Goal: Information Seeking & Learning: Learn about a topic

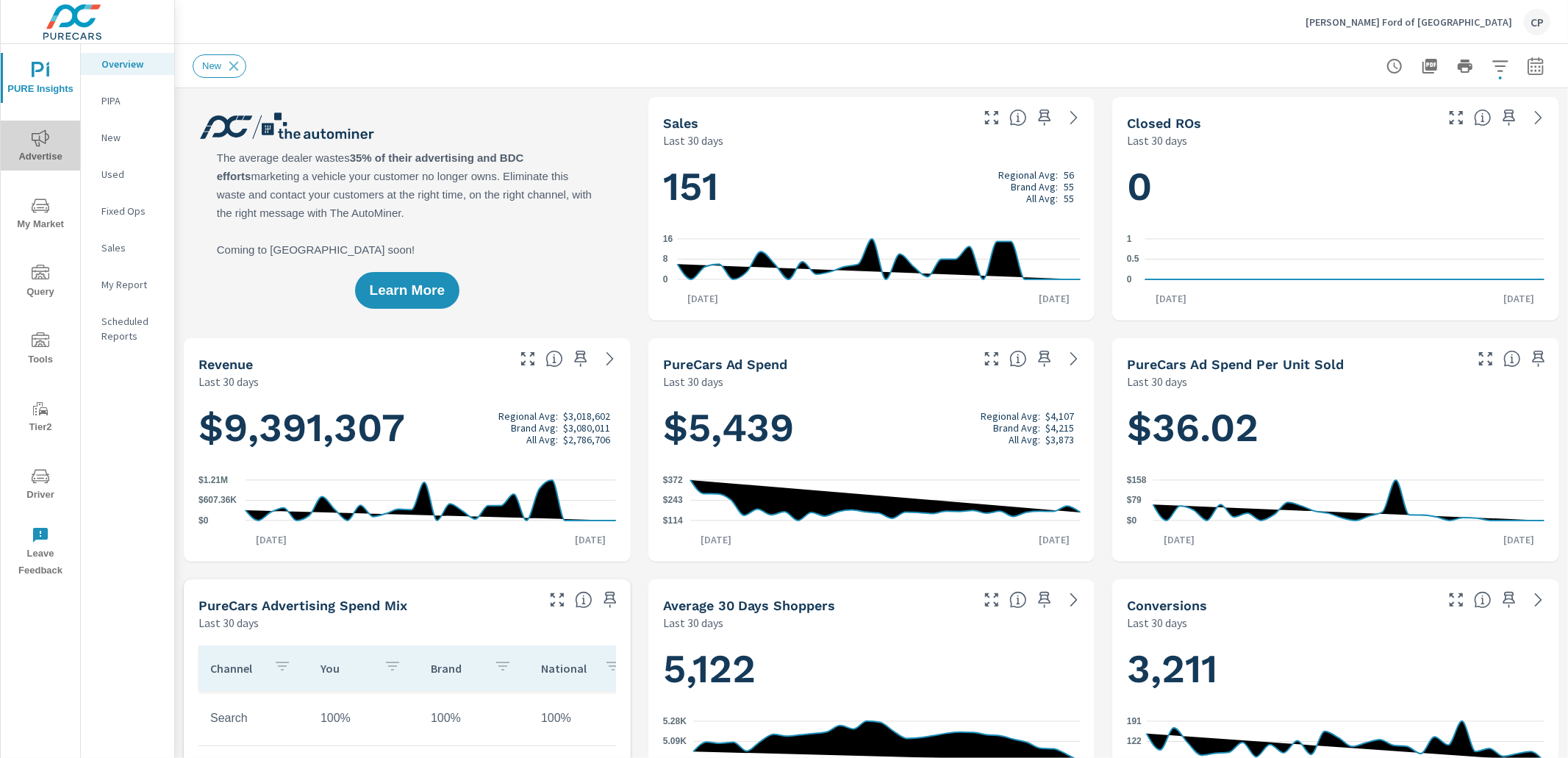
click at [6, 146] on span "Advertise" at bounding box center [40, 147] width 70 height 36
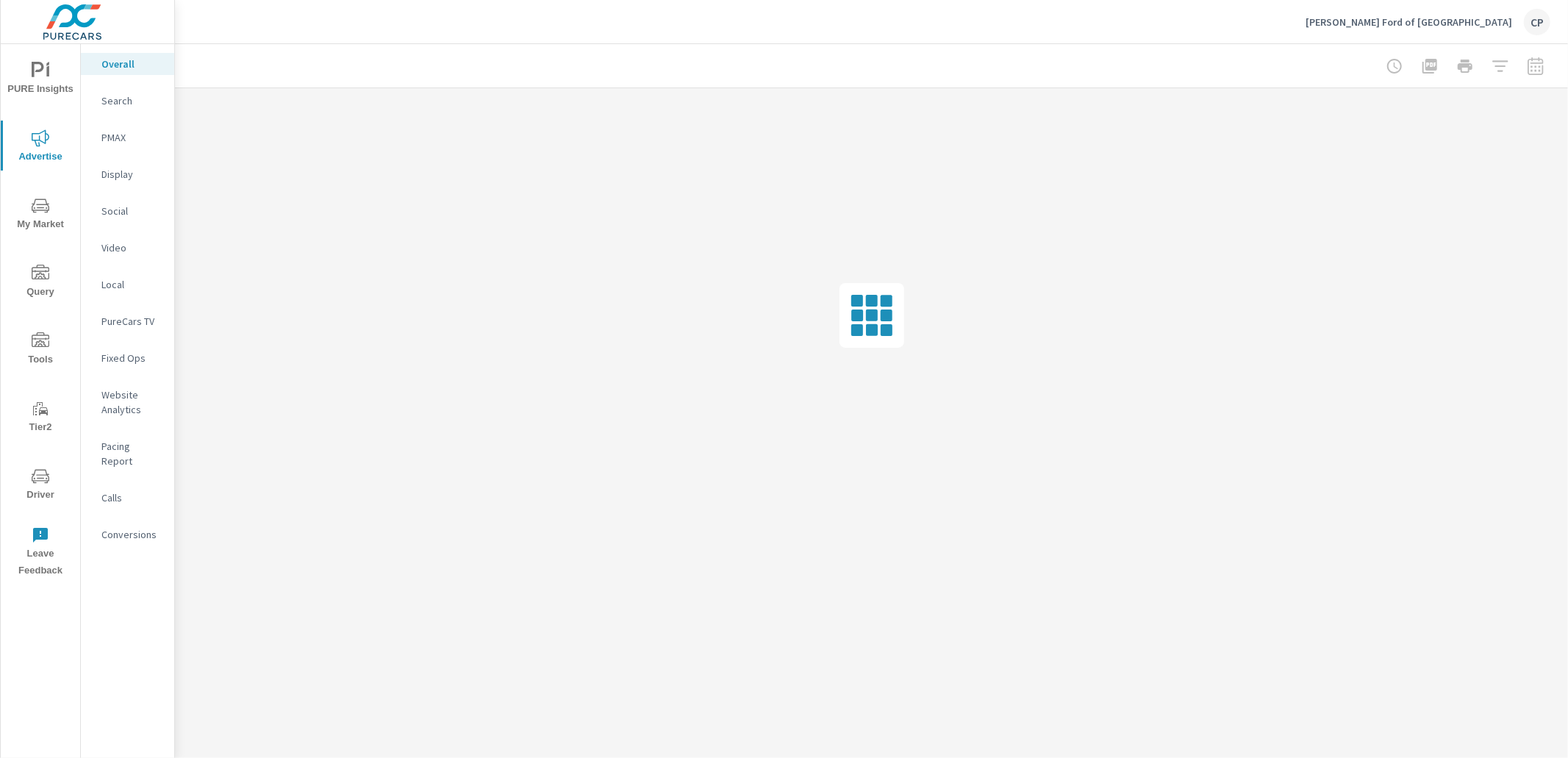
click at [144, 101] on p "Search" at bounding box center [132, 101] width 61 height 14
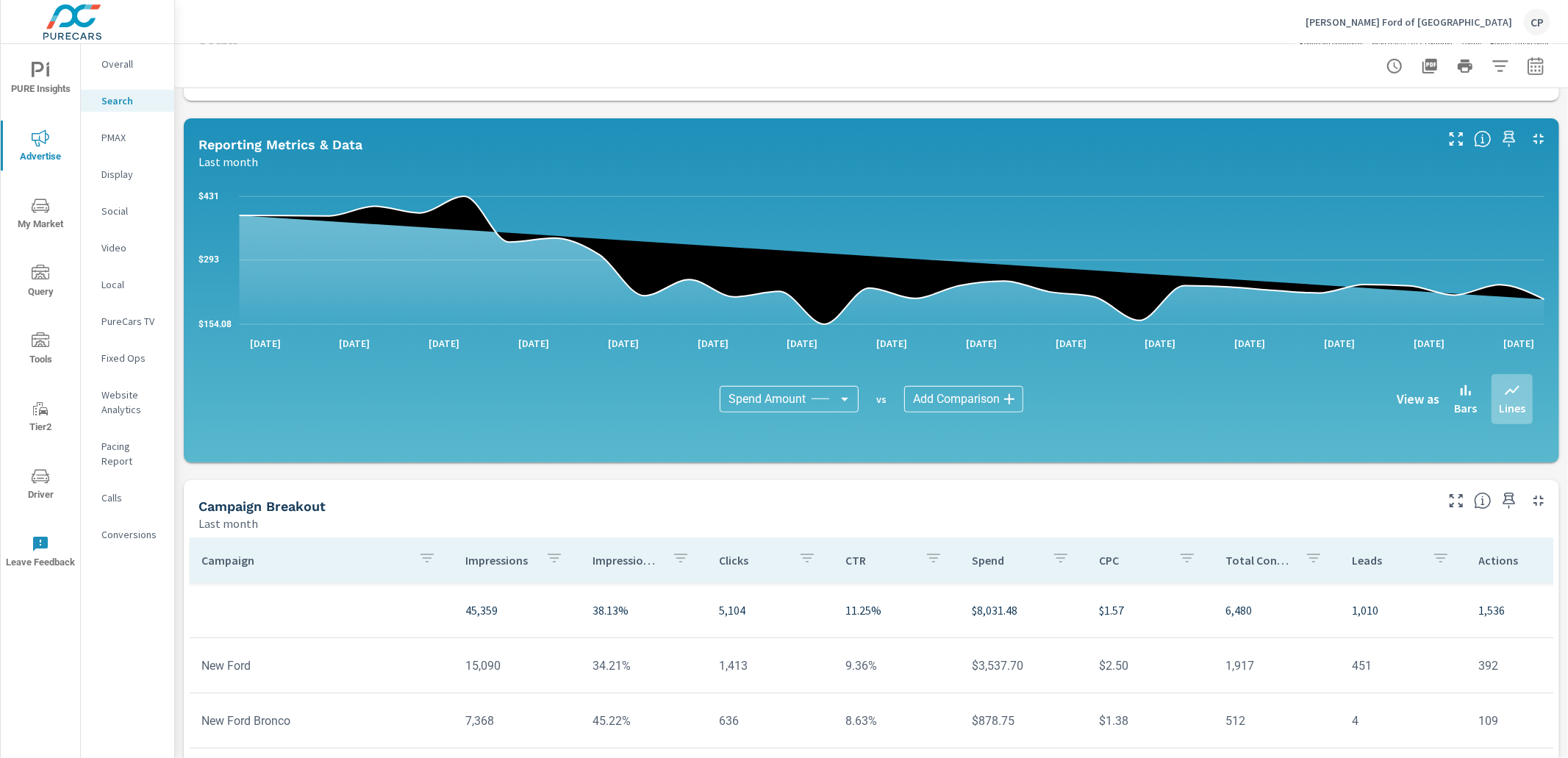
scroll to position [702, 0]
click at [129, 399] on p "Website Analytics" at bounding box center [132, 402] width 61 height 30
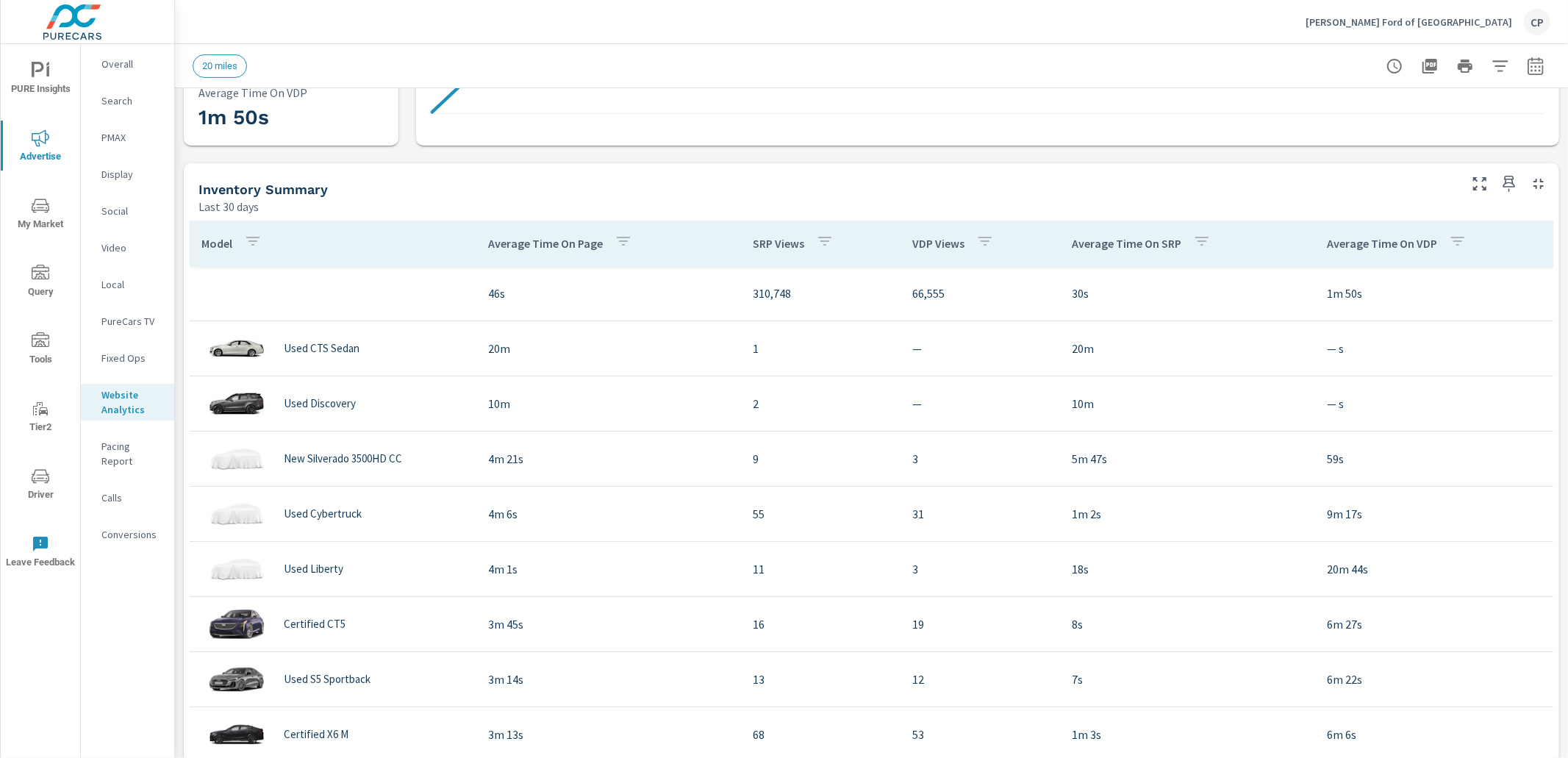
scroll to position [424, 0]
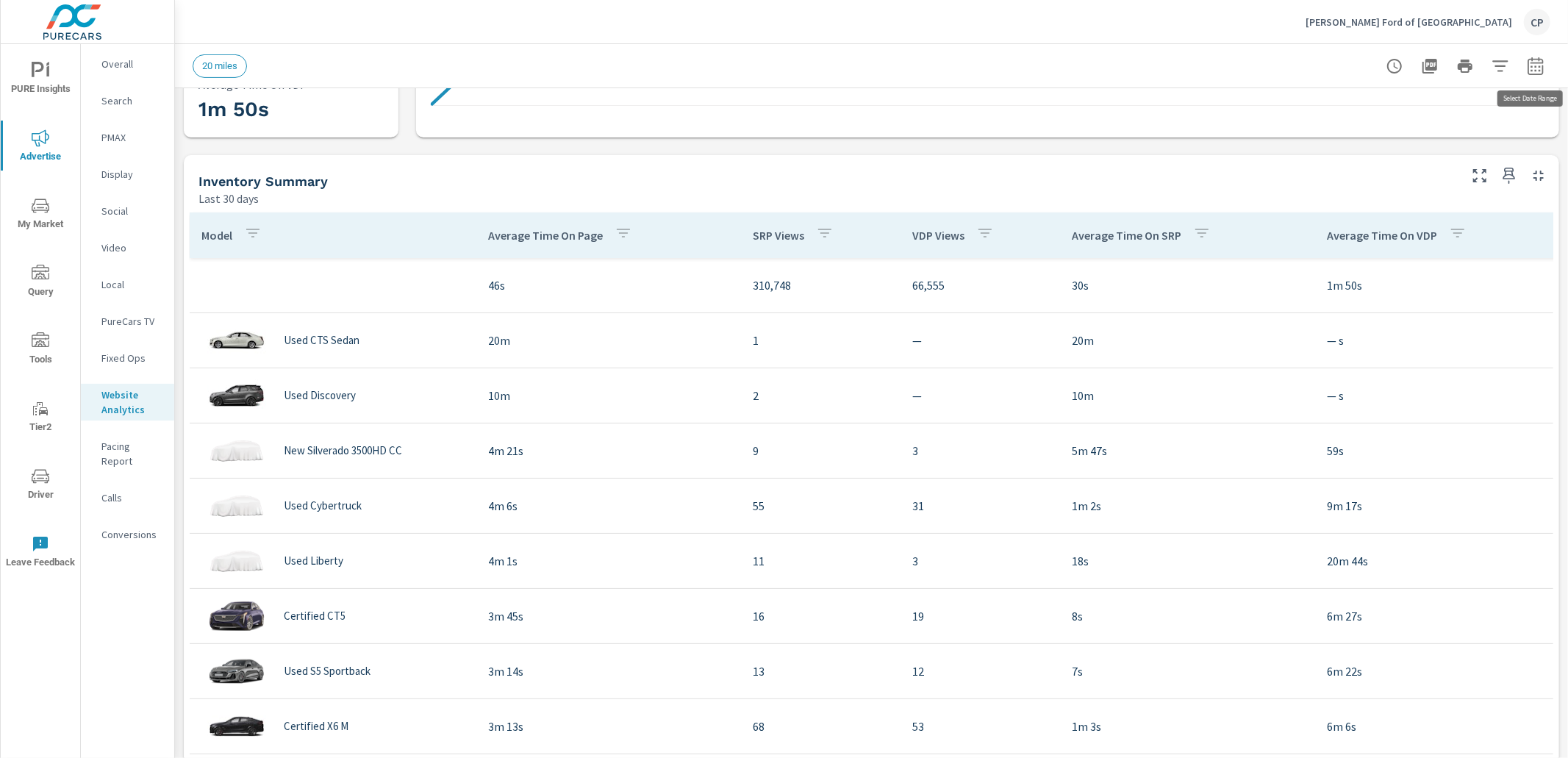
click at [1542, 66] on button "button" at bounding box center [1536, 65] width 30 height 30
select select "Last 30 days"
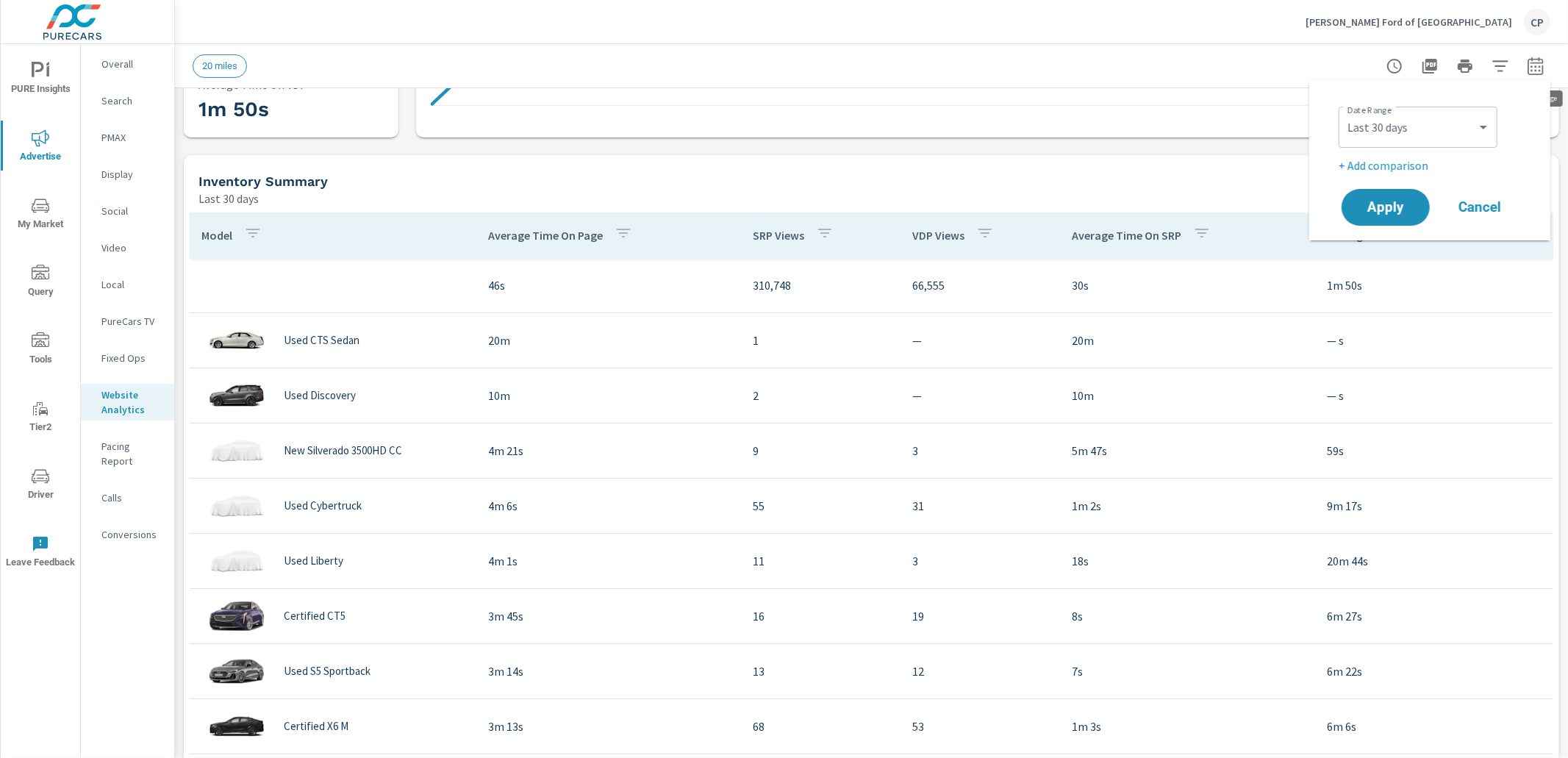
click at [1540, 66] on icon "button" at bounding box center [1536, 68] width 10 height 6
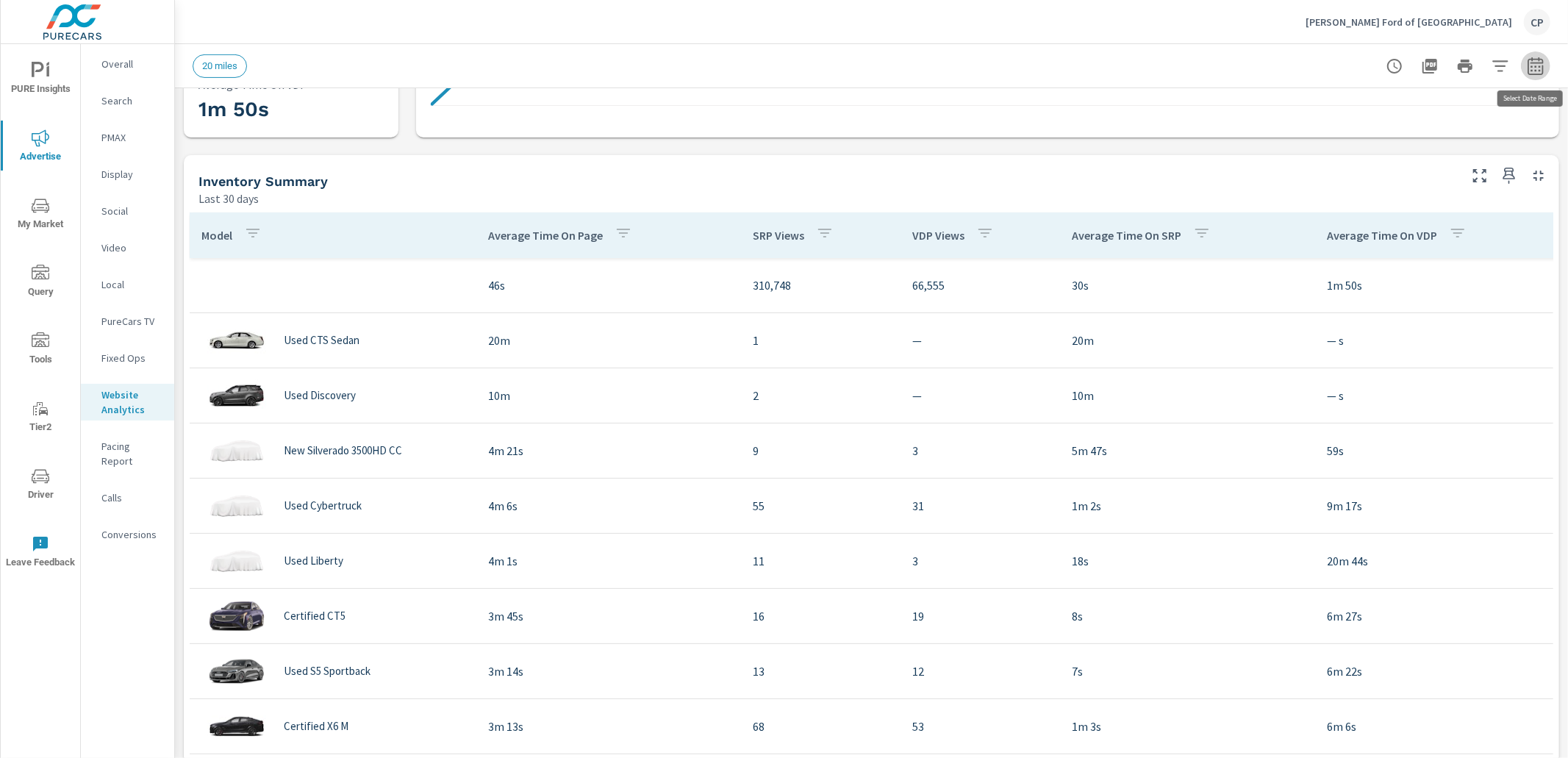
drag, startPoint x: 1542, startPoint y: 54, endPoint x: 1539, endPoint y: 62, distance: 8.5
click at [1540, 58] on button "button" at bounding box center [1536, 65] width 30 height 30
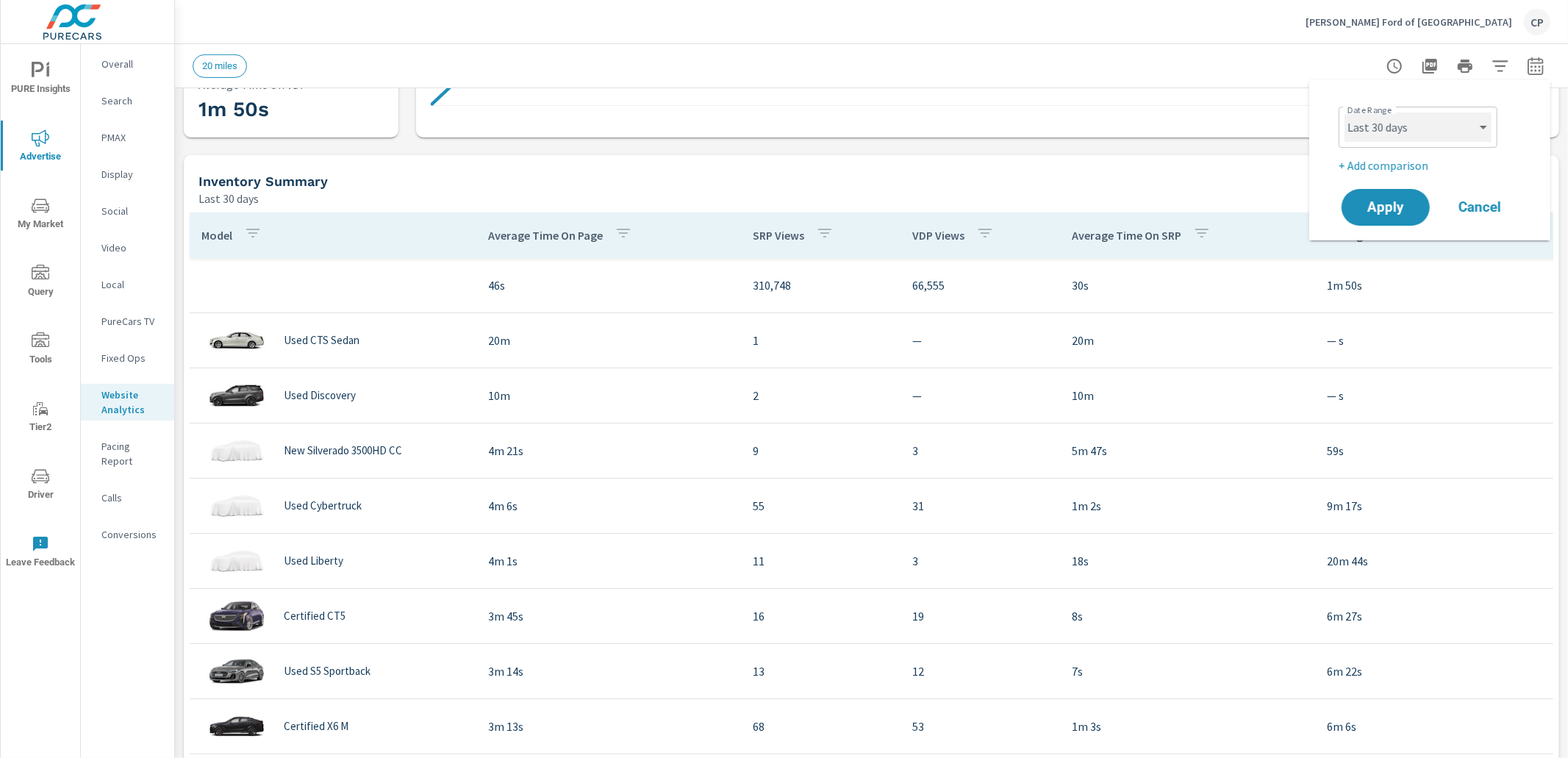
click at [1437, 125] on select "Custom Yesterday Last week Last 7 days Last 14 days Last 30 days Last 45 days L…" at bounding box center [1419, 127] width 147 height 30
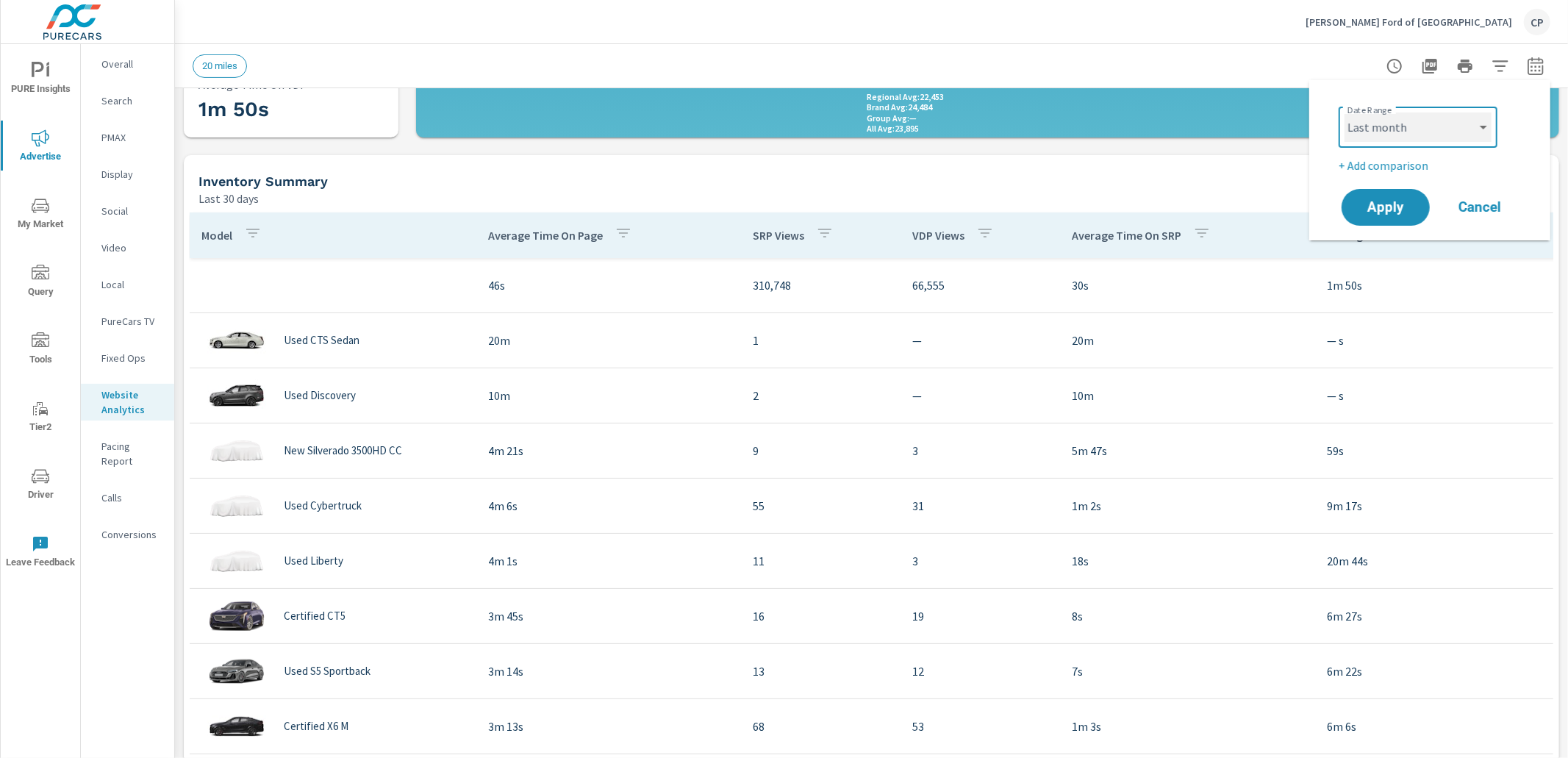
click at [1345, 113] on select "Custom Yesterday Last week Last 7 days Last 14 days Last 30 days Last 45 days L…" at bounding box center [1419, 127] width 147 height 30
select select "Last month"
click at [1412, 169] on p "+ Add comparison" at bounding box center [1433, 165] width 189 height 18
select select "Previous period"
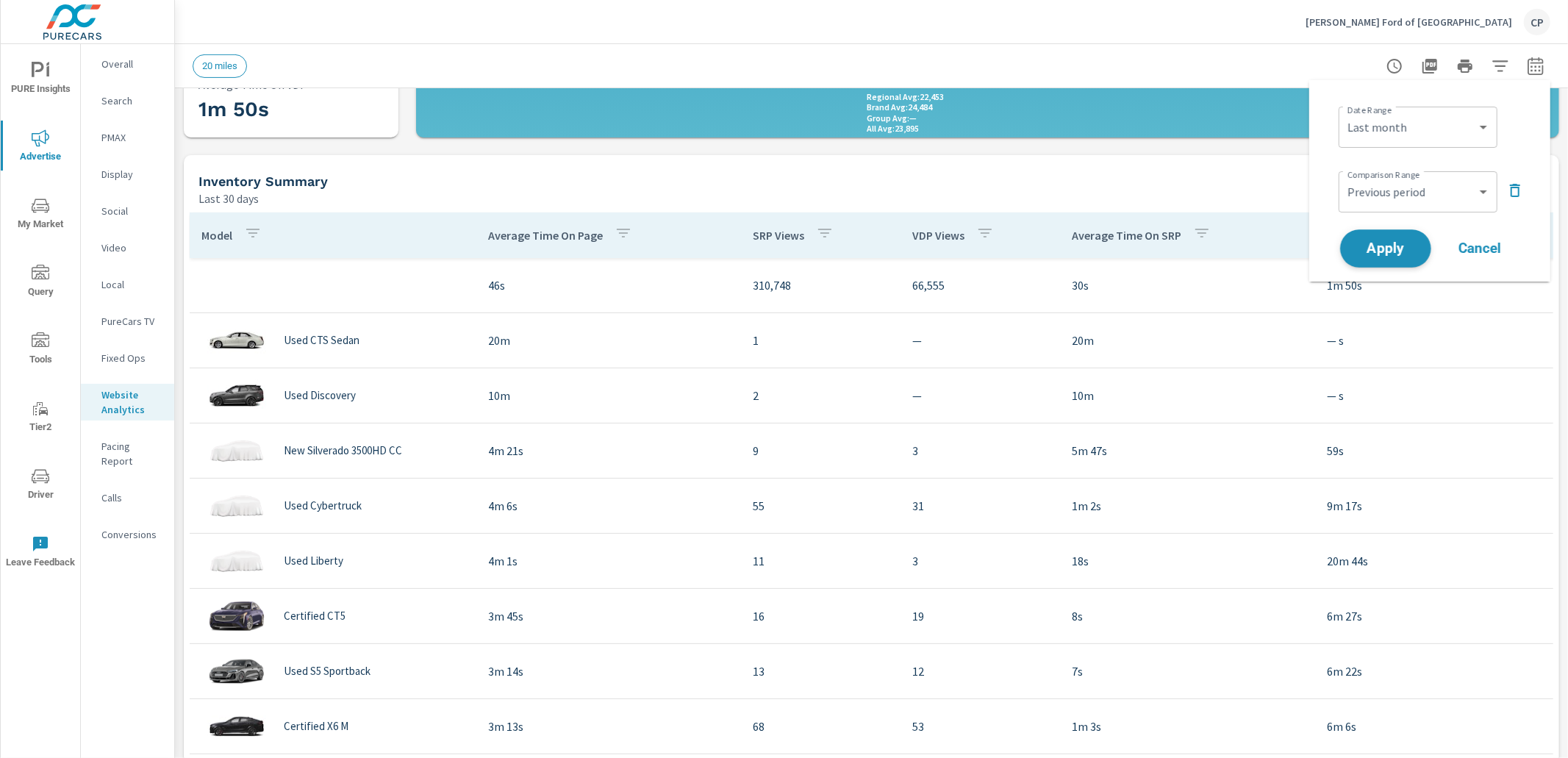
click at [1400, 237] on button "Apply" at bounding box center [1386, 248] width 91 height 38
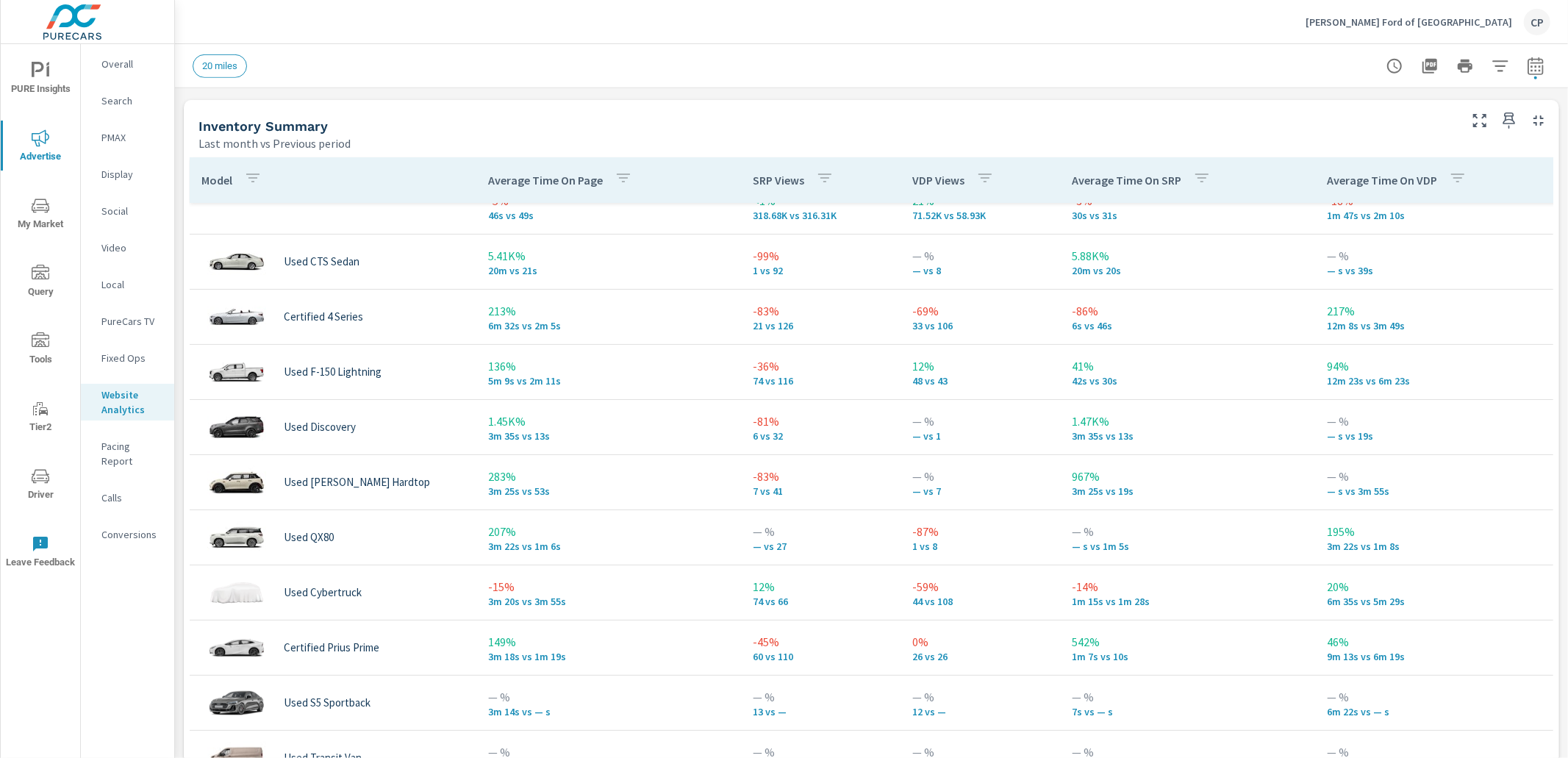
scroll to position [28, 0]
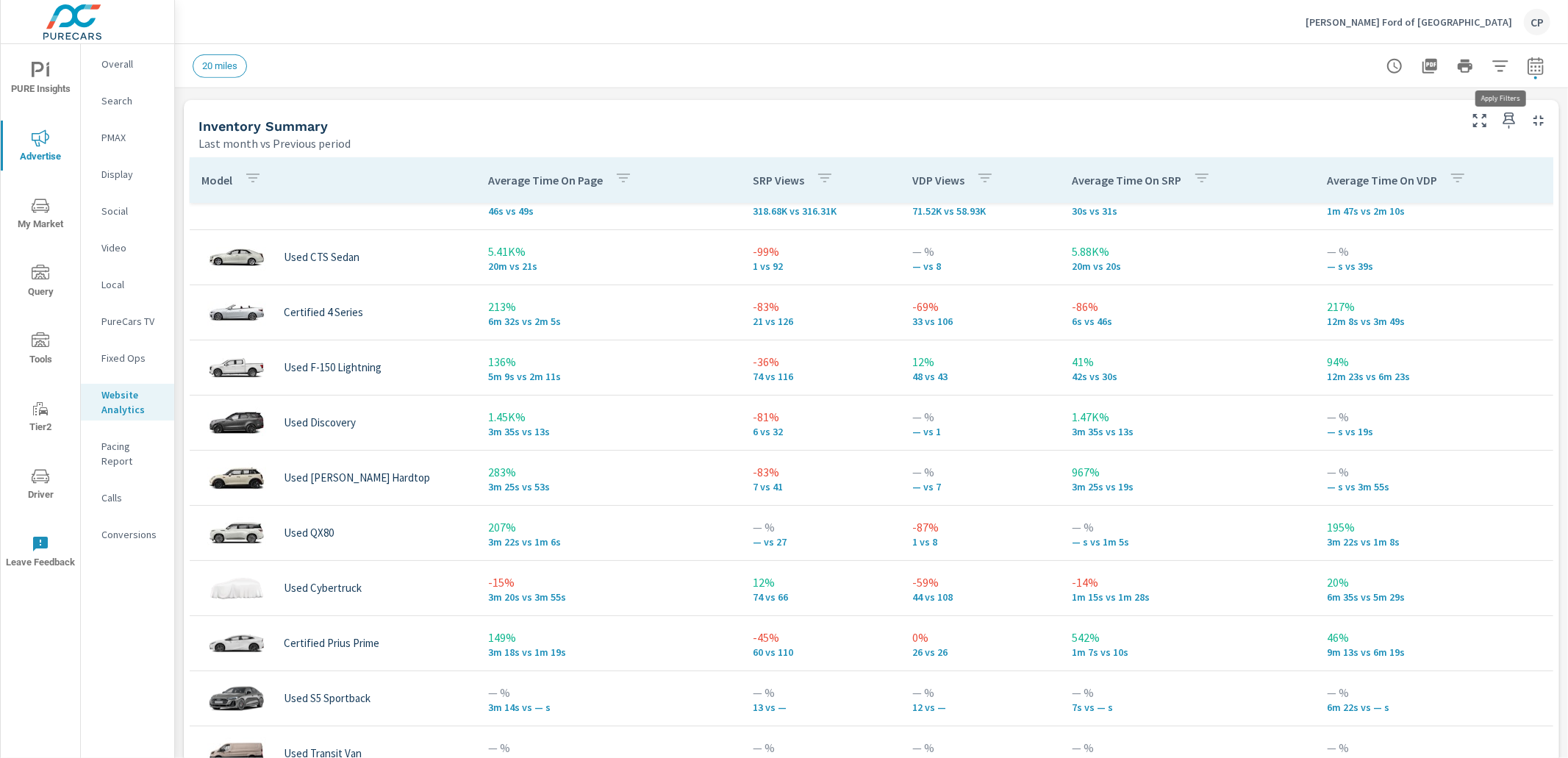
click at [1495, 64] on icon "button" at bounding box center [1501, 66] width 18 height 18
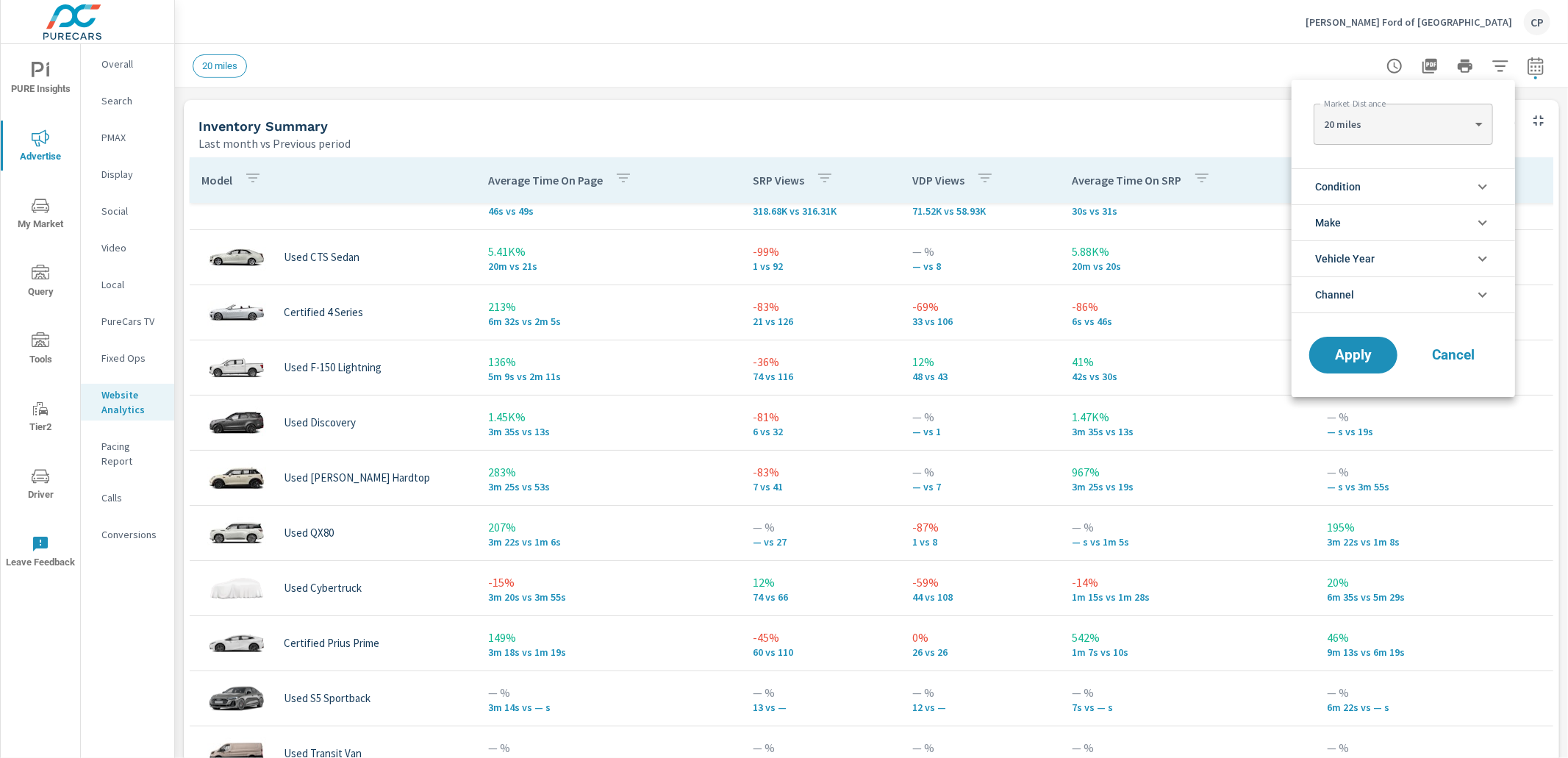
click at [1441, 186] on li "Condition" at bounding box center [1403, 186] width 224 height 36
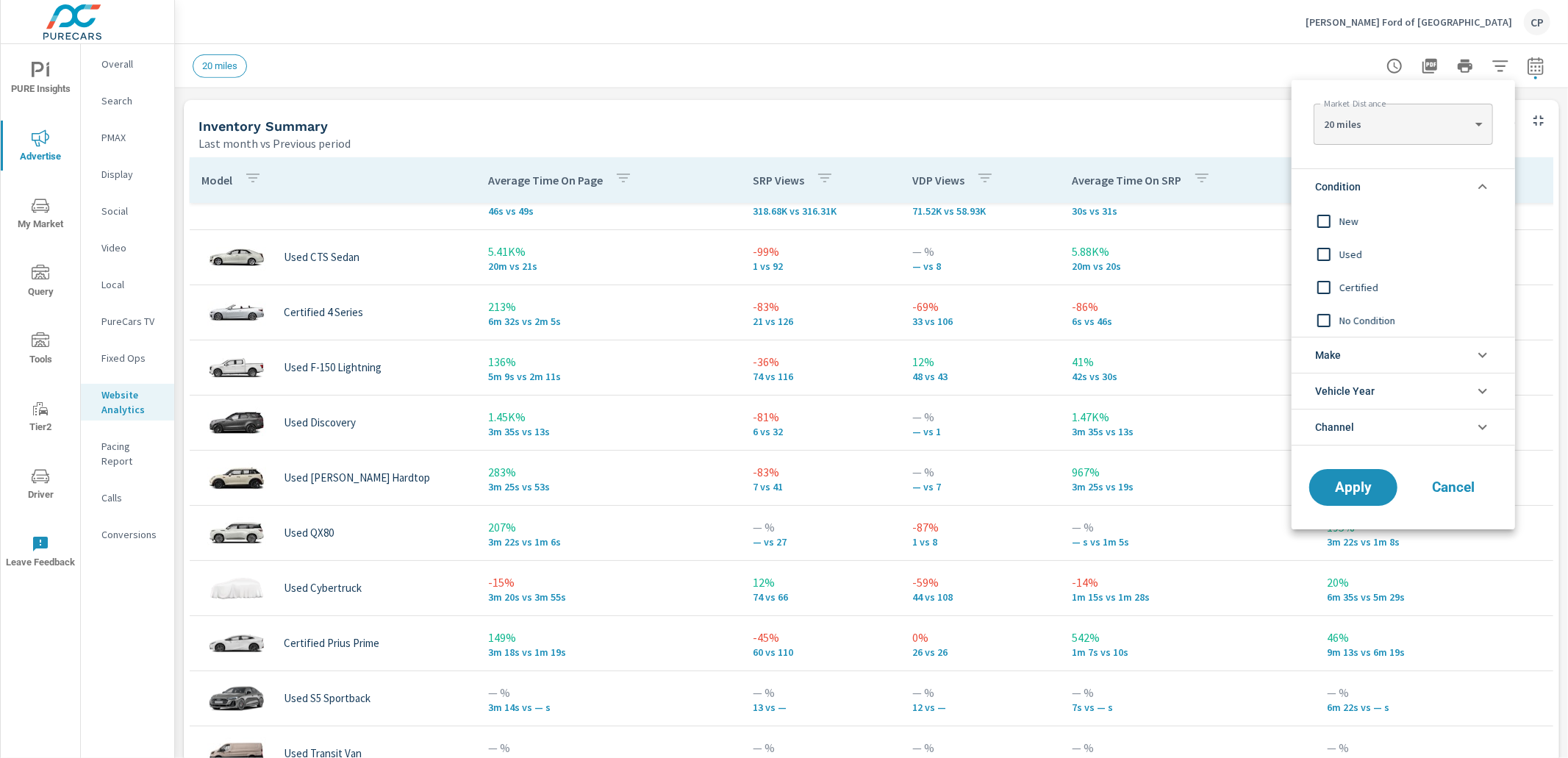
click at [1374, 260] on span "Used" at bounding box center [1420, 254] width 161 height 18
click at [1356, 224] on span "New" at bounding box center [1420, 221] width 161 height 18
click at [1345, 257] on span "Used" at bounding box center [1420, 254] width 161 height 18
click at [1364, 482] on span "Apply" at bounding box center [1353, 487] width 60 height 14
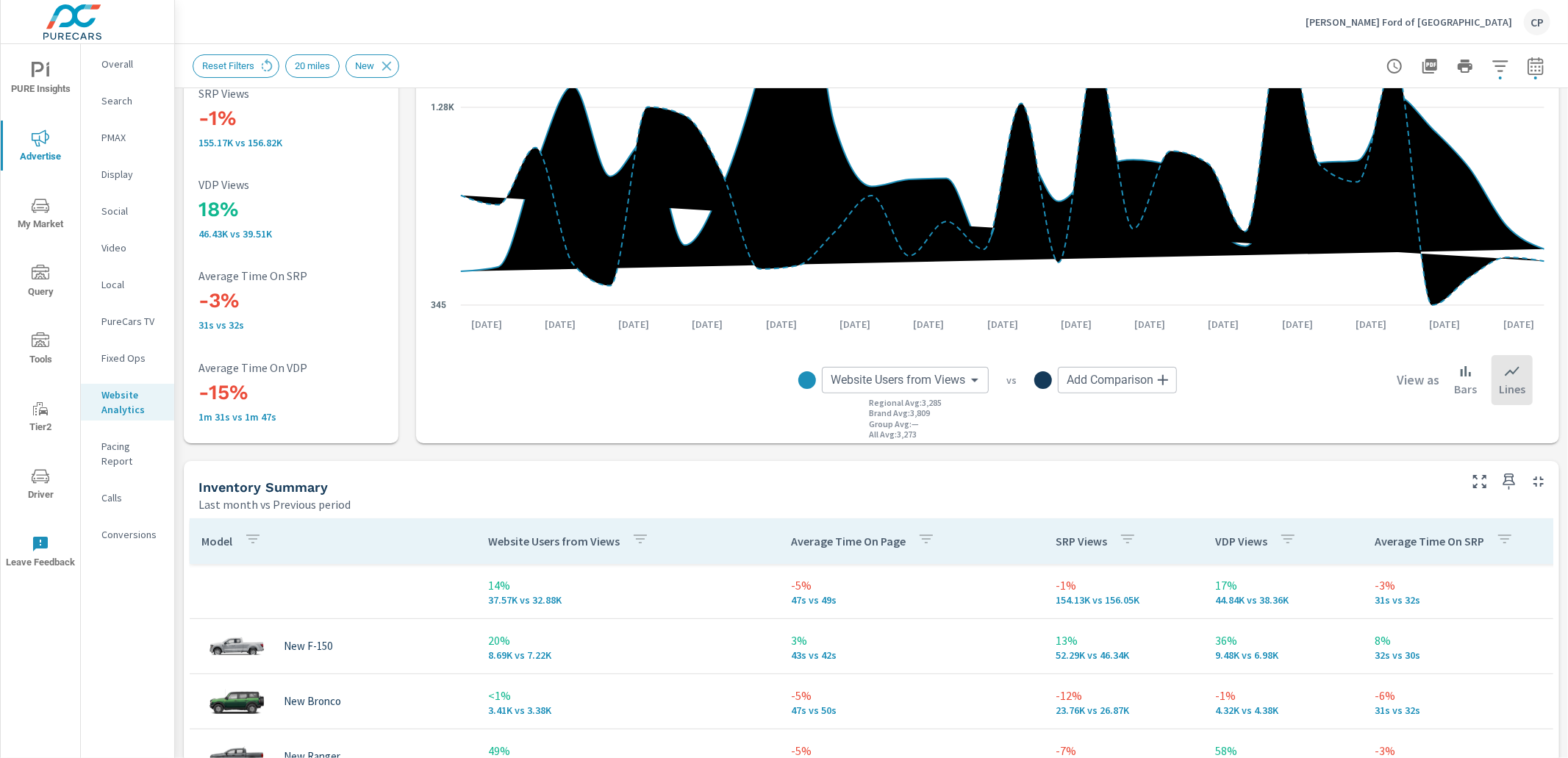
scroll to position [208, 0]
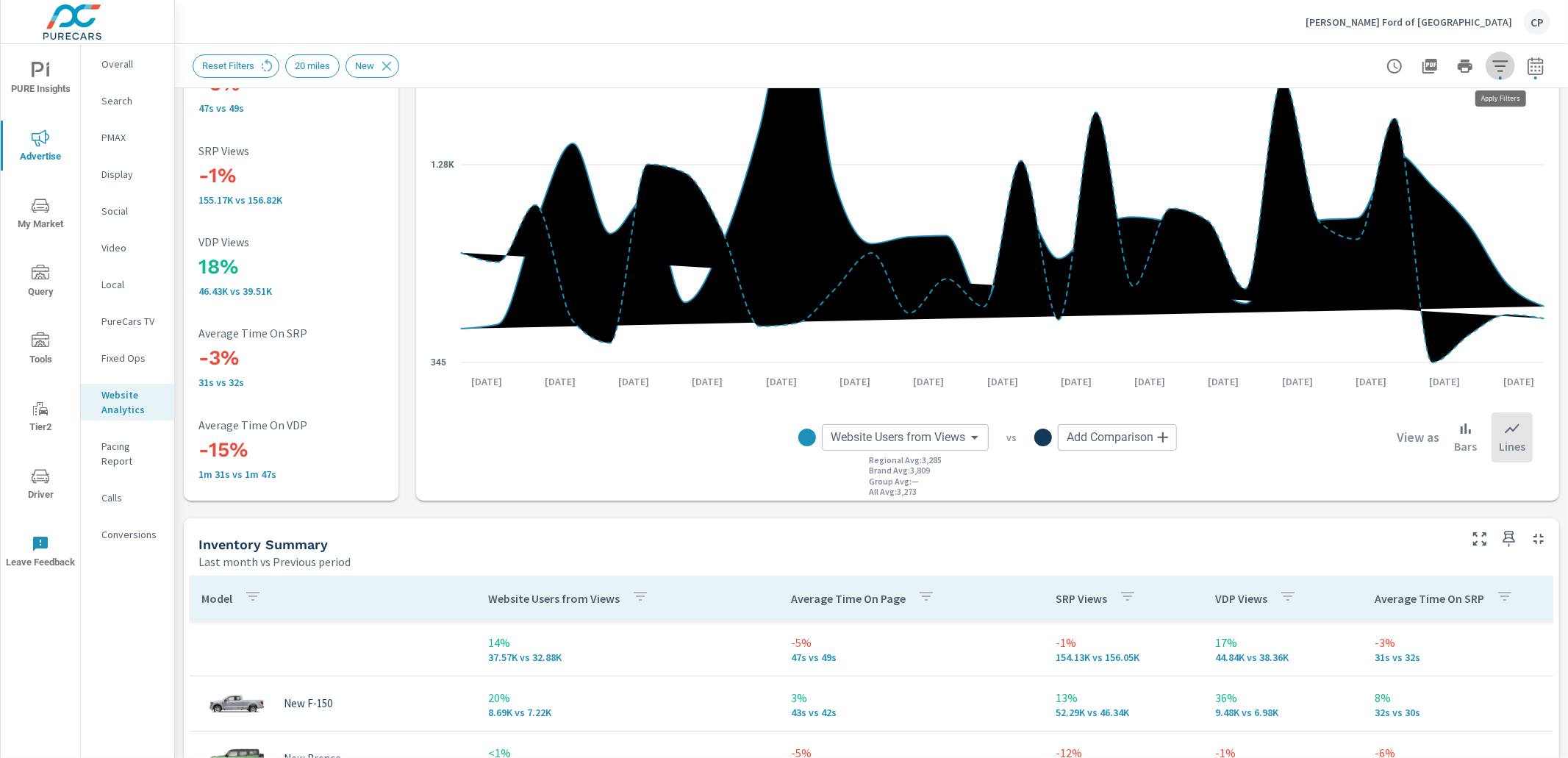
click at [1498, 64] on icon "button" at bounding box center [1501, 66] width 18 height 18
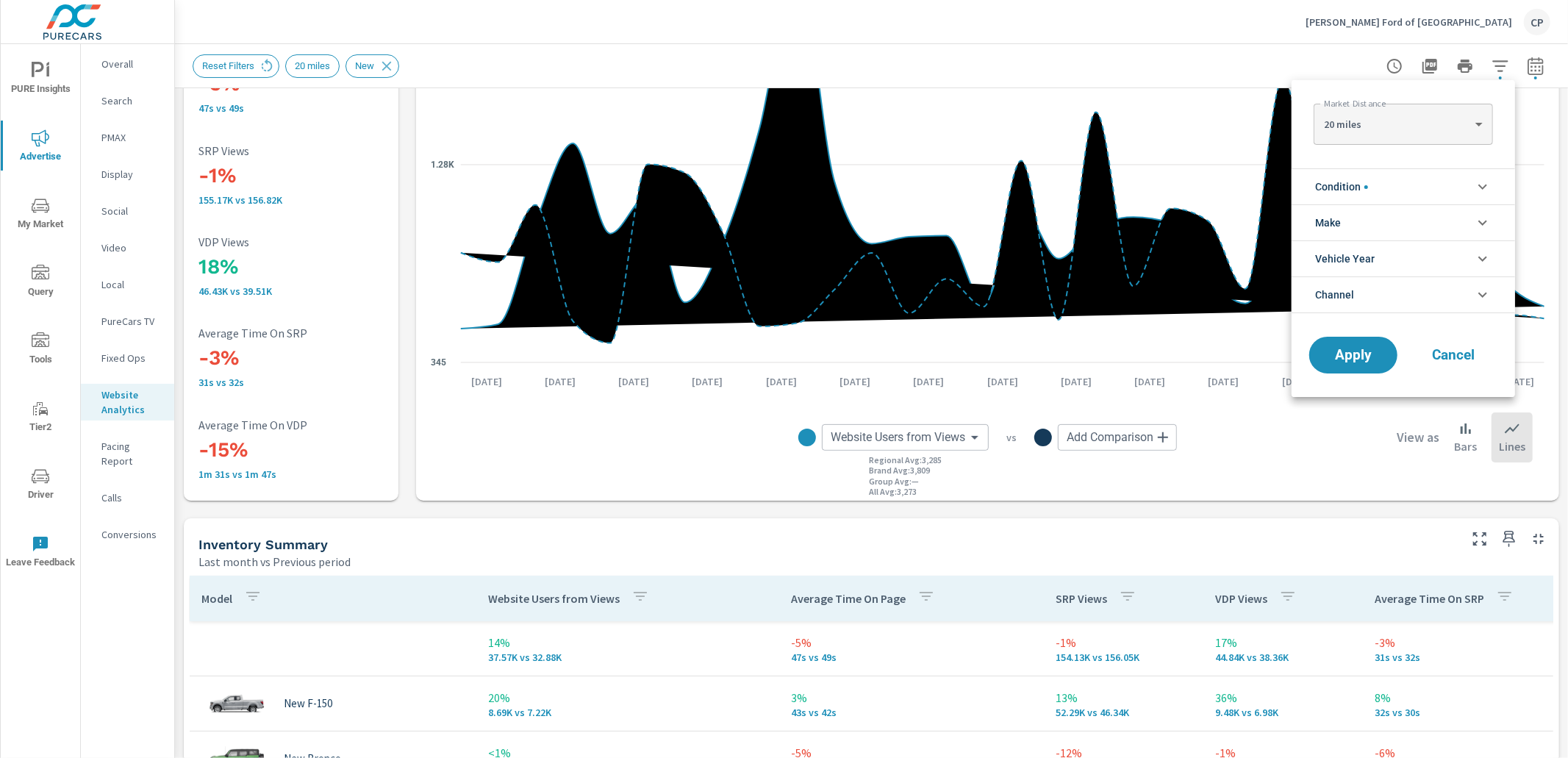
click at [1399, 186] on li "Condition" at bounding box center [1403, 186] width 224 height 36
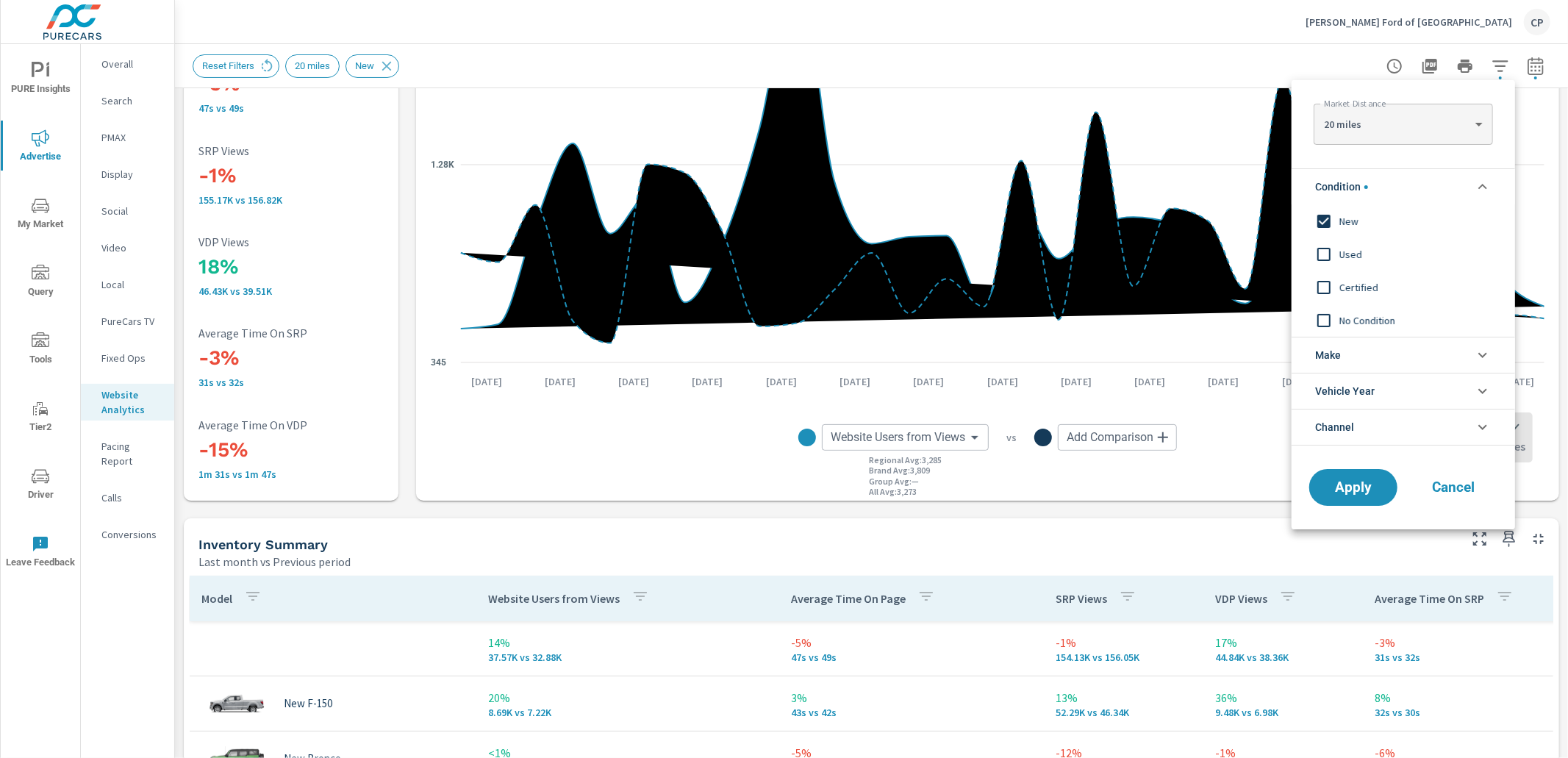
click at [1365, 249] on span "Used" at bounding box center [1420, 254] width 161 height 18
click at [1357, 231] on div "New" at bounding box center [1402, 220] width 220 height 33
click at [1340, 295] on span "Certified" at bounding box center [1420, 288] width 161 height 18
click at [1457, 178] on li "Condition" at bounding box center [1403, 186] width 224 height 36
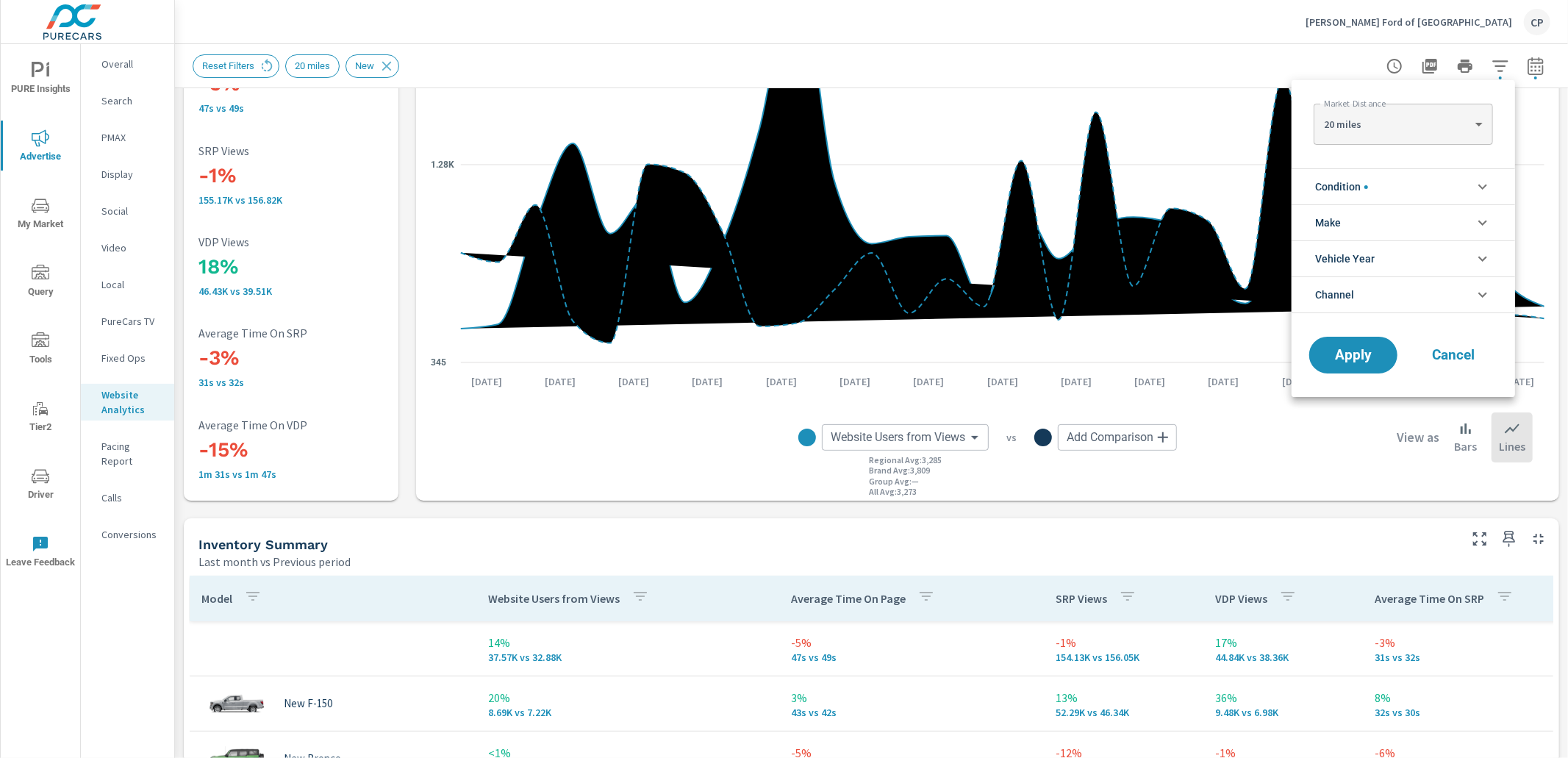
click at [1447, 129] on body "PURE Insights Advertise My Market Query Tools Tier2 Driver Leave Feedback Overa…" at bounding box center [784, 379] width 1568 height 758
drag, startPoint x: 1410, startPoint y: 170, endPoint x: 1407, endPoint y: 178, distance: 8.5
click at [1410, 172] on li "40 miles" at bounding box center [1403, 171] width 179 height 23
type Distance "40"
click at [1346, 355] on span "Apply" at bounding box center [1353, 355] width 60 height 14
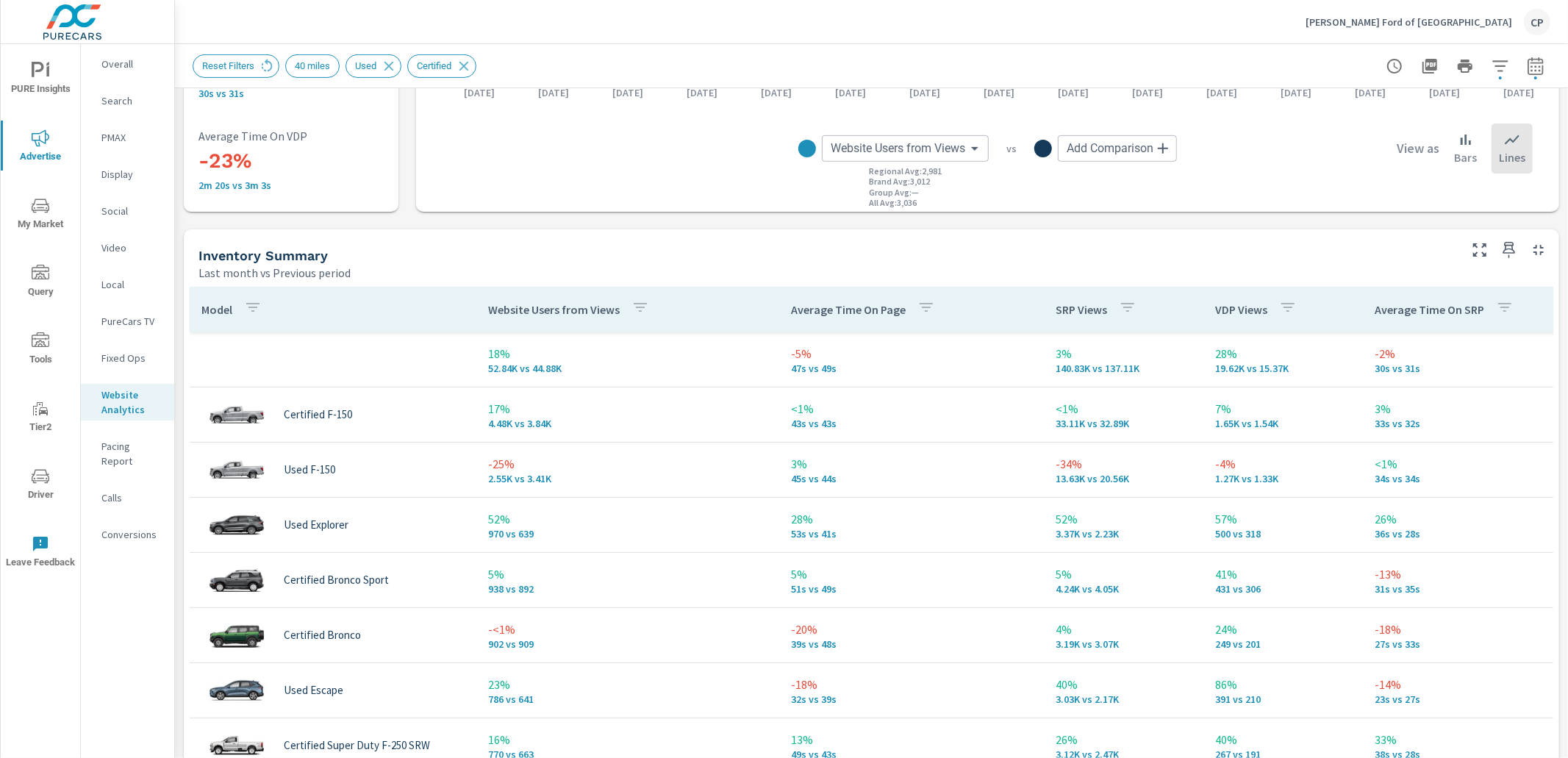
scroll to position [521, 0]
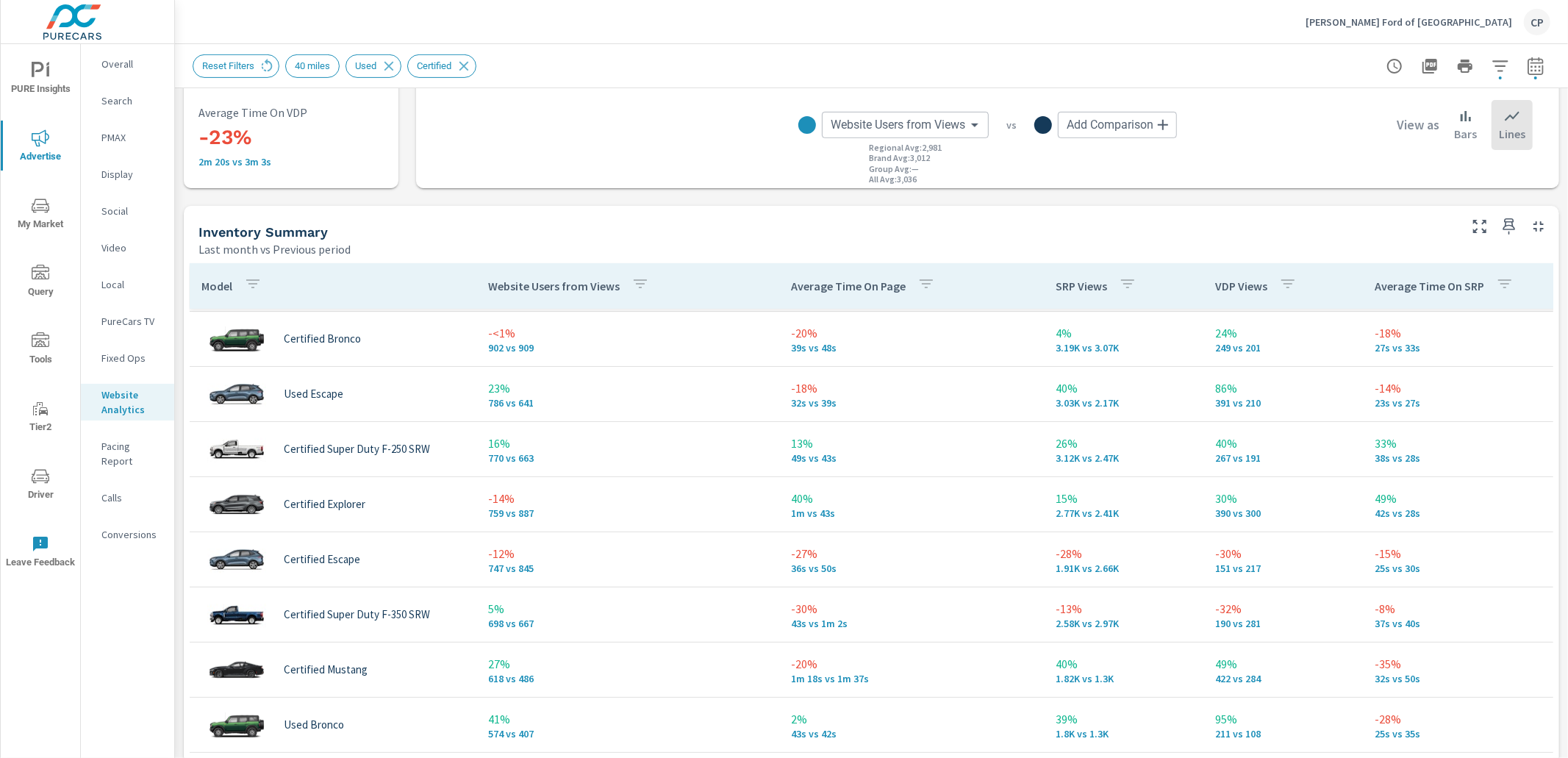
scroll to position [280, 0]
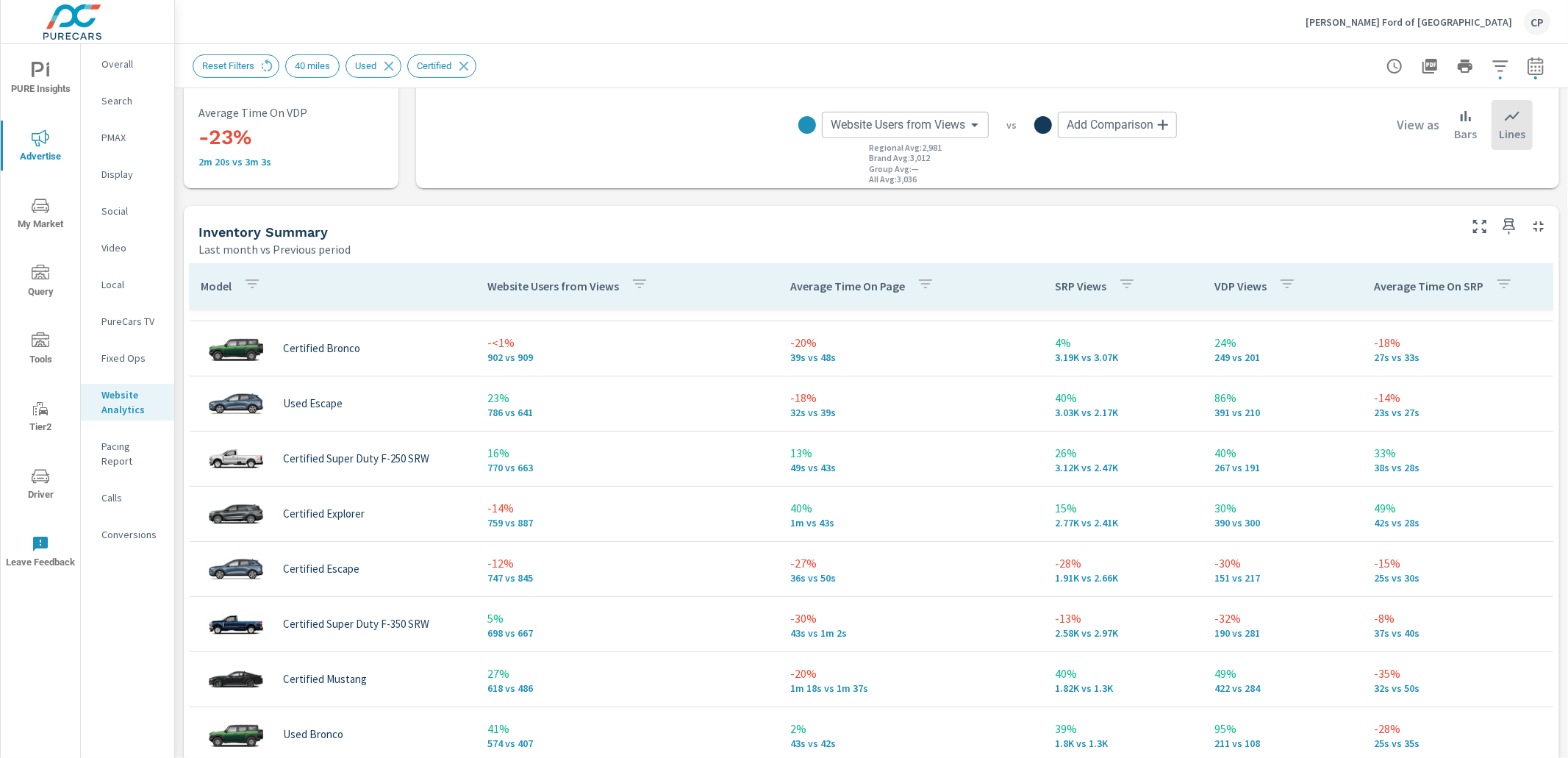
scroll to position [128, 1]
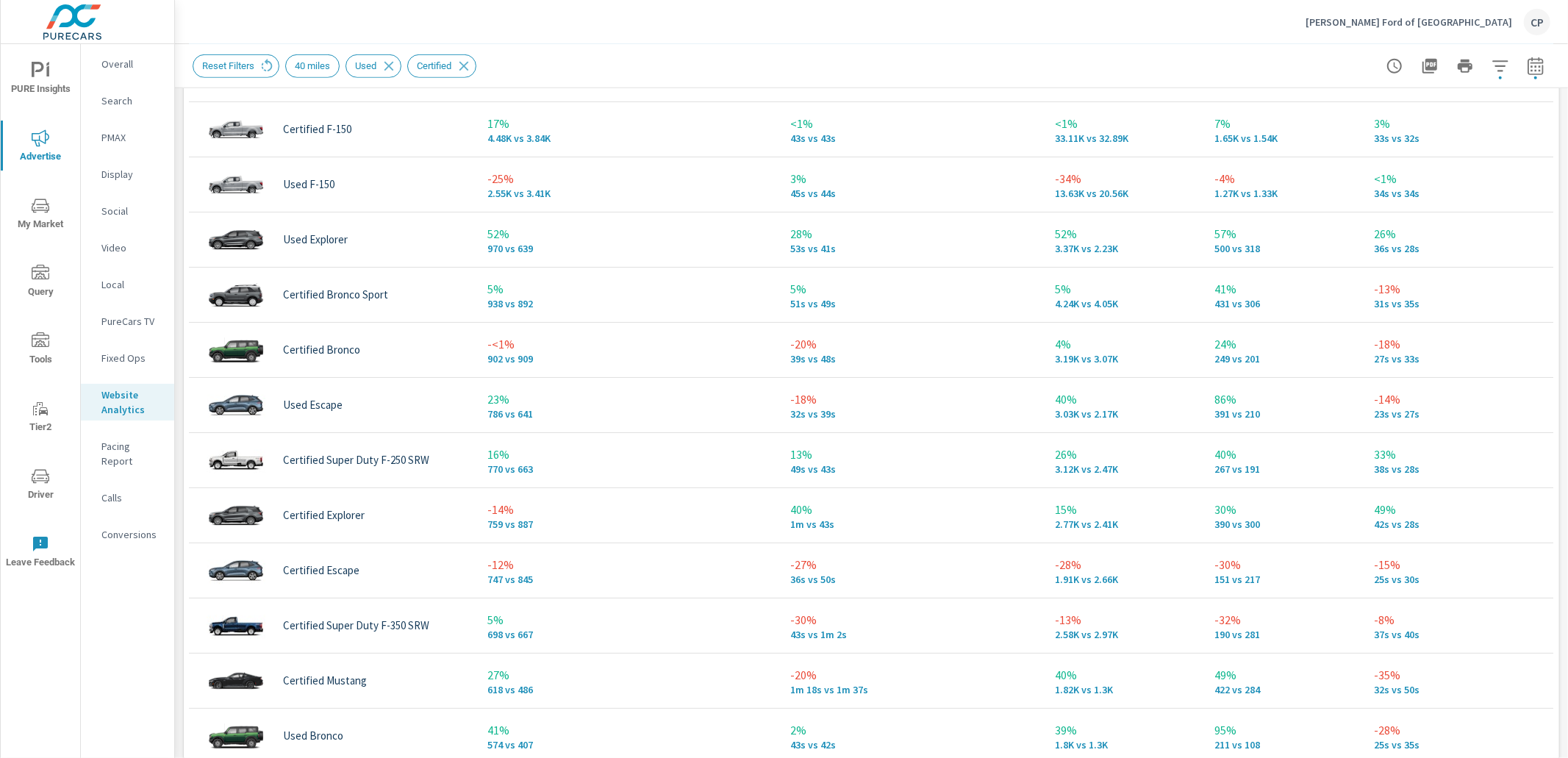
scroll to position [537, 0]
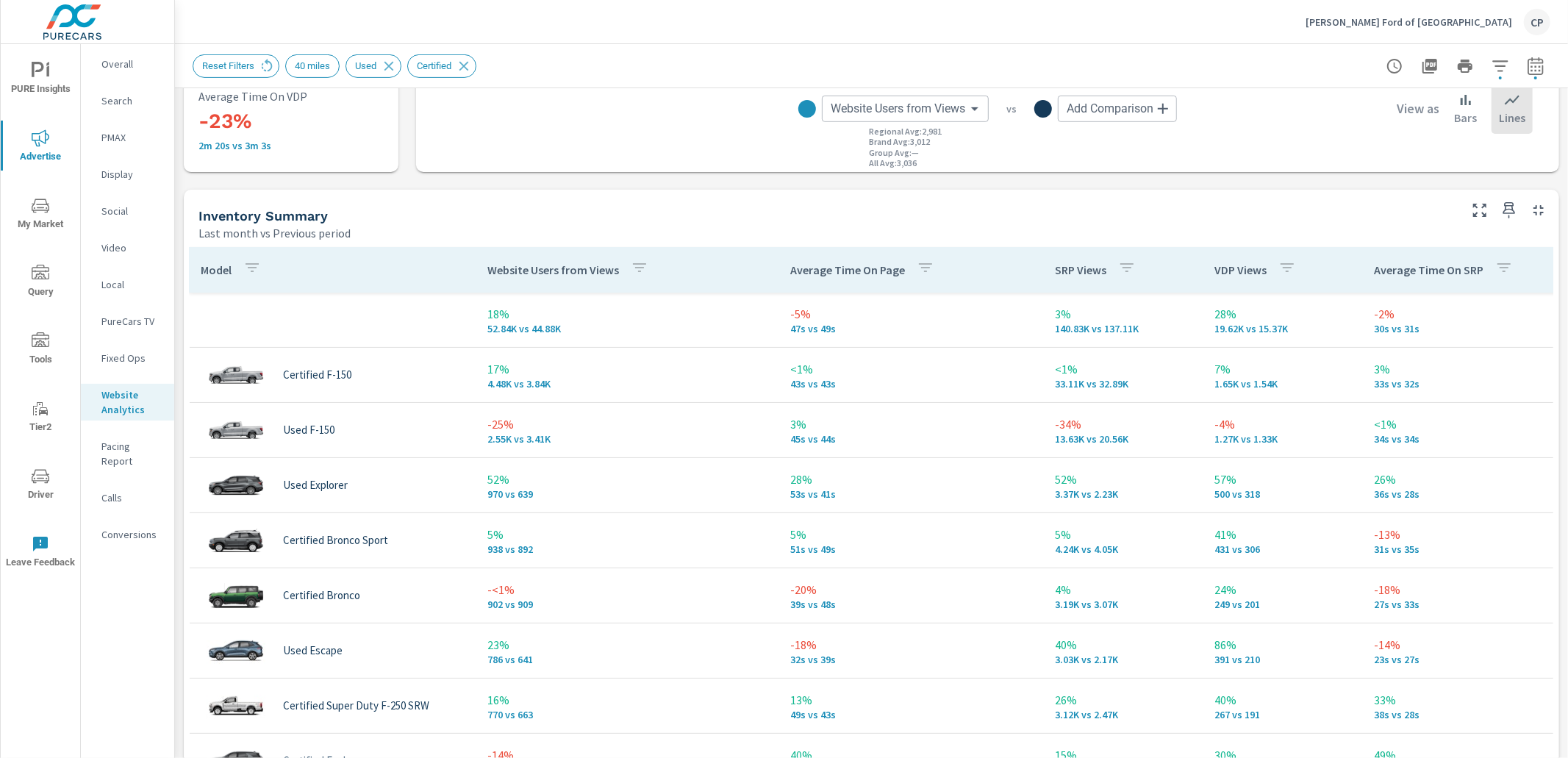
click at [55, 220] on span "My Market" at bounding box center [40, 215] width 70 height 36
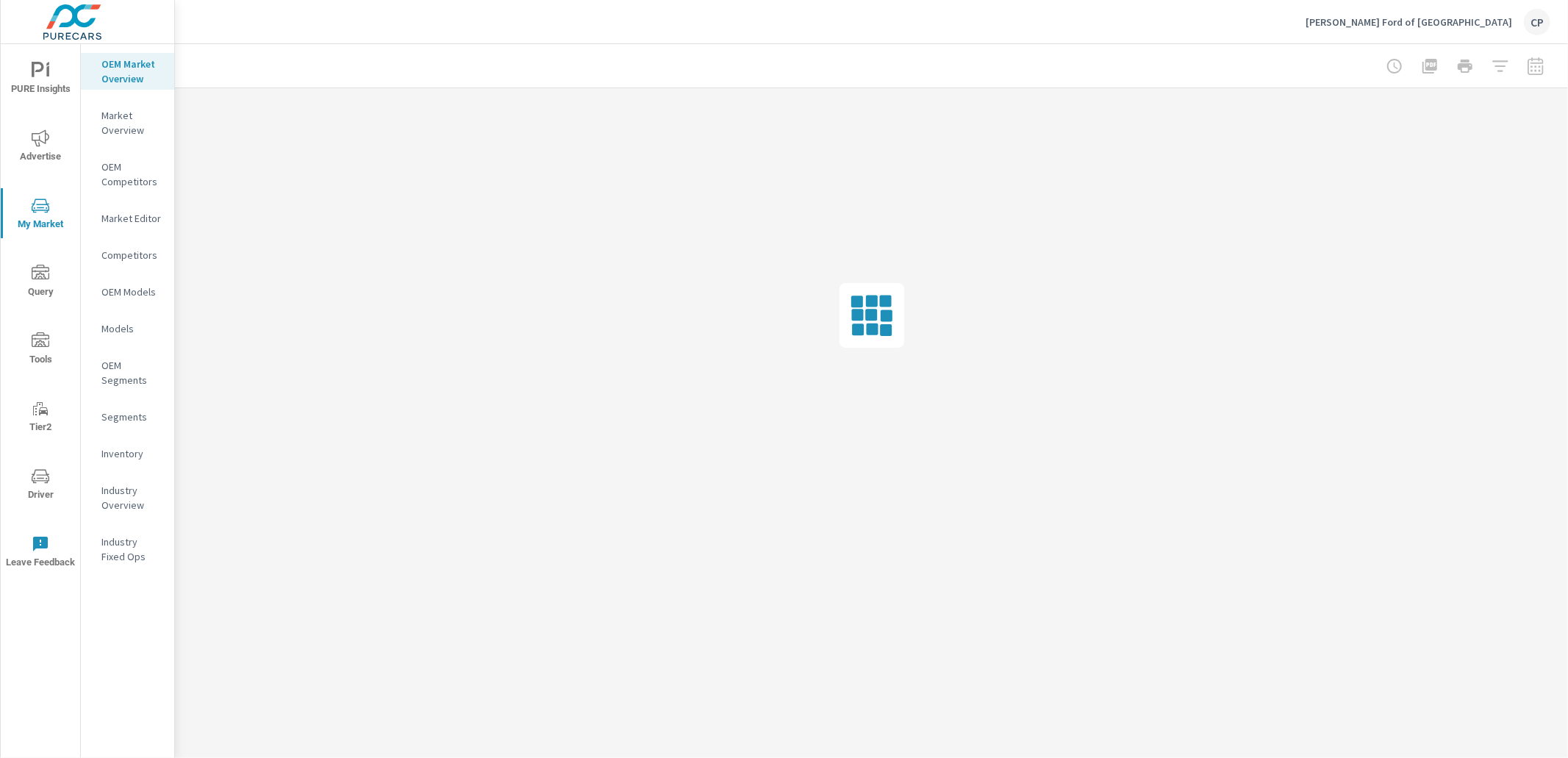
click at [109, 127] on p "Market Overview" at bounding box center [132, 122] width 61 height 30
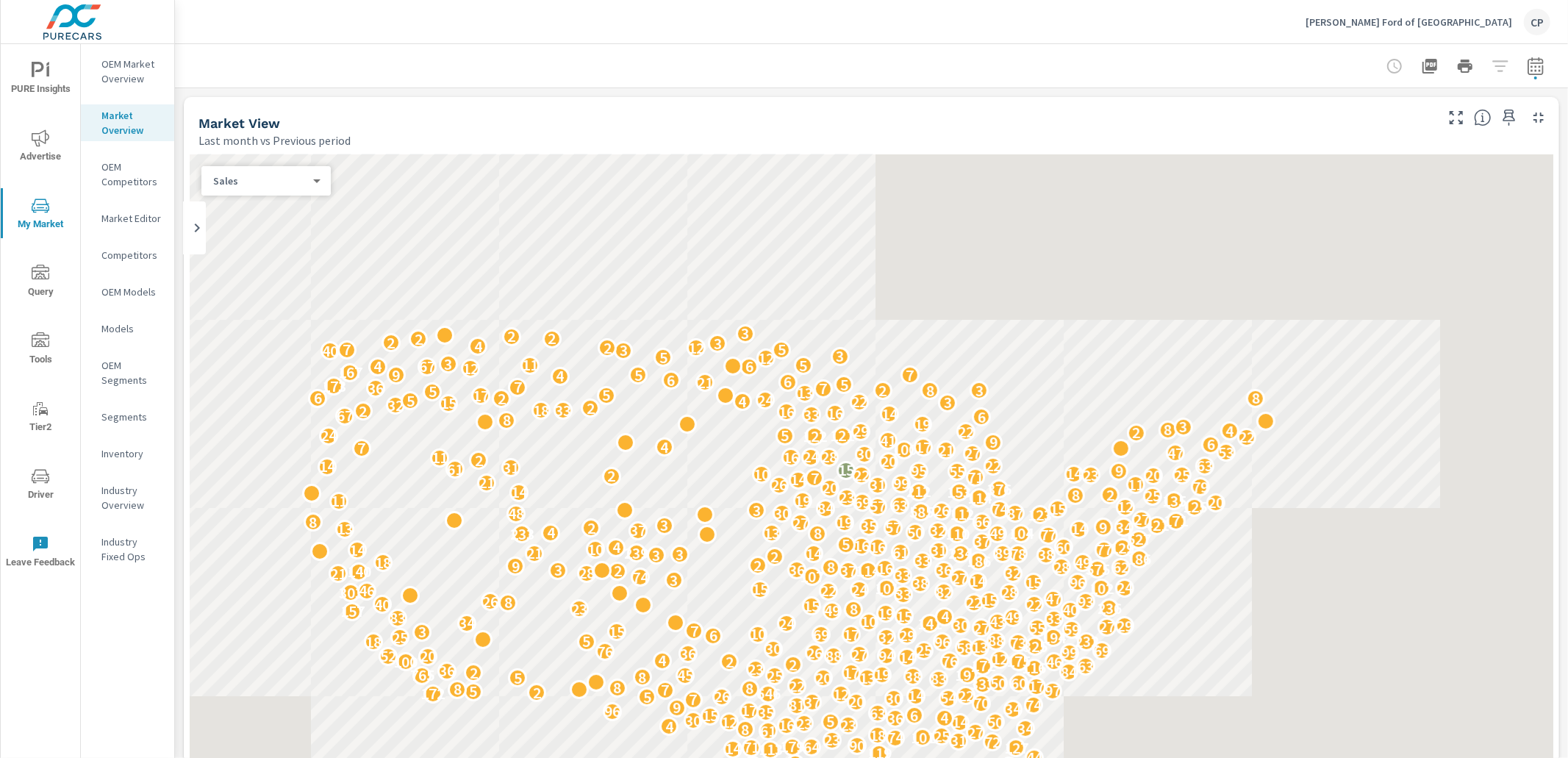
scroll to position [1479, 0]
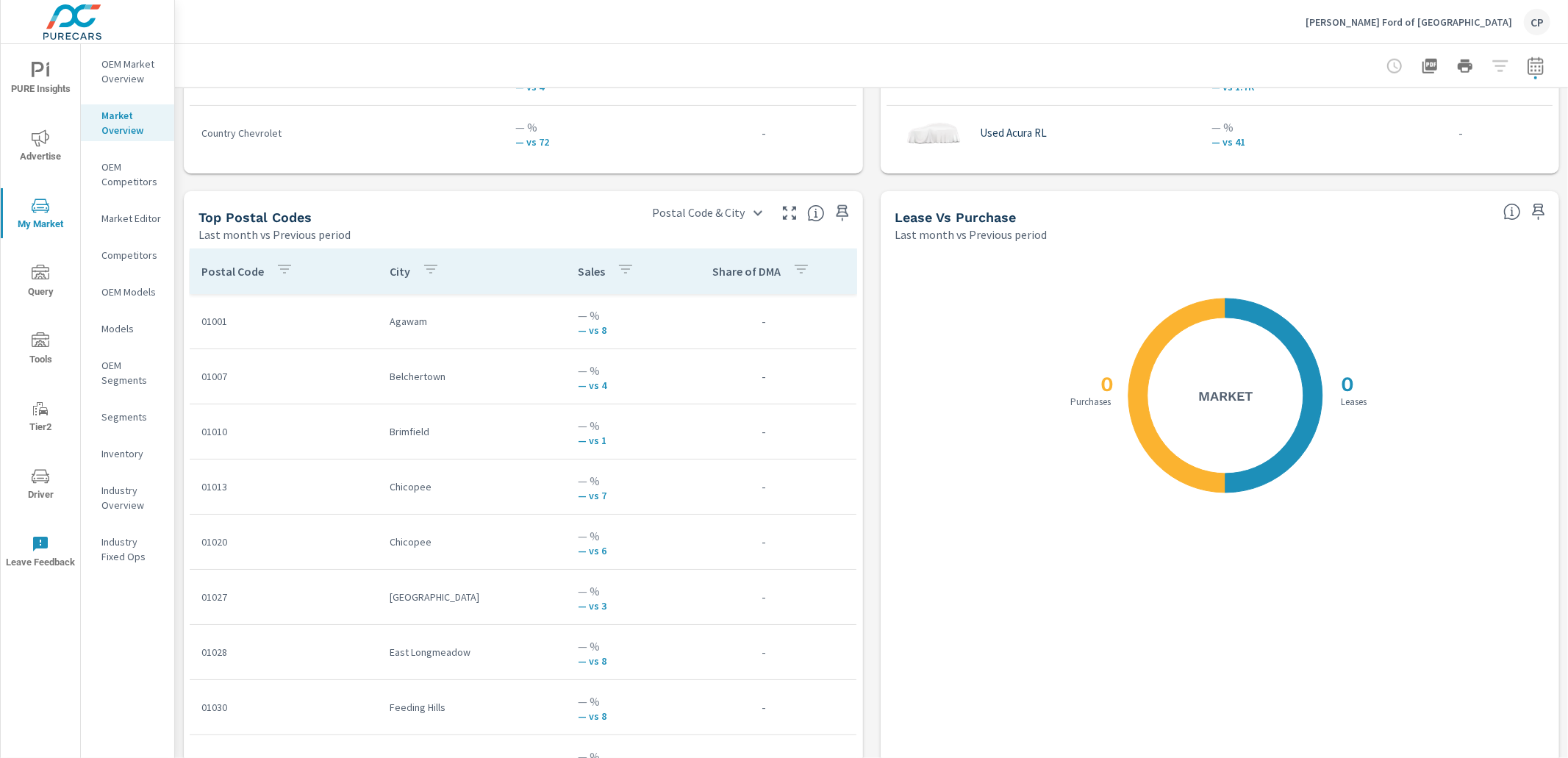
click at [1531, 69] on icon "button" at bounding box center [1536, 66] width 18 height 18
click at [1534, 72] on icon "button" at bounding box center [1536, 66] width 18 height 18
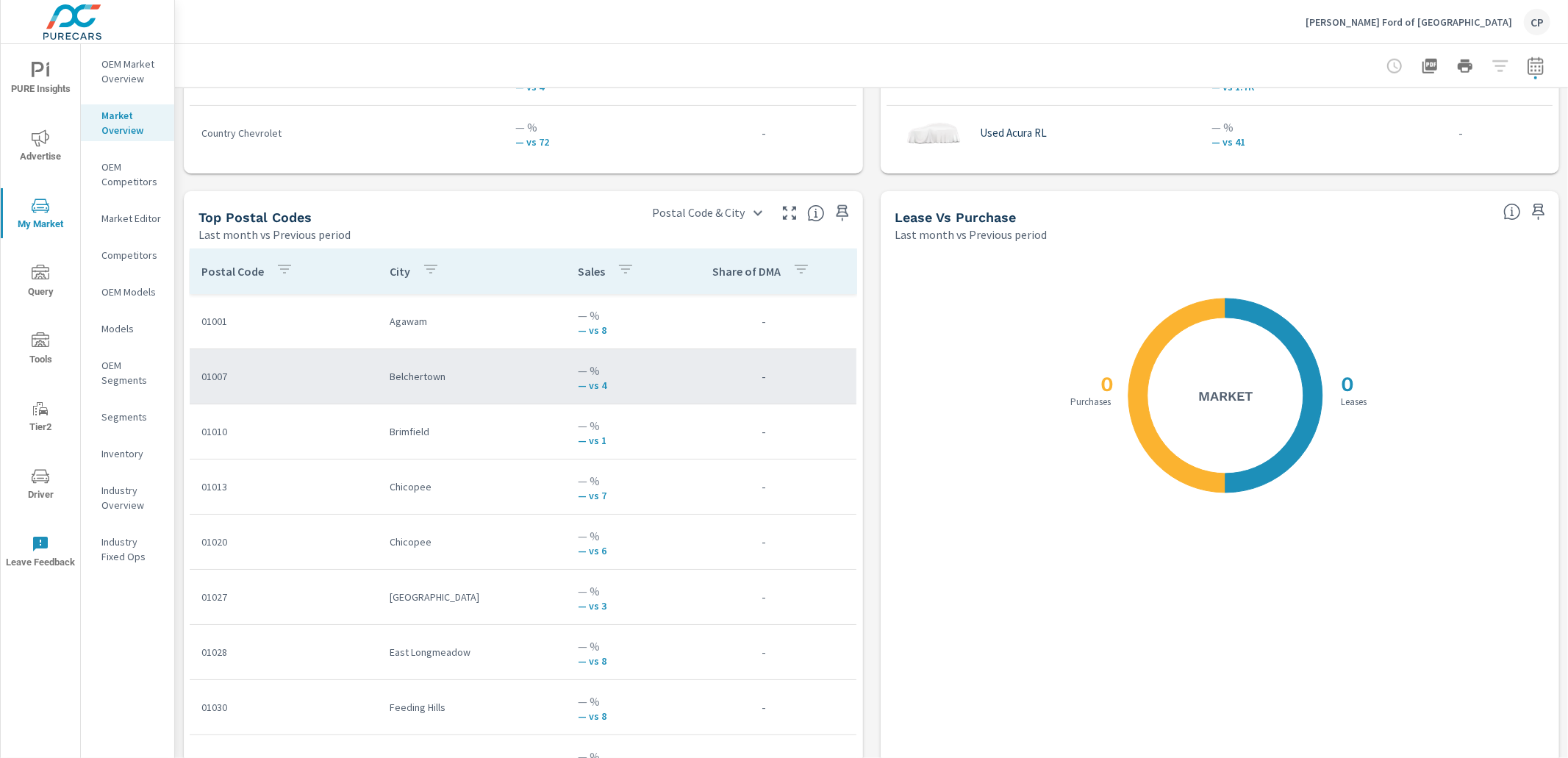
scroll to position [1547, 0]
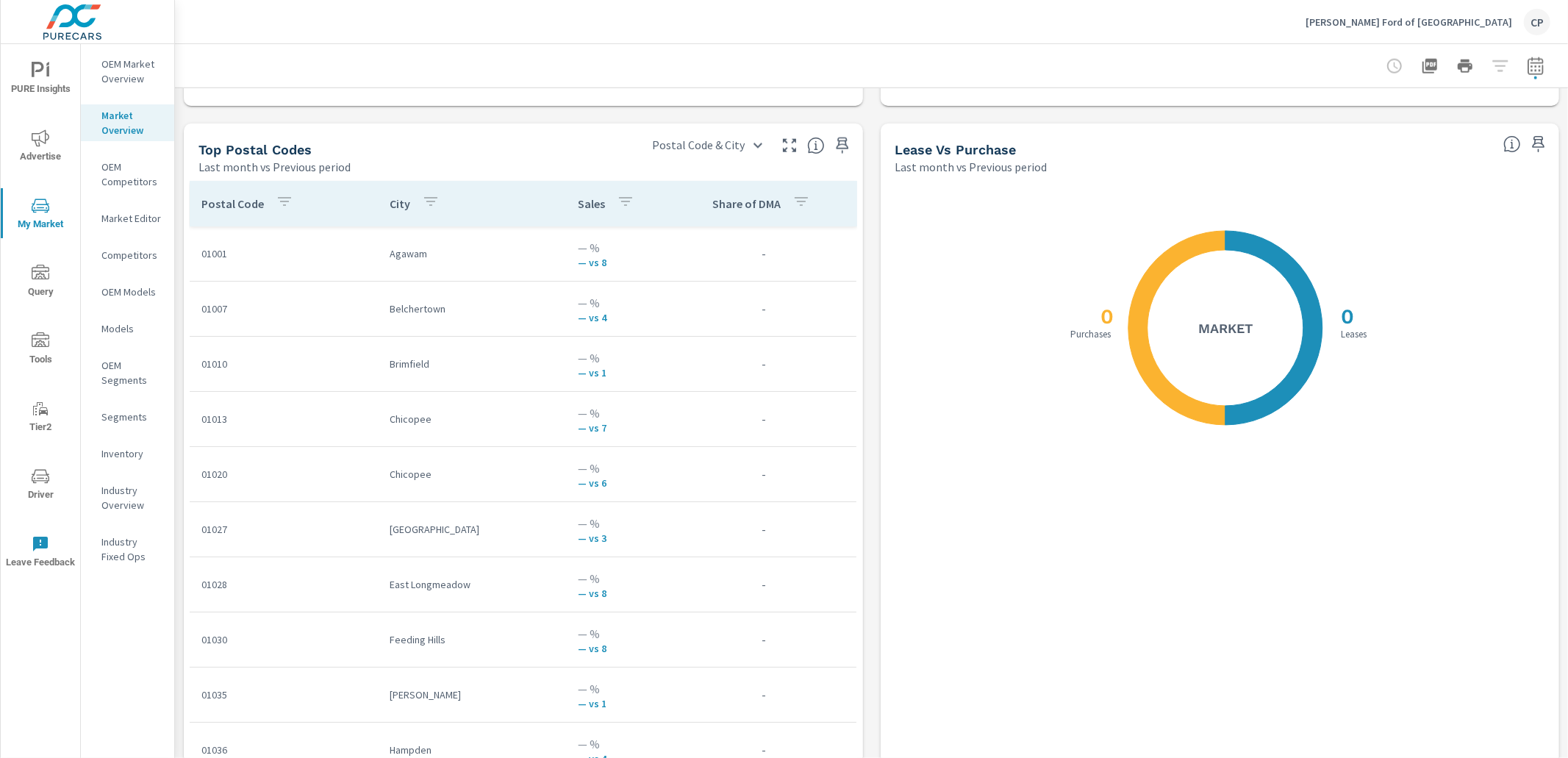
click at [1545, 69] on button "button" at bounding box center [1536, 65] width 30 height 30
click at [1538, 69] on icon "button" at bounding box center [1536, 66] width 18 height 18
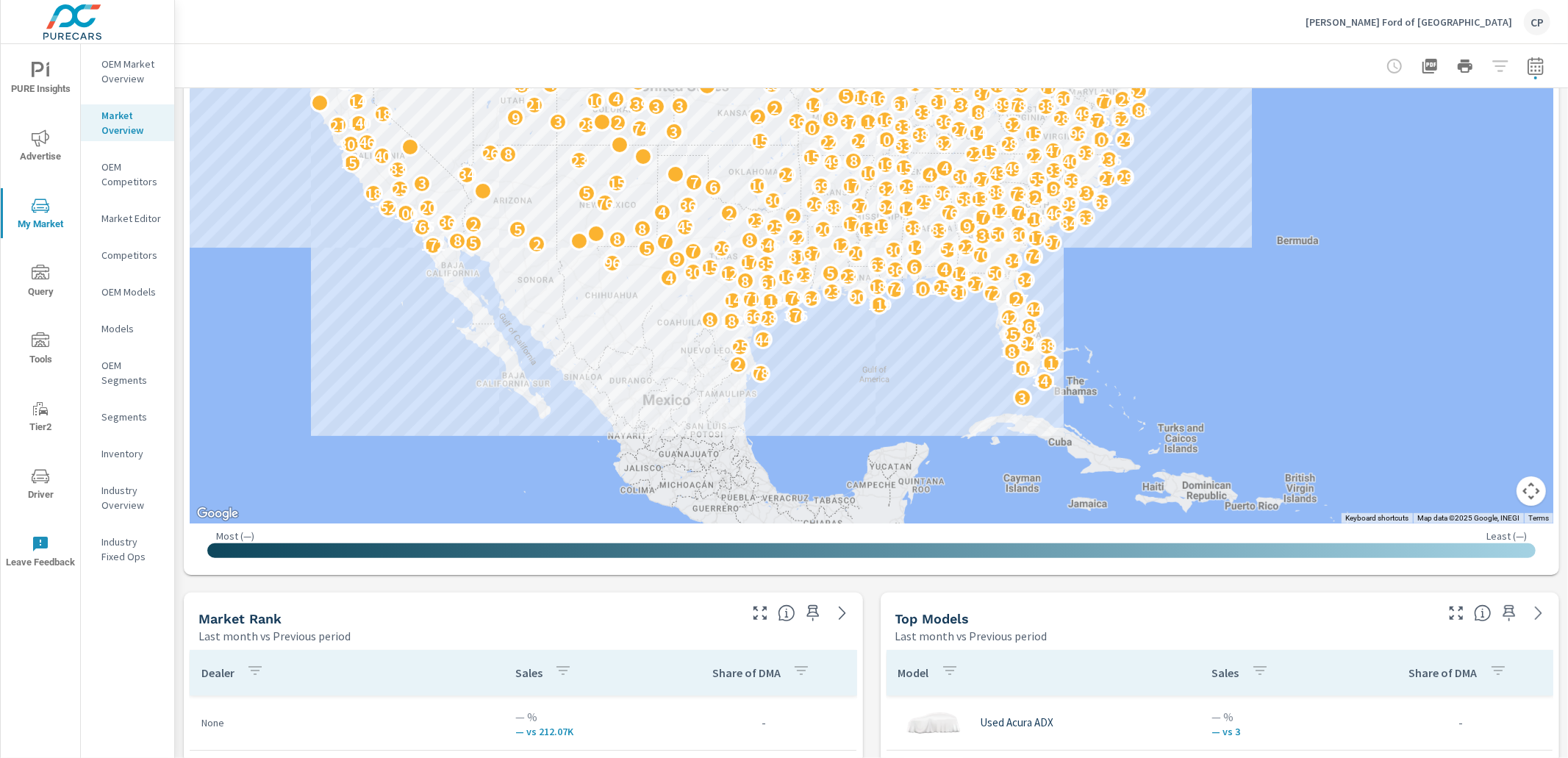
scroll to position [446, 0]
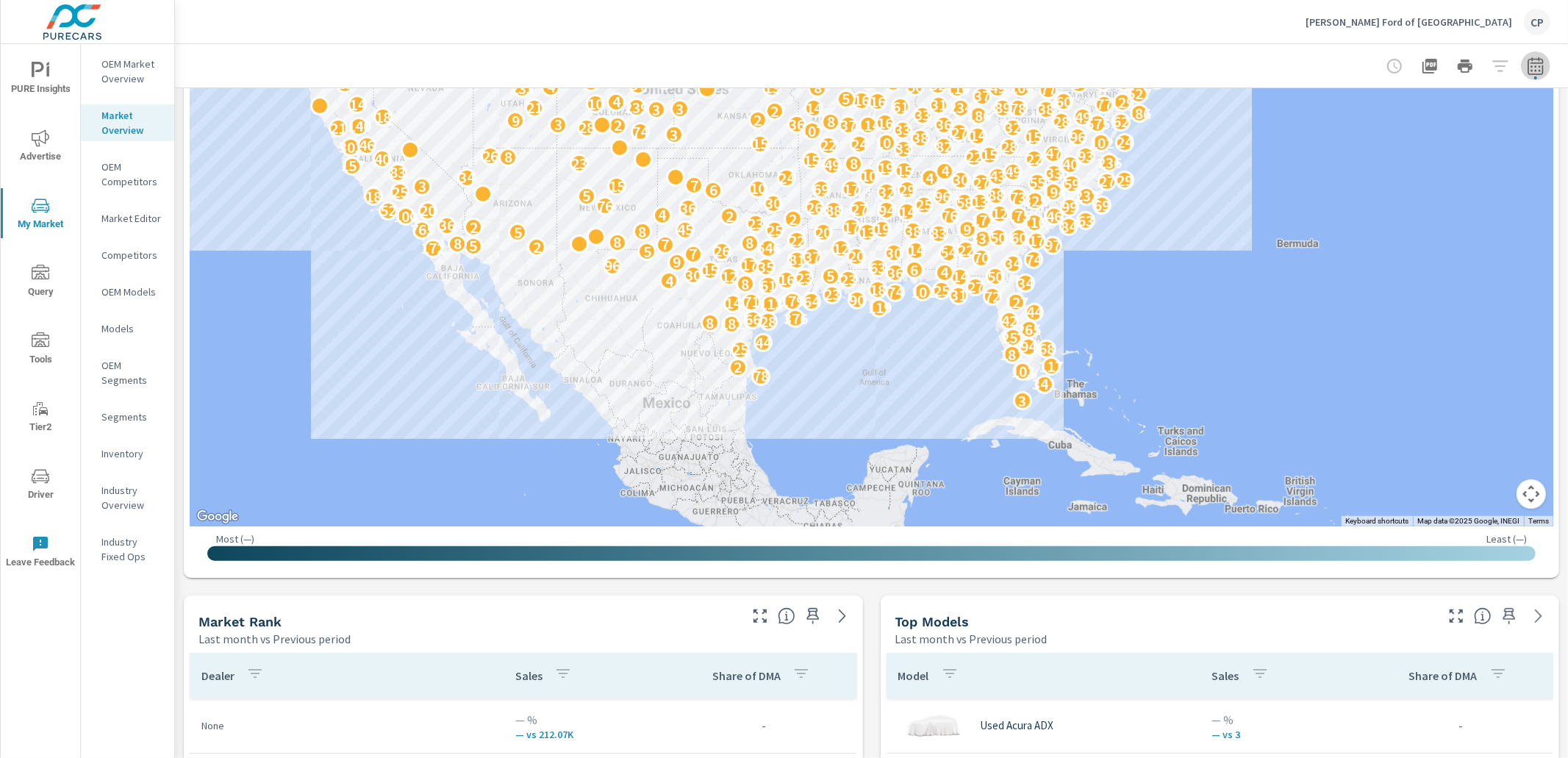
click at [1542, 63] on icon "button" at bounding box center [1536, 66] width 18 height 18
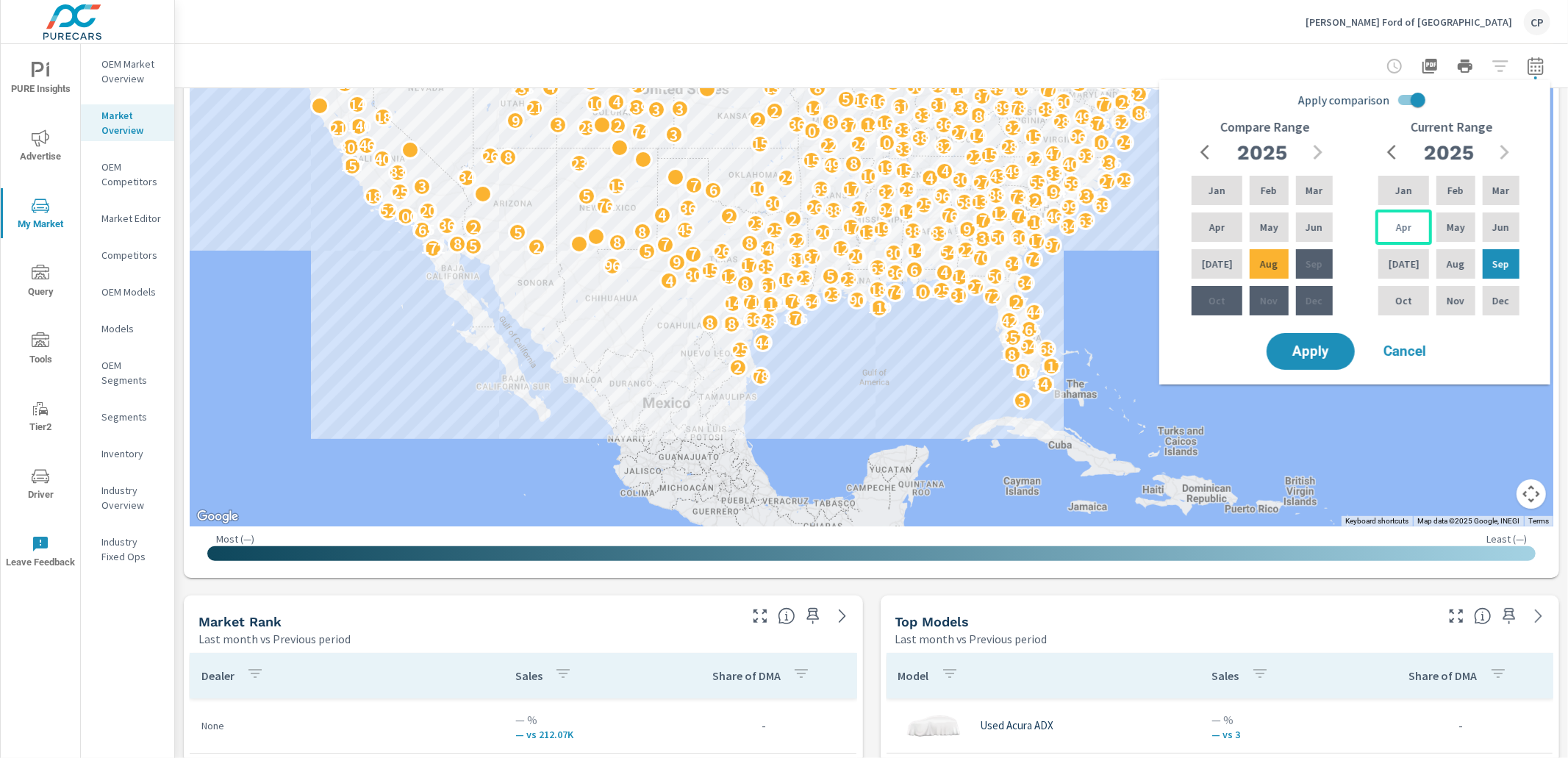
click at [1410, 228] on div "Apr" at bounding box center [1403, 227] width 57 height 35
click at [1486, 260] on div "Sep" at bounding box center [1501, 264] width 42 height 35
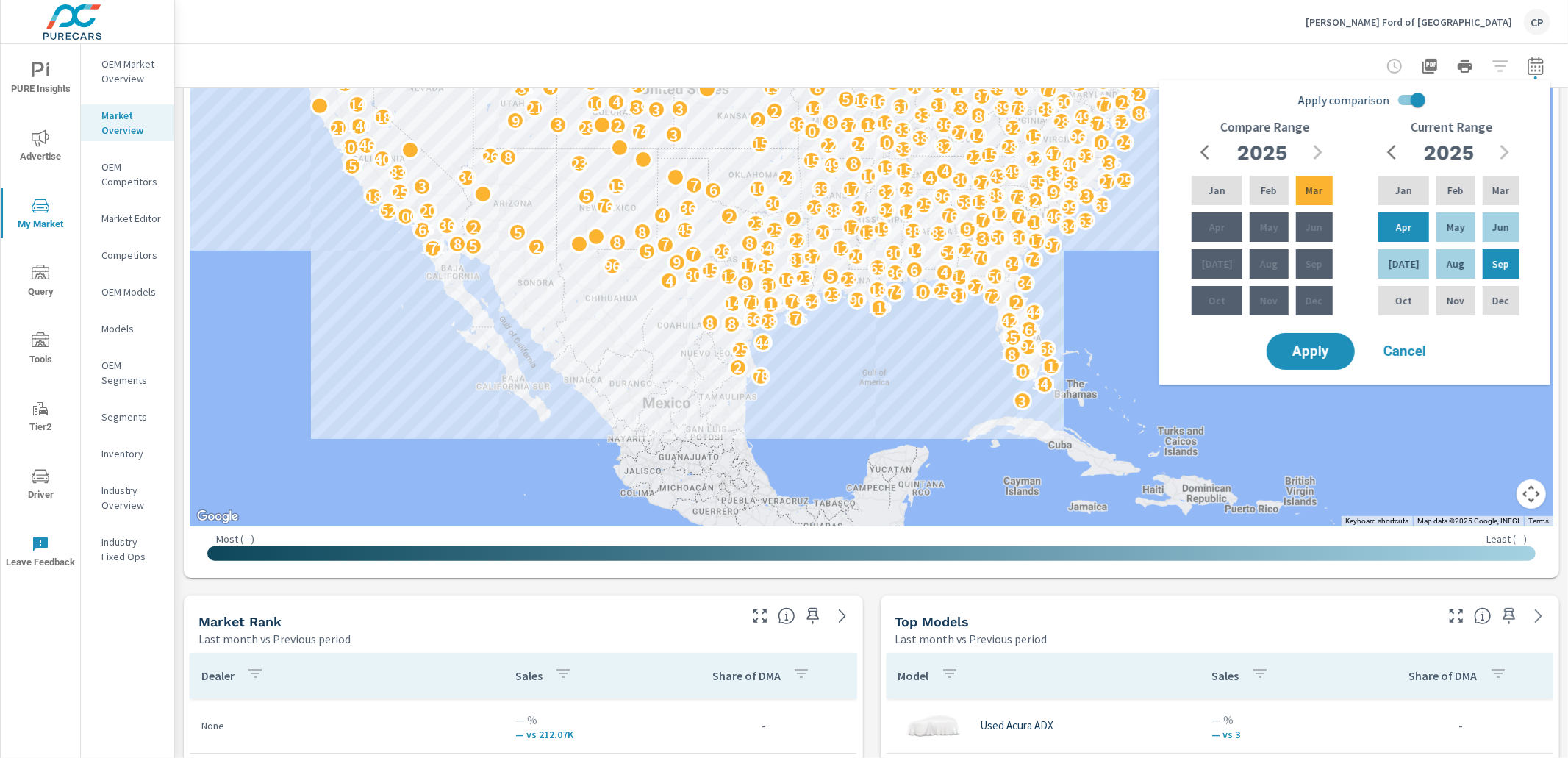
click at [1419, 101] on input "Apply comparison" at bounding box center [1418, 100] width 84 height 28
checkbox input "false"
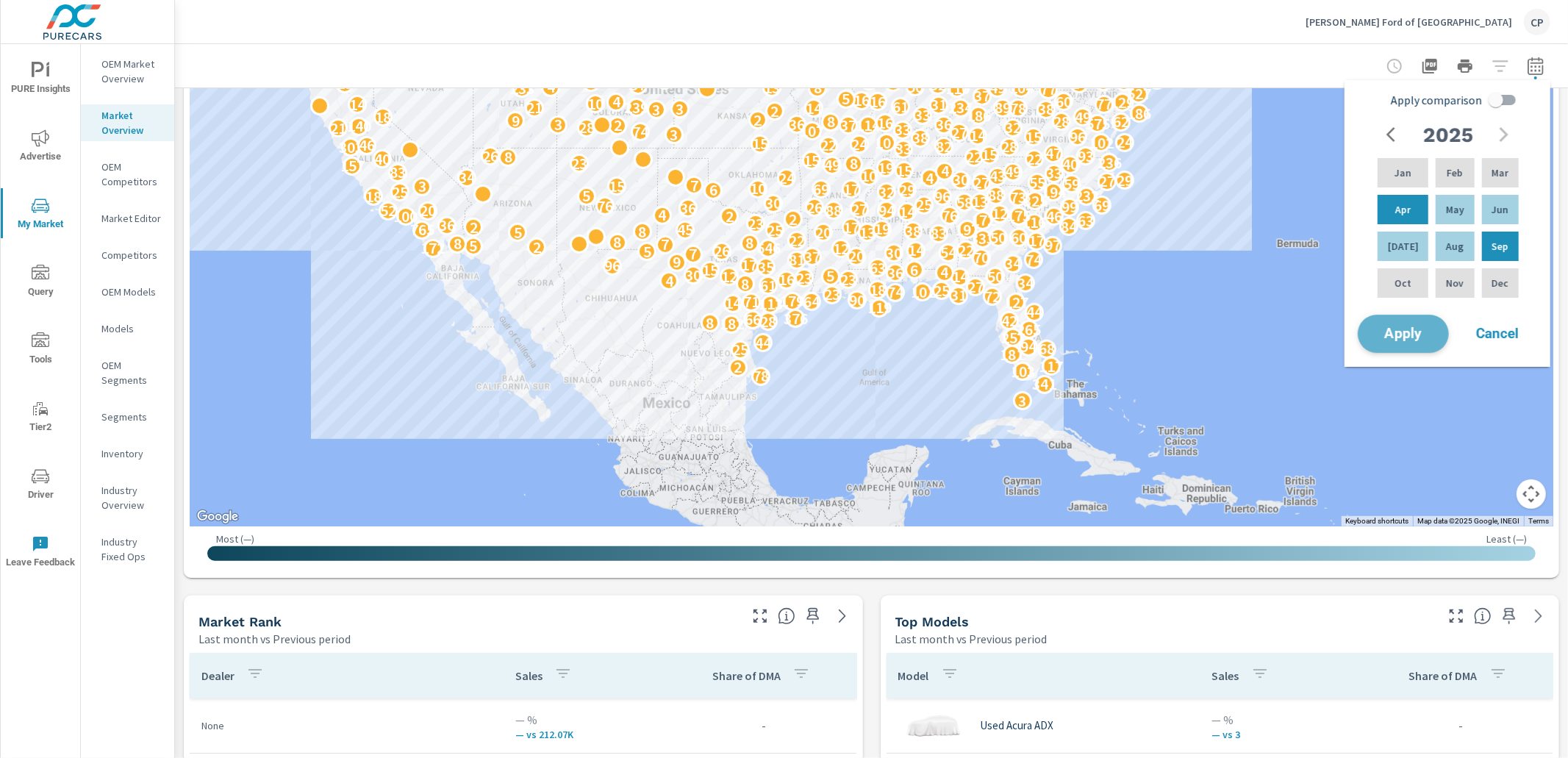
click at [1414, 341] on button "Apply" at bounding box center [1403, 334] width 91 height 38
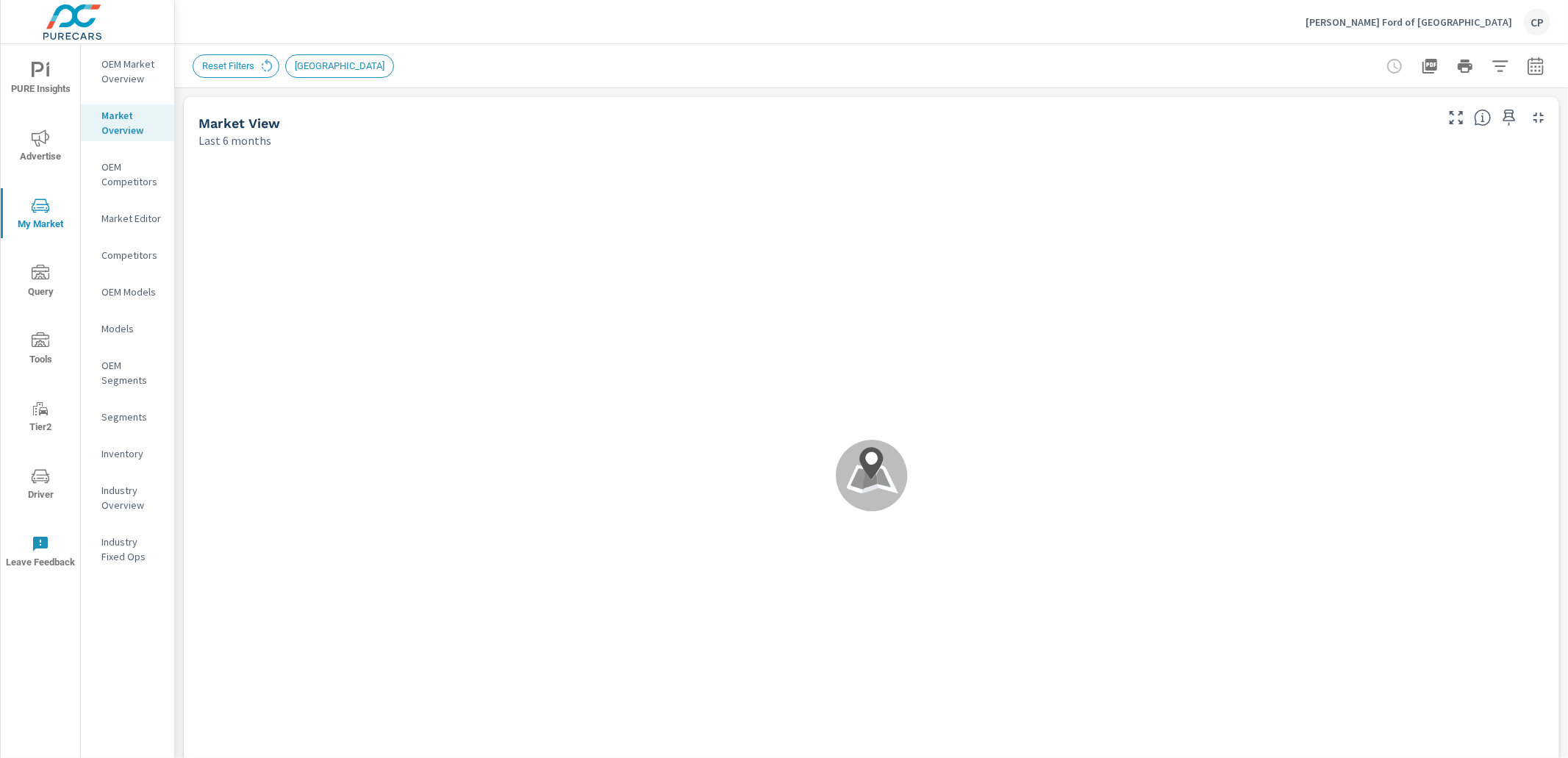
scroll to position [10, 0]
click at [141, 85] on p "OEM Market Overview" at bounding box center [132, 71] width 61 height 30
click at [550, 68] on icon at bounding box center [546, 65] width 10 height 10
click at [566, 62] on icon at bounding box center [558, 66] width 16 height 16
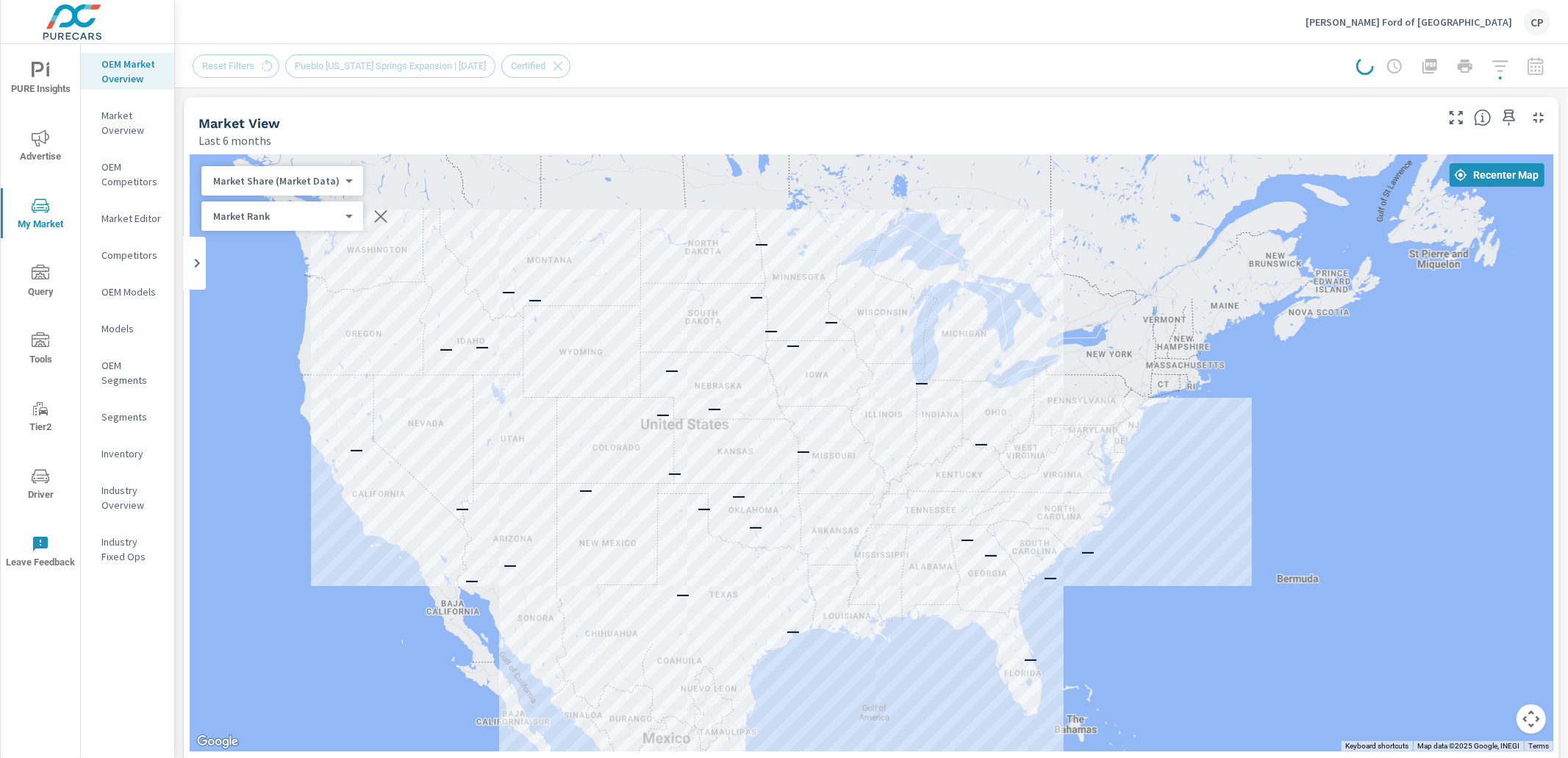
click at [1503, 67] on div at bounding box center [1453, 65] width 194 height 30
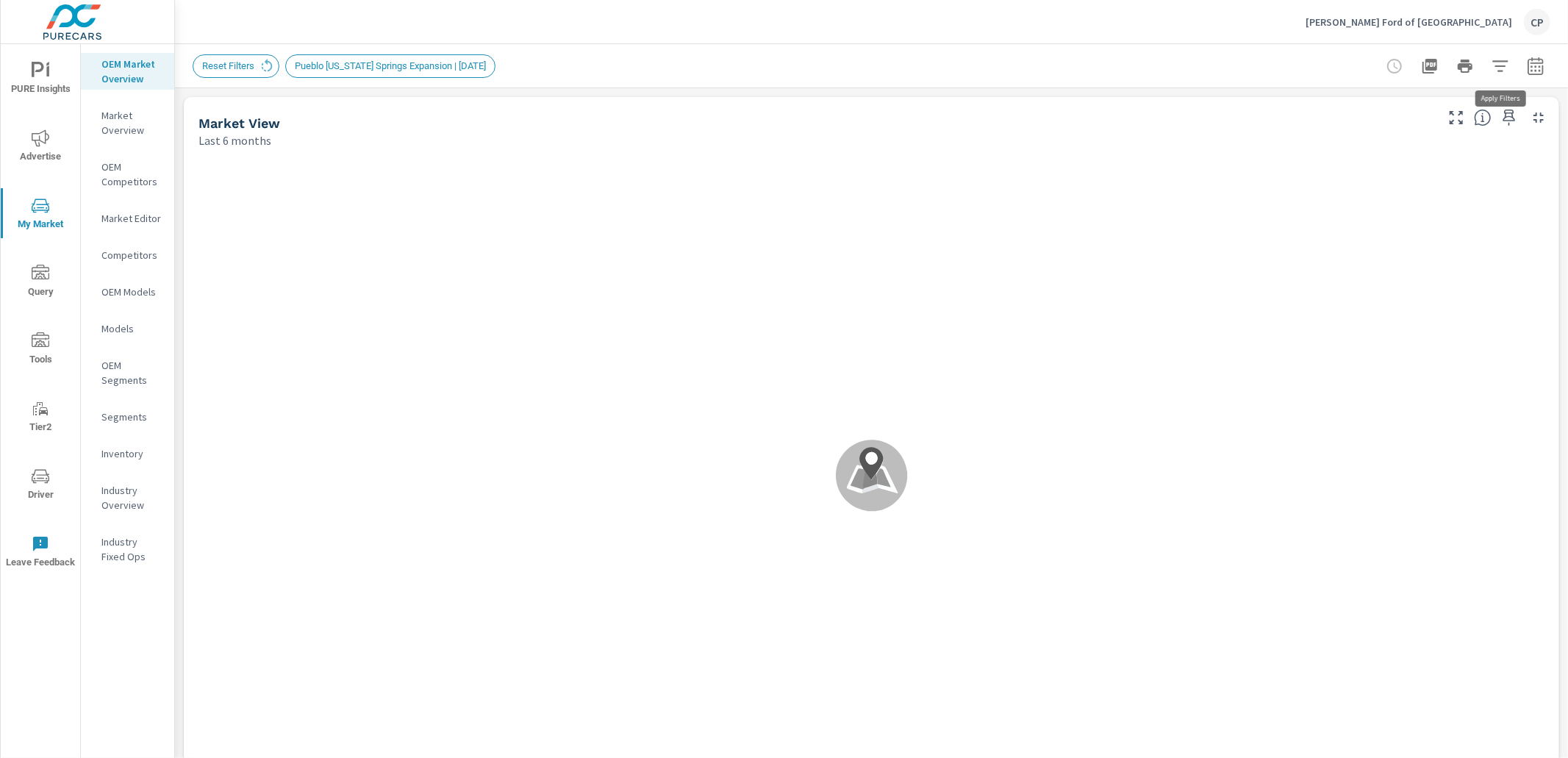
click at [1503, 67] on icon "button" at bounding box center [1501, 66] width 18 height 18
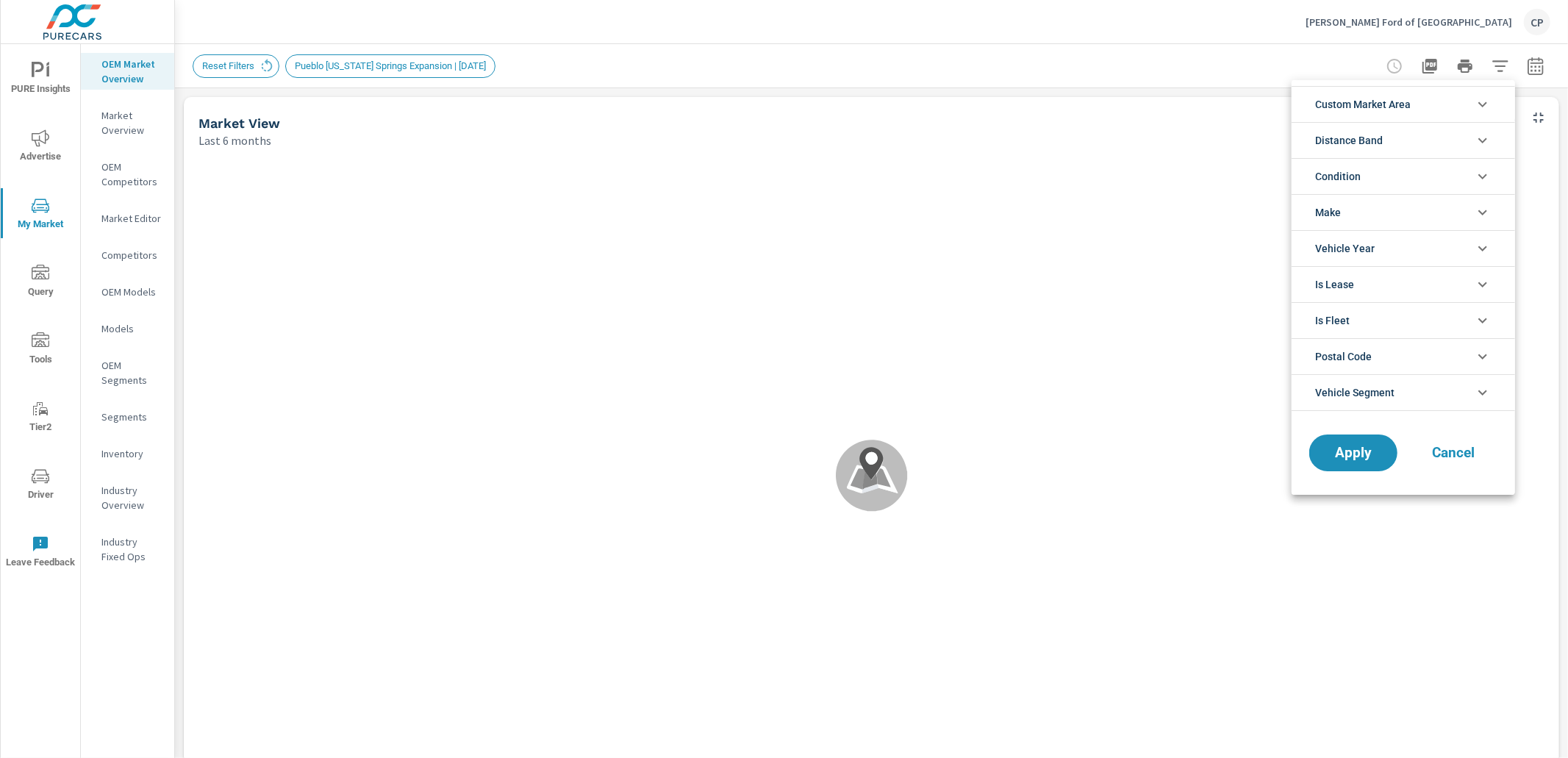
scroll to position [98, 0]
click at [1454, 105] on li "Custom Market Area" at bounding box center [1403, 104] width 224 height 36
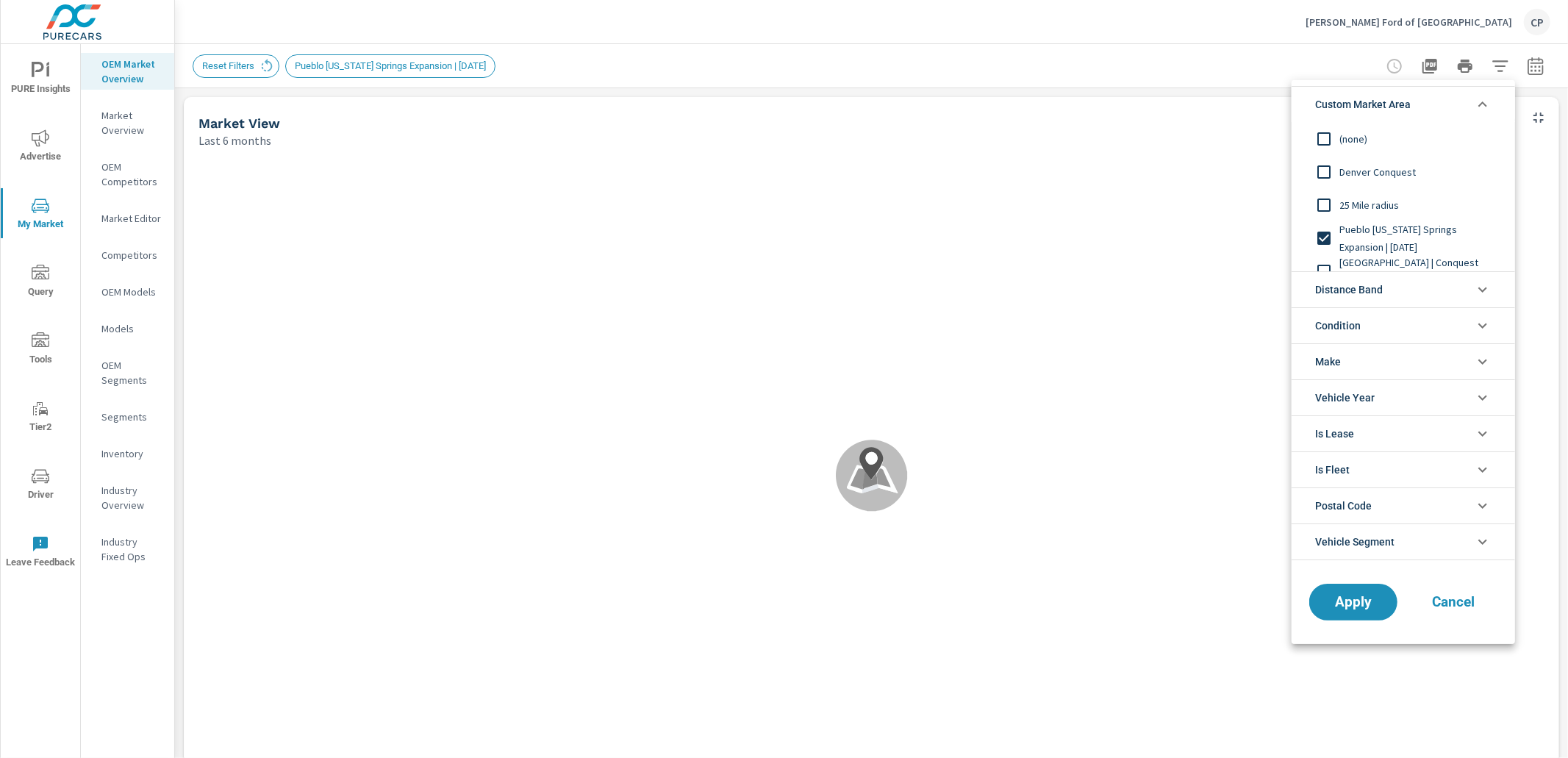
scroll to position [0, 0]
click at [1380, 208] on span "25 Mile radius" at bounding box center [1420, 205] width 161 height 18
click at [1348, 605] on span "Apply" at bounding box center [1353, 601] width 60 height 14
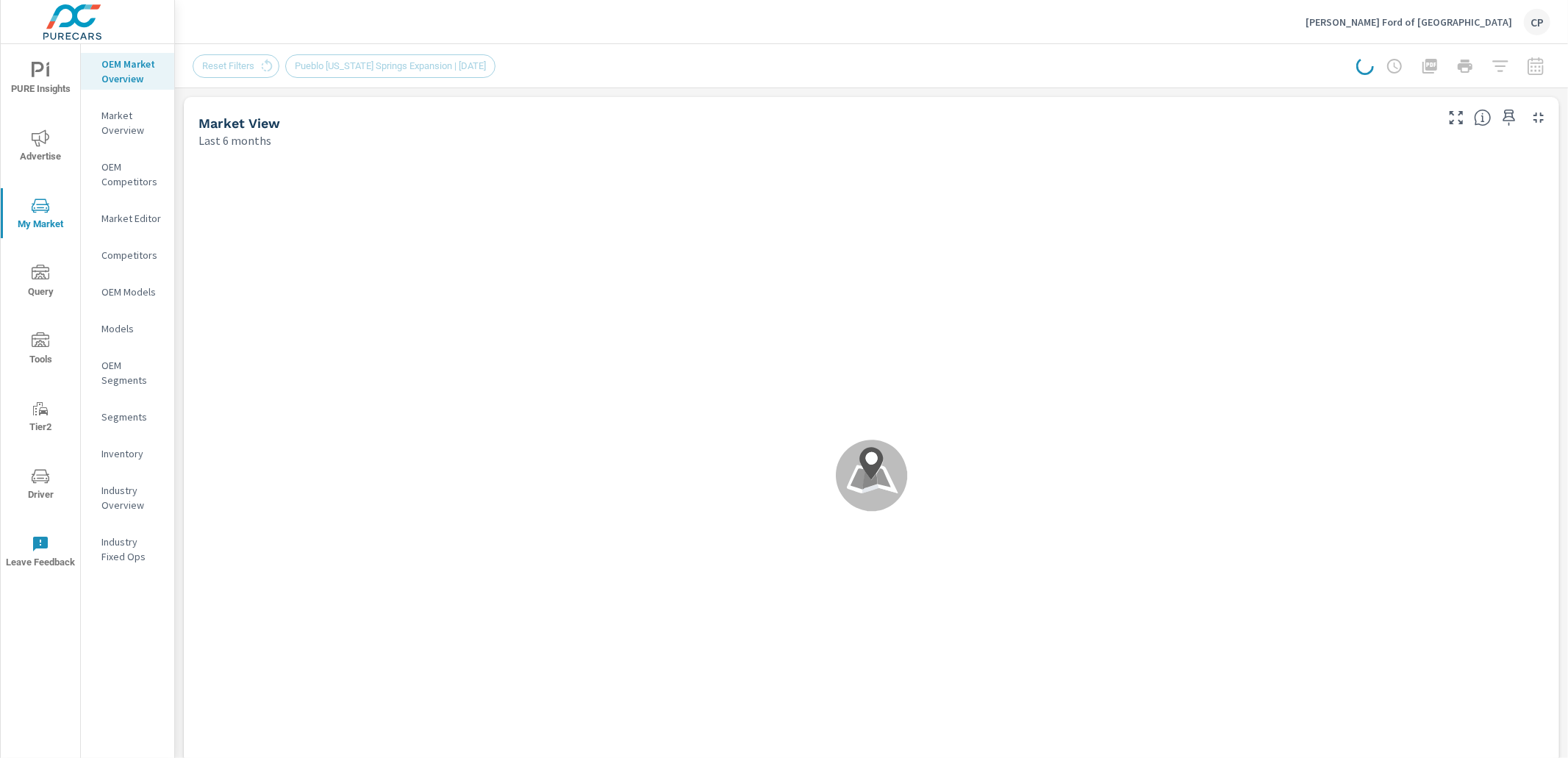
scroll to position [165, 0]
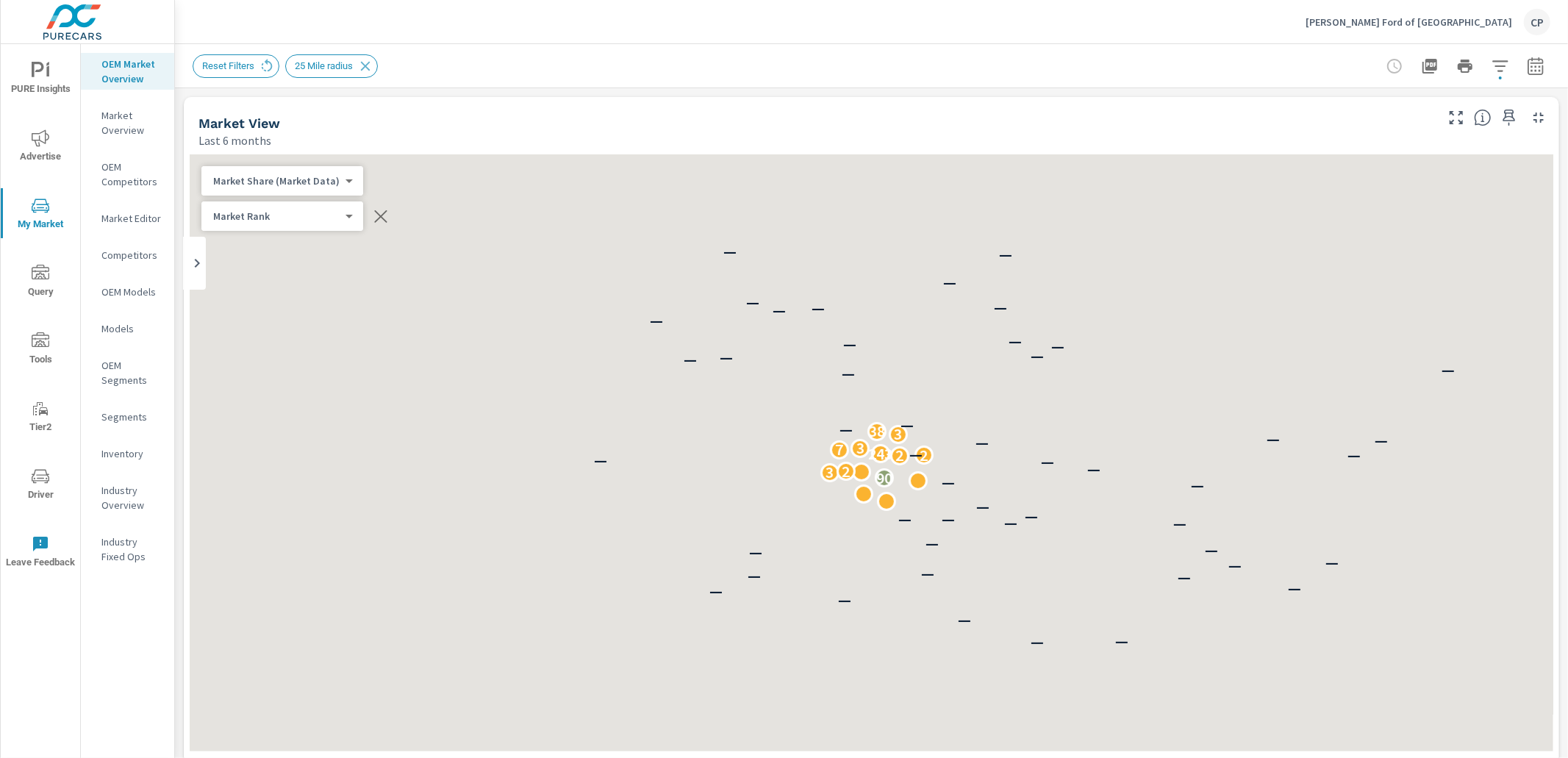
scroll to position [165, 0]
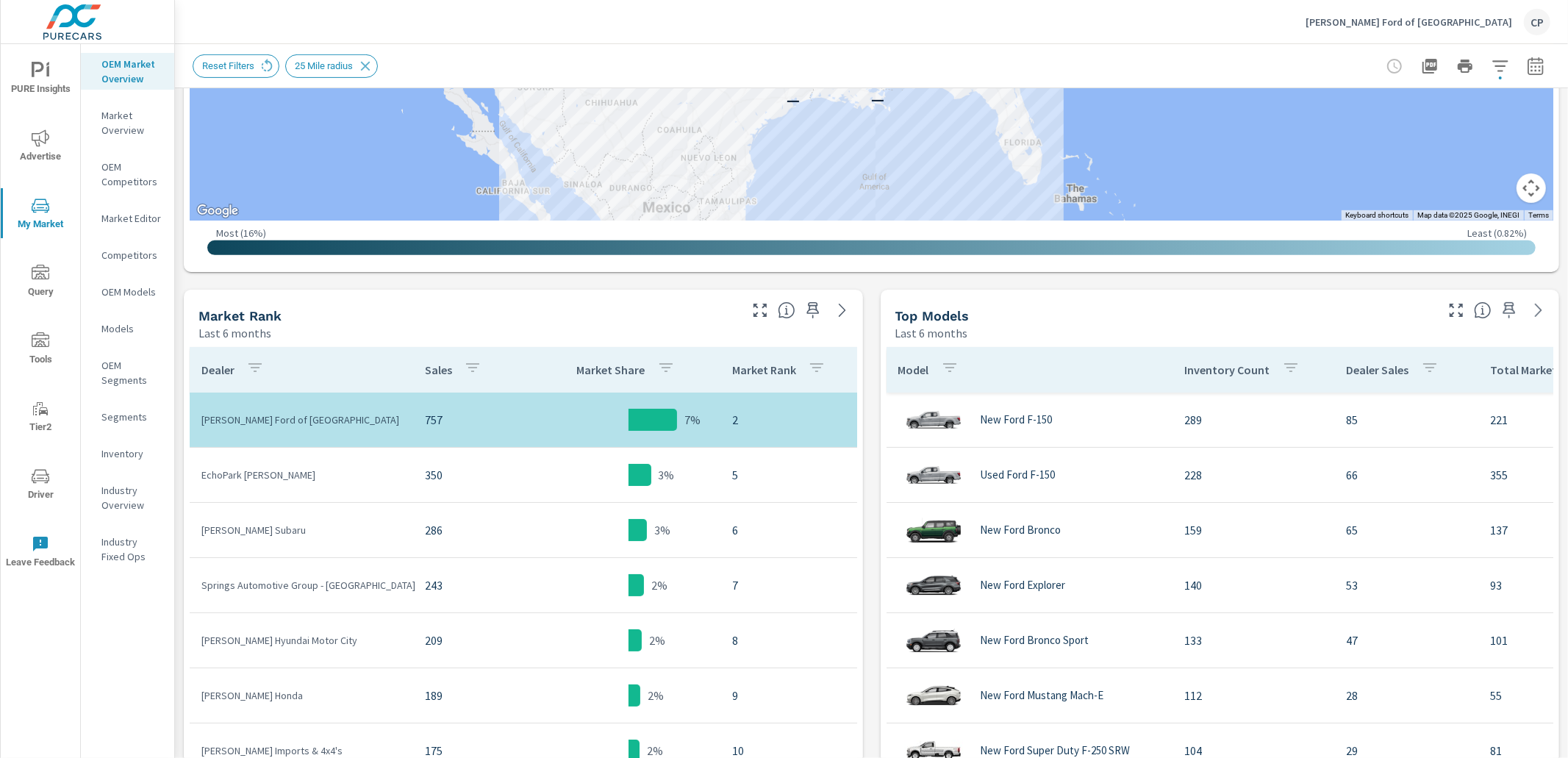
scroll to position [542, 0]
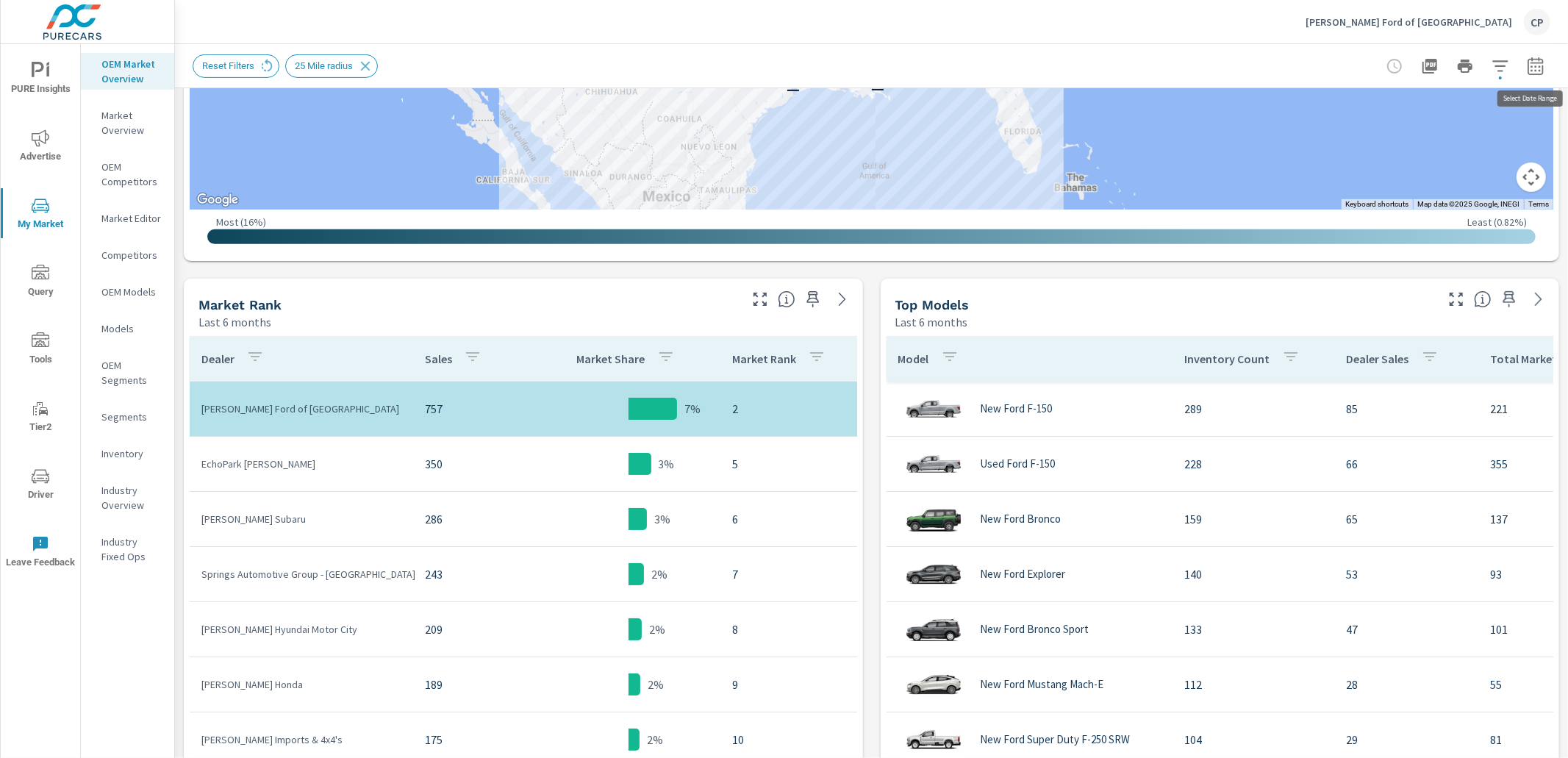
click at [1527, 69] on icon "button" at bounding box center [1536, 66] width 18 height 18
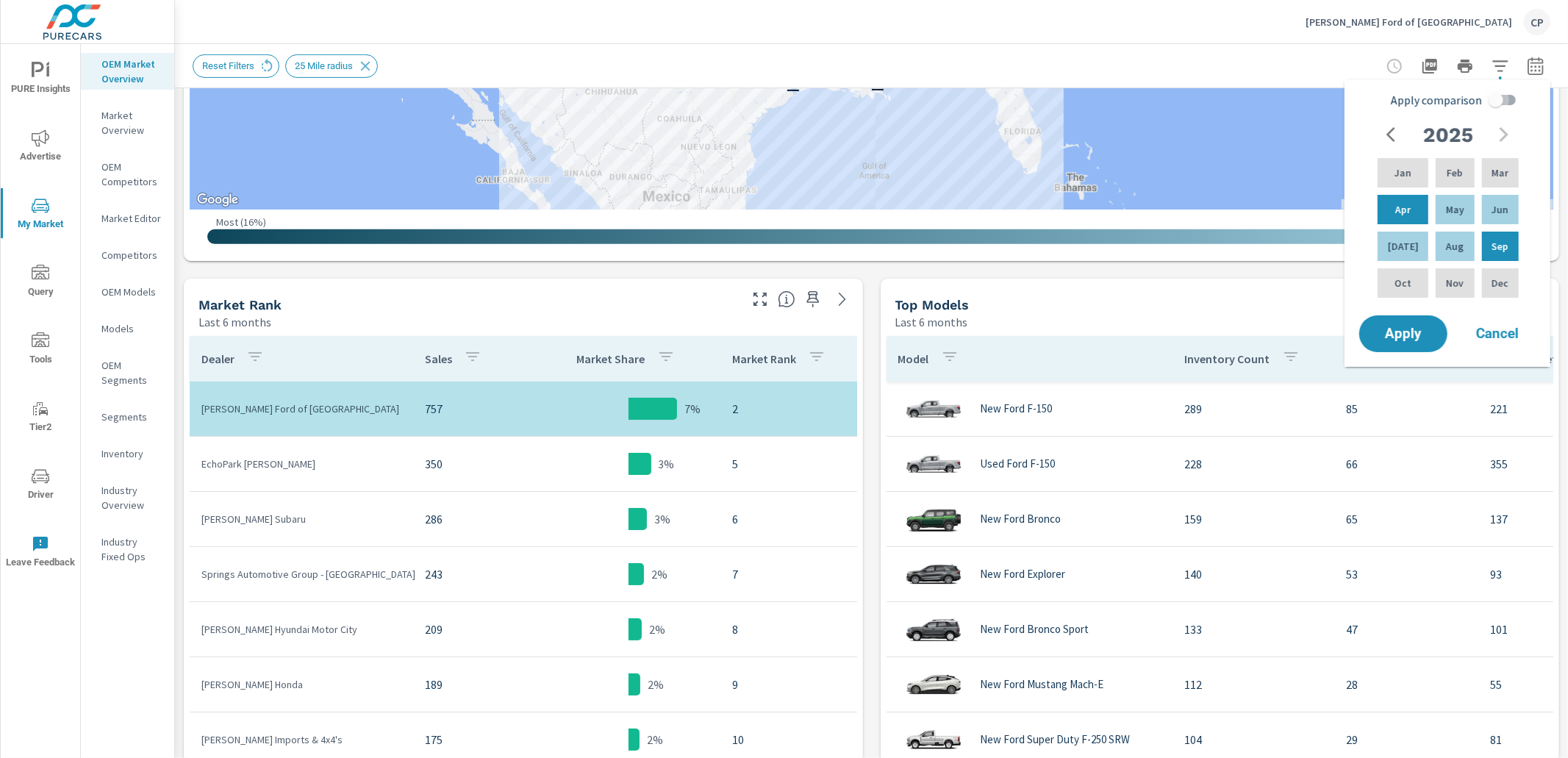
click at [1515, 96] on input "Apply comparison" at bounding box center [1496, 100] width 84 height 28
checkbox input "true"
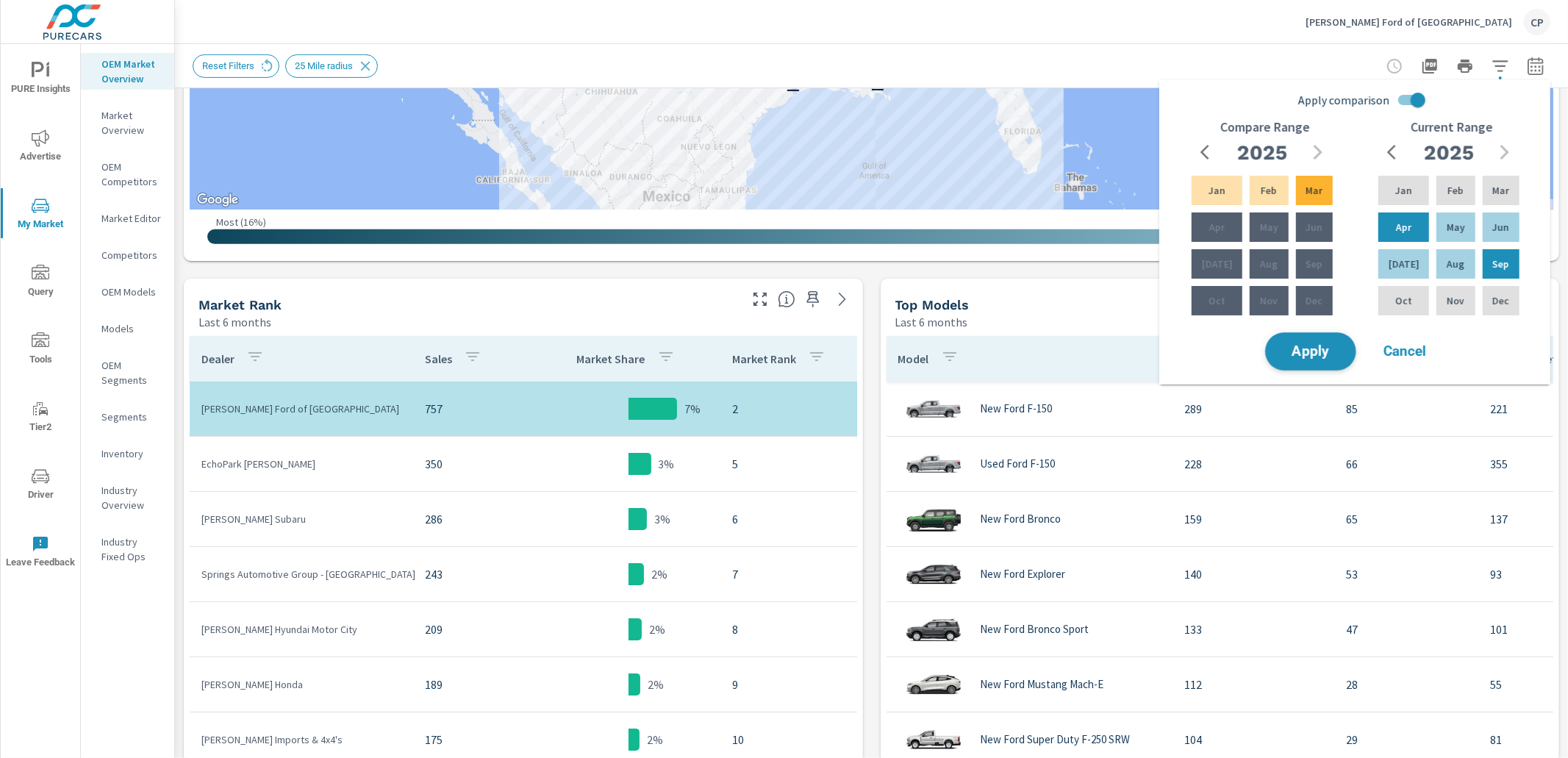
click at [1315, 345] on span "Apply" at bounding box center [1311, 351] width 60 height 14
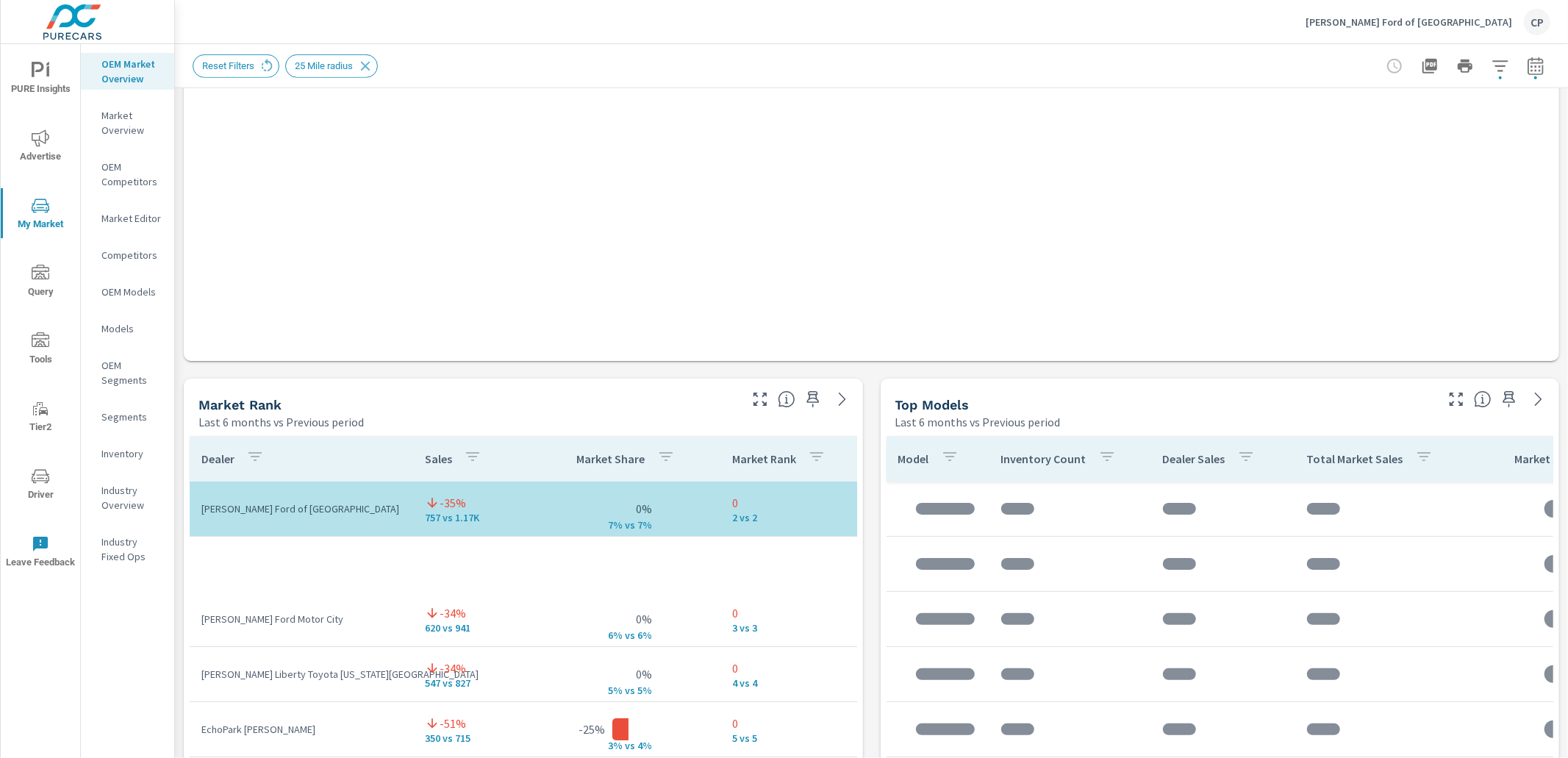
scroll to position [165, 0]
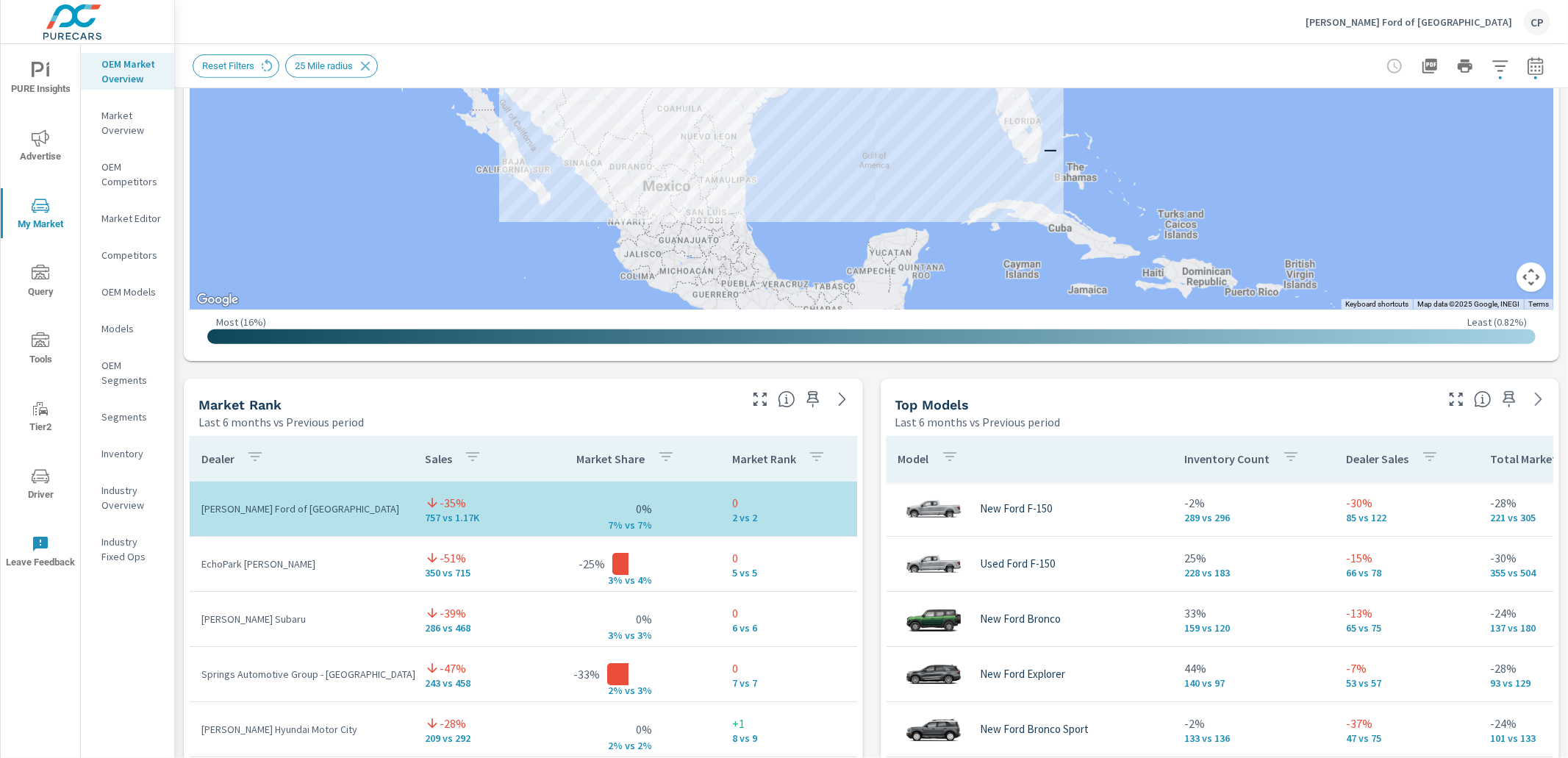
scroll to position [165, 0]
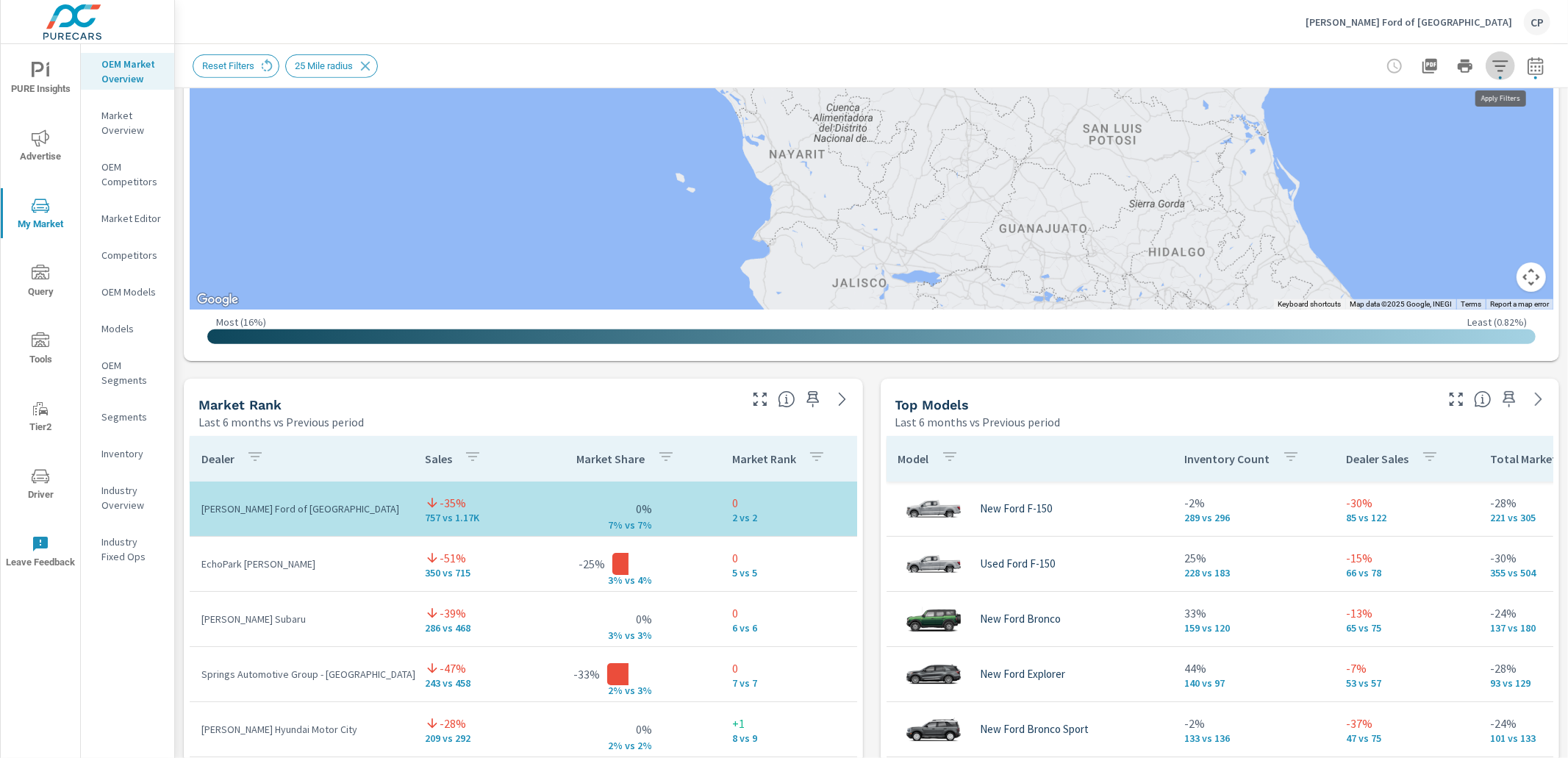
click at [1491, 69] on button "button" at bounding box center [1500, 65] width 30 height 30
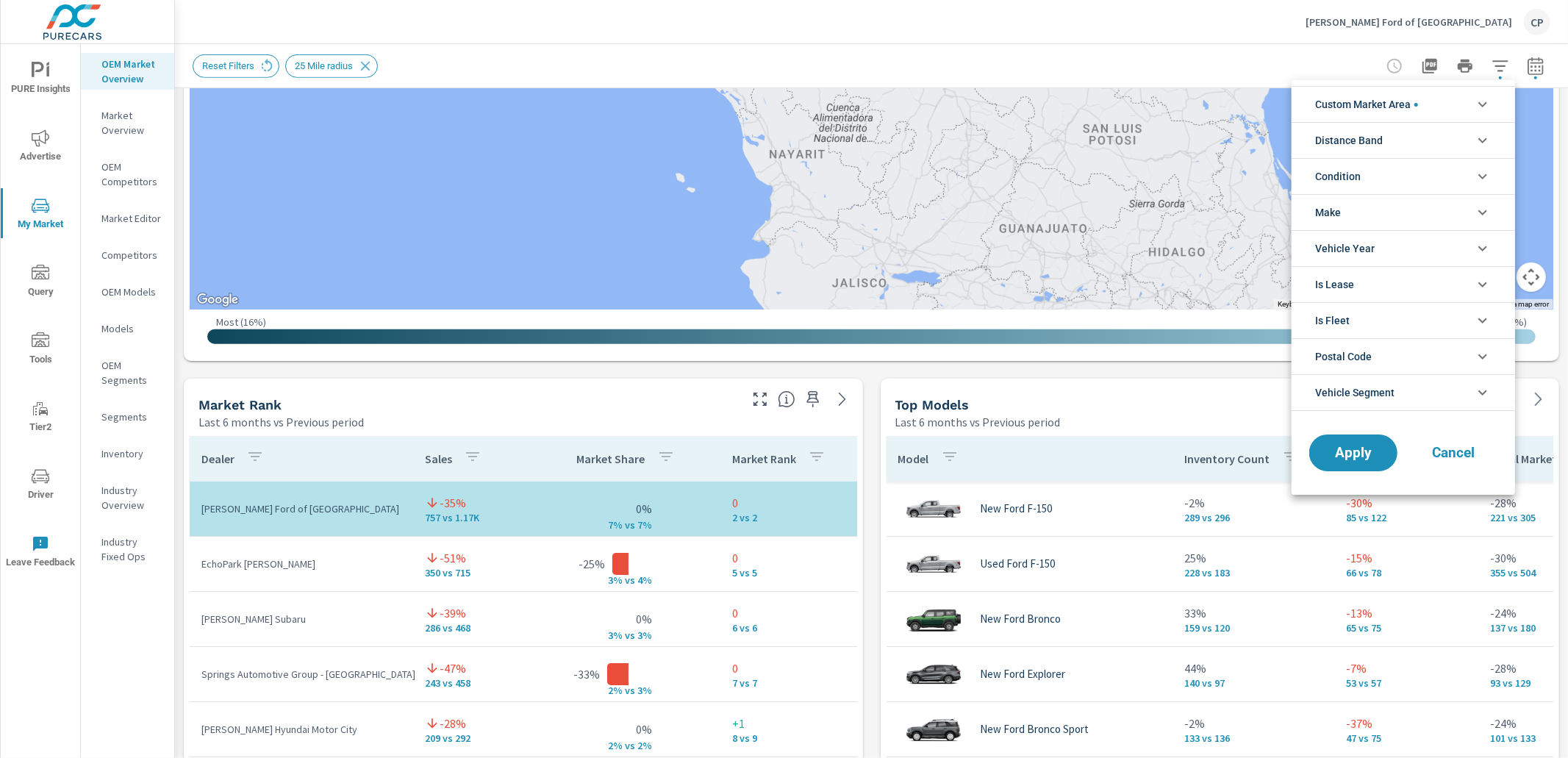
scroll to position [66, 0]
click at [1423, 104] on li "Custom Market Area" at bounding box center [1403, 104] width 224 height 36
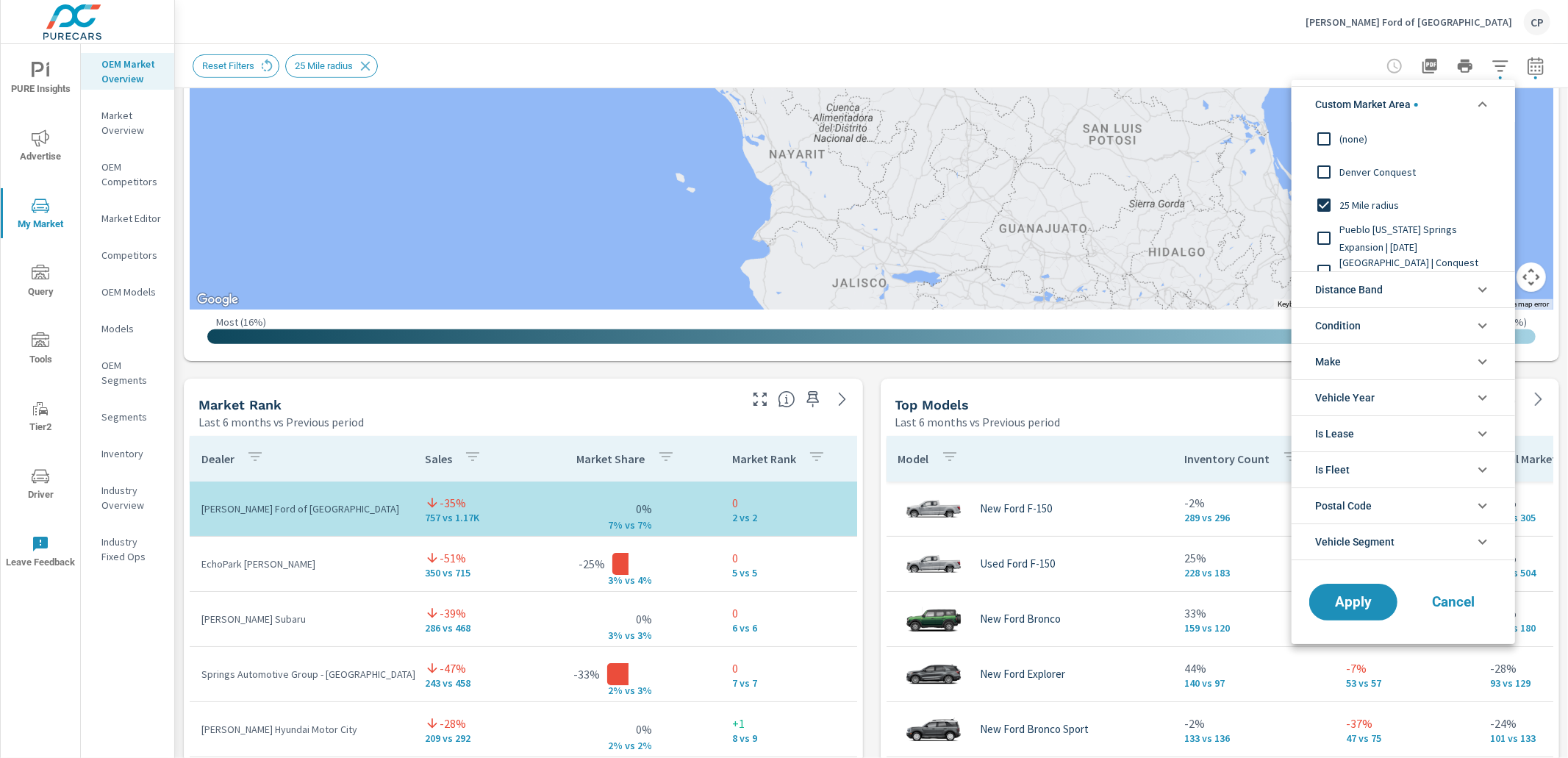
scroll to position [18, 0]
click at [1324, 189] on input "filter options" at bounding box center [1324, 187] width 31 height 31
click at [178, 343] on div at bounding box center [784, 379] width 1568 height 758
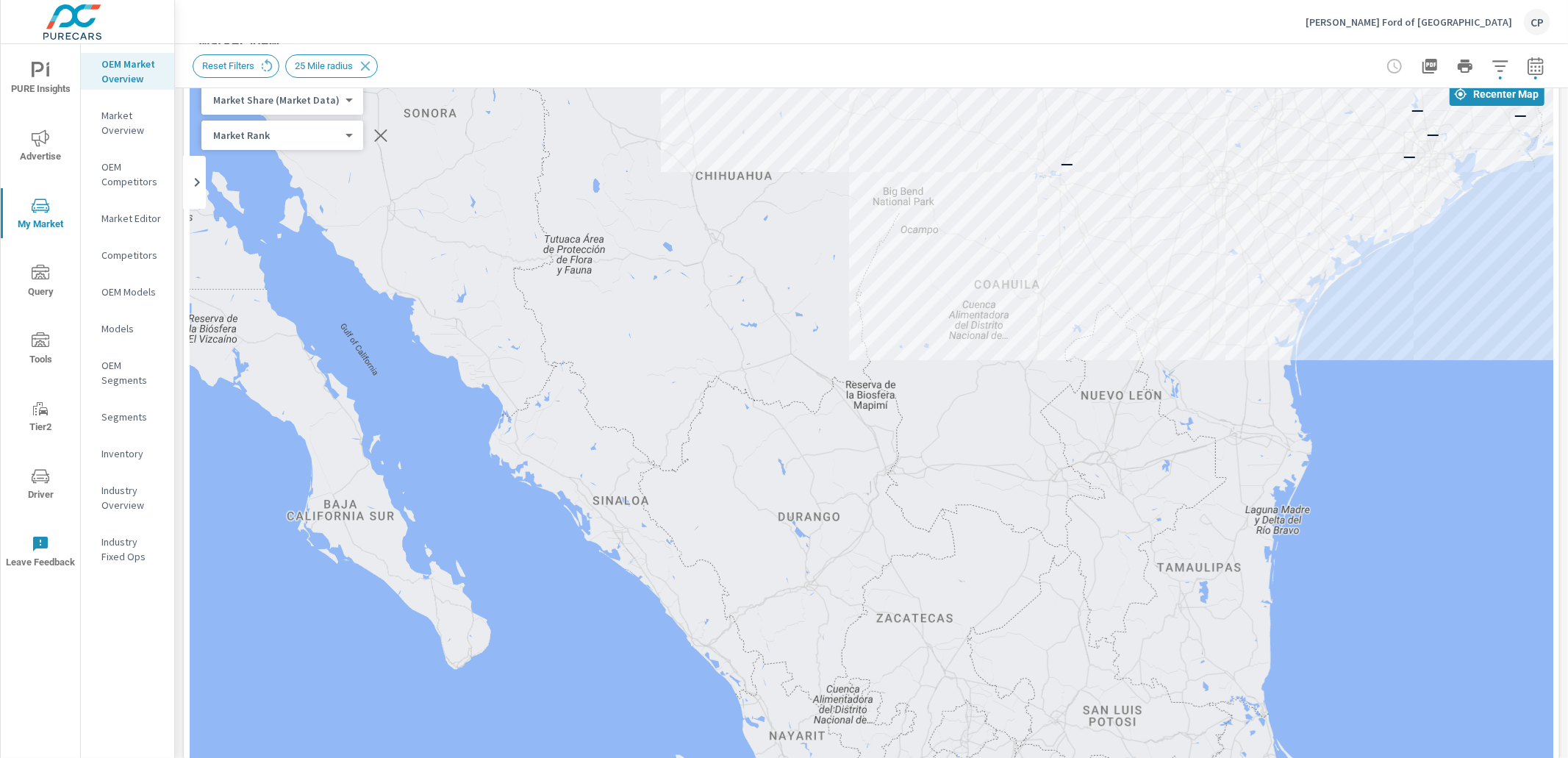
scroll to position [0, 0]
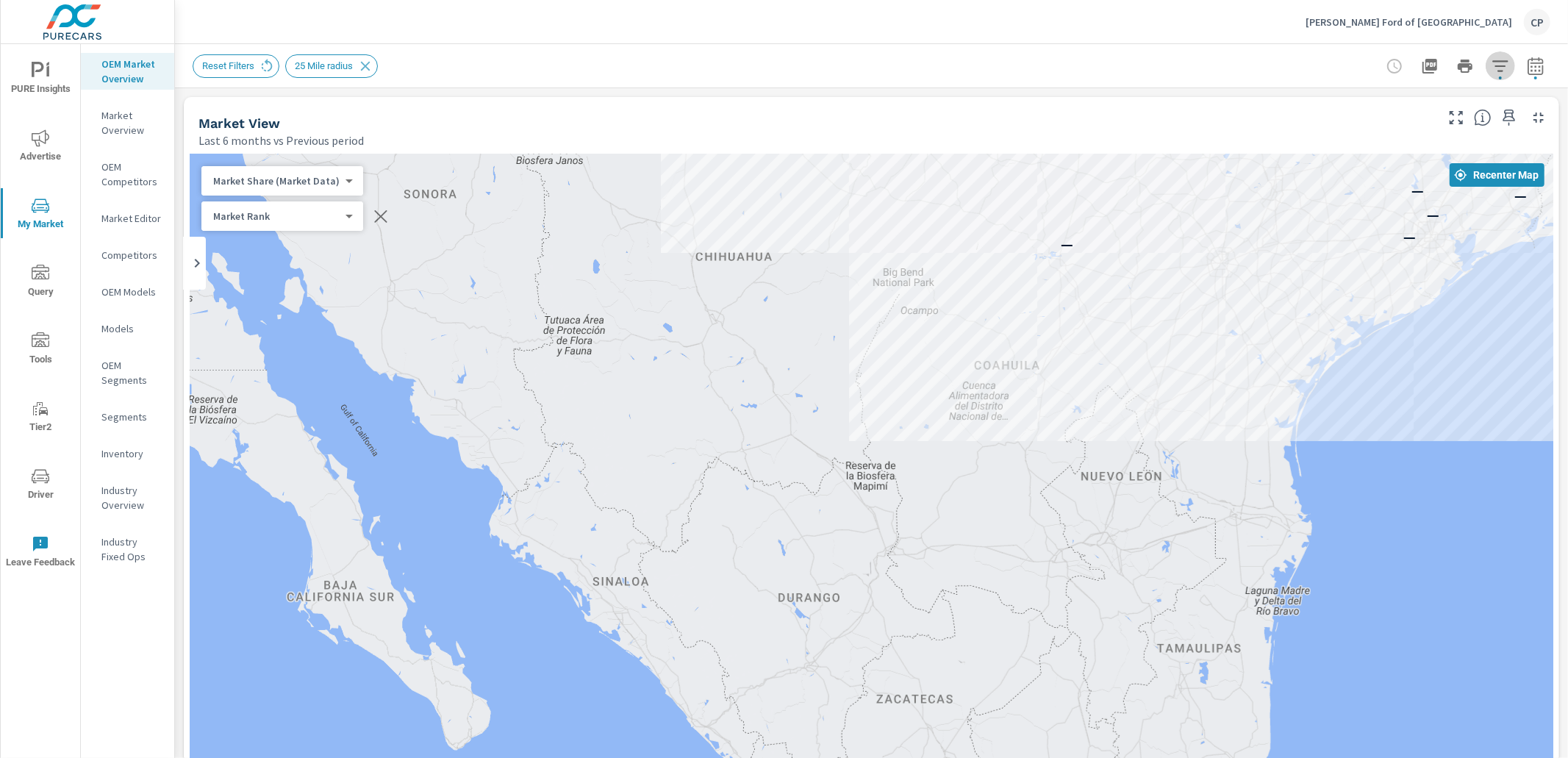
click at [1512, 65] on button "button" at bounding box center [1500, 65] width 30 height 30
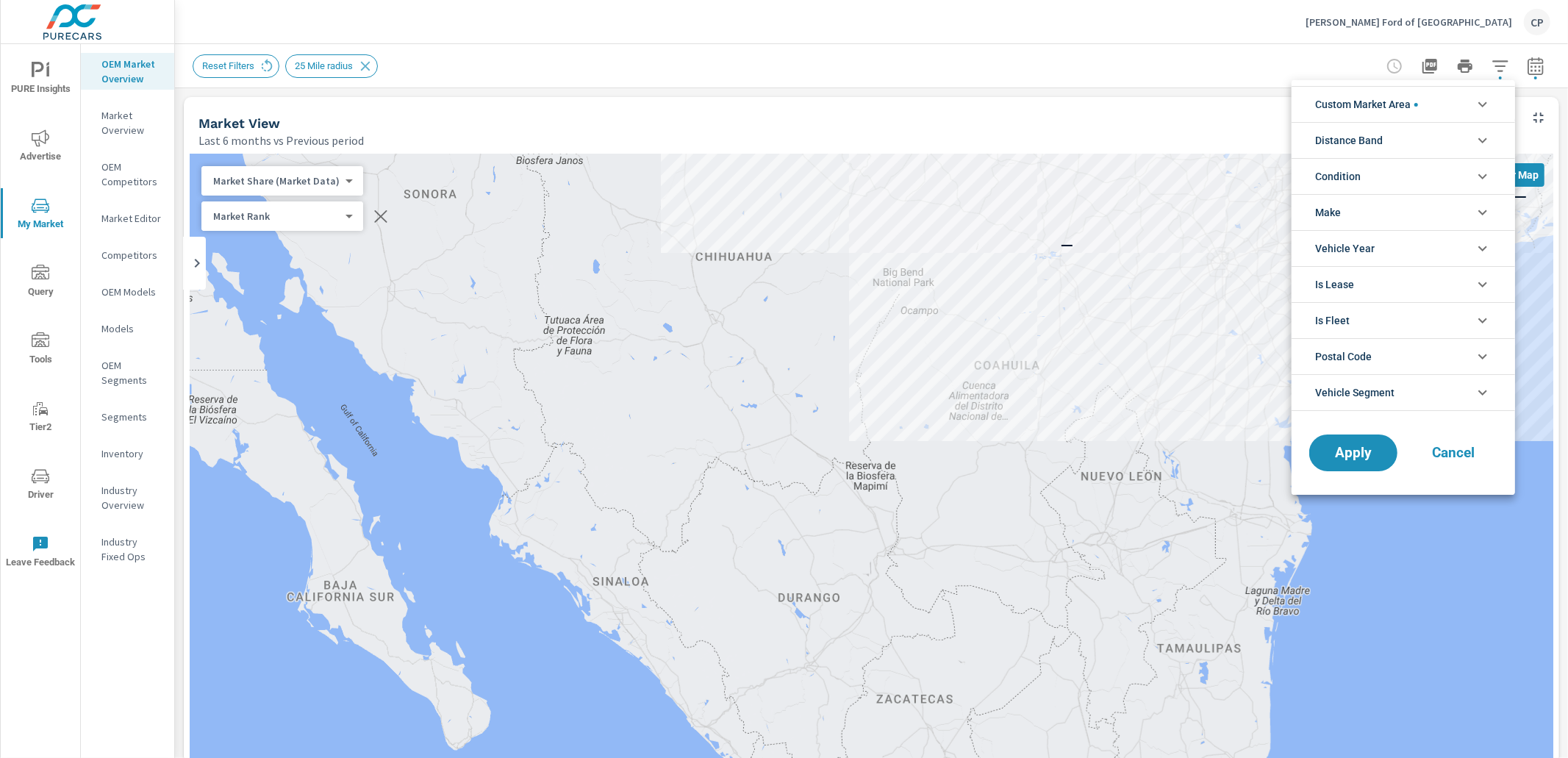
scroll to position [66, 0]
click at [1436, 106] on li "Custom Market Area" at bounding box center [1403, 104] width 224 height 36
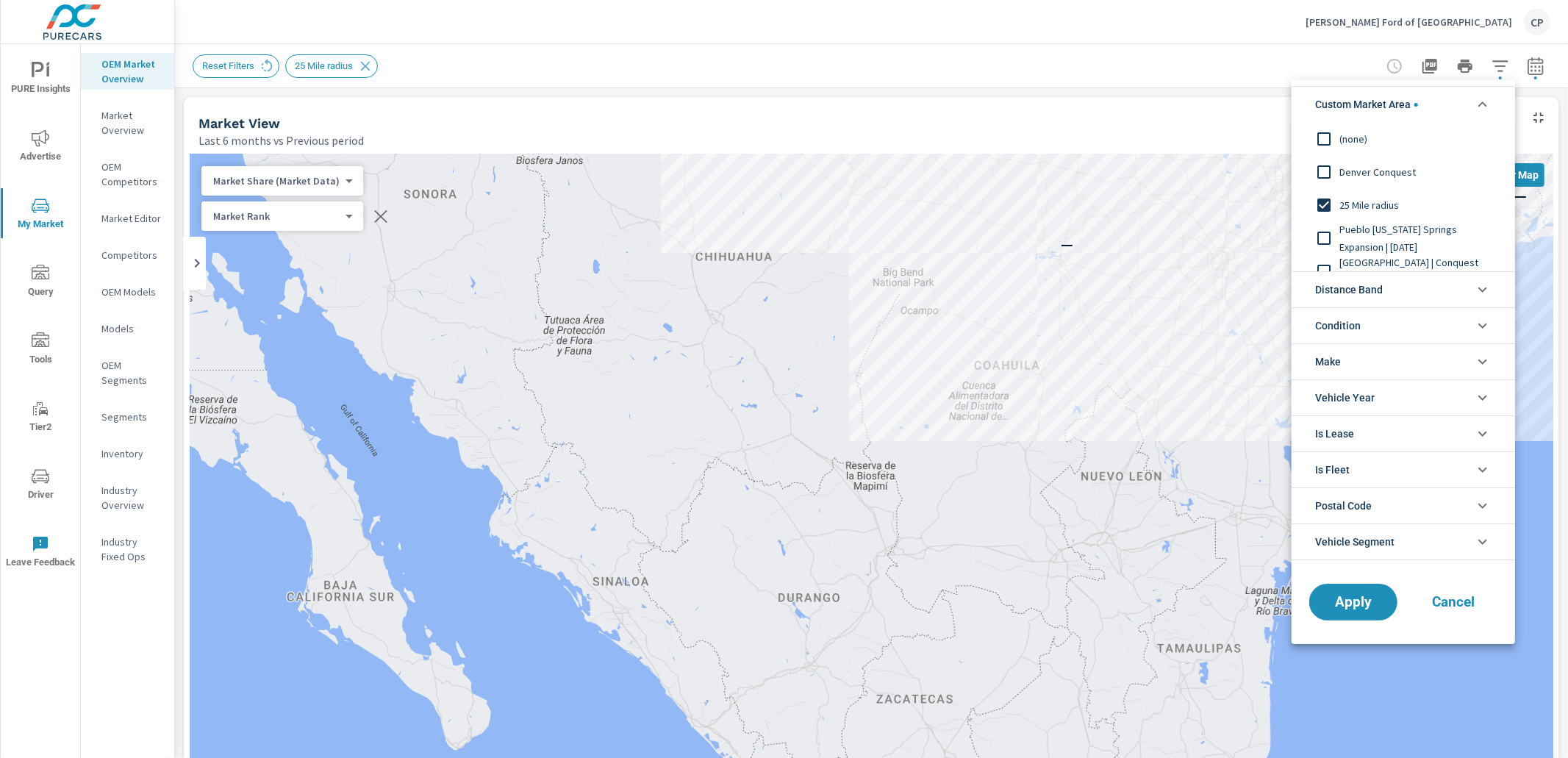
scroll to position [0, 0]
click at [1336, 241] on input "filter options" at bounding box center [1324, 238] width 31 height 31
click at [1332, 209] on input "filter options" at bounding box center [1324, 204] width 31 height 31
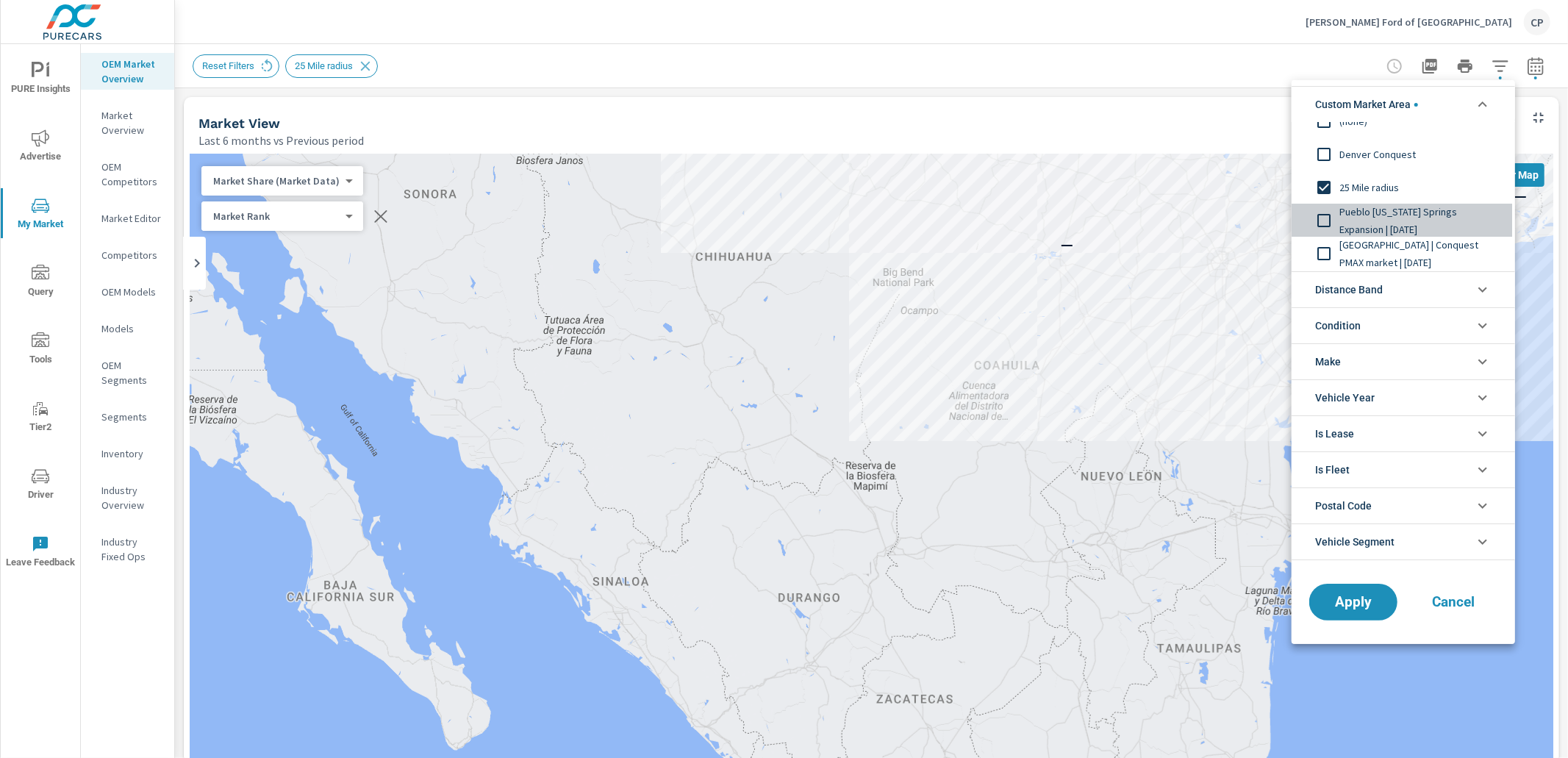
click at [1332, 217] on input "filter options" at bounding box center [1324, 220] width 31 height 31
click at [1356, 596] on span "Apply" at bounding box center [1353, 601] width 60 height 14
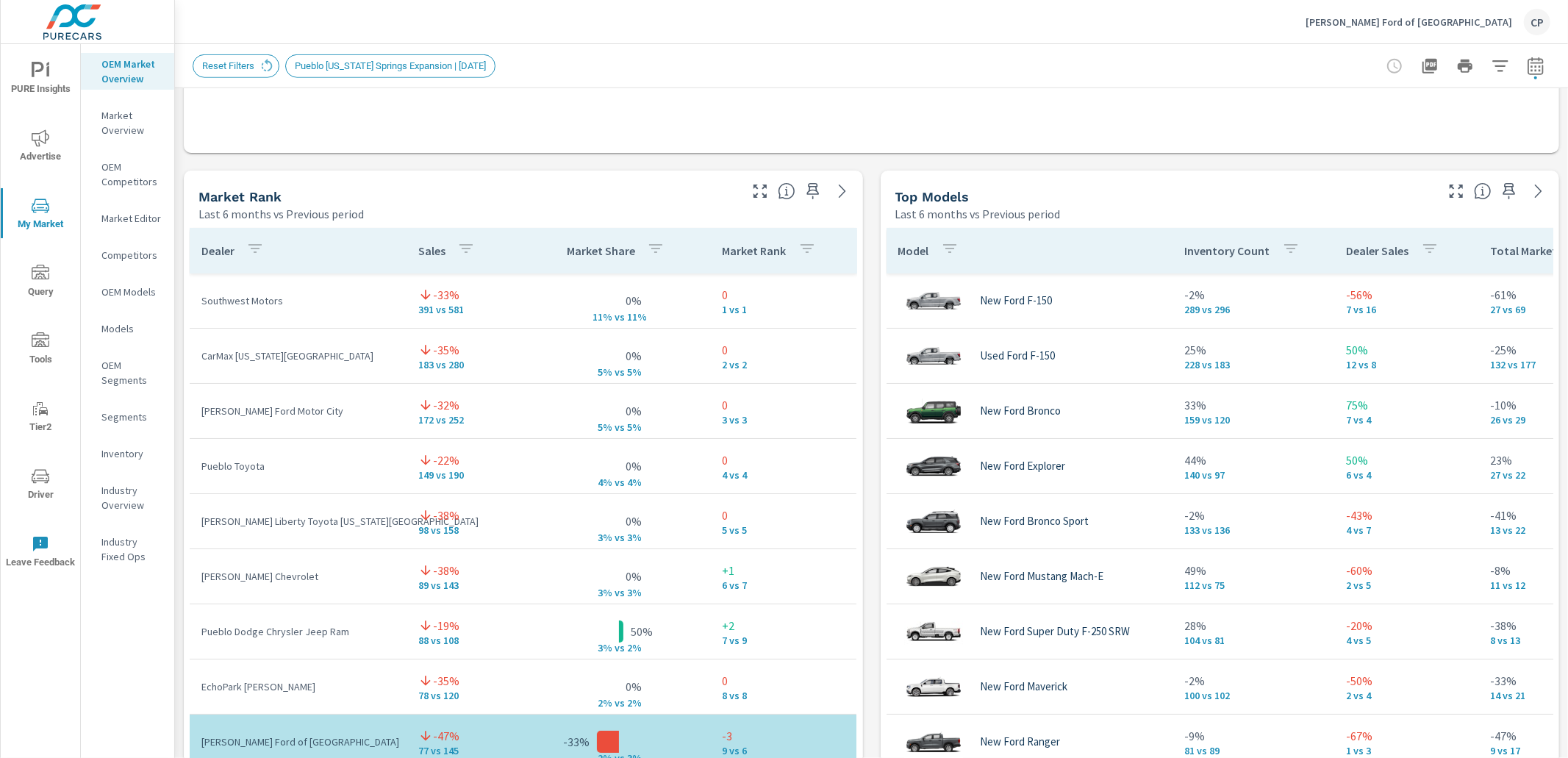
scroll to position [165, 0]
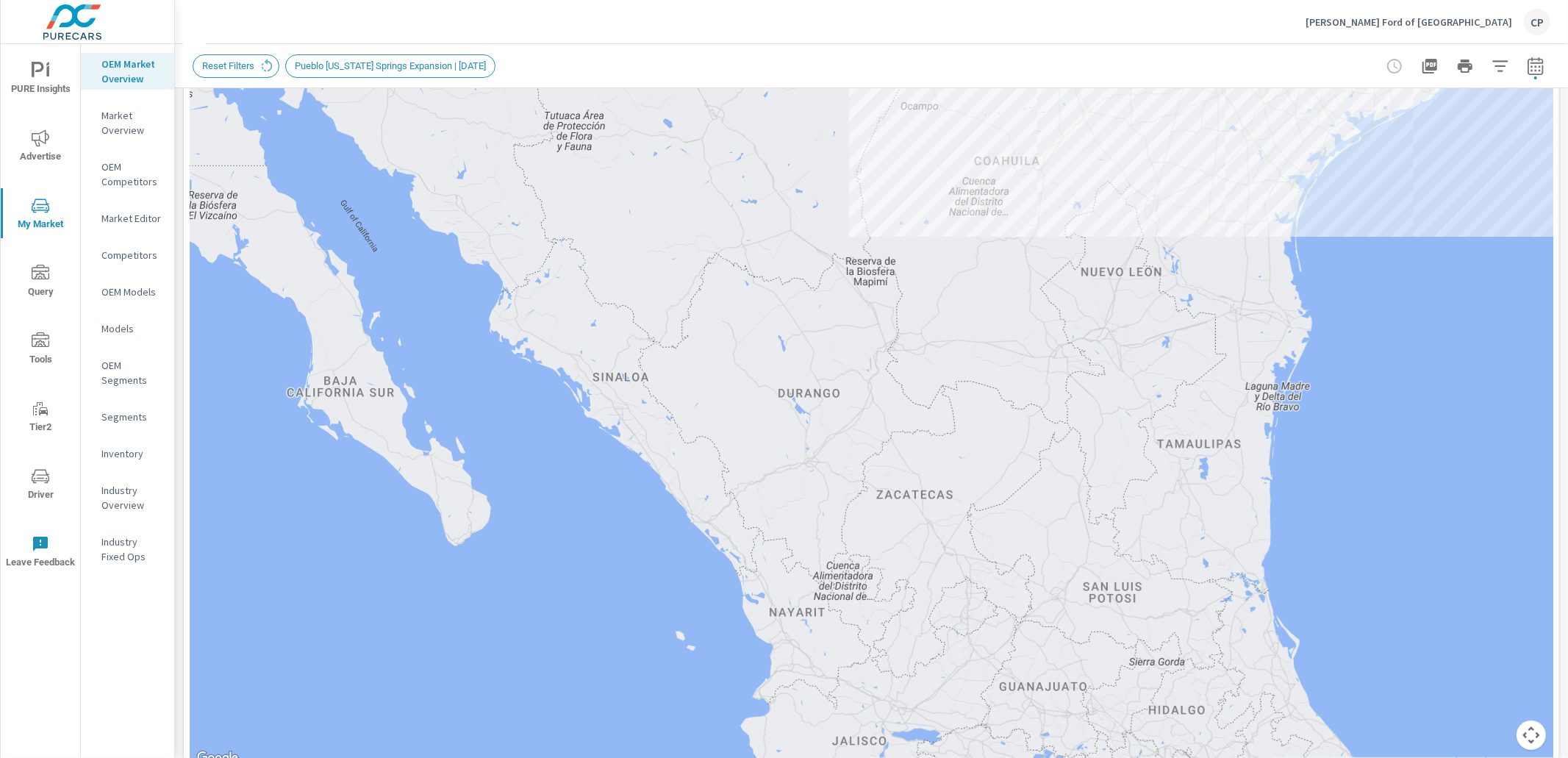
scroll to position [203, 0]
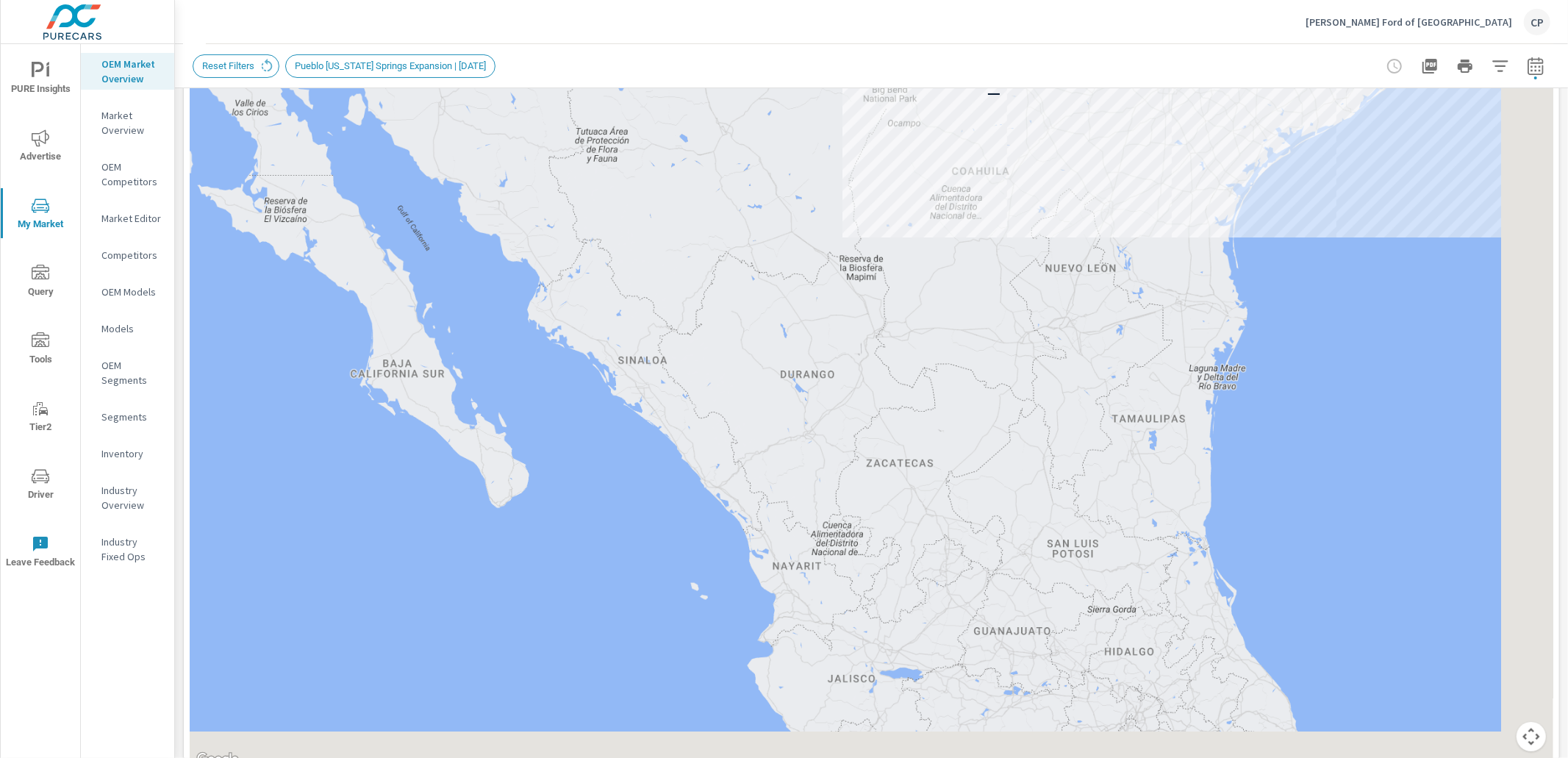
click at [602, 417] on div "— — — — — — — — — — — — — — — — — — — — — — — — — — — 2 97 — 2 — — — — 241 5 3 …" at bounding box center [871, 360] width 1364 height 818
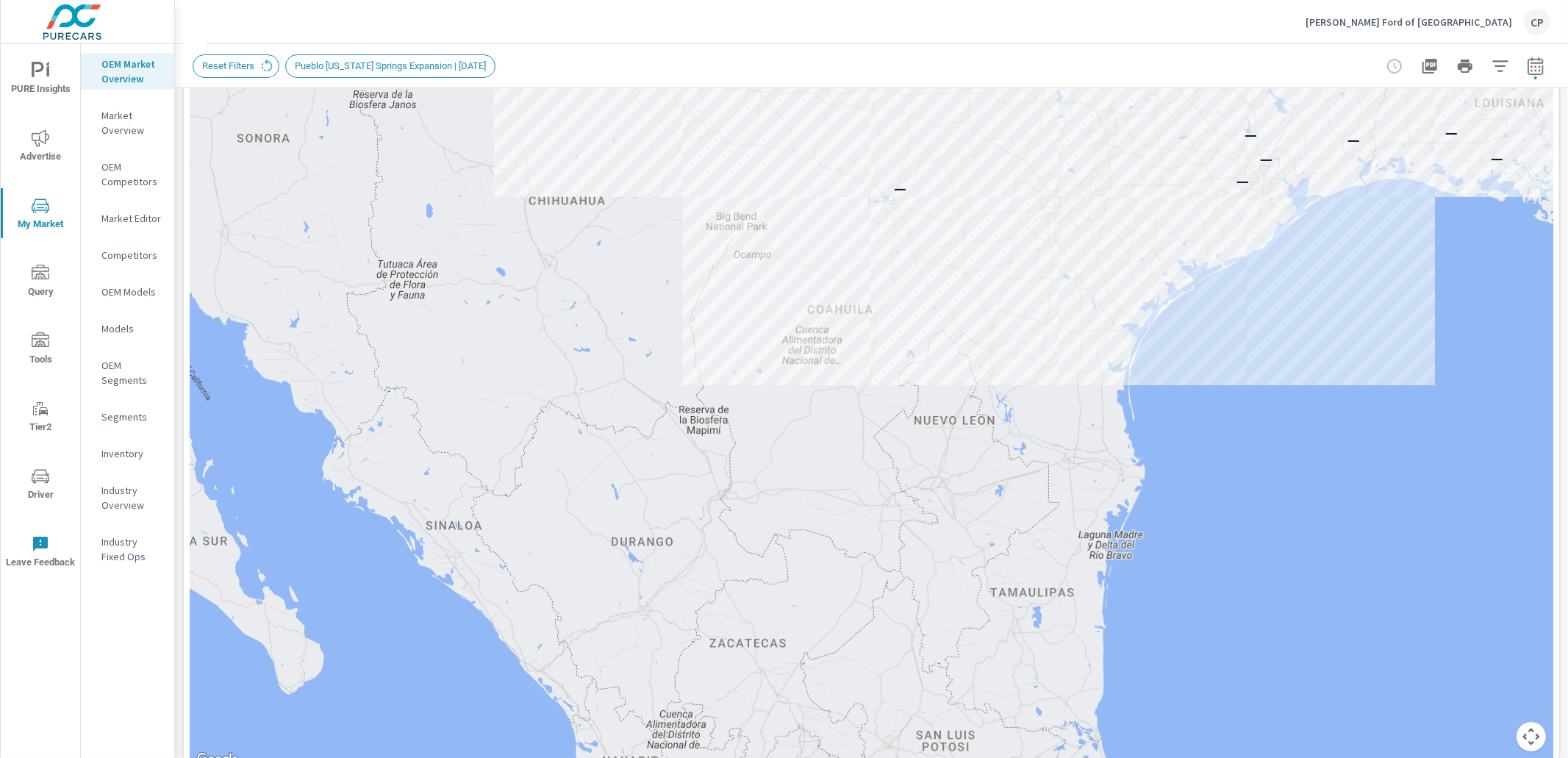
drag, startPoint x: 859, startPoint y: 181, endPoint x: 641, endPoint y: 396, distance: 306.2
click at [641, 396] on div "— — — — — — — — — — — — — — — — — — — — — — — — — — — — — — — — — — — — — — — —…" at bounding box center [871, 360] width 1364 height 818
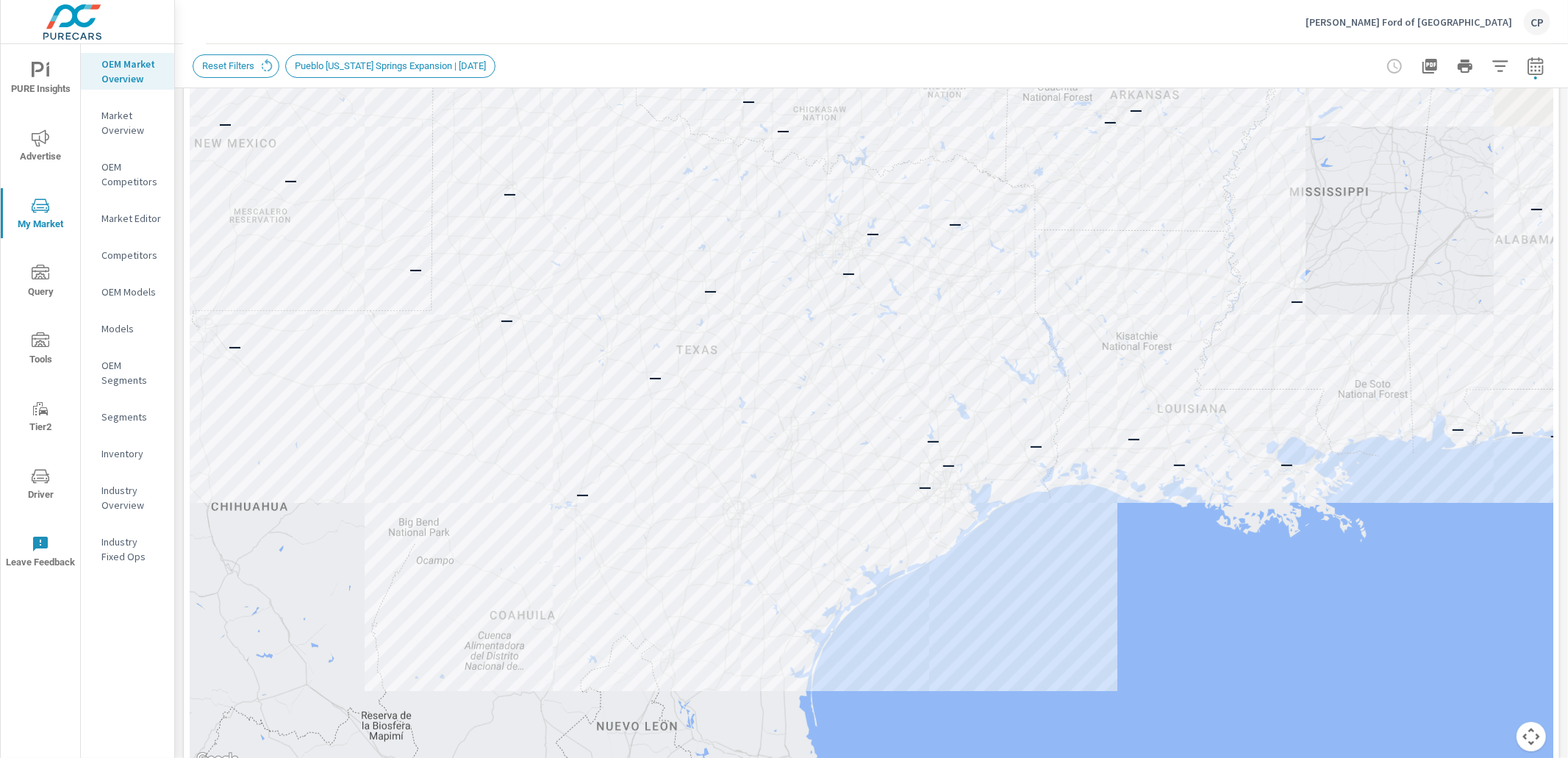
drag, startPoint x: 945, startPoint y: 270, endPoint x: 852, endPoint y: 419, distance: 175.6
click at [851, 419] on div "— — — — — — — — — — — — — — — — — — — — — — — — — — — — — — — — — — — — — — — —…" at bounding box center [871, 360] width 1364 height 818
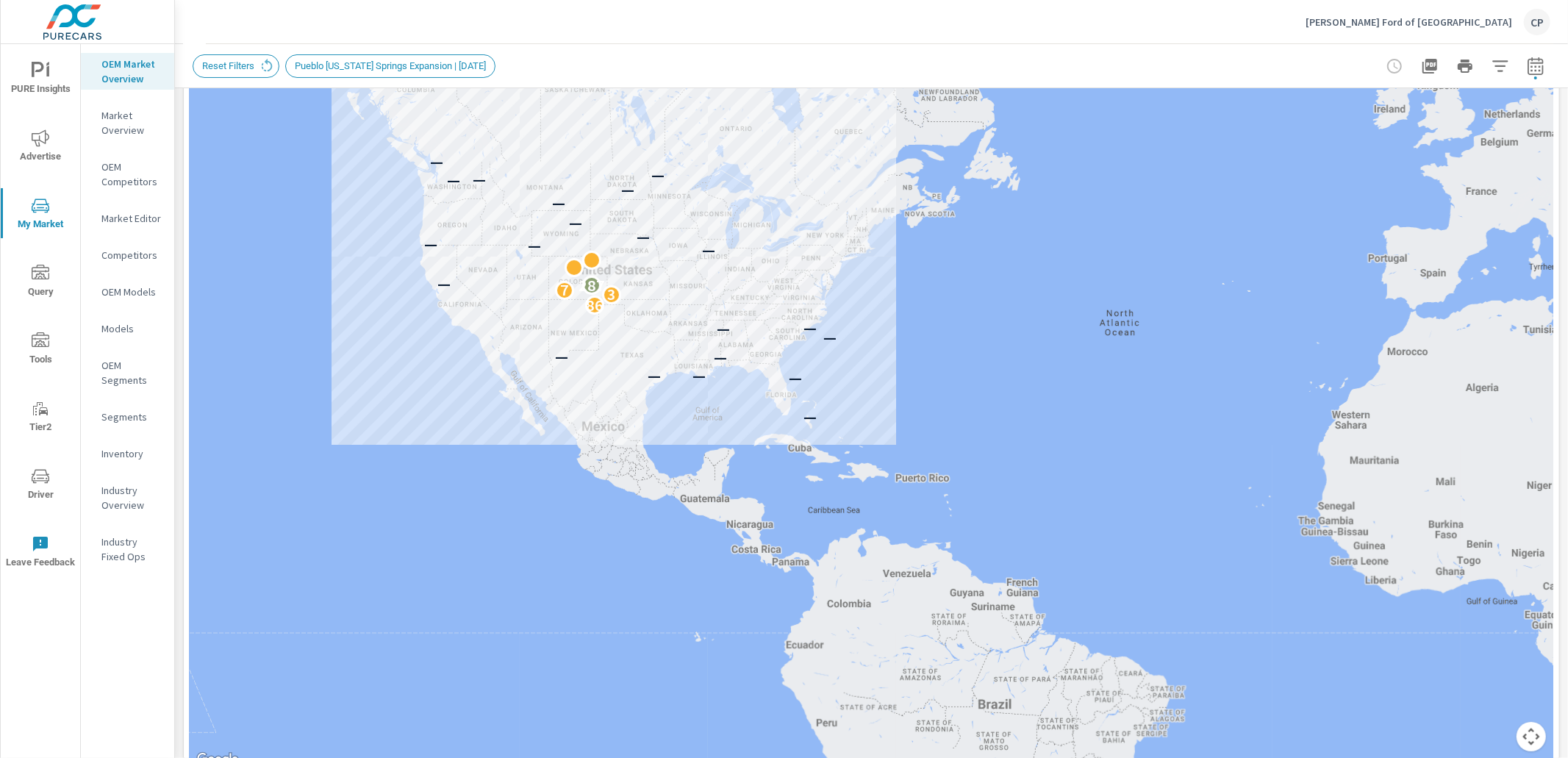
drag, startPoint x: 586, startPoint y: 192, endPoint x: 616, endPoint y: 288, distance: 100.6
click at [616, 288] on div "3" at bounding box center [611, 295] width 19 height 19
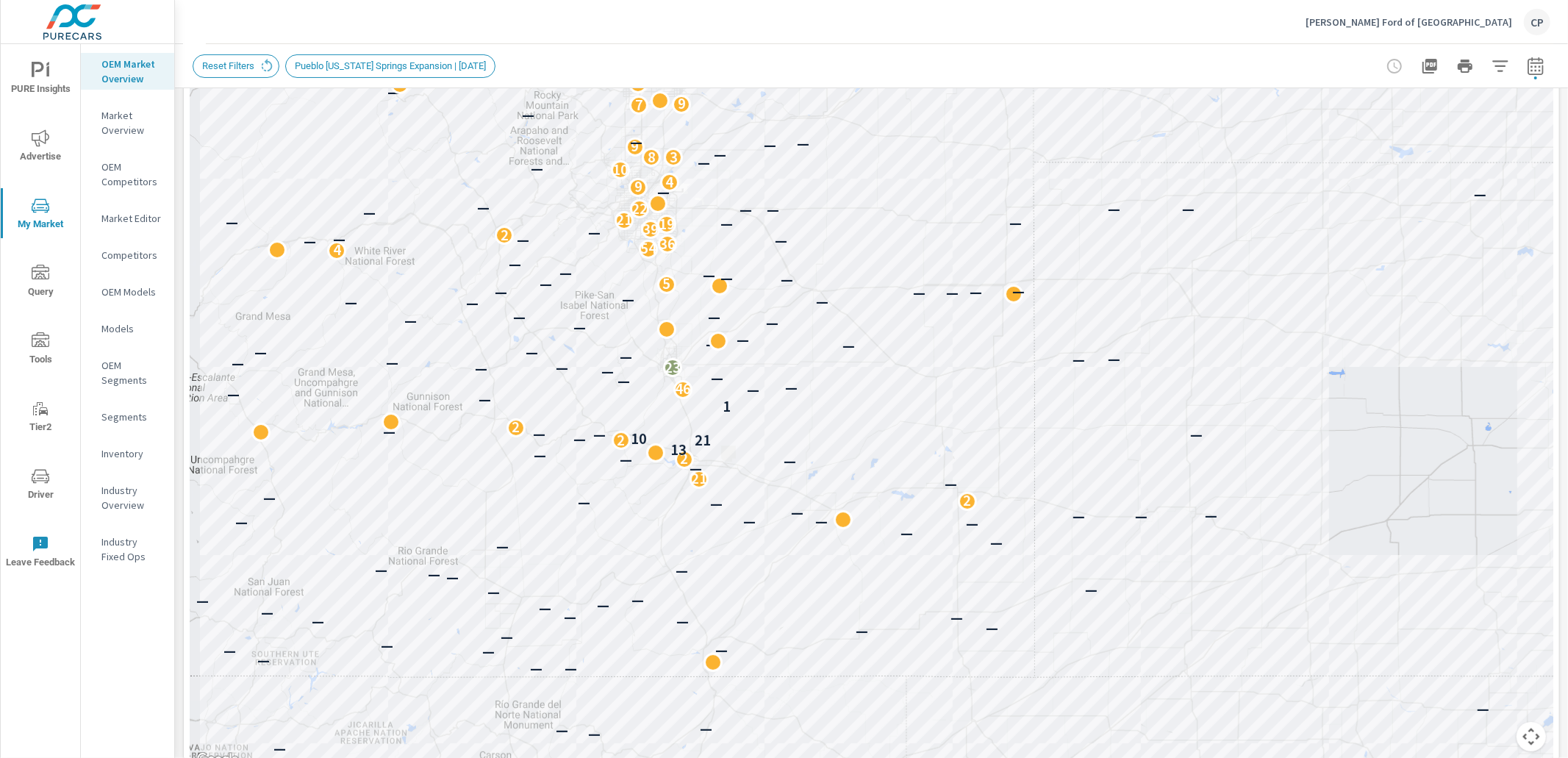
drag, startPoint x: 747, startPoint y: 312, endPoint x: 887, endPoint y: 428, distance: 181.8
click at [887, 429] on div "— — — — — — — — — — — — — — — — — — — — — — — — — — — — — — — — — — — — — — — —…" at bounding box center [871, 360] width 1364 height 818
click at [1453, 25] on p "[PERSON_NAME] Ford of [GEOGRAPHIC_DATA]" at bounding box center [1409, 22] width 207 height 14
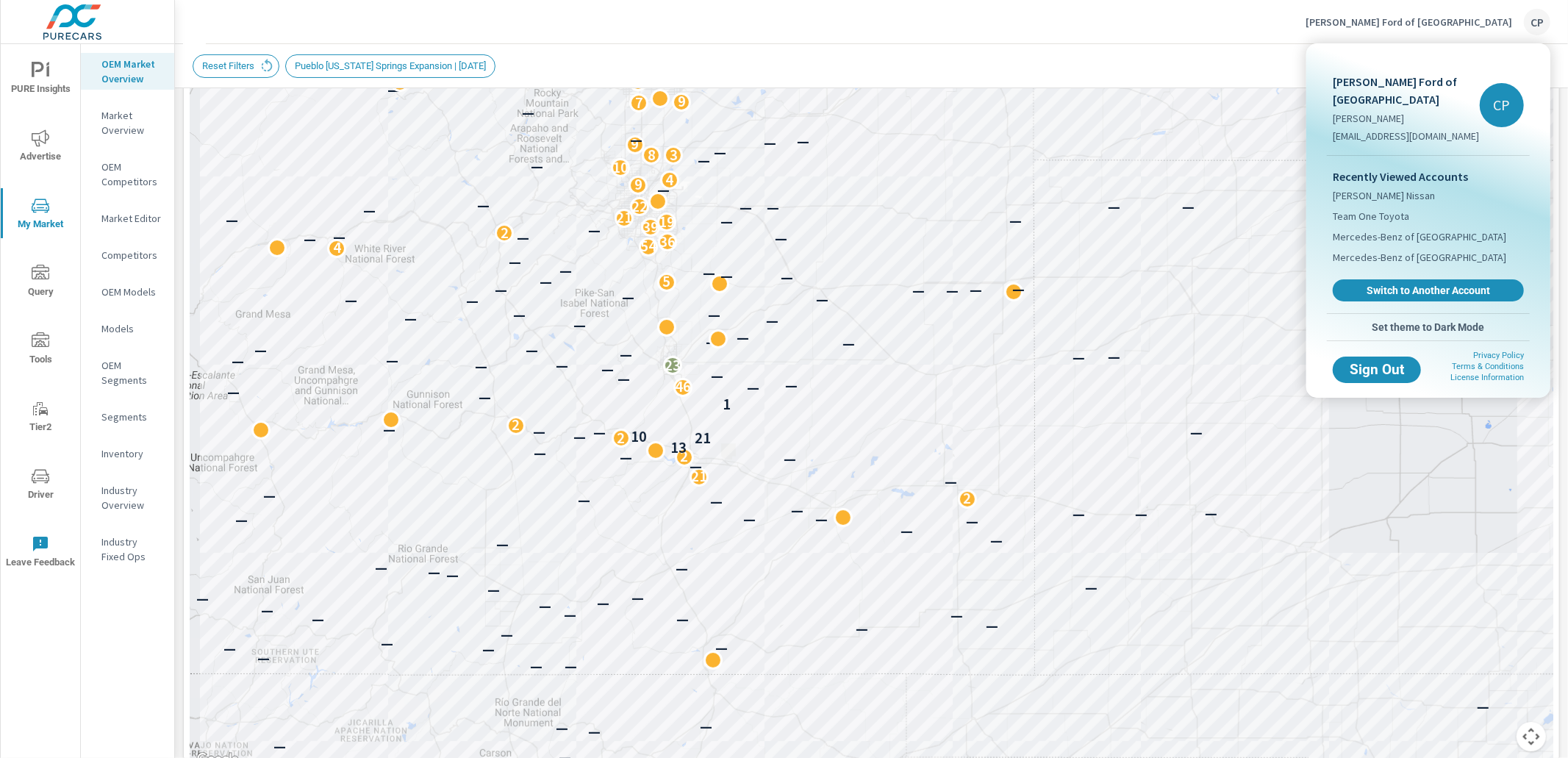
drag, startPoint x: 848, startPoint y: 361, endPoint x: 888, endPoint y: 453, distance: 100.3
click at [897, 455] on div at bounding box center [784, 379] width 1568 height 758
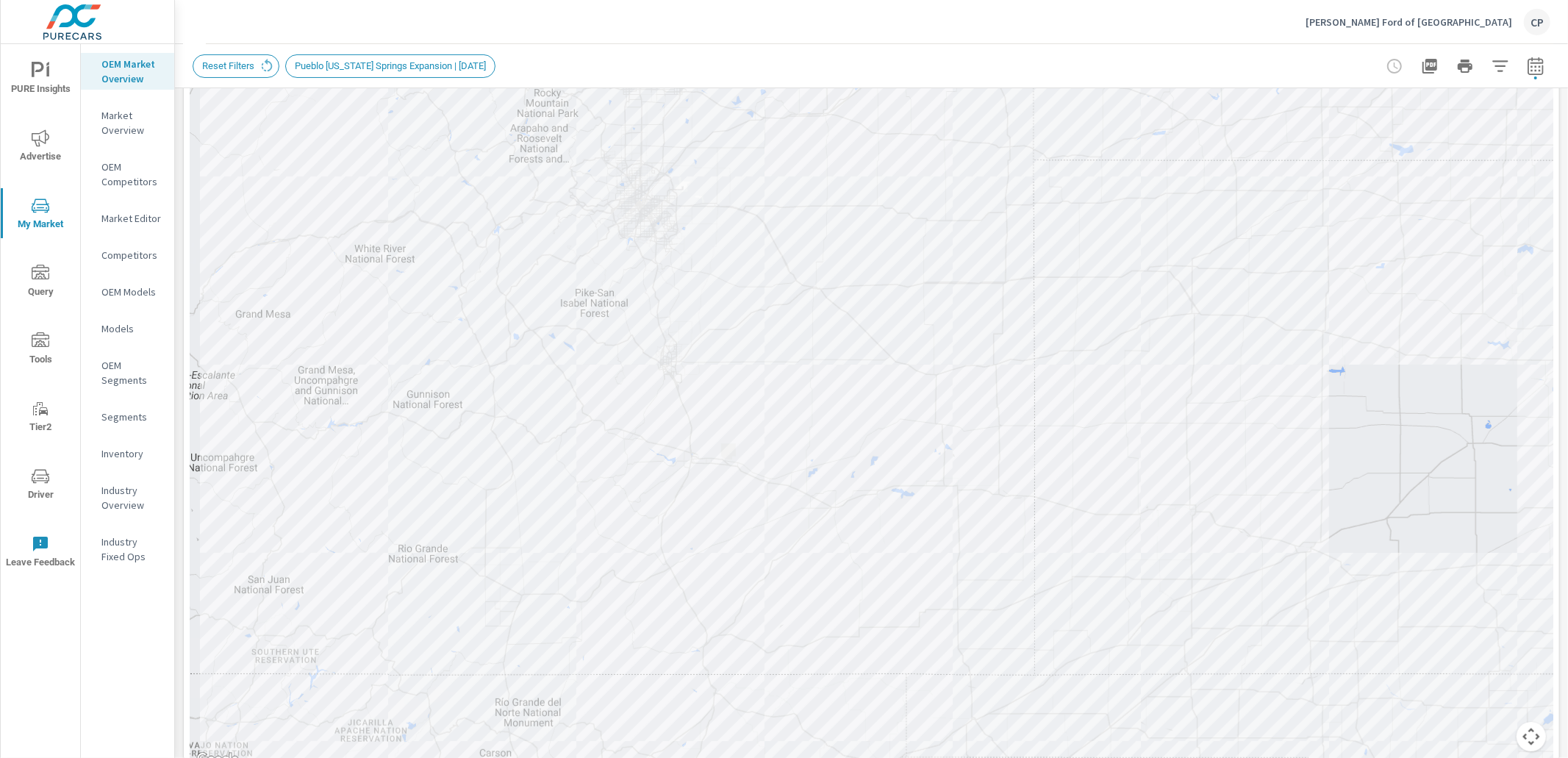
drag, startPoint x: 844, startPoint y: 416, endPoint x: 932, endPoint y: 478, distance: 107.6
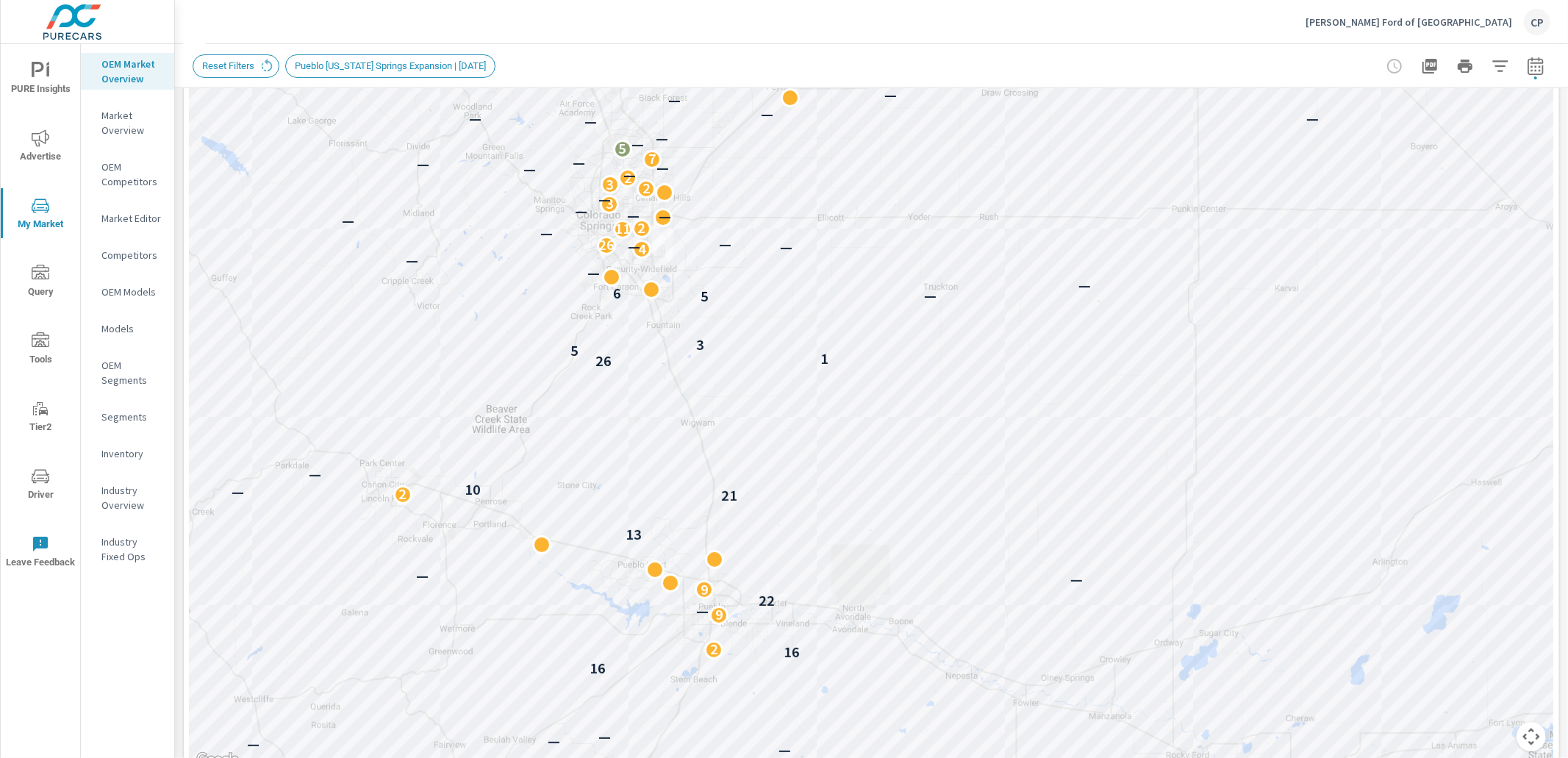
drag, startPoint x: 915, startPoint y: 234, endPoint x: 999, endPoint y: 237, distance: 84.1
click at [999, 237] on div "— — — — — — — — — — — — — — — — — — — — — — — — — — 2 — 16 16 2 9 — 22 9 — — — …" at bounding box center [871, 360] width 1364 height 818
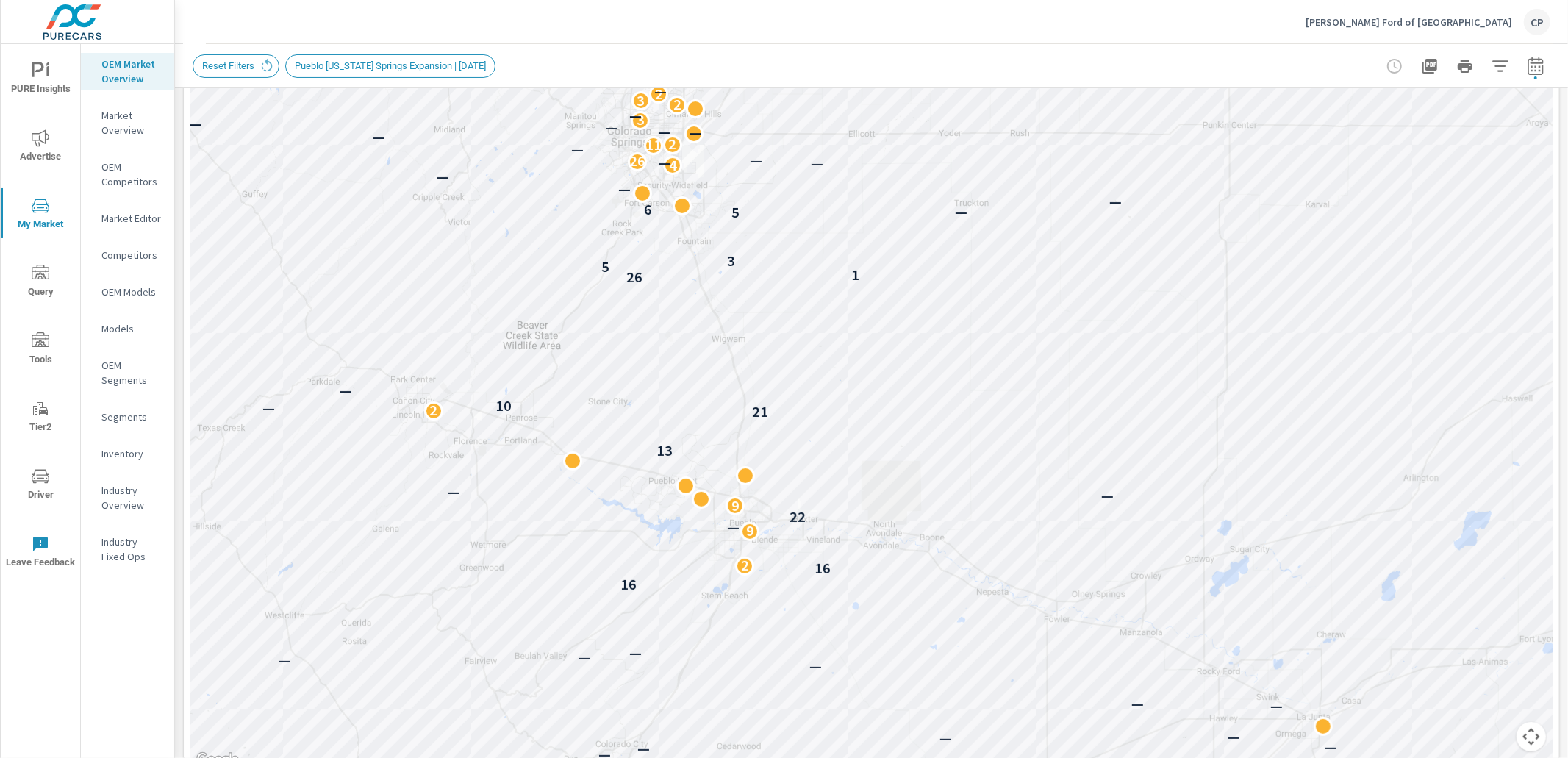
drag, startPoint x: 1078, startPoint y: 439, endPoint x: 1109, endPoint y: 353, distance: 91.4
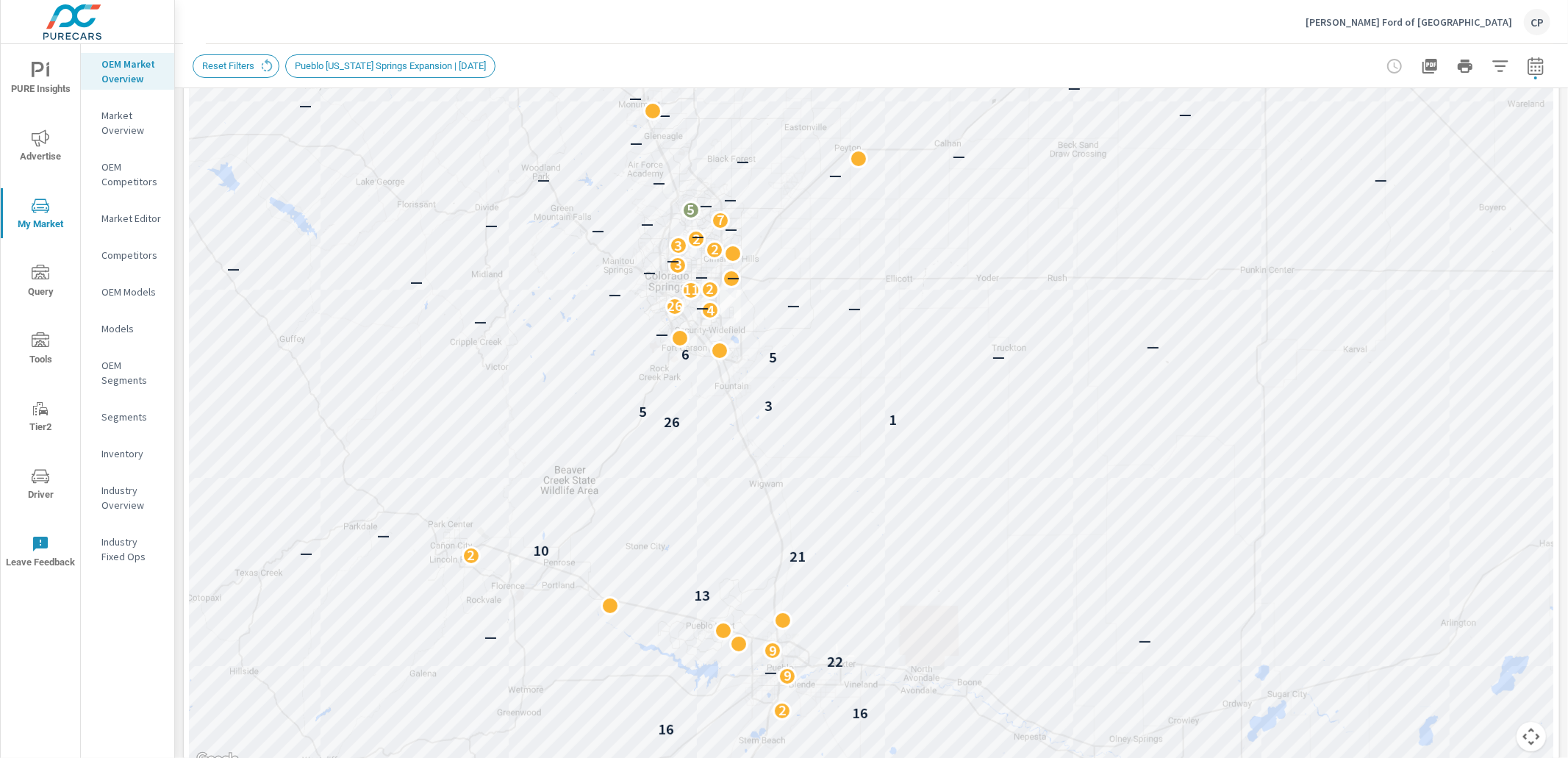
drag, startPoint x: 827, startPoint y: 409, endPoint x: 862, endPoint y: 548, distance: 143.3
click at [862, 548] on div "— — — — — — — — — — — — — — — — — — — — — — — — — — 2 — 16 16 2 9 — 22 9 — — — …" at bounding box center [871, 360] width 1364 height 818
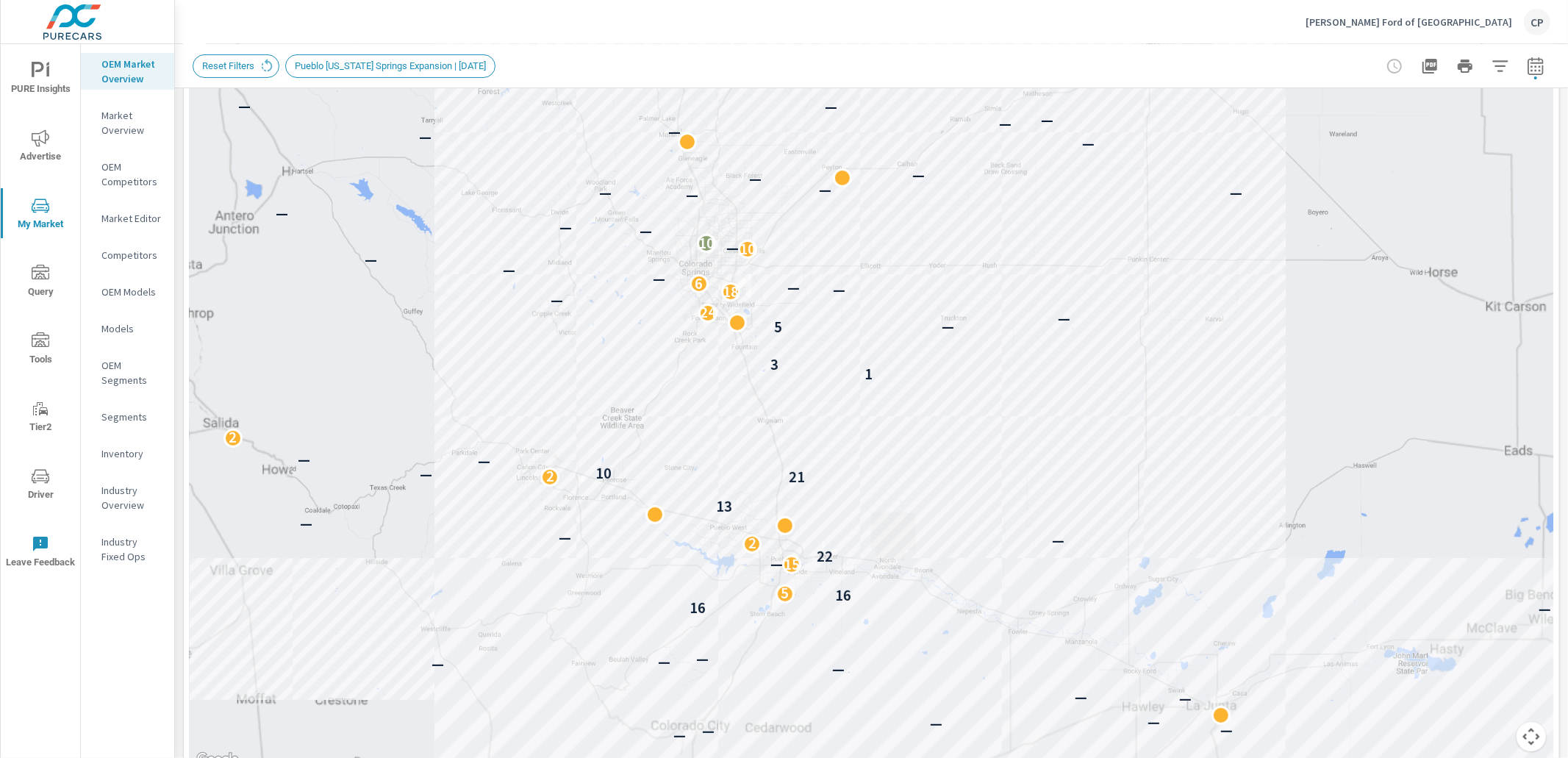
drag, startPoint x: 864, startPoint y: 555, endPoint x: 802, endPoint y: 410, distance: 157.7
click at [809, 403] on div "— — — — — — — — — — — — — — — — — — — — — — — — — — — — — — — — — — — — — — — —…" at bounding box center [871, 360] width 1364 height 818
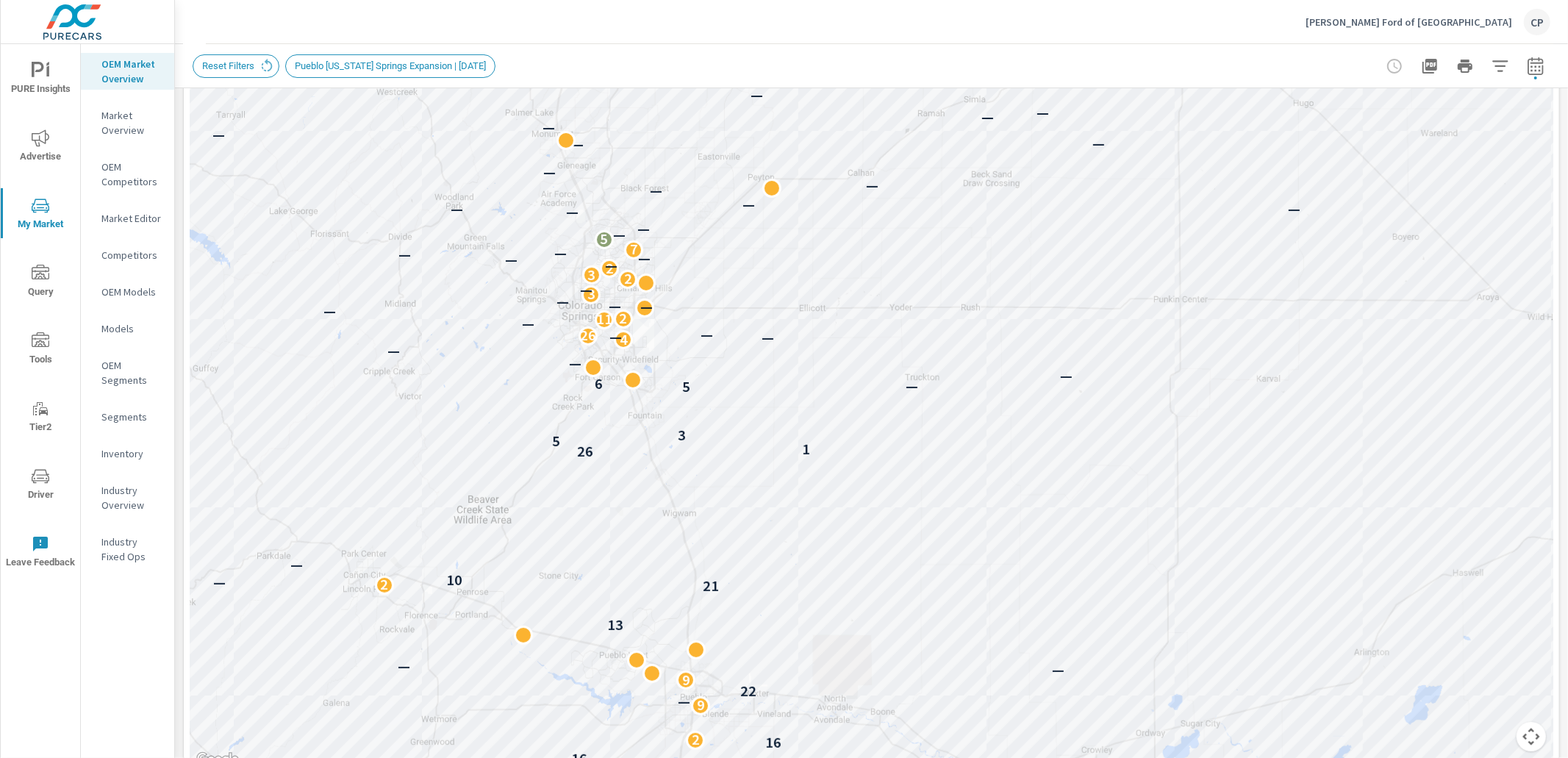
drag, startPoint x: 885, startPoint y: 296, endPoint x: 888, endPoint y: 478, distance: 182.0
click at [887, 478] on div "— — — — — — — — — — — — — — — — — — — — — — — — — — — — 2 — 16 16 2 9 — 22 9 — …" at bounding box center [871, 360] width 1364 height 818
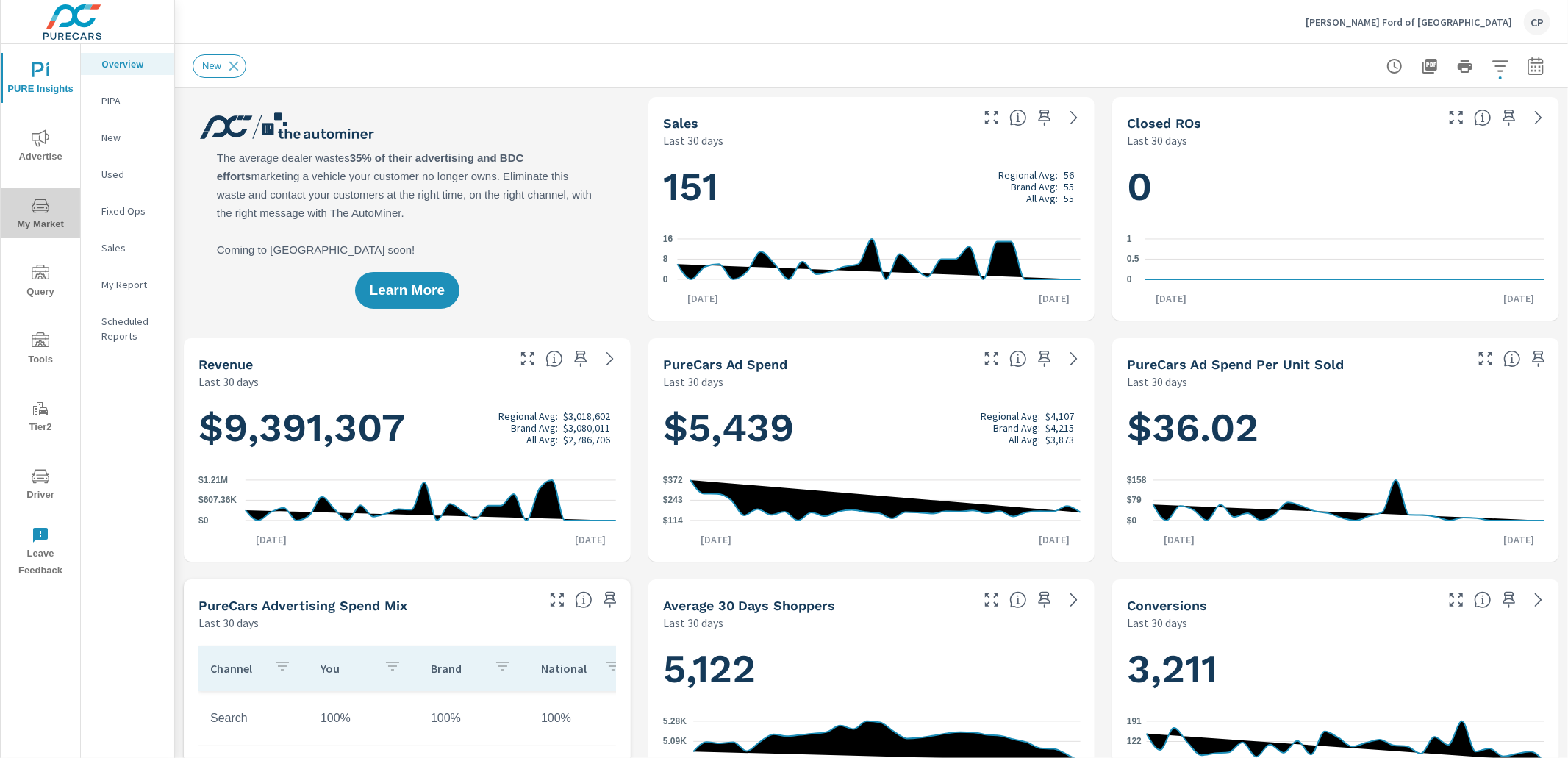
click at [40, 212] on icon "nav menu" at bounding box center [41, 206] width 18 height 18
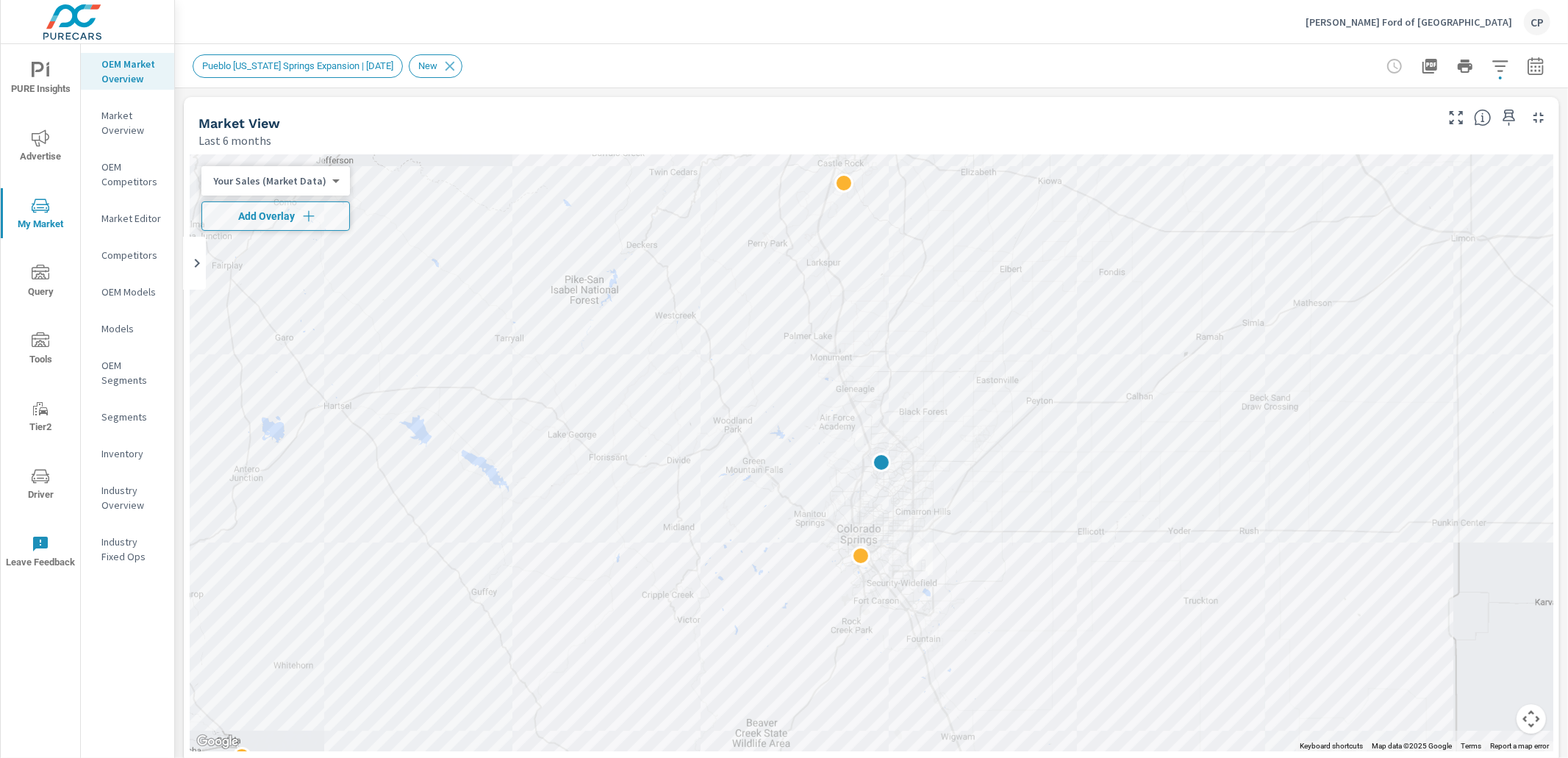
click at [1133, 54] on div "Pueblo Colorado Springs Expansion | July 2025 New" at bounding box center [871, 65] width 1358 height 43
click at [1532, 65] on icon "button" at bounding box center [1536, 66] width 18 height 18
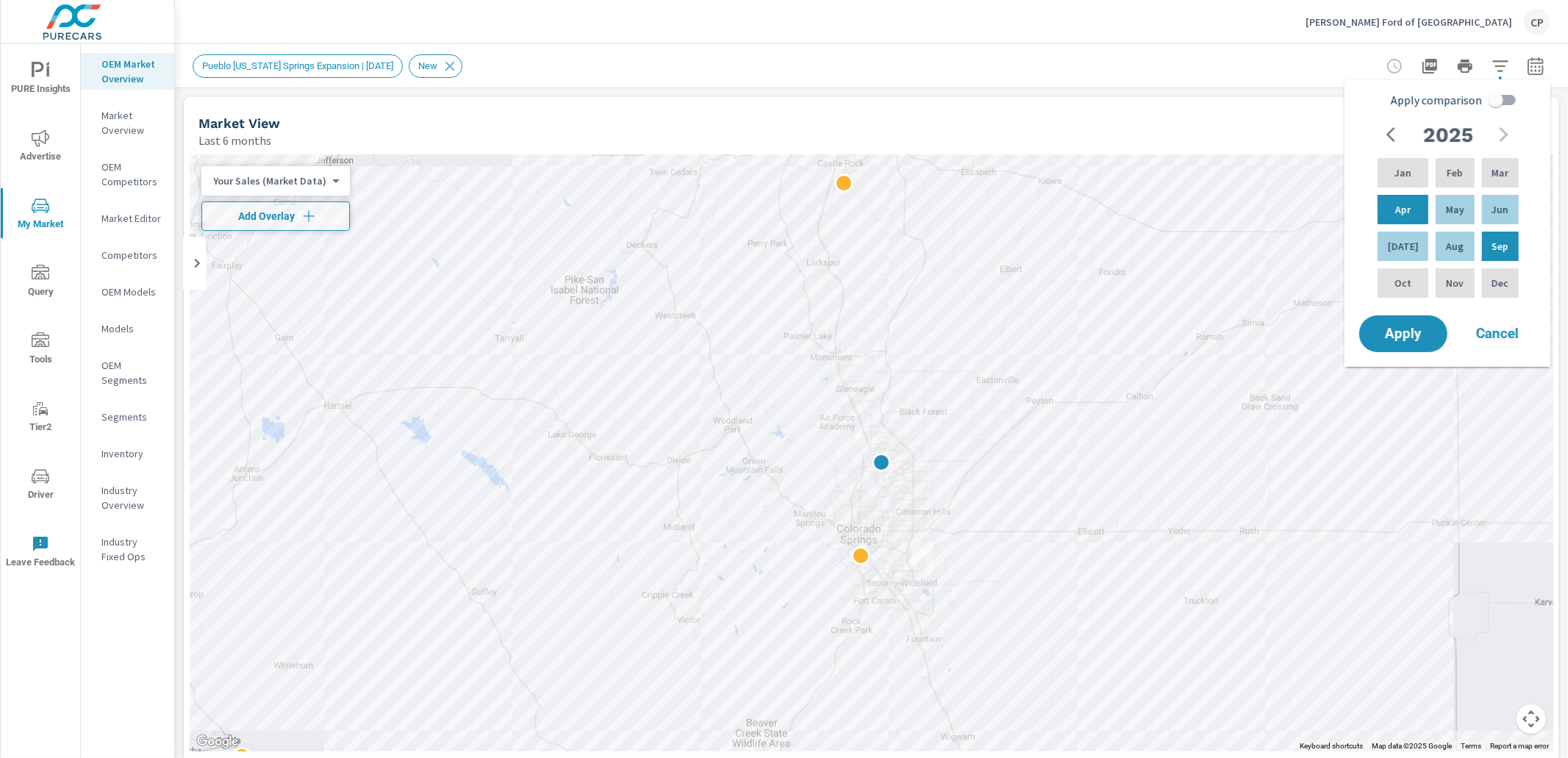
click at [1499, 105] on input "Apply comparison" at bounding box center [1496, 100] width 84 height 28
checkbox input "true"
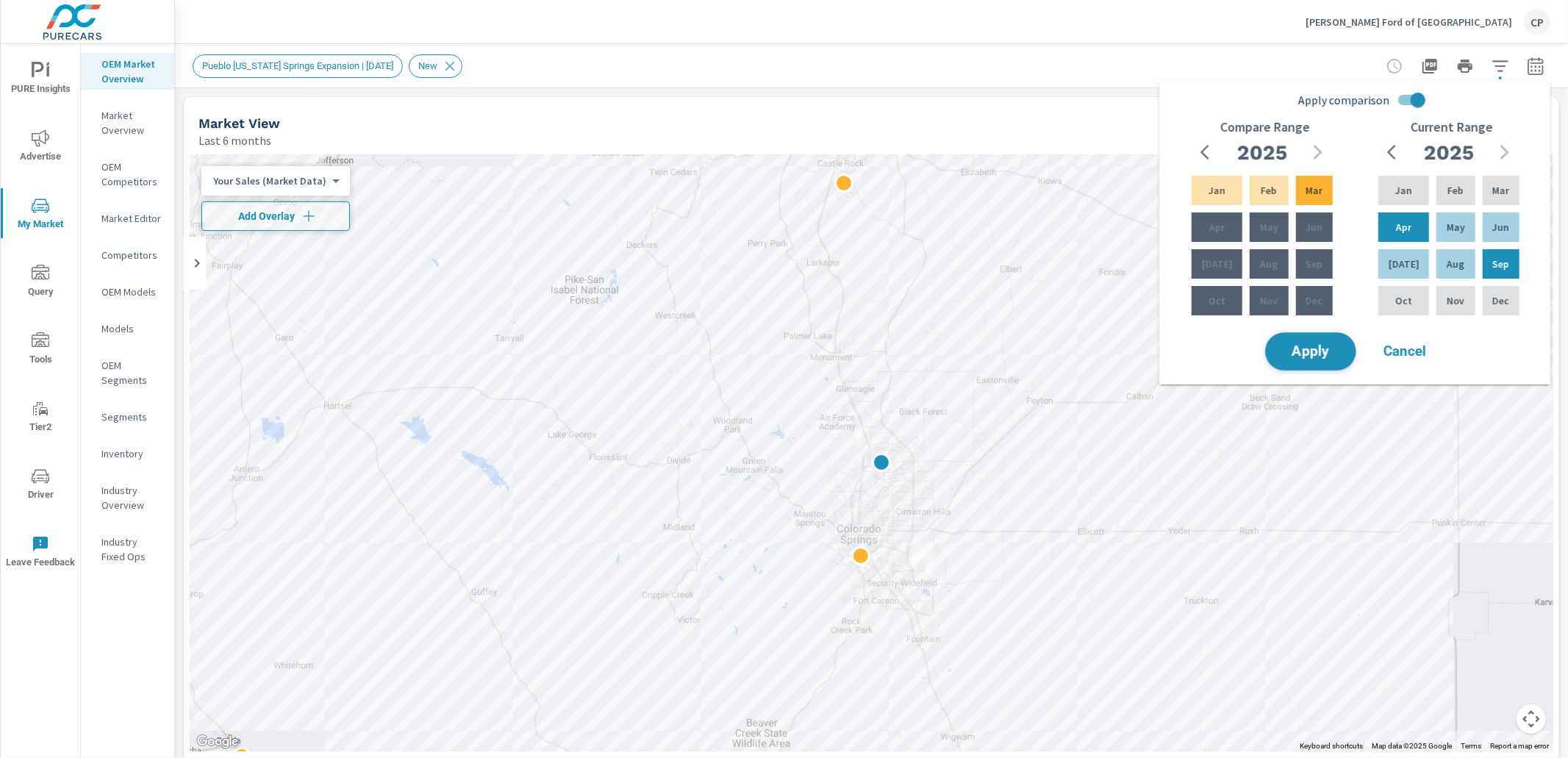
click at [1309, 345] on span "Apply" at bounding box center [1311, 351] width 60 height 14
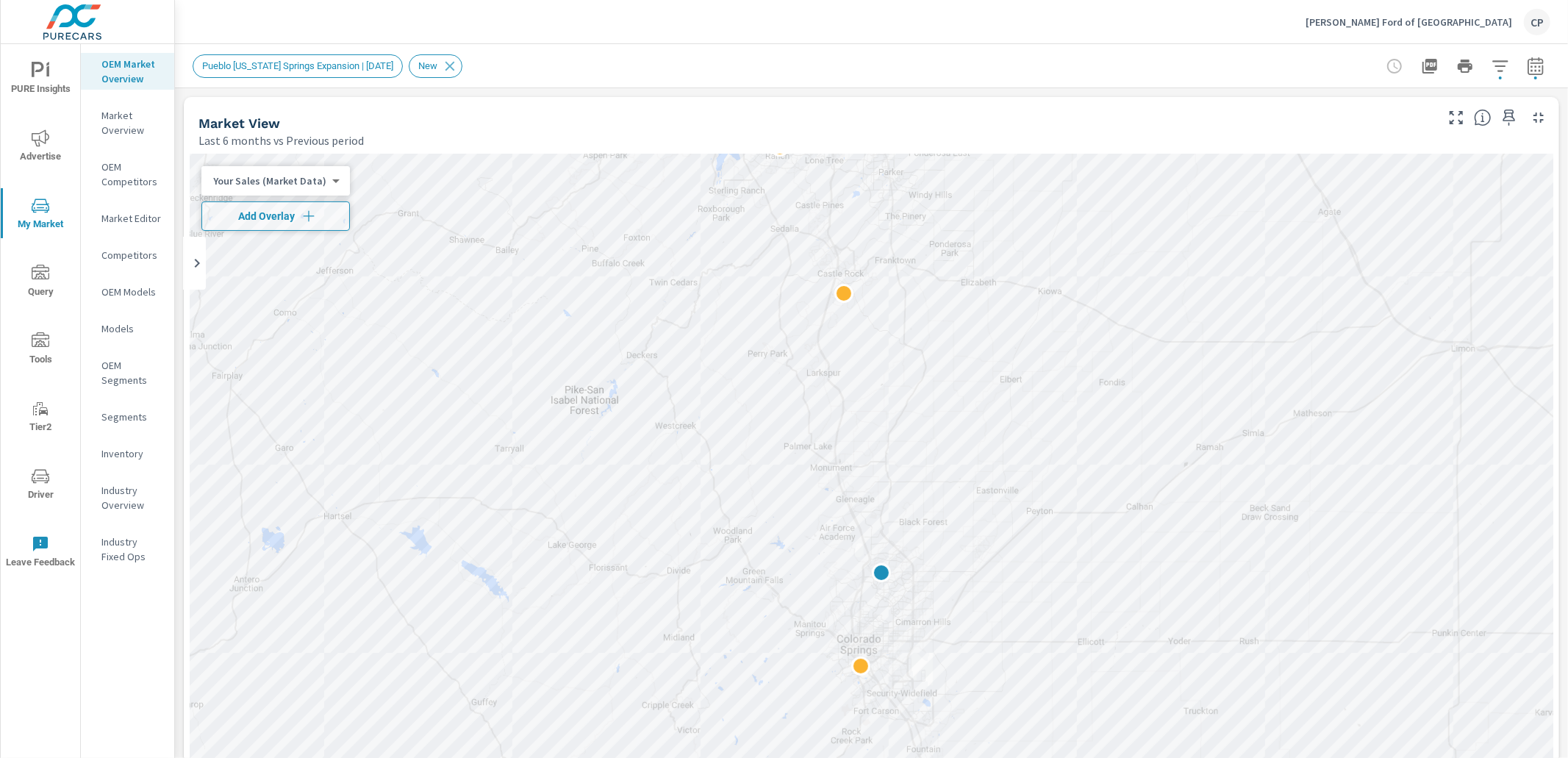
click at [1502, 70] on icon "button" at bounding box center [1500, 65] width 15 height 11
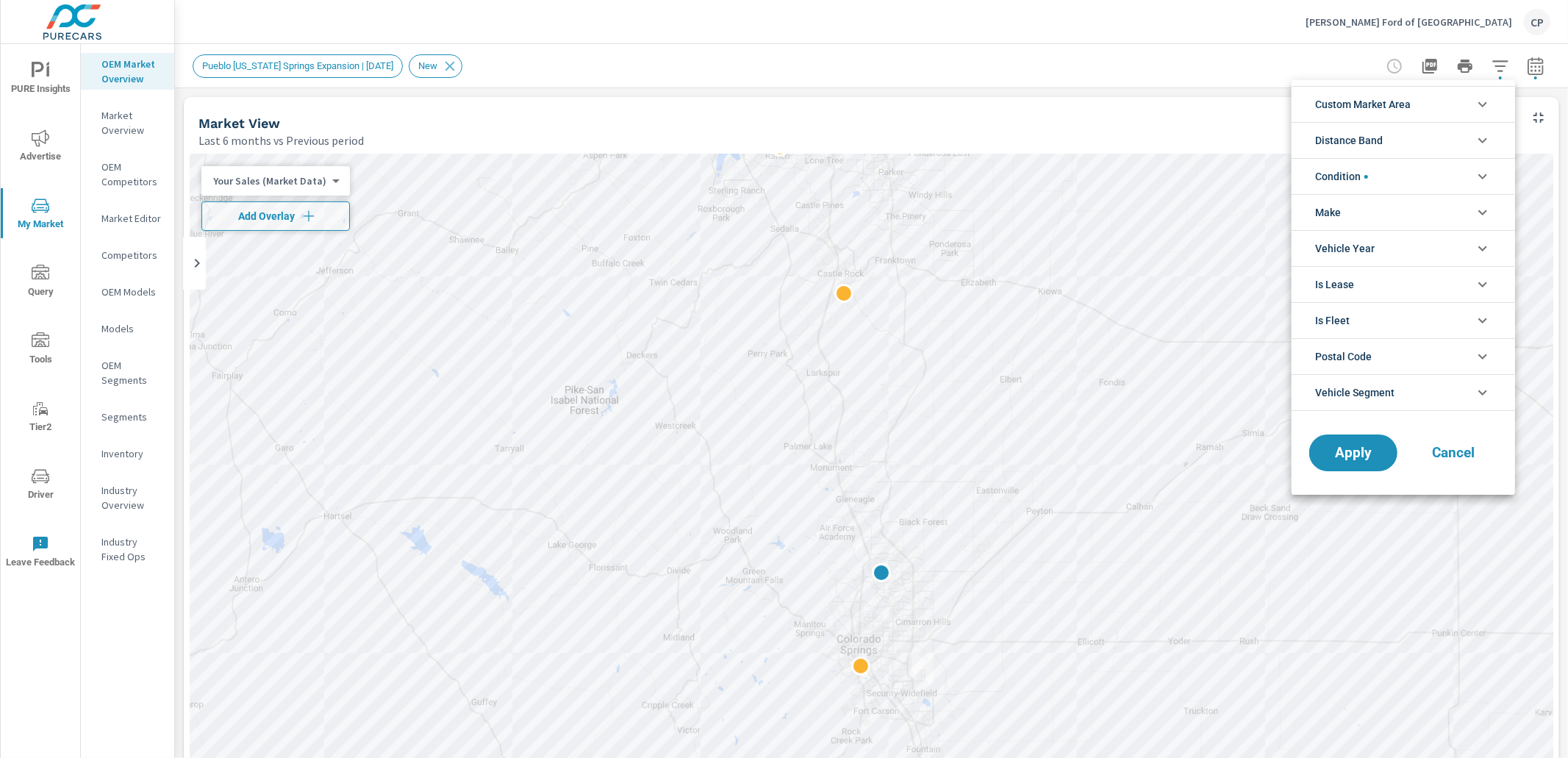
click at [1372, 145] on span "Distance Band" at bounding box center [1349, 141] width 68 height 35
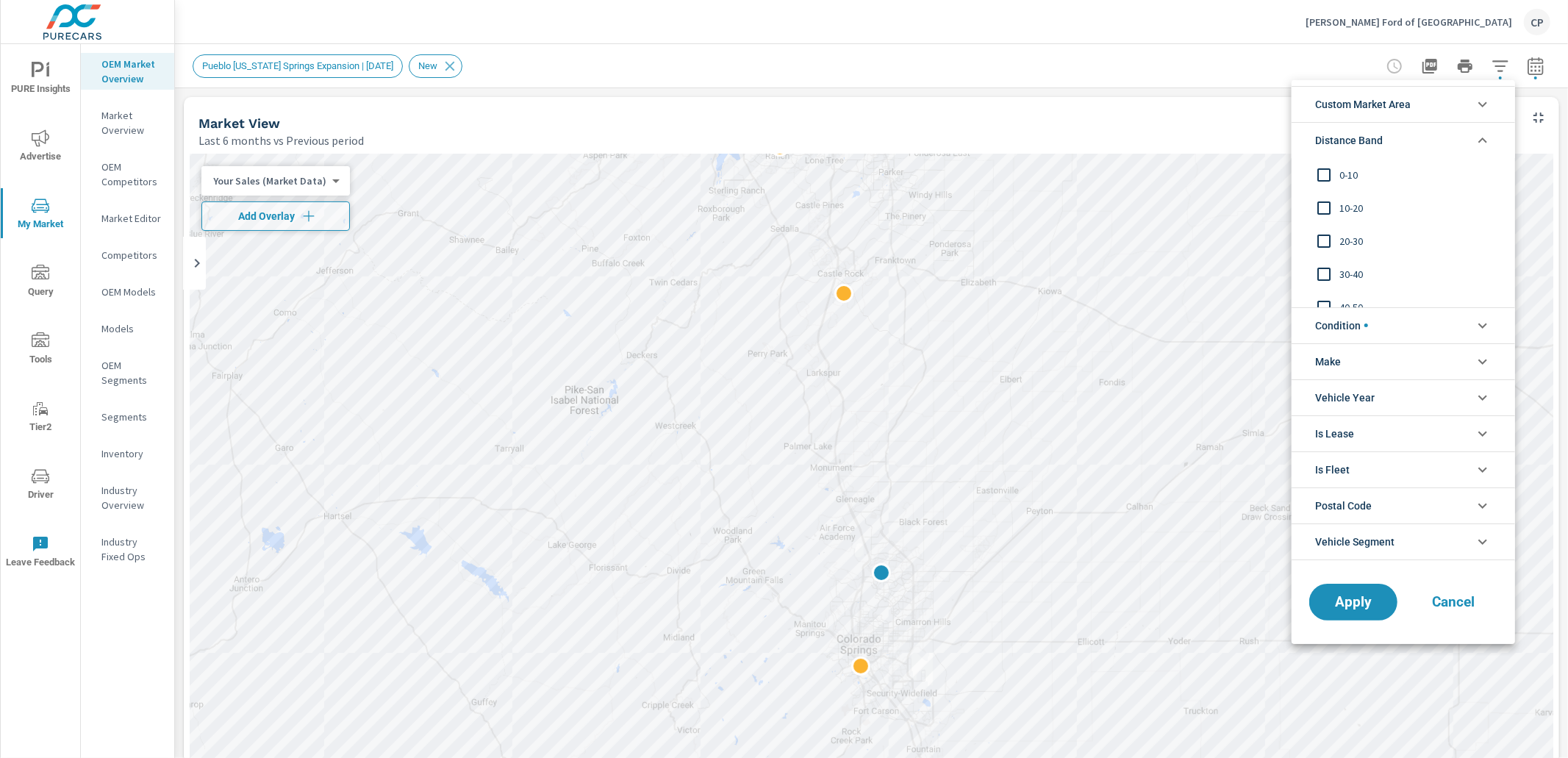
click at [1342, 242] on span "20-30" at bounding box center [1420, 241] width 161 height 18
click at [1340, 604] on span "Apply" at bounding box center [1353, 601] width 60 height 14
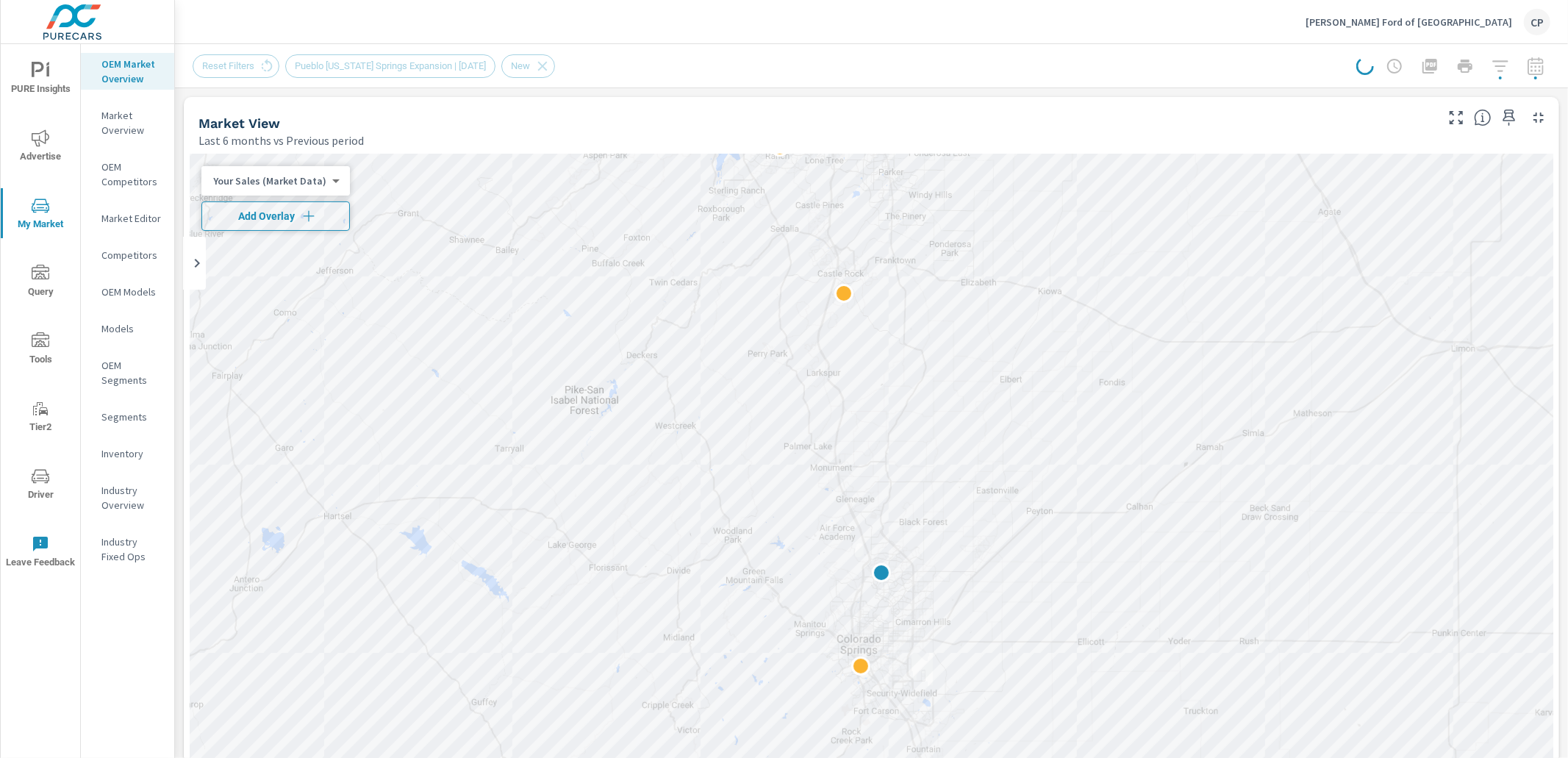
click at [273, 232] on div "Your Sales (Market Data) 0 ​ Add Overlay Dealer Markers" at bounding box center [276, 228] width 149 height 124
click at [271, 218] on span "Add Overlay" at bounding box center [276, 216] width 135 height 14
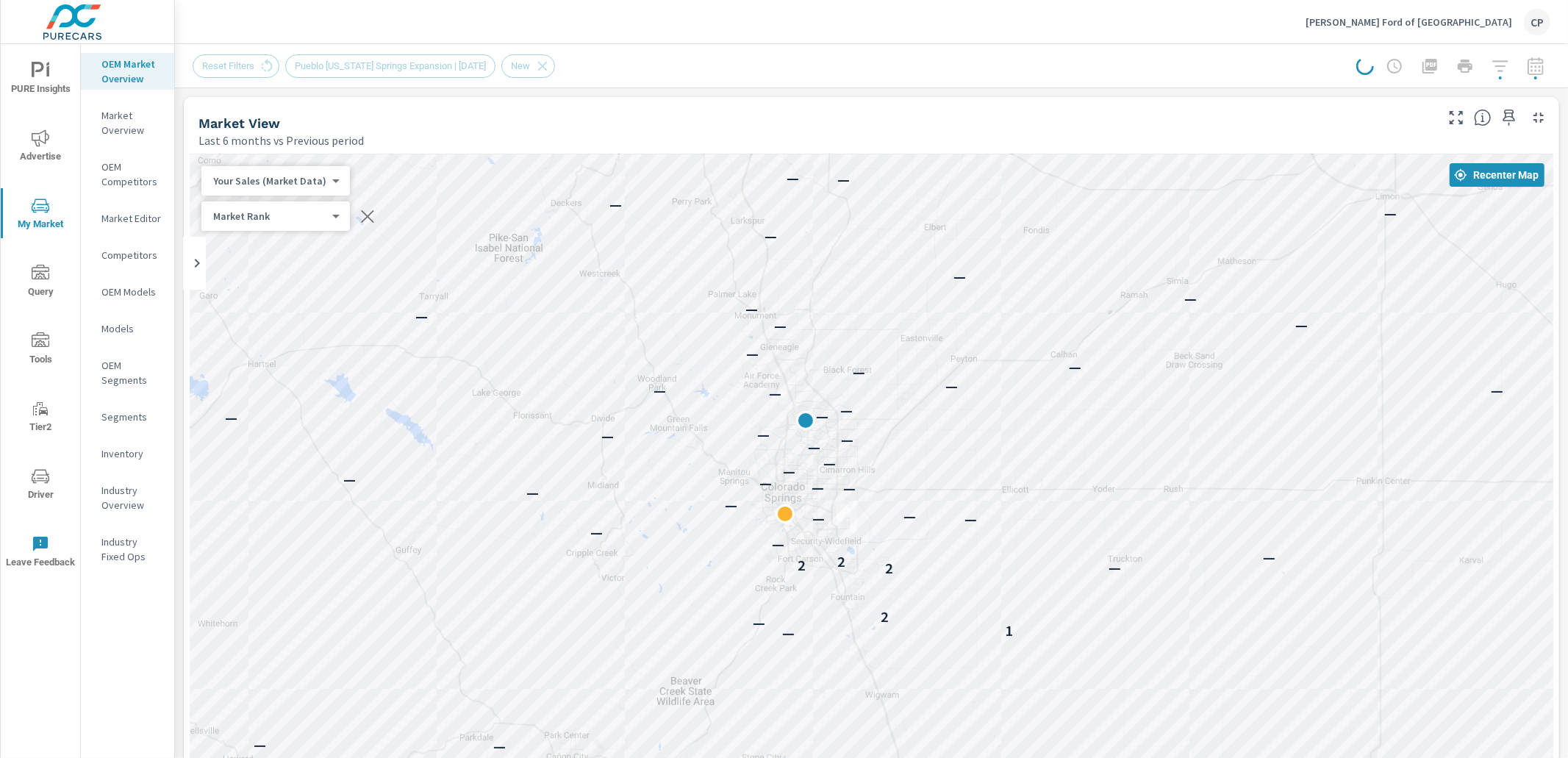
drag, startPoint x: 834, startPoint y: 420, endPoint x: 742, endPoint y: 258, distance: 186.3
click at [742, 258] on div "— — — — — — — — — — — — 3 — 2 — 2 2 — — — — — — — 1 — 2 — 2 — 2 2 — — — — — — —…" at bounding box center [871, 563] width 1364 height 818
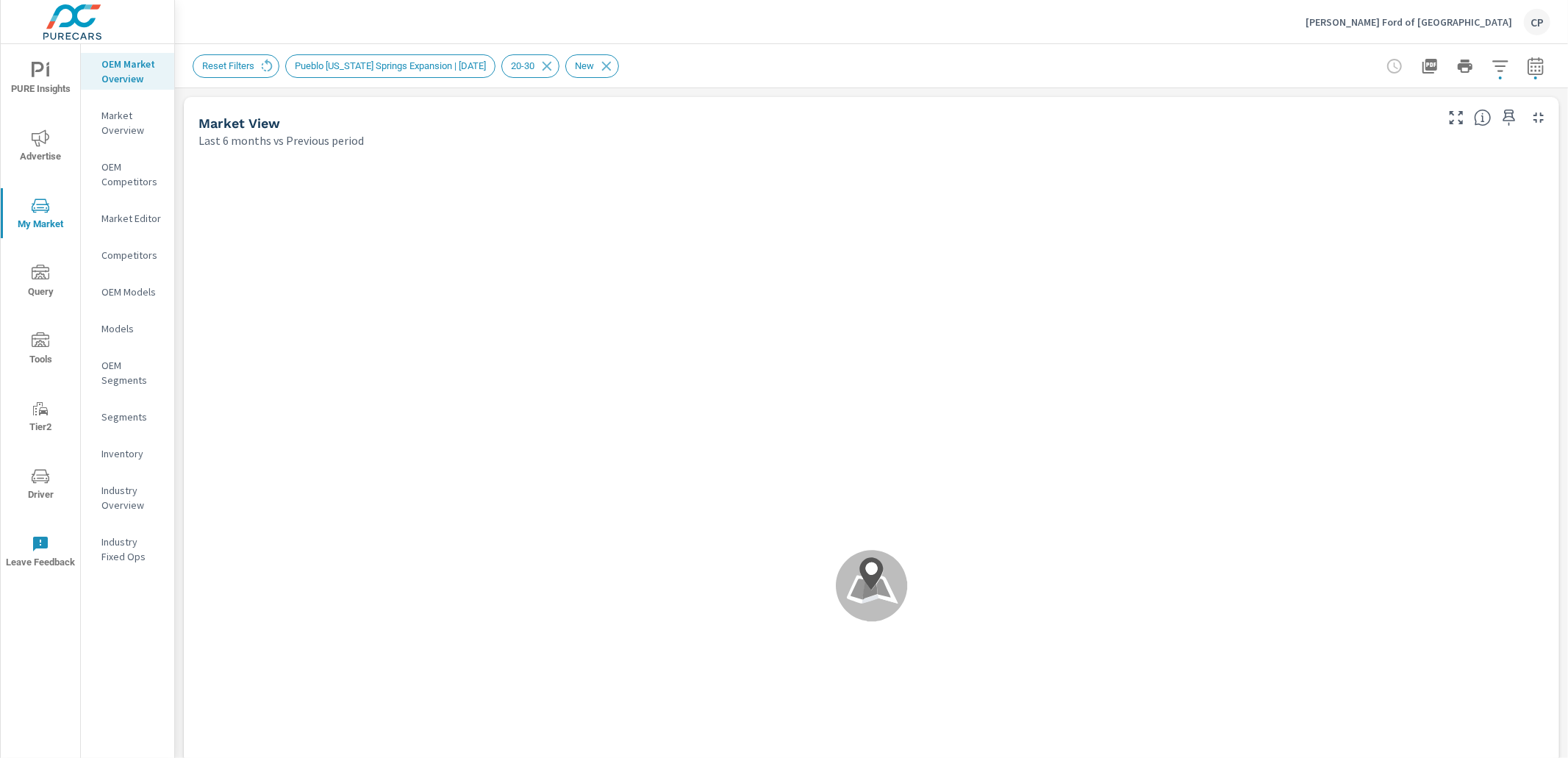
scroll to position [5, 0]
click at [449, 58] on div "Pueblo [US_STATE] Springs Expansion | [DATE]" at bounding box center [390, 65] width 210 height 23
click at [425, 67] on span "Pueblo [US_STATE] Springs Expansion | [DATE]" at bounding box center [390, 65] width 208 height 11
click at [1495, 65] on icon "button" at bounding box center [1501, 66] width 18 height 18
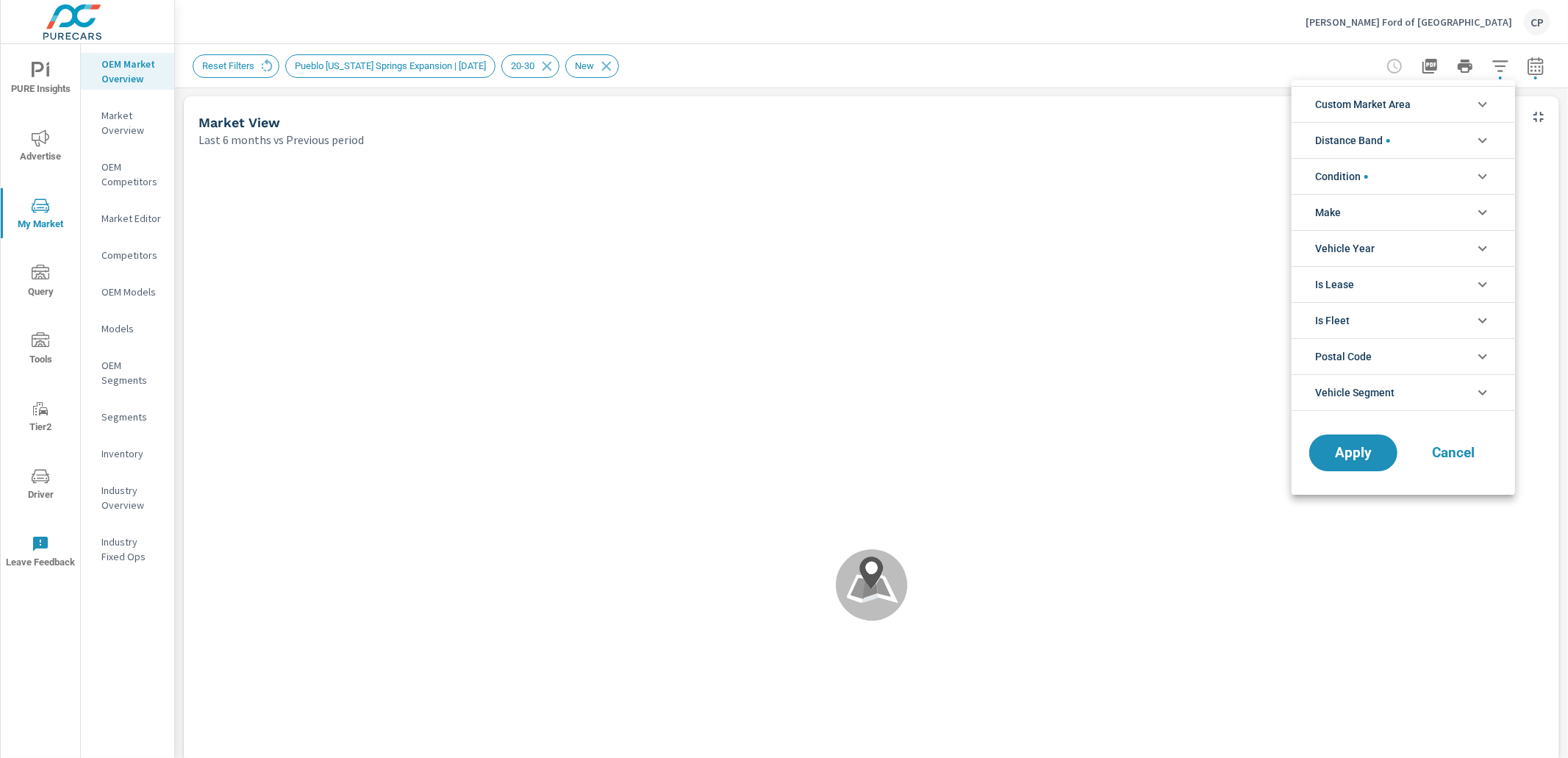
click at [1399, 182] on li "Condition" at bounding box center [1403, 176] width 224 height 36
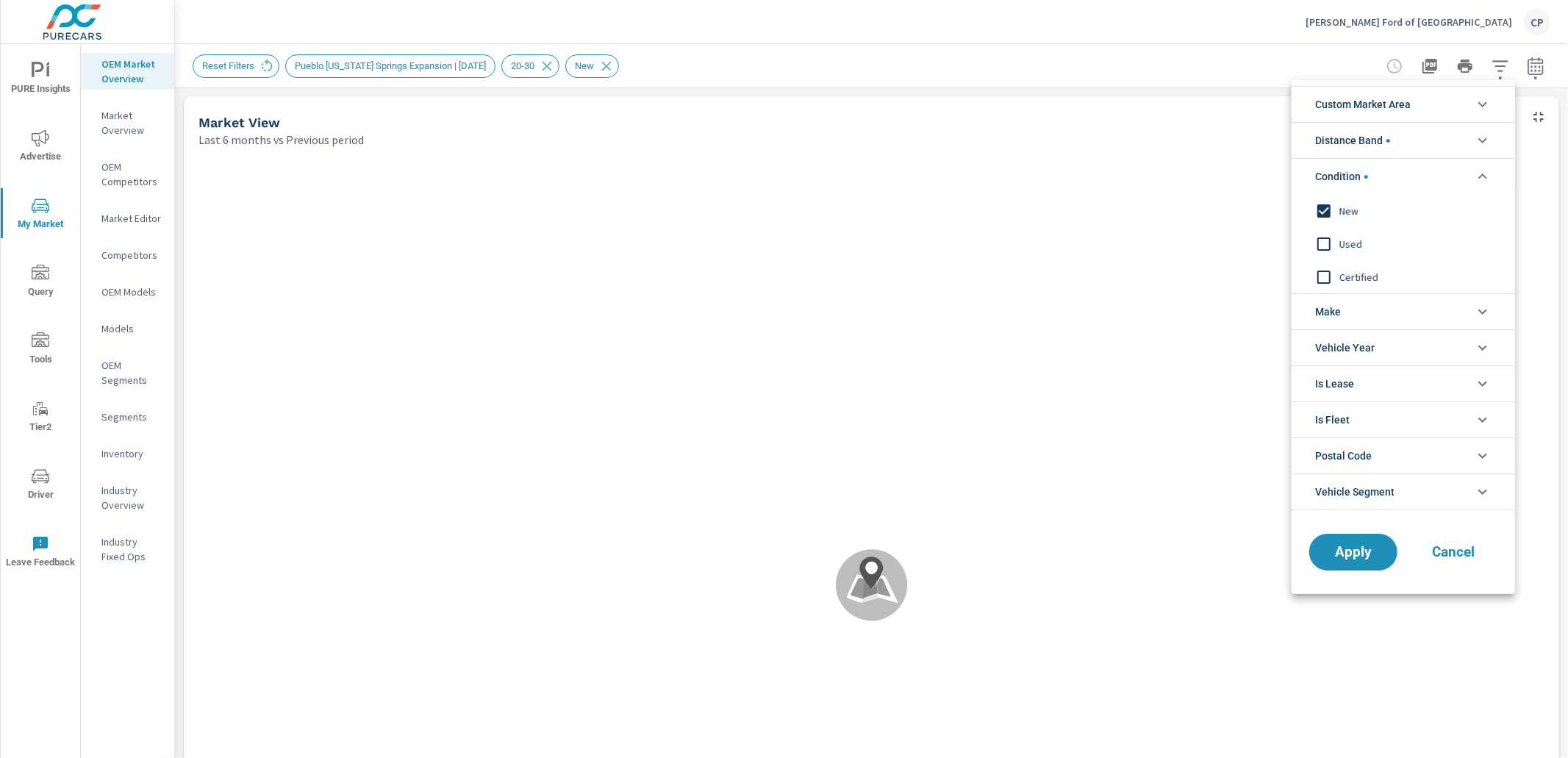
click at [1417, 101] on li "Custom Market Area" at bounding box center [1403, 104] width 224 height 36
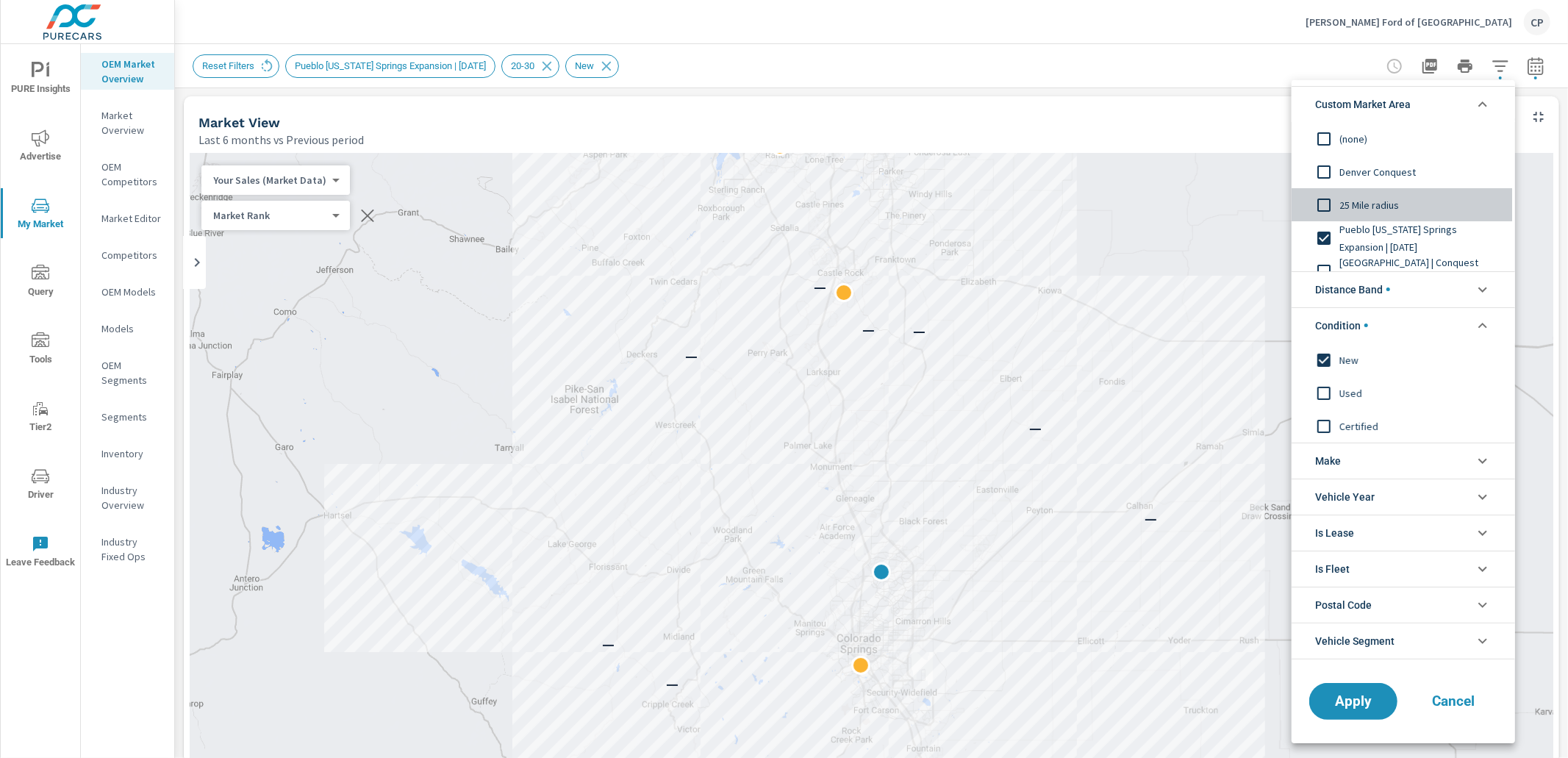
click at [1328, 202] on input "filter options" at bounding box center [1324, 204] width 31 height 31
click at [1336, 704] on span "Apply" at bounding box center [1353, 700] width 60 height 14
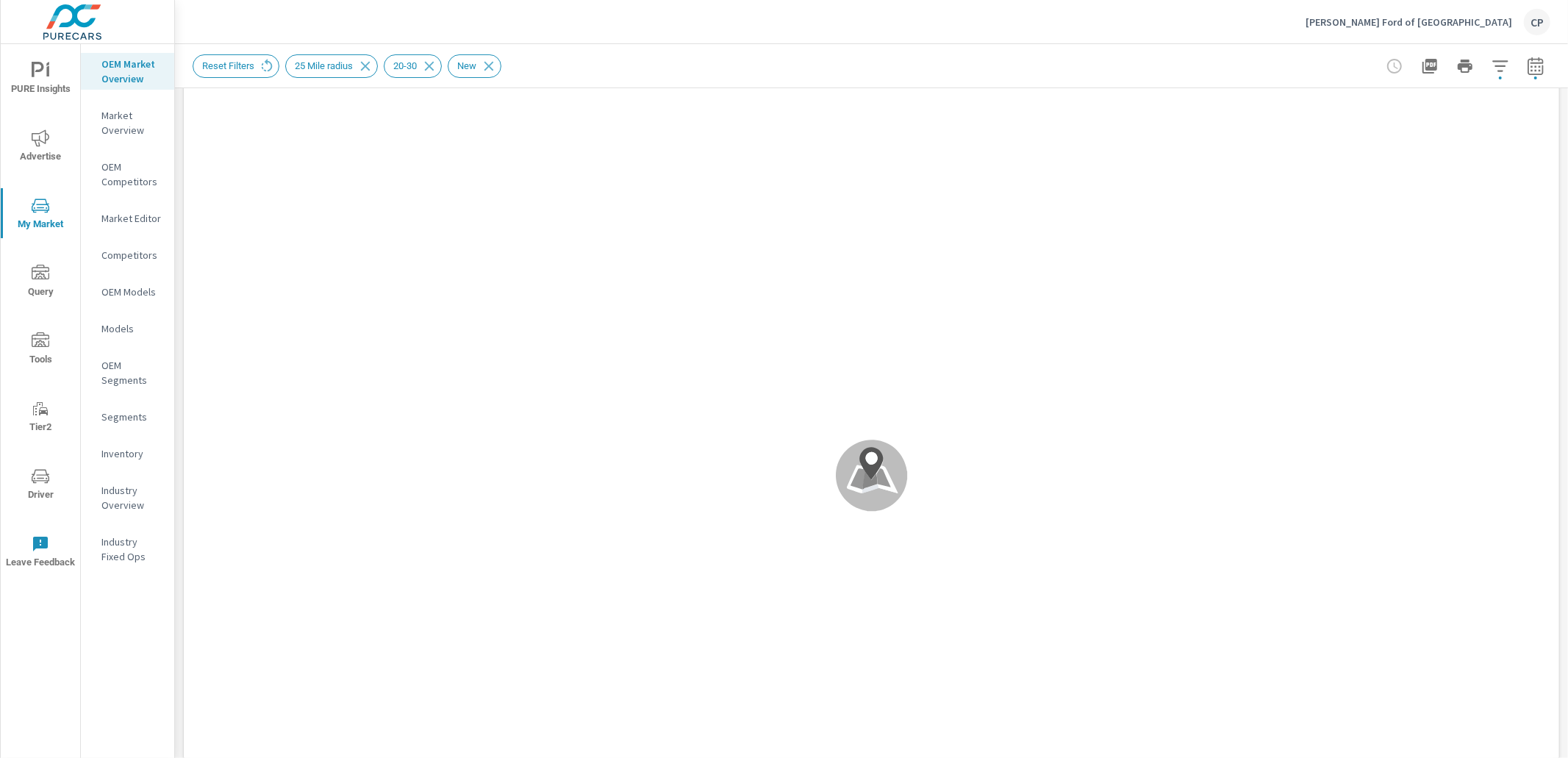
scroll to position [111, 0]
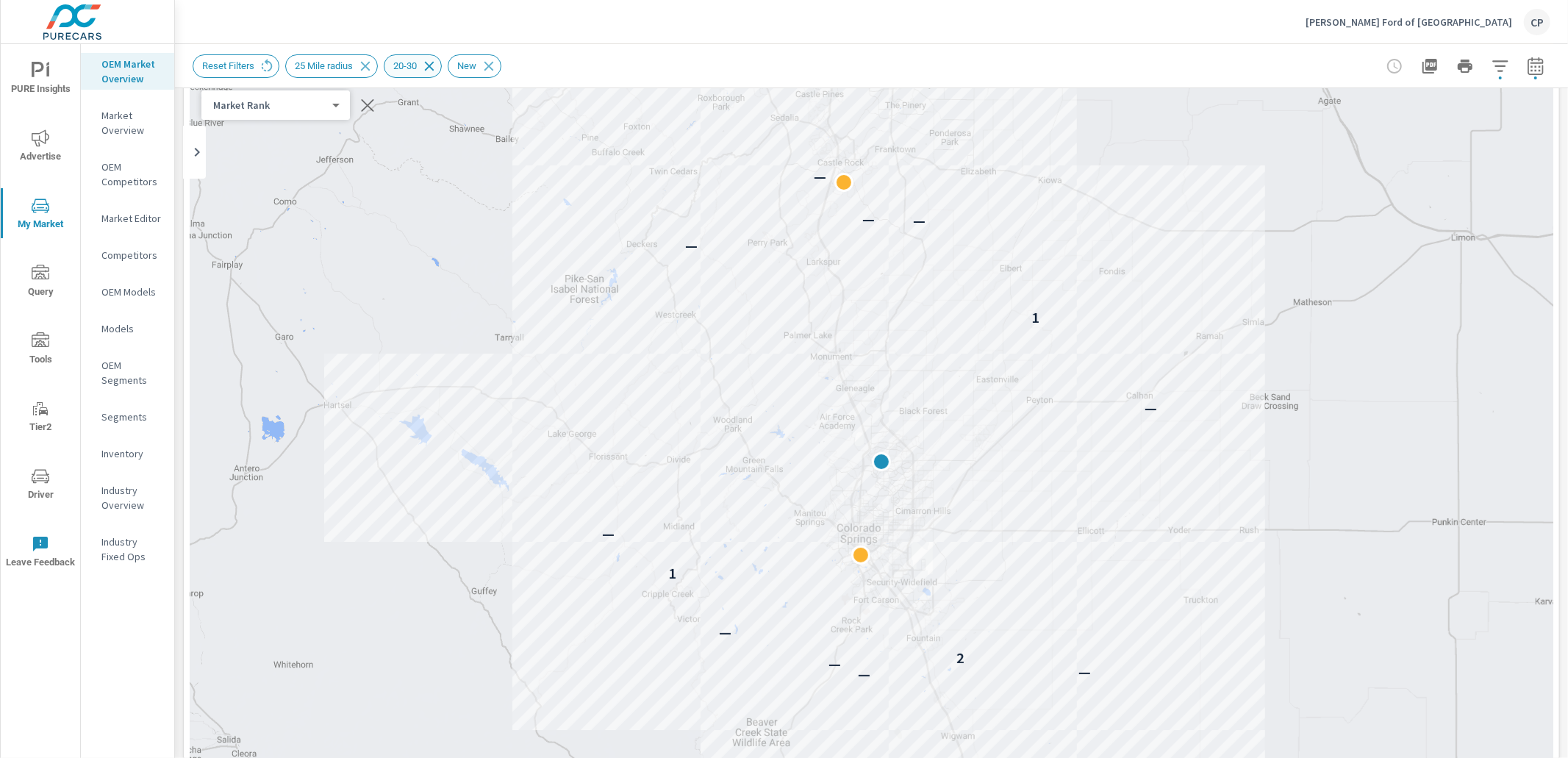
click at [438, 69] on icon at bounding box center [429, 66] width 16 height 16
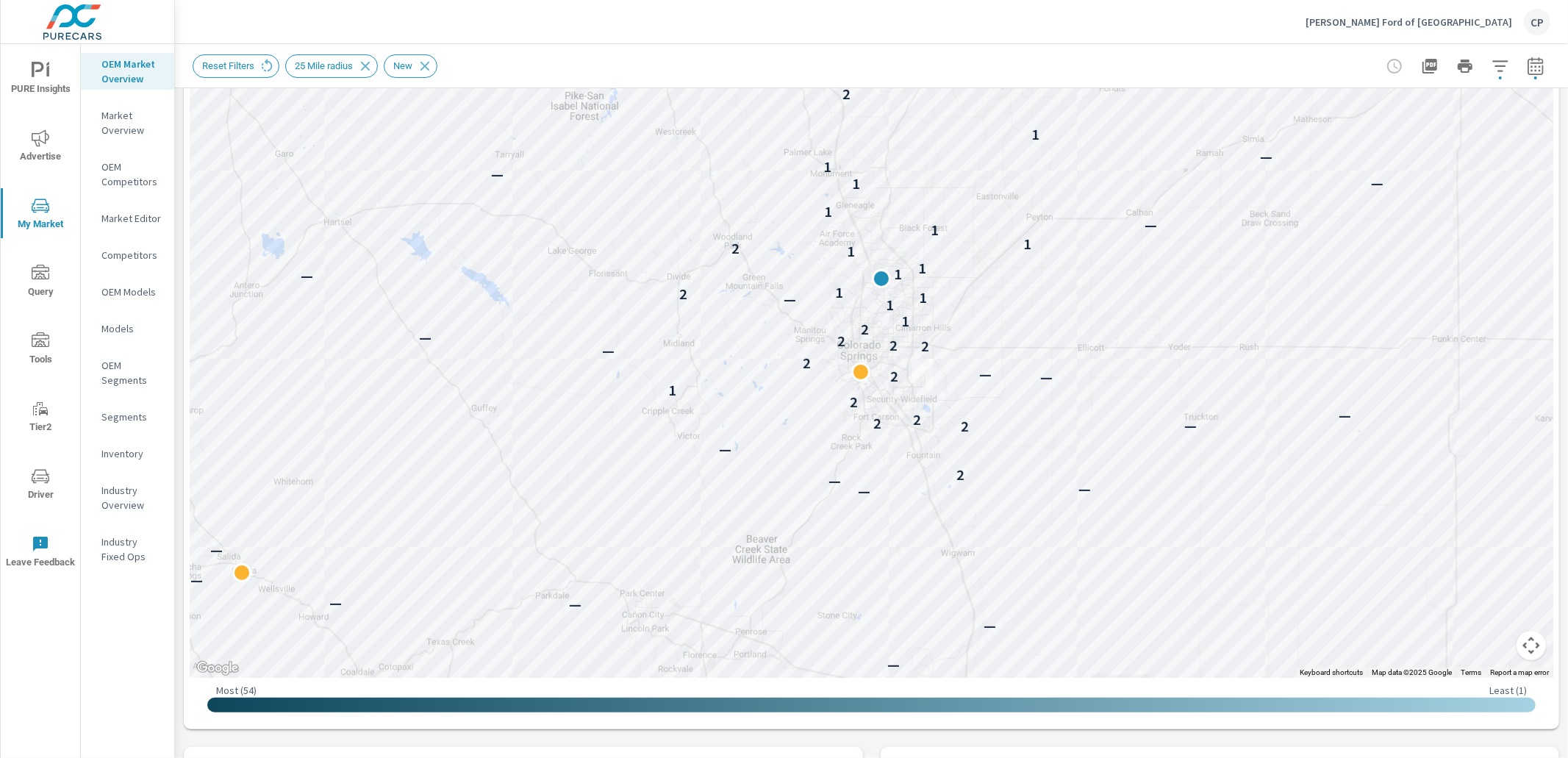
scroll to position [265, 0]
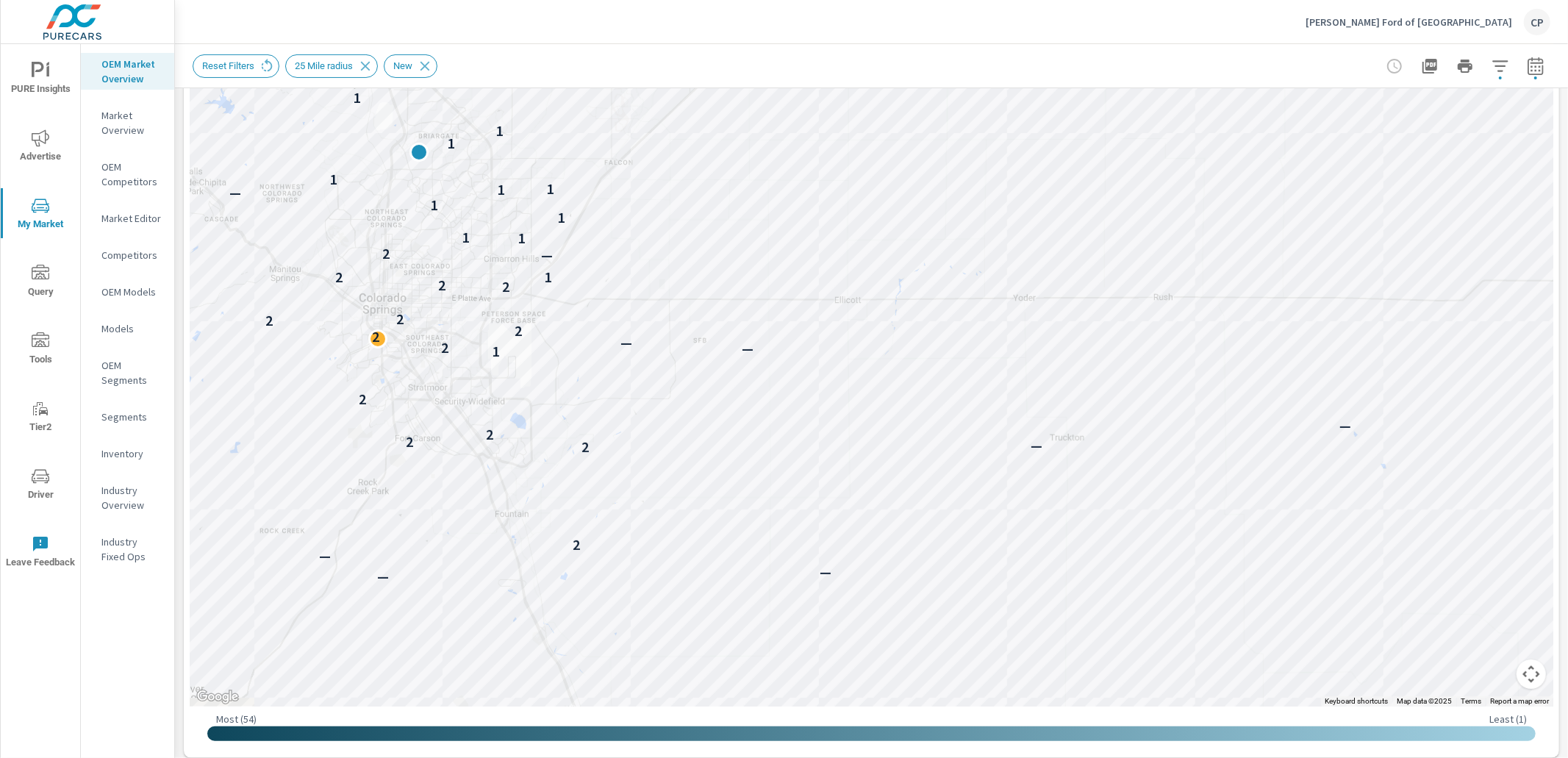
drag, startPoint x: 615, startPoint y: 358, endPoint x: 1064, endPoint y: 415, distance: 452.6
click at [1095, 417] on div "— — — — — — — — — 2 2 — 2 2 — 2 1 — 2 — 2 2 2 2 2 2 2 1 — 2 1 1 1 1 — 1 1 1 1 1…" at bounding box center [871, 298] width 1364 height 818
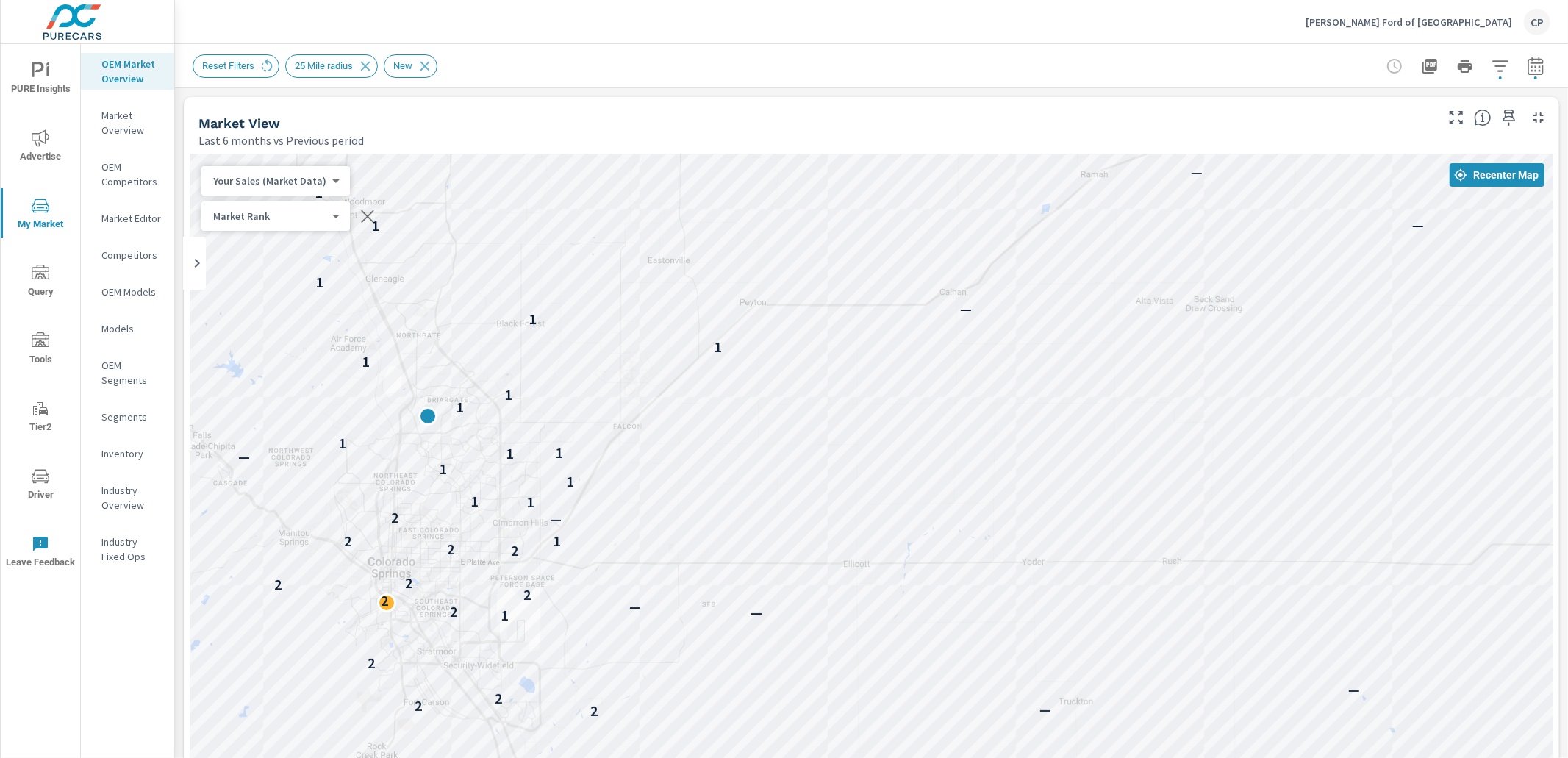
click at [254, 179] on body "PURE Insights Advertise My Market Query Tools Tier2 Driver Leave Feedback OEM M…" at bounding box center [784, 379] width 1568 height 758
click at [277, 207] on li "Your Sales (DMS)" at bounding box center [273, 204] width 144 height 23
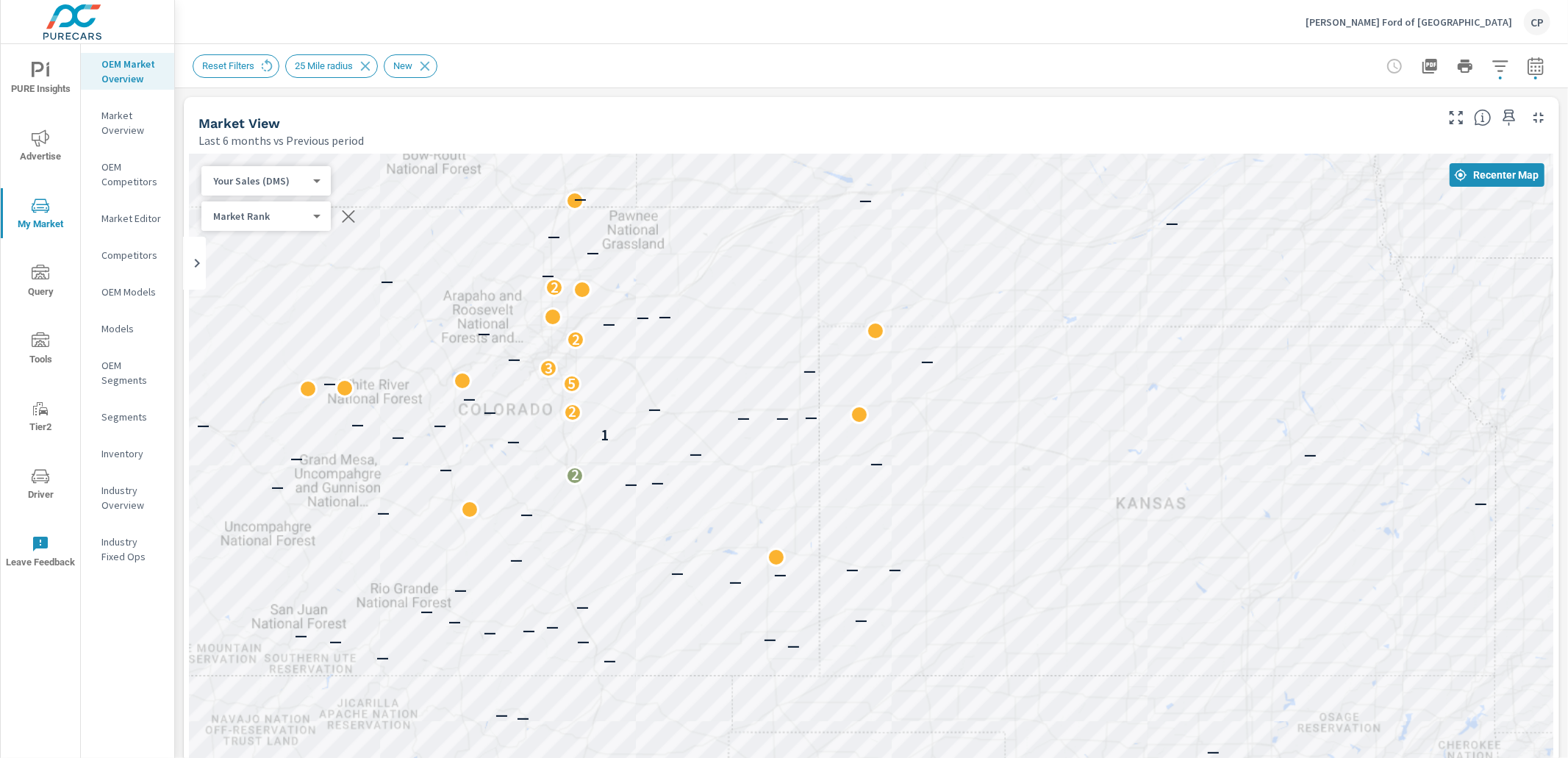
drag, startPoint x: 597, startPoint y: 253, endPoint x: 831, endPoint y: 335, distance: 248.0
click at [855, 371] on div "— — — — — — — — — — — — — — — — — — — — — — — — — — — — — — — — — — — — — — — —…" at bounding box center [871, 563] width 1364 height 818
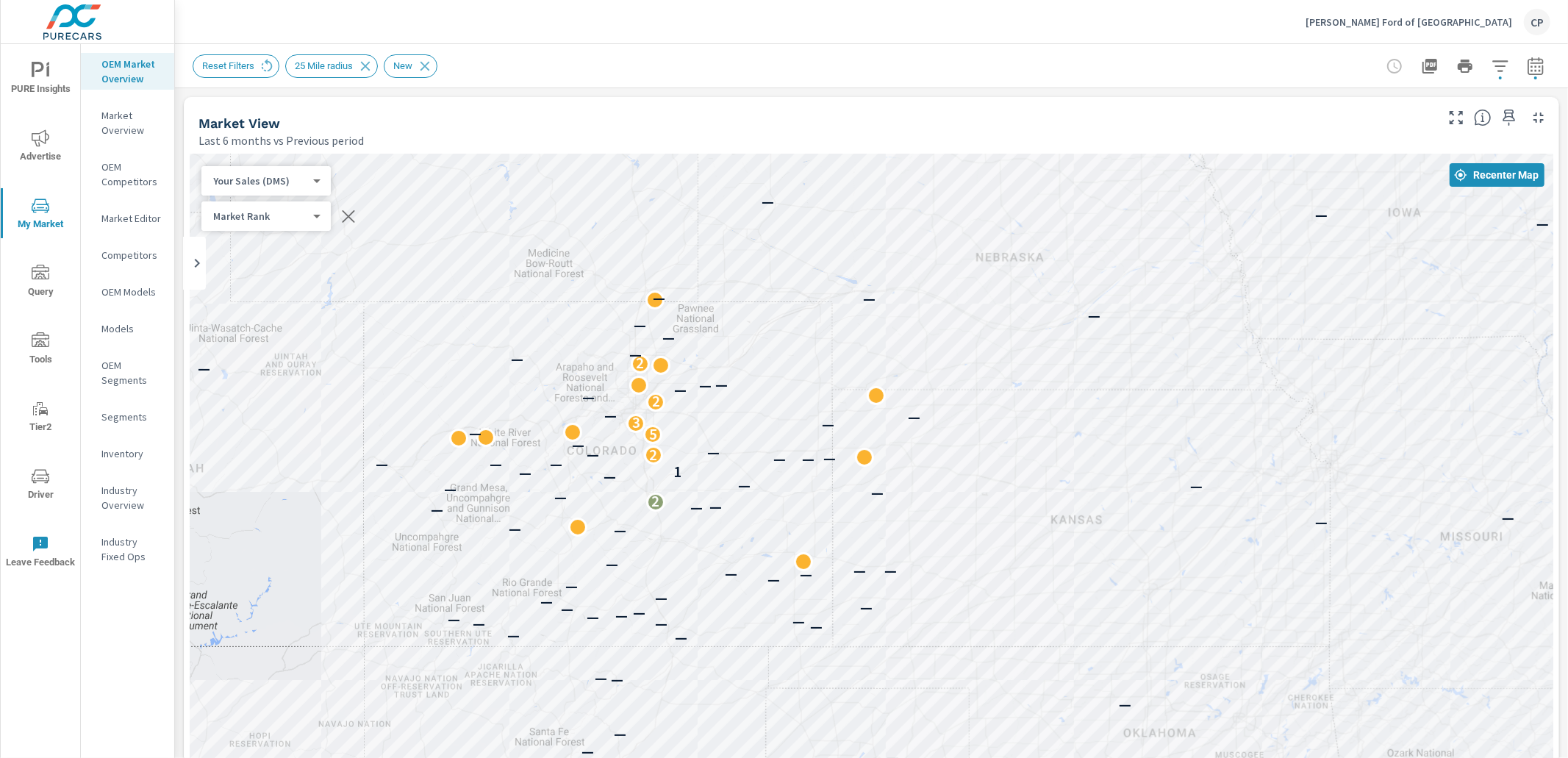
drag, startPoint x: 280, startPoint y: 169, endPoint x: 281, endPoint y: 177, distance: 8.1
click at [280, 170] on div "Your Sales (DMS) 1 ​" at bounding box center [266, 181] width 129 height 30
click at [281, 177] on body "PURE Insights Advertise My Market Query Tools Tier2 Driver Leave Feedback OEM M…" at bounding box center [784, 379] width 1568 height 758
click at [292, 204] on li "Total Market Sales" at bounding box center [273, 204] width 144 height 23
click at [288, 185] on body "PURE Insights Advertise My Market Query Tools Tier2 Driver Leave Feedback OEM M…" at bounding box center [784, 379] width 1568 height 758
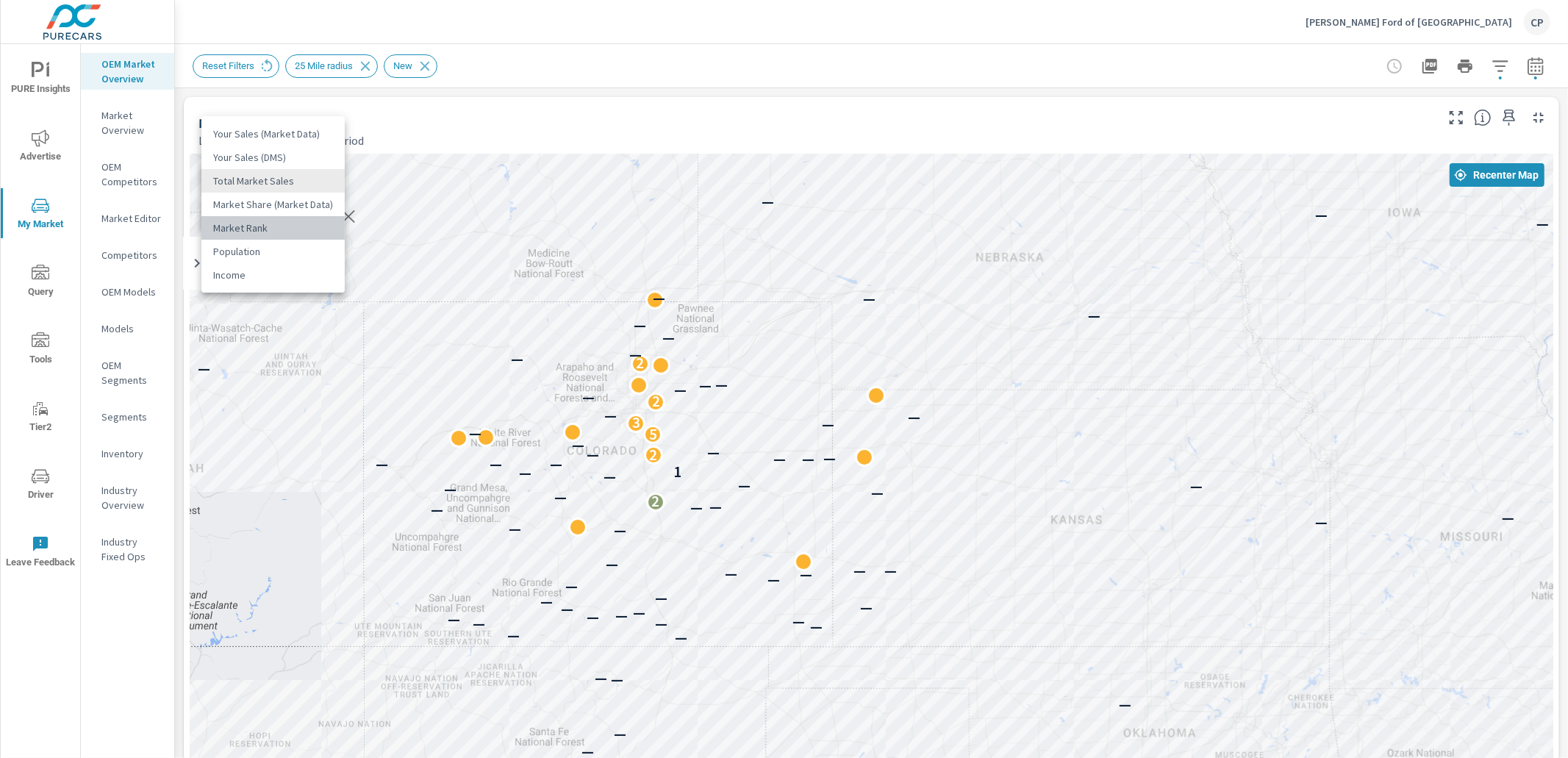
click at [285, 216] on li "Market Rank" at bounding box center [273, 228] width 144 height 23
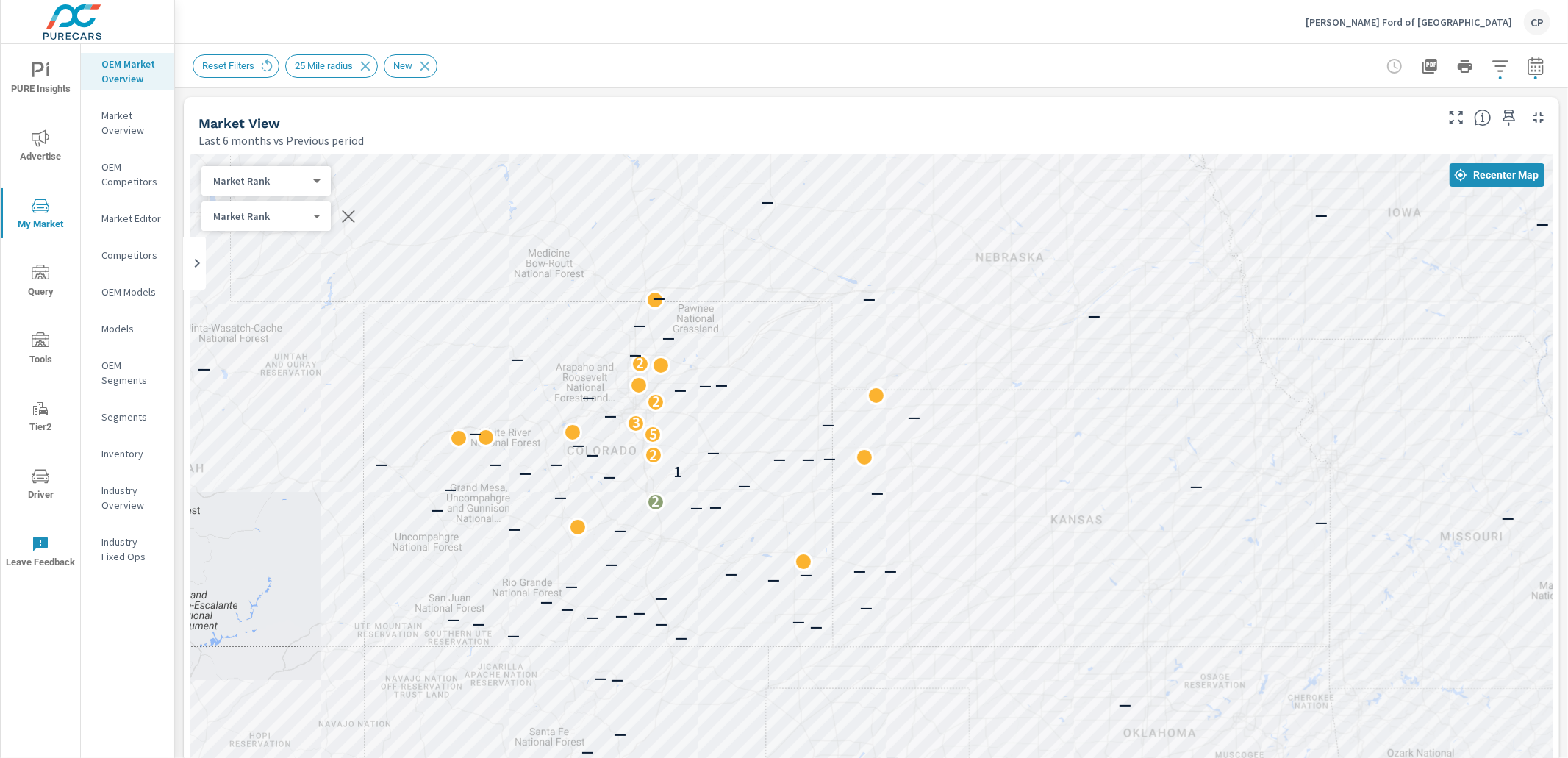
click at [293, 181] on body "PURE Insights Advertise My Market Query Tools Tier2 Driver Leave Feedback OEM M…" at bounding box center [784, 379] width 1568 height 758
drag, startPoint x: 302, startPoint y: 160, endPoint x: 312, endPoint y: 162, distance: 10.2
click at [302, 159] on li "Market Share (Market Data)" at bounding box center [273, 157] width 144 height 23
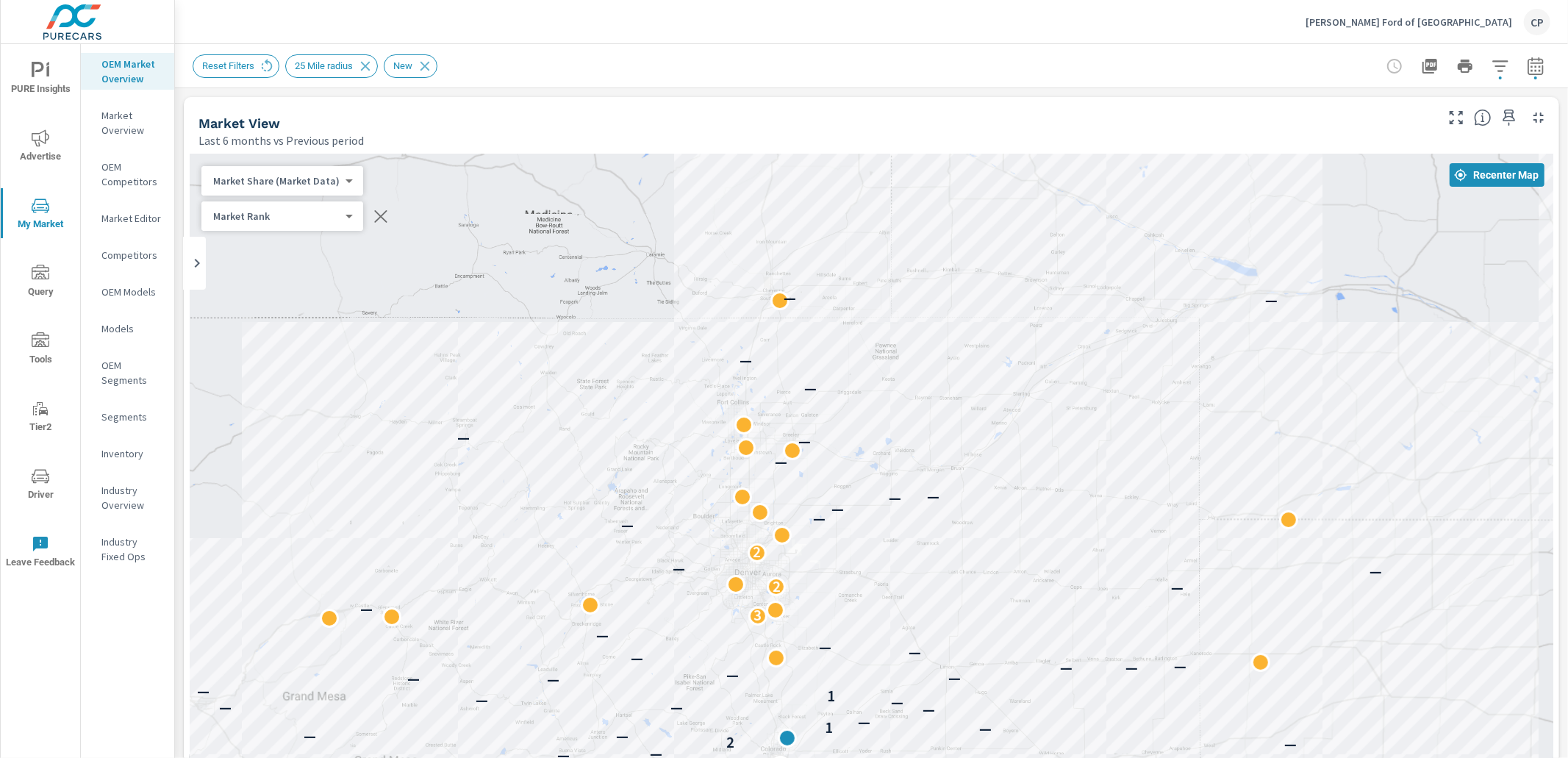
drag, startPoint x: 726, startPoint y: 319, endPoint x: 657, endPoint y: 216, distance: 124.0
click at [657, 216] on div "— — — — — — — — — — — — — — — — — — — — — — — — — — — — — — — — — — — — — — — —…" at bounding box center [871, 563] width 1364 height 818
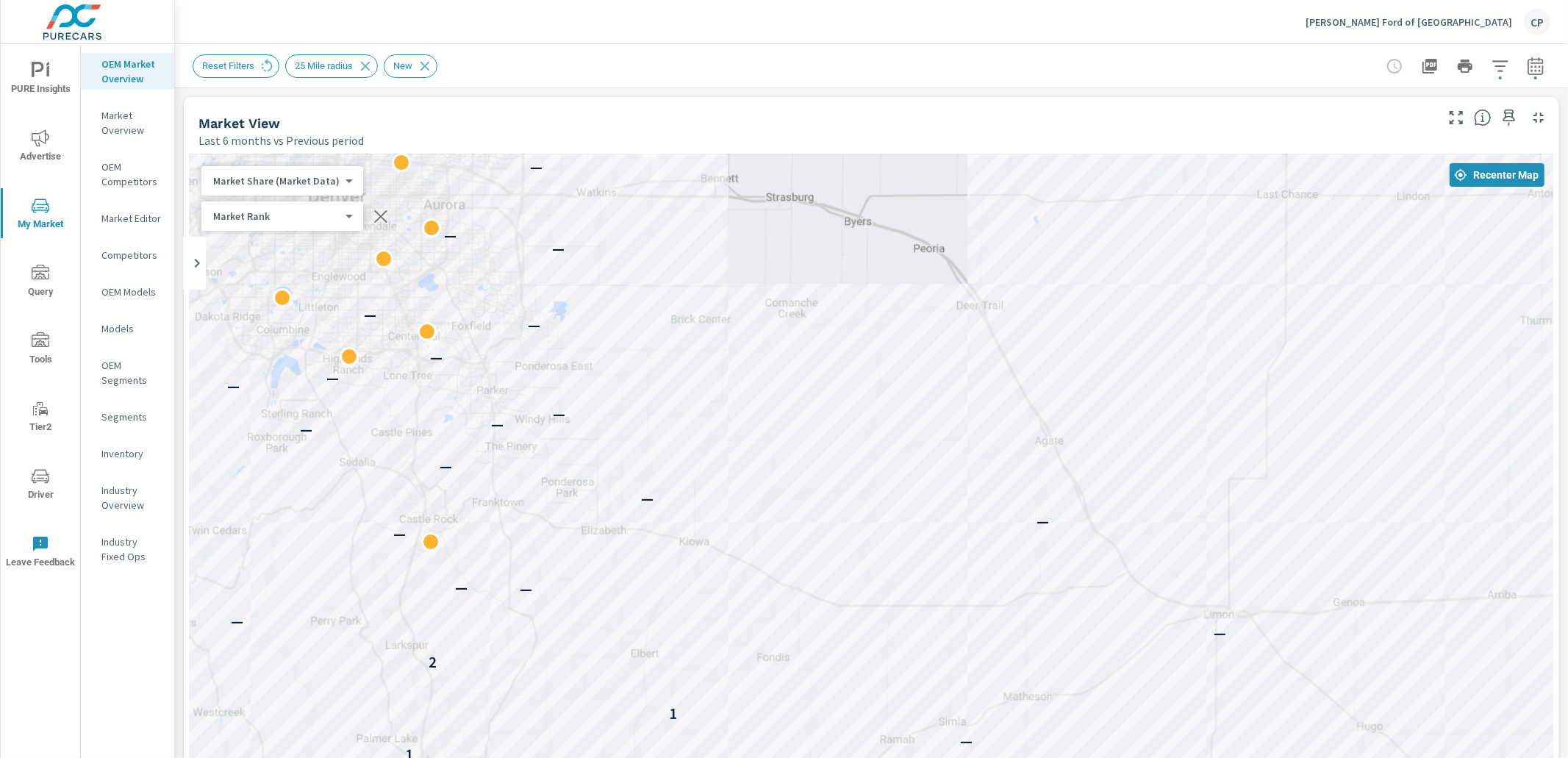
drag, startPoint x: 847, startPoint y: 497, endPoint x: 789, endPoint y: 145, distance: 356.7
click at [844, 129] on div "Market View Last 6 months vs Previous period ← Move left → Move right ↑ Move up…" at bounding box center [871, 561] width 1375 height 927
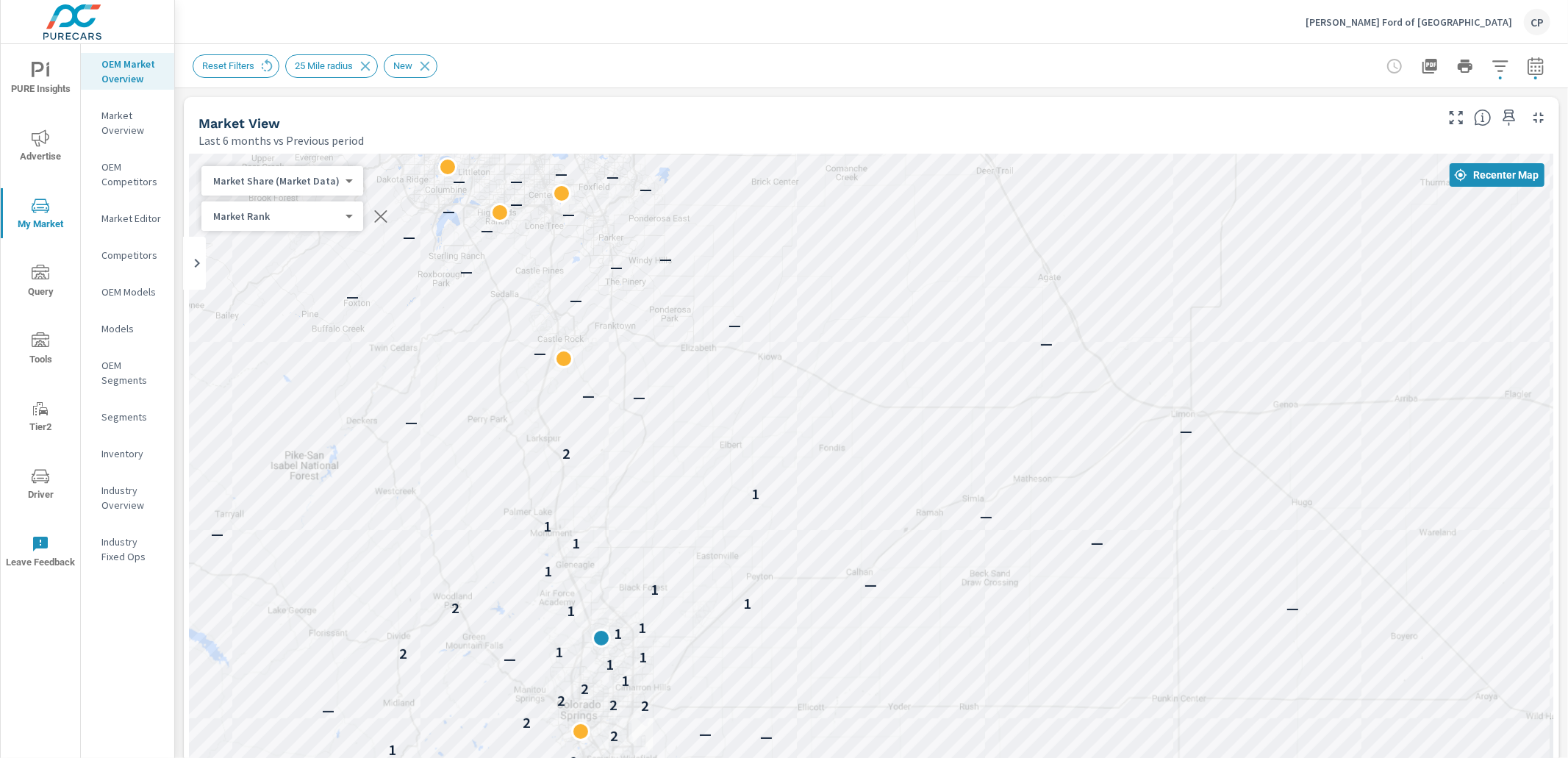
drag, startPoint x: 786, startPoint y: 218, endPoint x: 816, endPoint y: 92, distance: 129.5
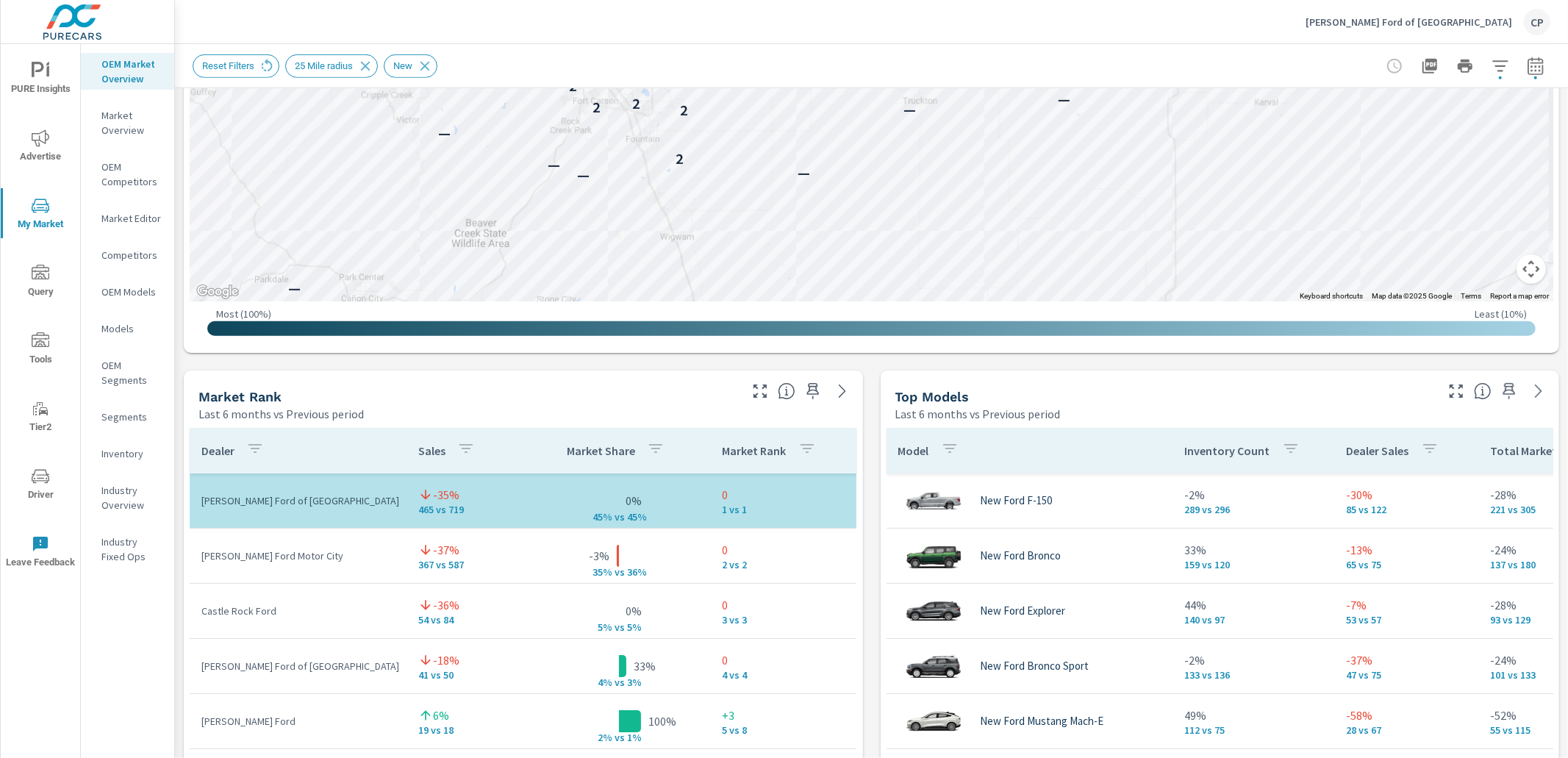
scroll to position [675, 0]
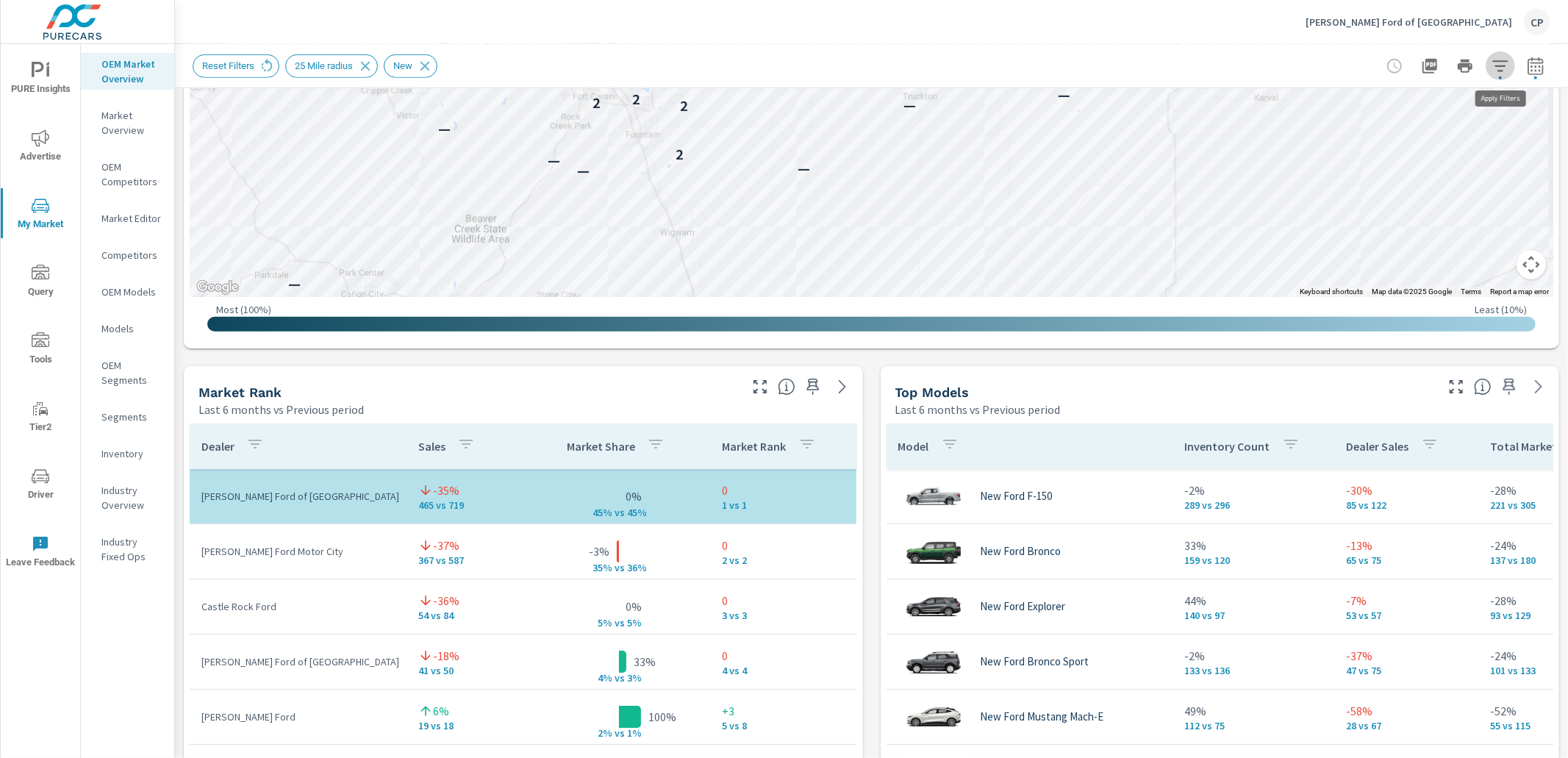
click at [1497, 69] on icon "button" at bounding box center [1501, 66] width 18 height 18
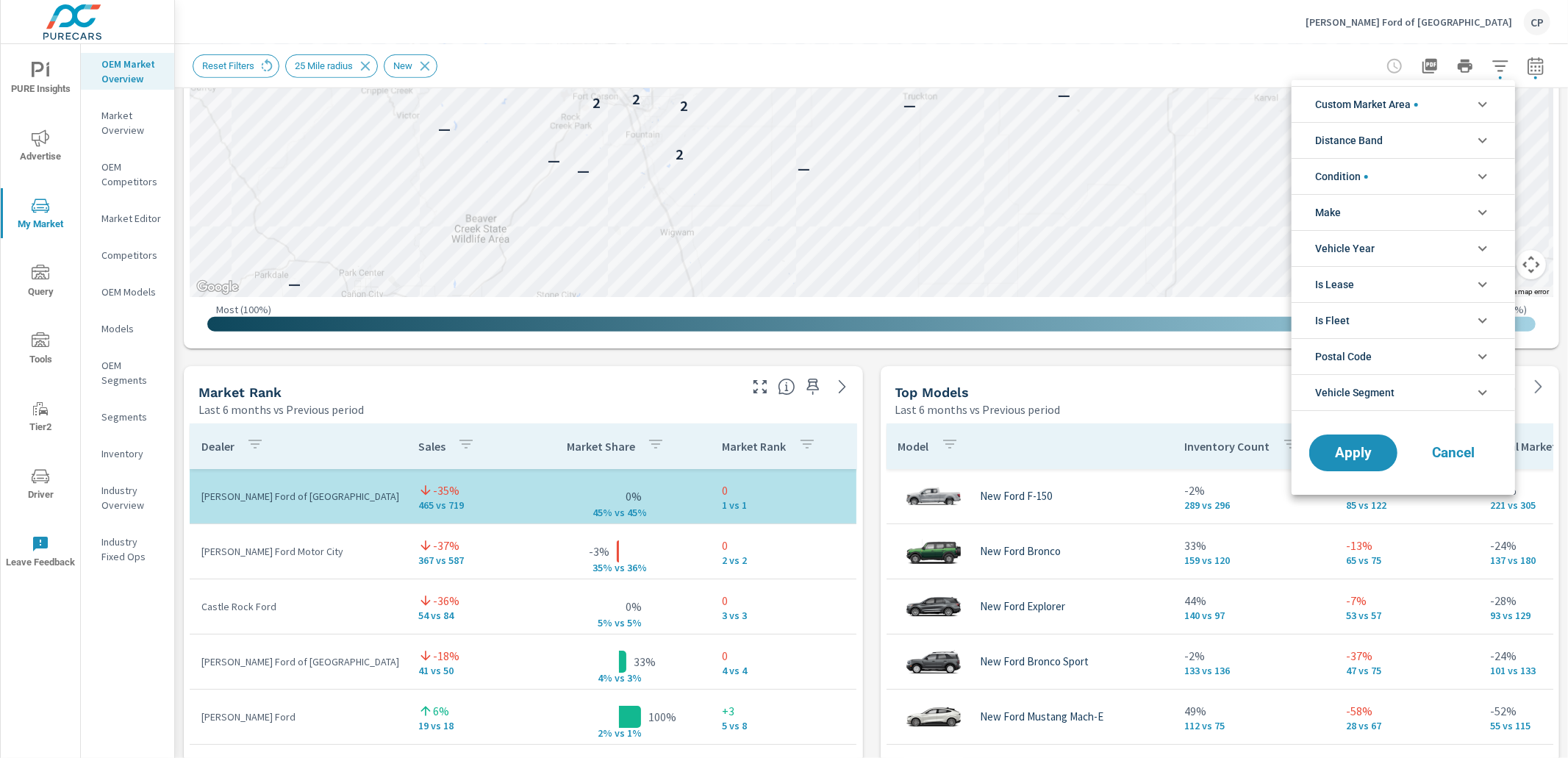
click at [1436, 105] on li "Custom Market Area" at bounding box center [1403, 104] width 224 height 36
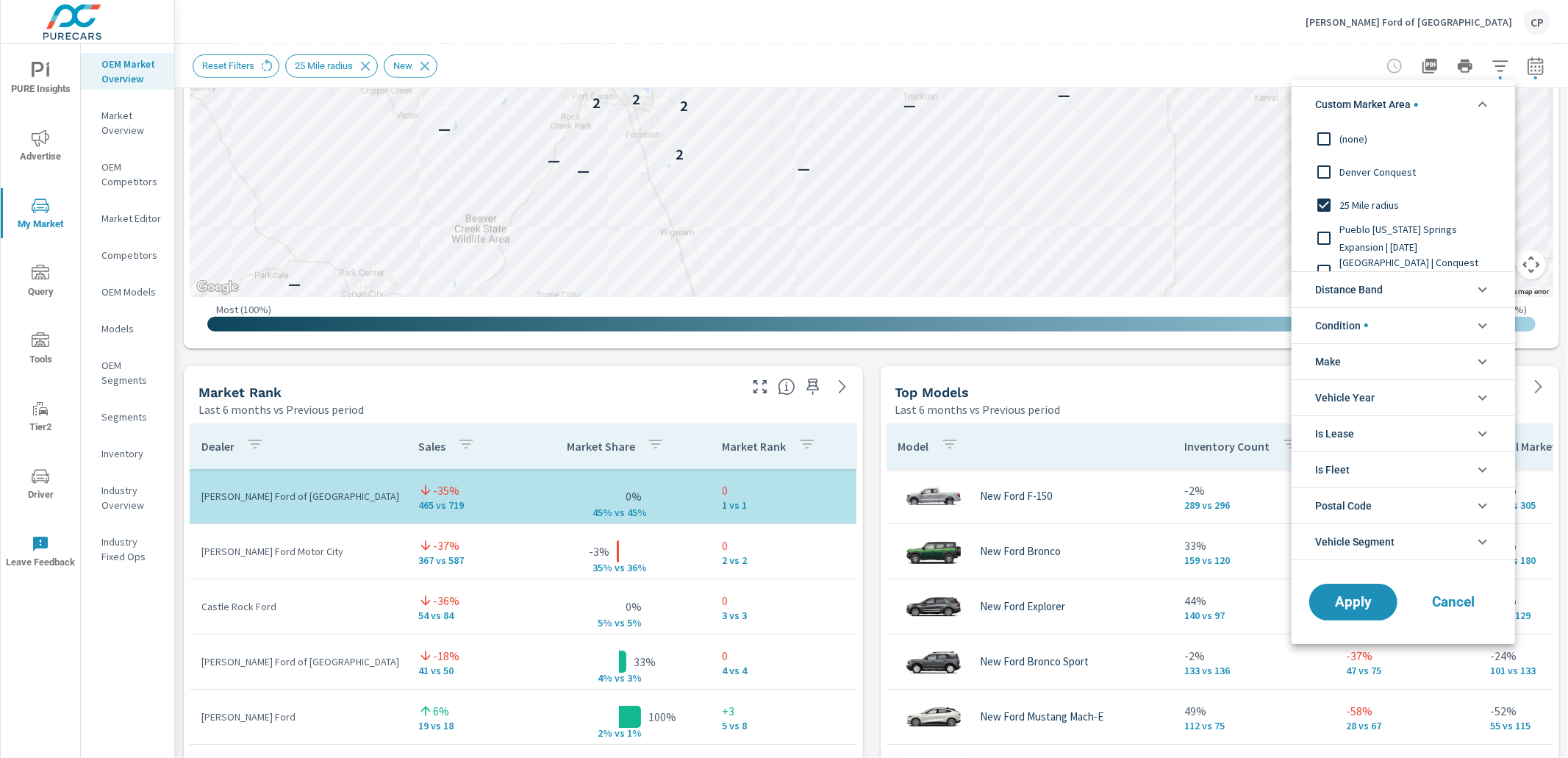
scroll to position [18, 0]
click at [1413, 250] on span "[GEOGRAPHIC_DATA] | Conquest PMAX market | [DATE]" at bounding box center [1420, 253] width 161 height 35
drag, startPoint x: 1353, startPoint y: 597, endPoint x: 1368, endPoint y: 573, distance: 28.3
click at [1355, 596] on span "Apply" at bounding box center [1354, 602] width 59 height 14
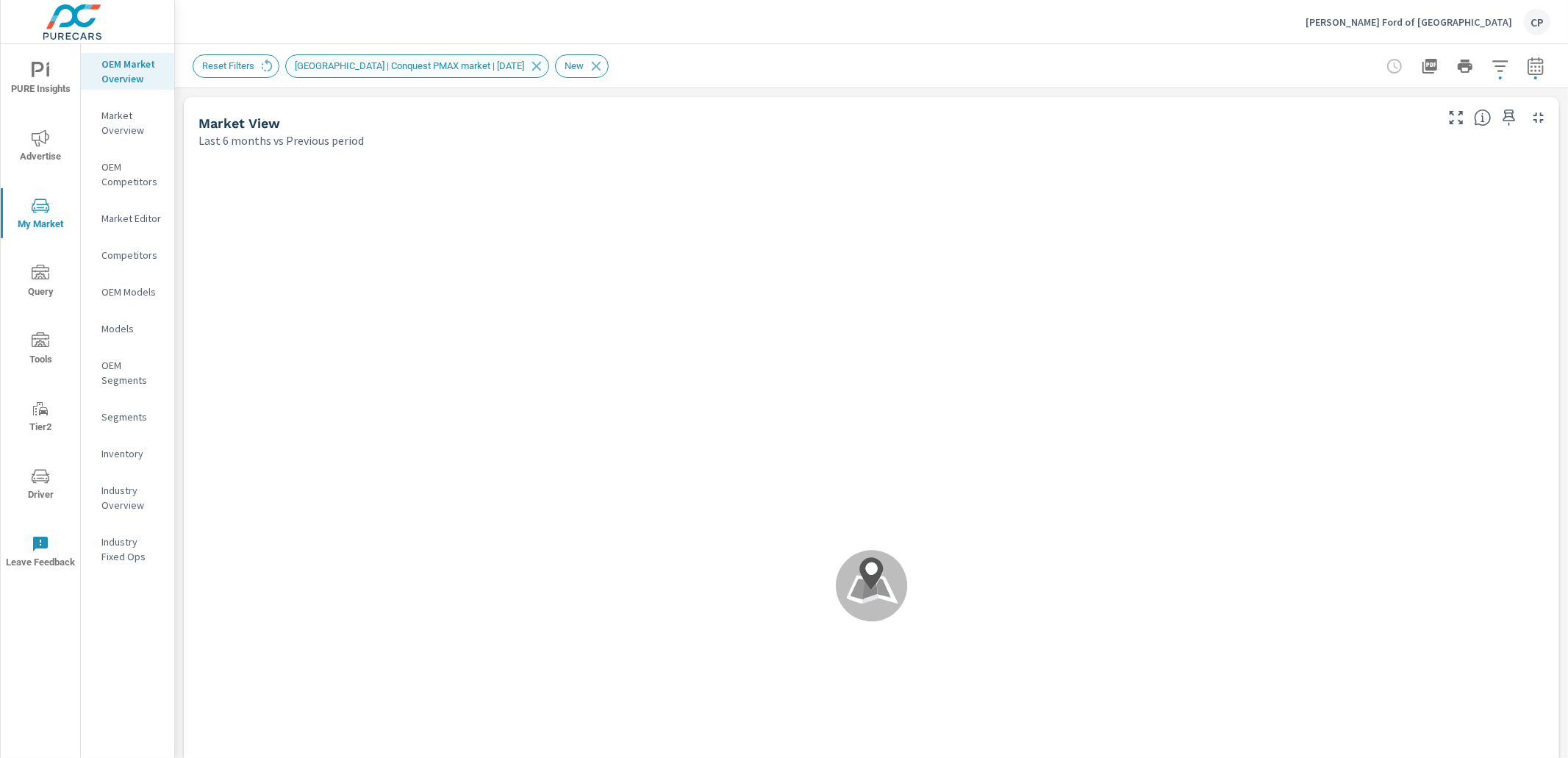
click at [450, 65] on span "[GEOGRAPHIC_DATA] | Conquest PMAX market | [DATE]" at bounding box center [409, 65] width 247 height 11
click at [444, 68] on span "[GEOGRAPHIC_DATA] | Conquest PMAX market | [DATE]" at bounding box center [409, 65] width 247 height 11
click at [1506, 71] on icon "button" at bounding box center [1501, 66] width 18 height 18
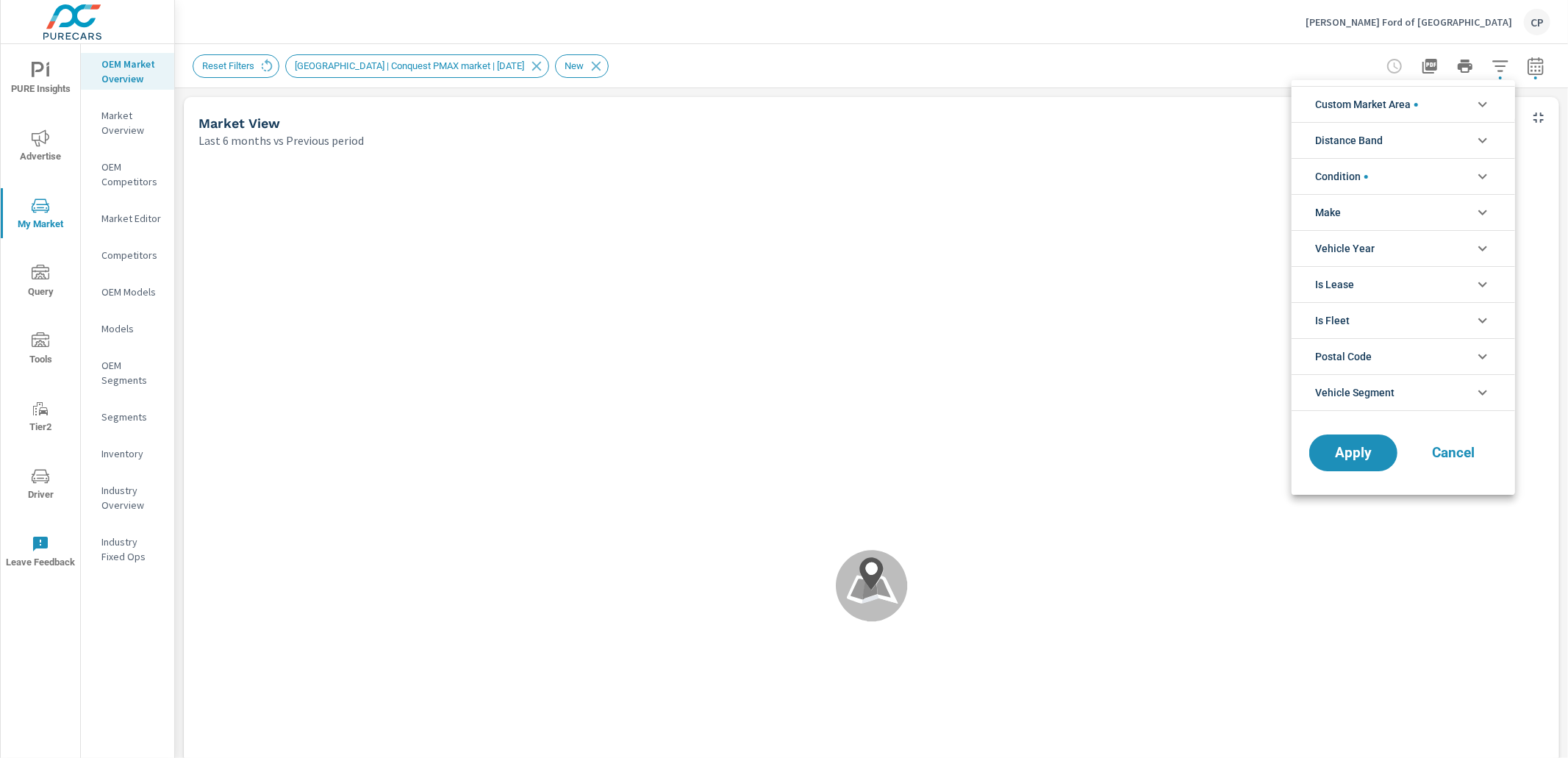
click at [1439, 101] on li "Custom Market Area" at bounding box center [1403, 104] width 224 height 36
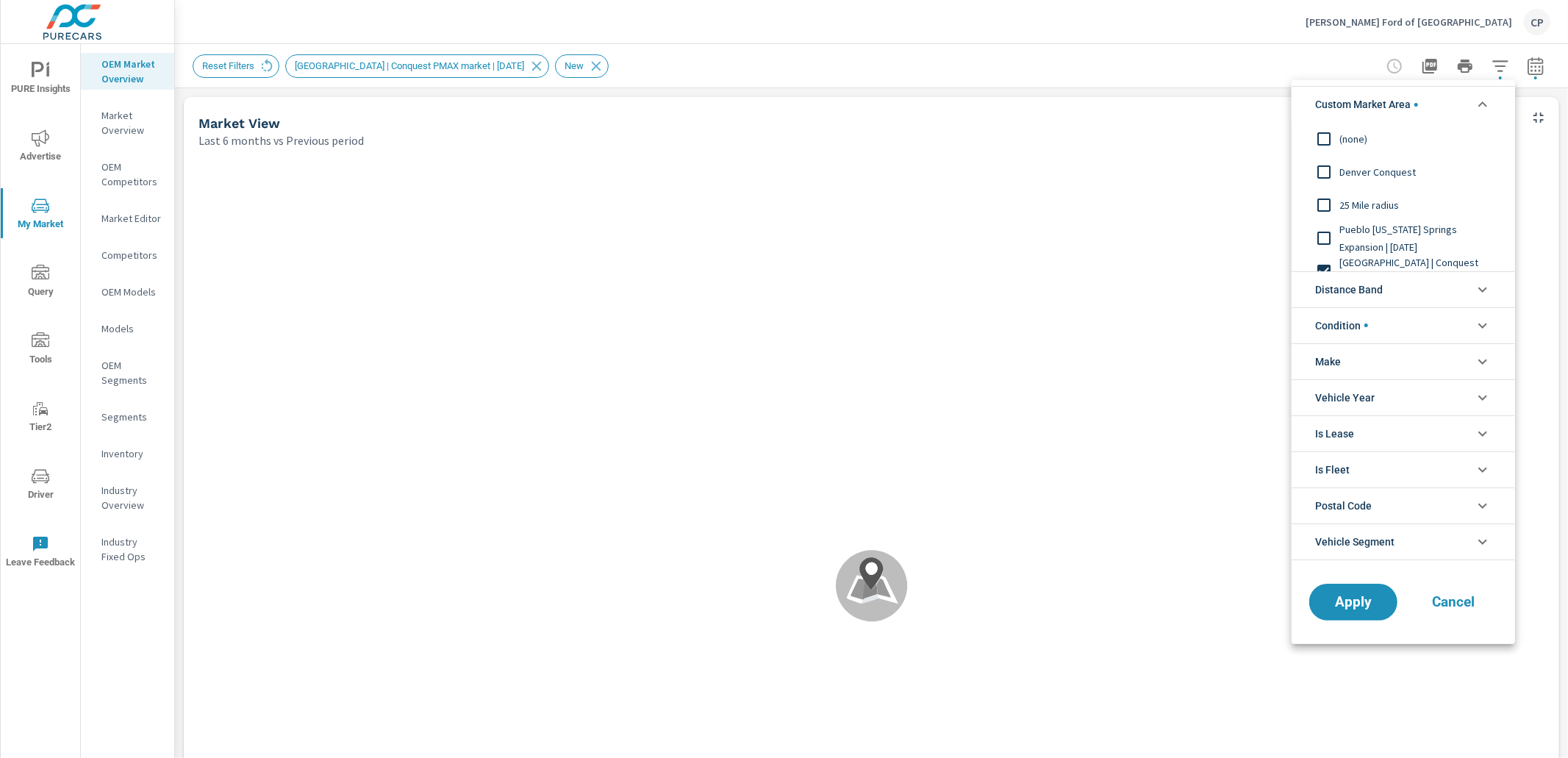
scroll to position [18, 0]
click at [1362, 158] on span "Denver Conquest" at bounding box center [1420, 154] width 161 height 18
click at [1353, 608] on span "Apply" at bounding box center [1353, 601] width 60 height 14
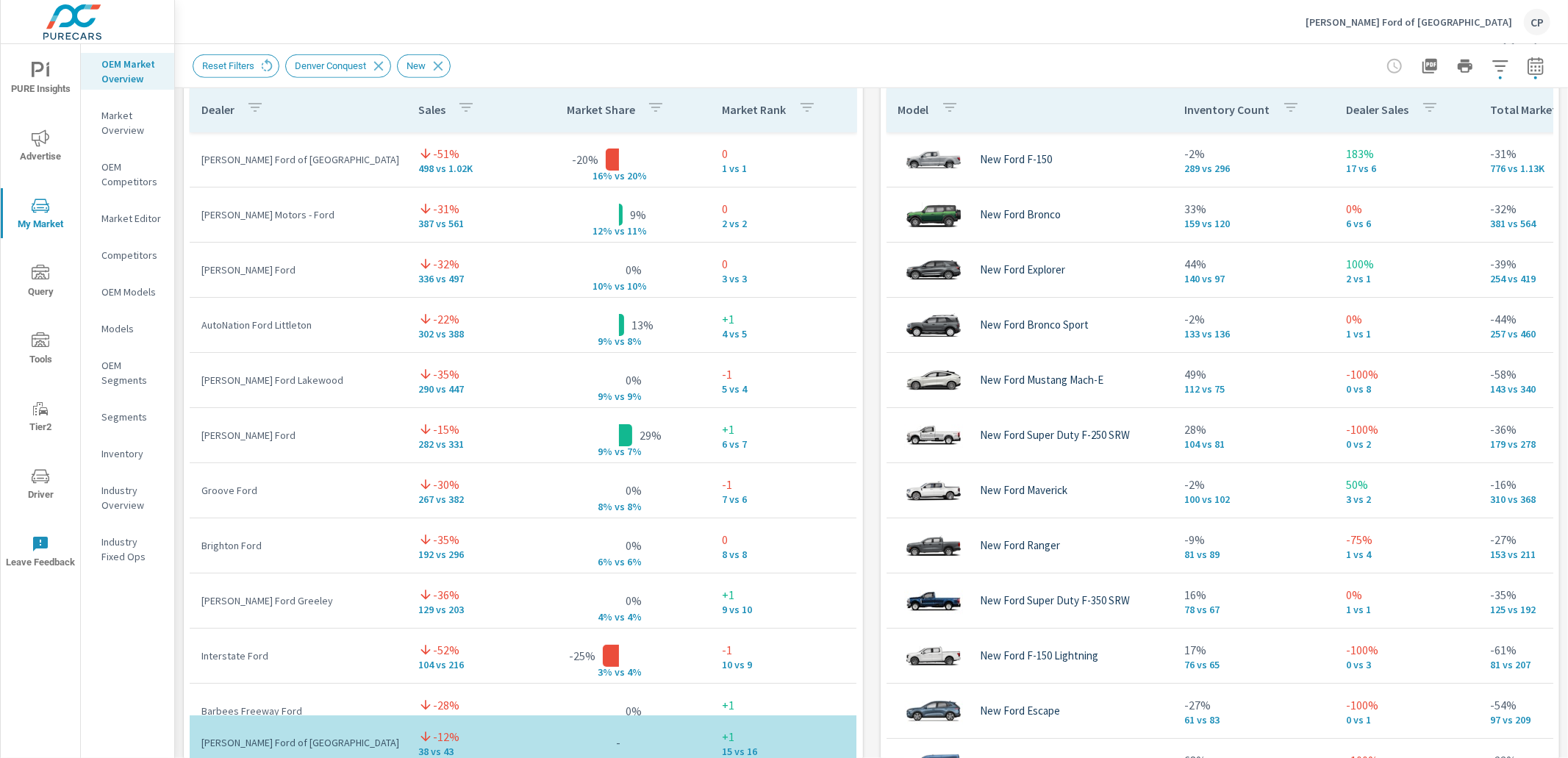
scroll to position [1013, 0]
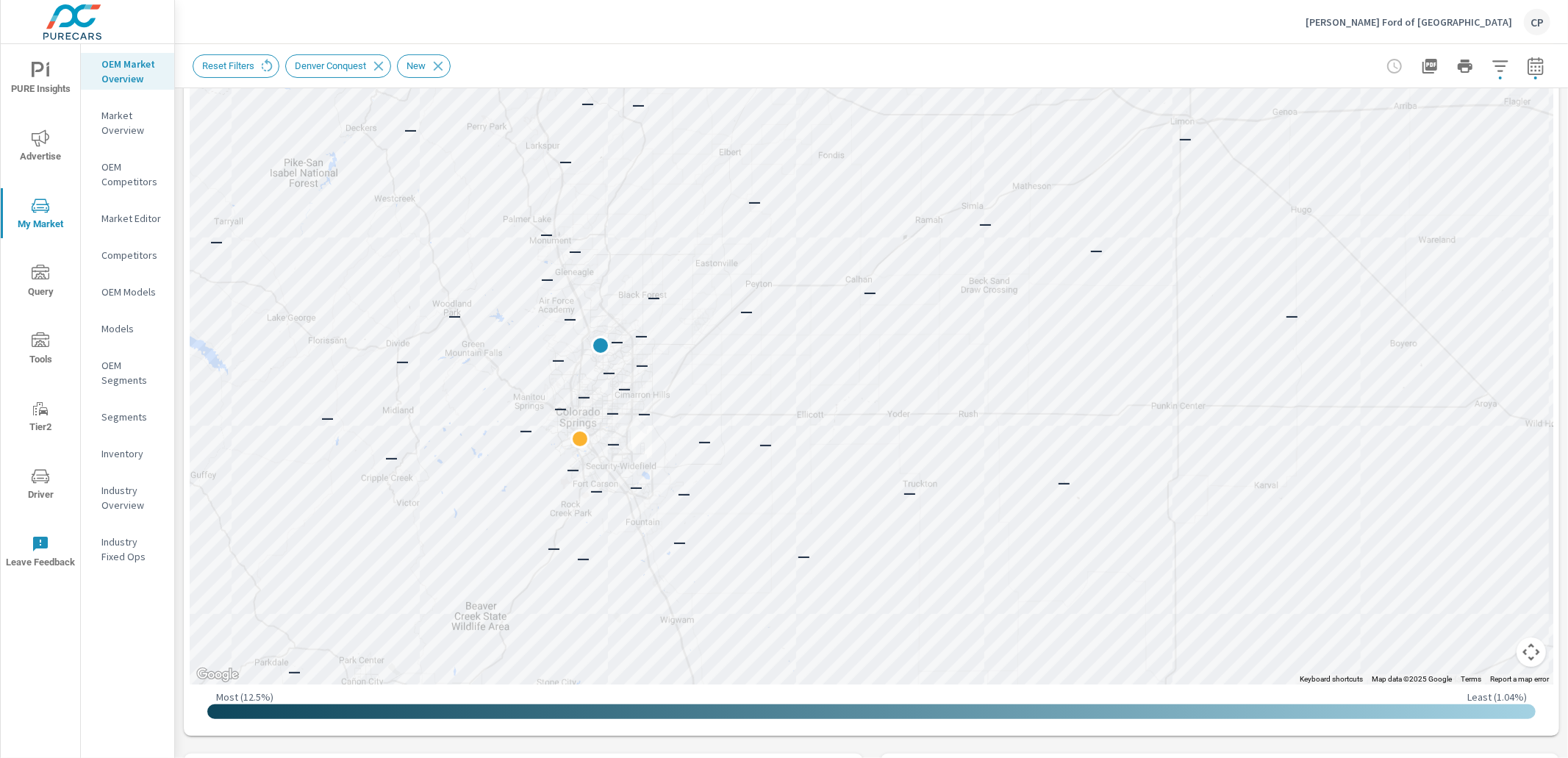
scroll to position [285, 0]
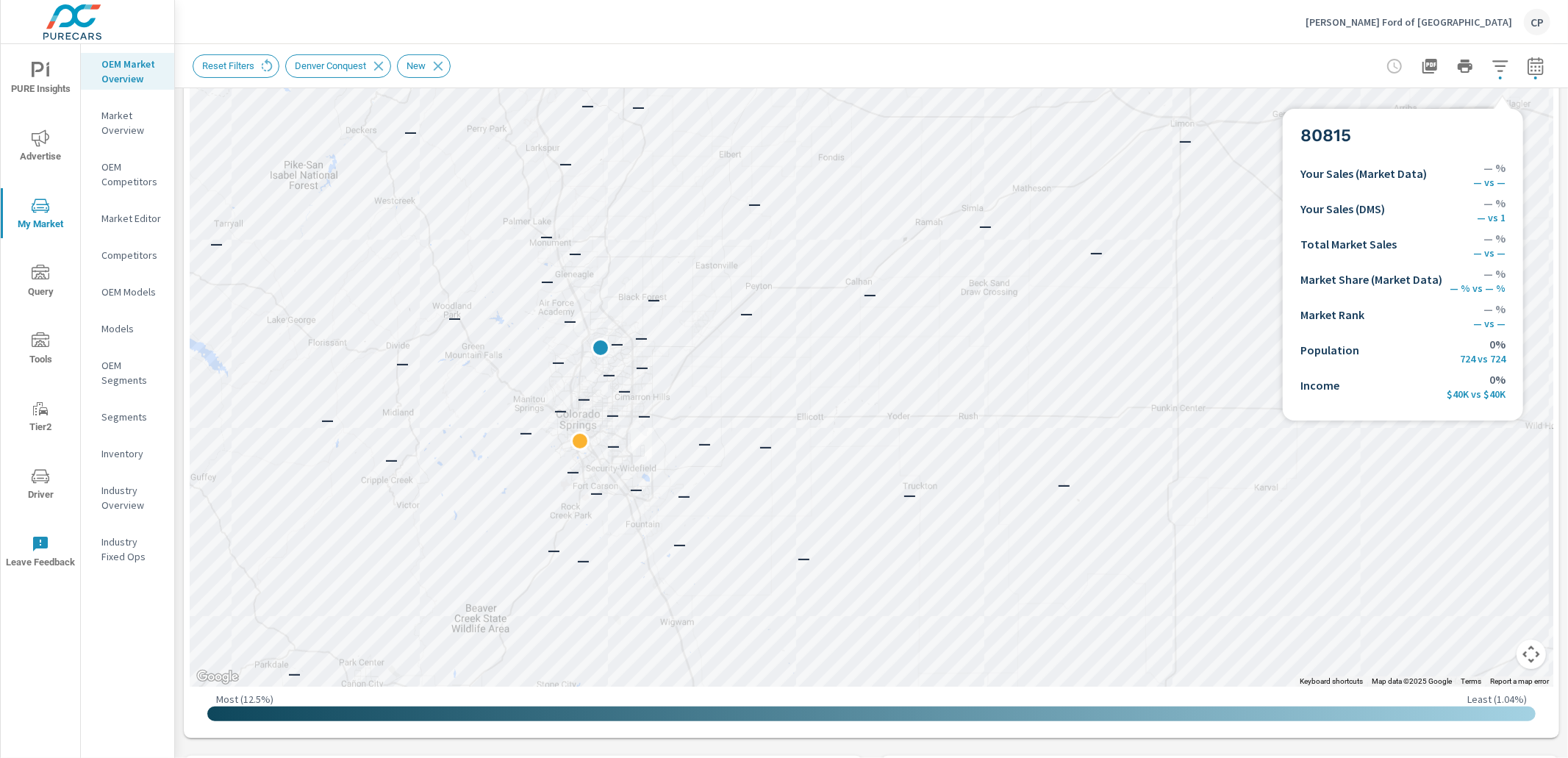
click at [1503, 84] on div "Reset Filters Denver Conquest New" at bounding box center [871, 65] width 1358 height 43
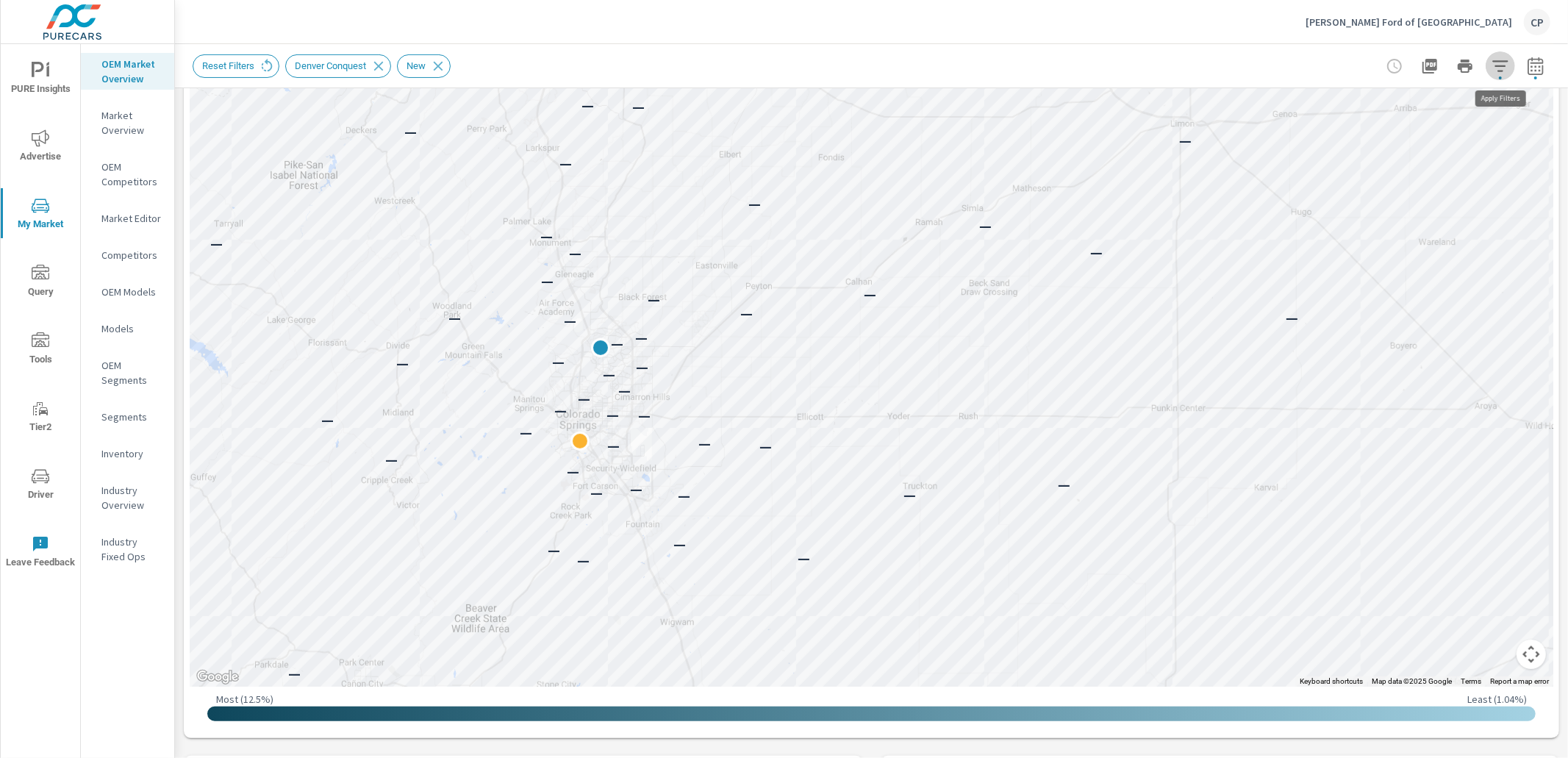
click at [1503, 75] on button "button" at bounding box center [1500, 65] width 30 height 30
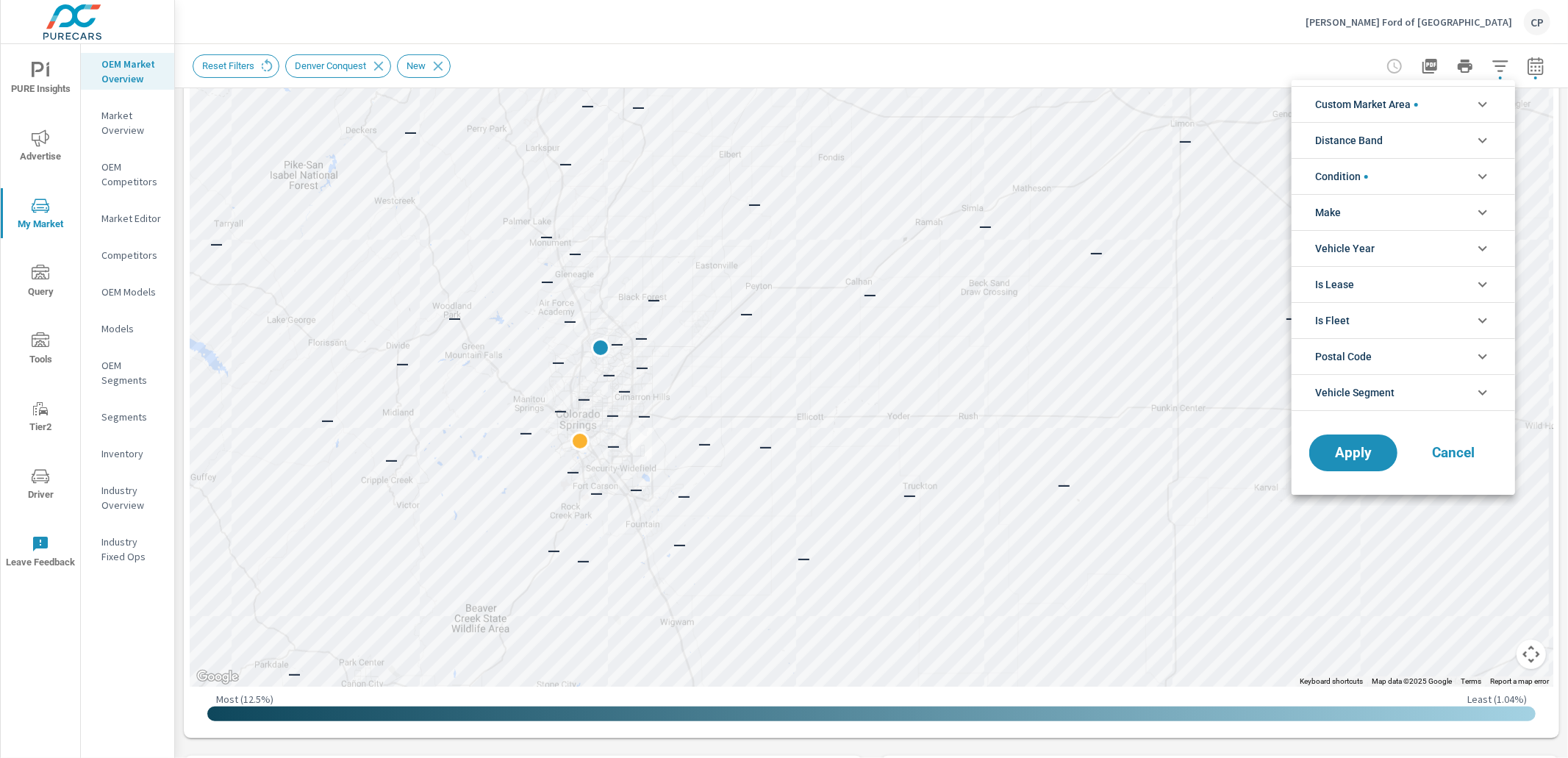
click at [1399, 135] on li "Distance Band" at bounding box center [1403, 140] width 224 height 36
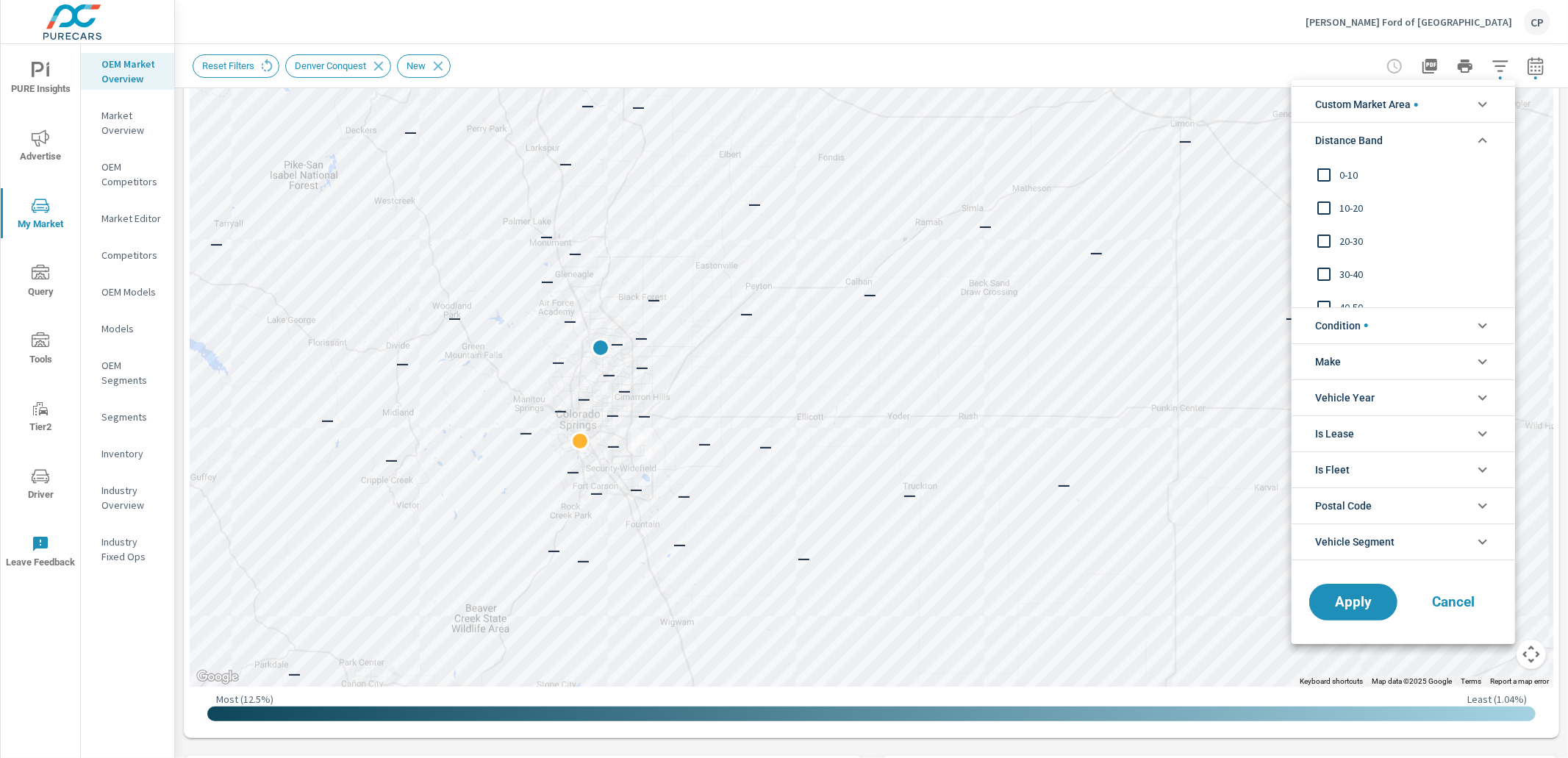
click at [1410, 113] on span "Custom Market Area" at bounding box center [1367, 105] width 103 height 35
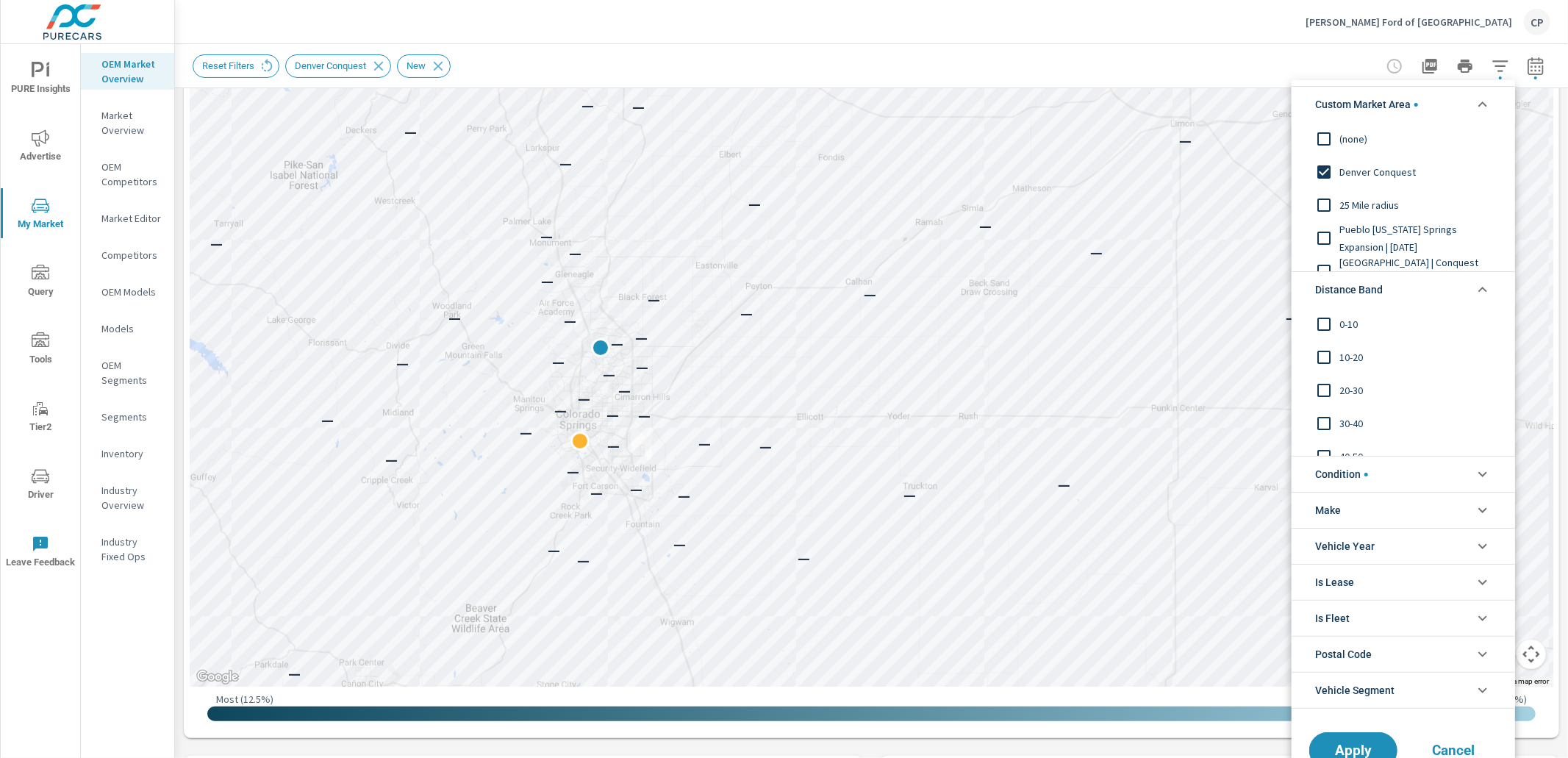
scroll to position [2, 0]
click at [1363, 237] on span "Pueblo [US_STATE] Springs Expansion | [DATE]" at bounding box center [1420, 236] width 161 height 35
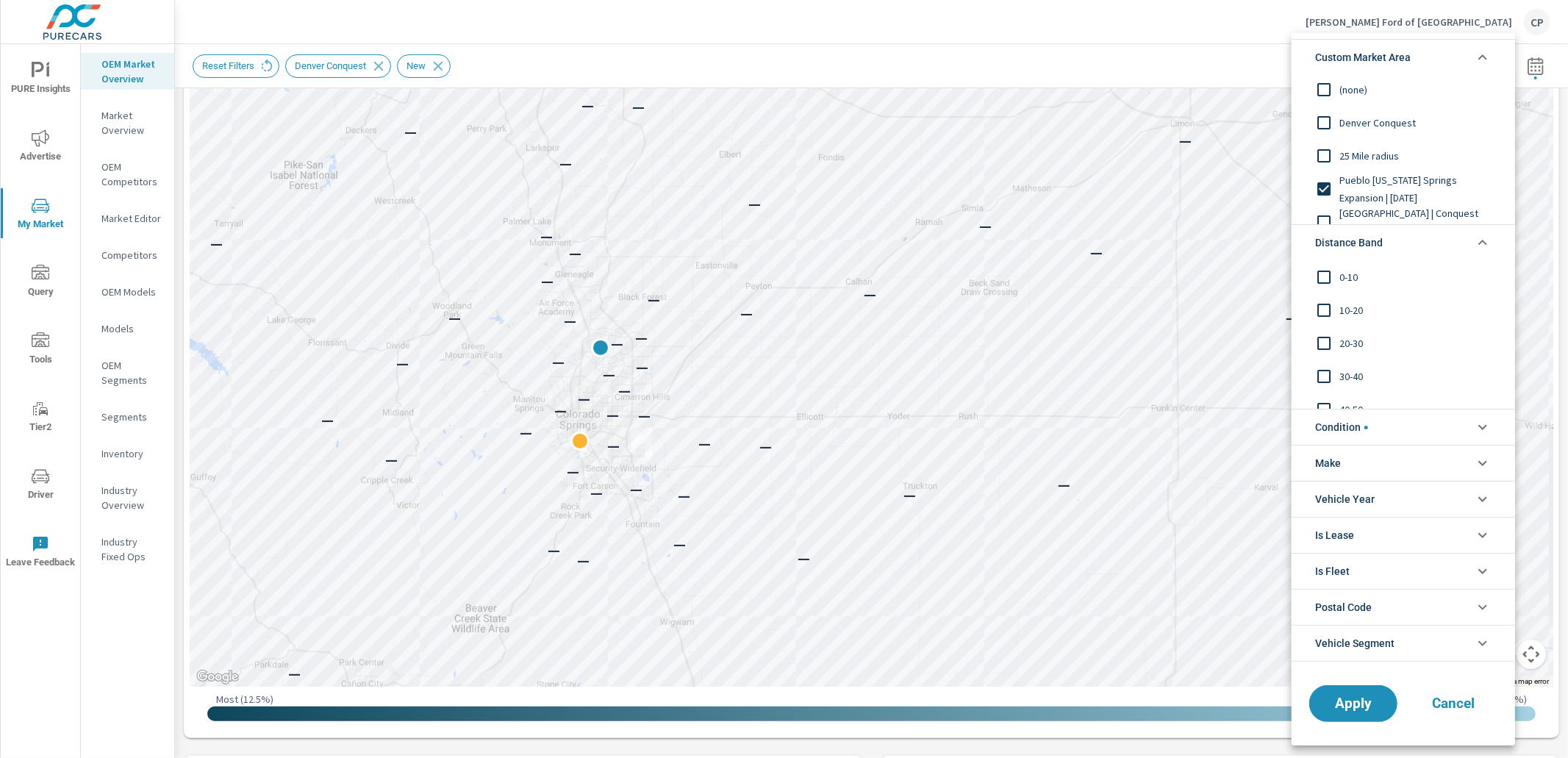
click at [1360, 123] on span "Denver Conquest" at bounding box center [1420, 123] width 161 height 18
click at [1363, 173] on span "Pueblo [US_STATE] Springs Expansion | [DATE]" at bounding box center [1420, 189] width 161 height 35
click at [1344, 703] on span "Apply" at bounding box center [1353, 704] width 60 height 14
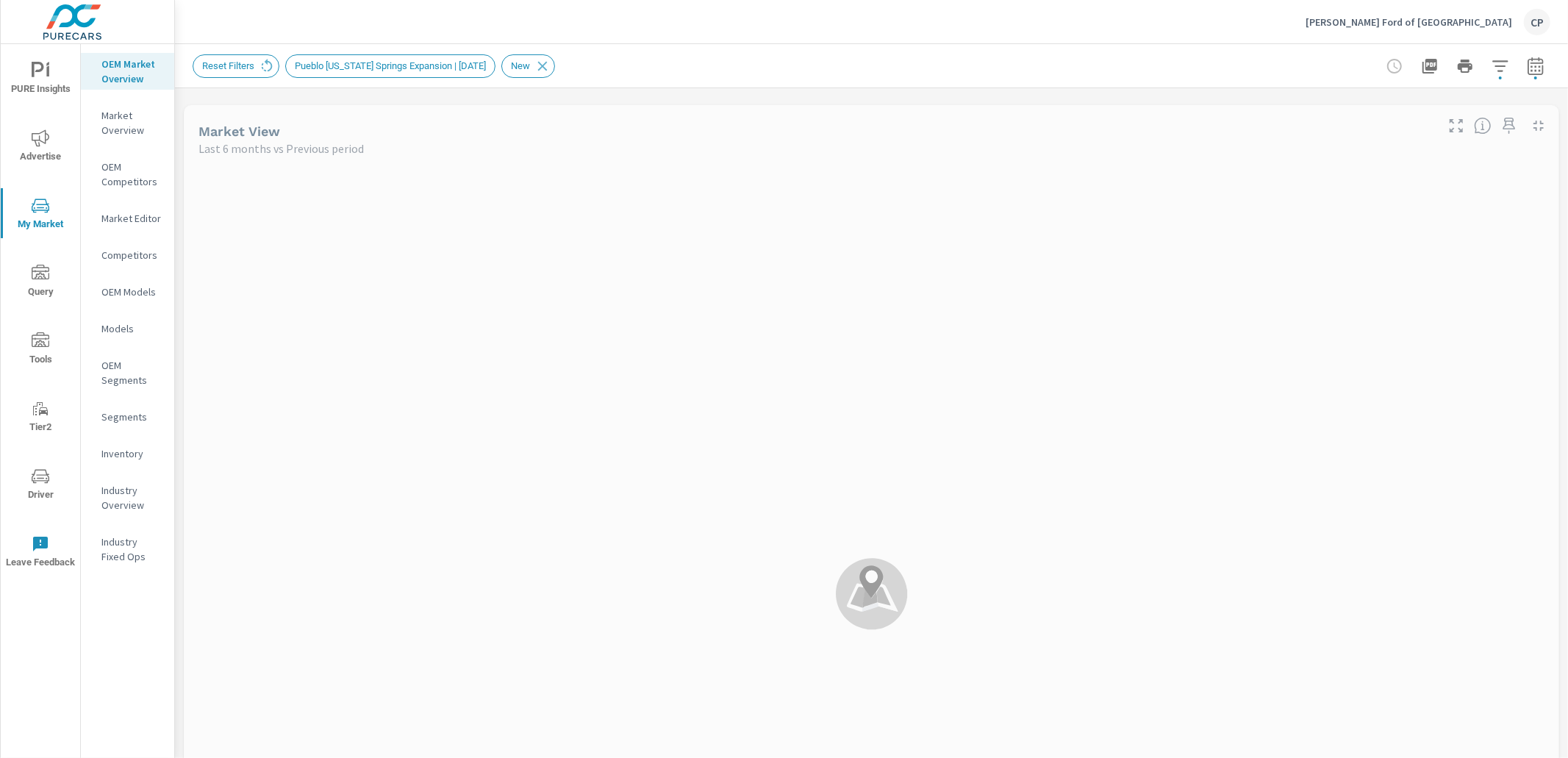
scroll to position [441, 0]
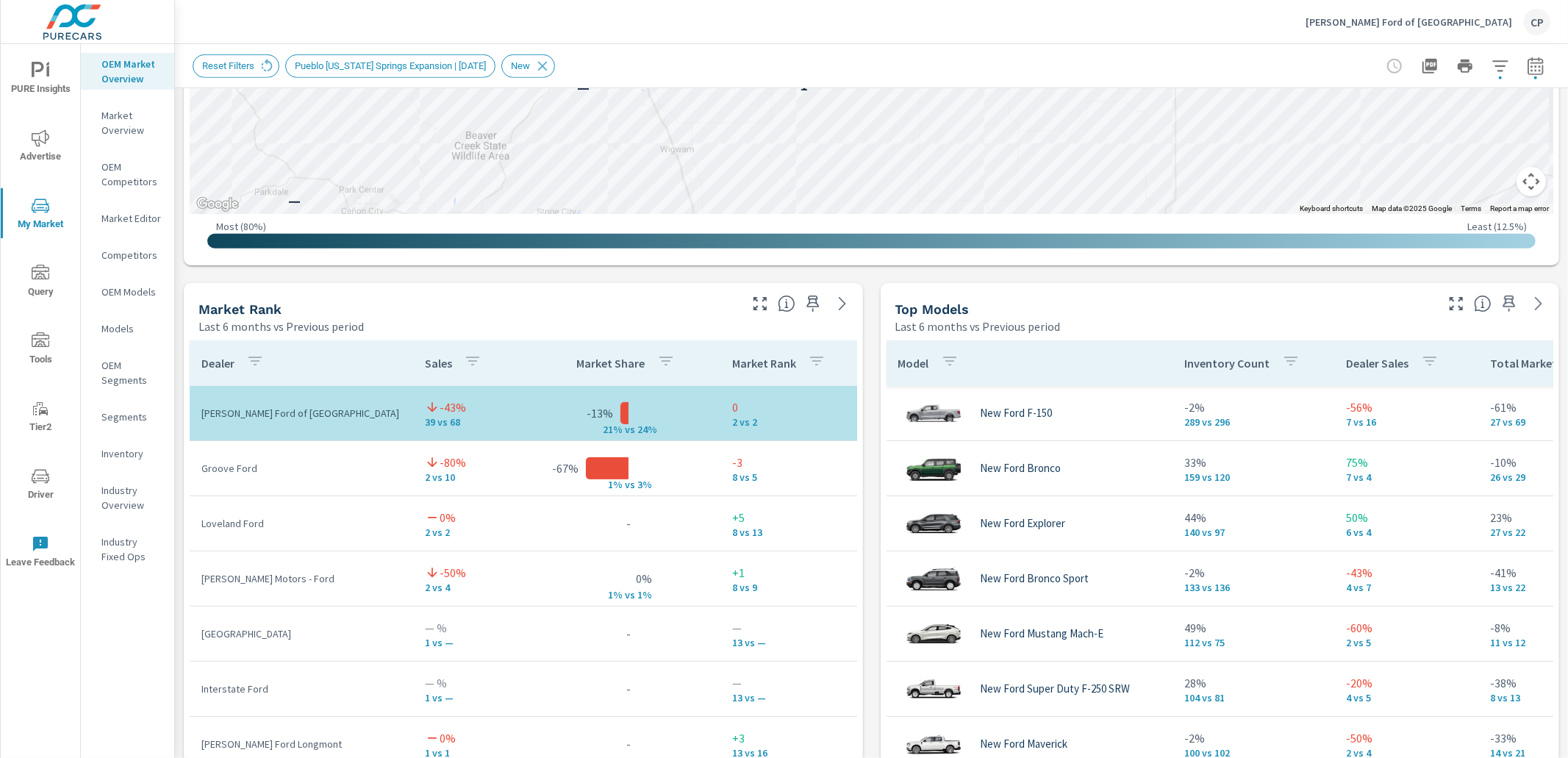
scroll to position [760, 0]
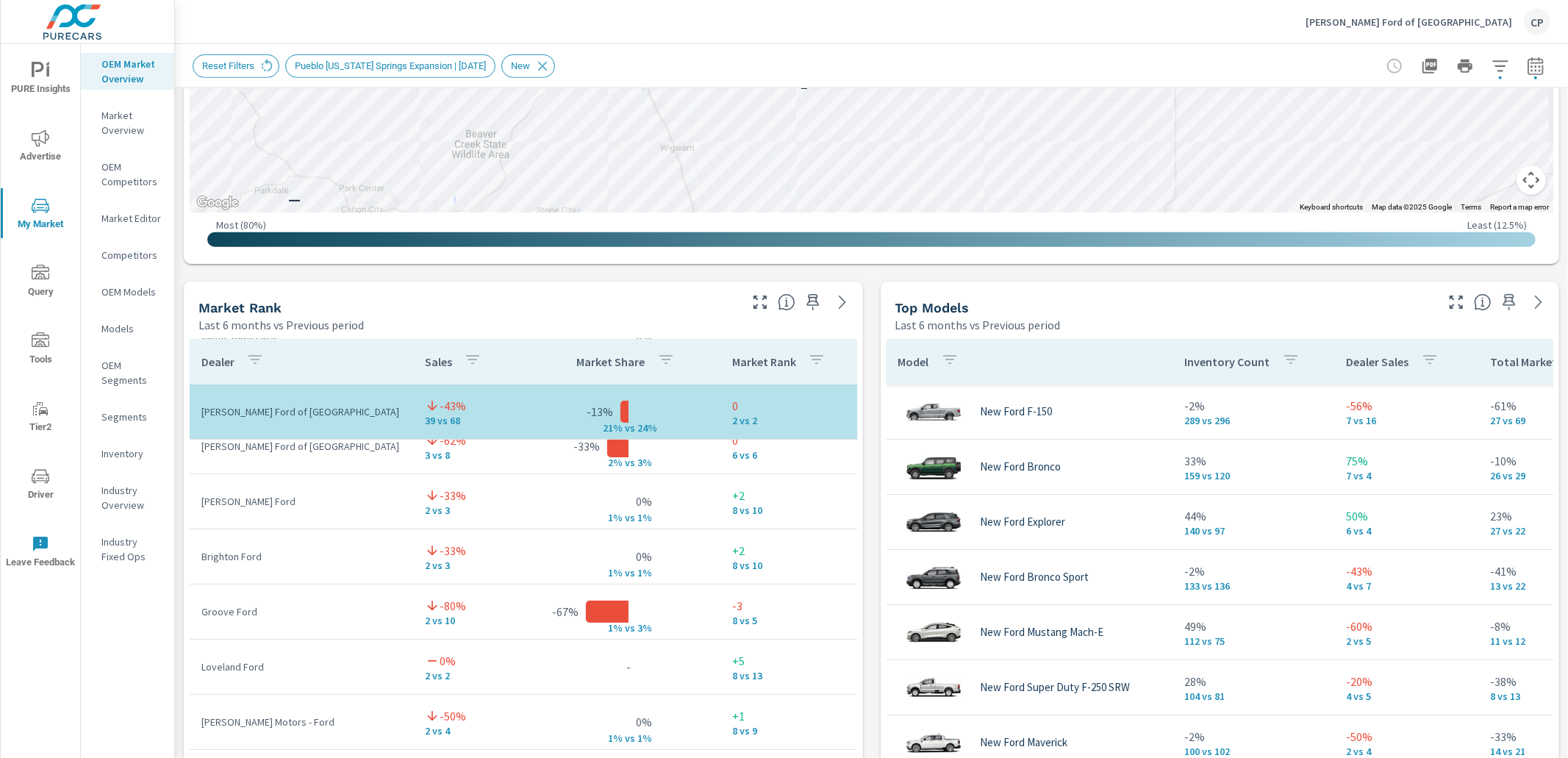
scroll to position [13, 0]
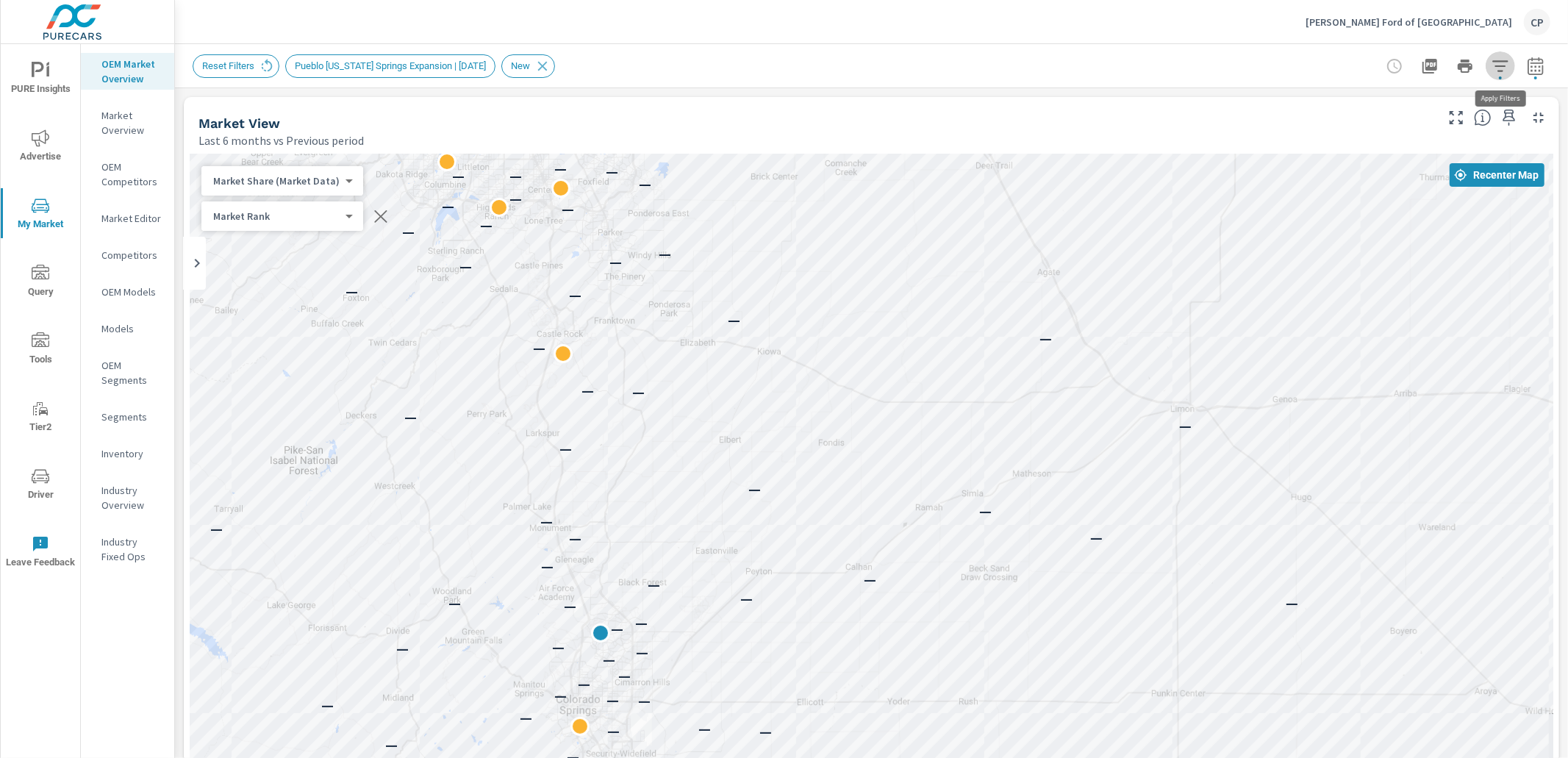
click at [1508, 69] on icon "button" at bounding box center [1501, 66] width 18 height 18
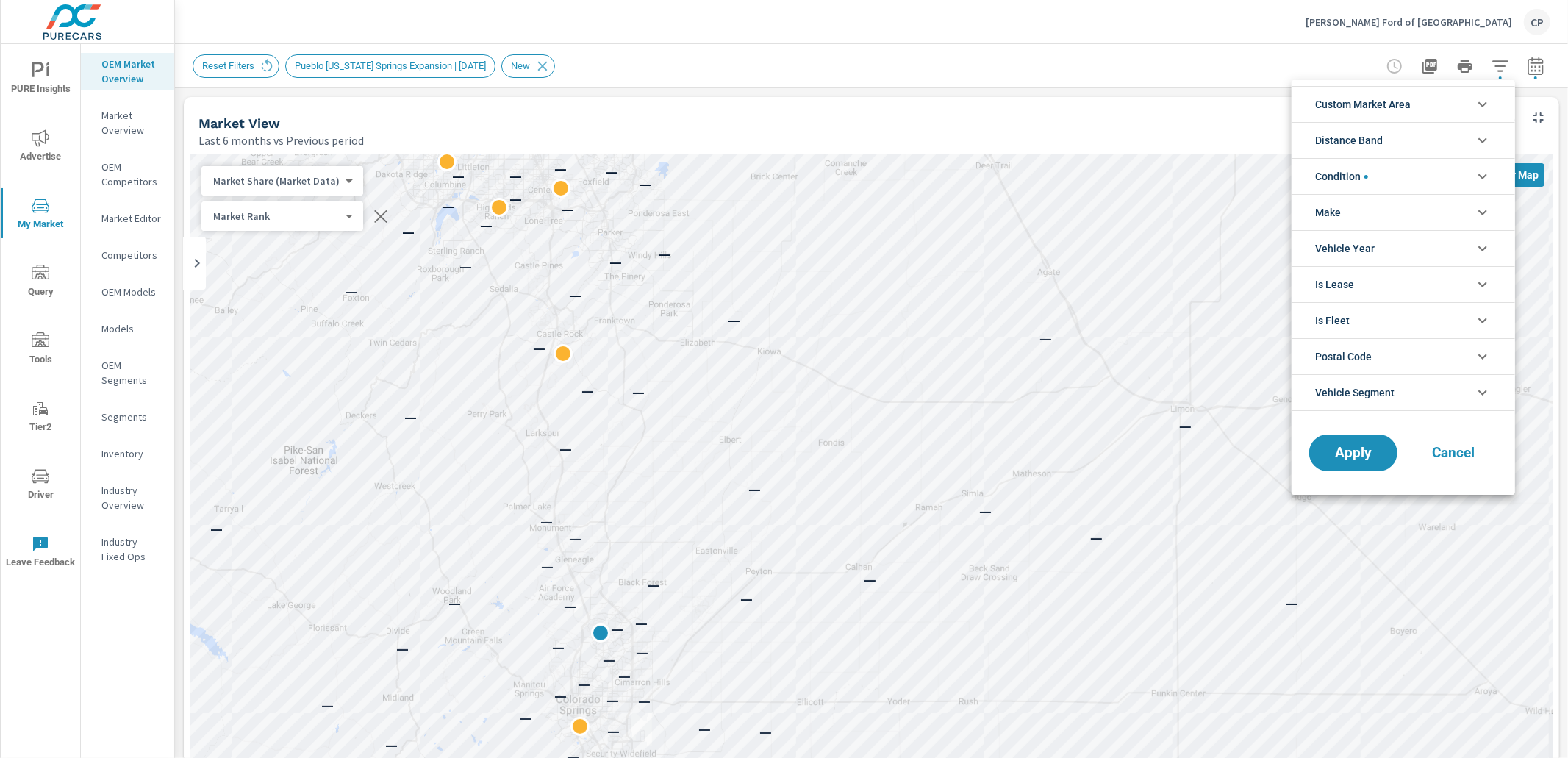
click at [1419, 113] on li "Custom Market Area" at bounding box center [1403, 104] width 224 height 36
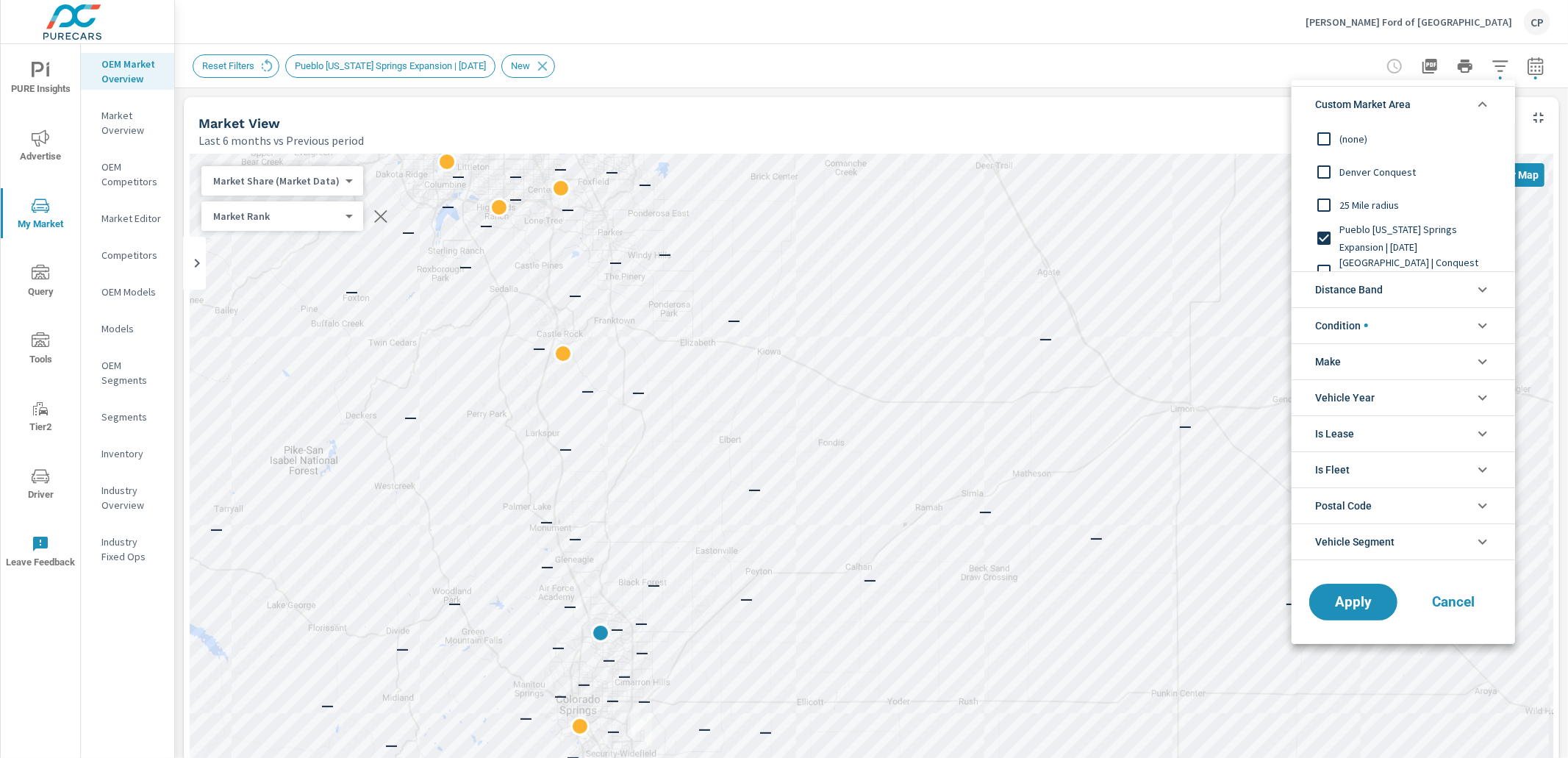
click at [1390, 194] on div "25 Mile radius" at bounding box center [1402, 204] width 220 height 33
click at [1357, 596] on span "Apply" at bounding box center [1353, 601] width 60 height 14
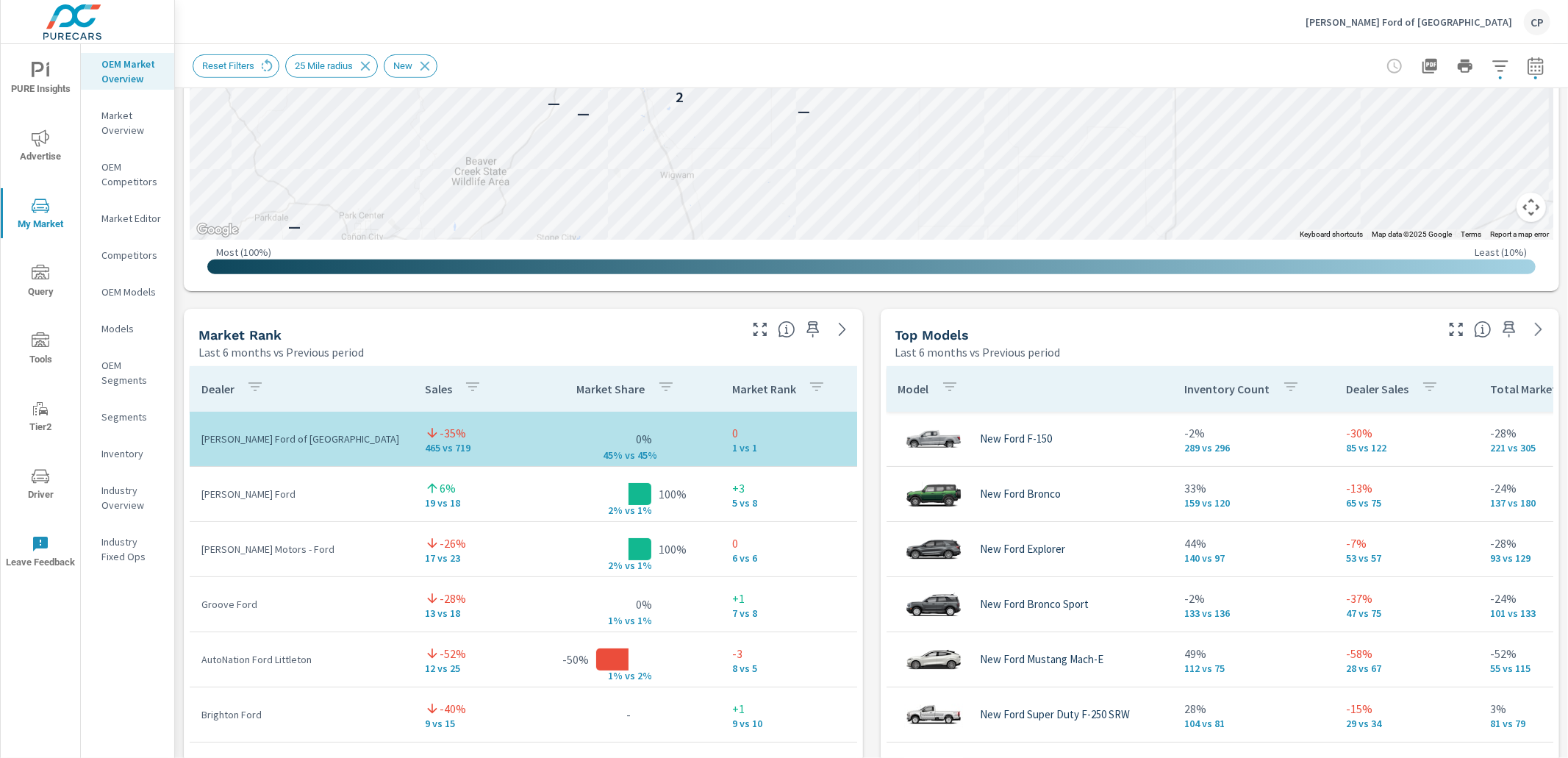
scroll to position [782, 0]
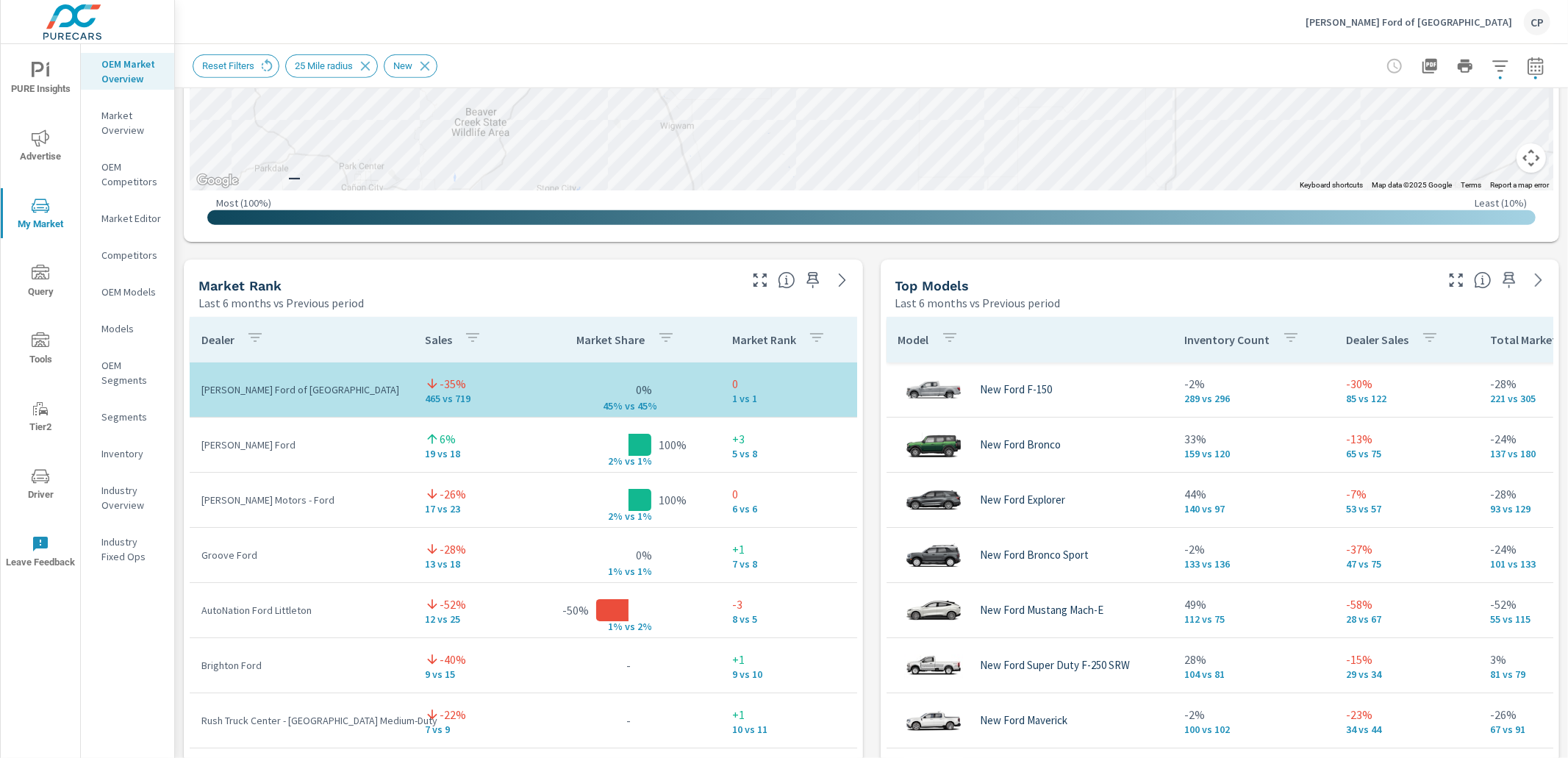
click at [125, 458] on p "Inventory" at bounding box center [132, 454] width 61 height 14
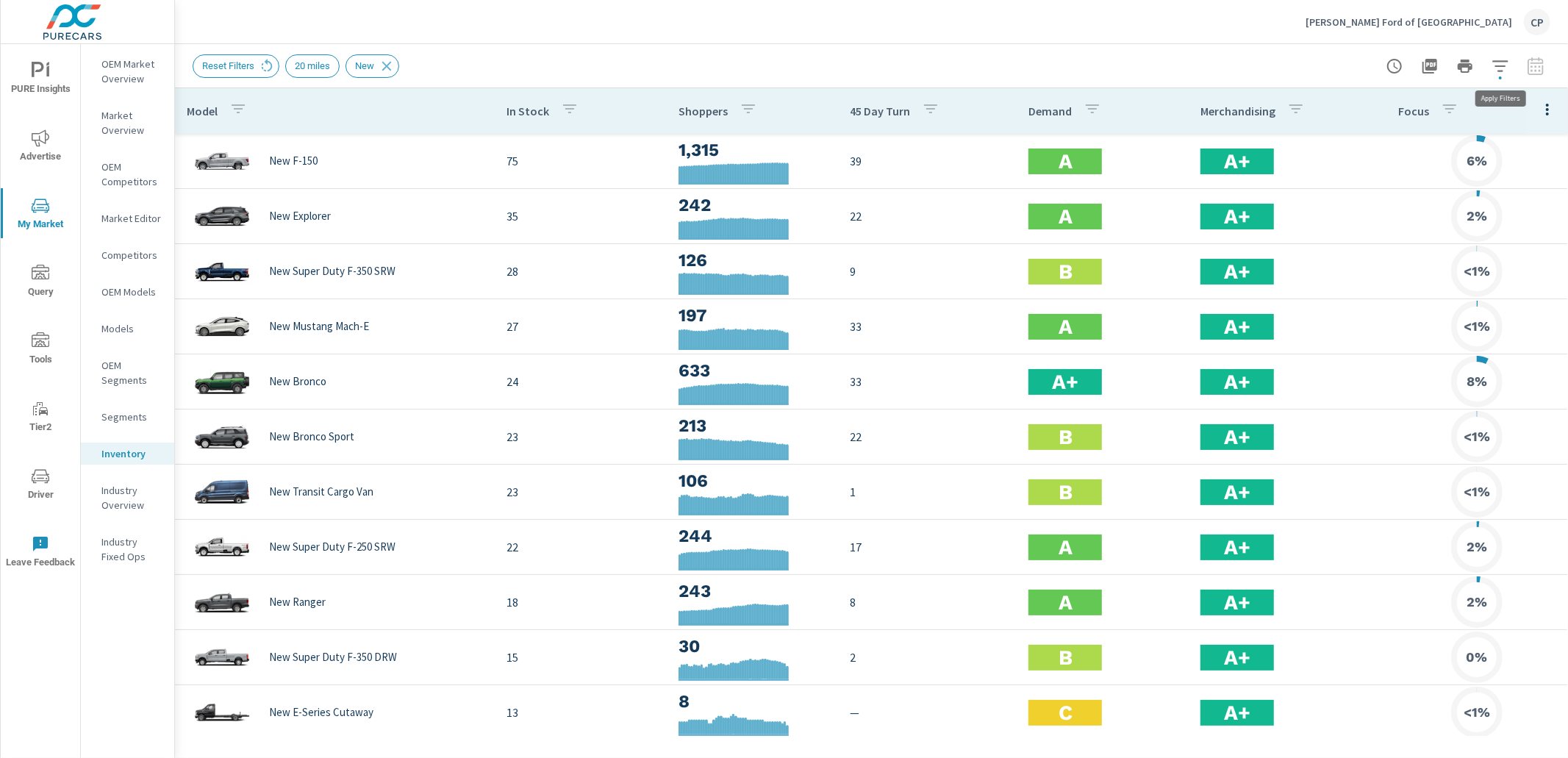
click at [1503, 68] on icon "button" at bounding box center [1501, 66] width 18 height 18
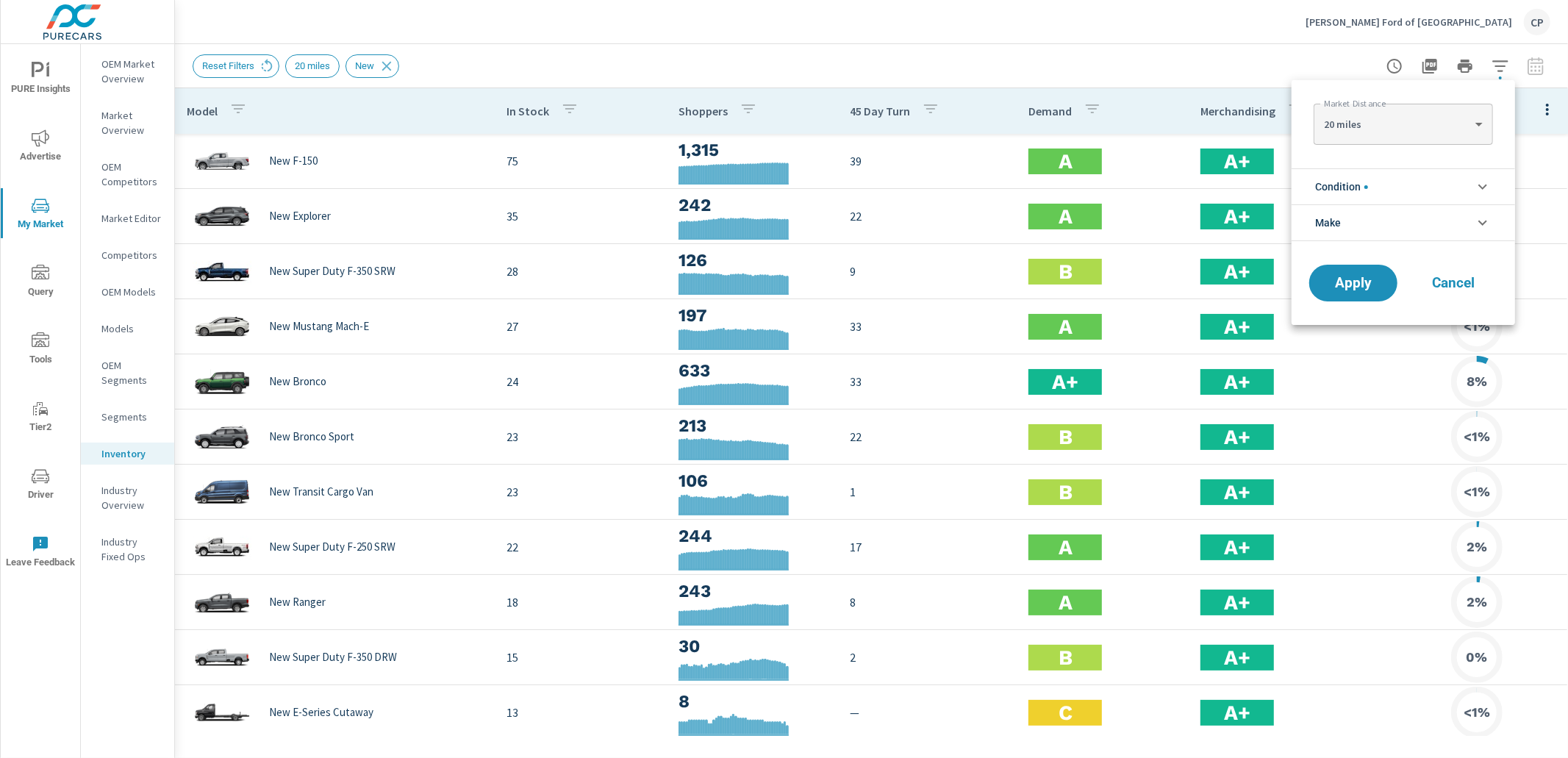
click at [1329, 58] on div at bounding box center [784, 379] width 1568 height 758
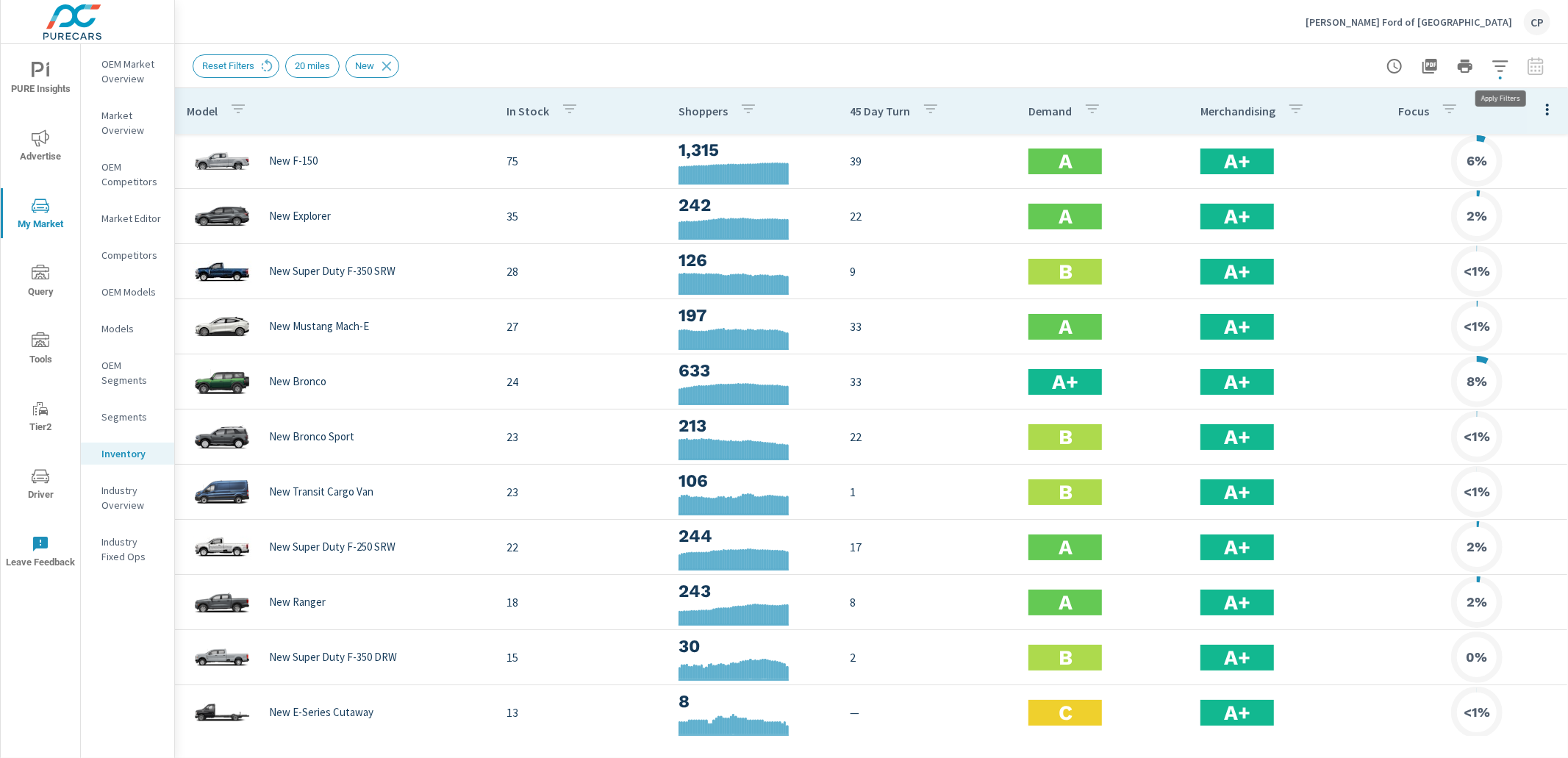
click at [1494, 67] on icon "button" at bounding box center [1501, 66] width 18 height 18
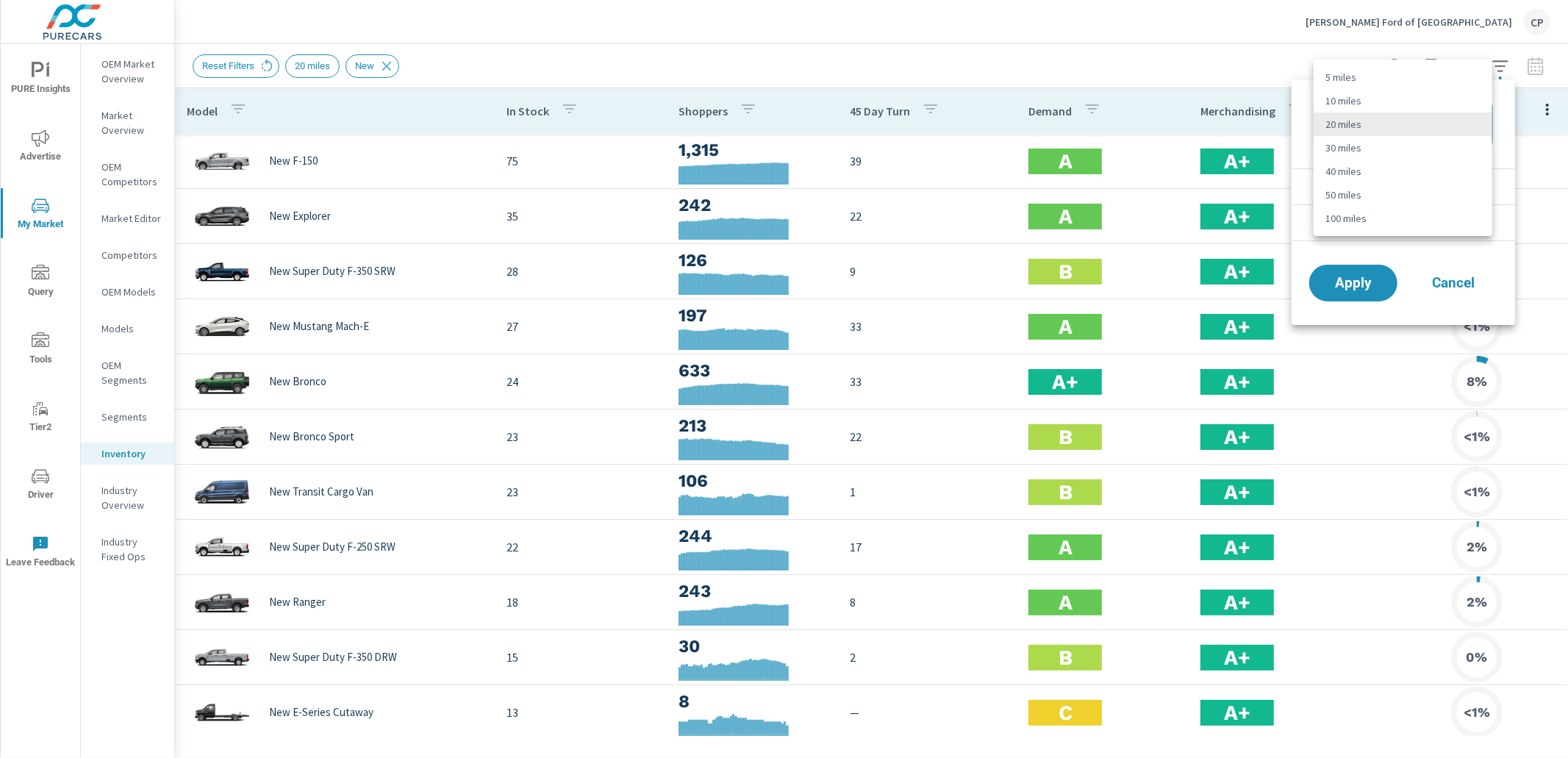
drag, startPoint x: 1403, startPoint y: 125, endPoint x: 1387, endPoint y: 137, distance: 20.0
click at [1401, 125] on body "PURE Insights Advertise My Market Query Tools Tier2 Driver Leave Feedback OEM M…" at bounding box center [784, 379] width 1568 height 758
drag, startPoint x: 1352, startPoint y: 171, endPoint x: 1354, endPoint y: 185, distance: 14.1
click at [1352, 176] on li "40 miles" at bounding box center [1403, 171] width 179 height 23
type Distance "40"
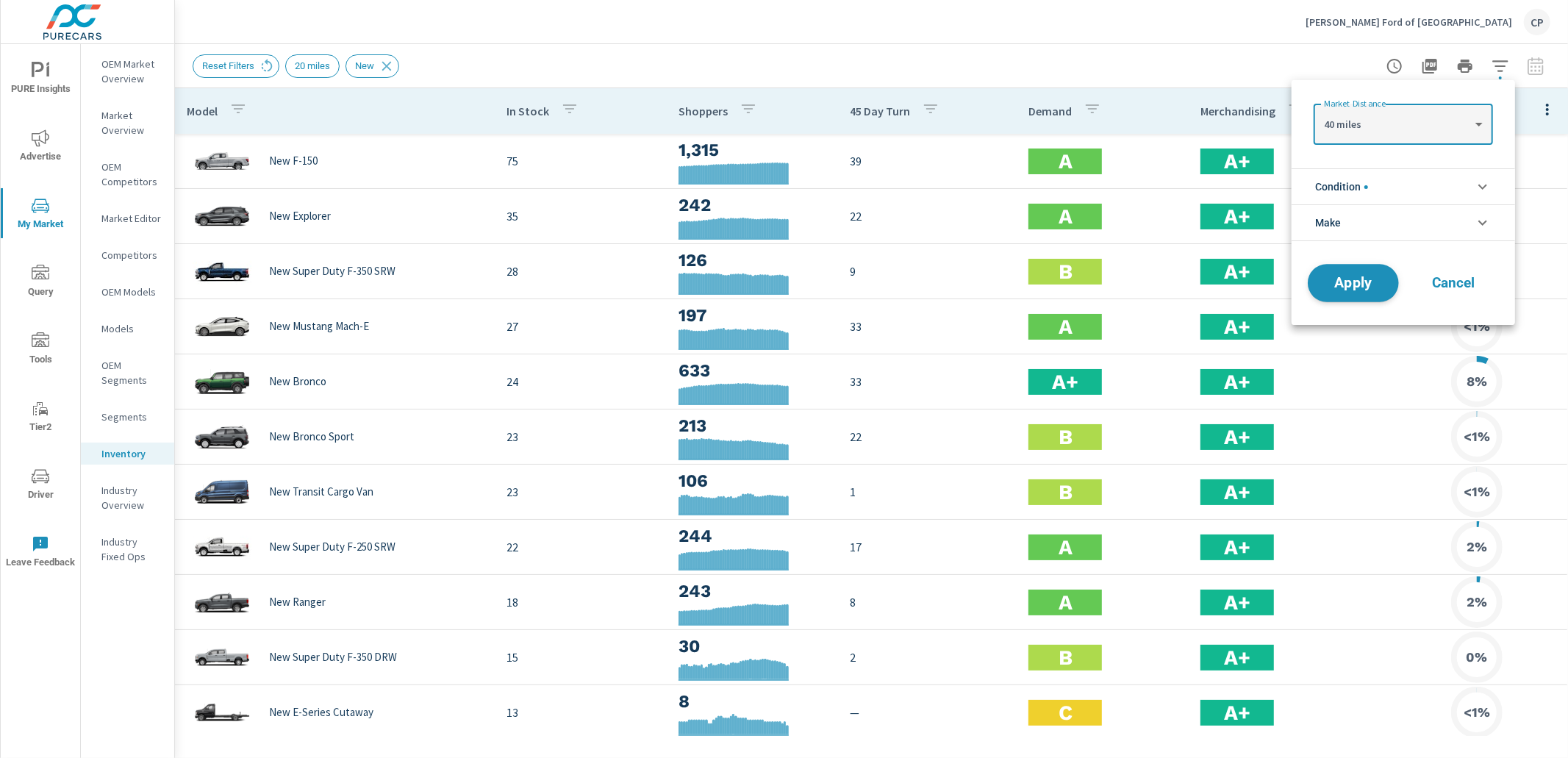
click at [1364, 270] on button "Apply" at bounding box center [1354, 283] width 91 height 38
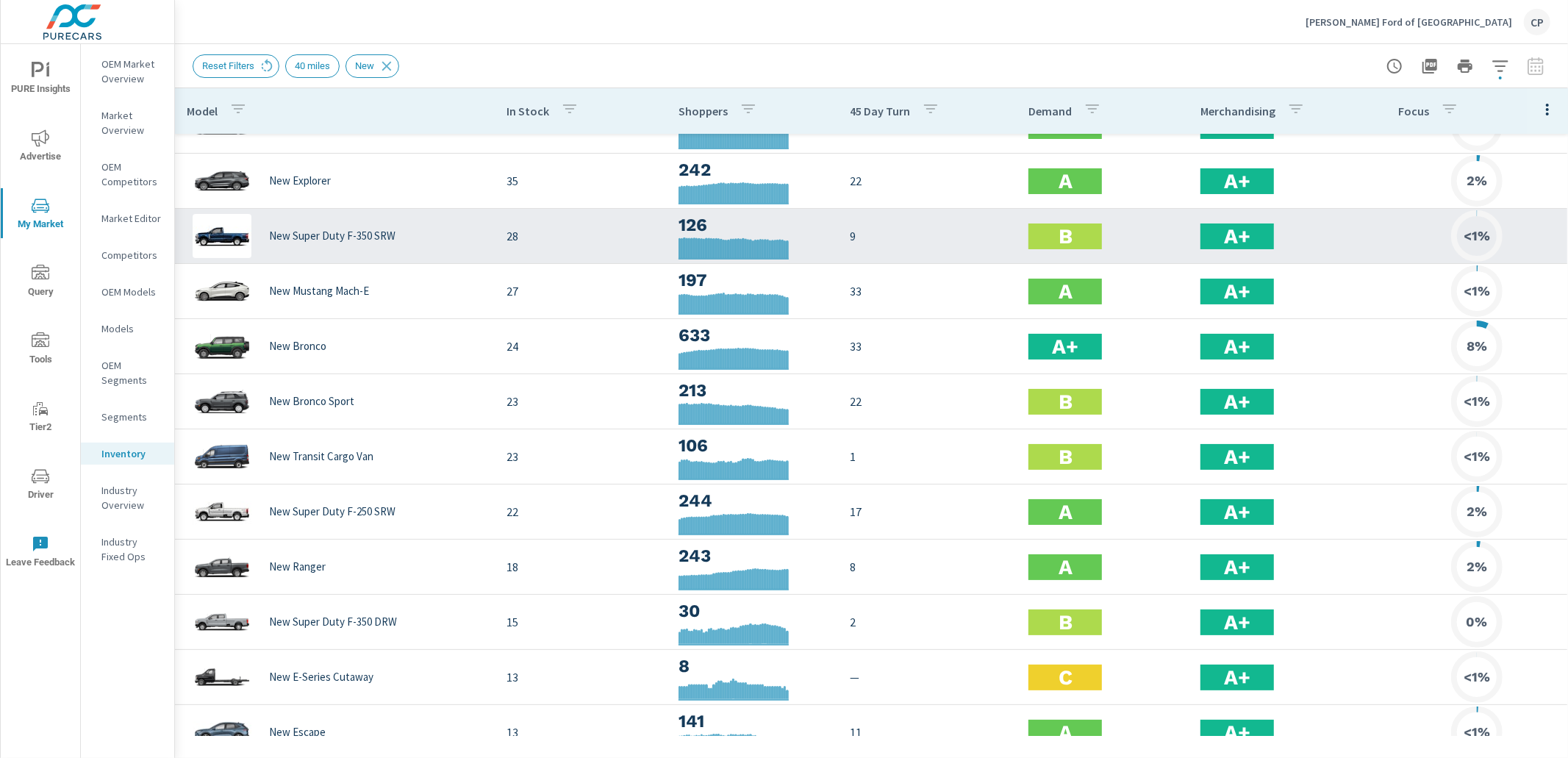
scroll to position [41, 0]
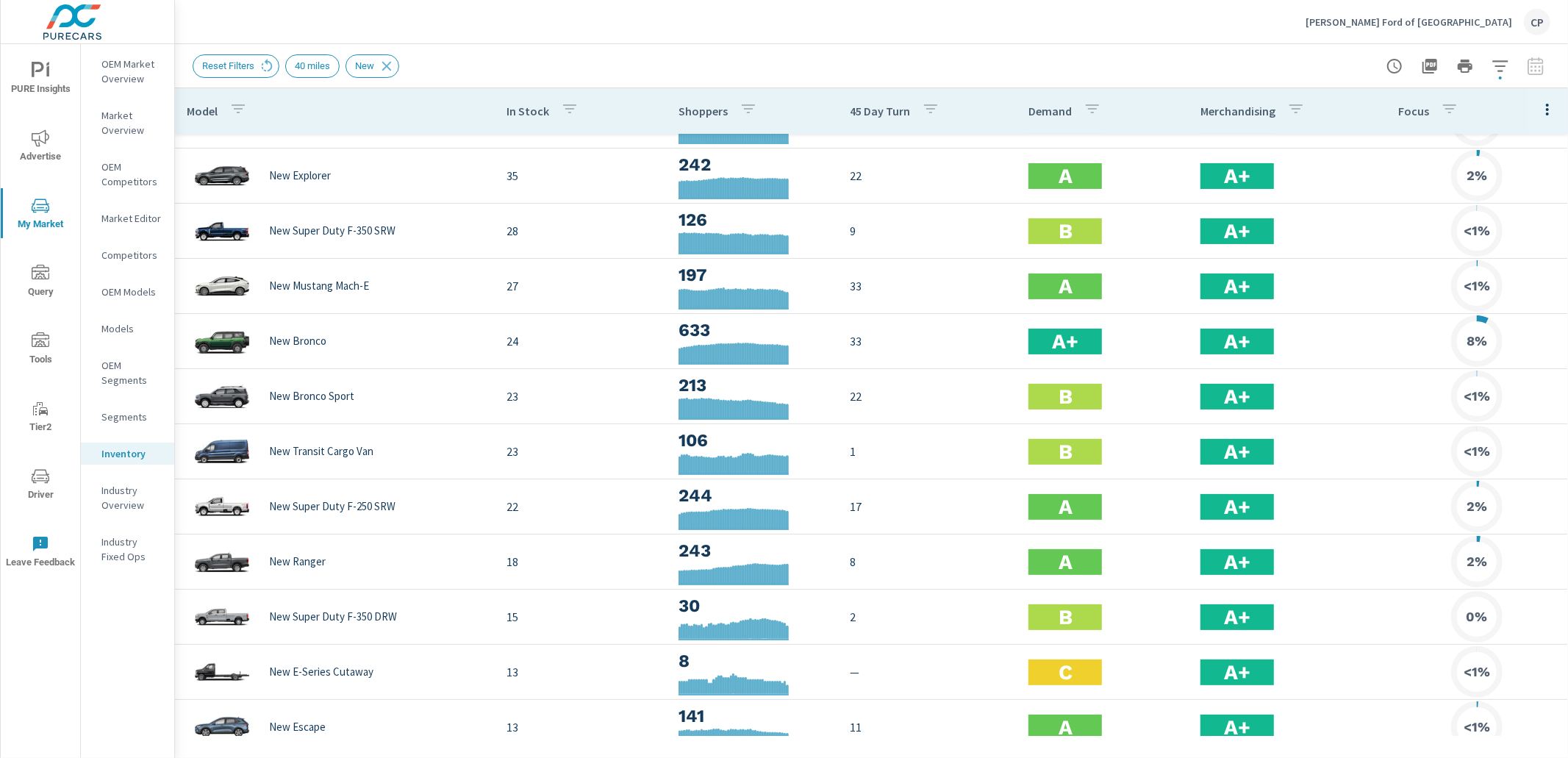
click at [51, 84] on span "PURE Insights" at bounding box center [40, 79] width 70 height 36
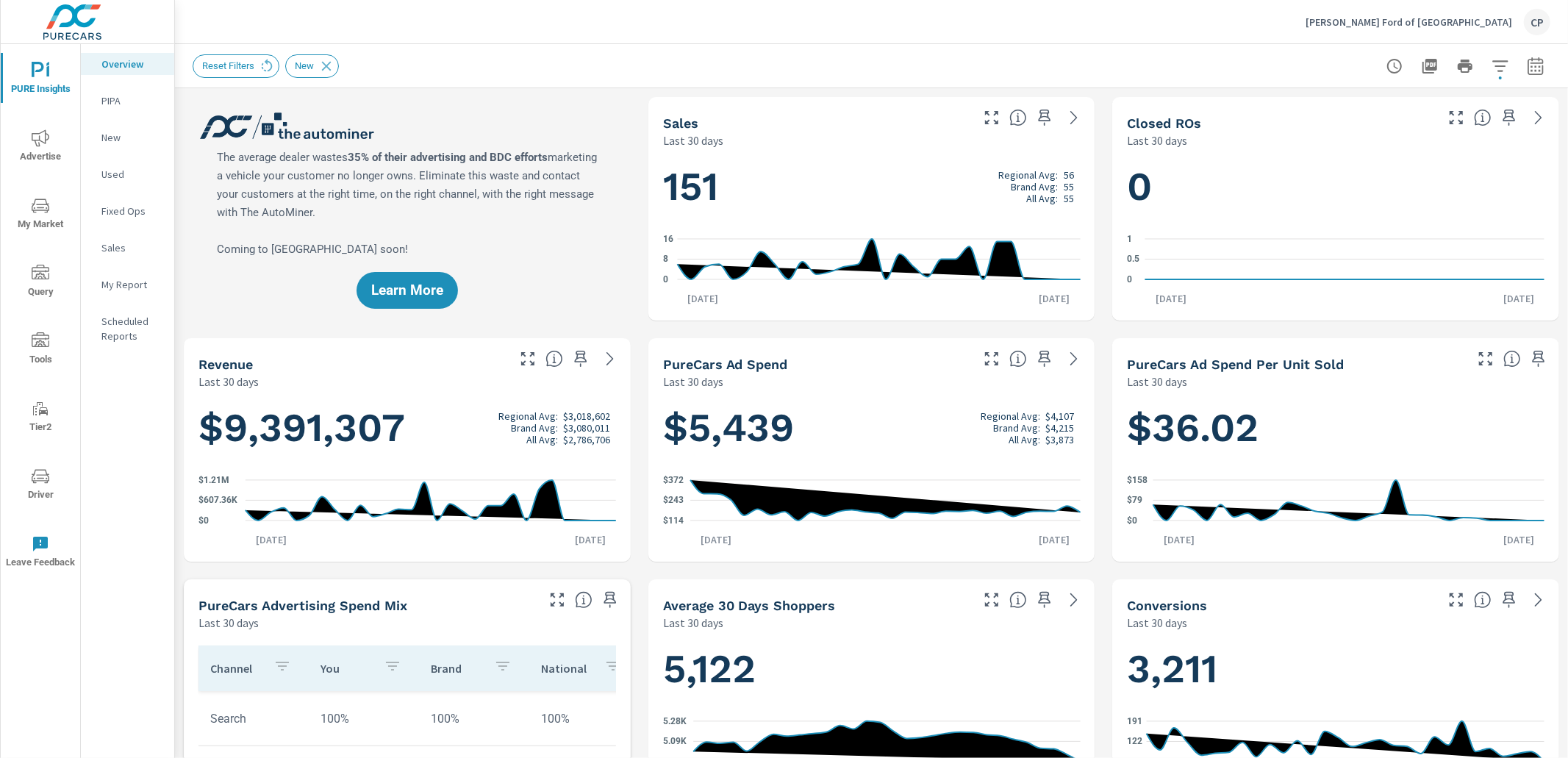
click at [1537, 60] on icon "button" at bounding box center [1536, 66] width 18 height 18
click at [1426, 141] on select "Custom Yesterday Last week Last 7 days Last 14 days Last 30 days Last 45 days L…" at bounding box center [1419, 127] width 147 height 30
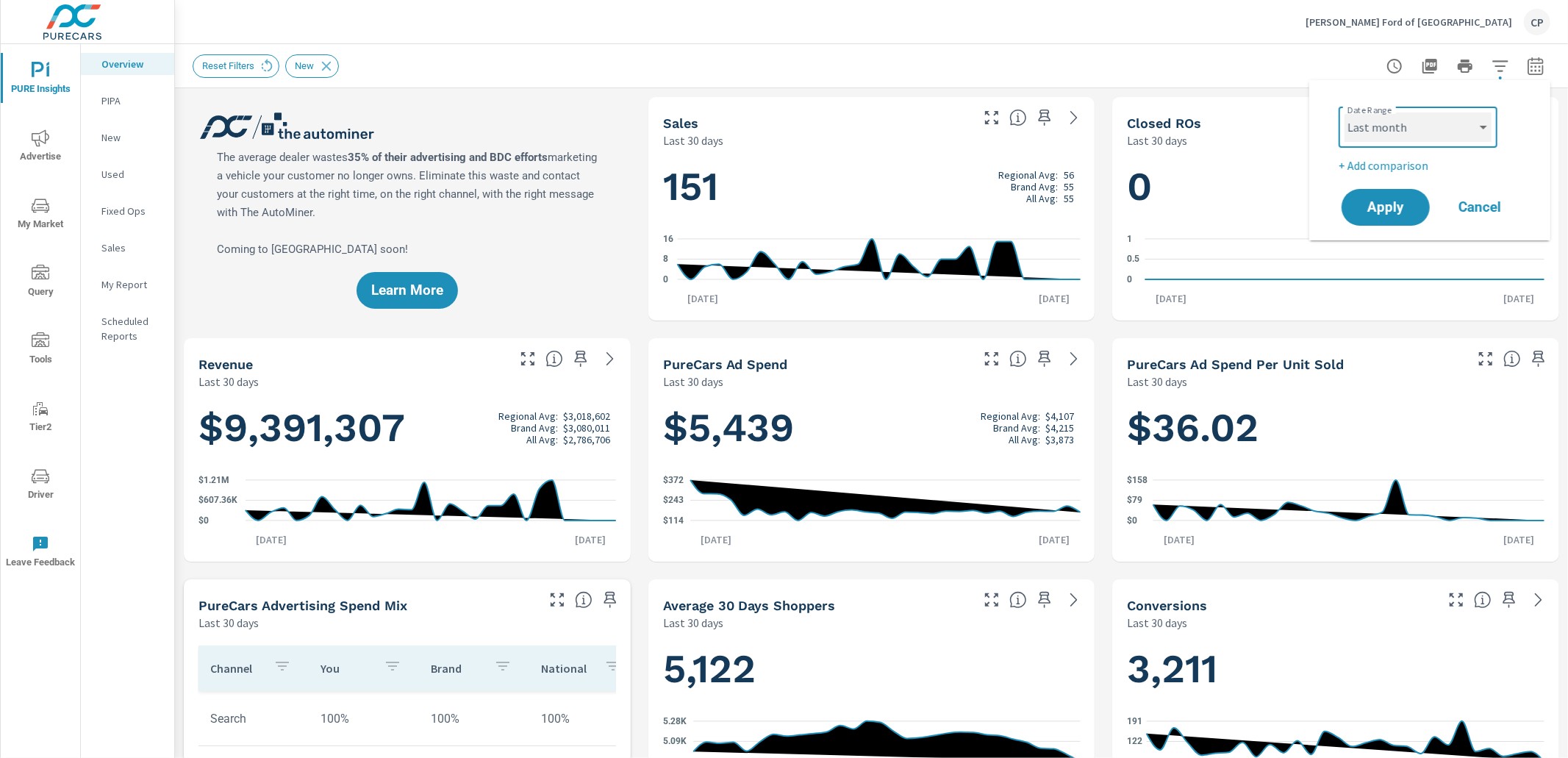
click at [1345, 113] on select "Custom Yesterday Last week Last 7 days Last 14 days Last 30 days Last 45 days L…" at bounding box center [1419, 127] width 147 height 30
select select "Last month"
click at [1403, 201] on span "Apply" at bounding box center [1385, 207] width 60 height 14
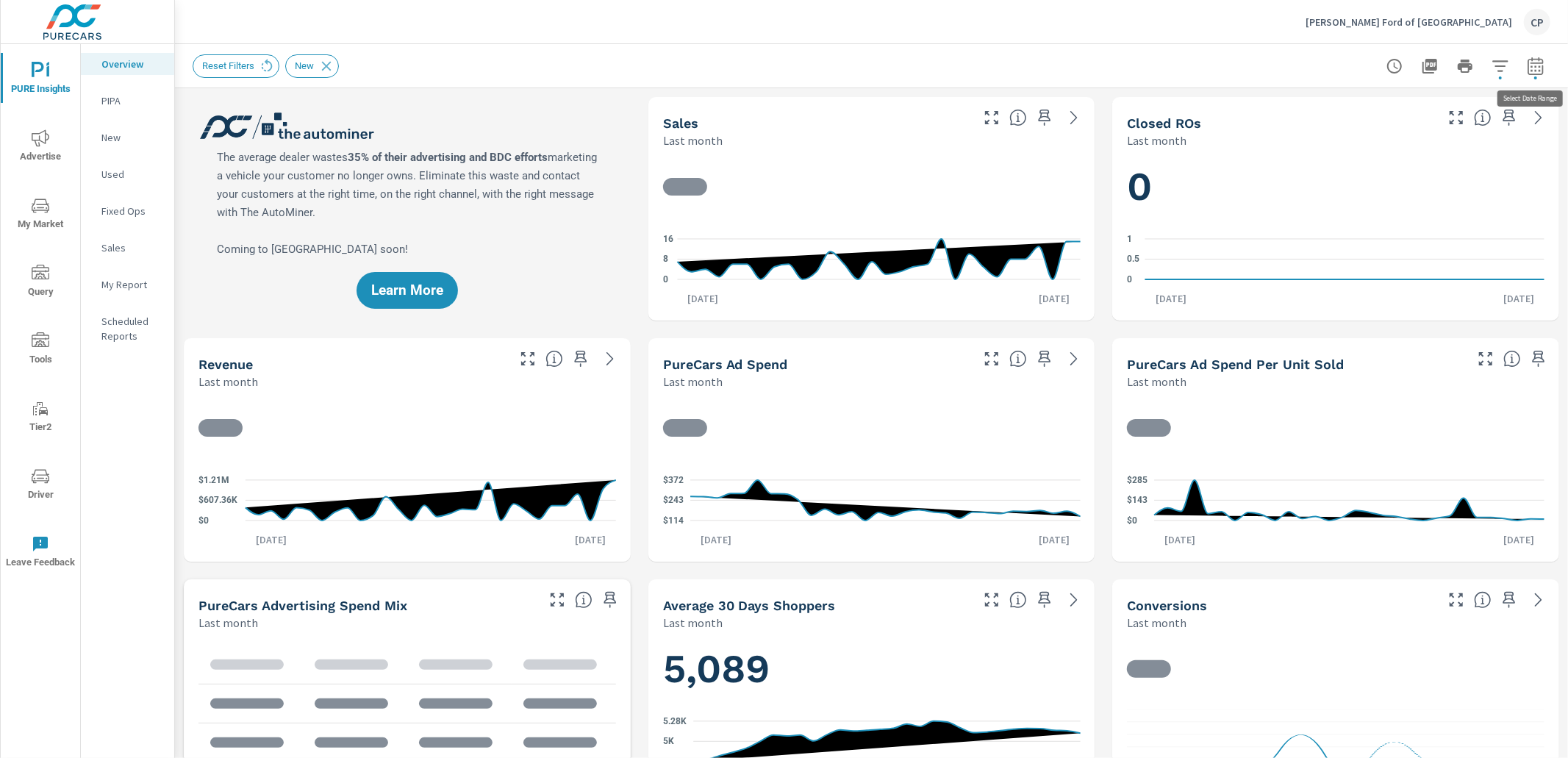
click at [1535, 69] on icon "button" at bounding box center [1536, 68] width 10 height 6
select select "Last month"
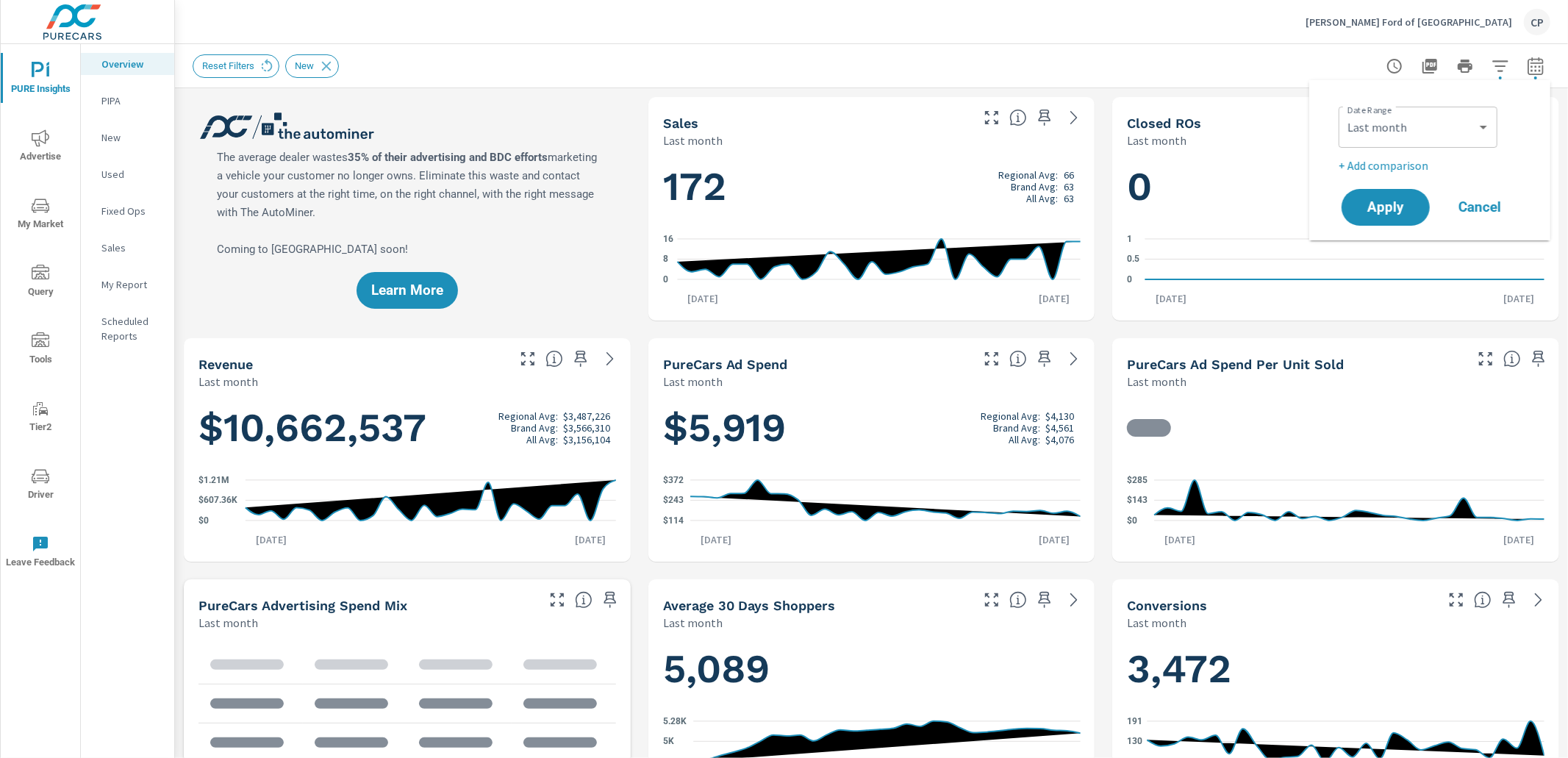
click at [1411, 169] on p "+ Add comparison" at bounding box center [1433, 165] width 189 height 18
select select "Previous period"
click at [1399, 245] on span "Apply" at bounding box center [1385, 248] width 60 height 14
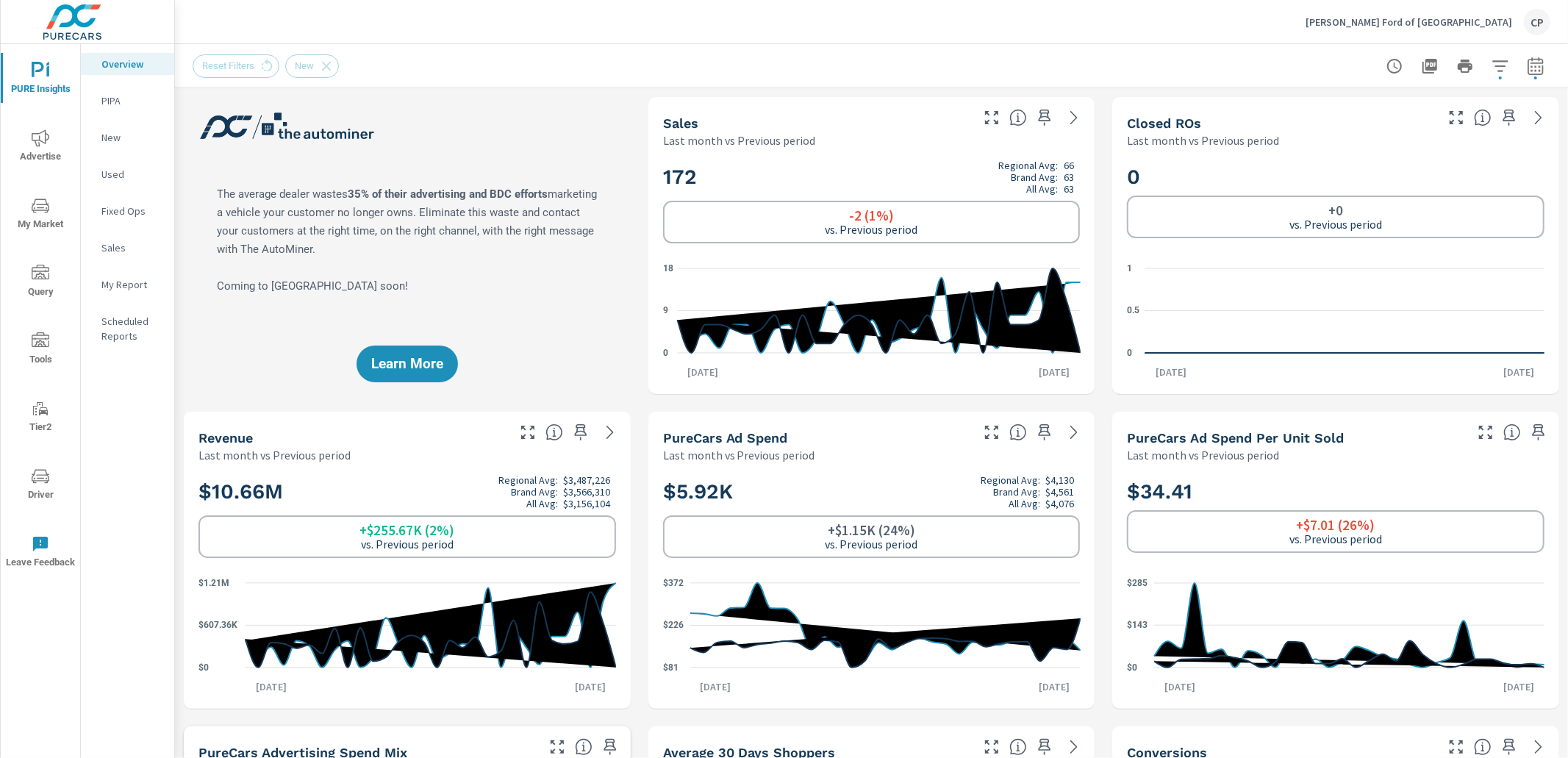
drag, startPoint x: 459, startPoint y: 101, endPoint x: 399, endPoint y: 97, distance: 60.1
click at [453, 101] on div "Learn More" at bounding box center [407, 246] width 447 height 297
drag, startPoint x: 435, startPoint y: 67, endPoint x: 442, endPoint y: 69, distance: 7.3
click at [435, 67] on div "Reset Filters New" at bounding box center [768, 65] width 1152 height 23
click at [510, 77] on div "Reset Filters New" at bounding box center [871, 65] width 1358 height 43
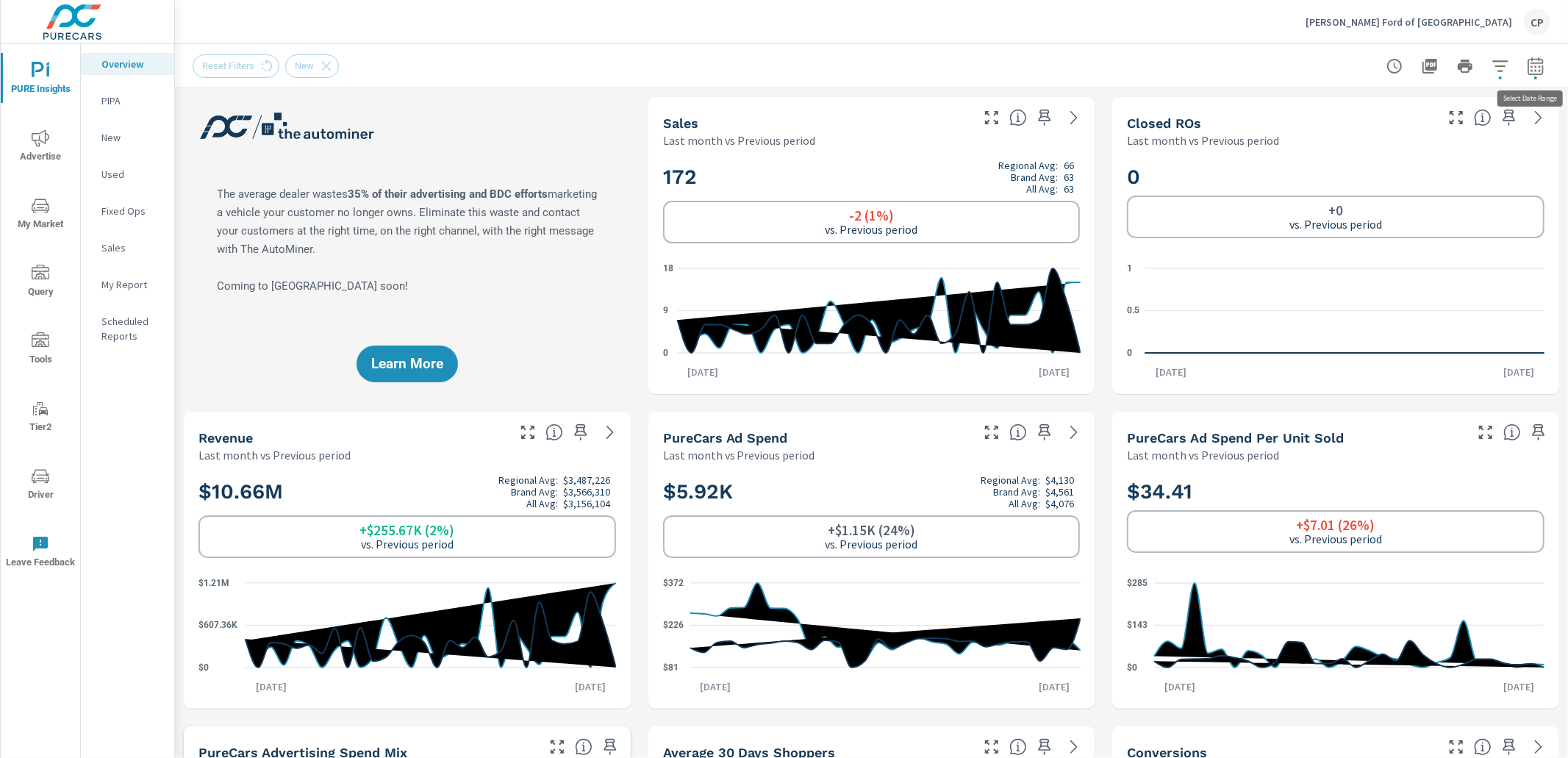
click at [1533, 62] on icon "button" at bounding box center [1535, 65] width 15 height 18
select select "Last month"
select select "Previous period"
click at [1514, 188] on icon "button" at bounding box center [1515, 190] width 18 height 18
click at [1407, 200] on span "Apply" at bounding box center [1385, 207] width 60 height 14
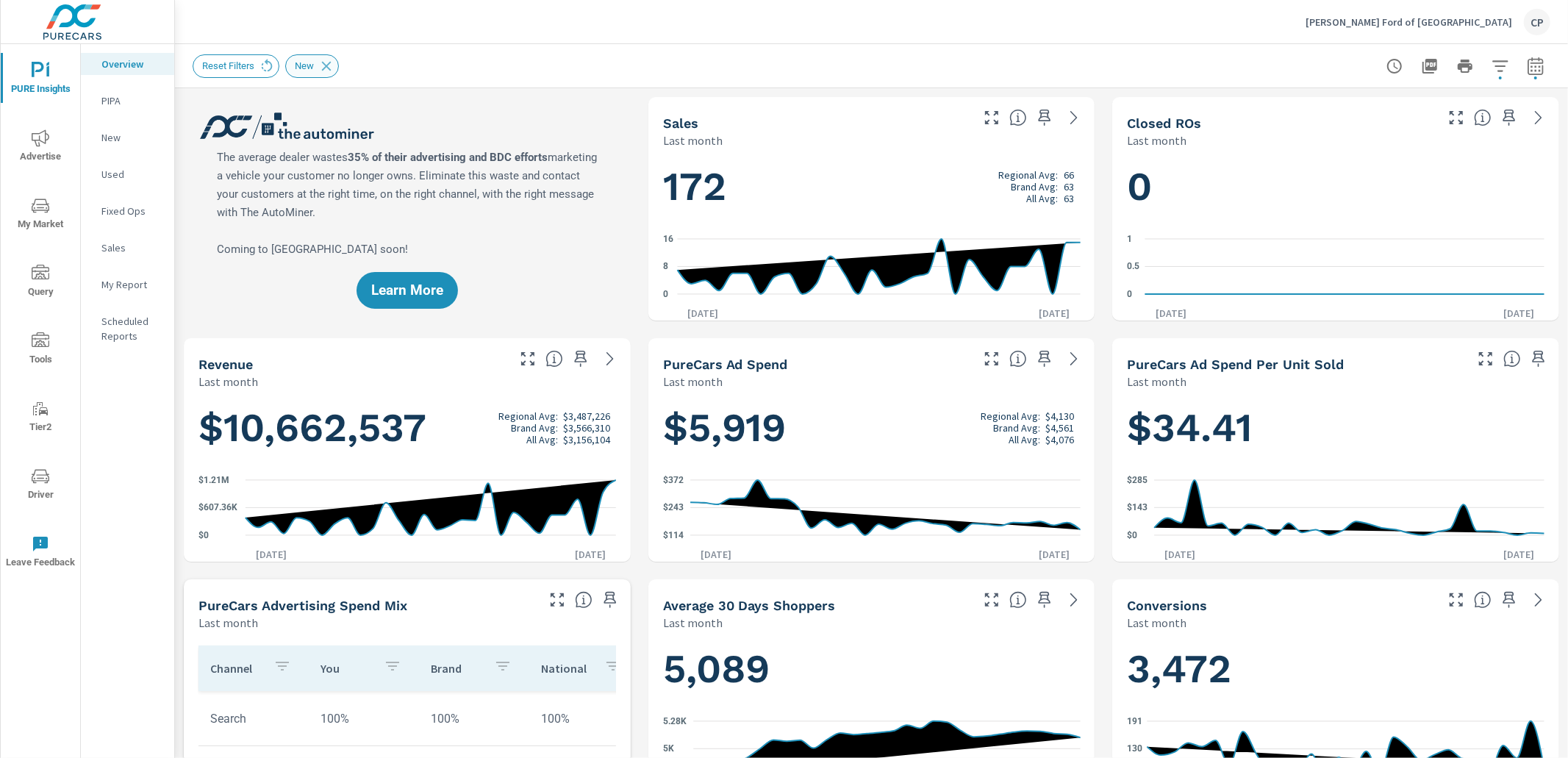
click at [327, 65] on icon at bounding box center [327, 66] width 16 height 16
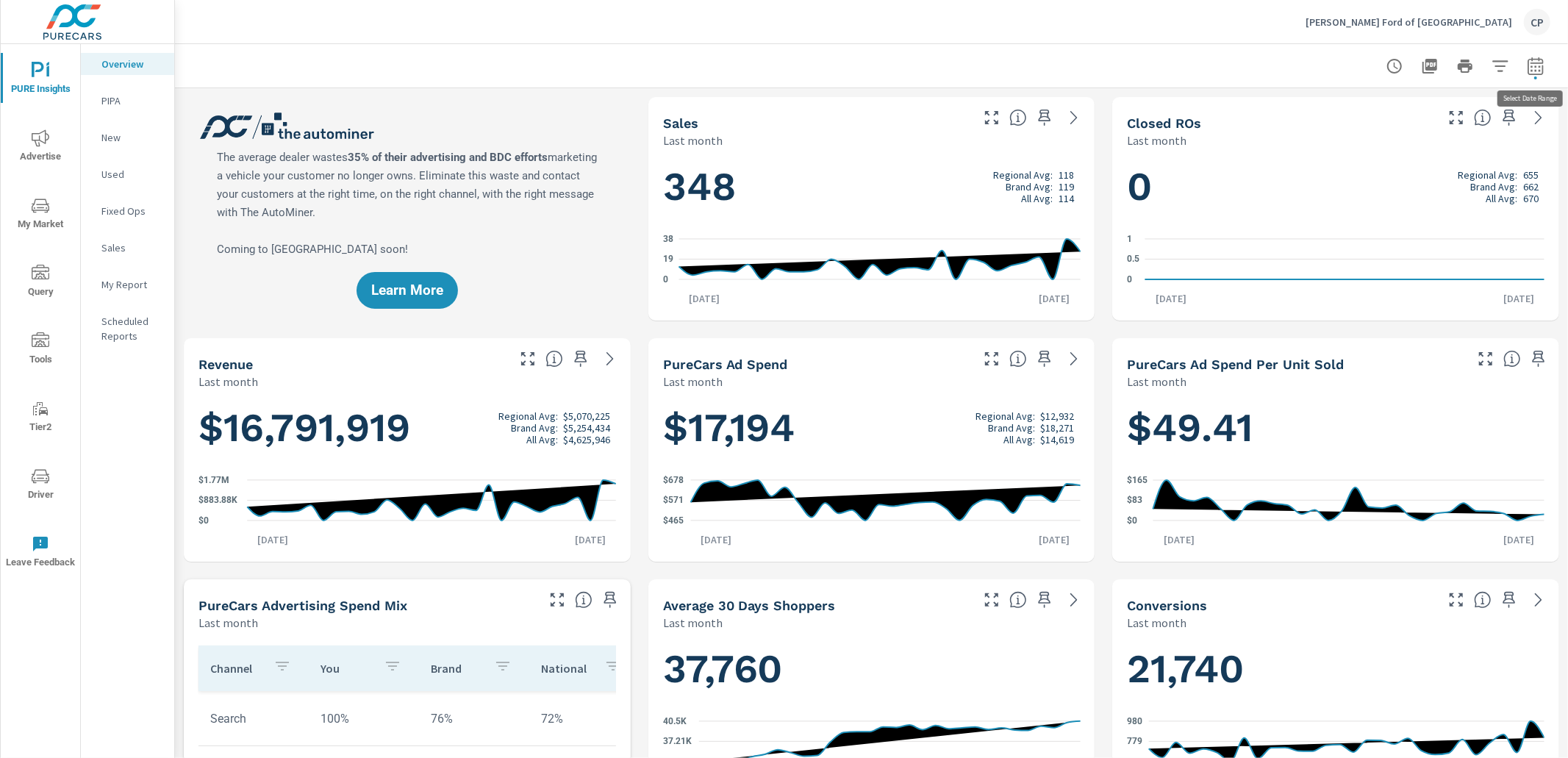
drag, startPoint x: 1540, startPoint y: 65, endPoint x: 1534, endPoint y: 77, distance: 13.4
click at [1540, 66] on icon "button" at bounding box center [1536, 68] width 10 height 6
select select "Last month"
click at [1408, 172] on p "+ Add comparison" at bounding box center [1433, 165] width 189 height 18
select select "Previous period"
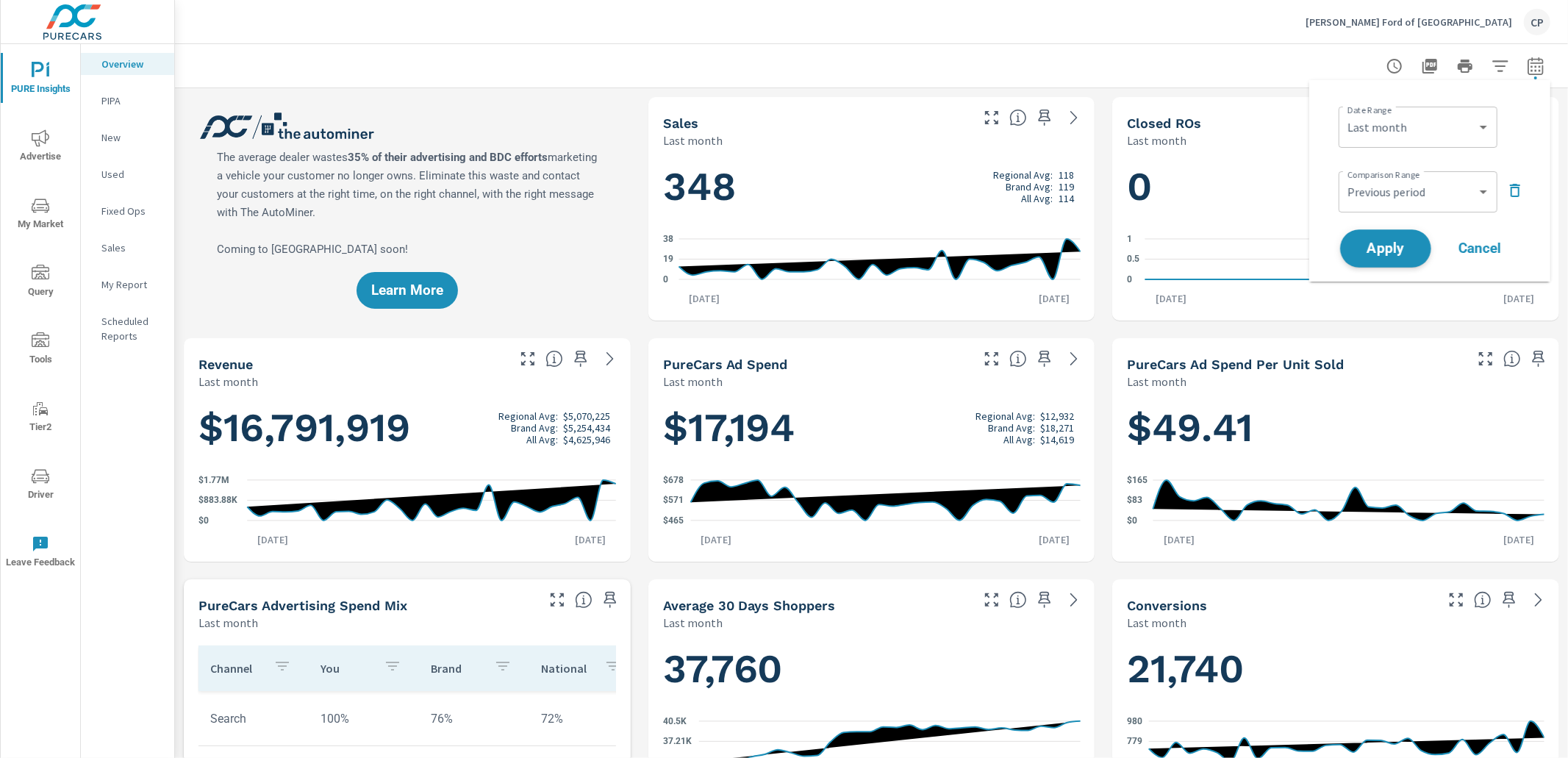
click at [1398, 233] on button "Apply" at bounding box center [1386, 248] width 91 height 38
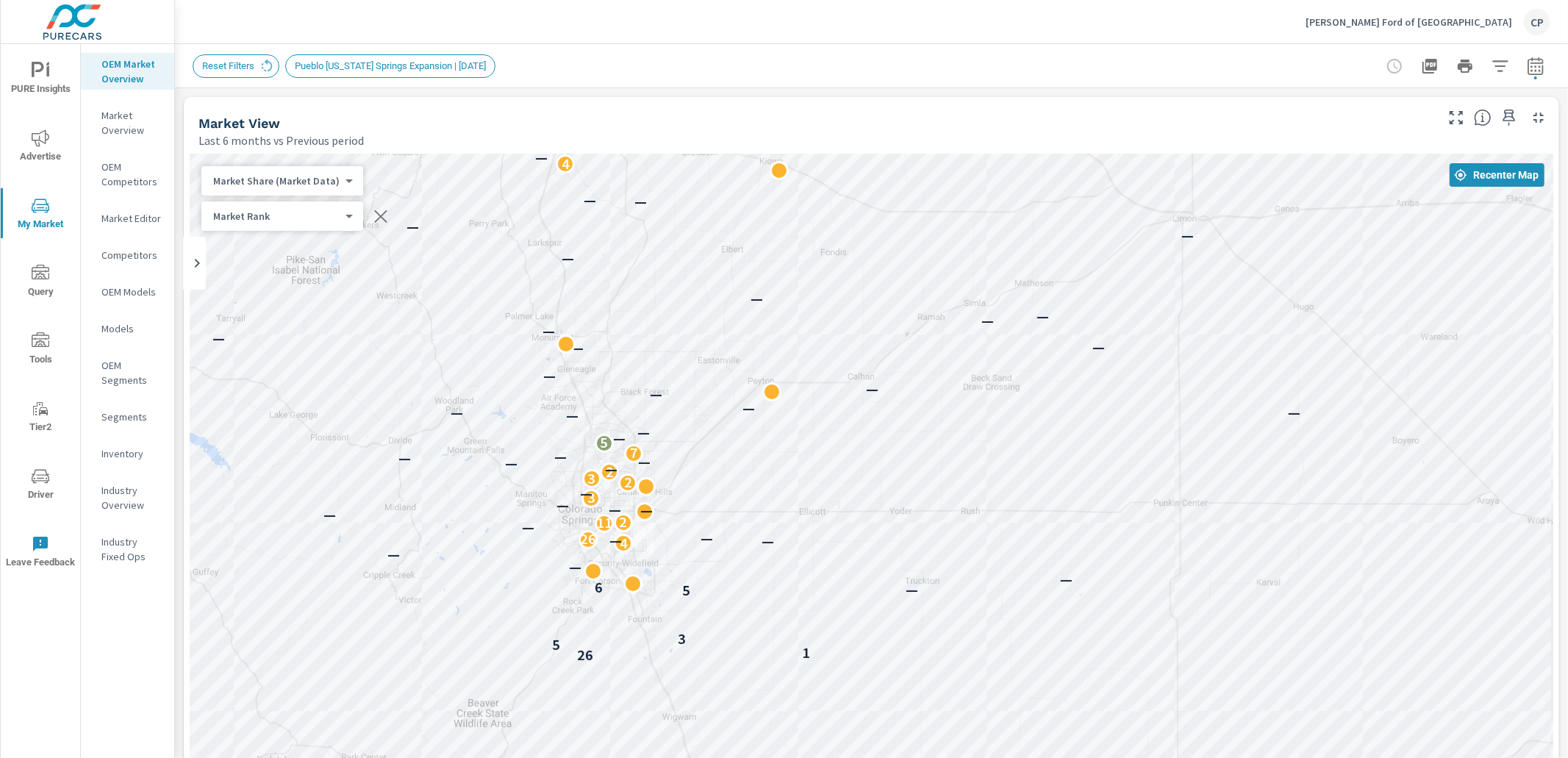
scroll to position [165, 0]
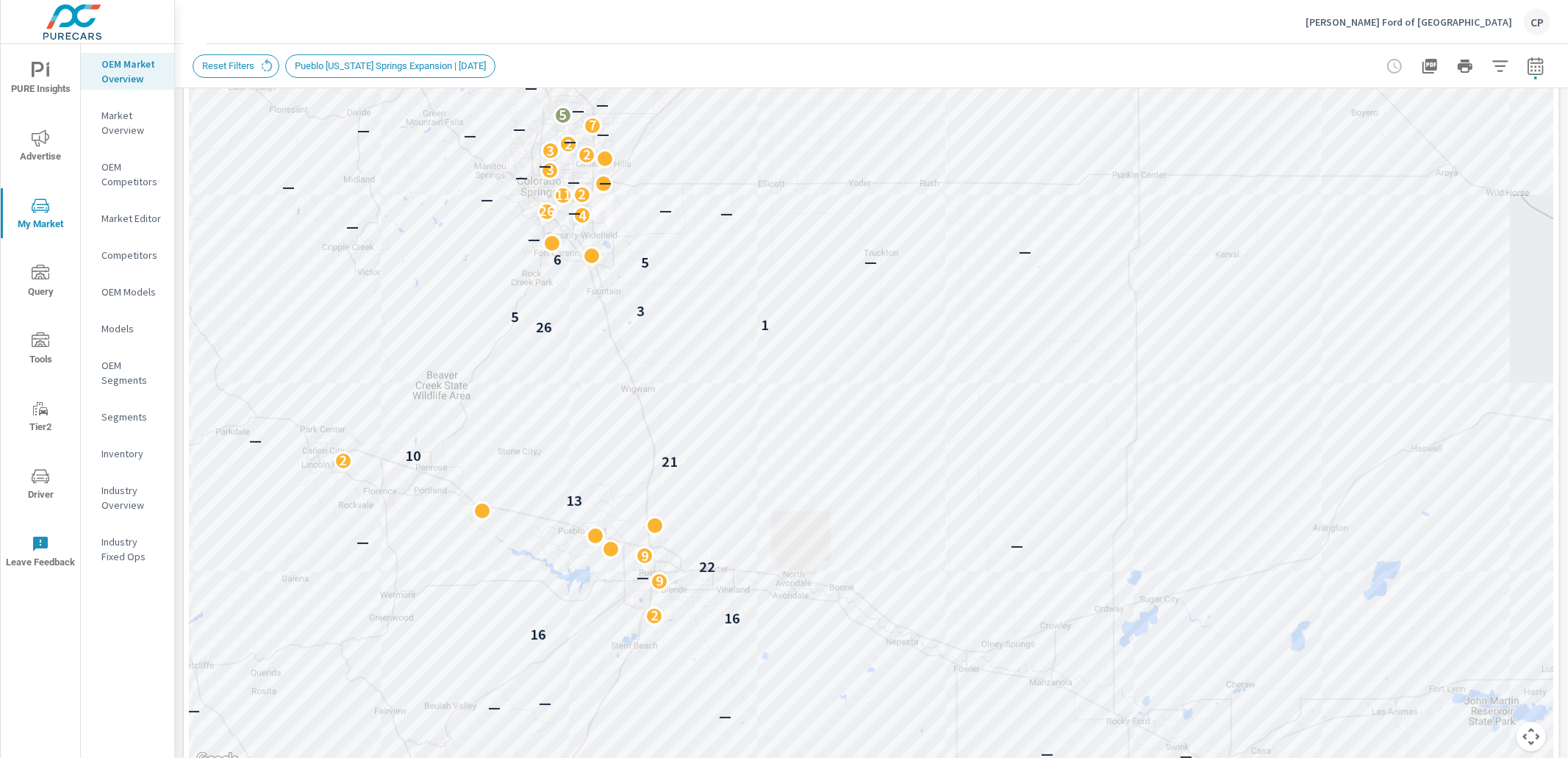
drag, startPoint x: 963, startPoint y: 433, endPoint x: 917, endPoint y: 312, distance: 129.4
click at [917, 312] on div "— — — — — — — — — — — — — — — — — — — — — — 2 — 16 16 2 9 — 22 9 — — — 13 21 2 …" at bounding box center [1536, 633] width 1411 height 794
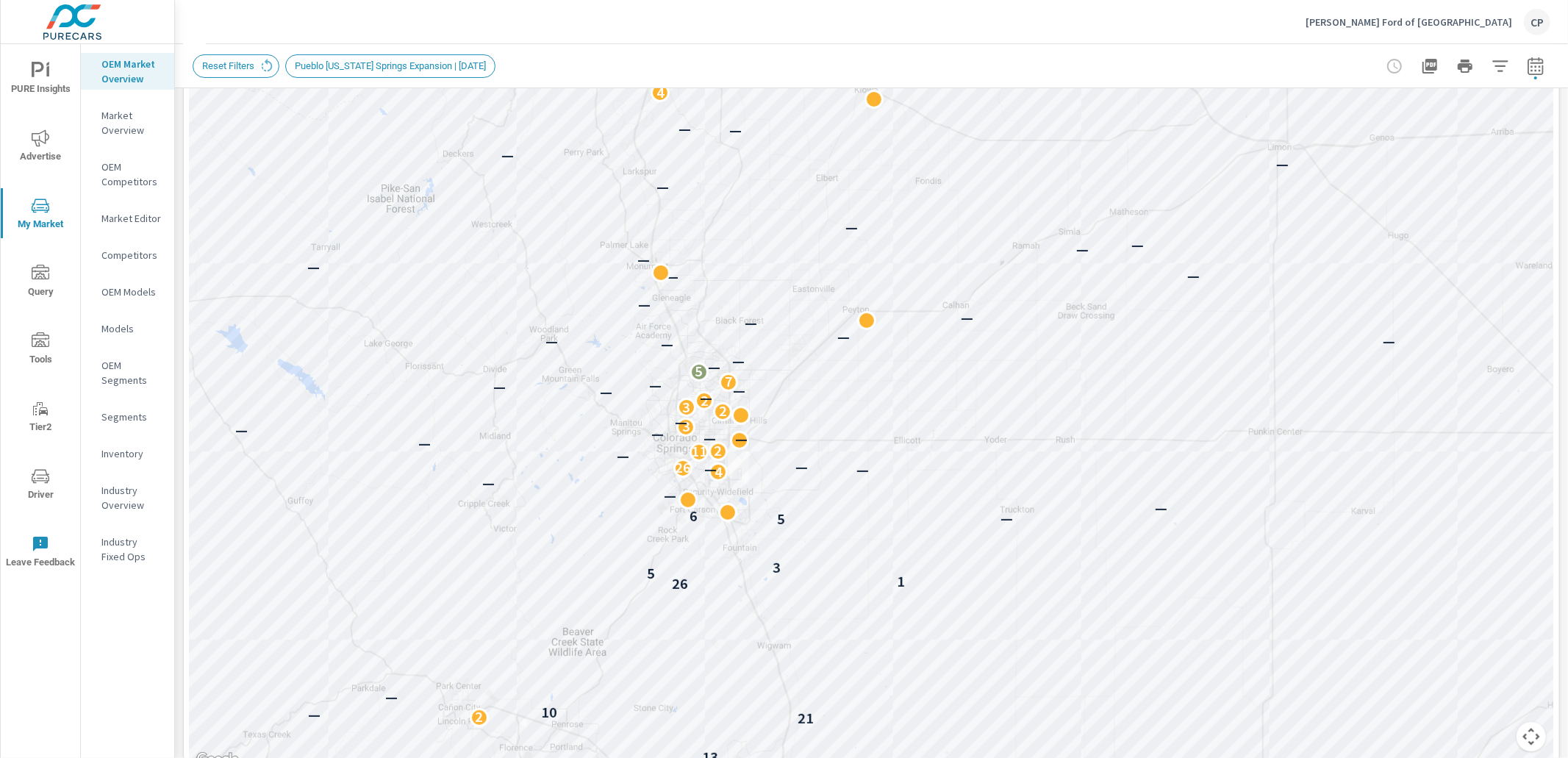
drag, startPoint x: 621, startPoint y: 239, endPoint x: 752, endPoint y: 487, distance: 280.5
click at [752, 487] on div "— — — — — — — — — — — — — — — — — — — — — — — — — — — — 2 — 16 16 2 9 — 22 9 — …" at bounding box center [871, 360] width 1364 height 818
click at [1502, 60] on icon "button" at bounding box center [1501, 66] width 18 height 18
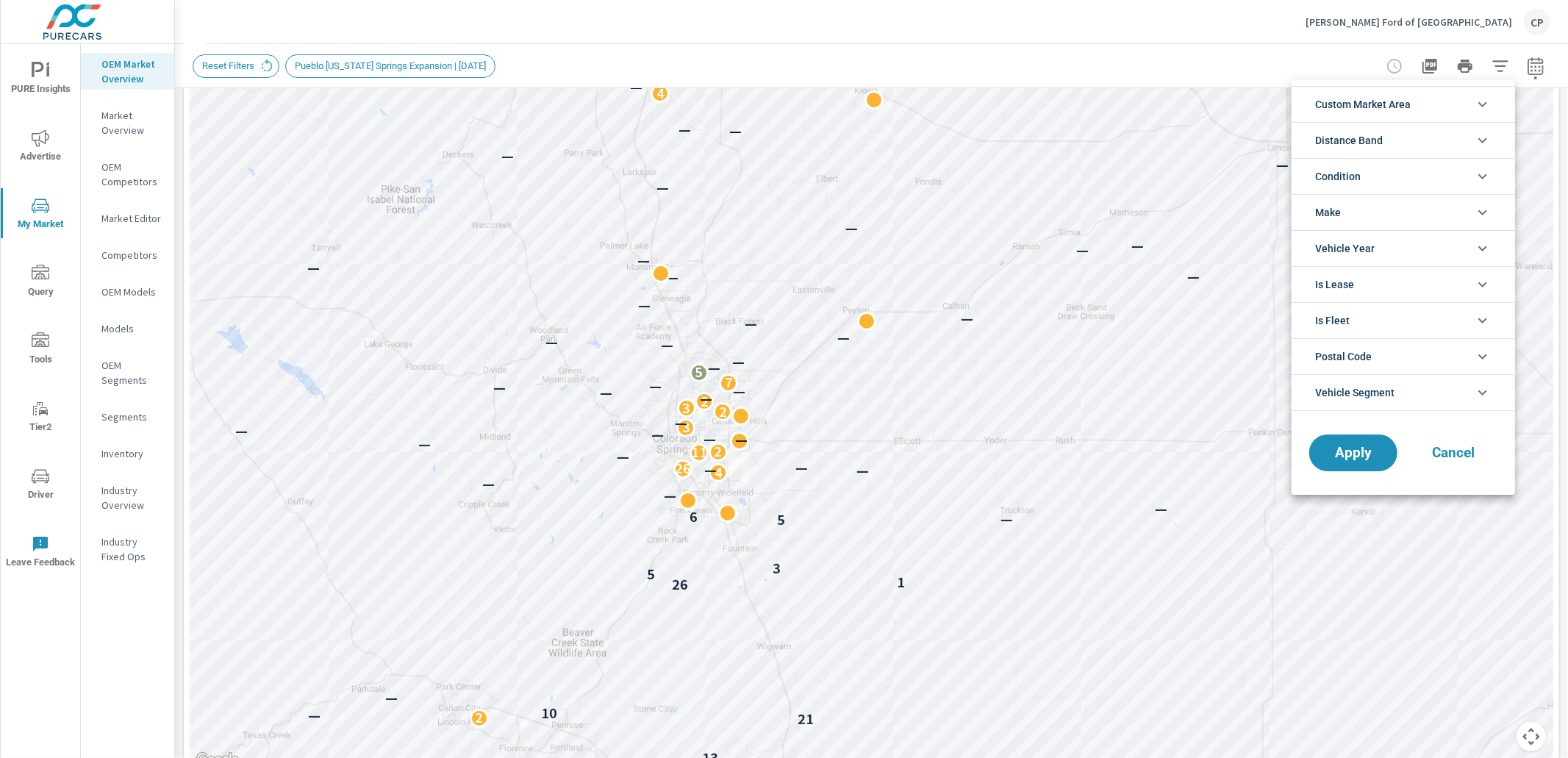
scroll to position [98, 0]
click at [1411, 105] on span "Custom Market Area" at bounding box center [1364, 105] width 96 height 35
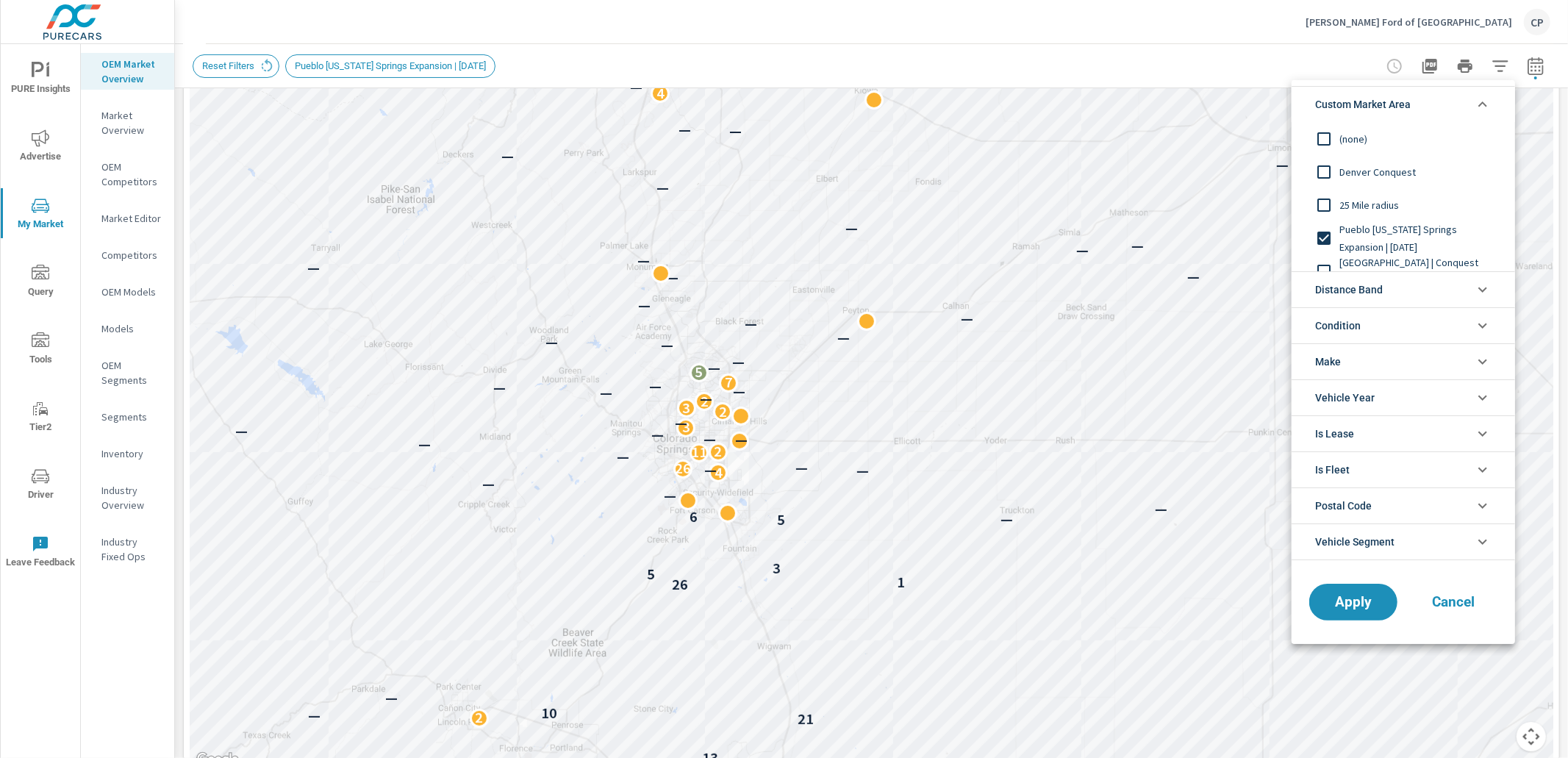
scroll to position [0, 0]
click at [1372, 200] on span "25 Mile radius" at bounding box center [1420, 205] width 161 height 18
click at [1352, 597] on span "Apply" at bounding box center [1353, 601] width 60 height 14
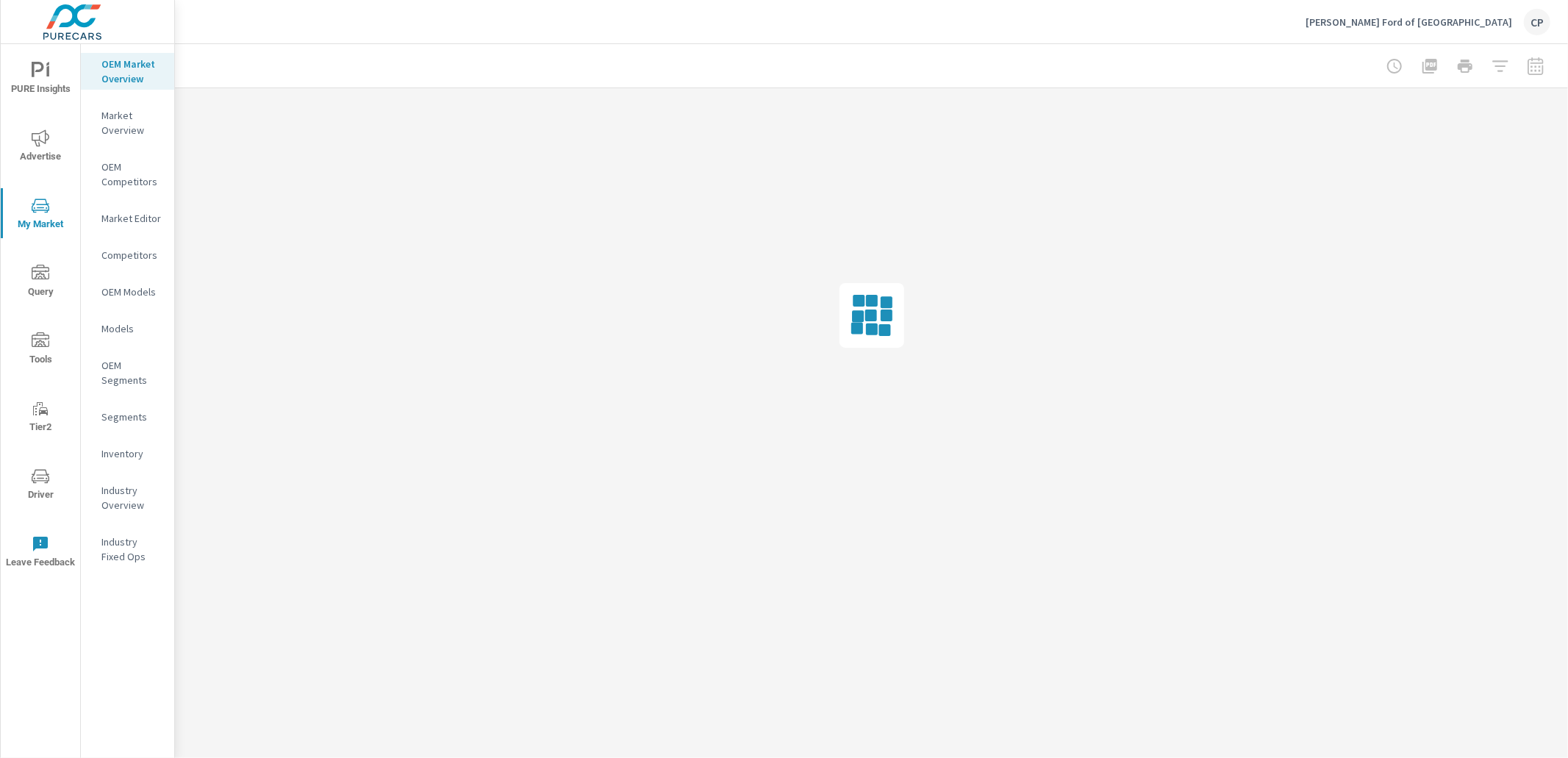
drag, startPoint x: 1075, startPoint y: 461, endPoint x: 968, endPoint y: 262, distance: 225.9
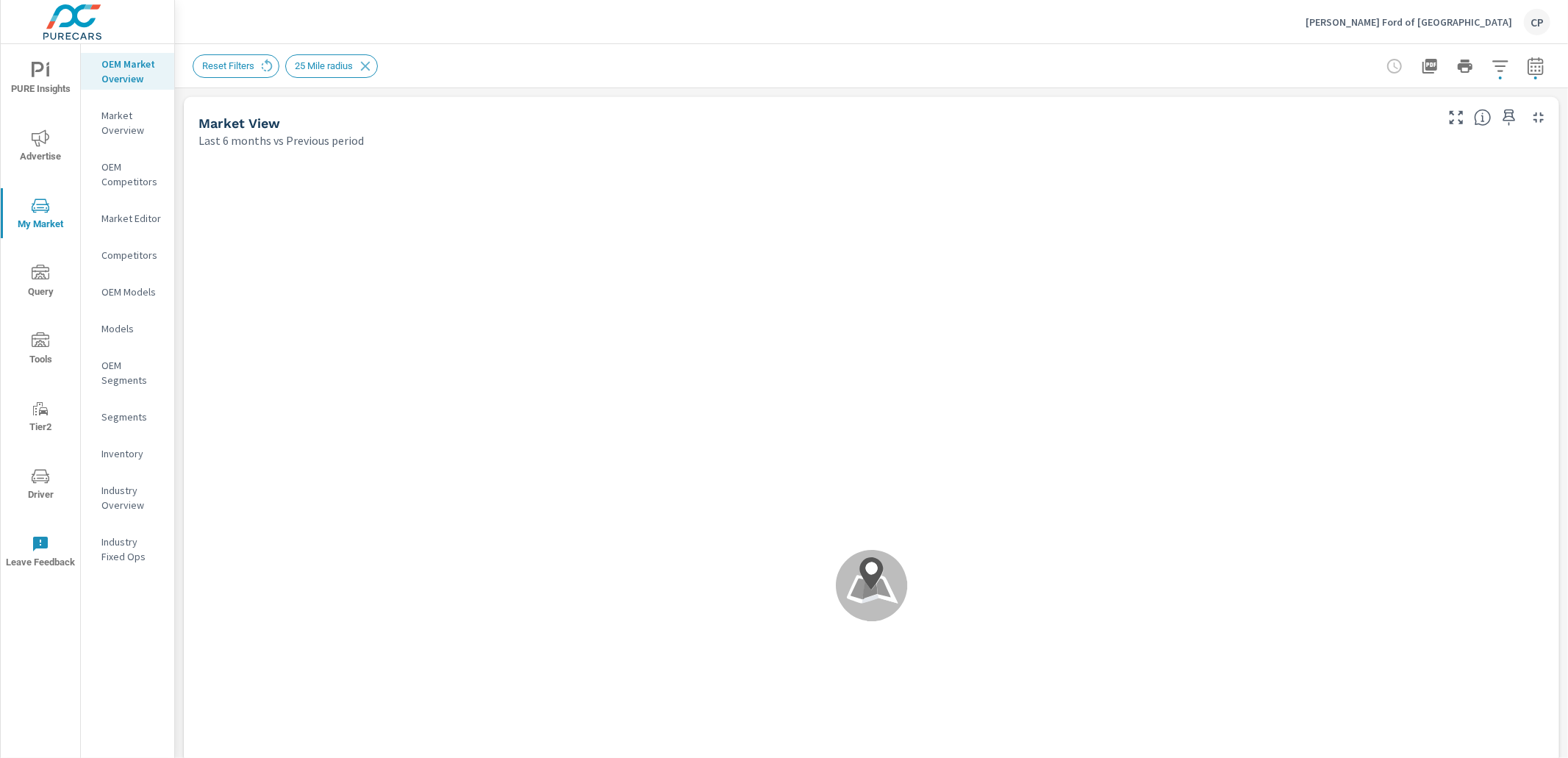
scroll to position [165, 0]
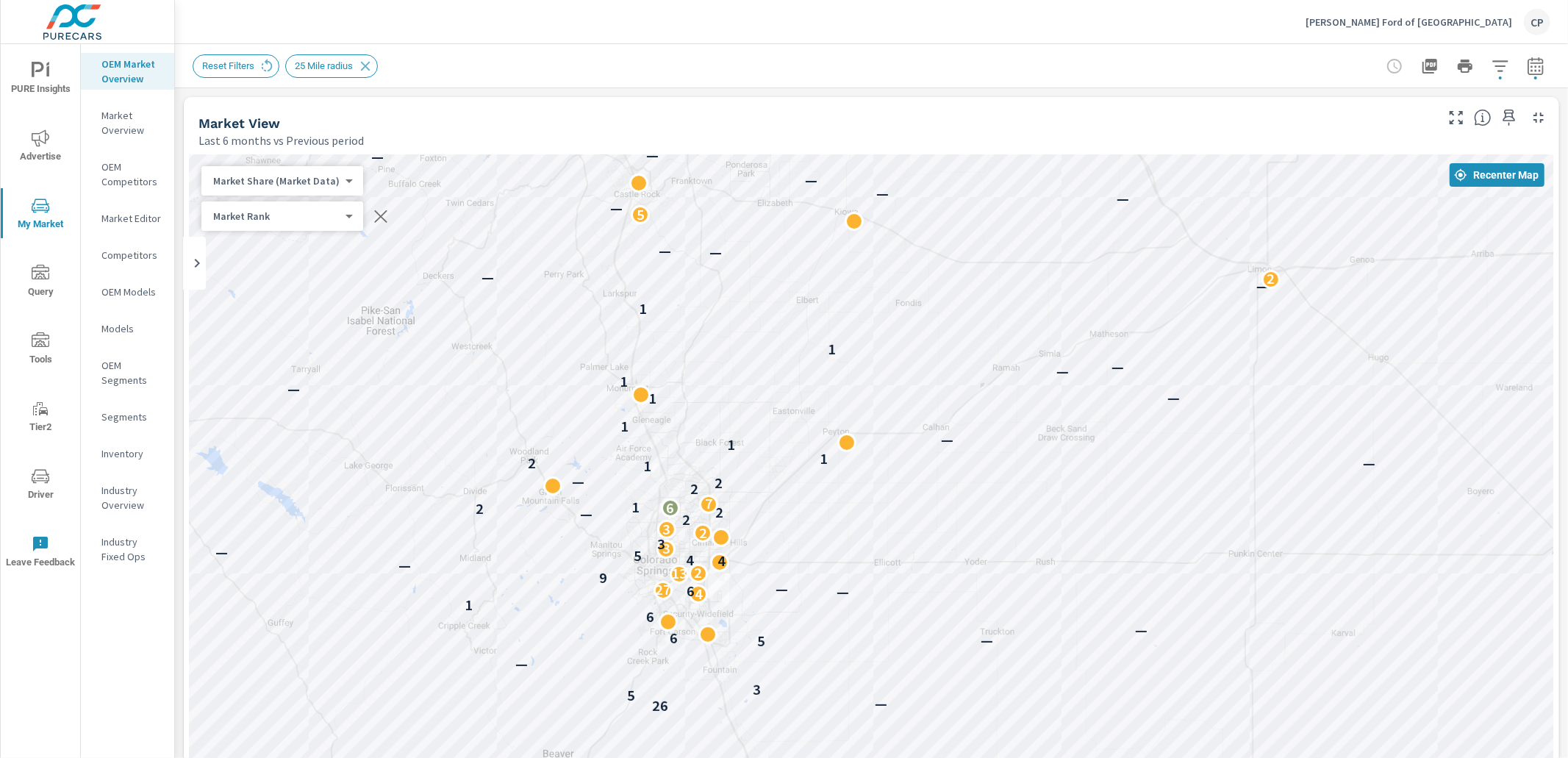
drag, startPoint x: 1117, startPoint y: 363, endPoint x: 1098, endPoint y: 281, distance: 84.2
click at [1098, 281] on div "— — — — — — — — — — — — — — — — — — — — — 2 10 — — 9 — — — — — 2 — — — — — 2 — …" at bounding box center [871, 563] width 1364 height 818
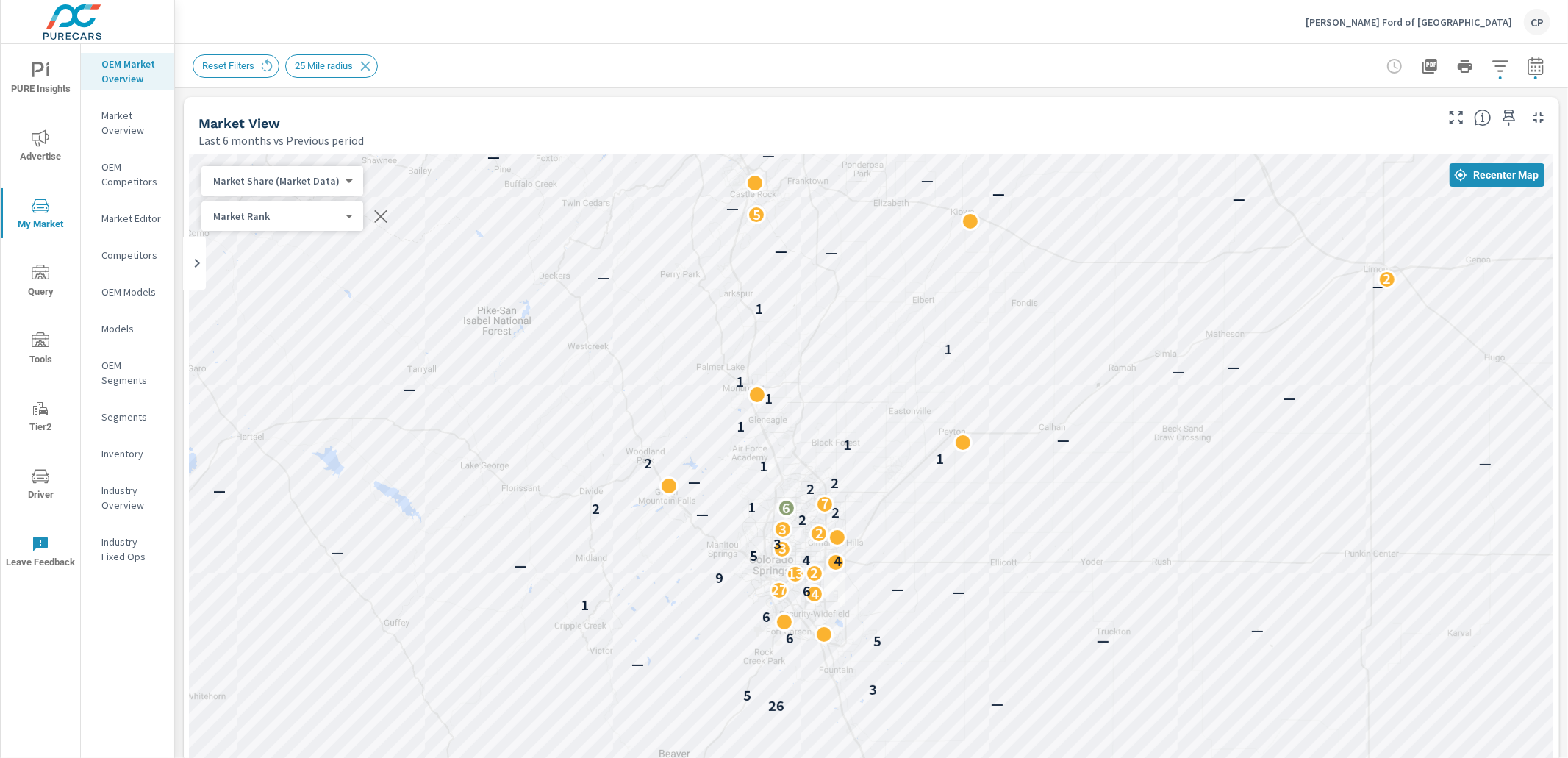
drag, startPoint x: 1041, startPoint y: 323, endPoint x: 1152, endPoint y: 319, distance: 111.1
click at [1152, 319] on div "— — — — — — — — — — — — — — — — — — — — — — — 2 10 — — 9 — — — — — 2 — — — — — …" at bounding box center [871, 563] width 1364 height 818
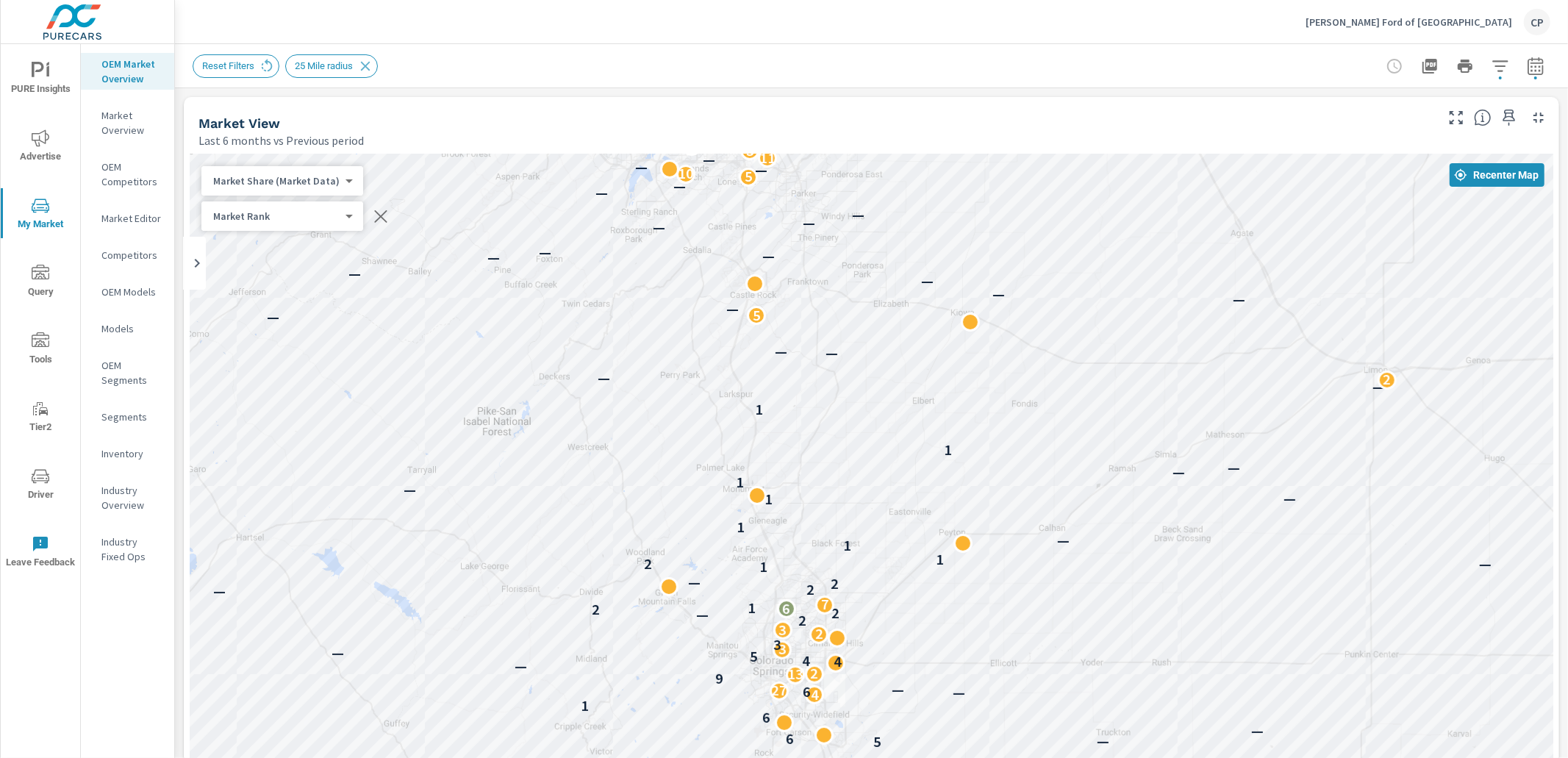
drag, startPoint x: 1149, startPoint y: 355, endPoint x: 1149, endPoint y: 458, distance: 103.0
click at [1149, 458] on div "— — — — — — — — — — — — — — — — — — — — — — — 2 10 — — 9 — — — — — 2 — — — — — …" at bounding box center [871, 563] width 1364 height 818
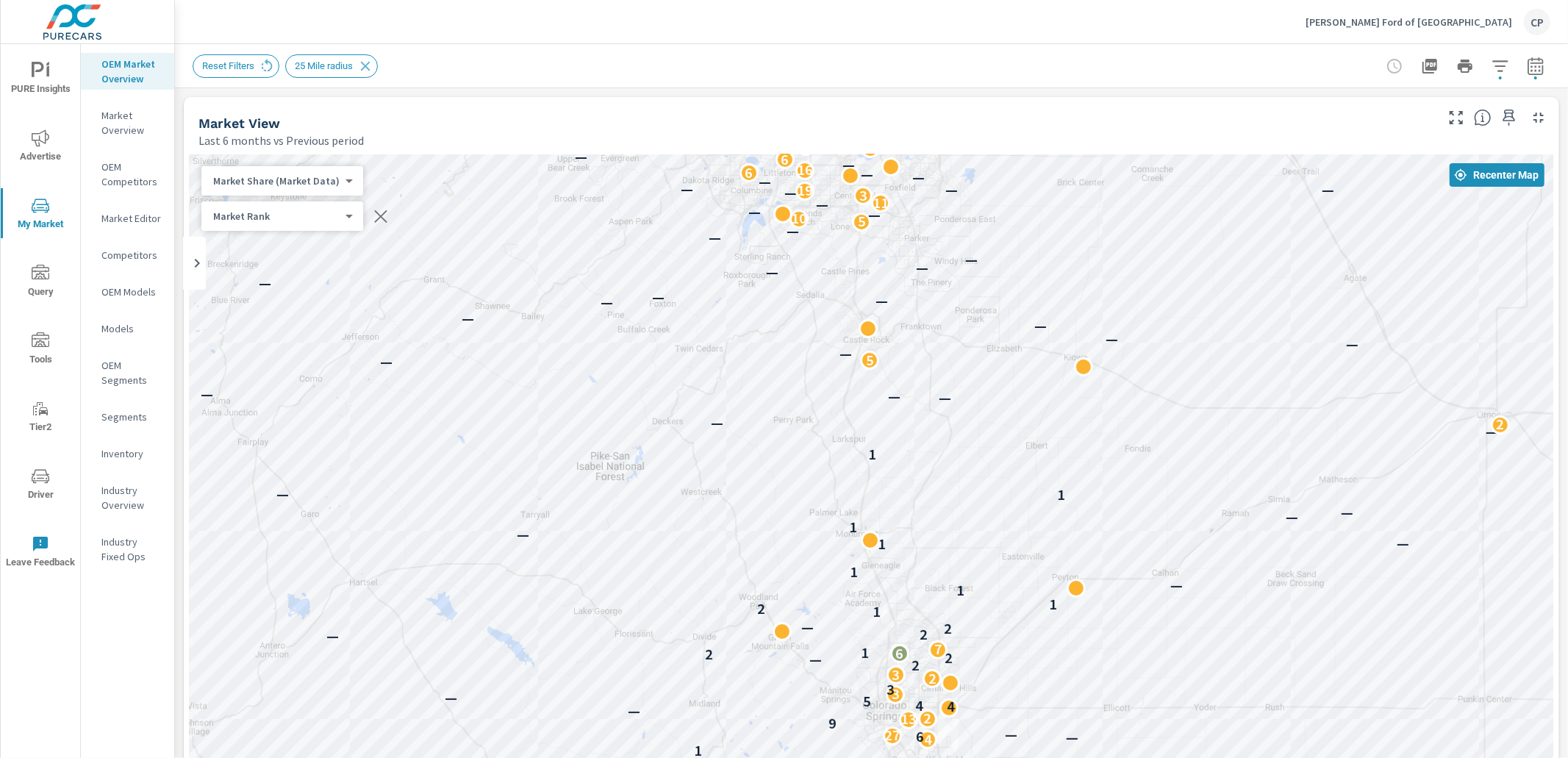
drag, startPoint x: 1141, startPoint y: 399, endPoint x: 1256, endPoint y: 443, distance: 123.1
click at [1256, 443] on div "— — — — — — — — — — — — — — — — — — — 2 10 — — 9 — — — — — 2 — — — — — — 2 2 — …" at bounding box center [871, 563] width 1364 height 818
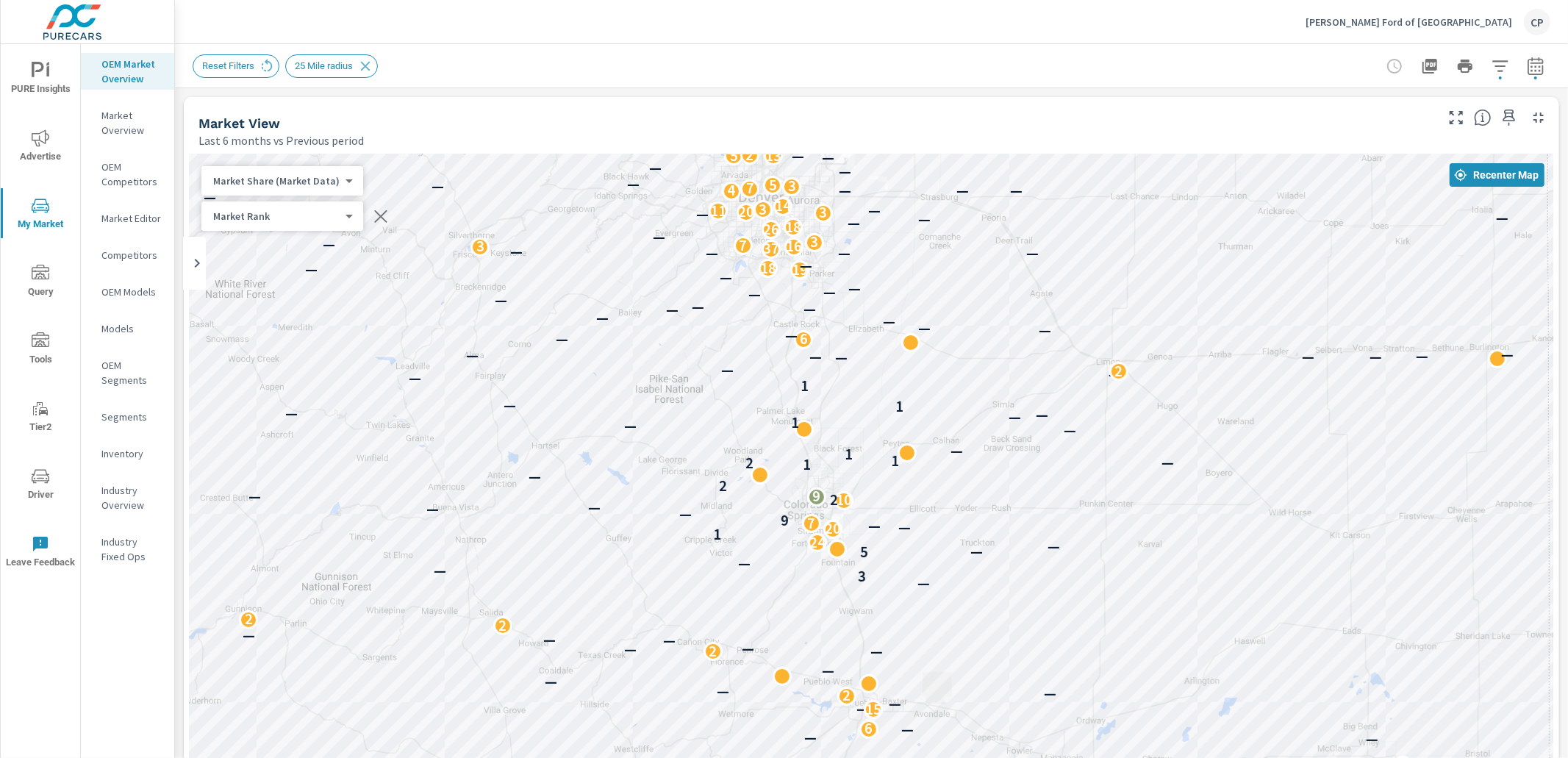
drag, startPoint x: 1253, startPoint y: 402, endPoint x: 991, endPoint y: 335, distance: 270.4
click at [991, 335] on div "— — — — — — — — — — — — — 2 — — — — — — — — — — — — — — — — — — — — — — — — — —…" at bounding box center [871, 563] width 1364 height 818
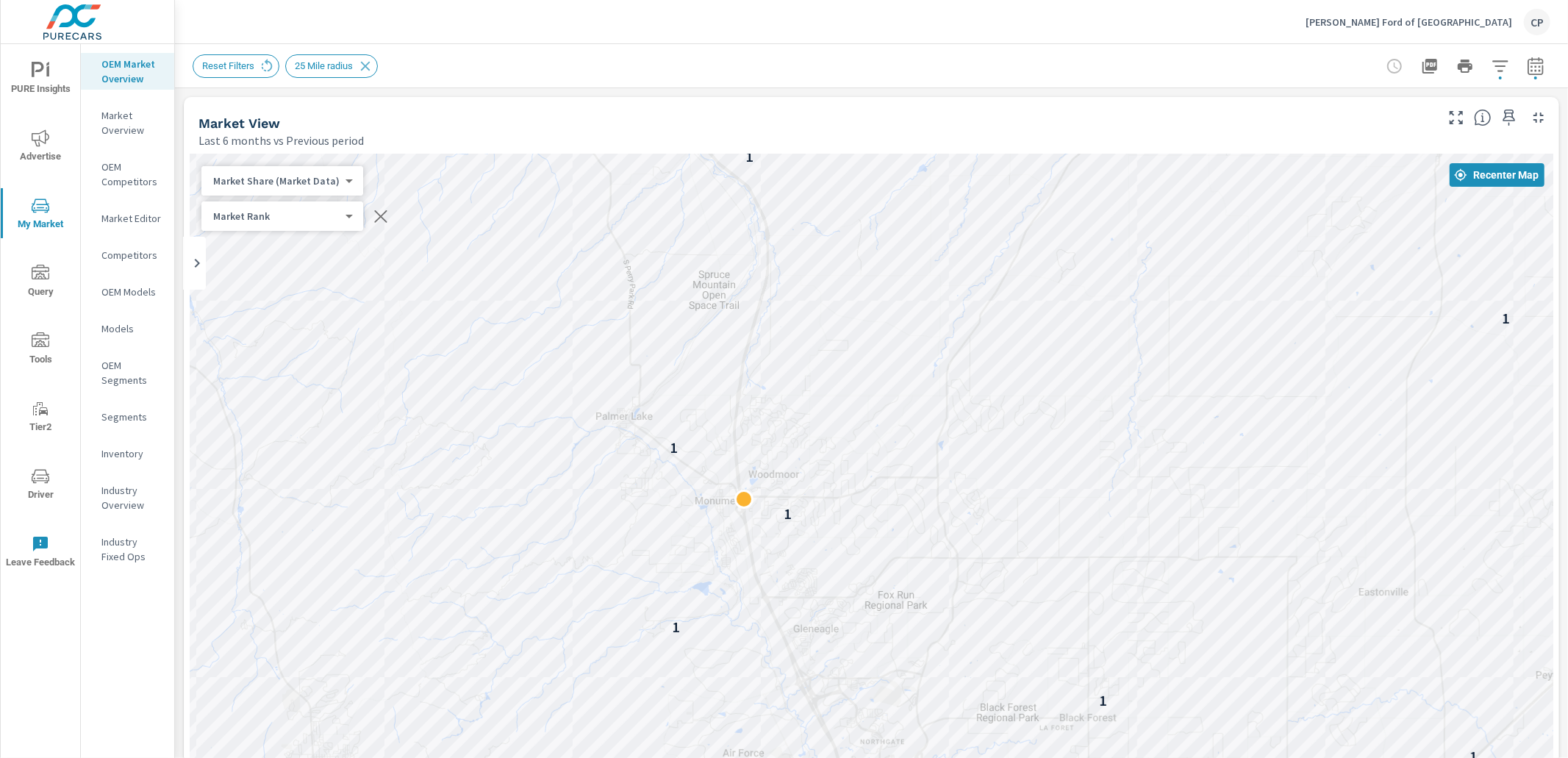
drag, startPoint x: 633, startPoint y: 406, endPoint x: 683, endPoint y: 386, distance: 53.9
click at [684, 385] on div "5 6 3 6 1 2 2 — 6 7 9 — 7 2 17 3 2 9 6 2 8 2 — 4 4 5 2 3 — 3 2 2 2 2 2 — 2 1 2 …" at bounding box center [871, 563] width 1364 height 818
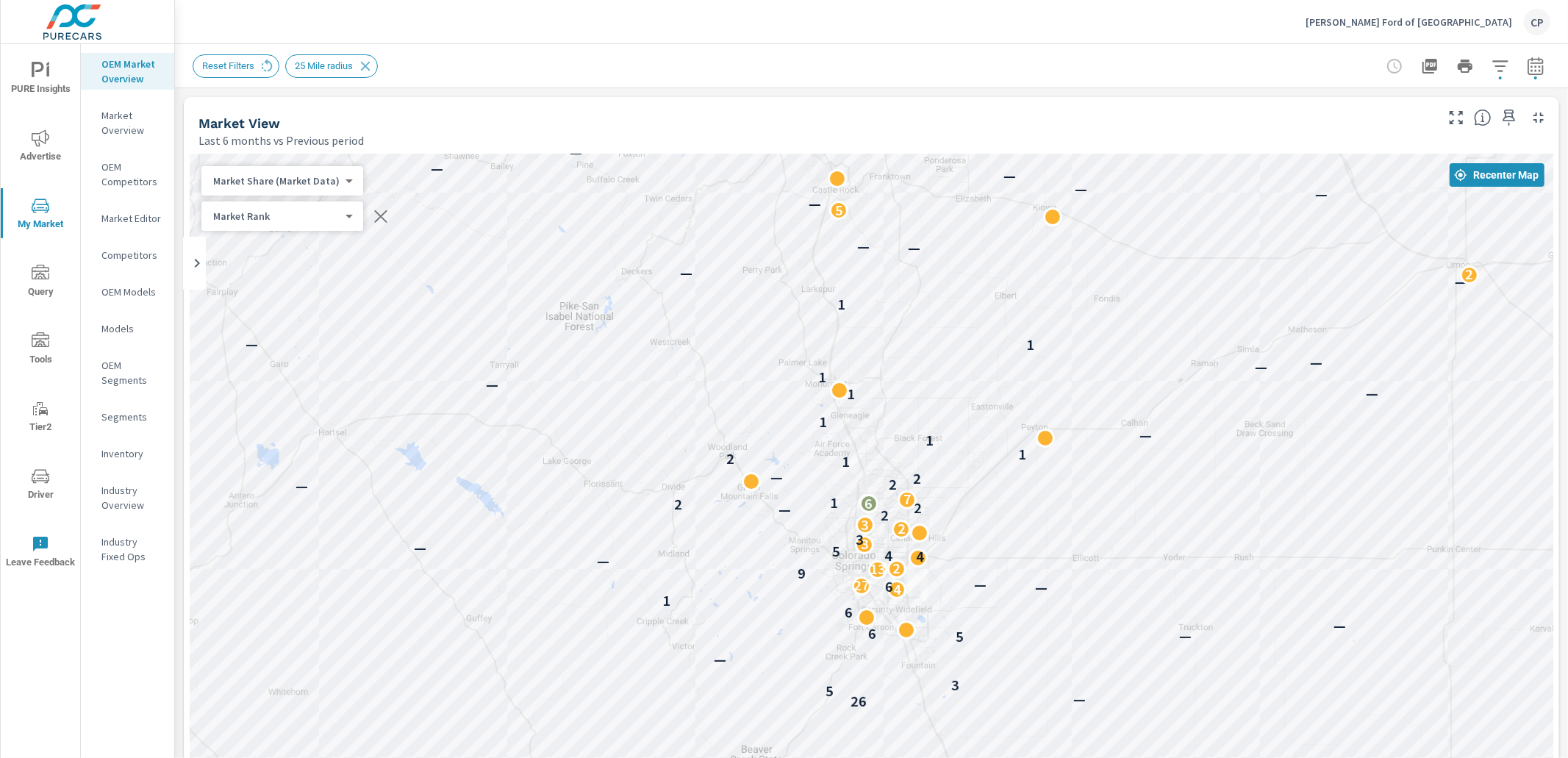
drag, startPoint x: 1167, startPoint y: 321, endPoint x: 856, endPoint y: 327, distance: 311.1
click at [863, 324] on div "— — — — — — — — — — — — — — — — — — — — — — — 2 10 — — 9 — — — — — 2 — — — — — …" at bounding box center [871, 563] width 1364 height 818
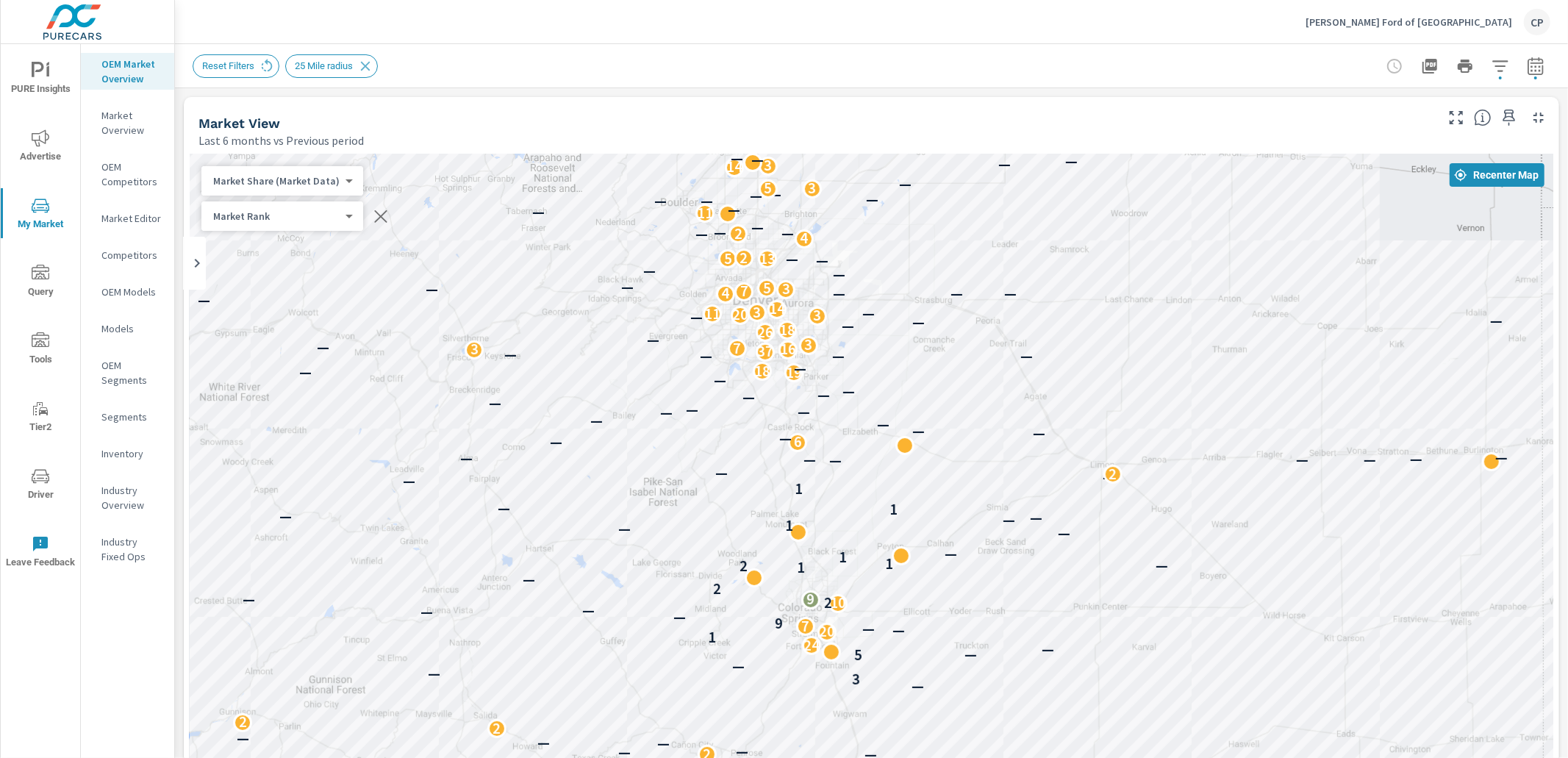
drag, startPoint x: 798, startPoint y: 265, endPoint x: 841, endPoint y: 415, distance: 156.0
click at [842, 416] on div "— — — — — — — — — — — — — — 2 — — — — — — — — — — — — — — — — — — — — — — — — —…" at bounding box center [871, 563] width 1364 height 818
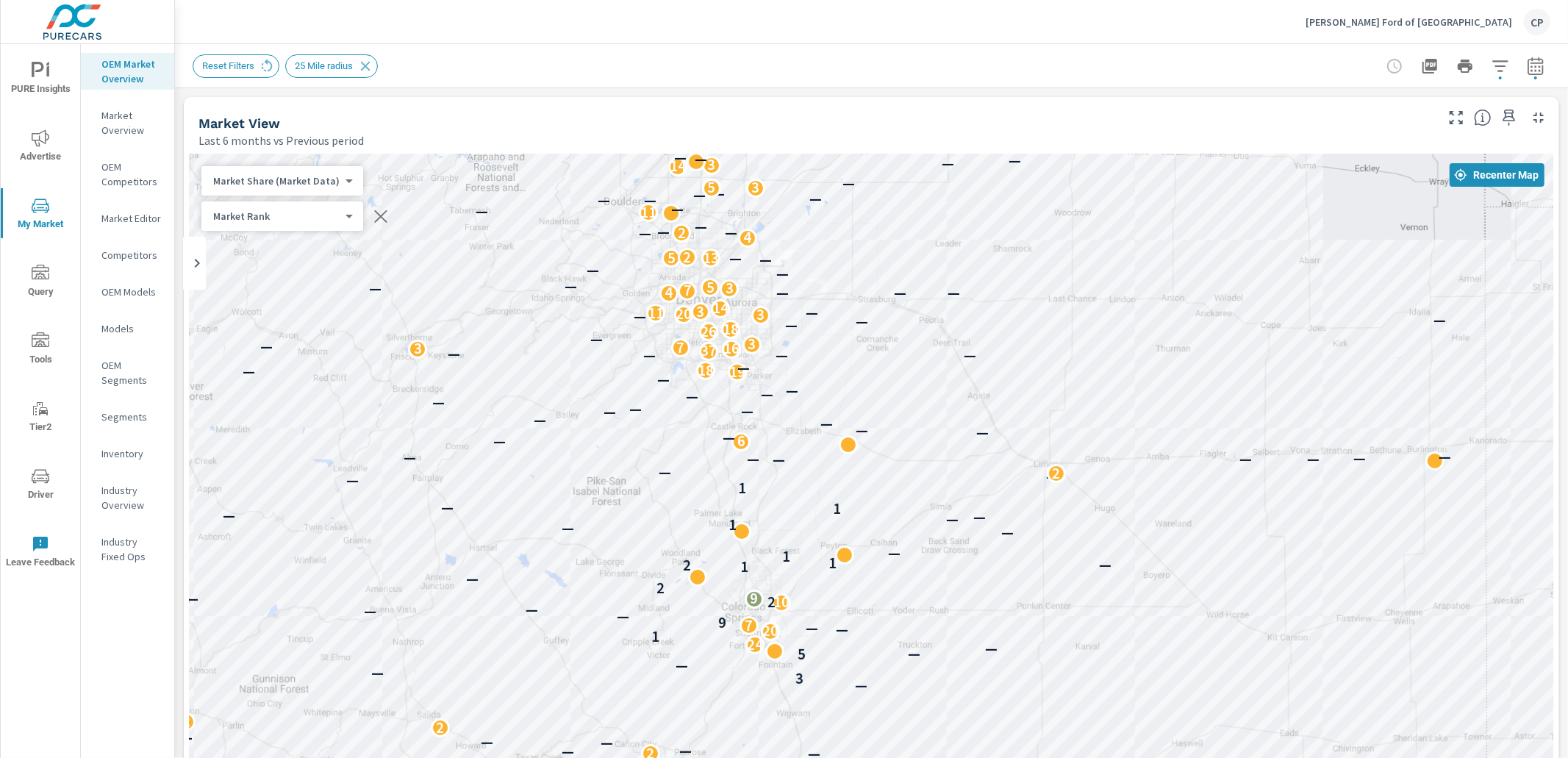
drag, startPoint x: 1002, startPoint y: 331, endPoint x: 948, endPoint y: 332, distance: 54.0
click at [951, 331] on div "— — — — — — — — — — — — 2 — — — — — — — — — — — — — — — — — — — — — — — — — — —…" at bounding box center [871, 563] width 1364 height 818
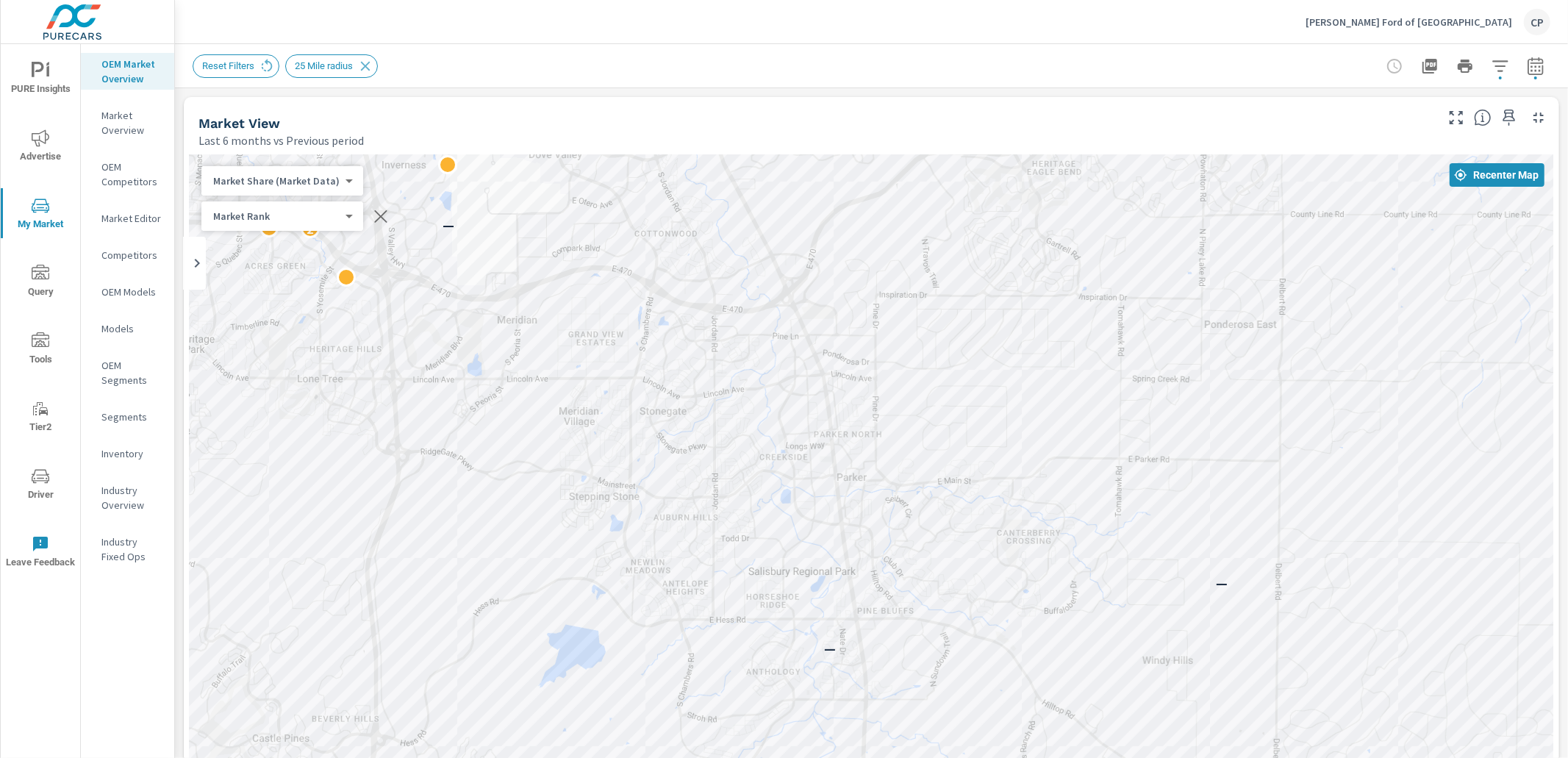
drag, startPoint x: 845, startPoint y: 327, endPoint x: 848, endPoint y: 491, distance: 164.0
click at [848, 491] on div "— — 2 — — — — — — — — — 2 2 2 — 2 — 5 3 — — 3 2 — 6 — 2 — 3 3 2 2 — 2 — 2" at bounding box center [871, 563] width 1364 height 818
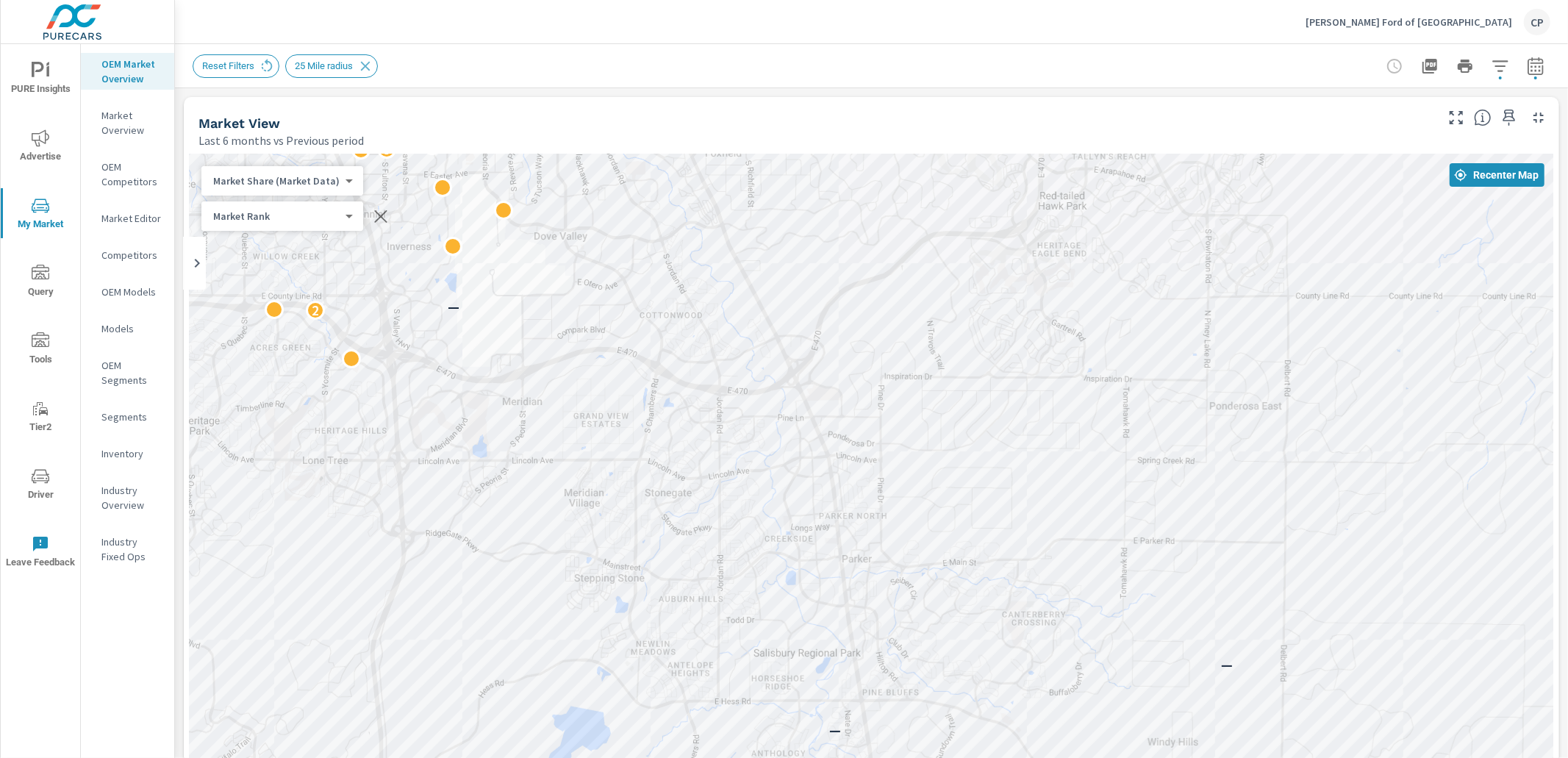
drag, startPoint x: 845, startPoint y: 480, endPoint x: 851, endPoint y: 563, distance: 83.2
click at [851, 563] on div "2 — — — — — — — — — 2 2 2 — 2 — 5 3 — — 3 2 — 6 — 2 — 3 3 2 2 — 2 — 2 — 2 2 — 2…" at bounding box center [871, 563] width 1364 height 818
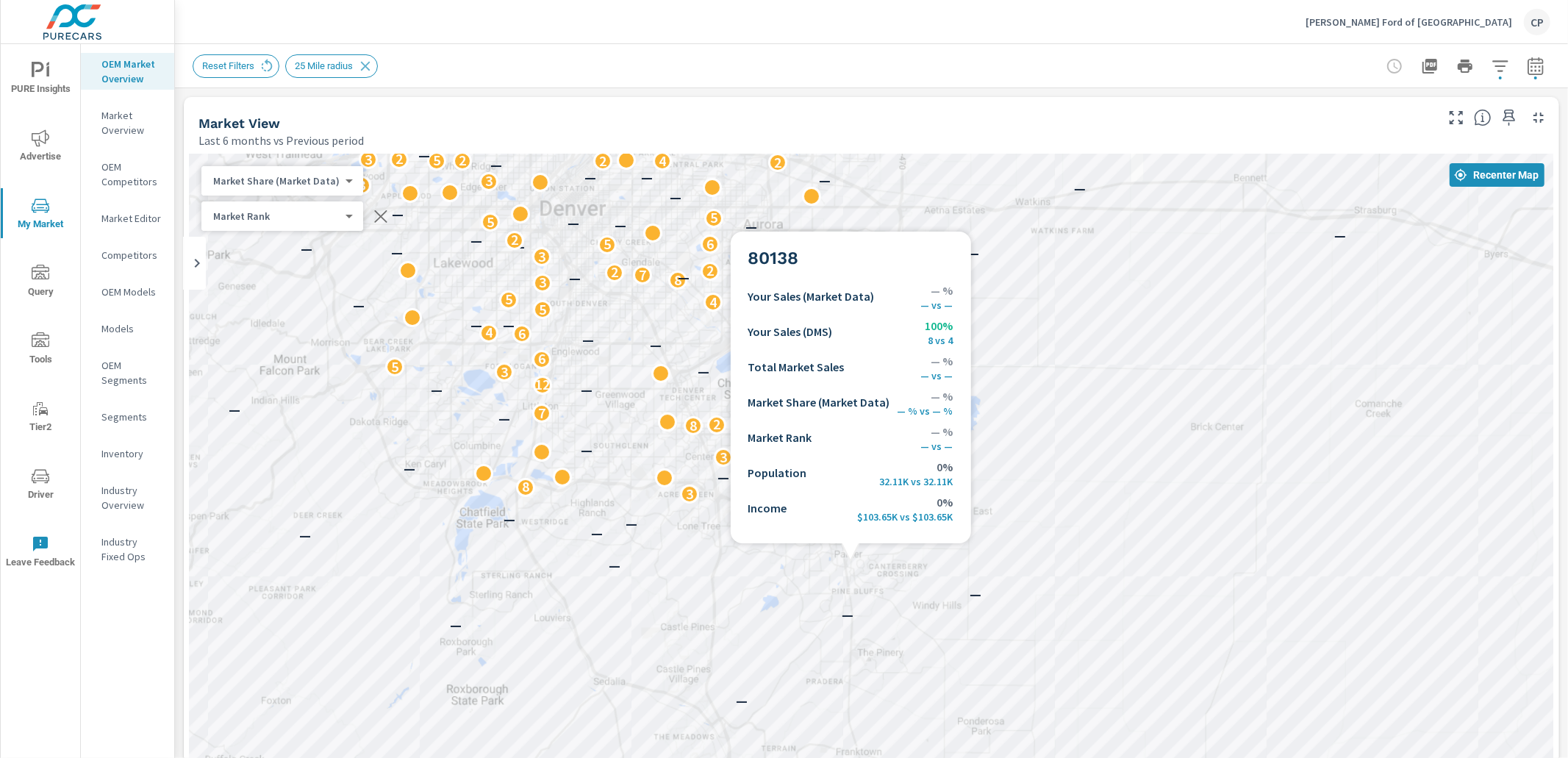
drag, startPoint x: 851, startPoint y: 561, endPoint x: 845, endPoint y: 540, distance: 21.8
click at [845, 540] on div "9 6 5 9 — 4 4 5 2 — 3 — 3 2 2 2 2 2 2 — 2 1 2 1 7 5 2 2 — 1 2 1 1 — 1 1 — — 1 —…" at bounding box center [871, 563] width 1364 height 818
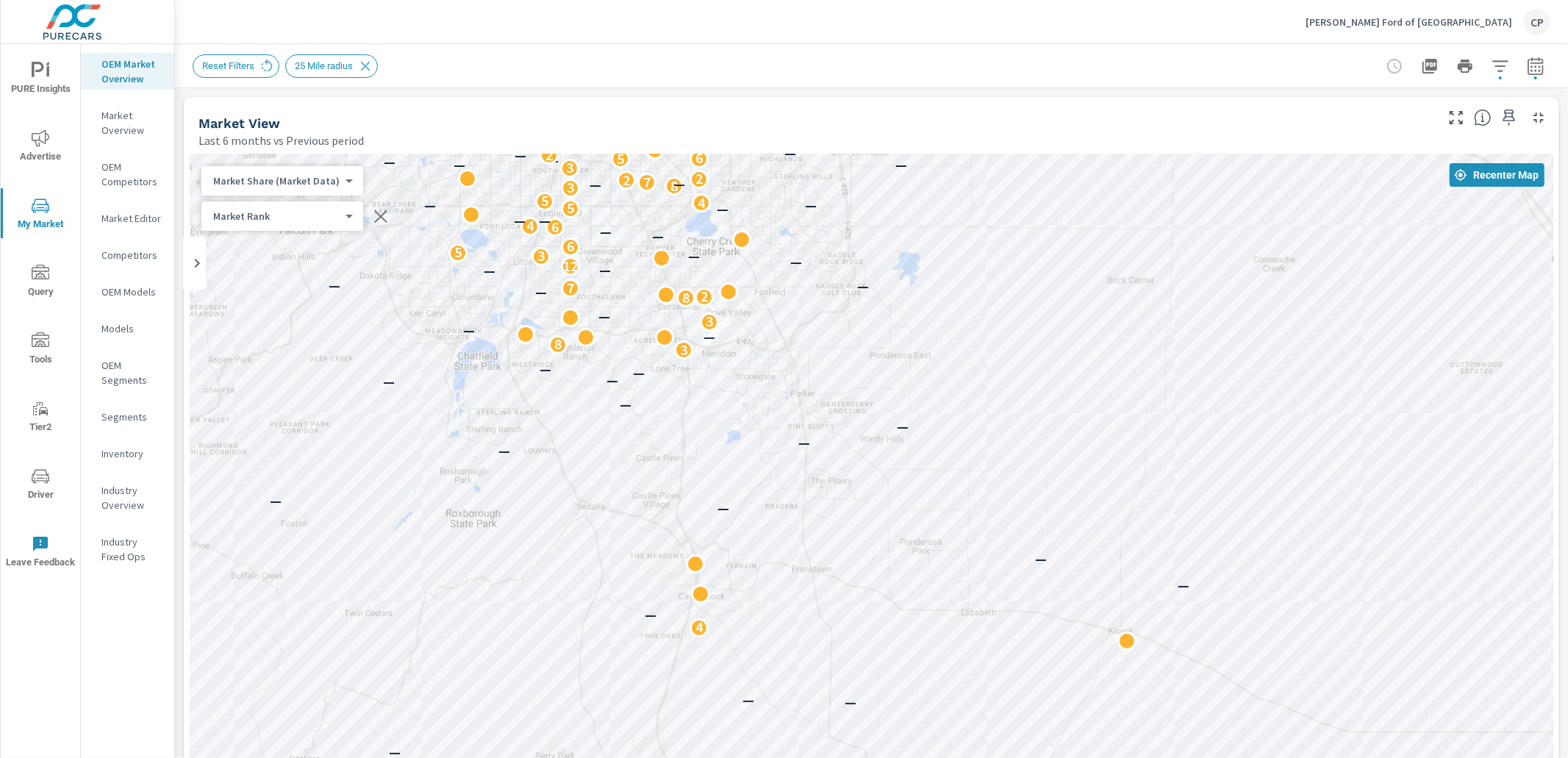
drag, startPoint x: 981, startPoint y: 563, endPoint x: 914, endPoint y: 415, distance: 162.5
click at [933, 415] on div "19 3 — 7 17 3 9 6 5 9 — 4 4 5 2 — 3 — 3 2 2 2 2 2 2 — 2 1 2 1 7 5 2 2 — 1 2 1 1…" at bounding box center [871, 563] width 1364 height 818
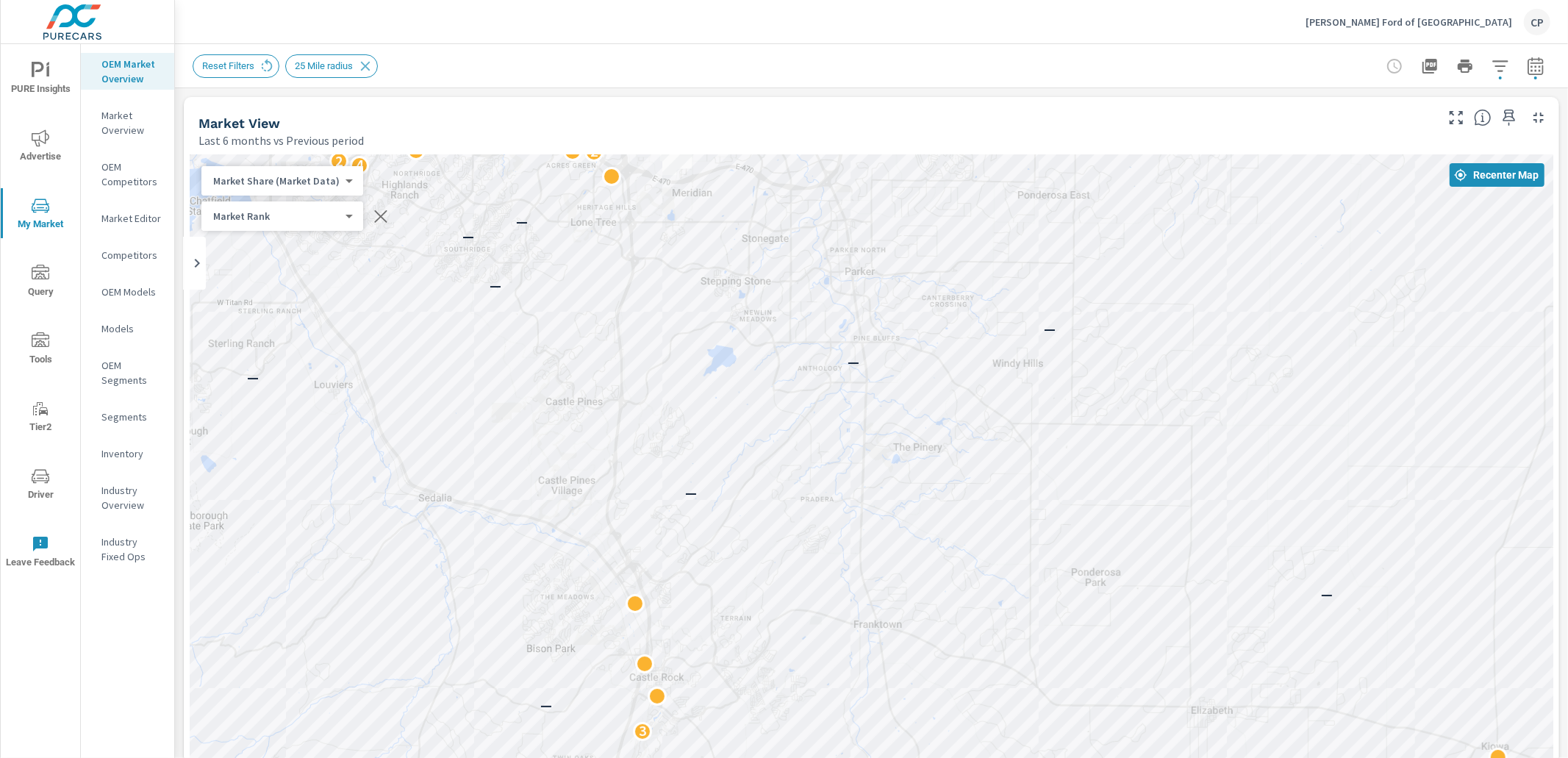
drag, startPoint x: 919, startPoint y: 445, endPoint x: 1117, endPoint y: 370, distance: 211.7
click at [1117, 370] on div "1 1 1 — — — 3 — — — — — — — — — — — — 4 2 2 — 2 — — 4 4 2 — 4 — — 3 — — 8 — — 6…" at bounding box center [871, 563] width 1364 height 818
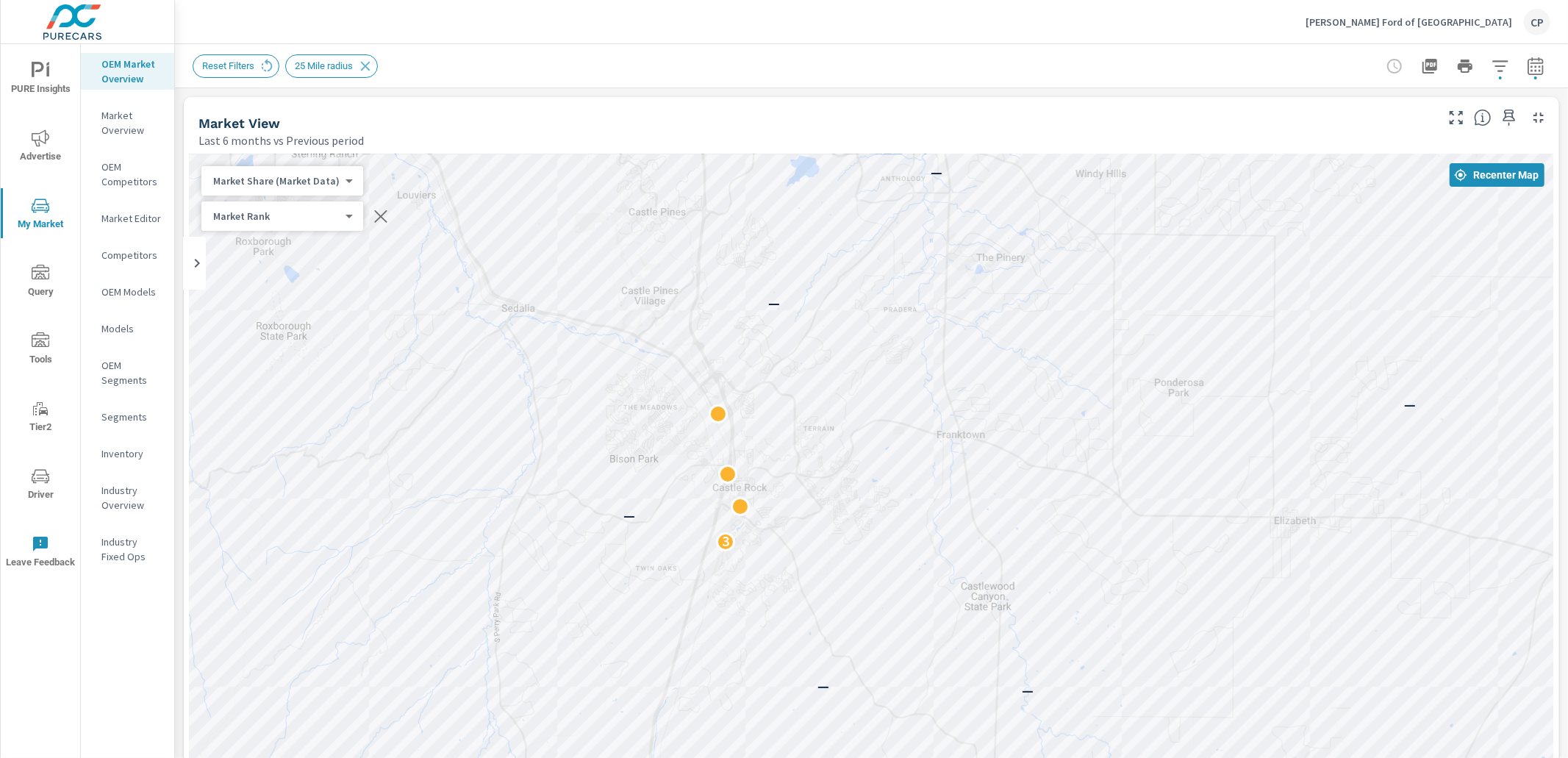
drag, startPoint x: 962, startPoint y: 562, endPoint x: 1044, endPoint y: 367, distance: 211.5
click at [1044, 367] on div "1 1 1 1 — — — 3 — — — — — — — — — — — — — 4 2 2 — 2 — — 4 4 2 — 4 — — 3 — — 8 —…" at bounding box center [871, 563] width 1364 height 818
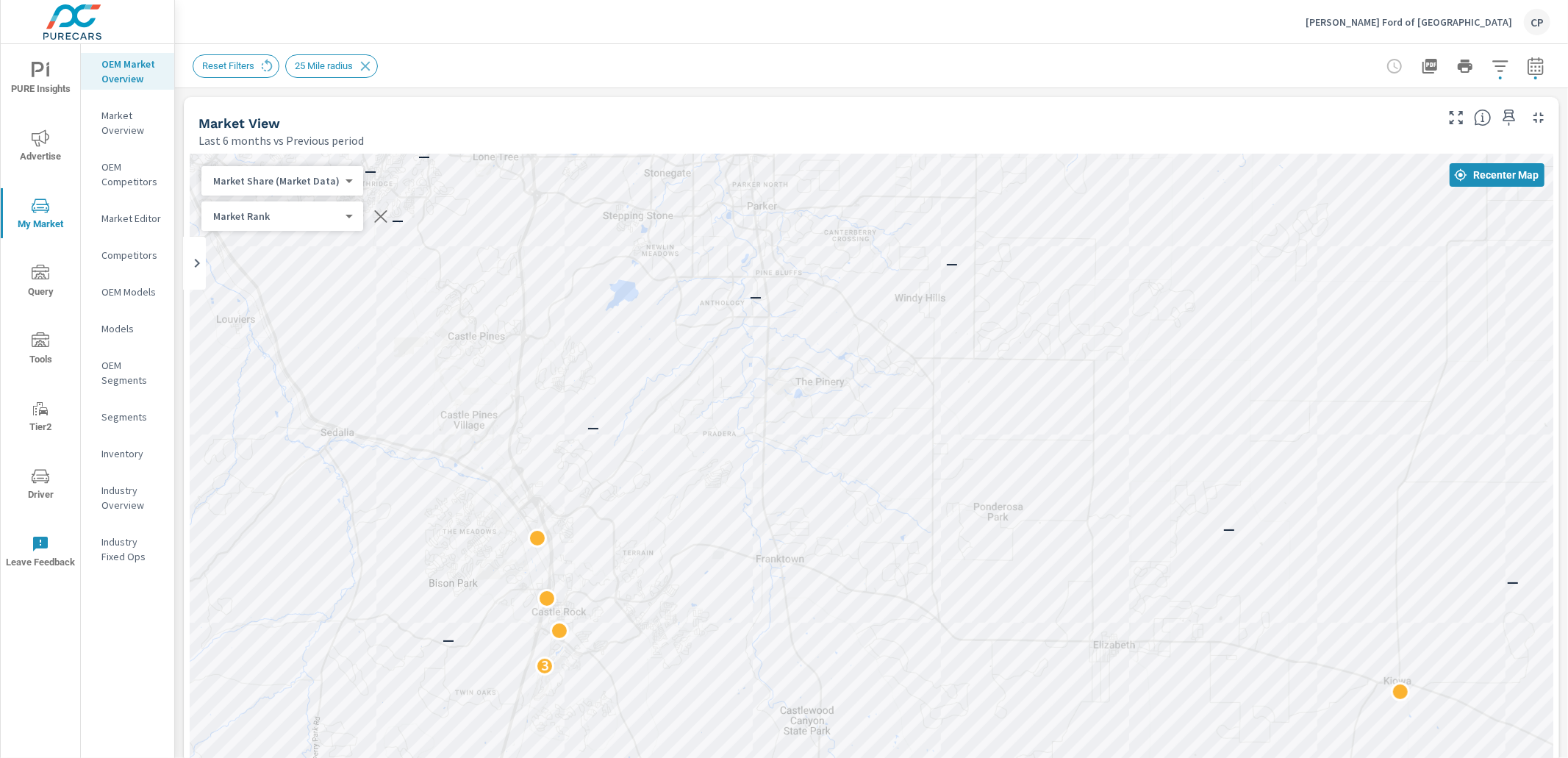
drag, startPoint x: 939, startPoint y: 392, endPoint x: 756, endPoint y: 524, distance: 225.6
click at [756, 524] on div "1 1 — 1 1 1 1 1 — — — 3 — — — — — — — — — — — — — 4 2 2 — 2 — — 4 4 2 — 4 — — 3…" at bounding box center [871, 563] width 1364 height 818
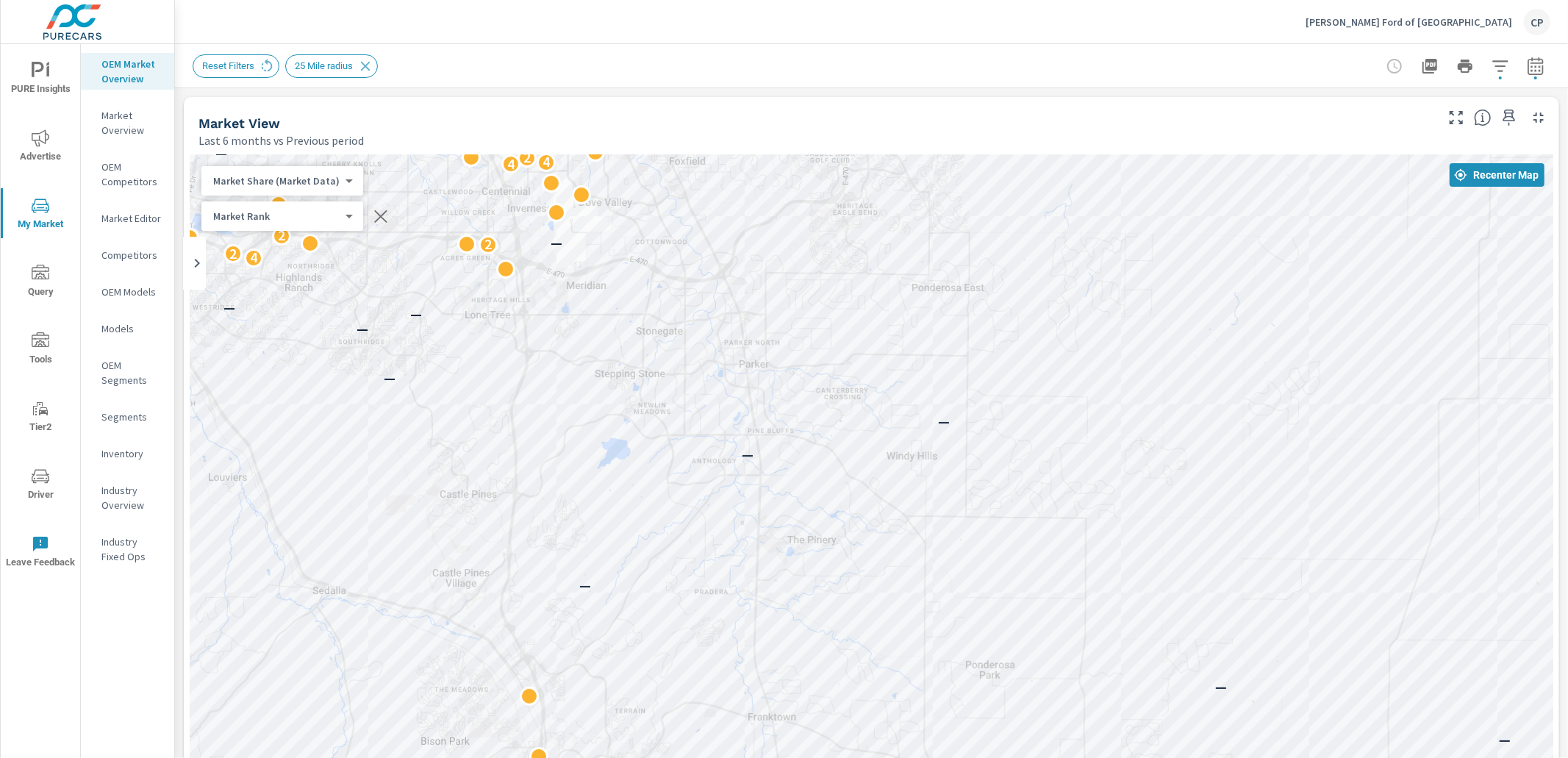
drag, startPoint x: 977, startPoint y: 388, endPoint x: 969, endPoint y: 541, distance: 153.2
click at [969, 541] on div "1 1 1 — — — 3 — — — — — — — — — — — — 4 2 2 — 2 — — 4 4 2 — 4 — — 3 — — 8 — — 6…" at bounding box center [871, 563] width 1364 height 818
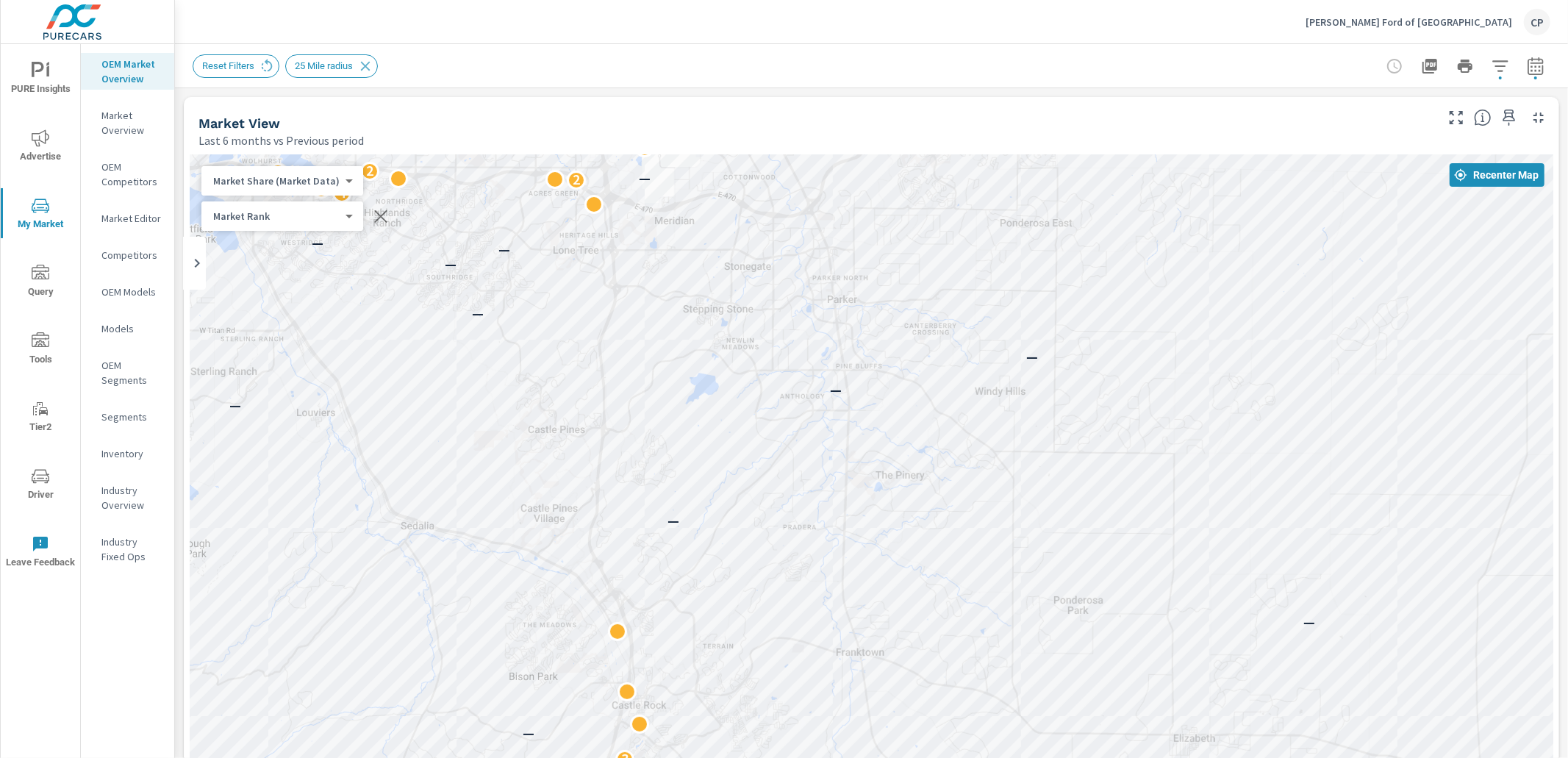
drag, startPoint x: 852, startPoint y: 387, endPoint x: 888, endPoint y: 375, distance: 37.9
click at [938, 323] on div "1 1 1 — — — 3 — — — — — — — — — — — — 4 2 2 — 2 — — 4 4 2 — 4 — — 3 — — 8 — — 6…" at bounding box center [871, 563] width 1364 height 818
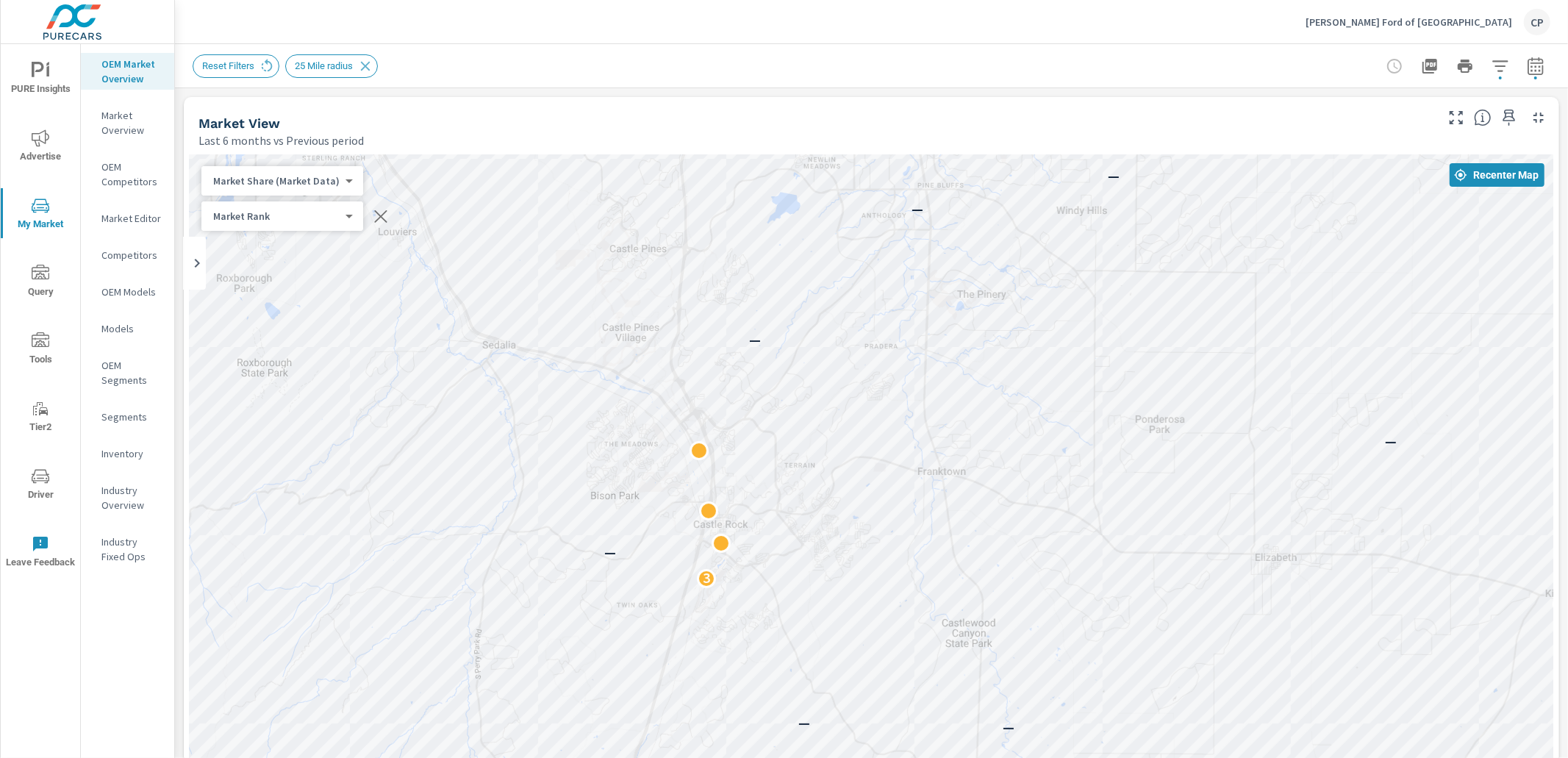
drag, startPoint x: 775, startPoint y: 554, endPoint x: 846, endPoint y: 404, distance: 166.0
click at [856, 372] on div "1 1 1 1 — — — 3 — — — — — — — — — — — — — 4 2 2 — 2 — — 4 4 2 — 4 — — 3 — — 8 —…" at bounding box center [871, 563] width 1364 height 818
drag, startPoint x: 806, startPoint y: 594, endPoint x: 815, endPoint y: 451, distance: 143.3
click at [819, 451] on div "1 — 1 1 1 1 1 — — — 3 — — — — — — — — — — — — — 4 2 2 — 2 — — 4 4 2 — 4 — — 3 —…" at bounding box center [871, 563] width 1364 height 818
drag, startPoint x: 749, startPoint y: 527, endPoint x: 749, endPoint y: 299, distance: 228.0
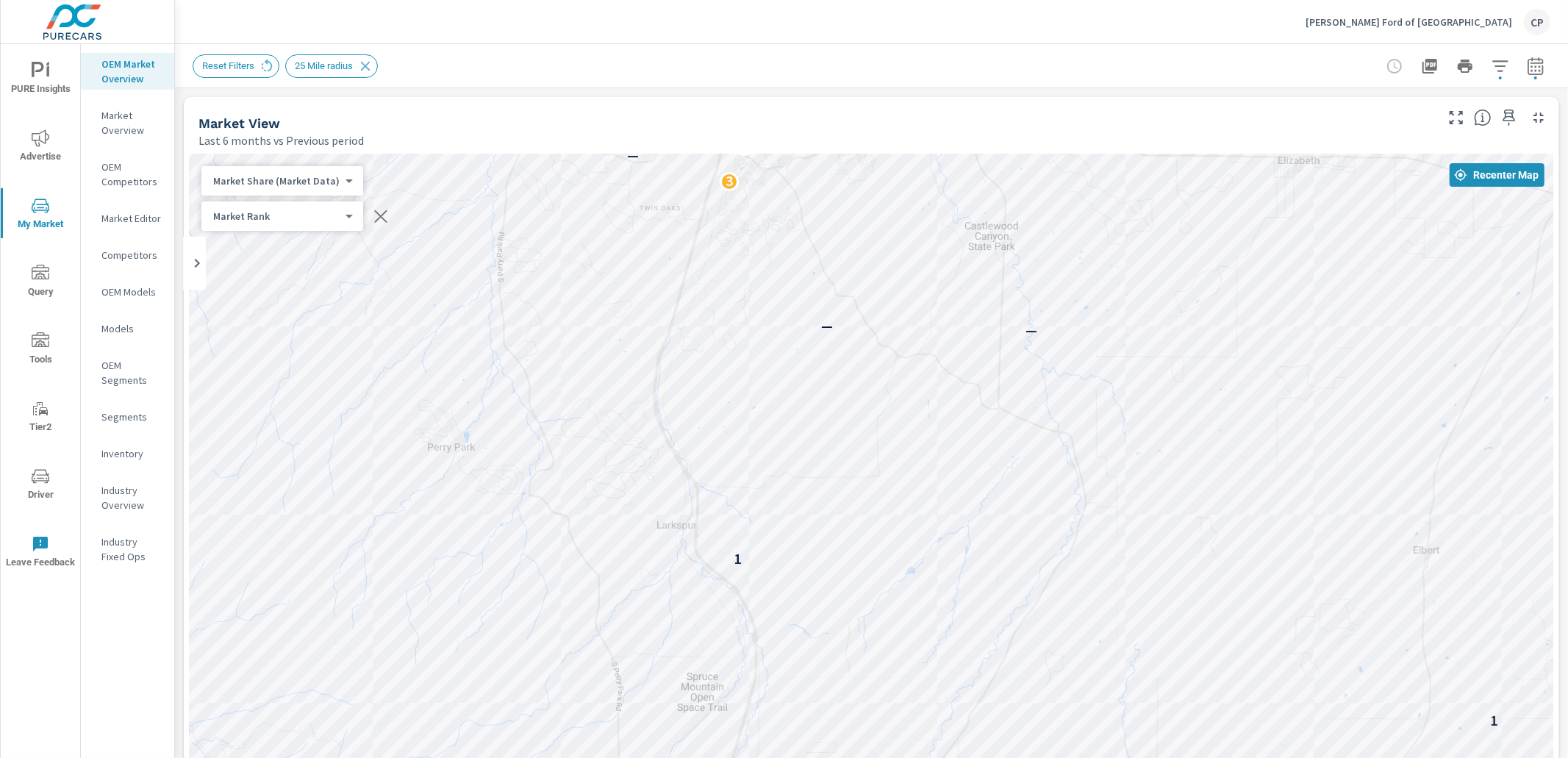
click at [749, 299] on div "5 2 2 — 1 2 1 1 — 1 1 1 1 1 — — — 3 — — — — — — — — — — — — — 4 2 2 — 2 — — 4 4…" at bounding box center [871, 563] width 1364 height 818
drag, startPoint x: 921, startPoint y: 469, endPoint x: 819, endPoint y: 379, distance: 136.0
click at [853, 328] on div "9 6 2 8 2 — 4 4 5 2 3 — 3 2 2 2 2 2 — 2 1 2 1 5 2 5 2 2 — 1 2 1 1 — 1 1 1 1 1 —…" at bounding box center [871, 563] width 1364 height 818
drag, startPoint x: 854, startPoint y: 336, endPoint x: 758, endPoint y: 560, distance: 243.7
click at [758, 560] on div "11 2 17 3 2 9 6 2 8 2 4 4 5 2 3 — 3 2 2 2 2 2 — 2 1 2 1 5 2 5 2 2 — 1 2 1 1 — 1…" at bounding box center [871, 563] width 1364 height 818
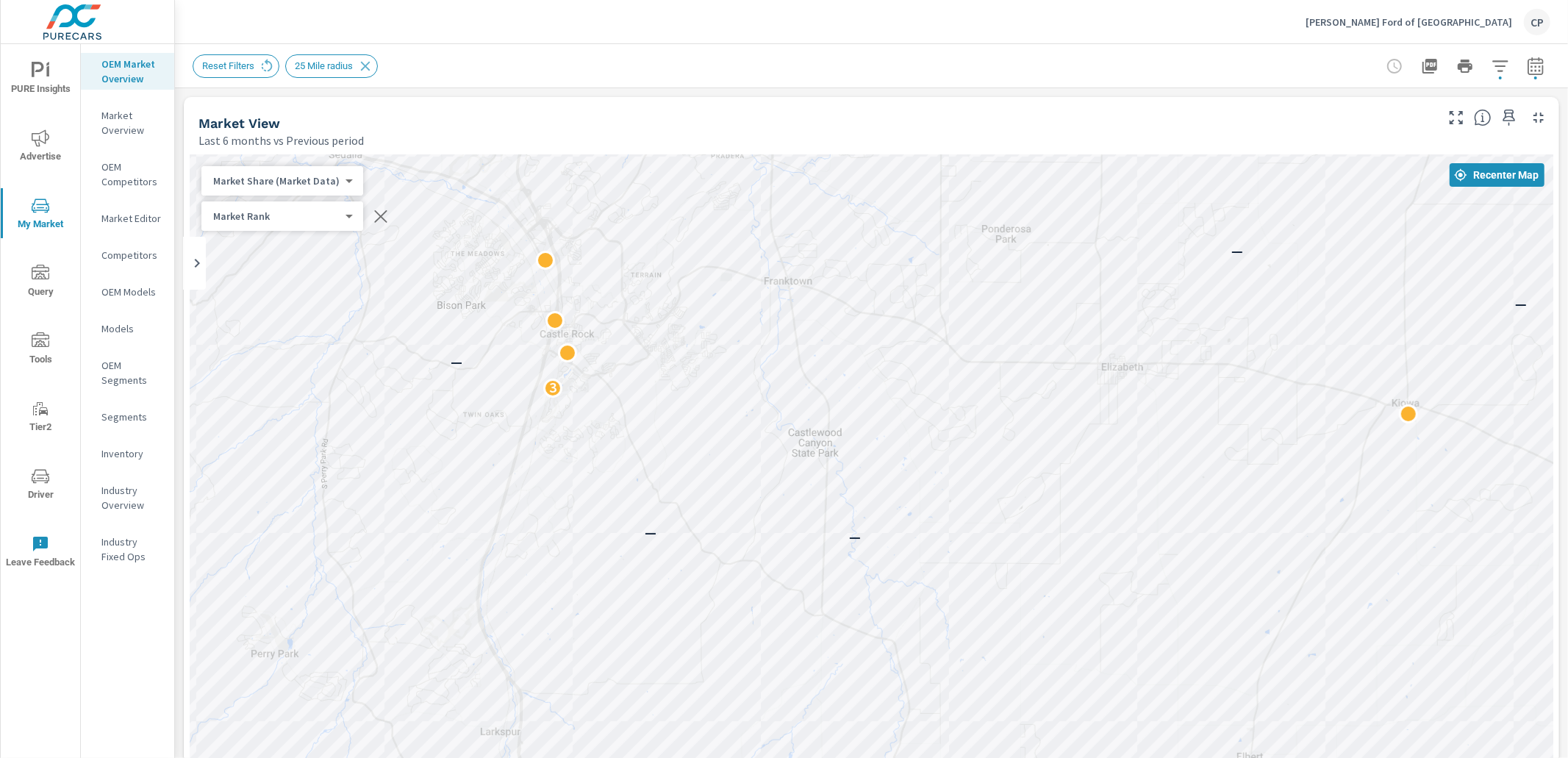
drag, startPoint x: 701, startPoint y: 363, endPoint x: 708, endPoint y: 477, distance: 114.2
click at [708, 477] on div "2 2 — 2 1 2 1 5 2 5 2 2 — 1 2 1 1 — 1 1 1 1 1 — — — 3 — — — — — — — — — — — — 4…" at bounding box center [871, 563] width 1364 height 818
drag, startPoint x: 870, startPoint y: 543, endPoint x: 825, endPoint y: 386, distance: 163.3
click at [826, 386] on div "2 2 2 2 2 — 2 1 2 1 5 2 5 2 2 — 1 2 1 1 — 1 1 1 1 1 — — — 3 — — — — — — — — — —…" at bounding box center [871, 563] width 1364 height 818
drag, startPoint x: 813, startPoint y: 445, endPoint x: 938, endPoint y: 577, distance: 181.8
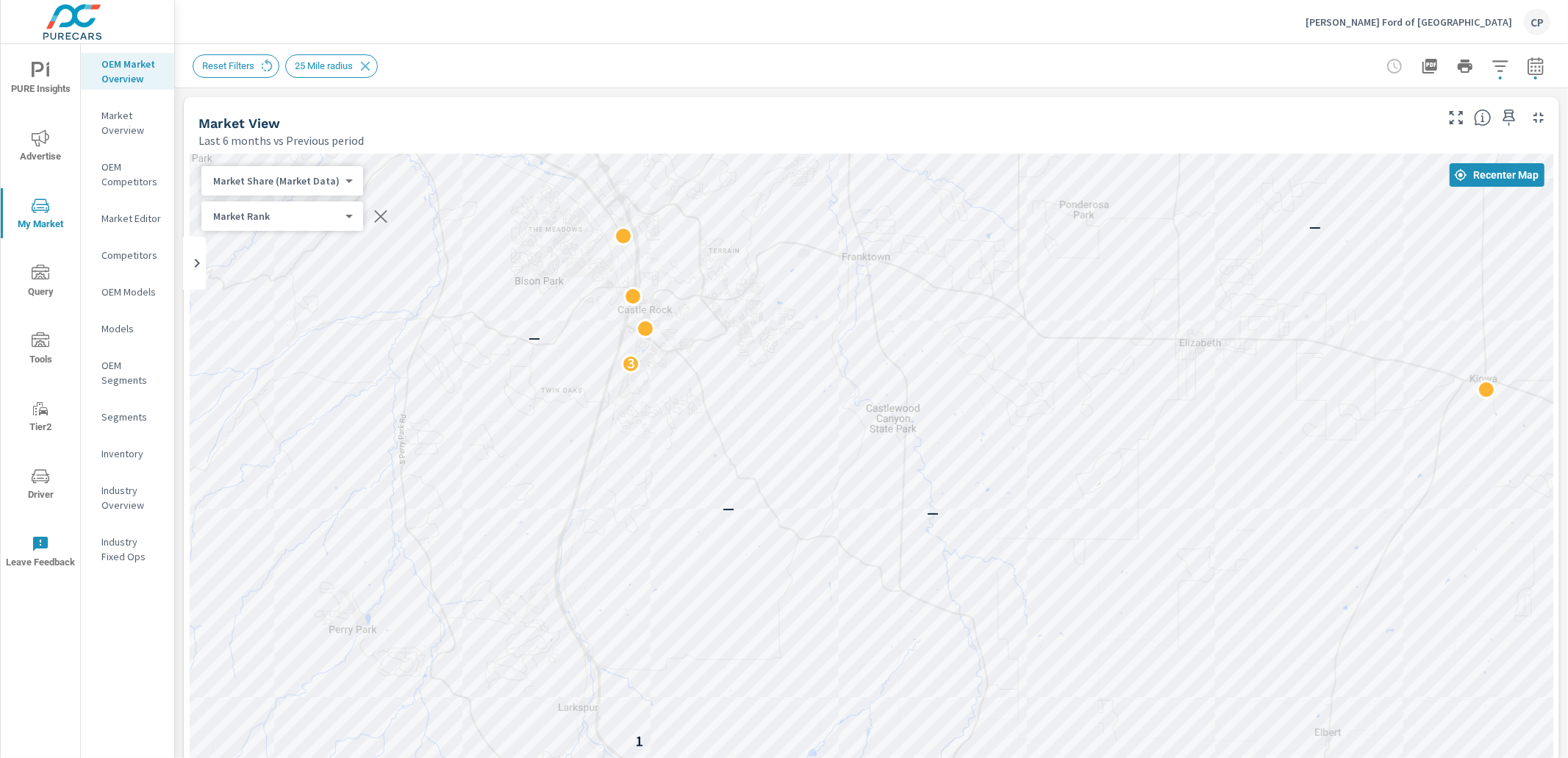
click at [938, 577] on div "2 3 — 4 4 5 2 3 — 3 2 2 2 2 2 — 2 1 2 1 5 2 5 2 2 — 1 2 1 1 — 1 1 1 1 1 — — — 3…" at bounding box center [871, 563] width 1364 height 818
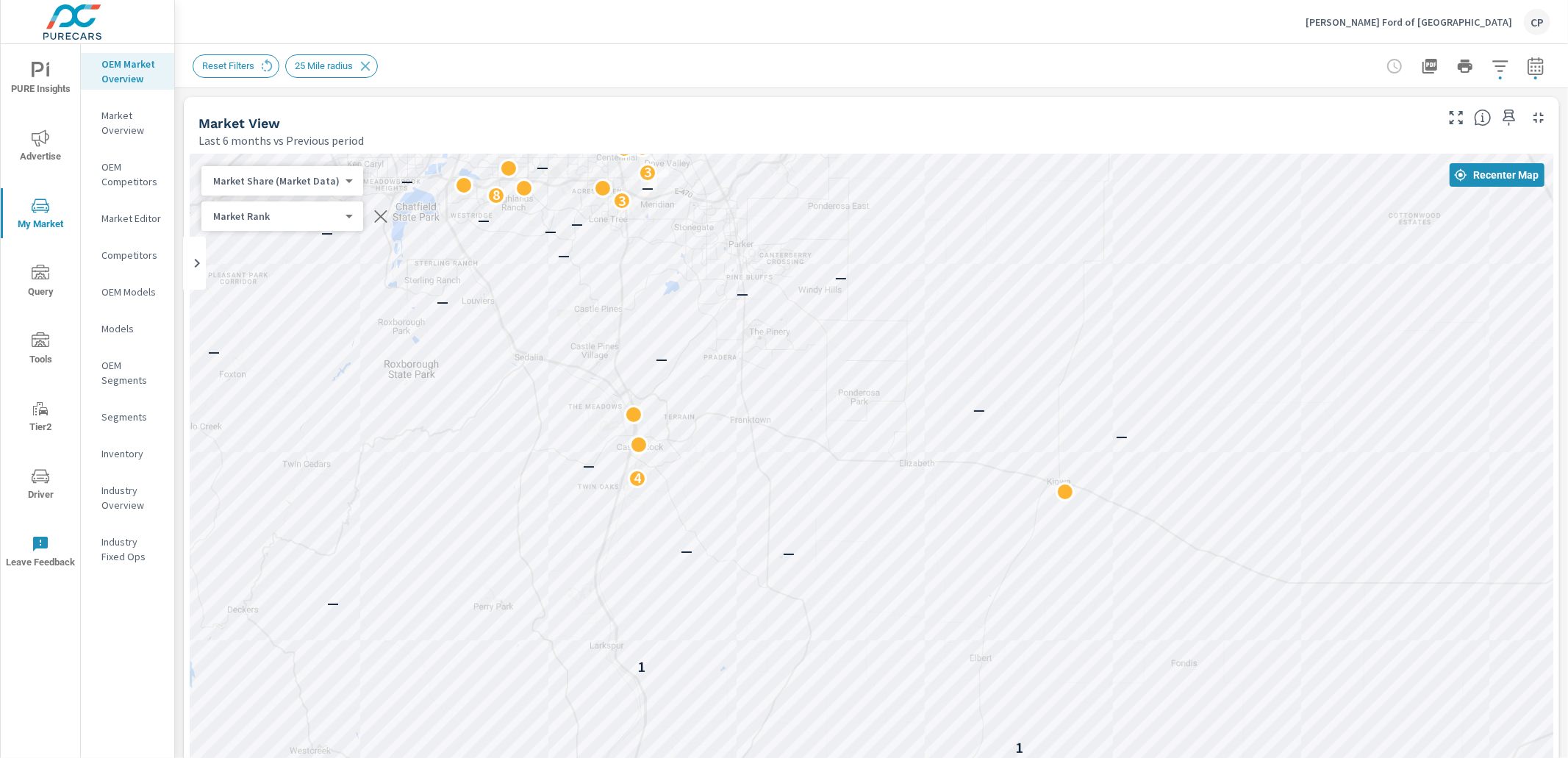
drag, startPoint x: 1018, startPoint y: 415, endPoint x: 863, endPoint y: 419, distance: 155.1
click at [863, 419] on div "26 — 5 3 — 5 — 6 3 — 6 1 4 2 — 6 19 — 7 17 3 9 6 5 9 — 4 4 5 2 — 3 — 3 2 2 2 2 …" at bounding box center [871, 563] width 1364 height 818
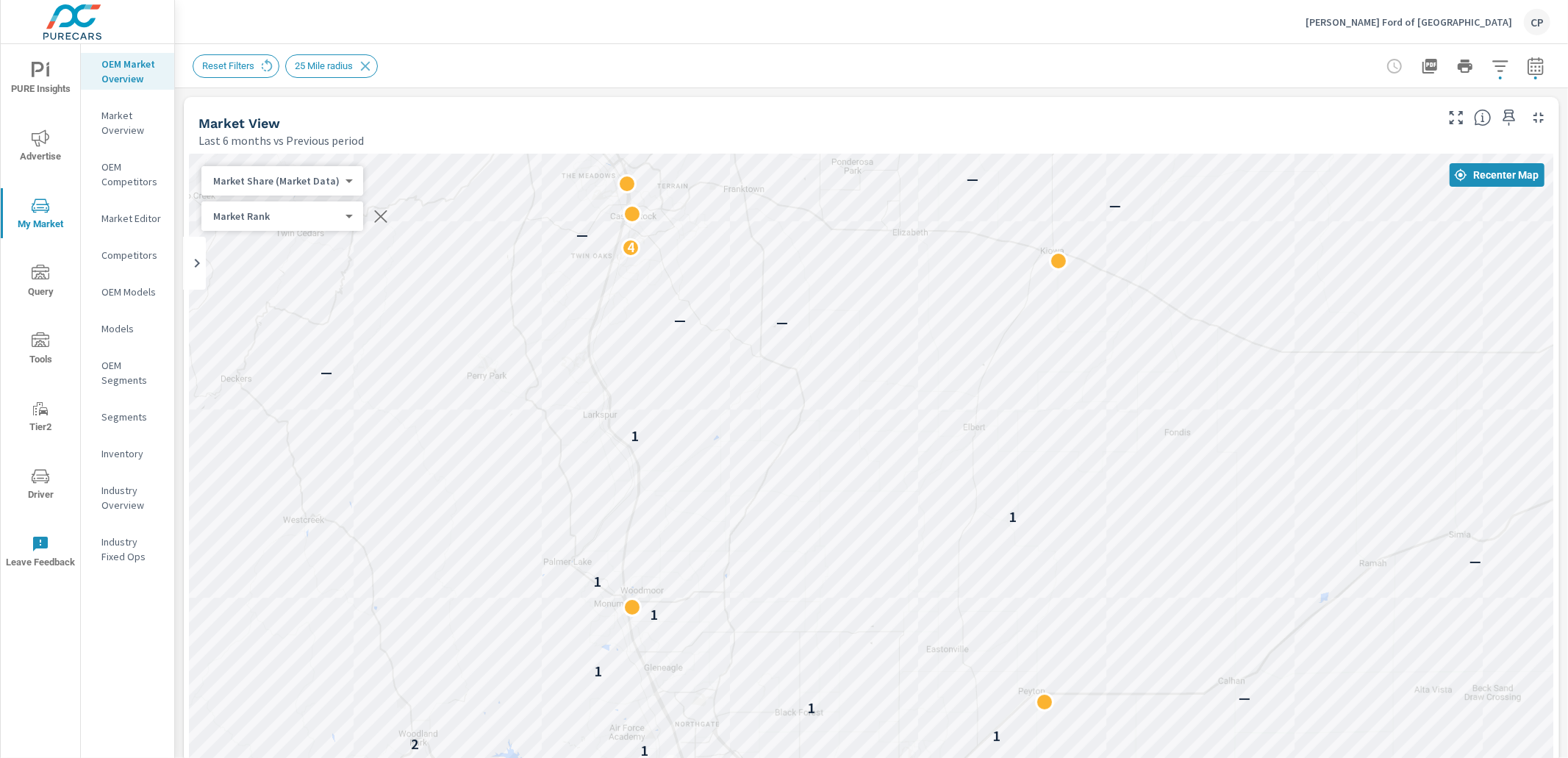
drag, startPoint x: 734, startPoint y: 541, endPoint x: 727, endPoint y: 308, distance: 233.1
click at [726, 308] on div "26 — 5 3 — 5 — 6 3 — 6 1 4 2 — 6 19 — 7 17 3 9 6 5 9 — 4 4 5 2 — 3 — 3 2 2 2 2 …" at bounding box center [871, 563] width 1364 height 818
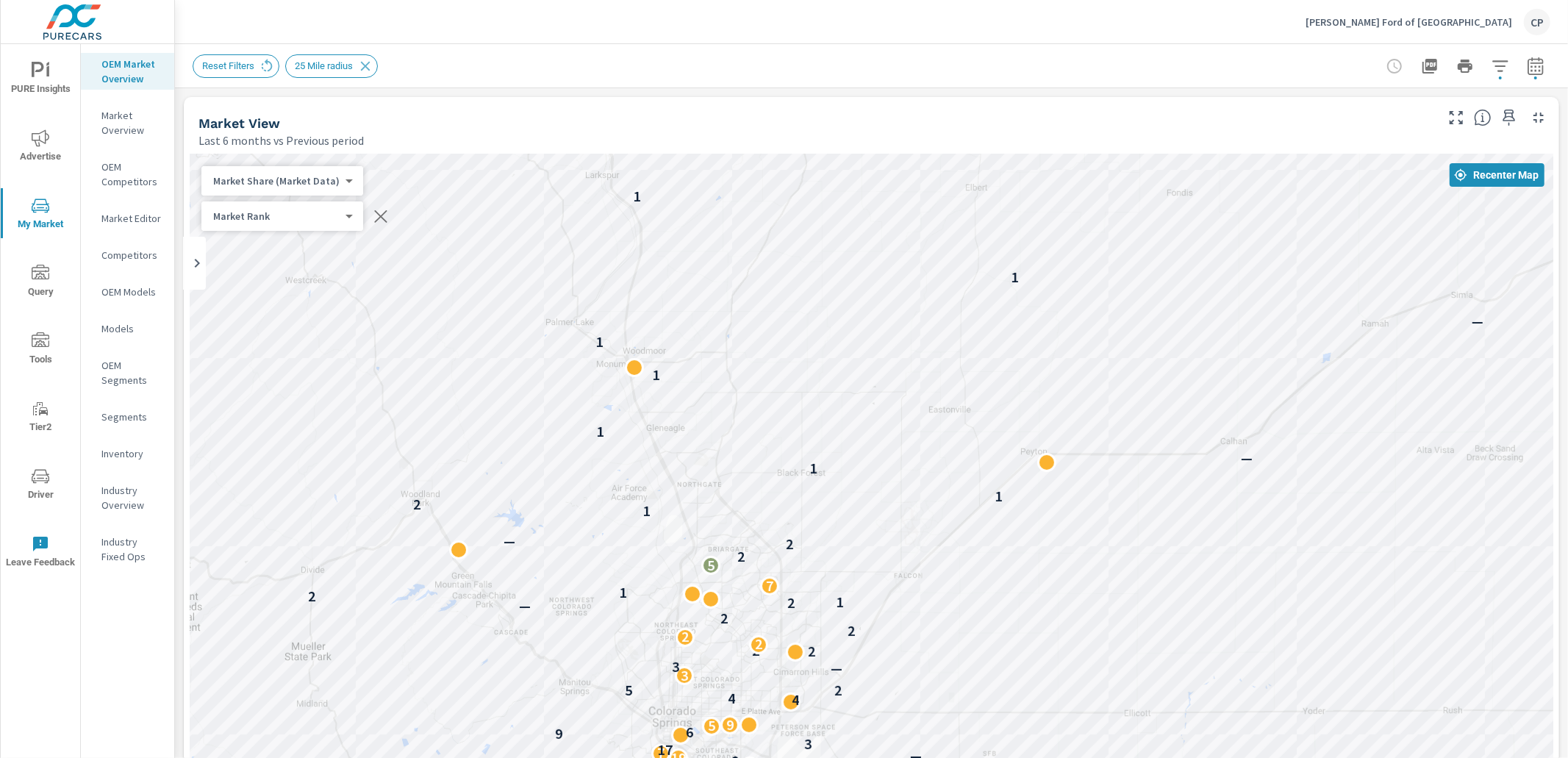
drag, startPoint x: 851, startPoint y: 518, endPoint x: 855, endPoint y: 276, distance: 242.0
click at [855, 276] on div "7 — 3 — 9 — — — — — — — 26 — 5 3 — 5 — 6 3 — 6 1 4 2 — 6 19 — 7 17 3 9 6 5 9 — …" at bounding box center [871, 563] width 1364 height 818
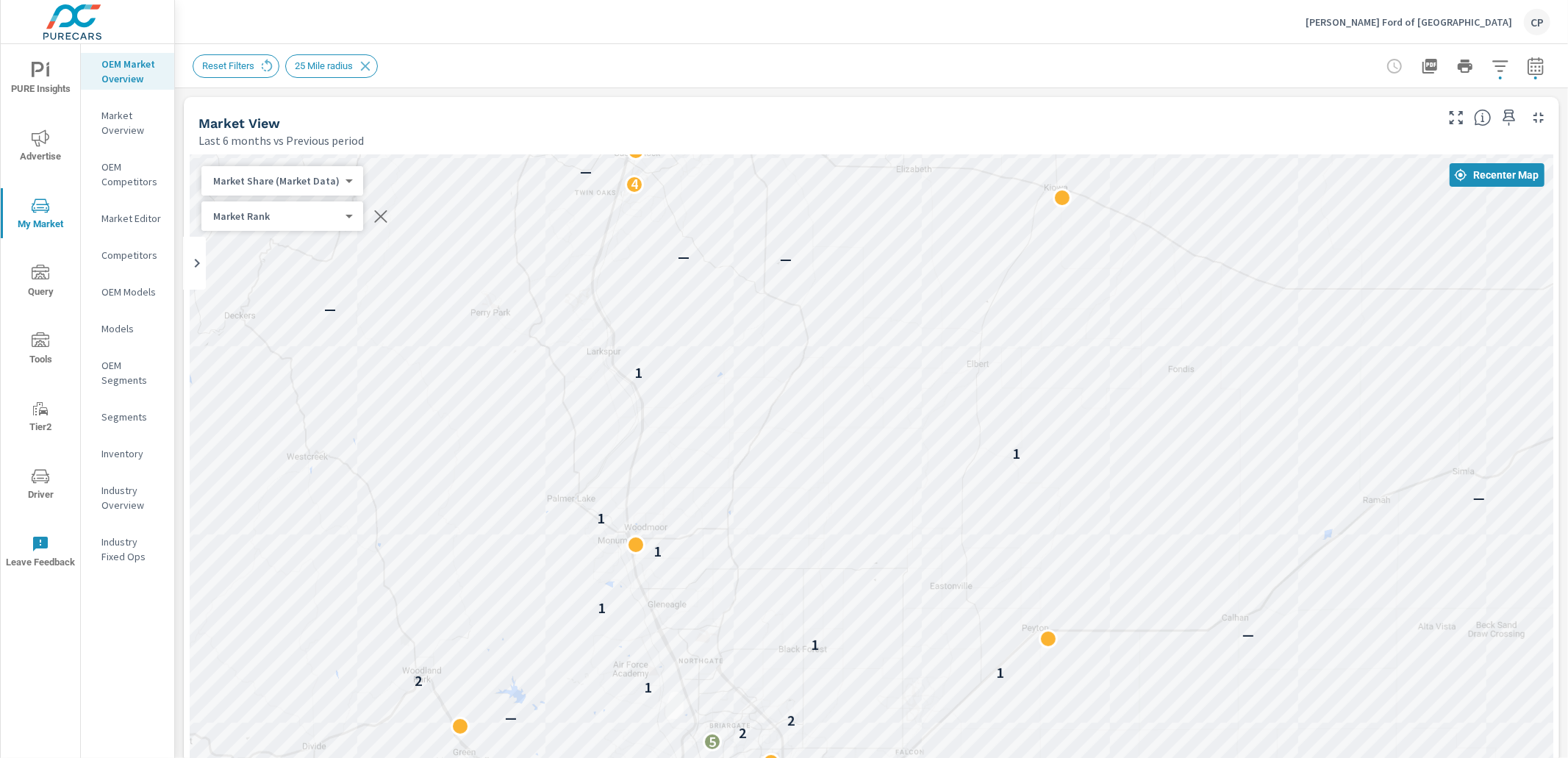
drag, startPoint x: 817, startPoint y: 354, endPoint x: 818, endPoint y: 526, distance: 172.0
click at [818, 526] on div "7 — 3 — 9 — — — — — — — 26 — 5 3 — 5 — 6 3 — 6 1 4 2 — 6 19 — 7 17 3 9 6 5 9 — …" at bounding box center [871, 563] width 1364 height 818
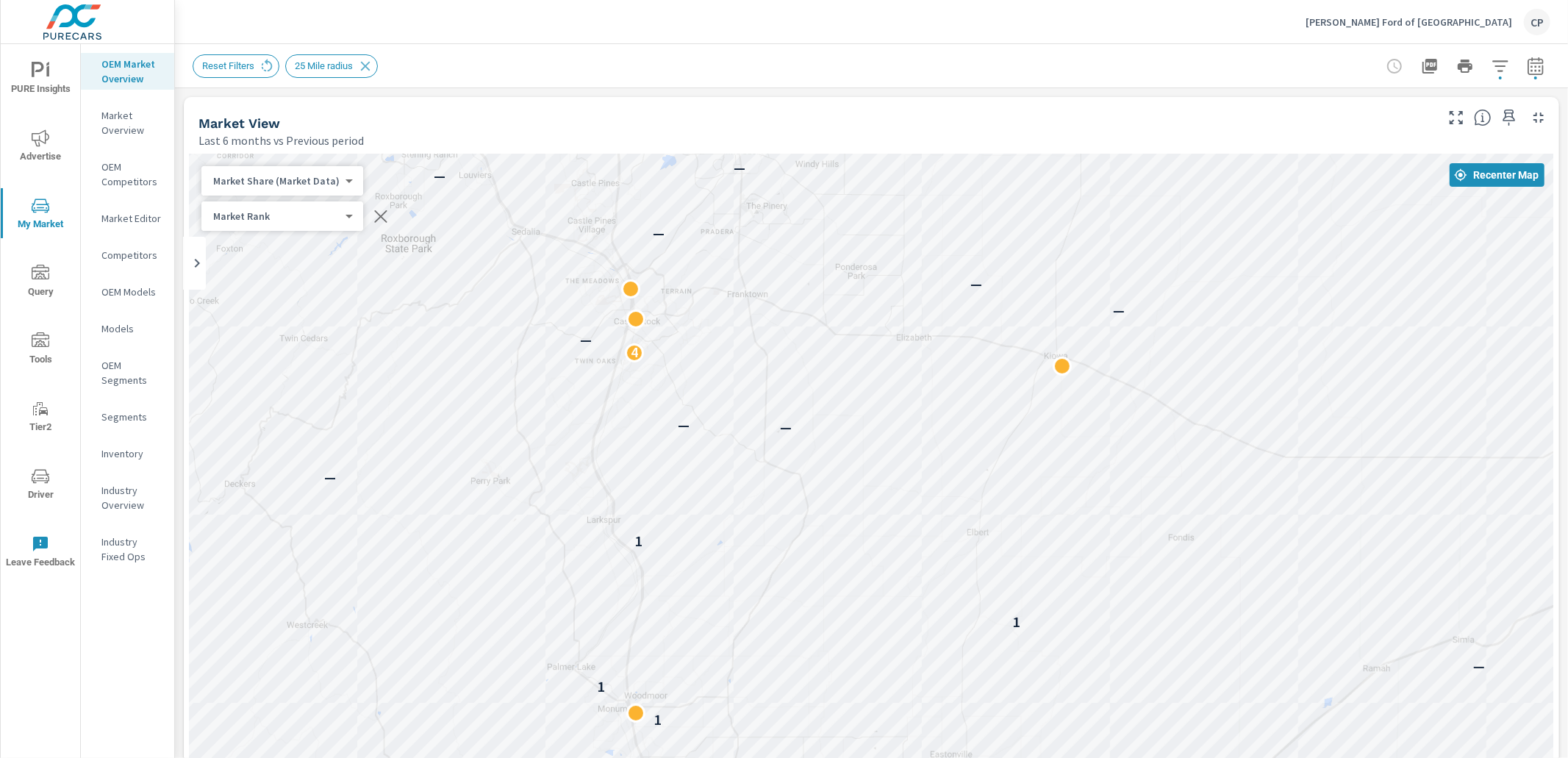
drag, startPoint x: 776, startPoint y: 298, endPoint x: 776, endPoint y: 466, distance: 168.0
click at [776, 466] on div "— — — — — 26 — 5 3 — 5 — 6 3 — 6 1 4 2 — 6 19 — 7 17 3 9 6 5 9 — 4 4 5 2 — 3 — …" at bounding box center [871, 563] width 1364 height 818
click at [1503, 67] on icon "button" at bounding box center [1501, 66] width 18 height 18
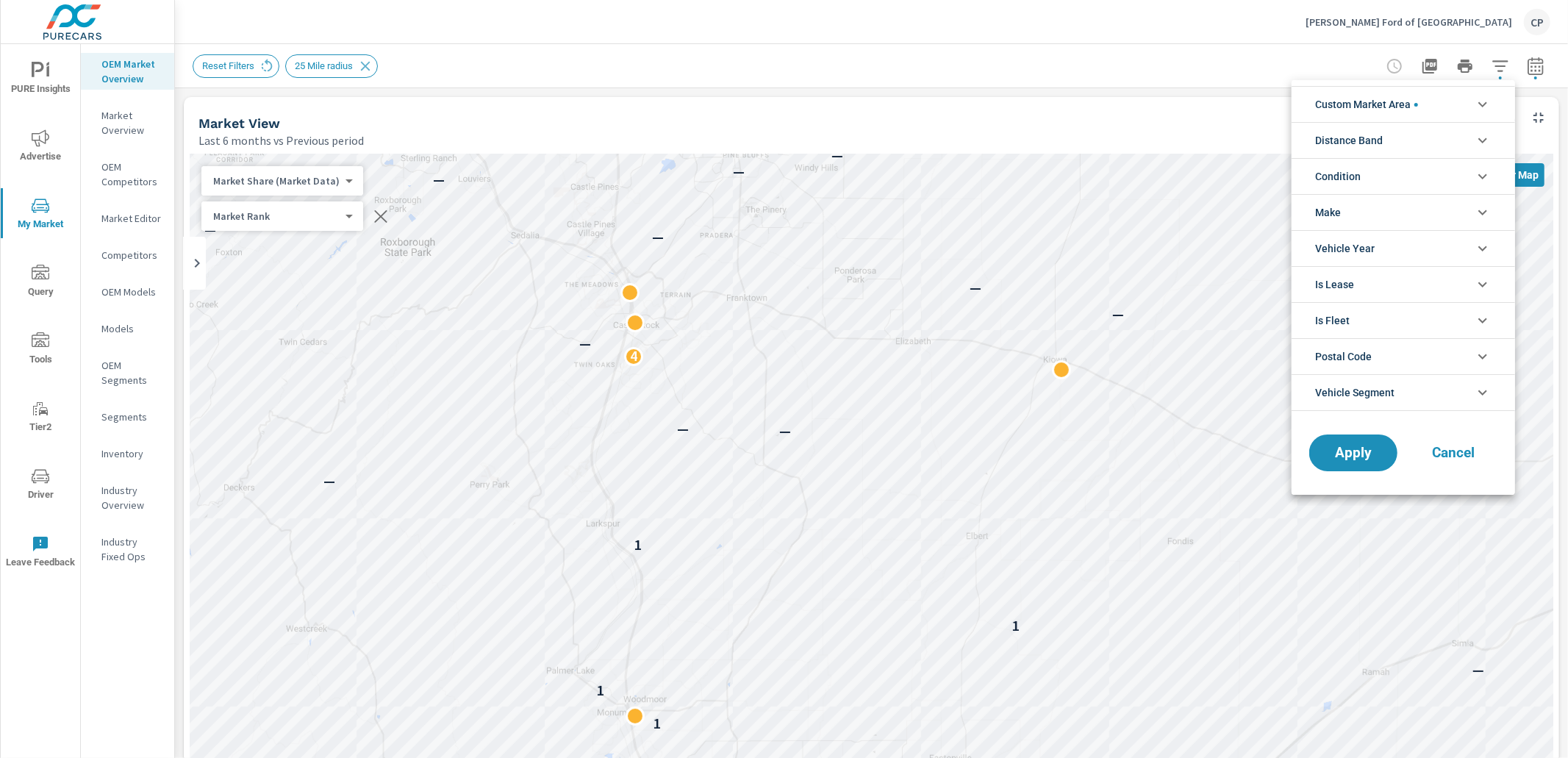
scroll to position [66, 0]
click at [1449, 109] on li "Custom Market Area" at bounding box center [1403, 104] width 224 height 36
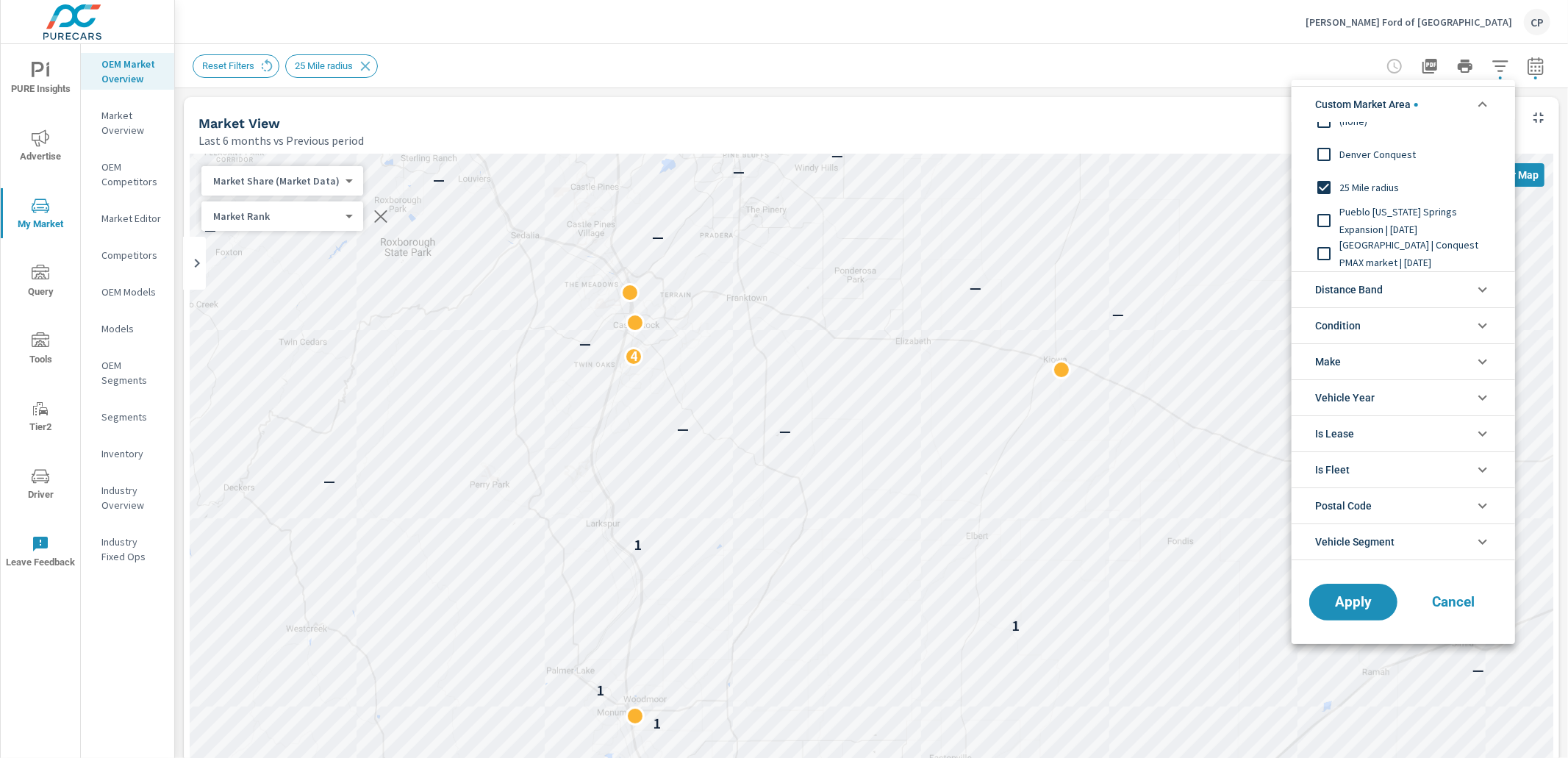
scroll to position [1, 0]
click at [1357, 289] on span "Distance Band" at bounding box center [1349, 290] width 68 height 35
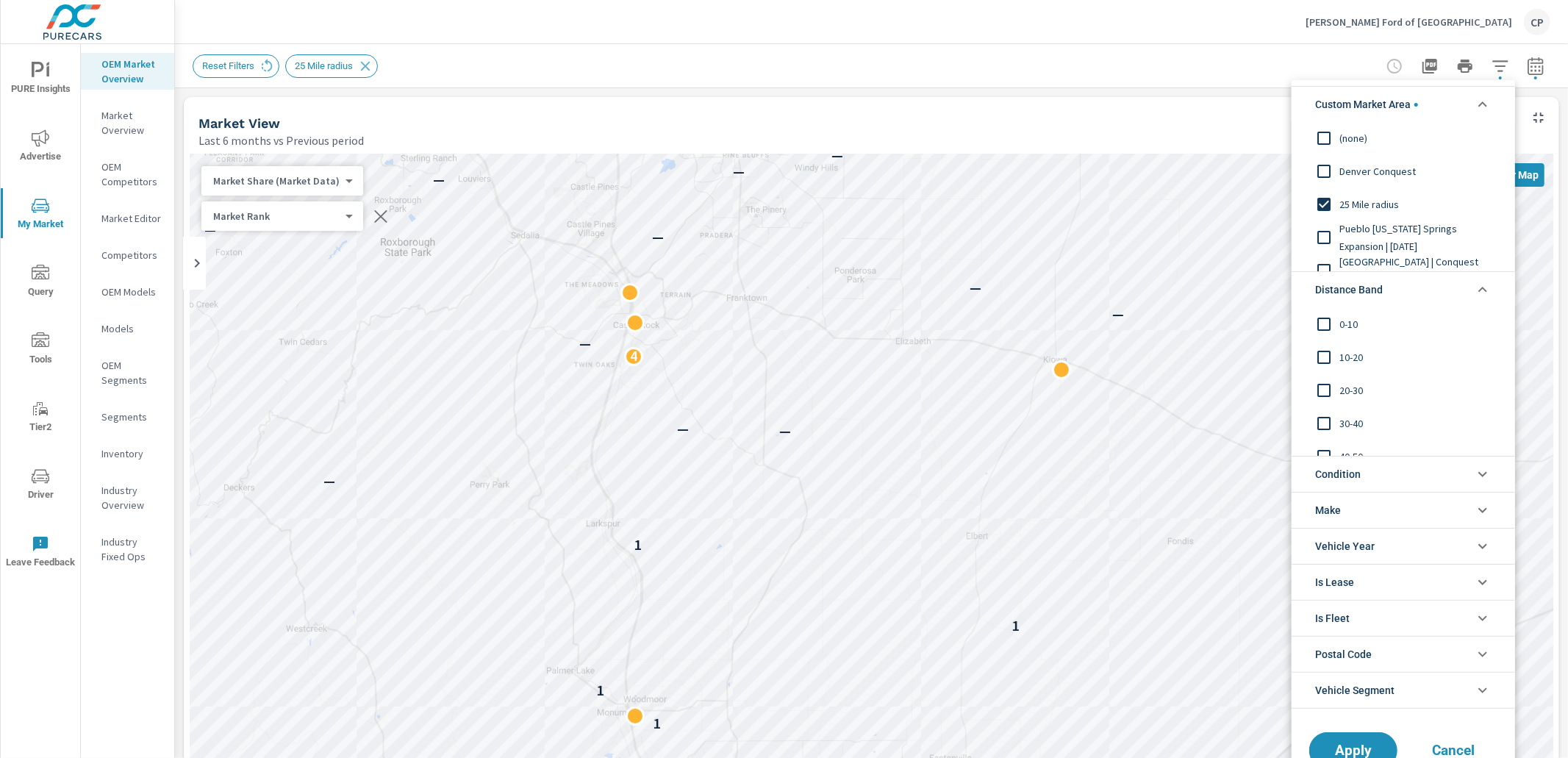
click at [1336, 413] on input "filter options" at bounding box center [1324, 423] width 31 height 31
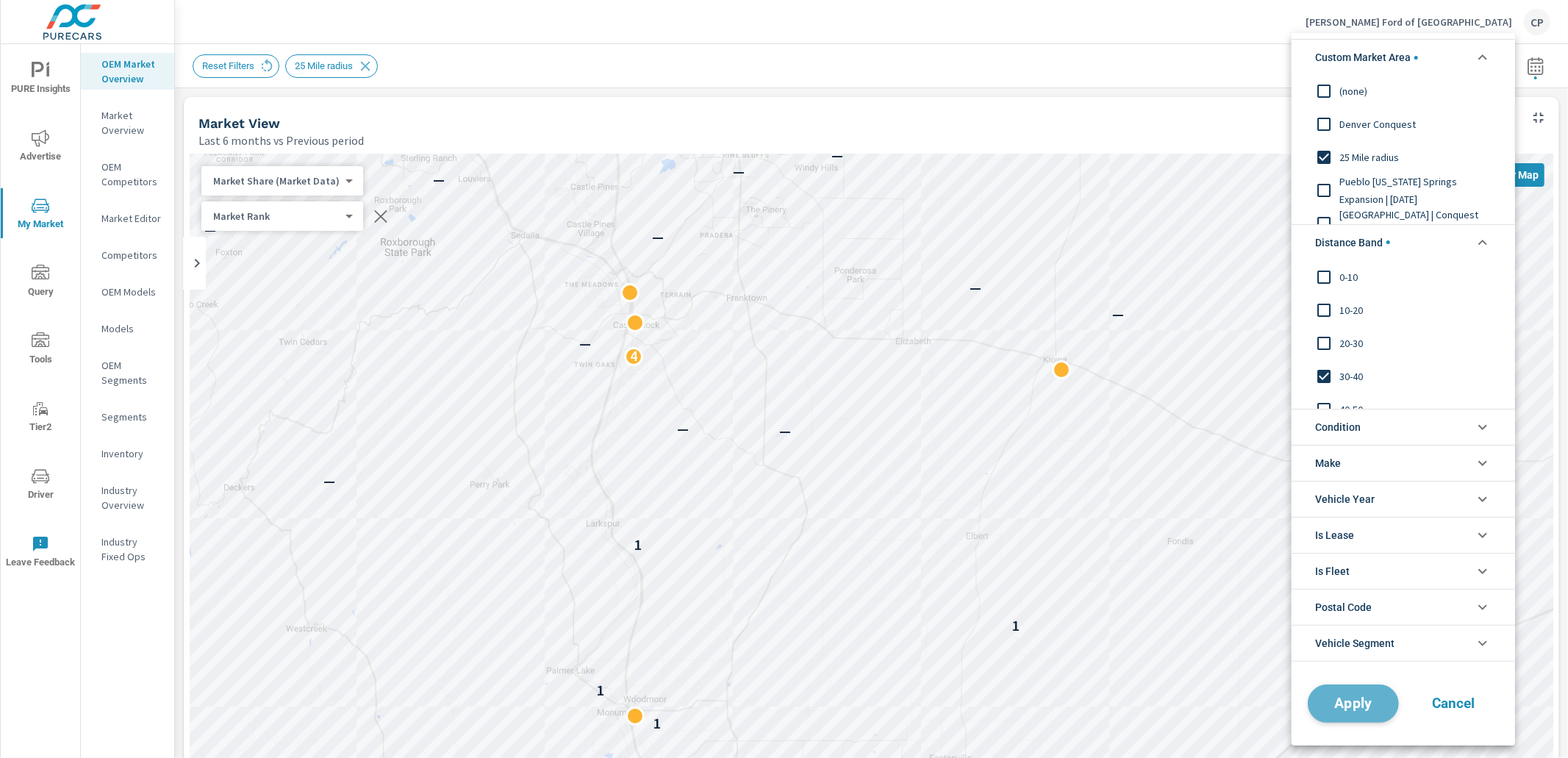
click at [1344, 702] on span "Apply" at bounding box center [1353, 704] width 60 height 14
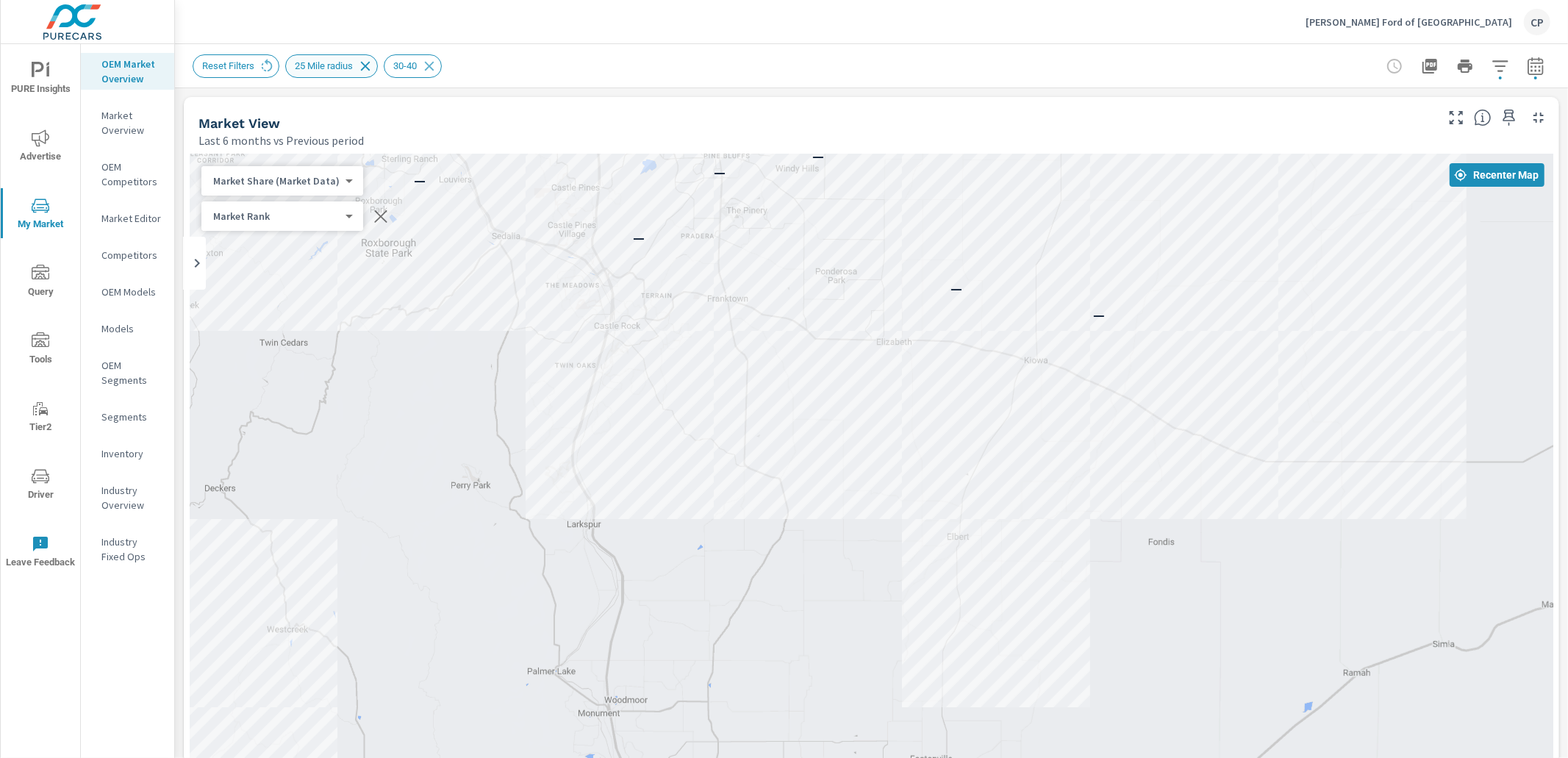
click at [371, 65] on icon at bounding box center [365, 66] width 16 height 16
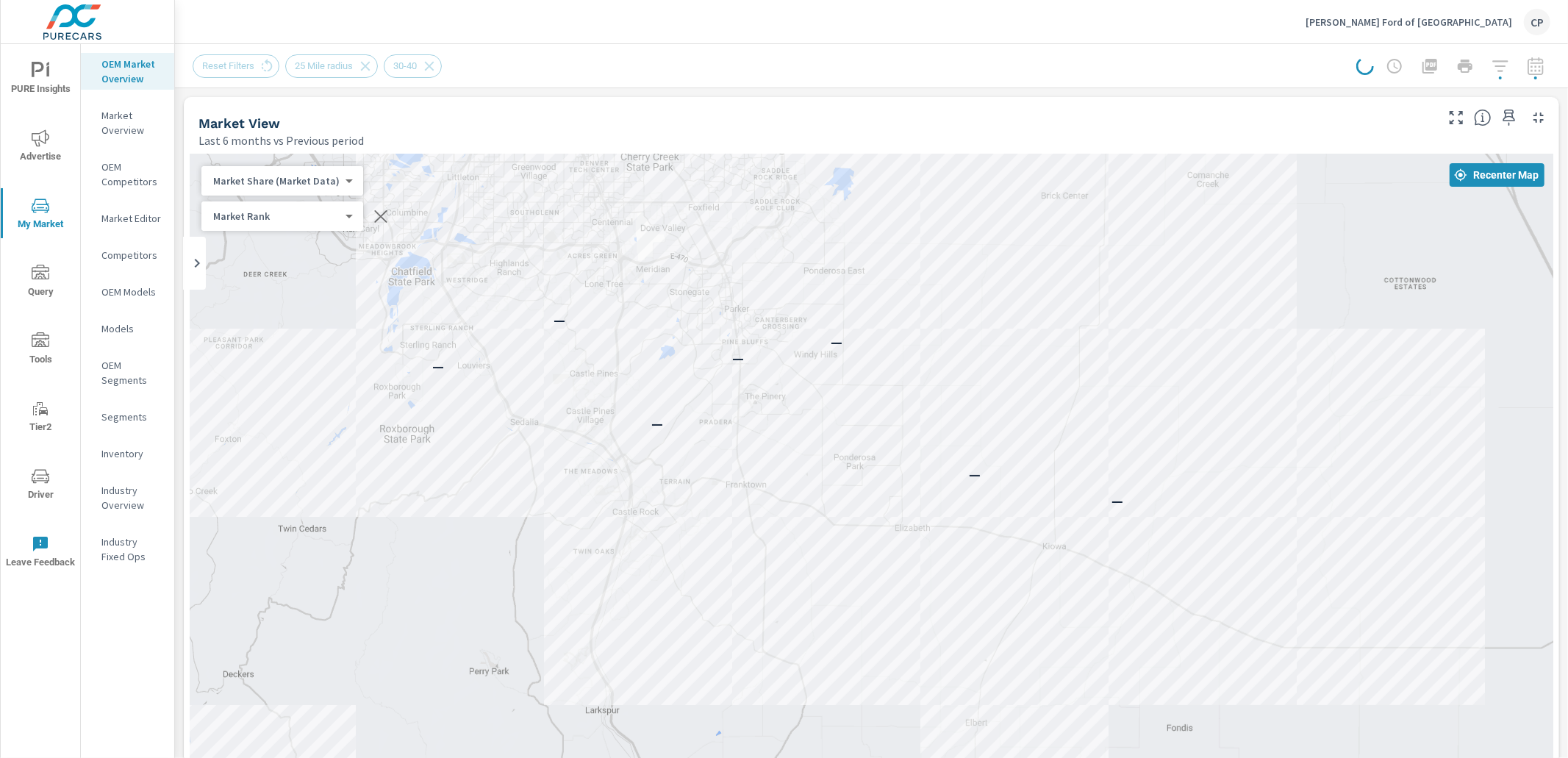
drag, startPoint x: 667, startPoint y: 246, endPoint x: 691, endPoint y: 427, distance: 182.6
click at [689, 431] on div "— — — — — — — — —" at bounding box center [871, 563] width 1364 height 818
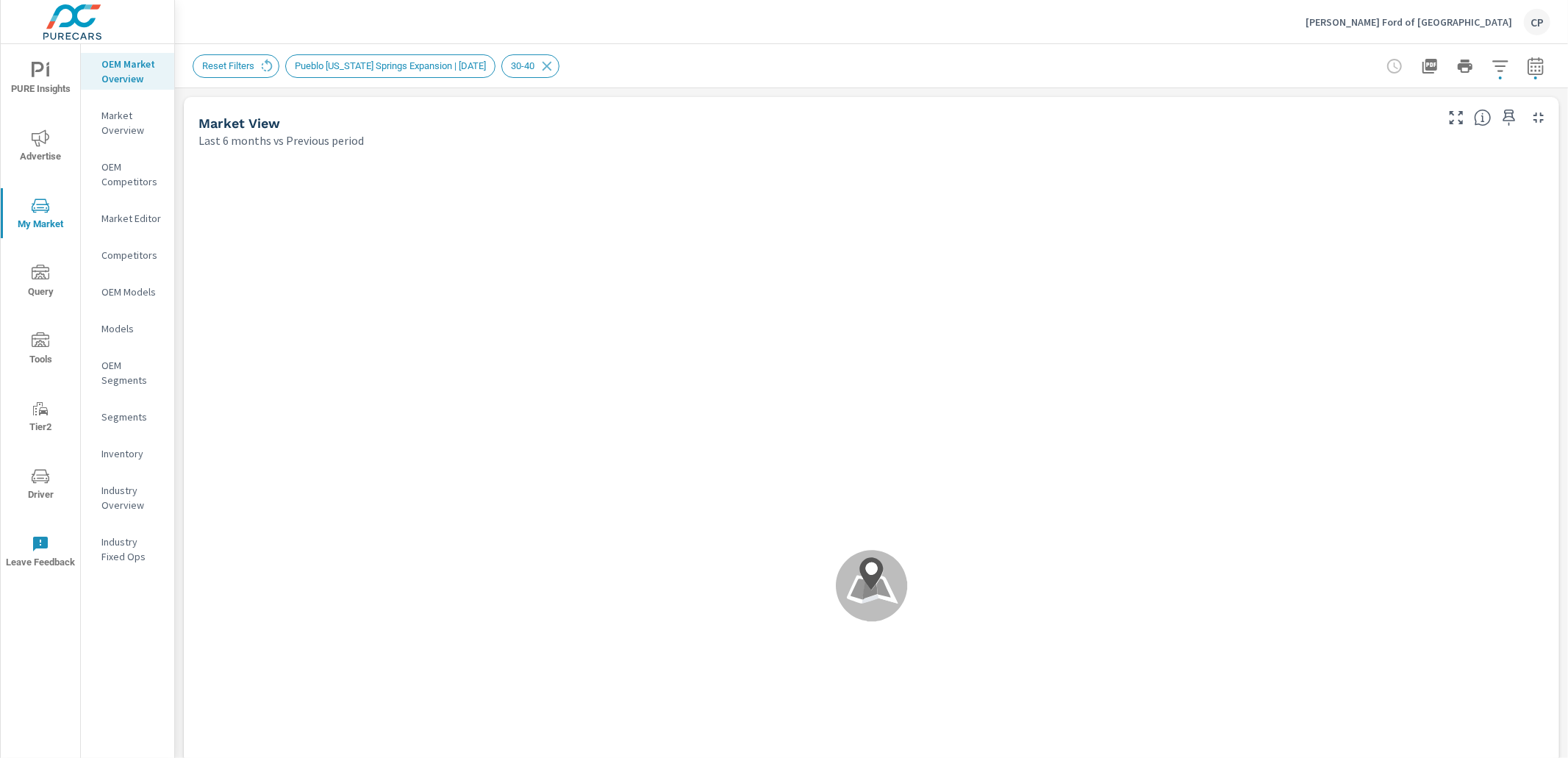
scroll to position [165, 0]
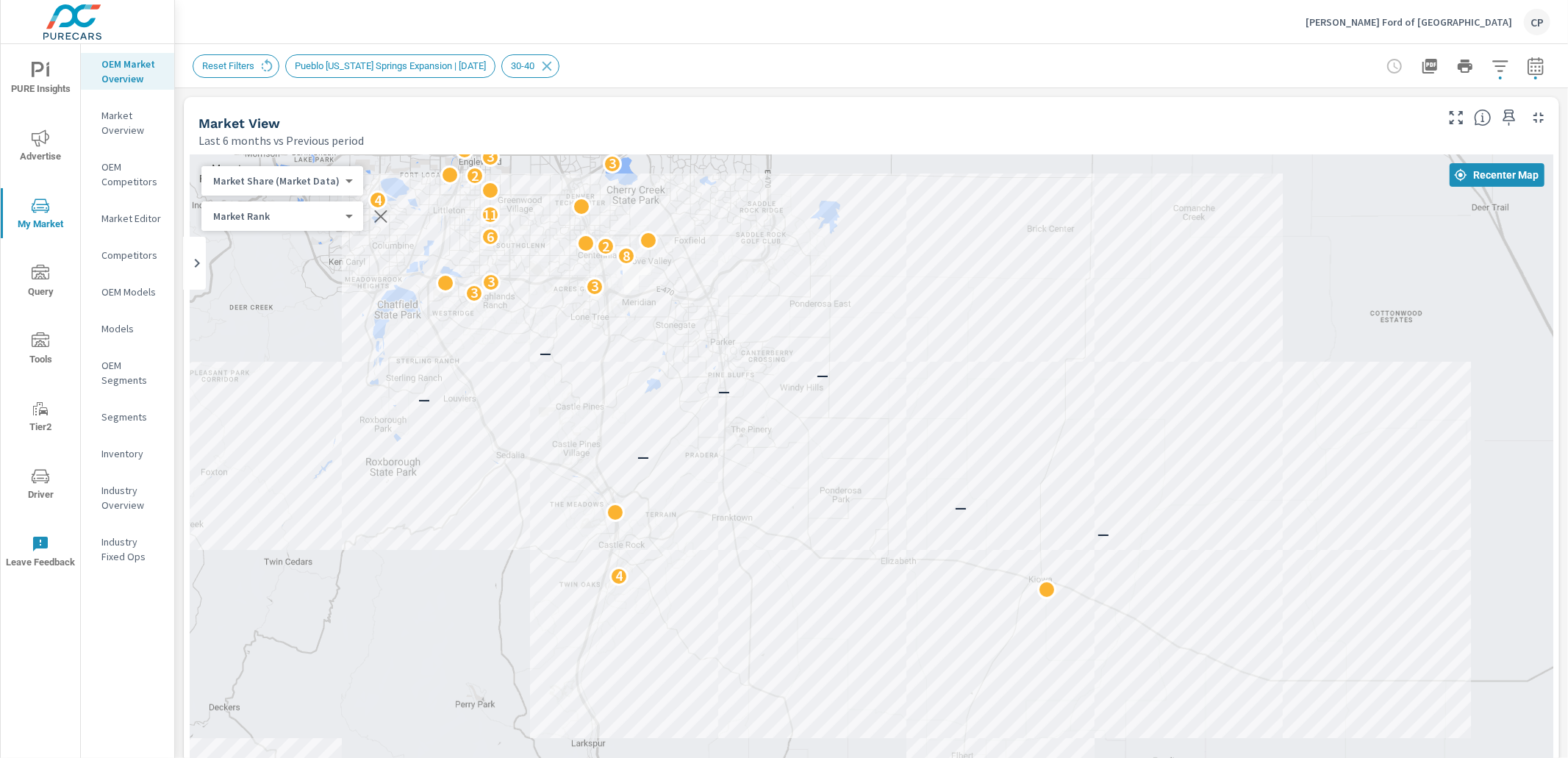
drag, startPoint x: 613, startPoint y: 304, endPoint x: 617, endPoint y: 530, distance: 226.0
click at [617, 530] on div "— 4 23 2 3 2 2 7 4 — 4 — — — — — — — 3 3 3 8 2 6 11 4 2 3 3 3 3 2 3 4 5 5 5 2 2…" at bounding box center [871, 563] width 1364 height 818
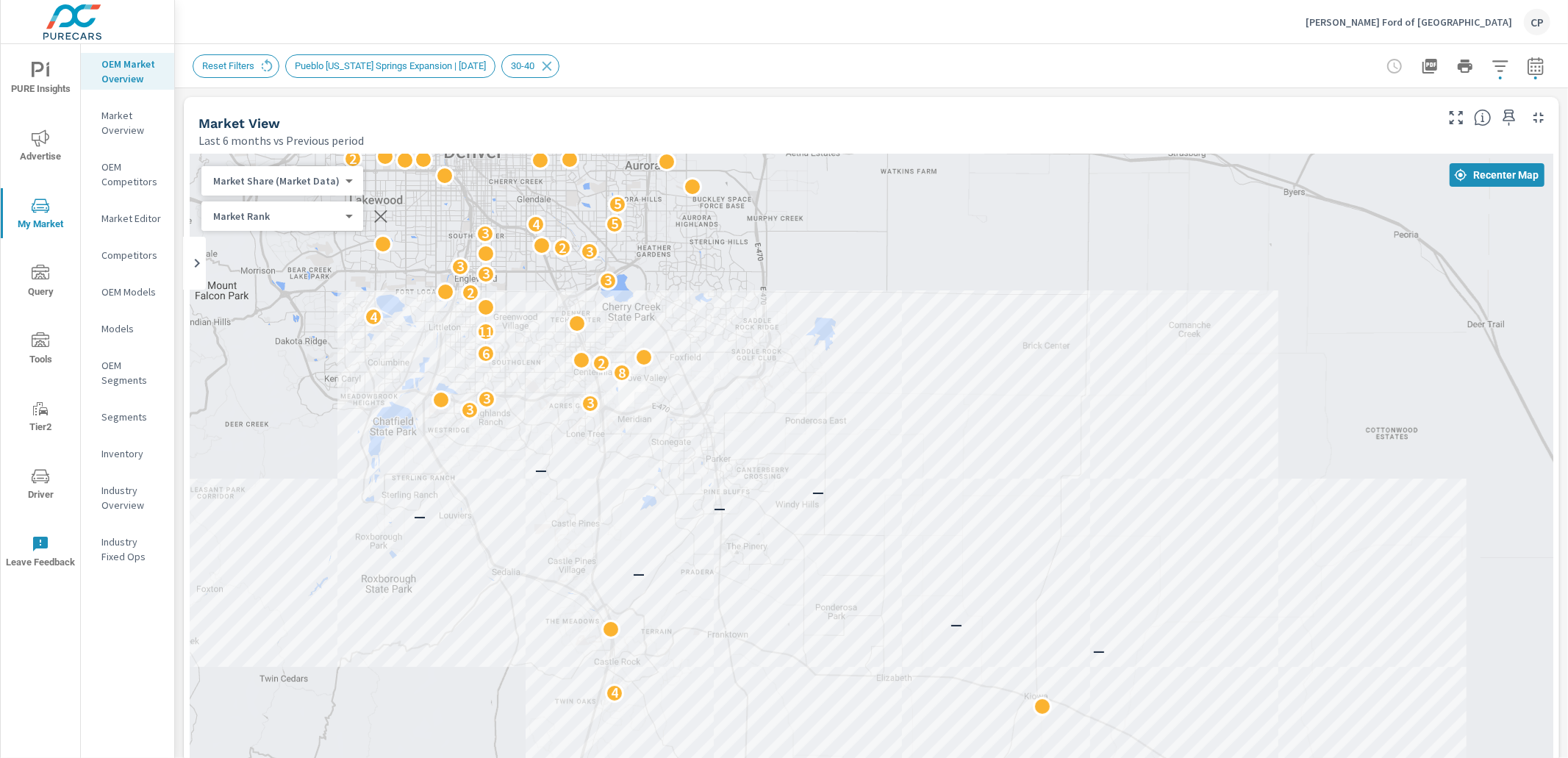
drag, startPoint x: 633, startPoint y: 407, endPoint x: 629, endPoint y: 523, distance: 116.1
click at [629, 523] on div "— 4 23 2 3 2 2 7 4 — 4 — — — — — — — 3 3 3 8 2 6 11 4 2 3 3 3 3 2 3 4 5 5 5 2 2…" at bounding box center [871, 563] width 1364 height 818
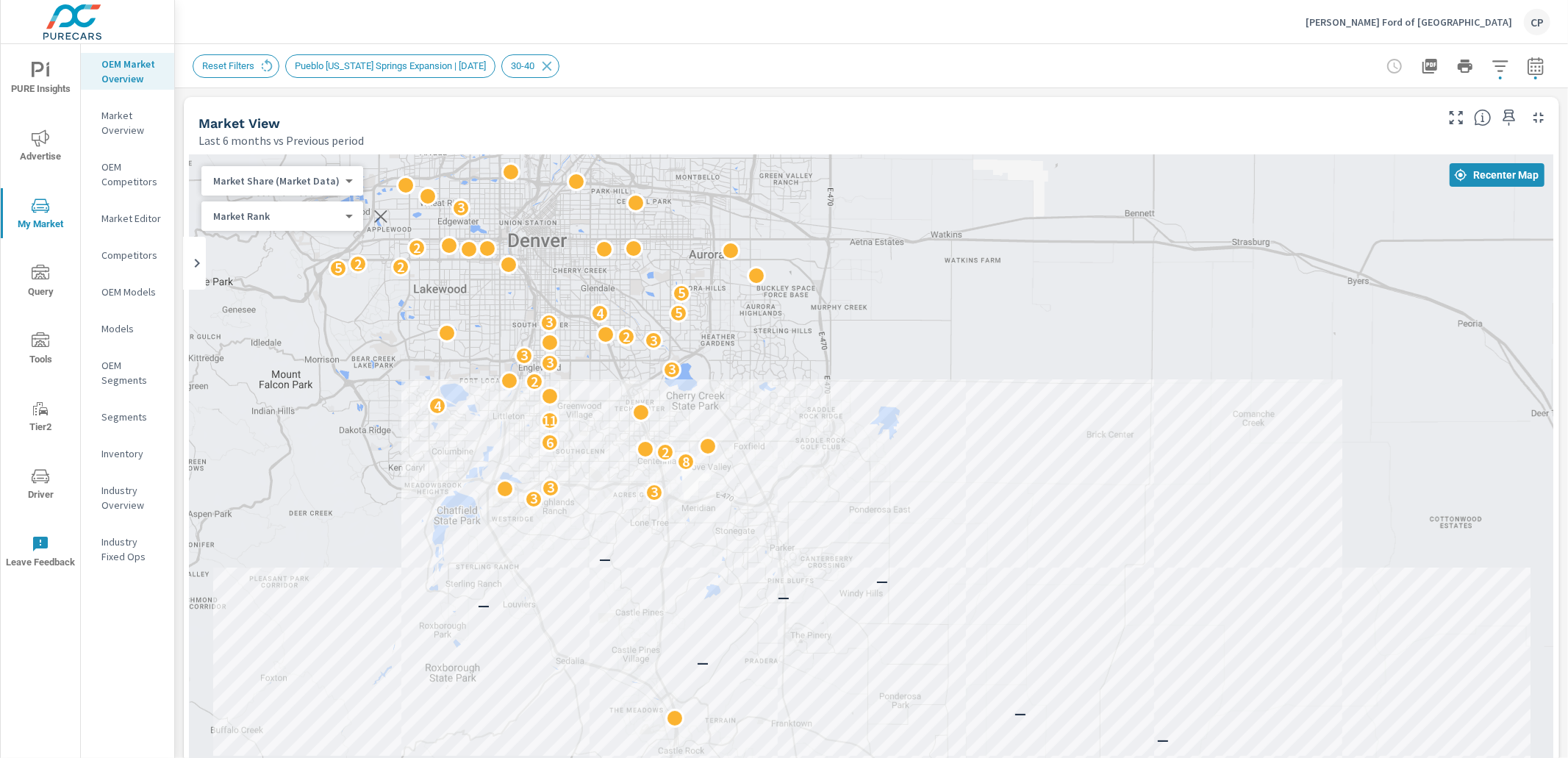
drag, startPoint x: 828, startPoint y: 273, endPoint x: 893, endPoint y: 365, distance: 112.6
click at [893, 365] on div "4 23 2 3 2 2 7 4 — 4 — — — — — — — 3 3 3 8 2 6 11 4 2 3 3 3 3 2 3 4 5 5 5 2 2 2…" at bounding box center [871, 563] width 1364 height 818
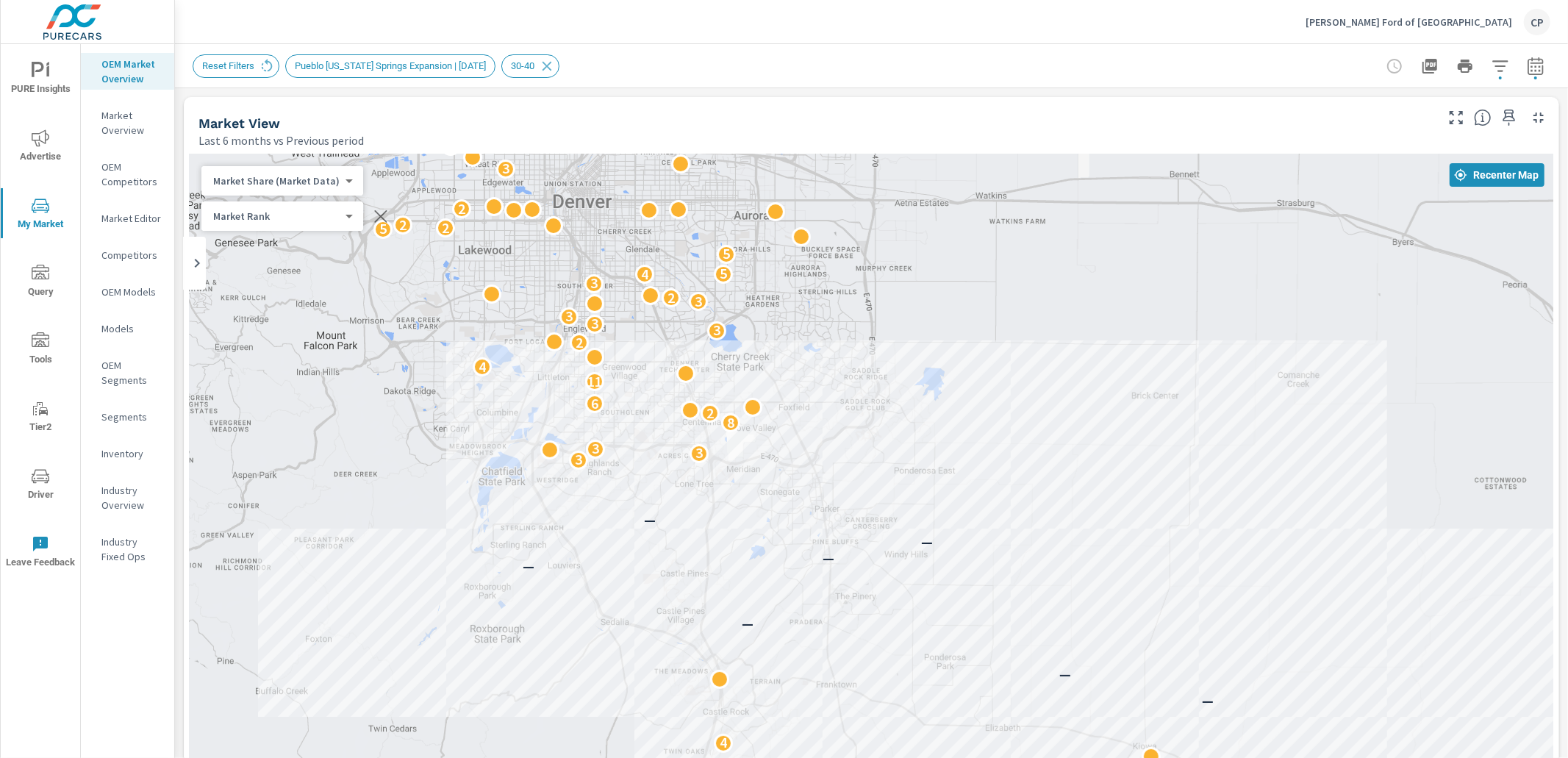
drag, startPoint x: 869, startPoint y: 367, endPoint x: 902, endPoint y: 328, distance: 51.1
click at [902, 328] on div "13 2 2 3 2 2 7 4 — 4 — — — — — — — 3 3 3 8 2 6 11 4 2 3 3 3 3 2 3 4 5 5 5 2 2 2…" at bounding box center [871, 563] width 1364 height 818
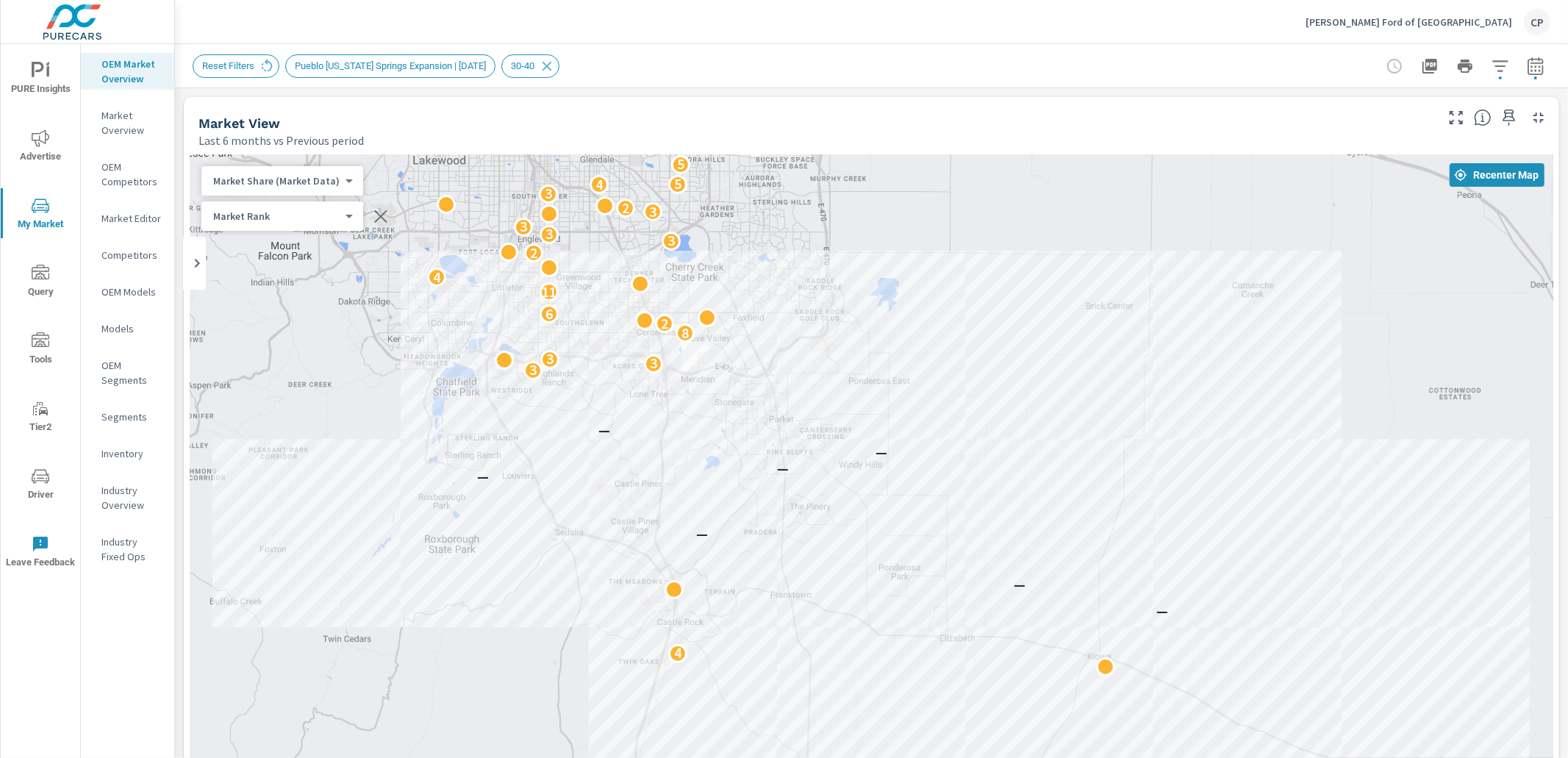
drag, startPoint x: 867, startPoint y: 398, endPoint x: 784, endPoint y: 339, distance: 101.8
click at [819, 307] on div "4 23 2 3 2 2 7 4 — 4 — — — — — — — 3 3 3 8 2 6 11 4 2 3 3 3 3 2 3 4 5 5 5 2 2 2…" at bounding box center [871, 563] width 1364 height 818
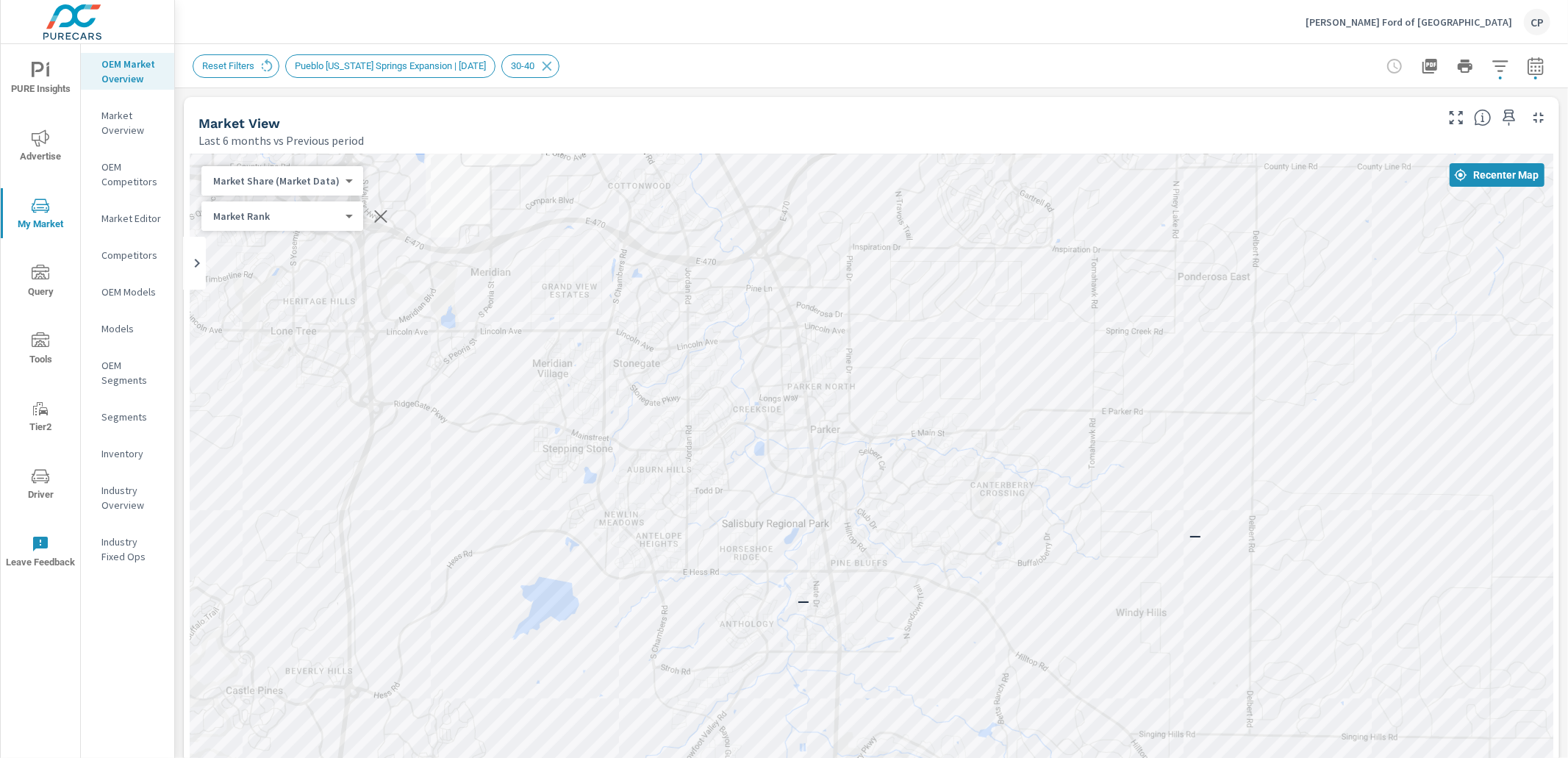
drag, startPoint x: 840, startPoint y: 411, endPoint x: 830, endPoint y: 276, distance: 135.4
click at [830, 276] on div "— 4 23 2 3 2 2 7 4 — 4 — — — — — — — 3 3 3 8 2 6 11 4 2 3 3 3 3 2 3 4 5 5 5 2 2…" at bounding box center [871, 563] width 1364 height 818
drag, startPoint x: 935, startPoint y: 401, endPoint x: 882, endPoint y: 271, distance: 140.4
click at [882, 271] on div "2 — — — — — 2 2 3 3 2 3 4 4 3" at bounding box center [871, 563] width 1364 height 818
drag, startPoint x: 878, startPoint y: 442, endPoint x: 857, endPoint y: 270, distance: 173.3
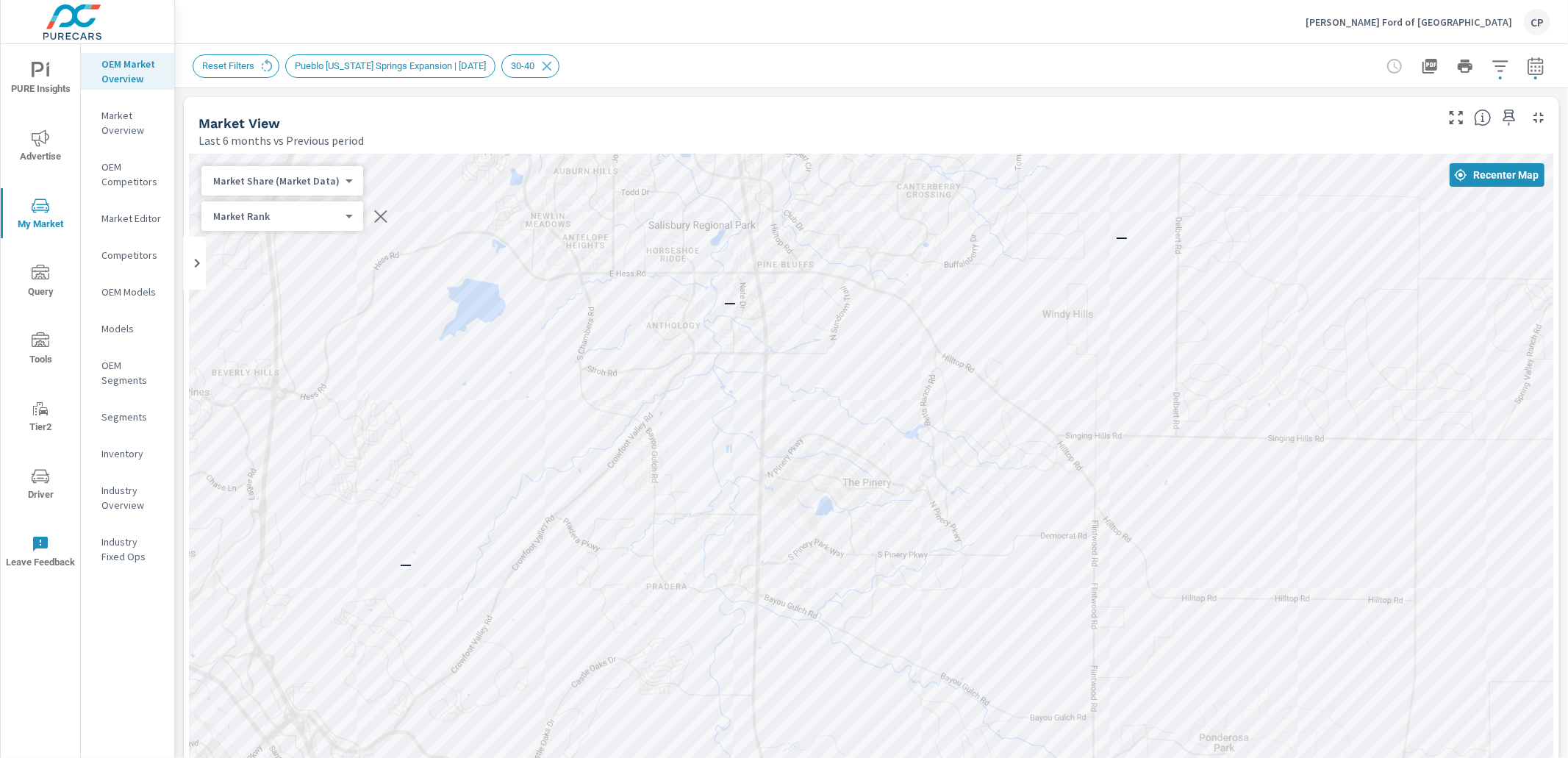
click at [857, 270] on div "2 — — — — — 2 2 3 3 2 3 4 4 3" at bounding box center [871, 563] width 1364 height 818
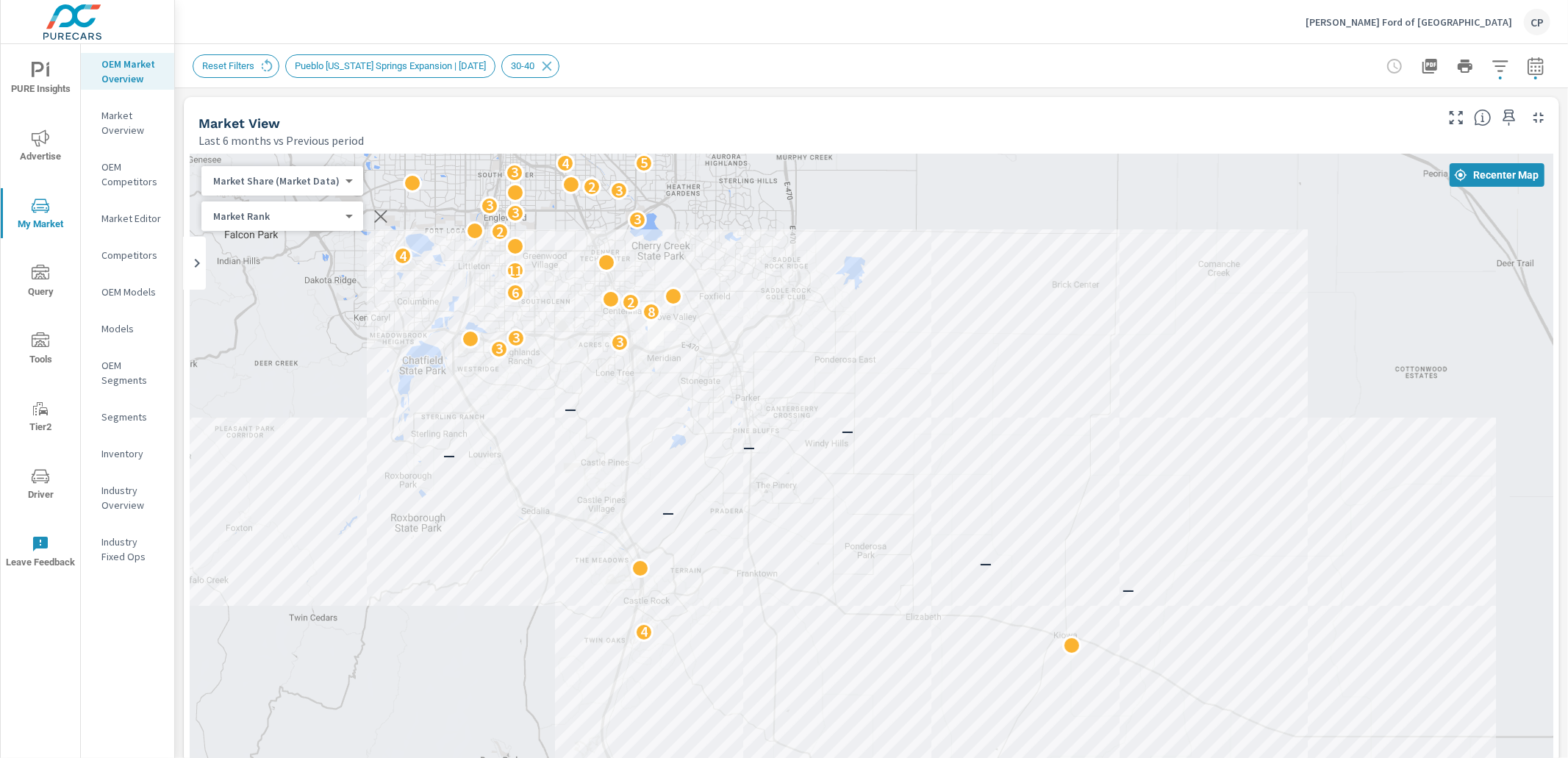
drag, startPoint x: 855, startPoint y: 261, endPoint x: 768, endPoint y: 372, distance: 141.0
click at [776, 368] on div "— 4 23 2 3 2 2 7 4 — 4 — — — — — — — 3 3 3 8 2 6 11 4 2 3 3 3 3 2 3 4 5 5 5 2 2…" at bounding box center [871, 563] width 1364 height 818
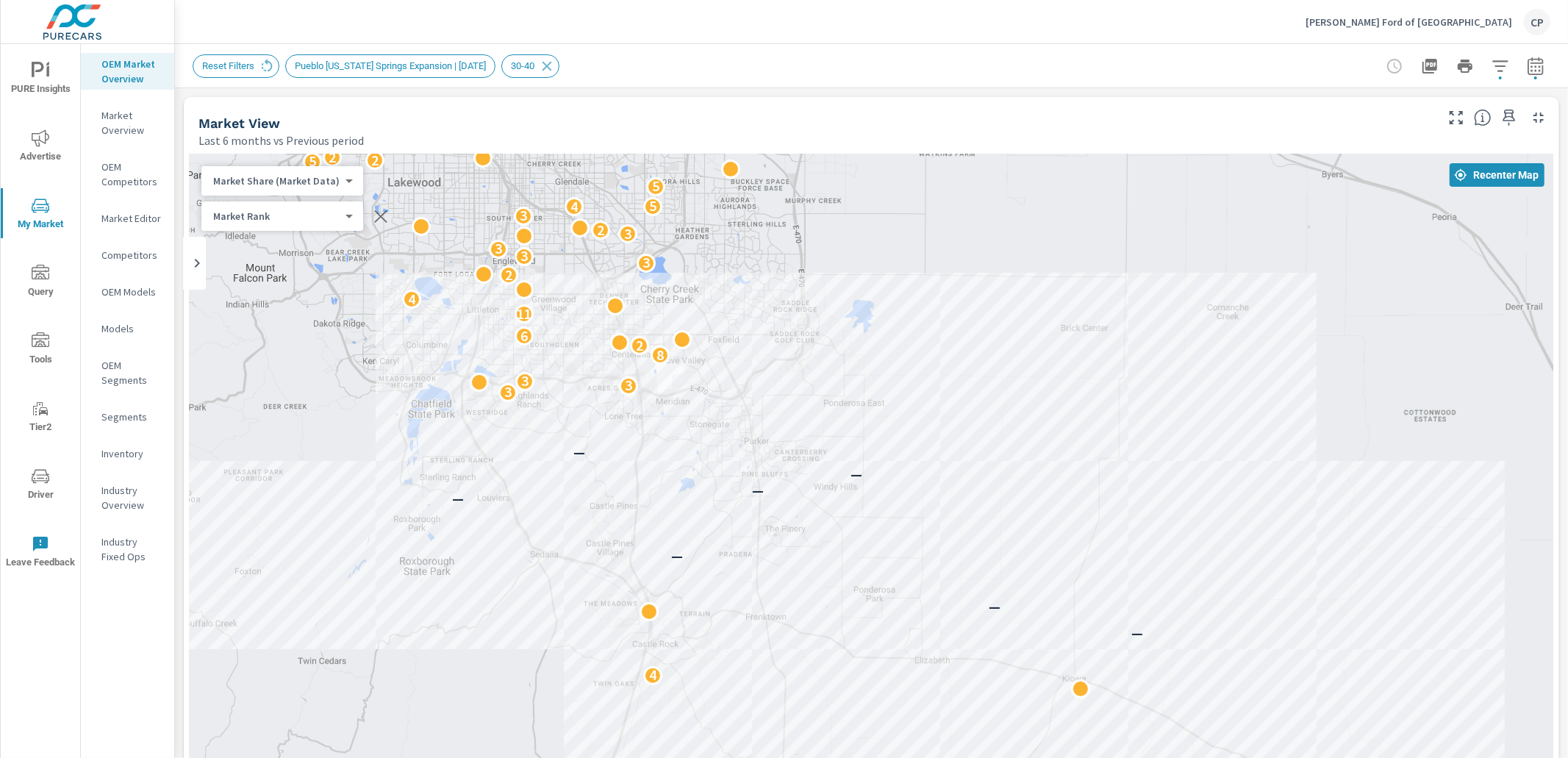
drag, startPoint x: 755, startPoint y: 311, endPoint x: 767, endPoint y: 355, distance: 45.6
click at [767, 355] on div "4 23 2 3 2 2 7 4 — 4 — — — — — — — 3 3 3 8 2 6 11 4 2 3 3 3 3 2 3 4 5 5 5 2 2 2…" at bounding box center [871, 563] width 1364 height 818
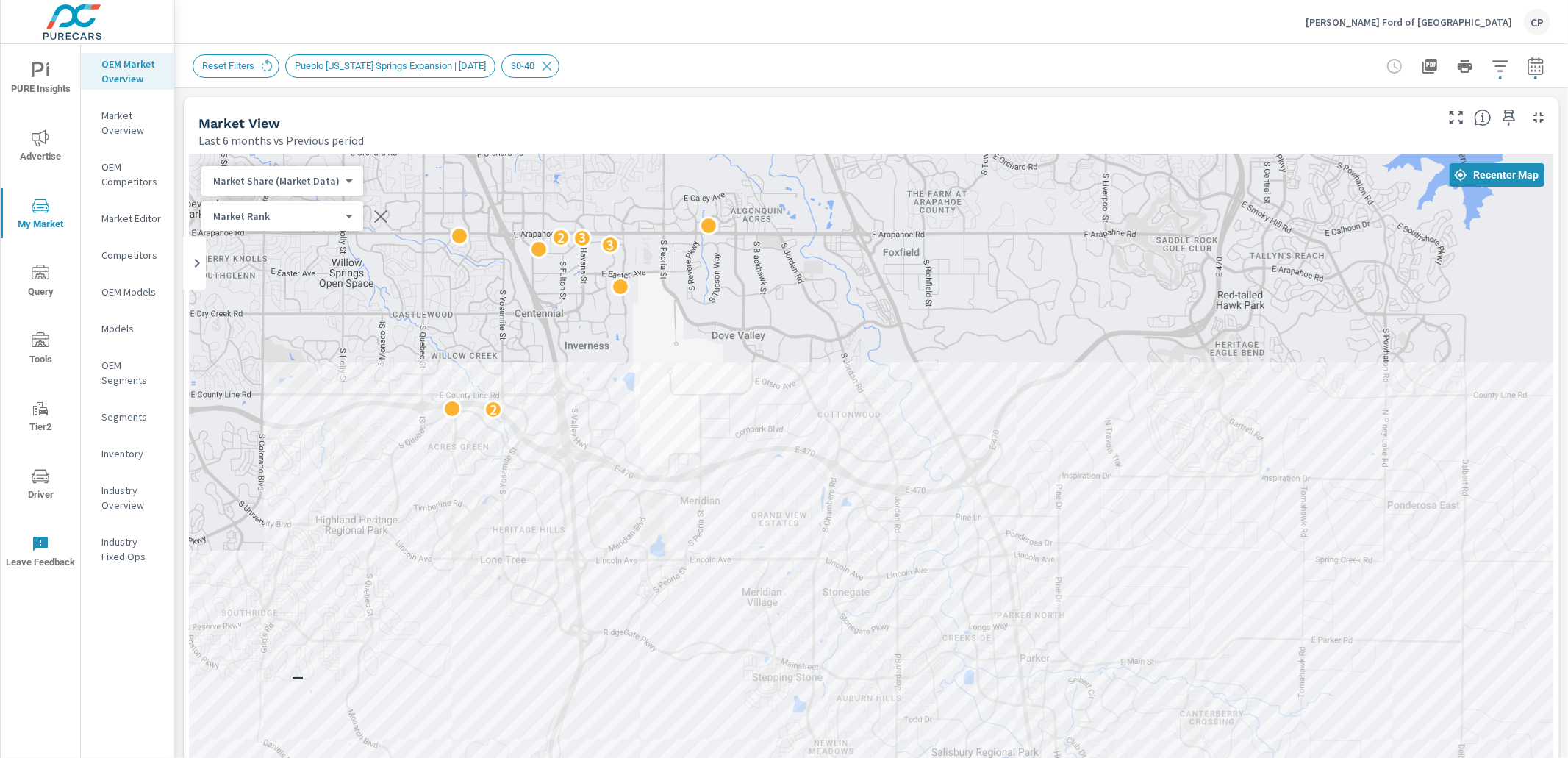
drag, startPoint x: 891, startPoint y: 442, endPoint x: 752, endPoint y: 335, distance: 175.4
click at [752, 335] on div "— — — — — 2 2 3 3 2 3 4 4 3 3 3 2 2 2 3 2 2" at bounding box center [871, 563] width 1364 height 818
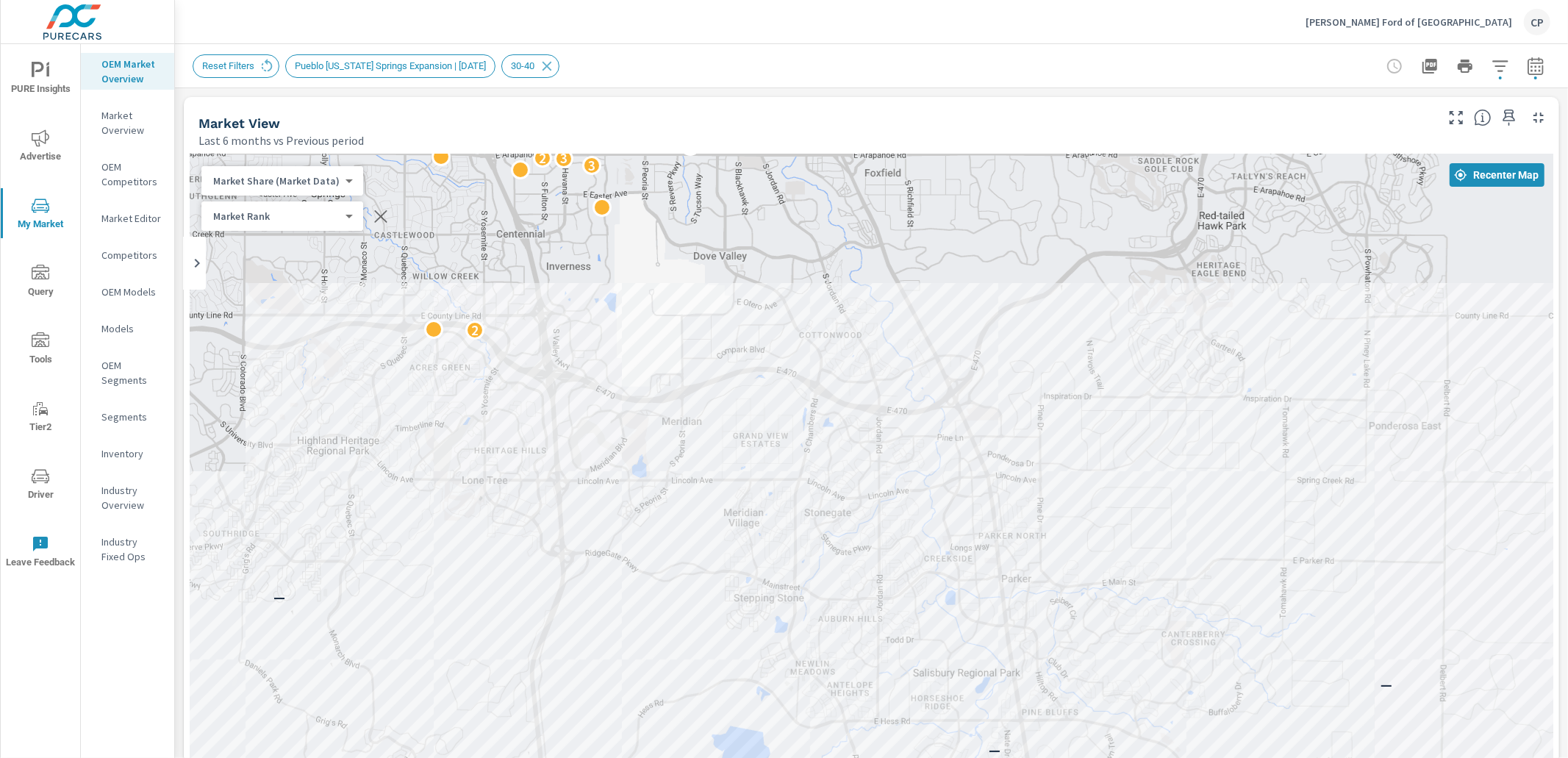
drag, startPoint x: 935, startPoint y: 433, endPoint x: 915, endPoint y: 352, distance: 83.4
click at [915, 352] on div "— — — — — — 2 2 3 3 2 3 4 4 3 3 2 2 2 3" at bounding box center [871, 563] width 1364 height 818
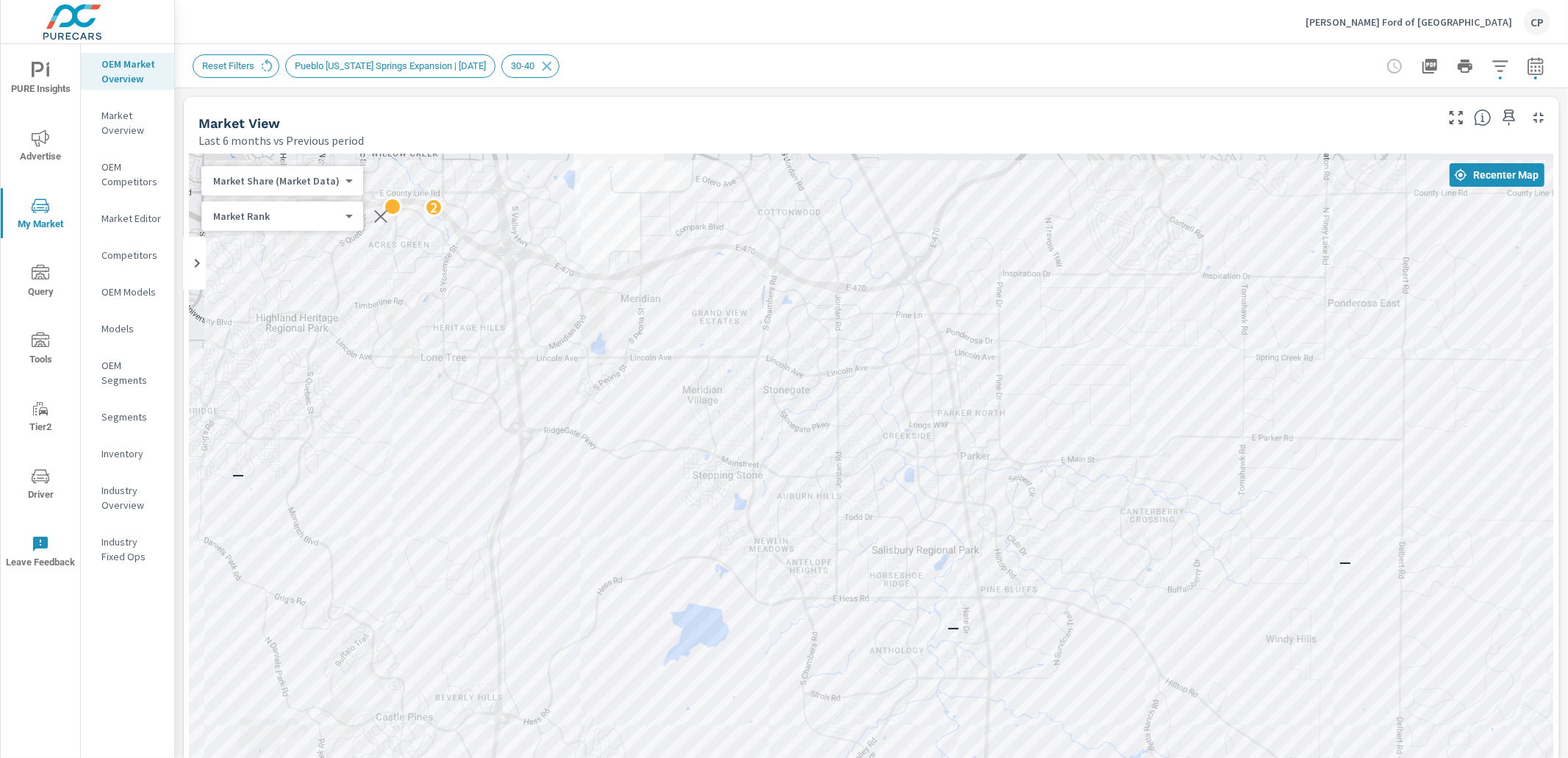
drag, startPoint x: 983, startPoint y: 415, endPoint x: 939, endPoint y: 296, distance: 126.9
click at [941, 292] on div "2 — — — — — — 2 2 3 3 2 3 4 4 3 3 2" at bounding box center [871, 563] width 1364 height 818
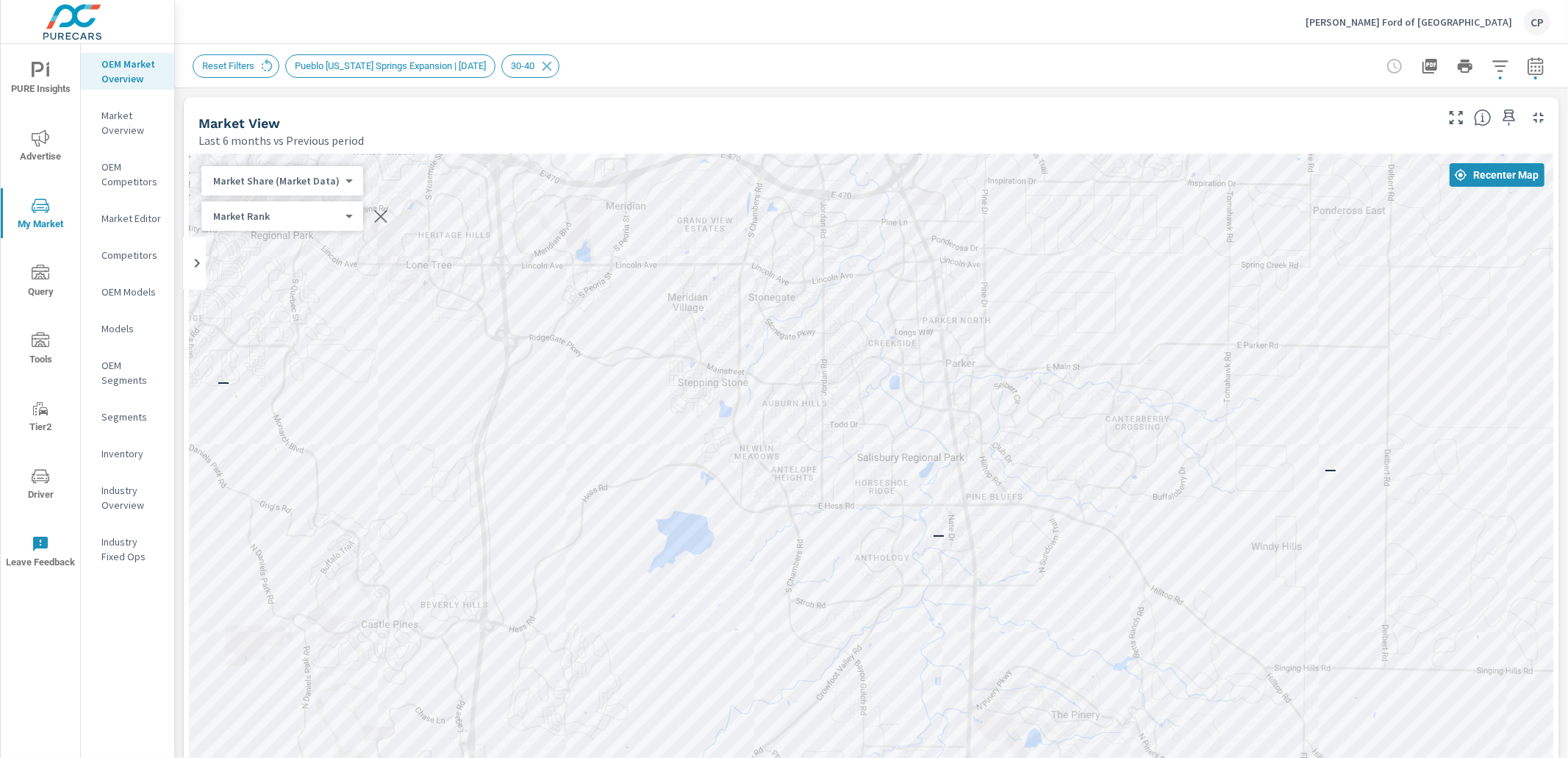
drag, startPoint x: 935, startPoint y: 388, endPoint x: 916, endPoint y: 296, distance: 93.9
click at [916, 296] on div "2 — — — — — — 2 2 3 3 2 3 4 4 3" at bounding box center [871, 563] width 1364 height 818
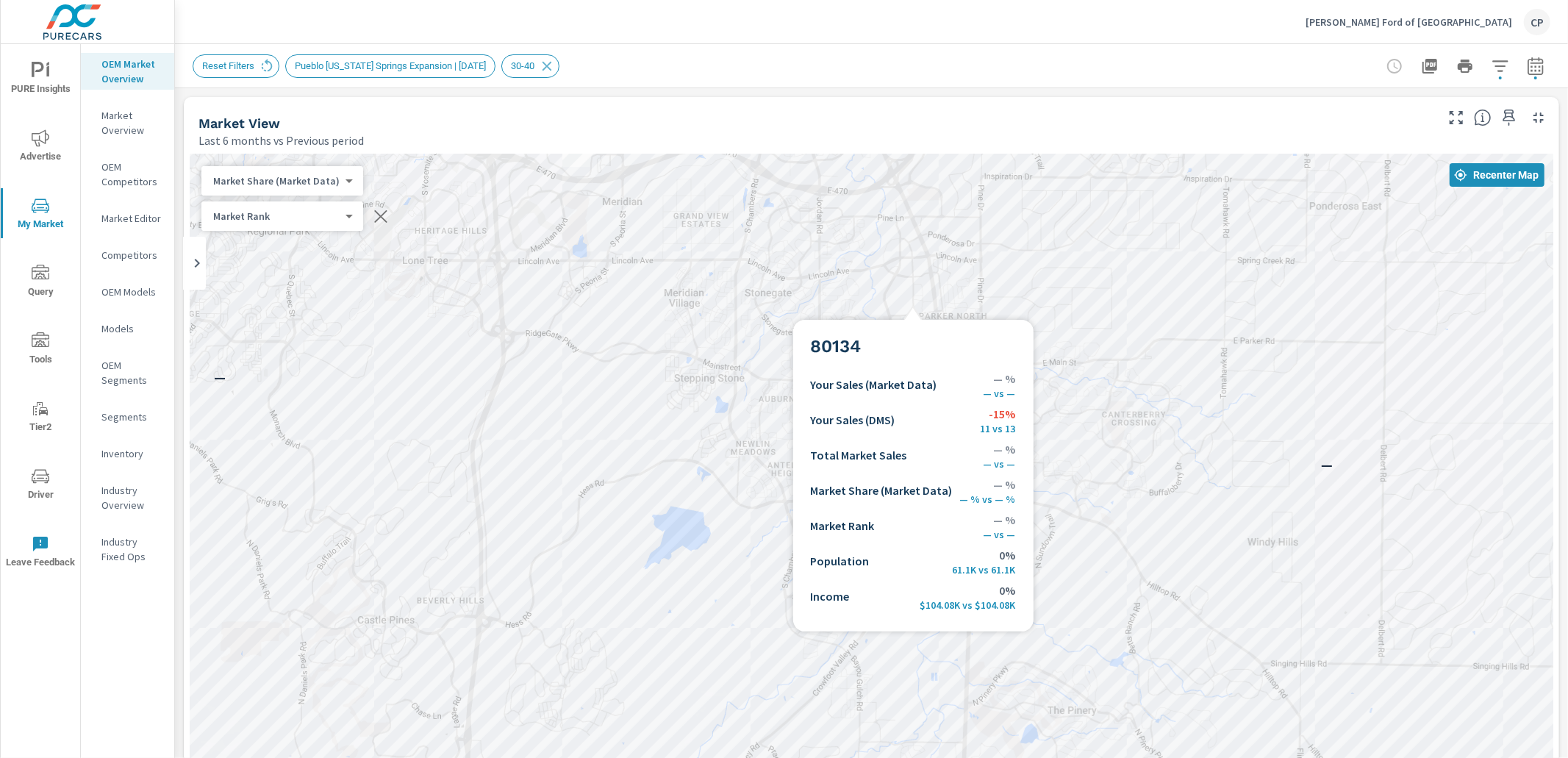
scroll to position [165, 0]
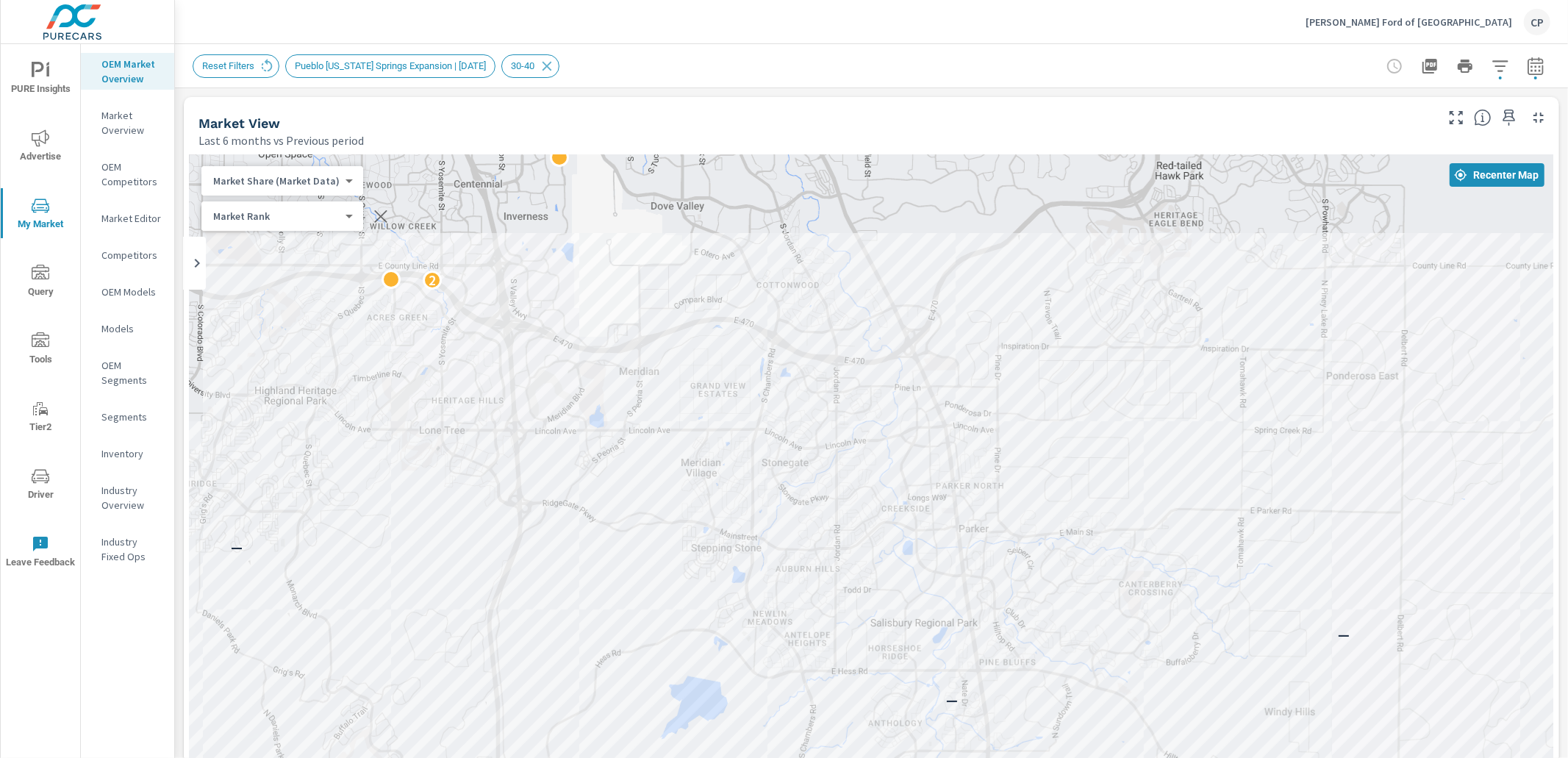
drag, startPoint x: 919, startPoint y: 284, endPoint x: 938, endPoint y: 456, distance: 173.0
click at [938, 456] on div "2 — — — — — — 2 2 3 3 2 3 4 4 3" at bounding box center [871, 563] width 1364 height 818
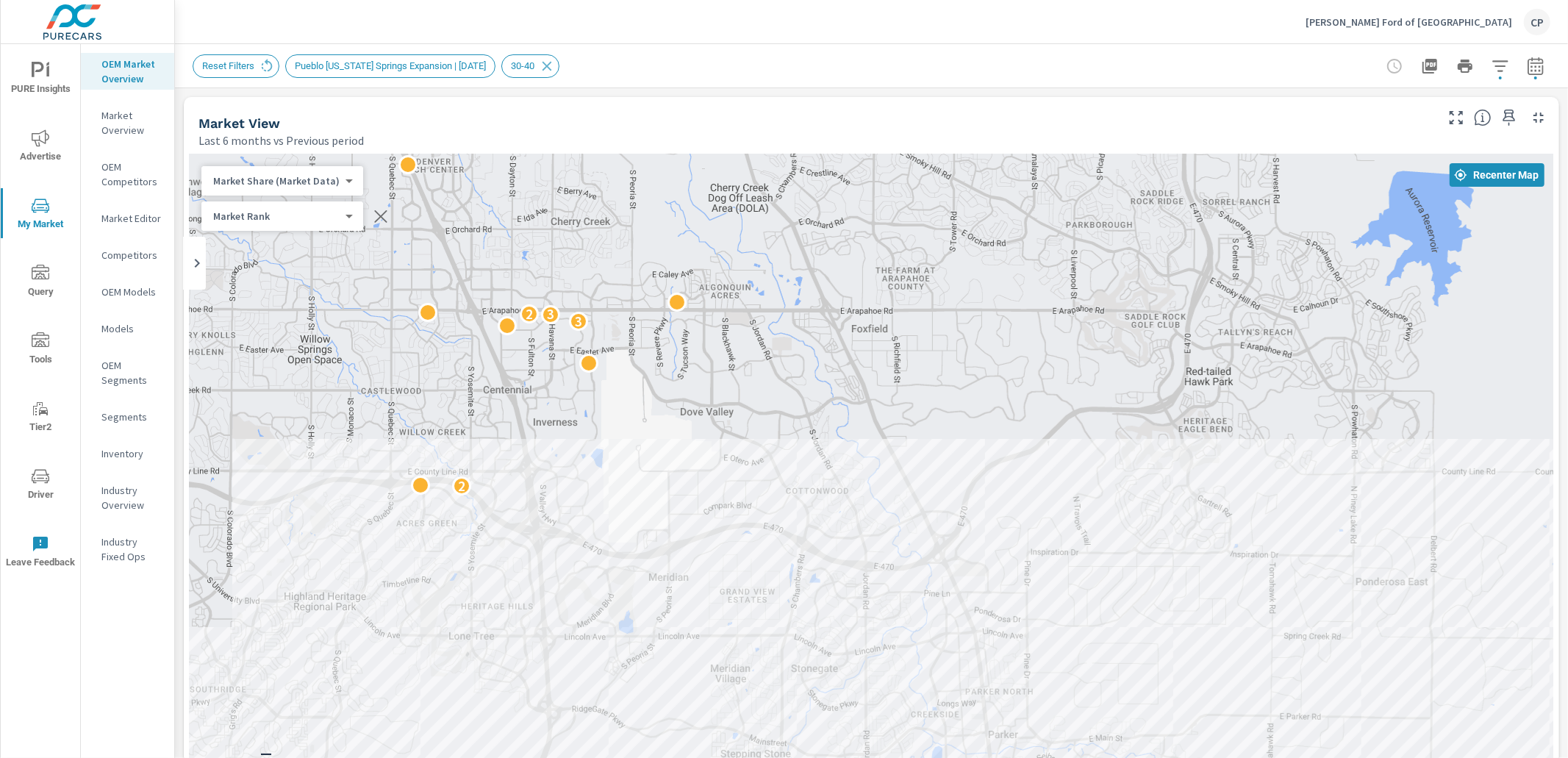
drag, startPoint x: 938, startPoint y: 349, endPoint x: 967, endPoint y: 558, distance: 211.0
click at [967, 558] on div "2 — — — — — — 2 2 3 3 2 3 4 4 3 3 2" at bounding box center [871, 563] width 1364 height 818
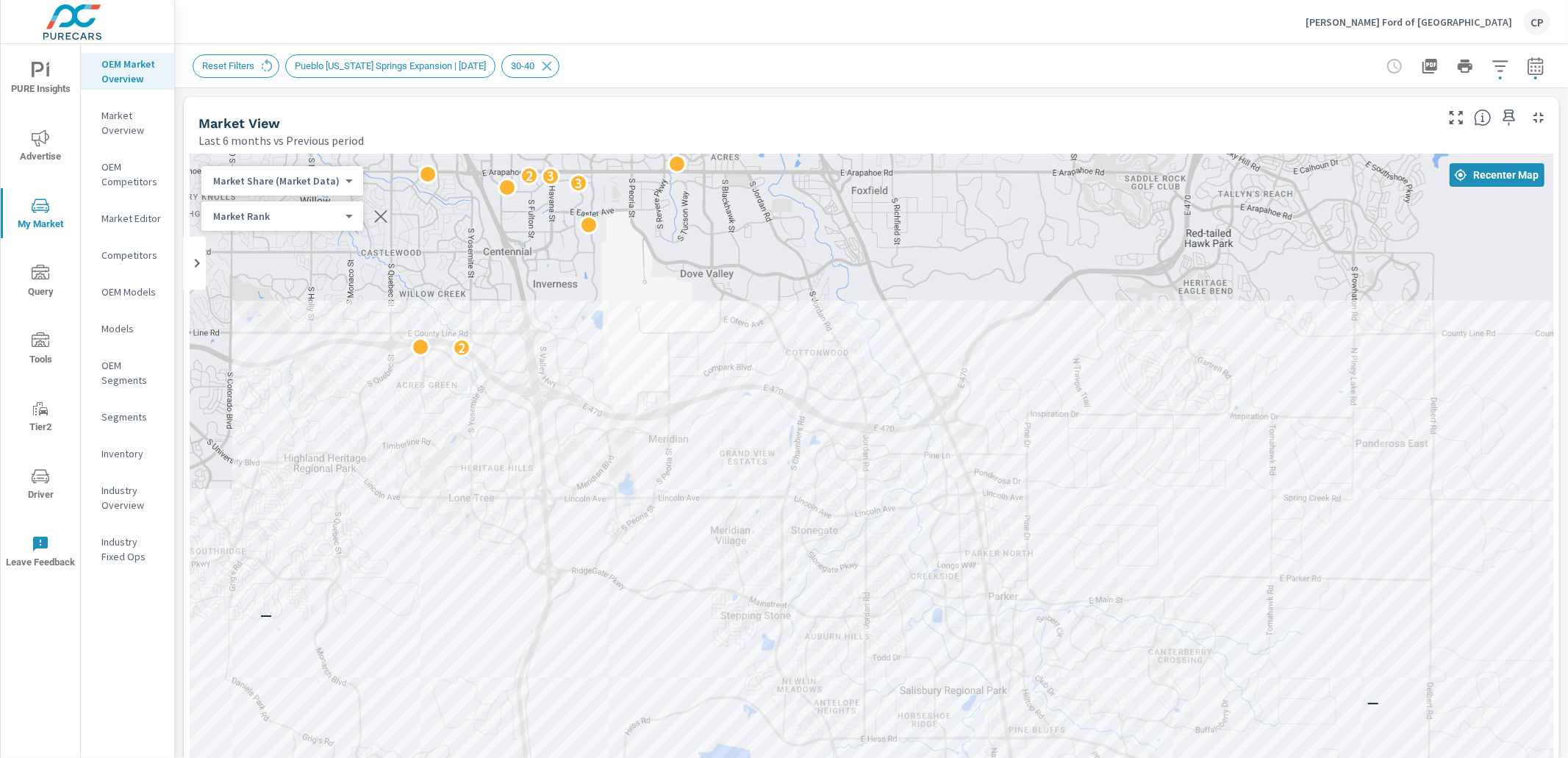
drag, startPoint x: 1068, startPoint y: 542, endPoint x: 1066, endPoint y: 400, distance: 142.0
click at [1068, 400] on div "— — — — — — 2 2 3 3 2 3 4 4 3 3 2 2 2 3 2 2" at bounding box center [871, 563] width 1364 height 818
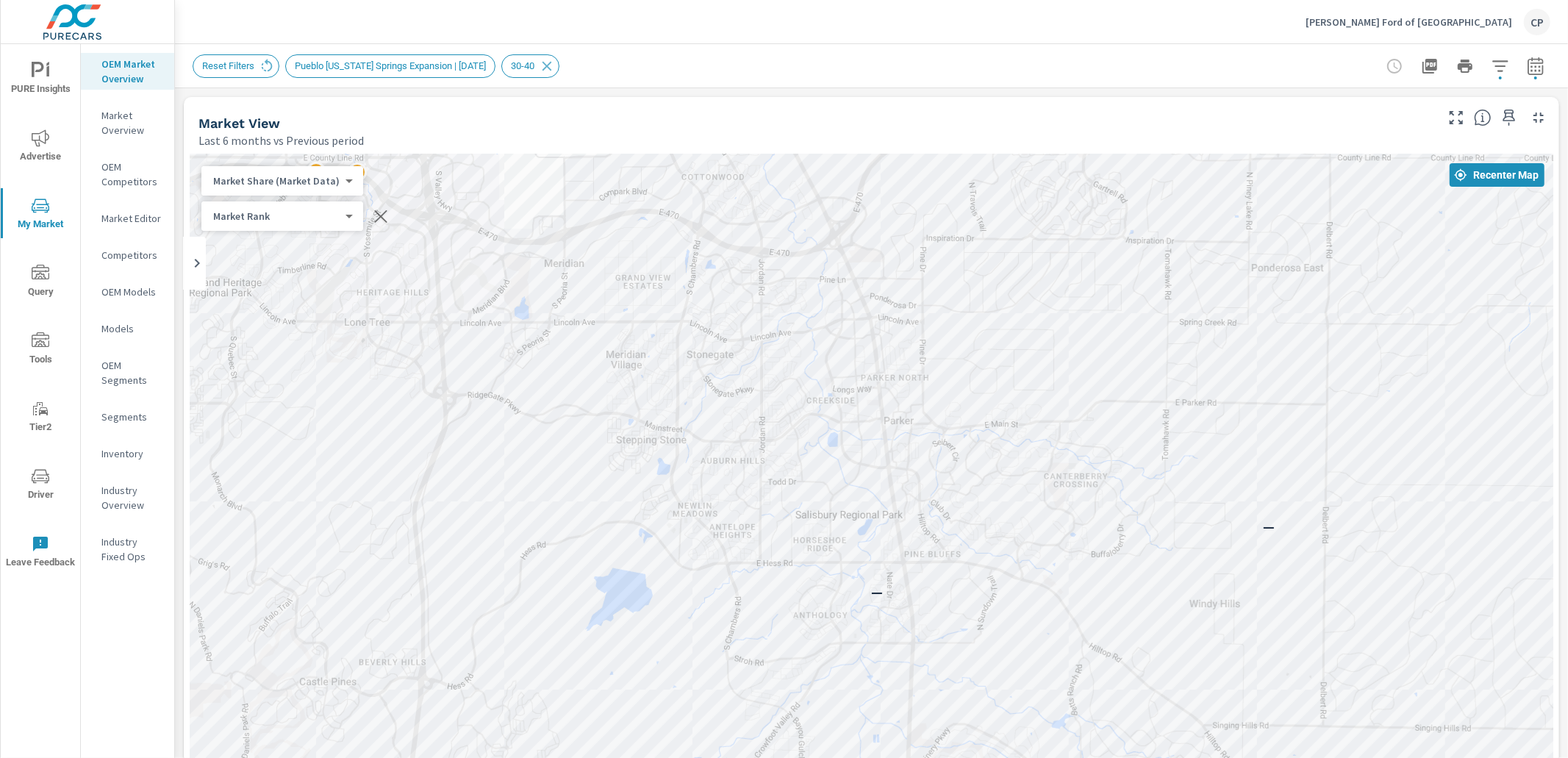
drag, startPoint x: 1176, startPoint y: 590, endPoint x: 1058, endPoint y: 403, distance: 221.1
drag, startPoint x: 954, startPoint y: 606, endPoint x: 975, endPoint y: 427, distance: 180.2
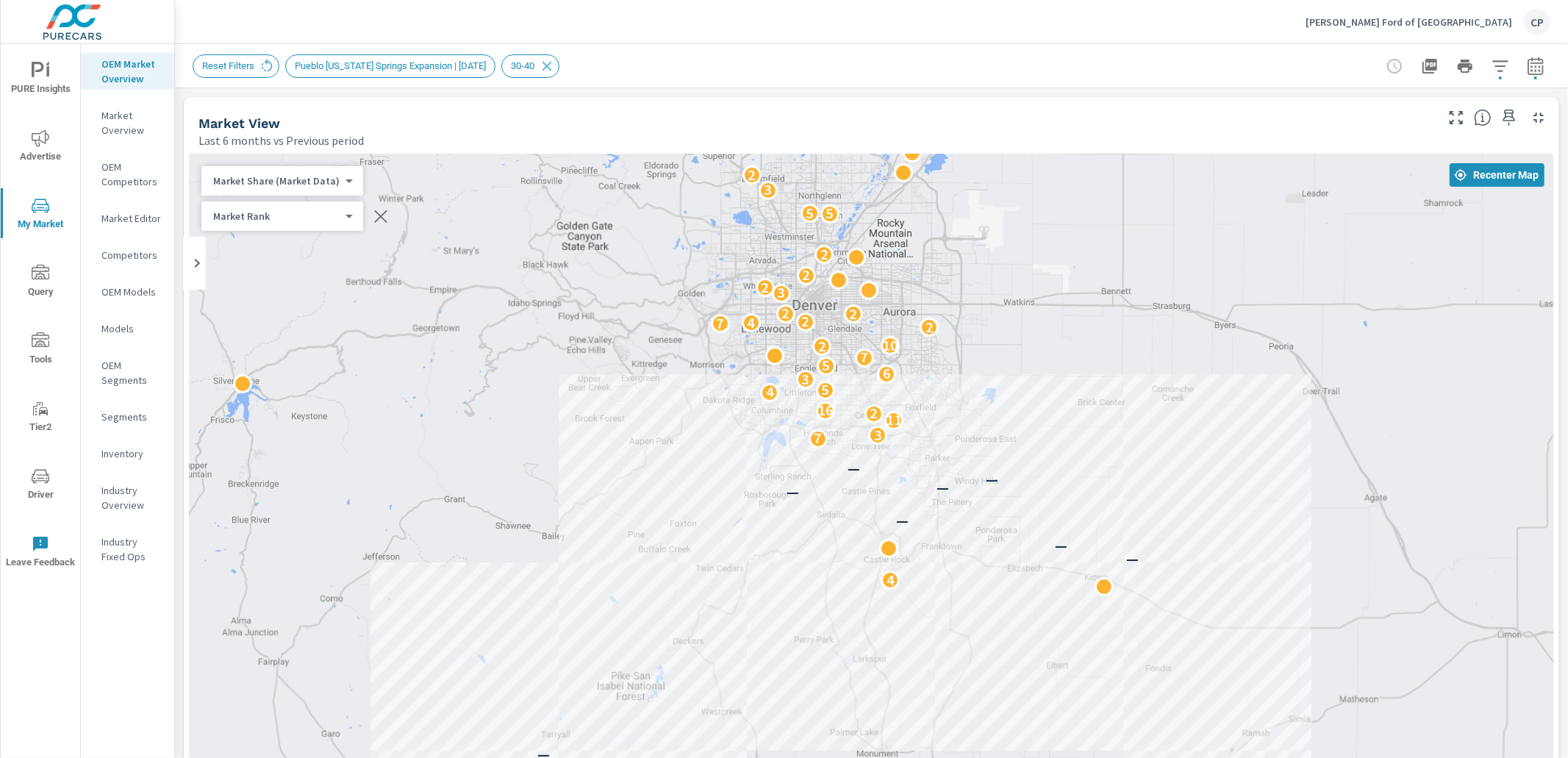
drag, startPoint x: 968, startPoint y: 306, endPoint x: 971, endPoint y: 365, distance: 59.1
click at [971, 365] on div "2 6 9 13 21 2 10 — 4 23 4 2 2 3 5 7 — 4 — — — — — — — 7 3 11 2 16 4 5 3 6 5 7 2…" at bounding box center [871, 563] width 1364 height 818
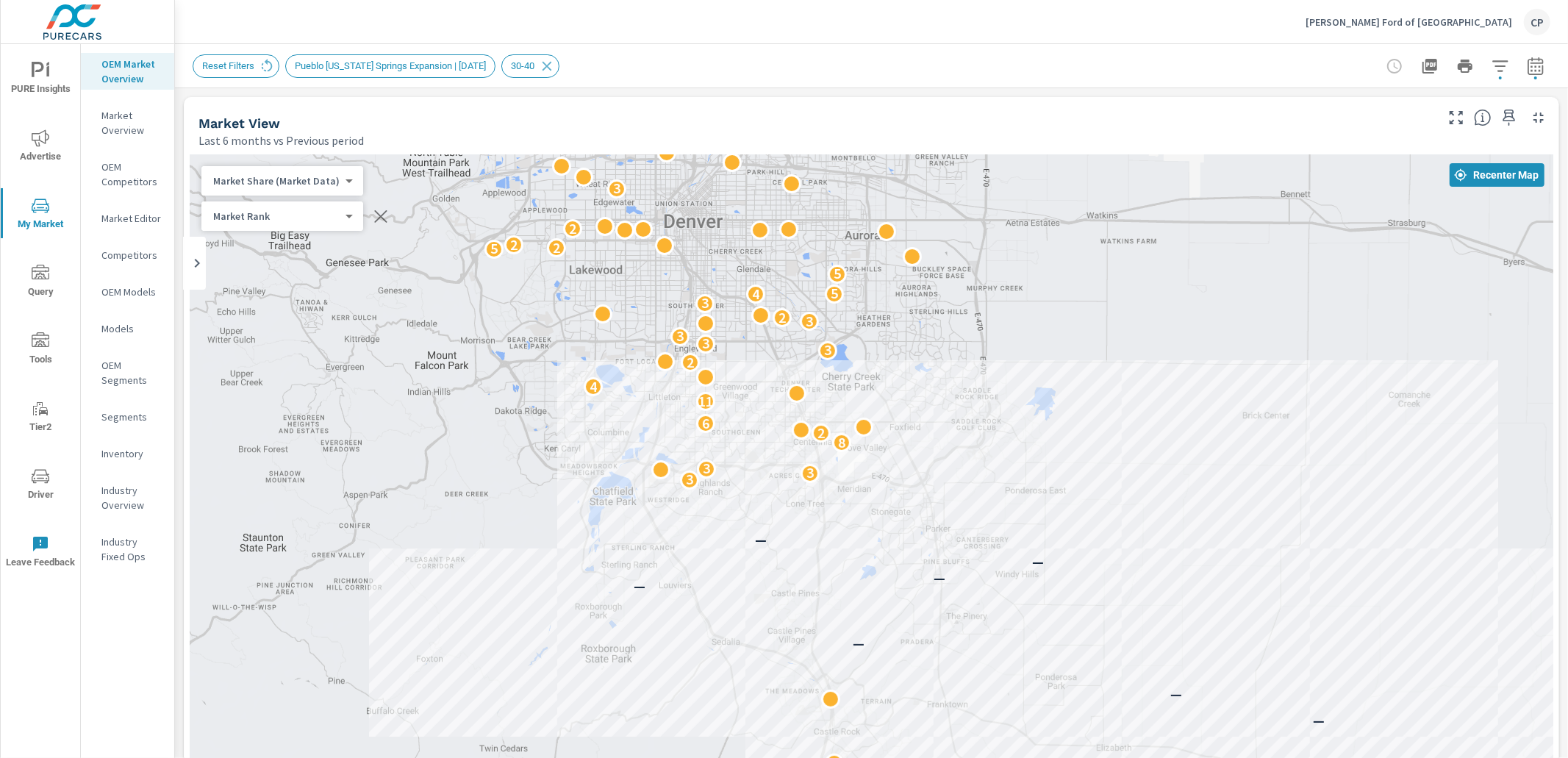
drag, startPoint x: 1255, startPoint y: 357, endPoint x: 1045, endPoint y: 271, distance: 226.9
click at [1045, 271] on div "2 2 7 4 — 4 — — — — — — — 3 3 3 8 2 6 11 4 2 3 3 3 3 2 3 4 5 5 5 2 2 2 3 2 3 6 …" at bounding box center [871, 563] width 1364 height 818
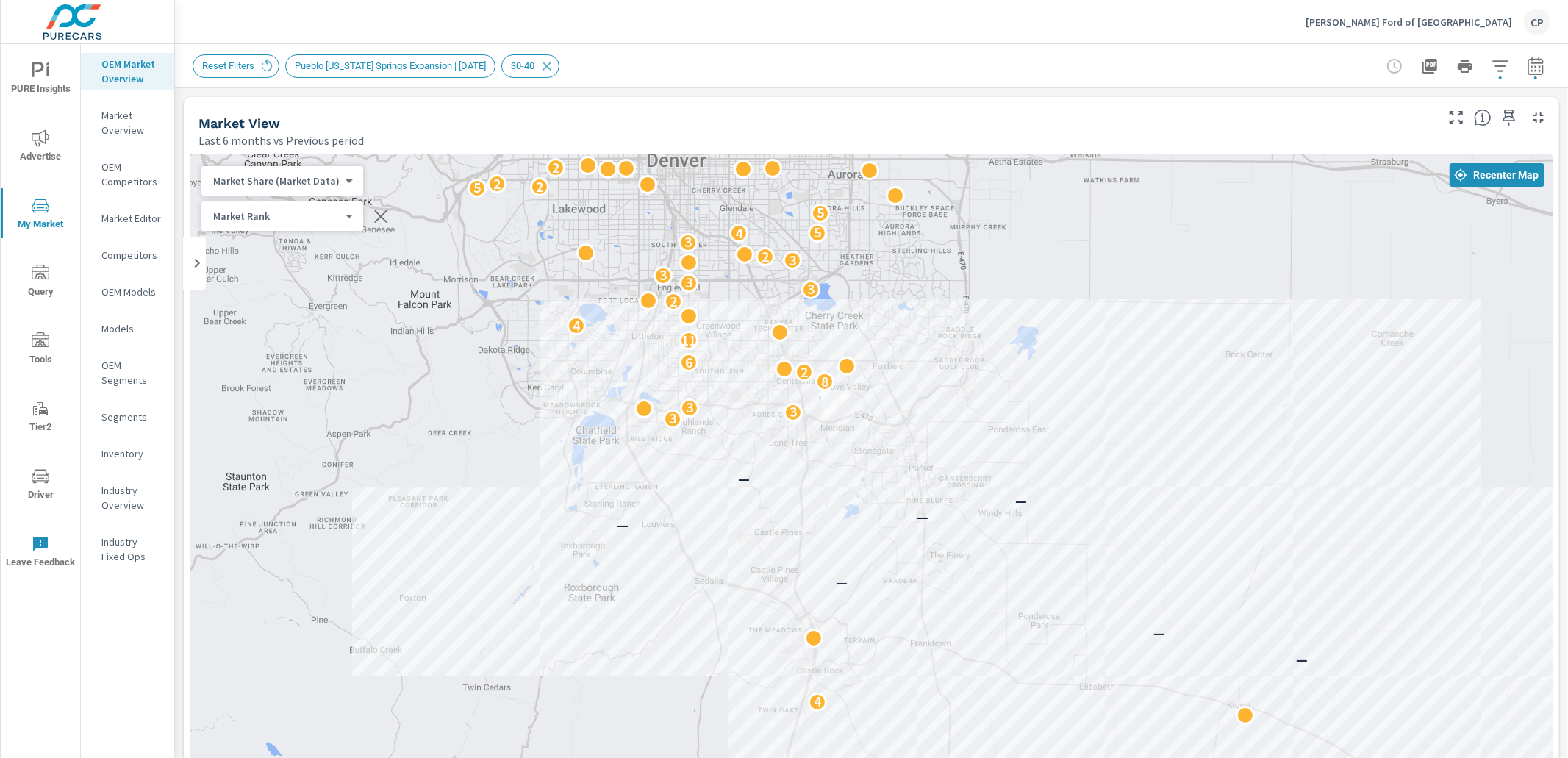
drag, startPoint x: 1089, startPoint y: 377, endPoint x: 1072, endPoint y: 316, distance: 63.3
click at [1072, 316] on div "4 23 2 3 2 2 7 4 — 4 — — — — — — — 3 3 3 8 2 6 11 4 2 3 3 3 3 2 3 4 5 5 5 2 2 2…" at bounding box center [871, 563] width 1364 height 818
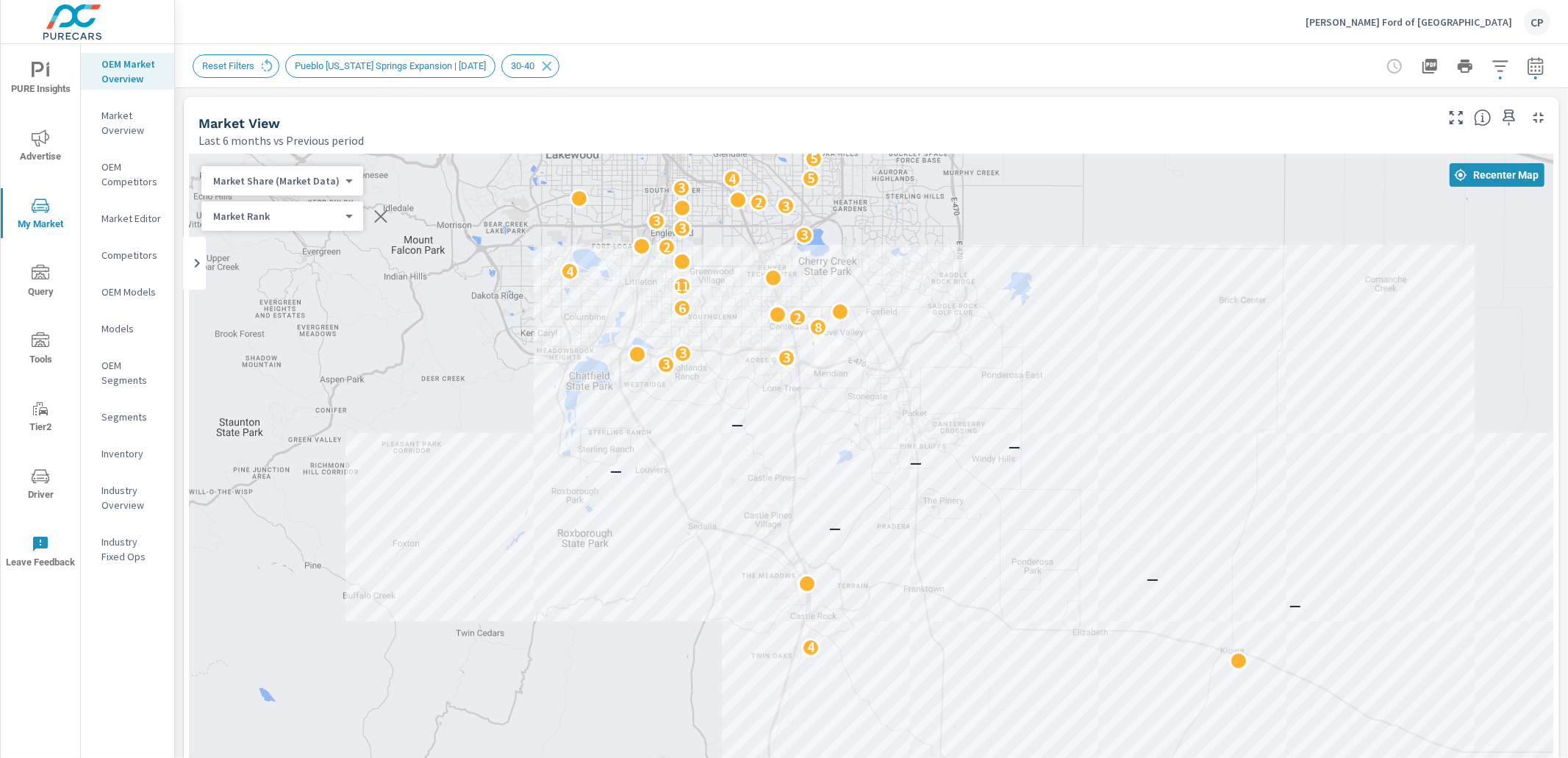
drag, startPoint x: 1038, startPoint y: 400, endPoint x: 1018, endPoint y: 308, distance: 94.1
click at [1018, 308] on div "4 23 2 3 2 2 7 4 — 4 — — — — — — — 3 3 3 8 2 6 11 4 2 3 3 3 3 2 3 4 5 5 5 2 2 2…" at bounding box center [871, 563] width 1364 height 818
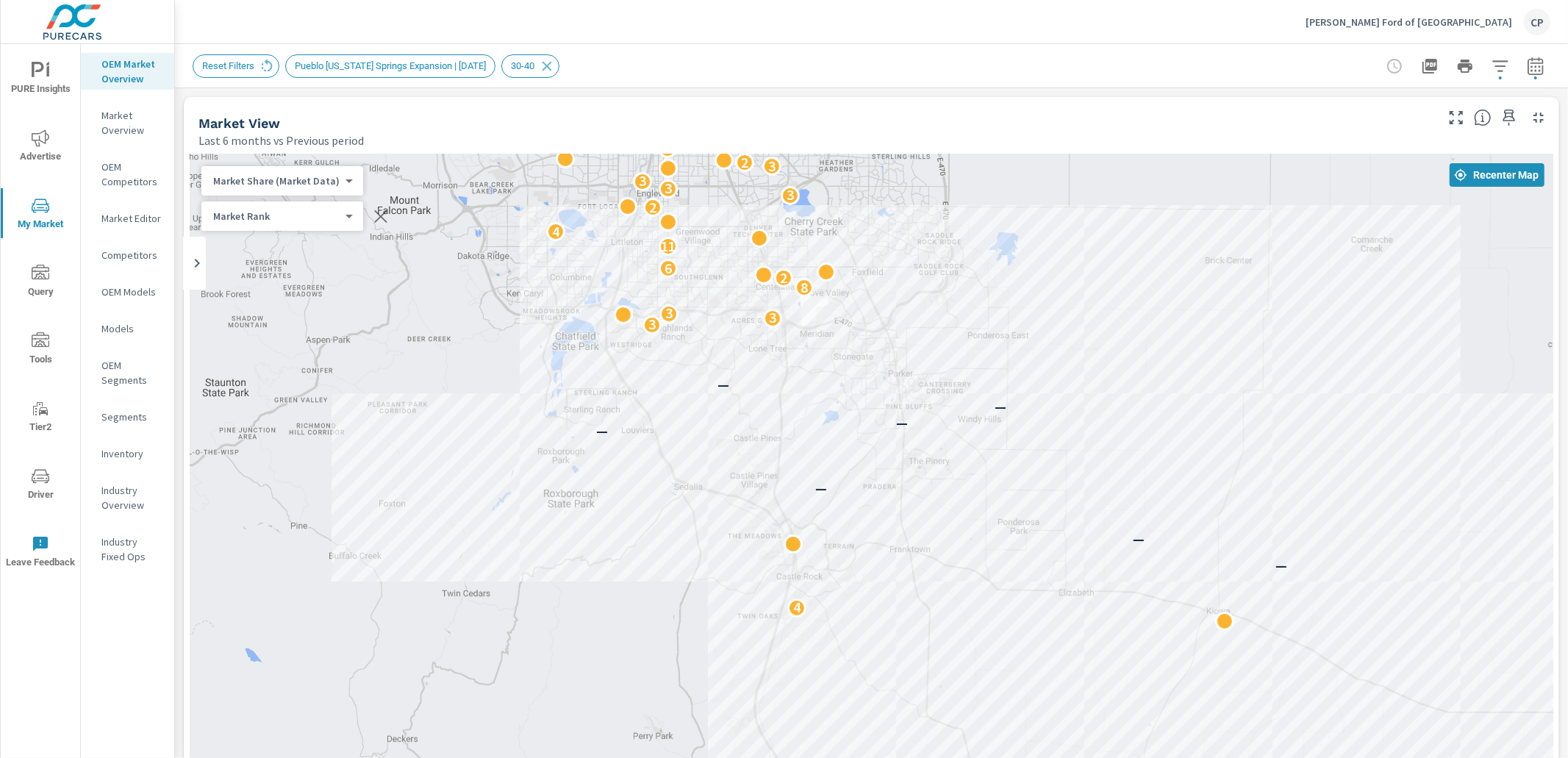
drag, startPoint x: 931, startPoint y: 428, endPoint x: 938, endPoint y: 382, distance: 46.5
click at [938, 382] on div "— 4 23 2 3 2 2 7 4 — 4 — — — — — — — 3 3 3 8 2 6 11 4 2 3 3 3 3 2 3 4 5 5 5 2 2…" at bounding box center [871, 563] width 1364 height 818
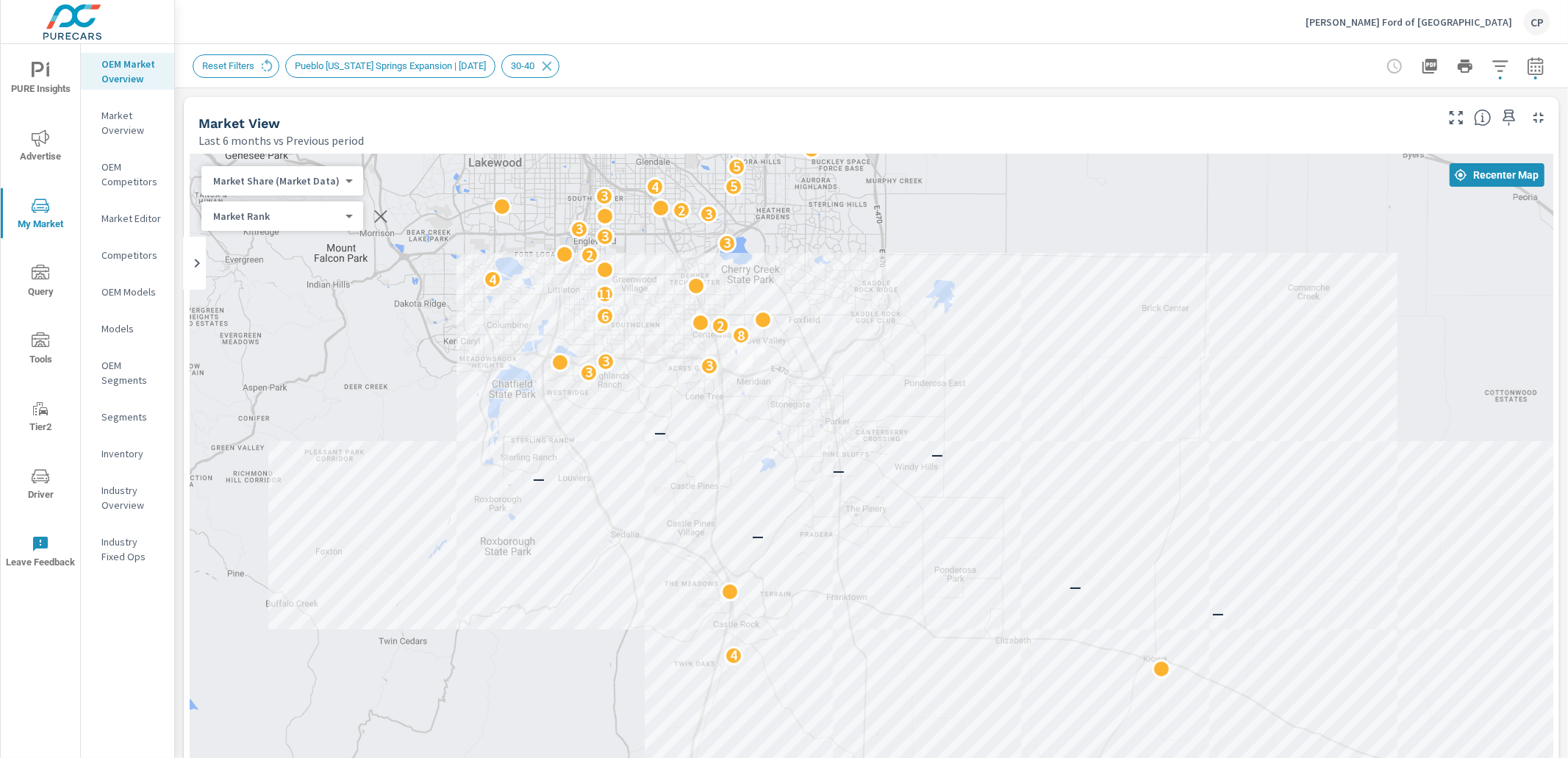
drag, startPoint x: 929, startPoint y: 340, endPoint x: 830, endPoint y: 454, distance: 151.0
click at [832, 454] on div "— 4 23 2 3 2 2 7 4 — 4 — — — — — — — 3 3 3 8 2 6 11 4 2 3 3 3 3 2 3 4 5 5 5 2 2…" at bounding box center [871, 563] width 1364 height 818
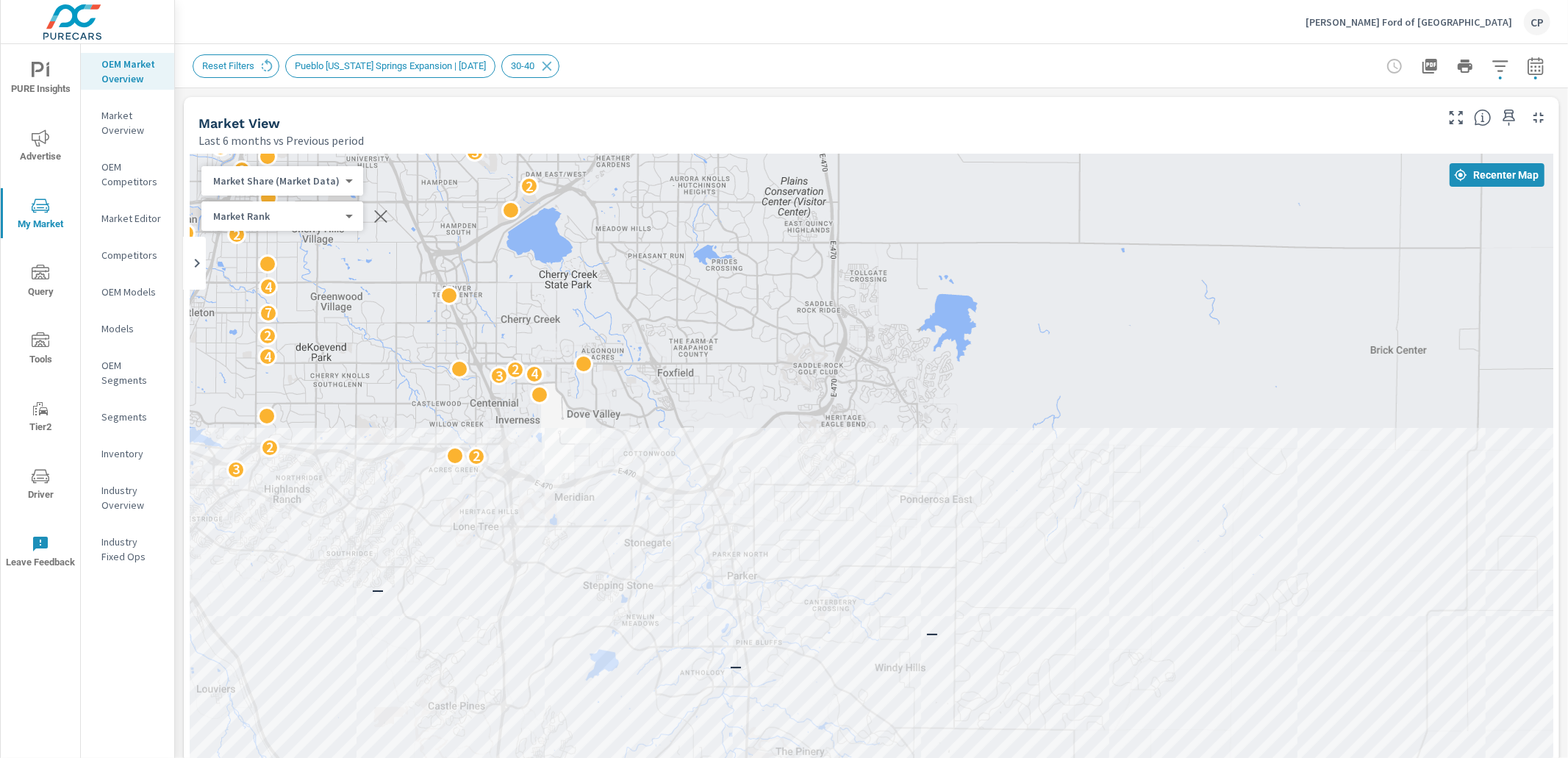
drag, startPoint x: 895, startPoint y: 368, endPoint x: 981, endPoint y: 431, distance: 106.6
click at [981, 431] on div "3 — — — — — — — 3 2 2 3 4 2 4 2 7 4 3 2 2 2 3 2 2 4 5 2 2 4 2 2 2" at bounding box center [871, 563] width 1364 height 818
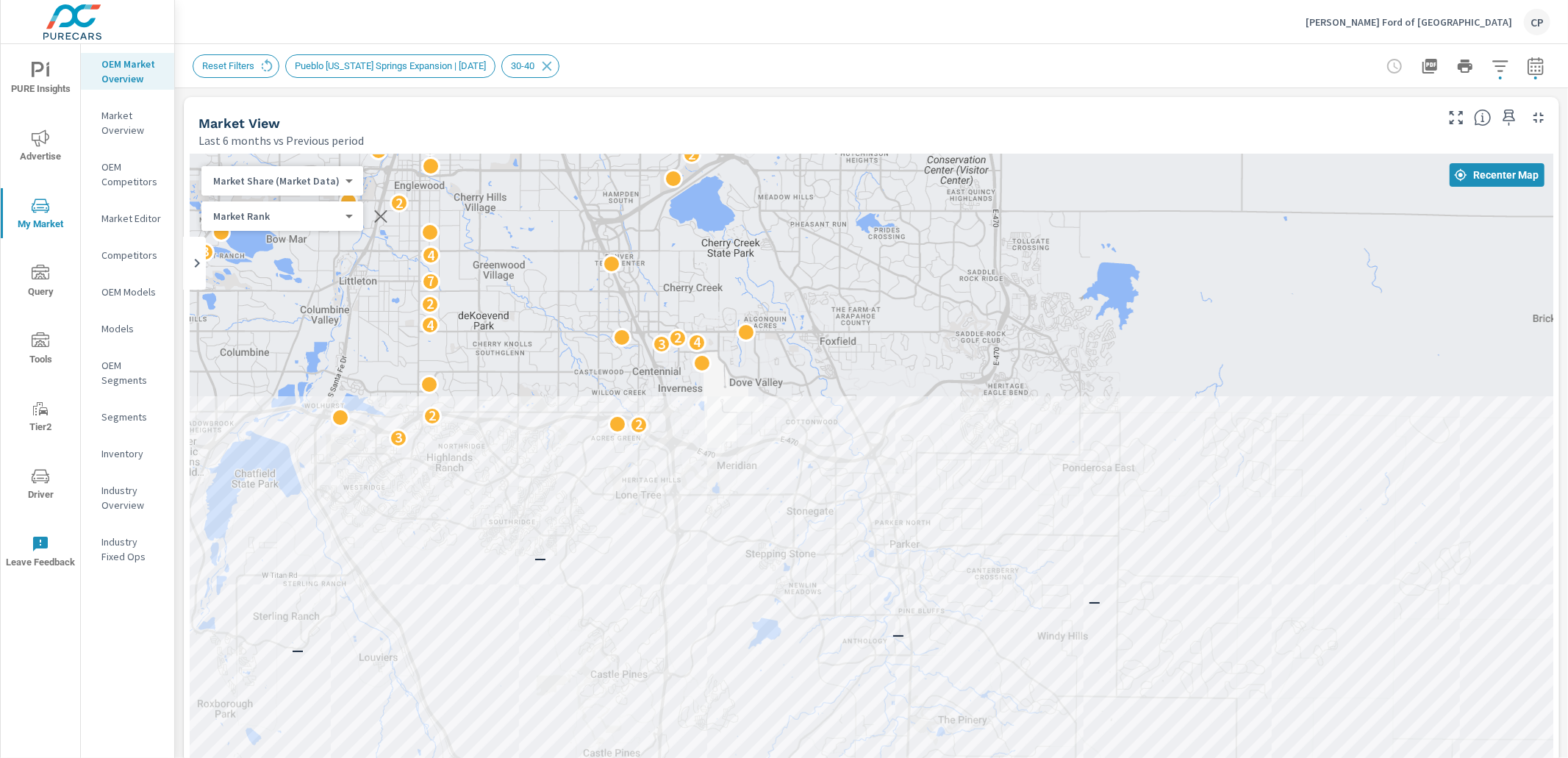
drag, startPoint x: 797, startPoint y: 364, endPoint x: 960, endPoint y: 333, distance: 165.9
click at [960, 333] on div "3 — — — — — — — 3 2 2 3 4 2 4 2 7 4 3 2 2 2 3 2 2 4 5 2 2 4 2 2 2" at bounding box center [871, 563] width 1364 height 818
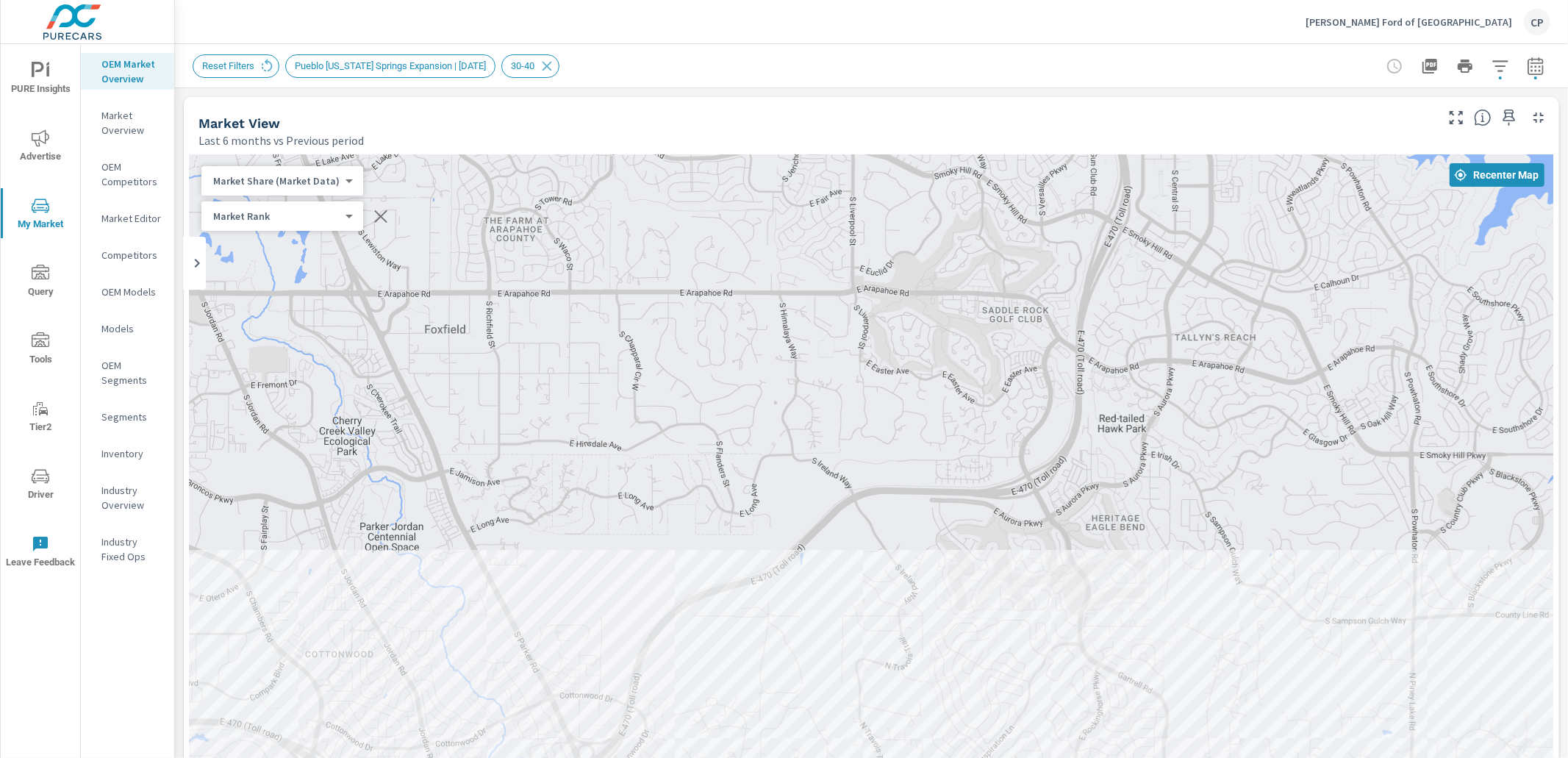
drag, startPoint x: 960, startPoint y: 304, endPoint x: 956, endPoint y: 220, distance: 84.1
click at [956, 220] on div "— — 2 2" at bounding box center [871, 563] width 1364 height 818
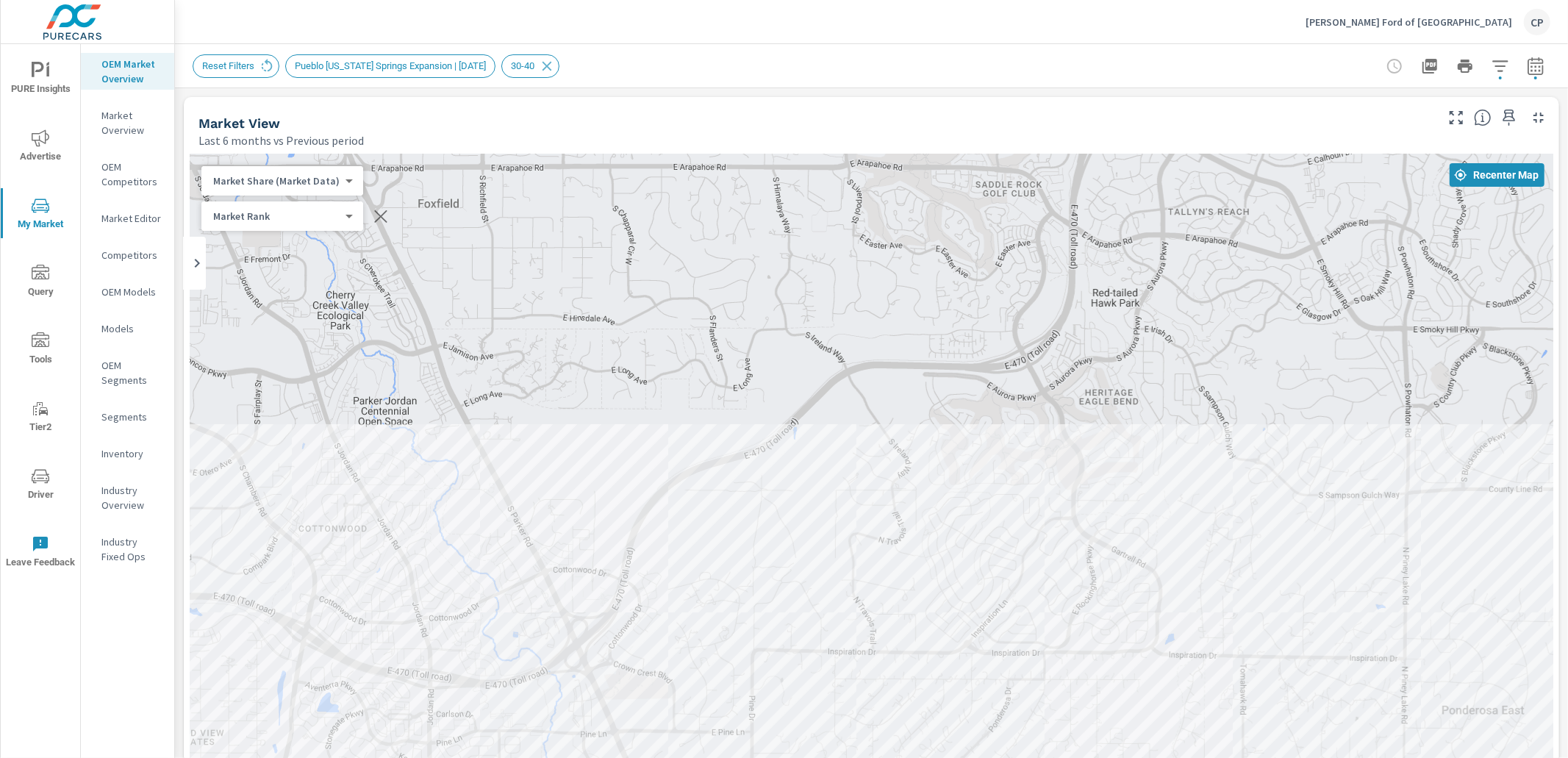
drag, startPoint x: 964, startPoint y: 500, endPoint x: 978, endPoint y: 280, distance: 220.4
click at [978, 283] on div "— — 2 2" at bounding box center [871, 563] width 1364 height 818
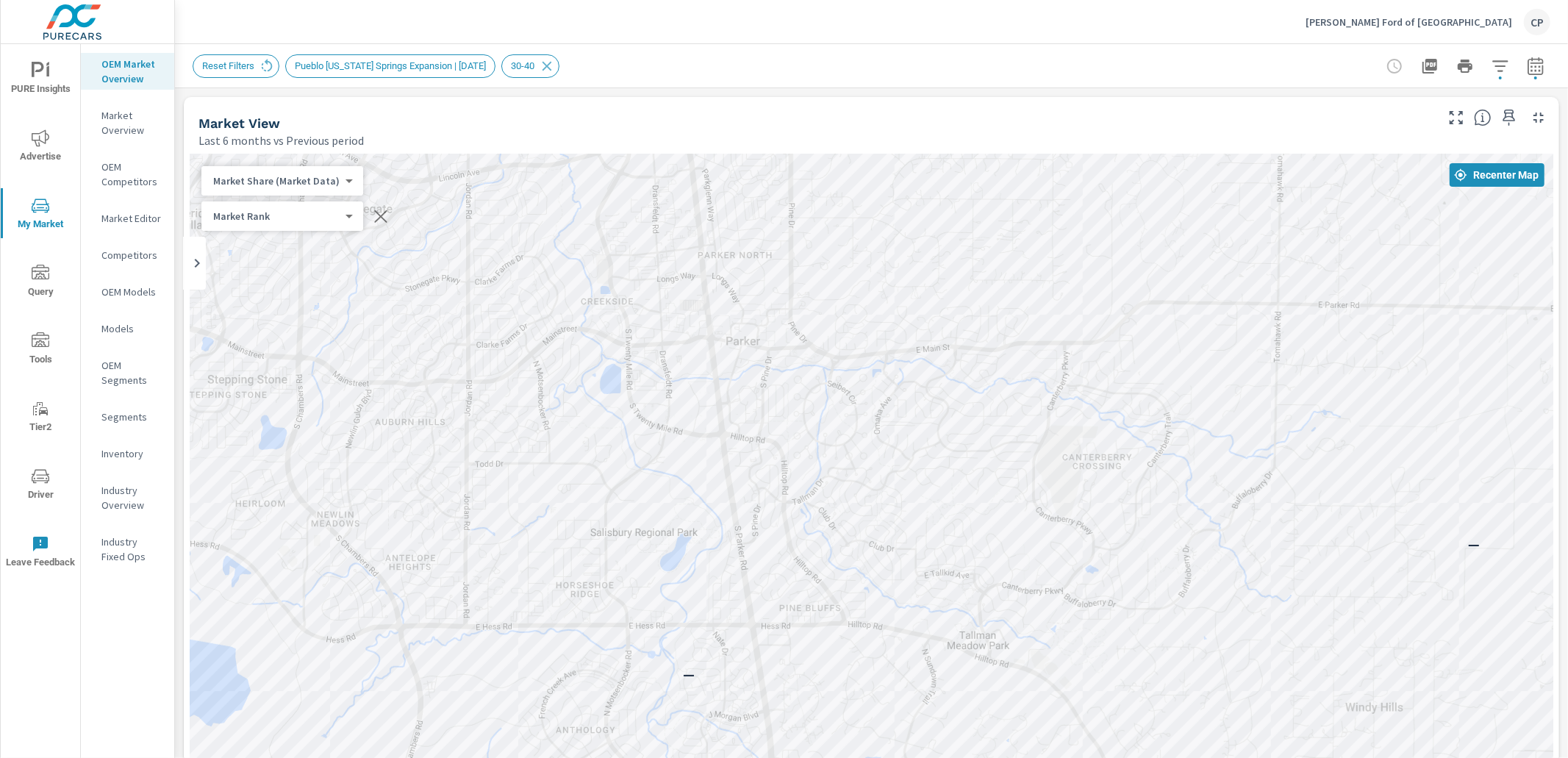
drag, startPoint x: 983, startPoint y: 476, endPoint x: 1006, endPoint y: 333, distance: 144.8
click at [1006, 333] on div "— — — 2 2" at bounding box center [871, 563] width 1364 height 818
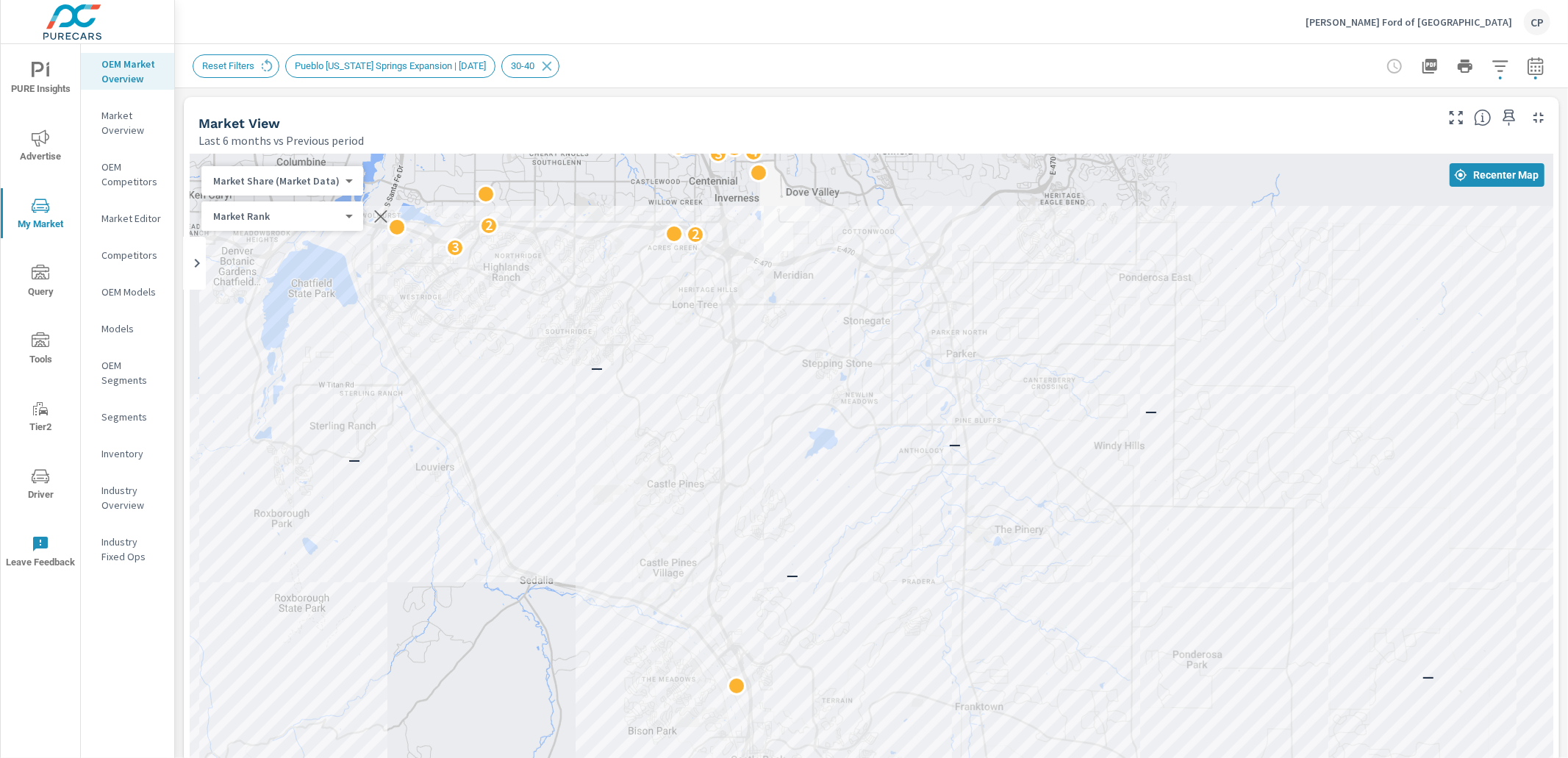
drag, startPoint x: 827, startPoint y: 323, endPoint x: 925, endPoint y: 228, distance: 136.5
click at [927, 228] on div "3 — — — — — — — 3 2 2 3 4 2 4 2 7 4 3 2 2 2 3 2 2 4 5 2 2 4 2 2" at bounding box center [871, 563] width 1364 height 818
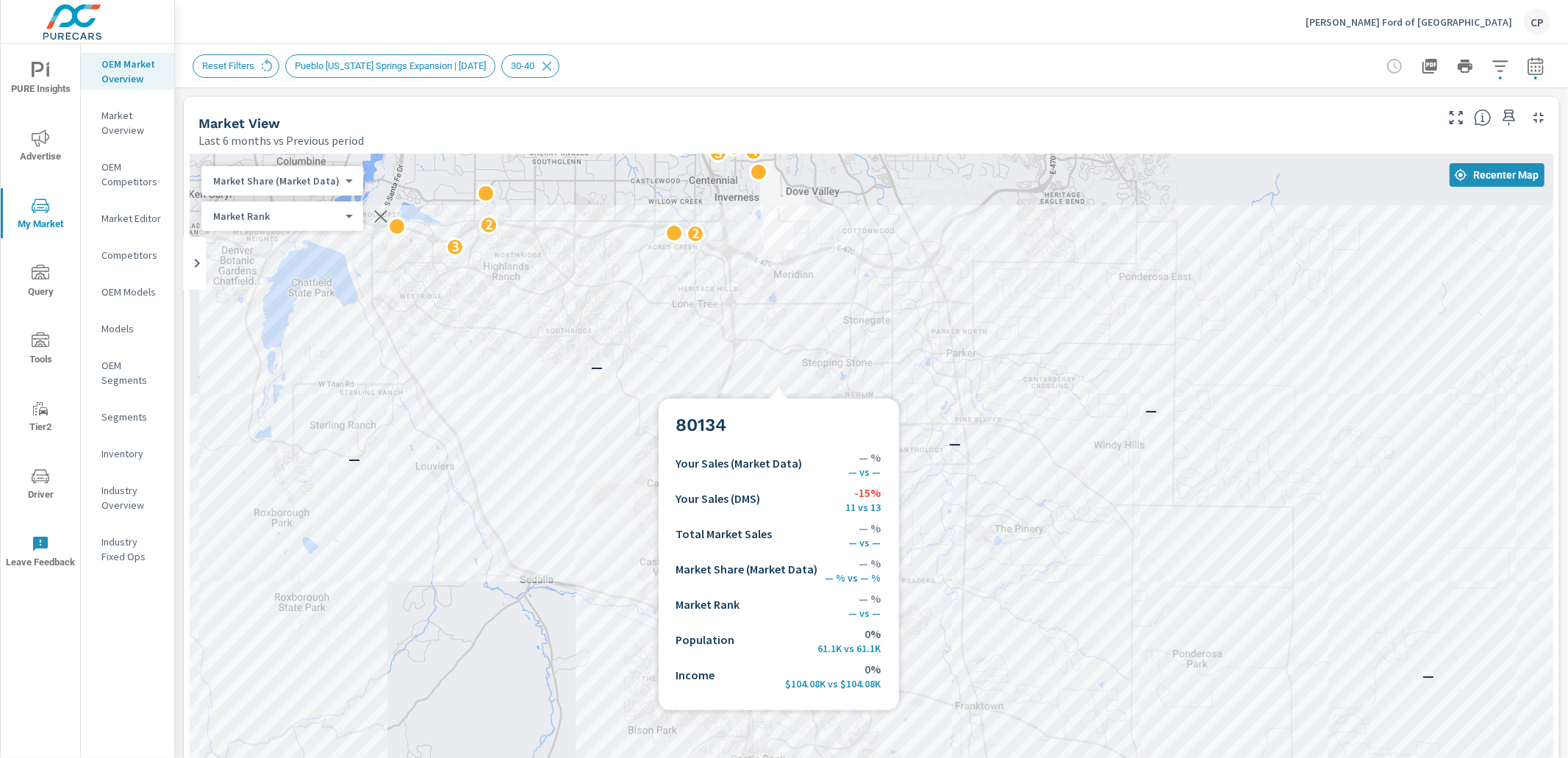
drag, startPoint x: 779, startPoint y: 381, endPoint x: 794, endPoint y: 370, distance: 18.6
click at [794, 370] on div "3 — — — — — — — 3 2 2 3 4 2 4 2 7 4 3 2 2 2 3 2 2 4 5 2 2 4 2 2" at bounding box center [871, 563] width 1364 height 818
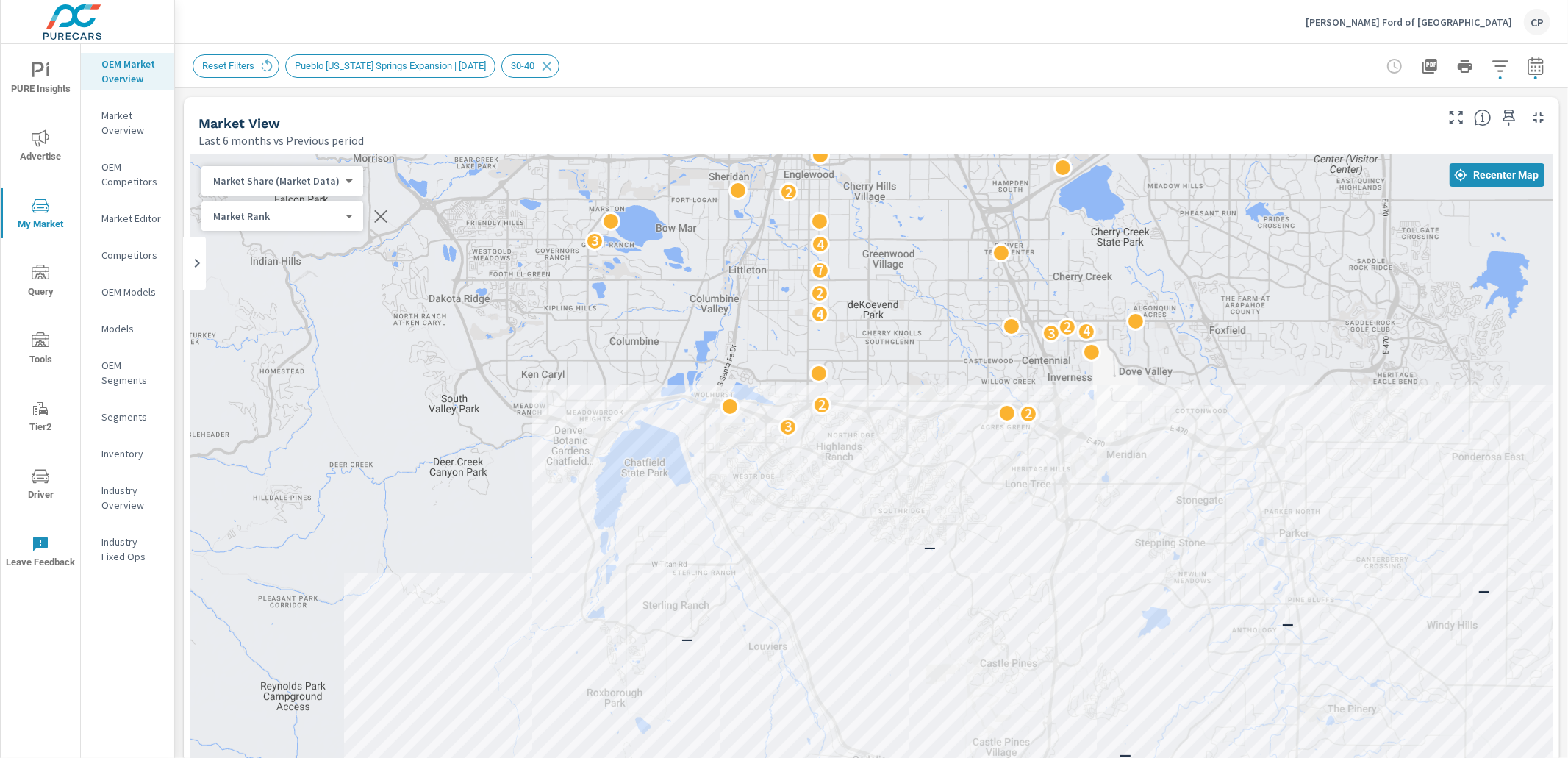
drag, startPoint x: 747, startPoint y: 289, endPoint x: 1062, endPoint y: 486, distance: 371.5
click at [1054, 490] on div "3 — — — — — — — 3 2 2 3 4 2 4 2 7 4 3 2 2 2 3 2 2 4 5 2 2 4 2 2" at bounding box center [871, 563] width 1364 height 818
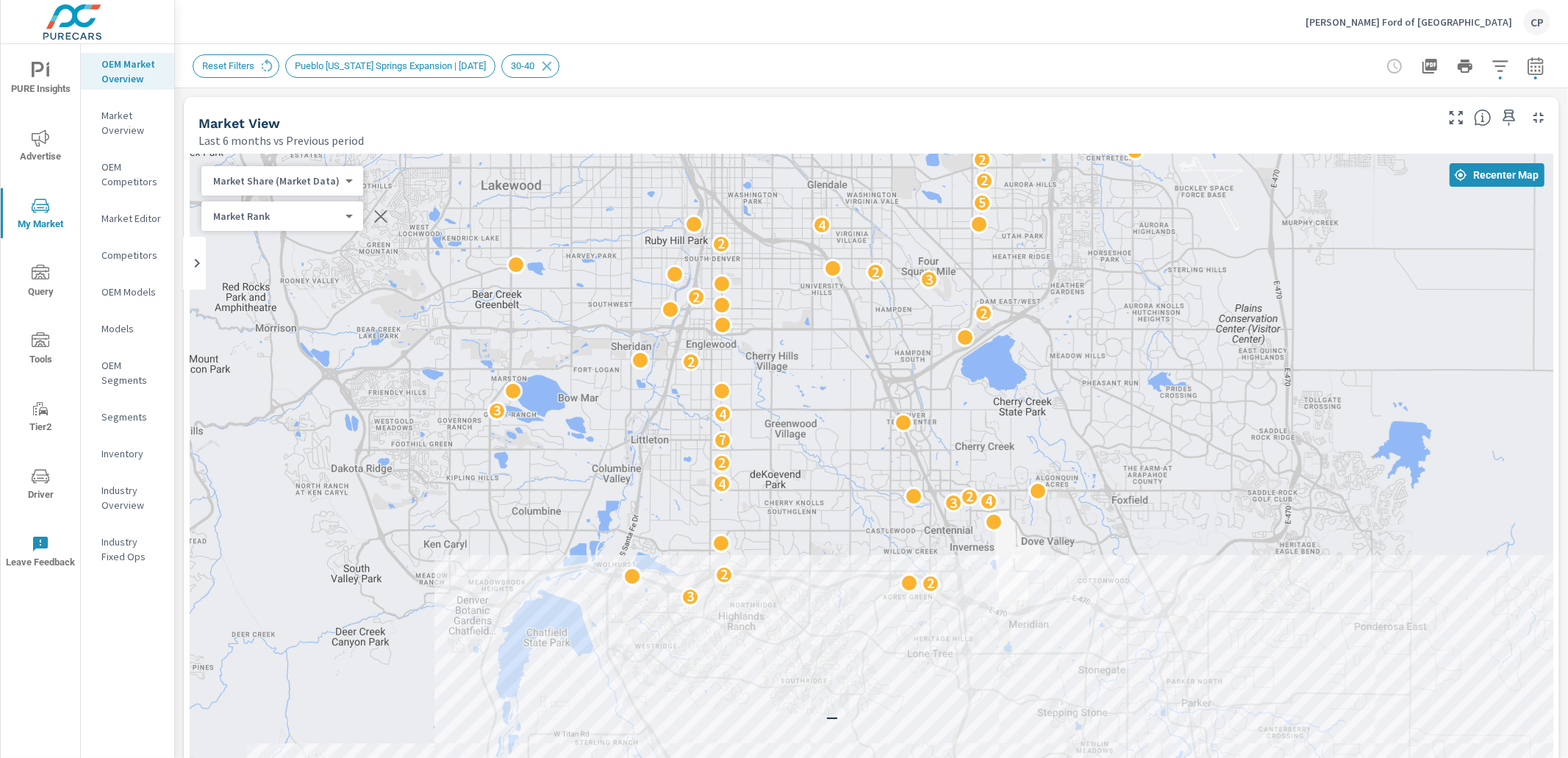
drag, startPoint x: 1118, startPoint y: 282, endPoint x: 1041, endPoint y: 439, distance: 174.9
click at [1022, 452] on div "3 — — — — — — — 3 2 2 3 4 2 4 2 7 4 3 2 2 2 3 2 2 4 5 2 2 4 2 2 2" at bounding box center [871, 563] width 1364 height 818
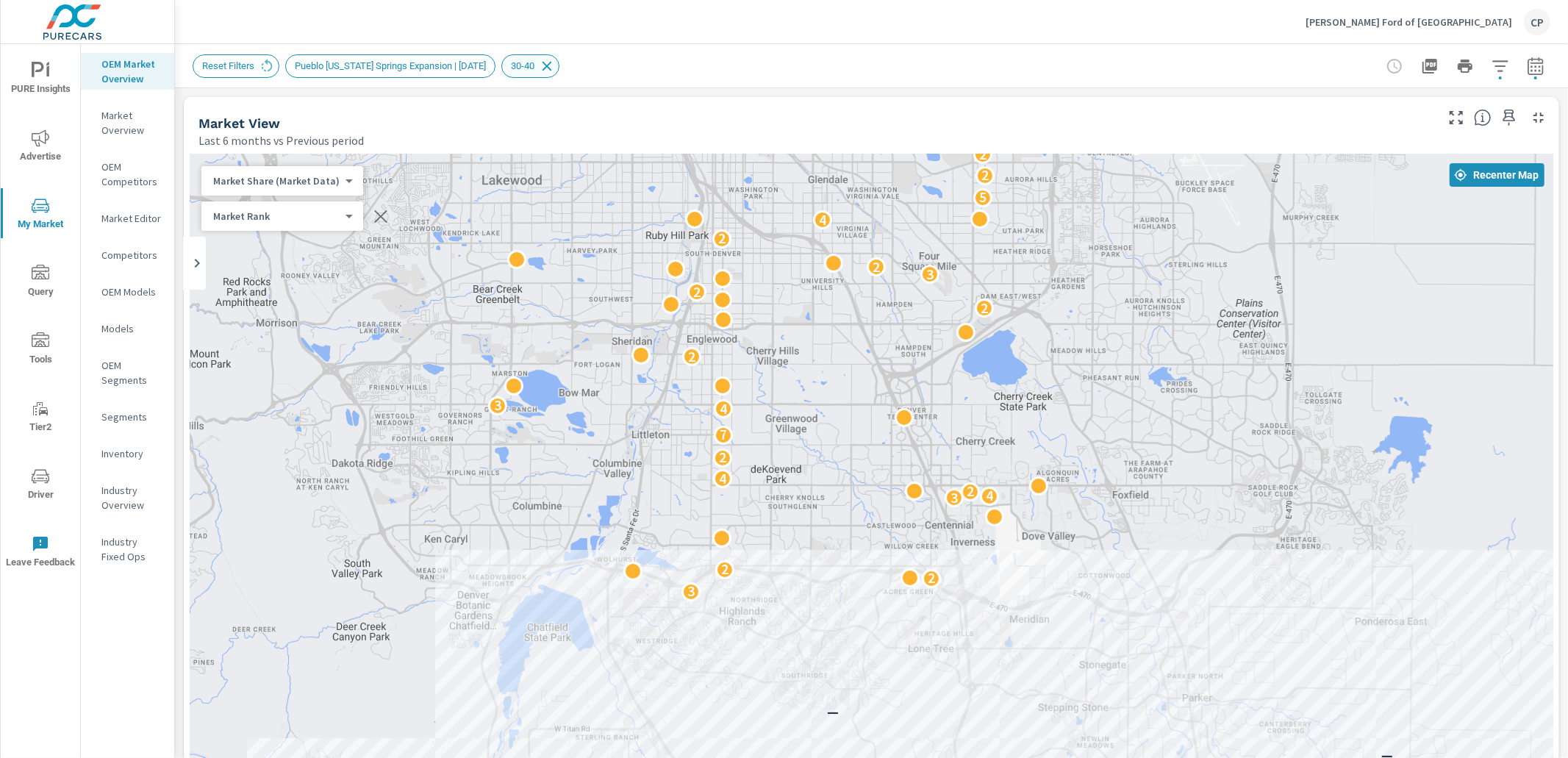
click at [555, 62] on icon at bounding box center [547, 66] width 16 height 16
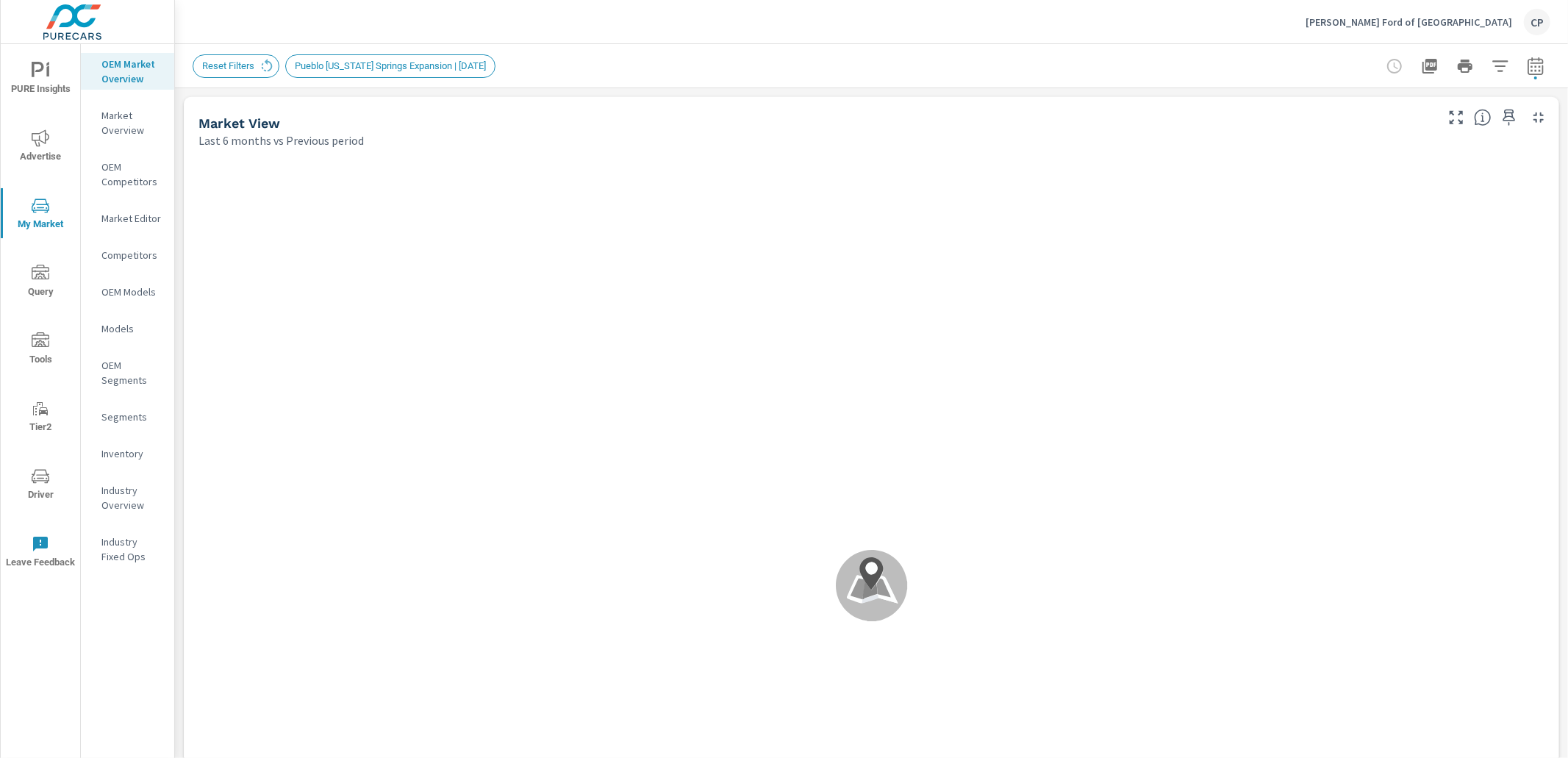
scroll to position [165, 0]
click at [595, 62] on div "Reset Filters [GEOGRAPHIC_DATA][US_STATE] Expansion | [DATE]" at bounding box center [768, 65] width 1152 height 23
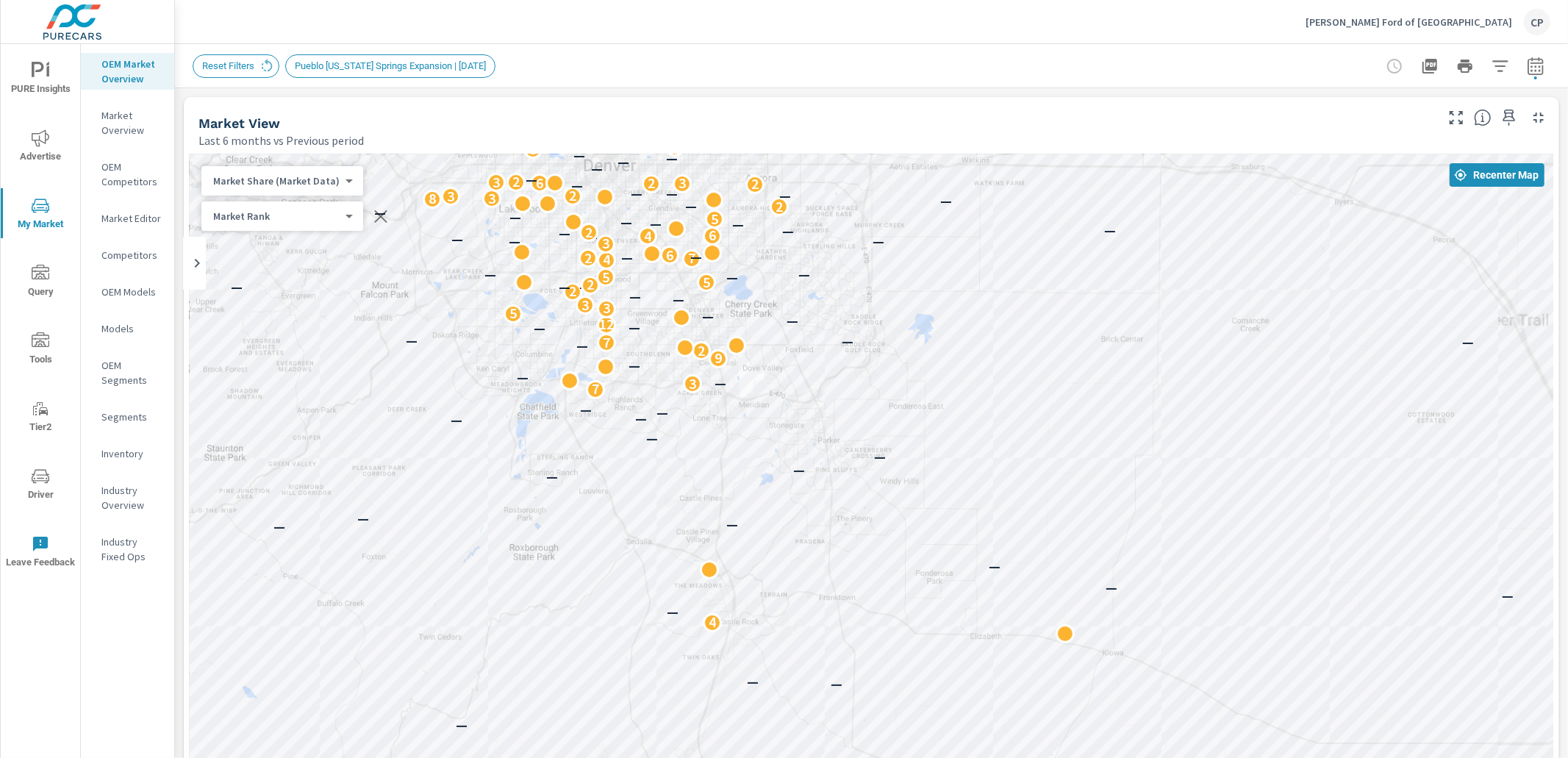
click at [689, 371] on div "— — — 4 — — — 18 — 8 — — — — 3 9 — — — — — — 3 — — — — 2 2 — — — — — — — 7 5 — …" at bounding box center [871, 563] width 1364 height 818
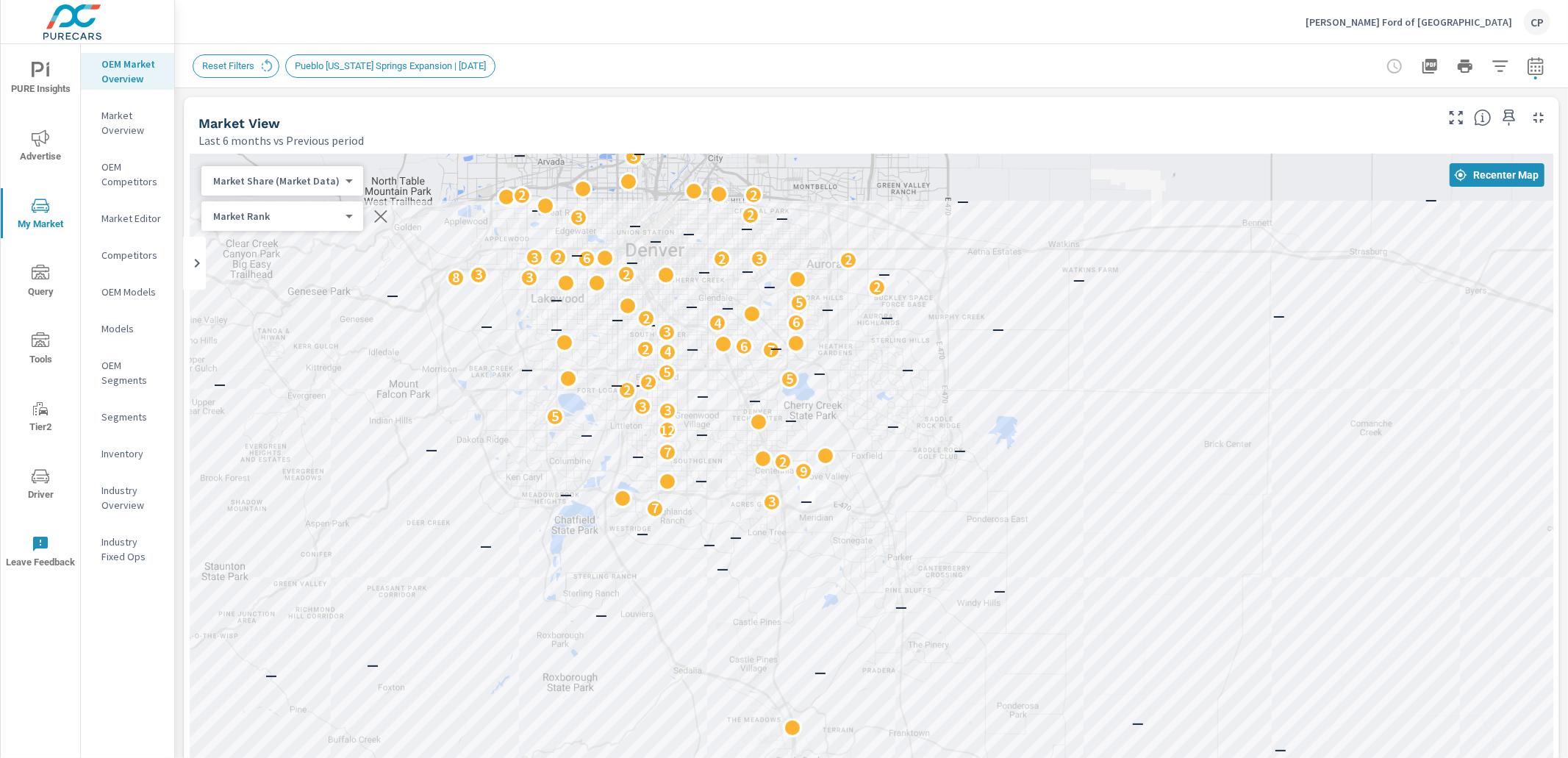
drag, startPoint x: 652, startPoint y: 277, endPoint x: 741, endPoint y: 412, distance: 161.7
click at [741, 412] on div "5 — 6 3 — — — 4 — — — 18 — 8 — — — — 3 9 — — — — — — 3 — — — — 2 2 — — — — — — …" at bounding box center [871, 563] width 1364 height 818
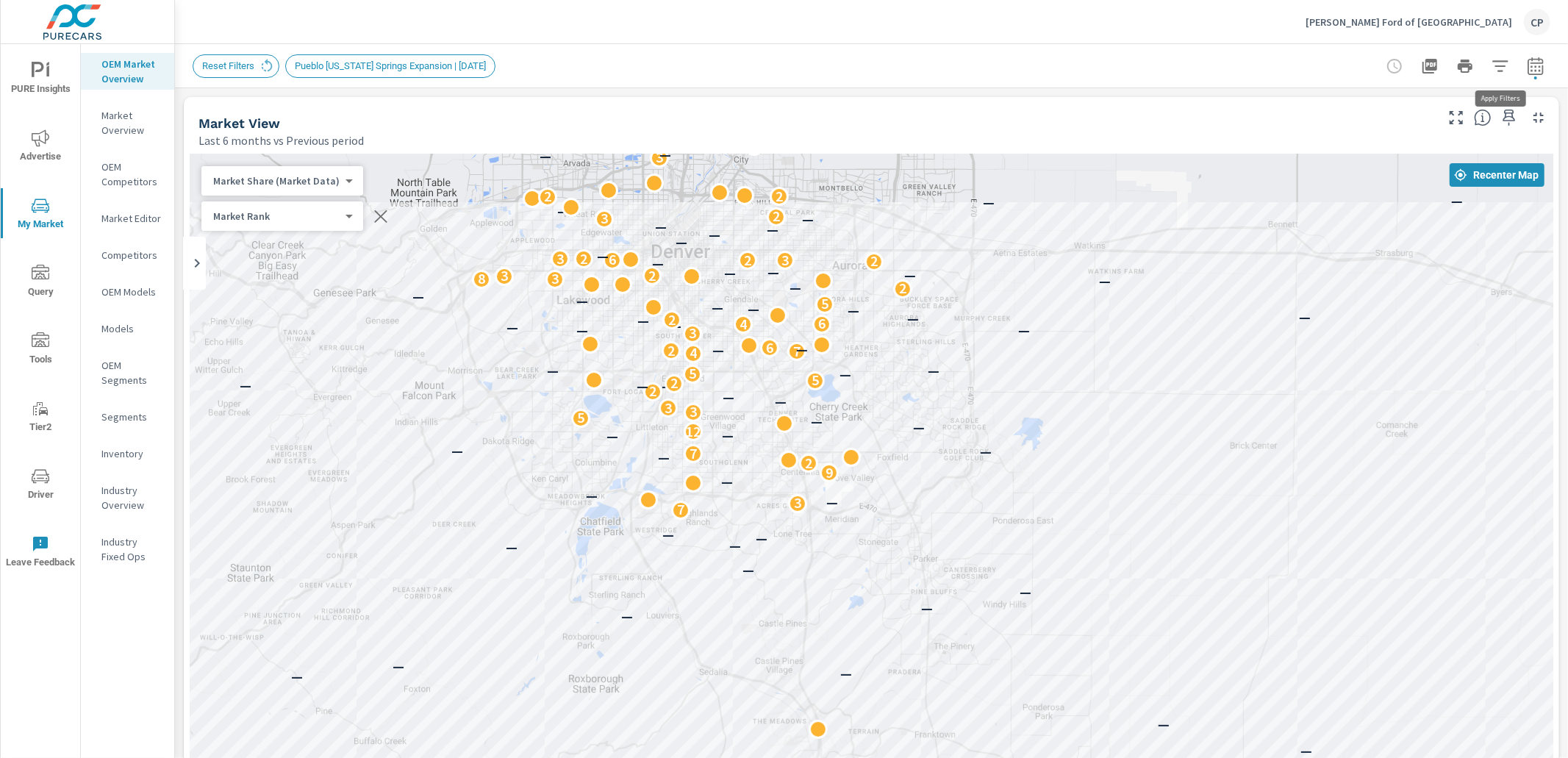
click at [1503, 69] on icon "button" at bounding box center [1501, 66] width 18 height 18
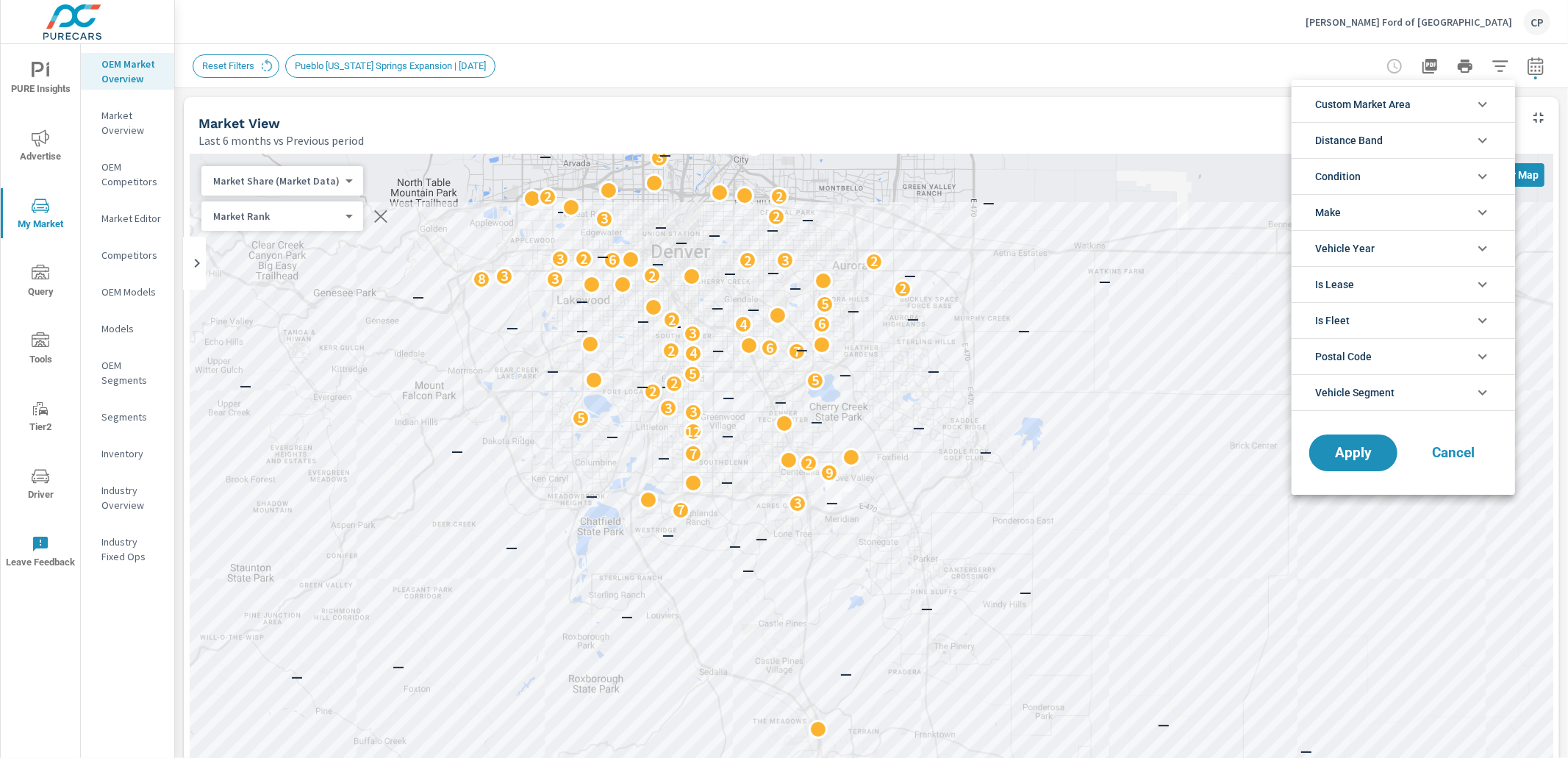
scroll to position [98, 0]
click at [1450, 106] on li "Custom Market Area" at bounding box center [1403, 104] width 224 height 36
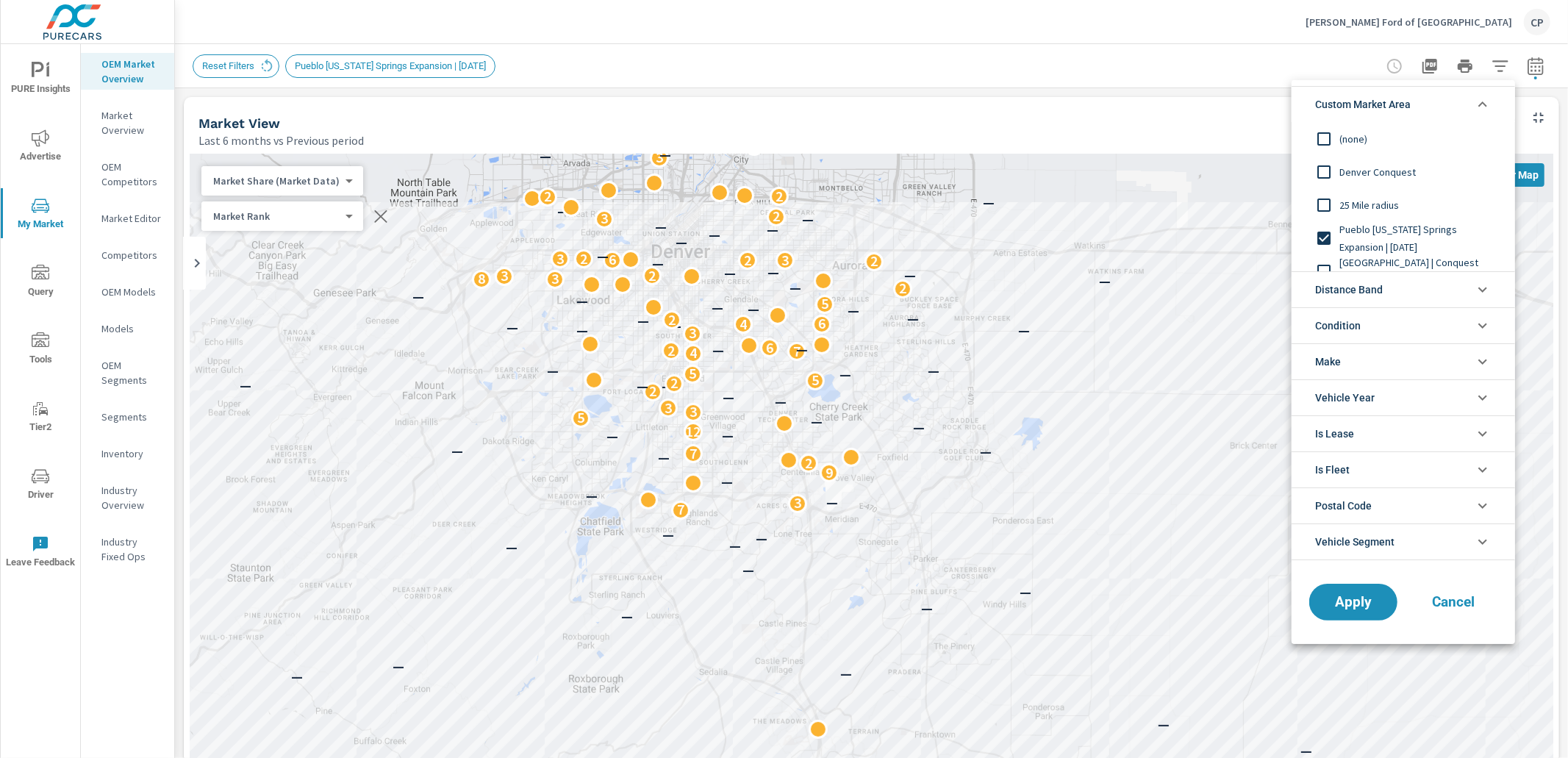
scroll to position [0, 0]
click at [1355, 293] on span "Distance Band" at bounding box center [1349, 290] width 68 height 35
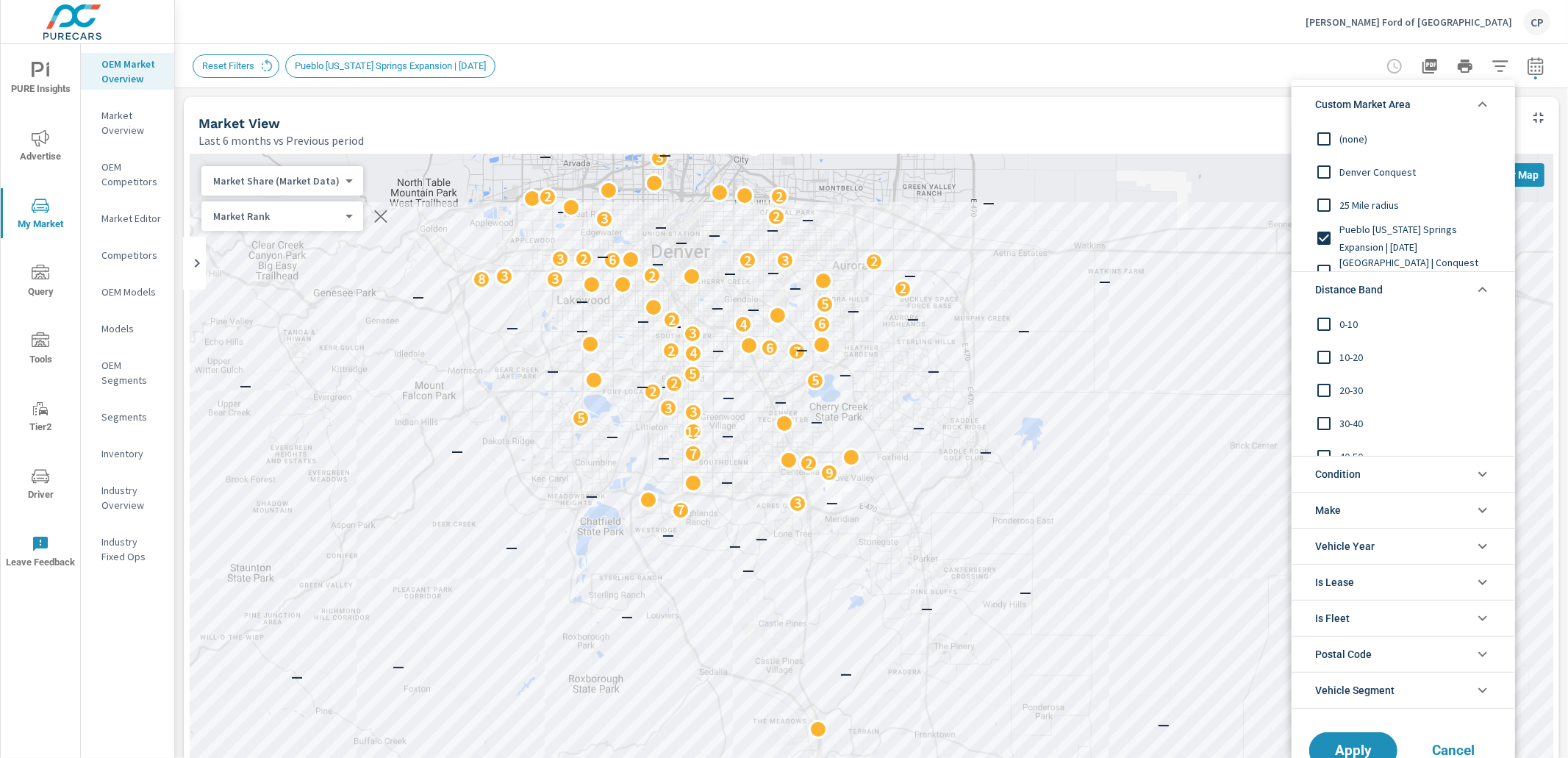
click at [1320, 393] on input "filter options" at bounding box center [1324, 390] width 31 height 31
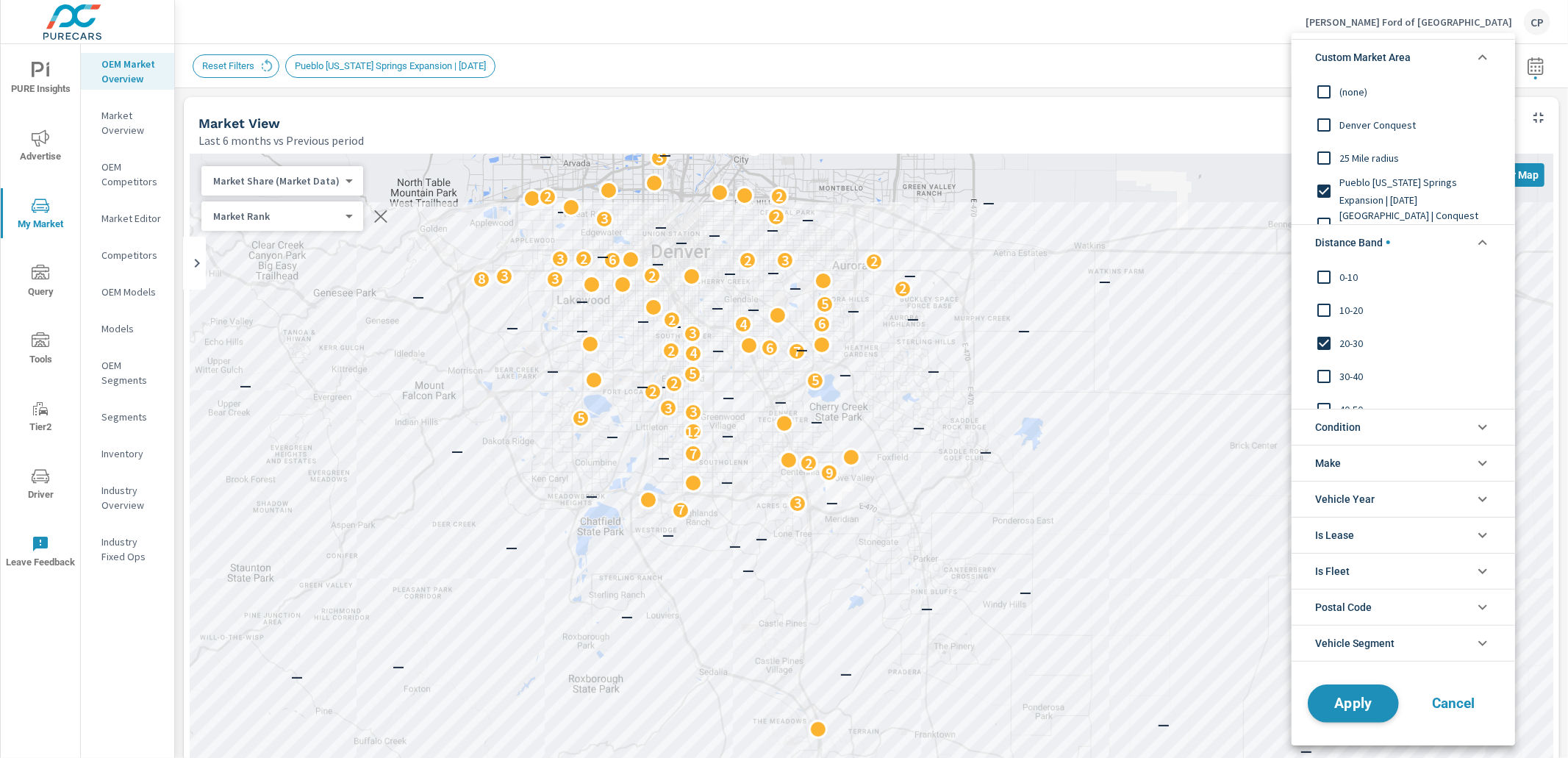
click at [1359, 689] on button "Apply" at bounding box center [1354, 704] width 91 height 38
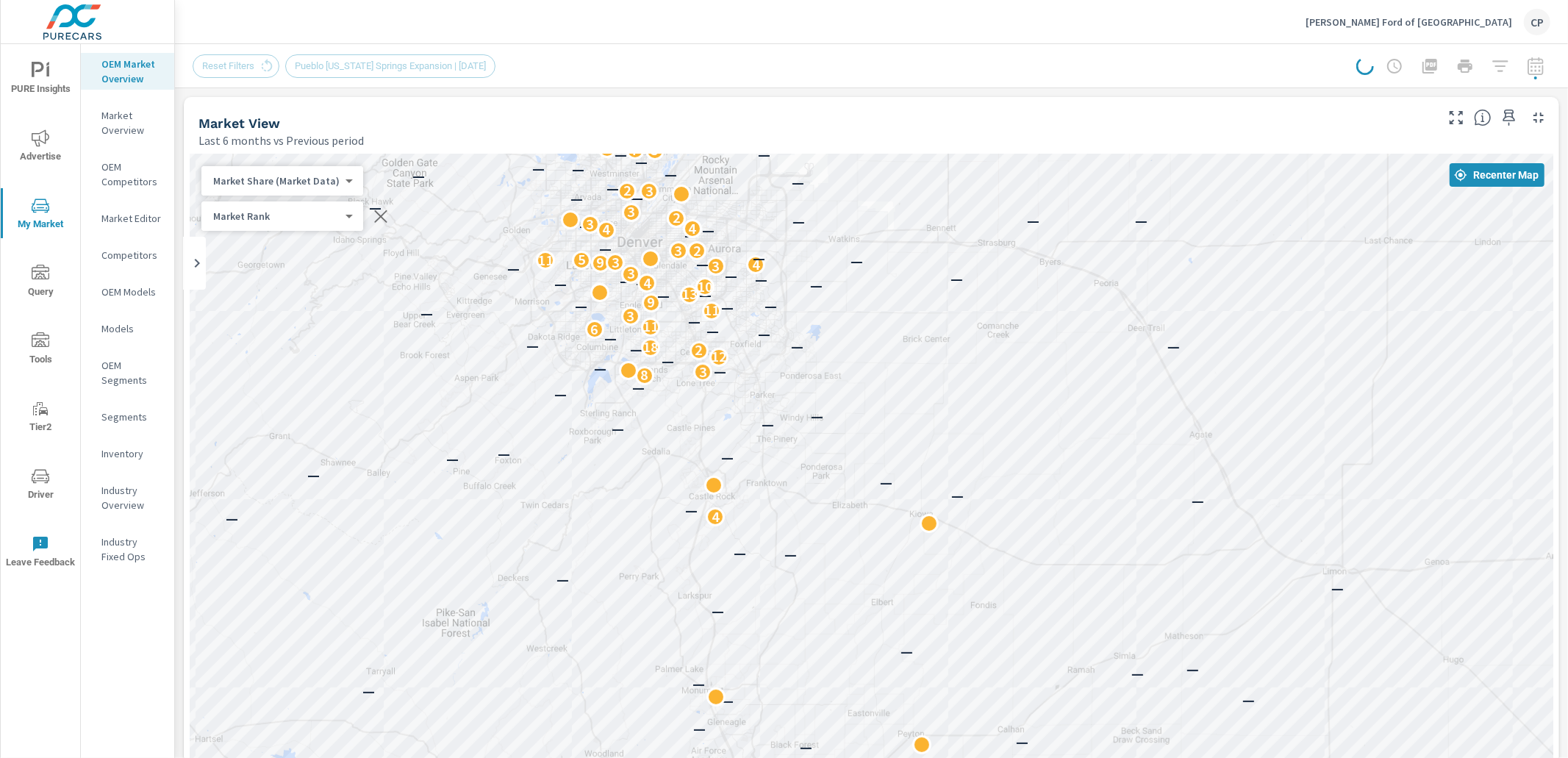
drag, startPoint x: 776, startPoint y: 395, endPoint x: 726, endPoint y: 192, distance: 209.1
click at [726, 189] on div "— — — — — — — — — — — — 2 — 16 16 2 9 — 22 9 — — — 13 21 2 — 10 — — — 2 — 26 1 …" at bounding box center [871, 563] width 1364 height 818
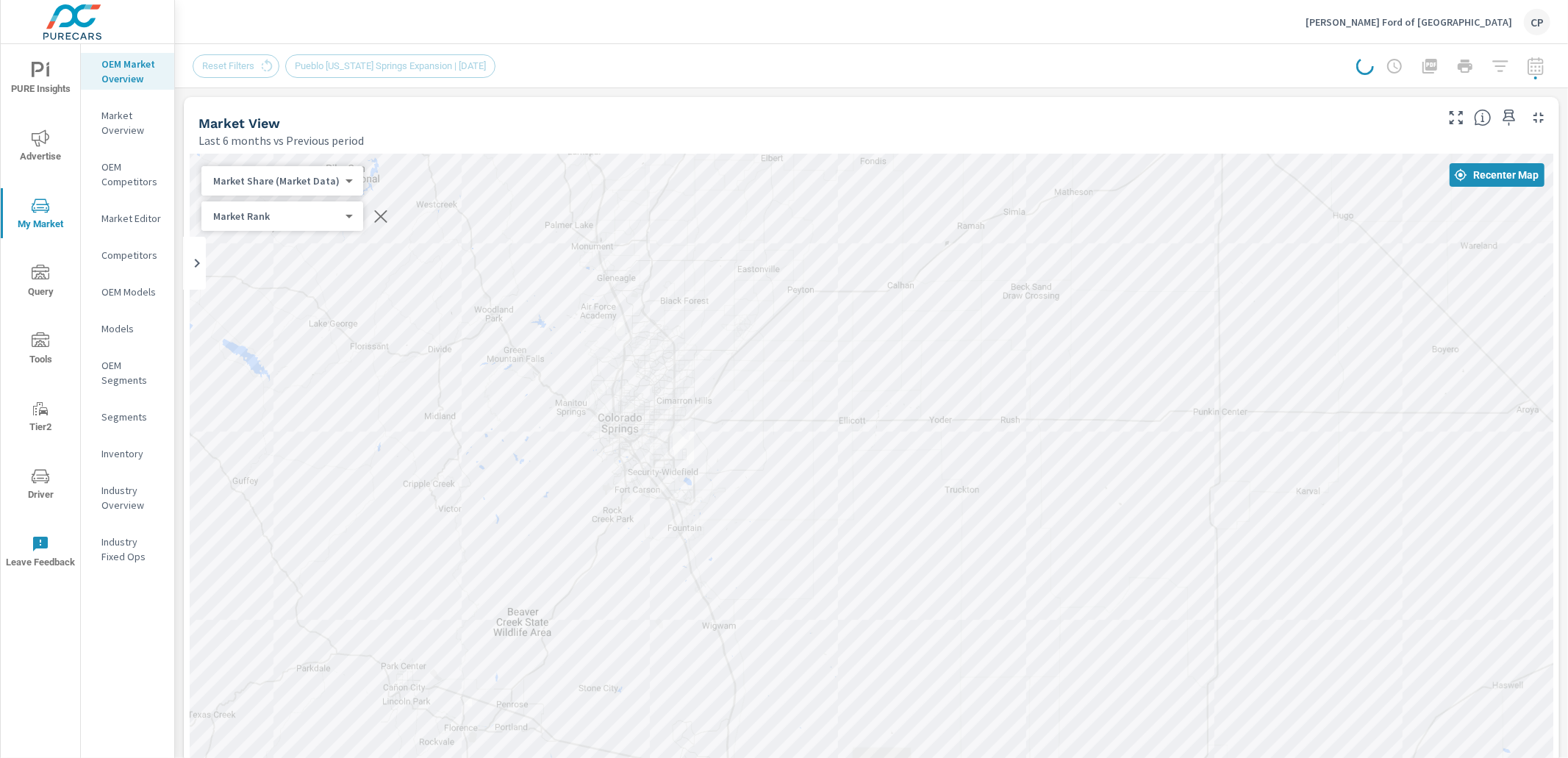
drag, startPoint x: 868, startPoint y: 377, endPoint x: 852, endPoint y: 189, distance: 188.7
click at [853, 188] on div "— — — — — — — — — — — — — — — — — — — — — — — — 2 — 16 16 2 9 — 22 9 — — — 13 2…" at bounding box center [1467, 502] width 1411 height 794
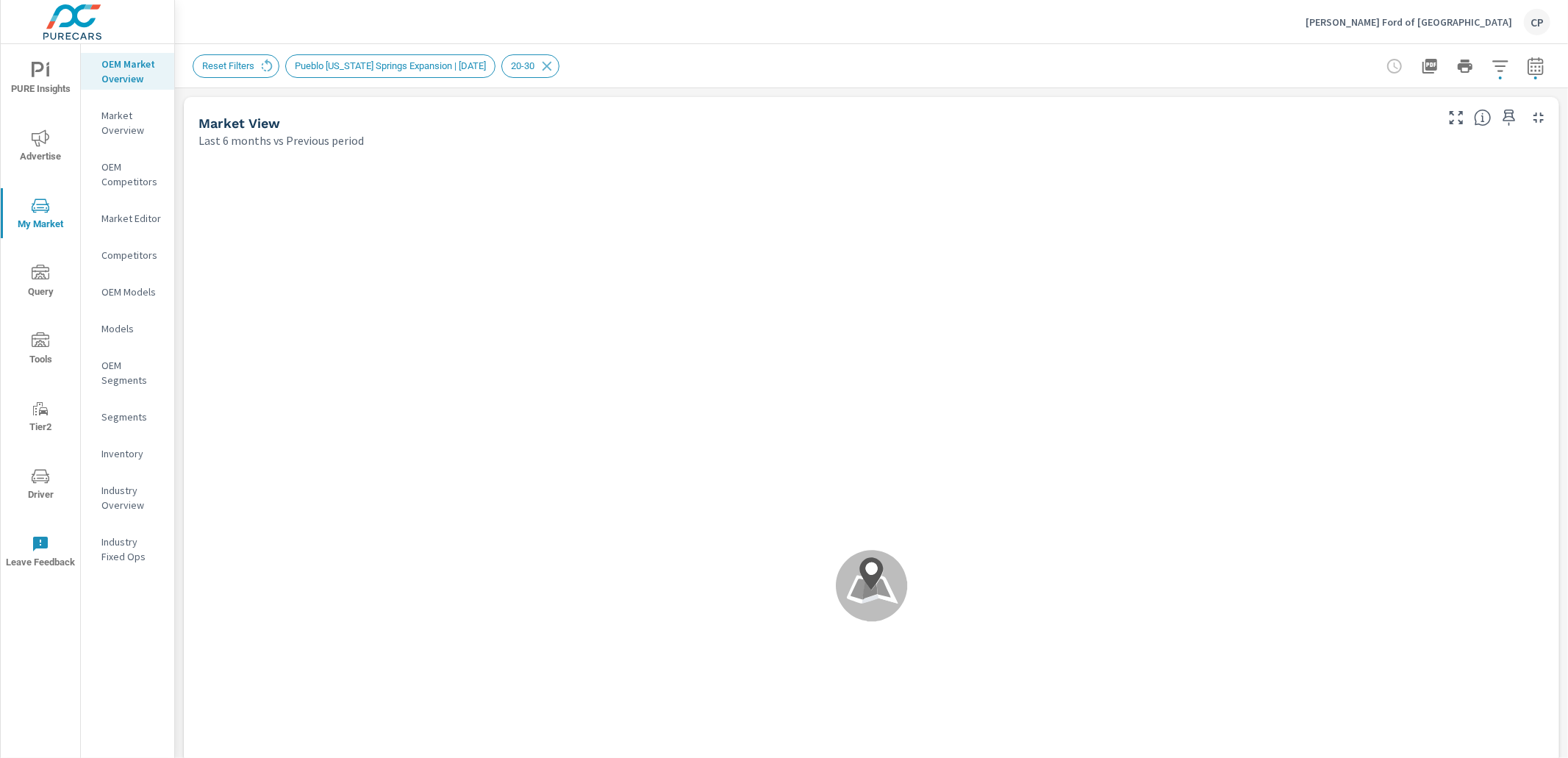
scroll to position [165, 0]
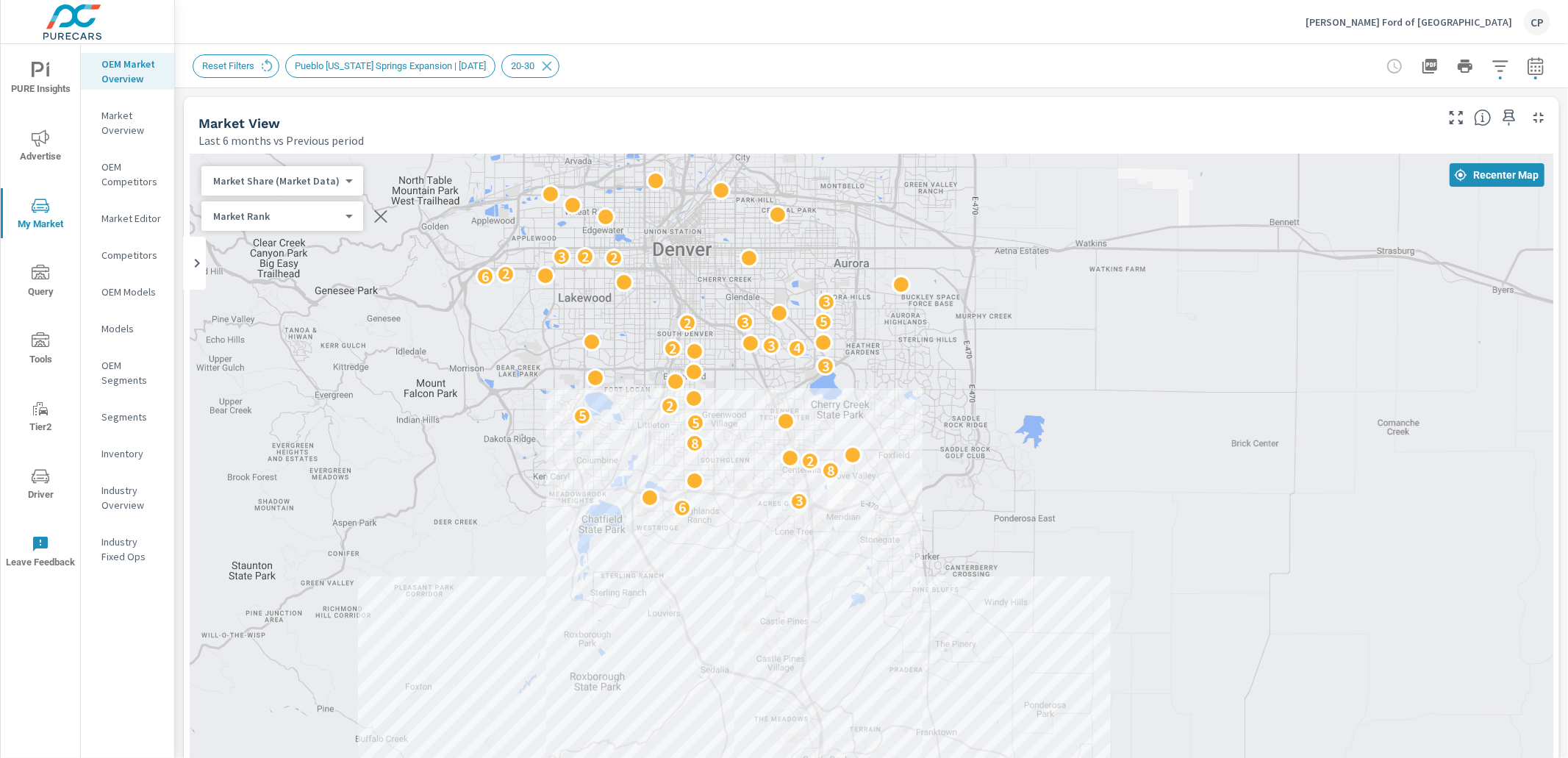
drag, startPoint x: 547, startPoint y: 365, endPoint x: 572, endPoint y: 230, distance: 137.3
click at [572, 229] on div "2 4 — 2 2 2 7 5 — — — — — 4 — 6 3 8 2 8 5 5 2 3 2 4 3 2 3 5 3 6 2 2 3 2 2 3 5 2…" at bounding box center [871, 563] width 1364 height 818
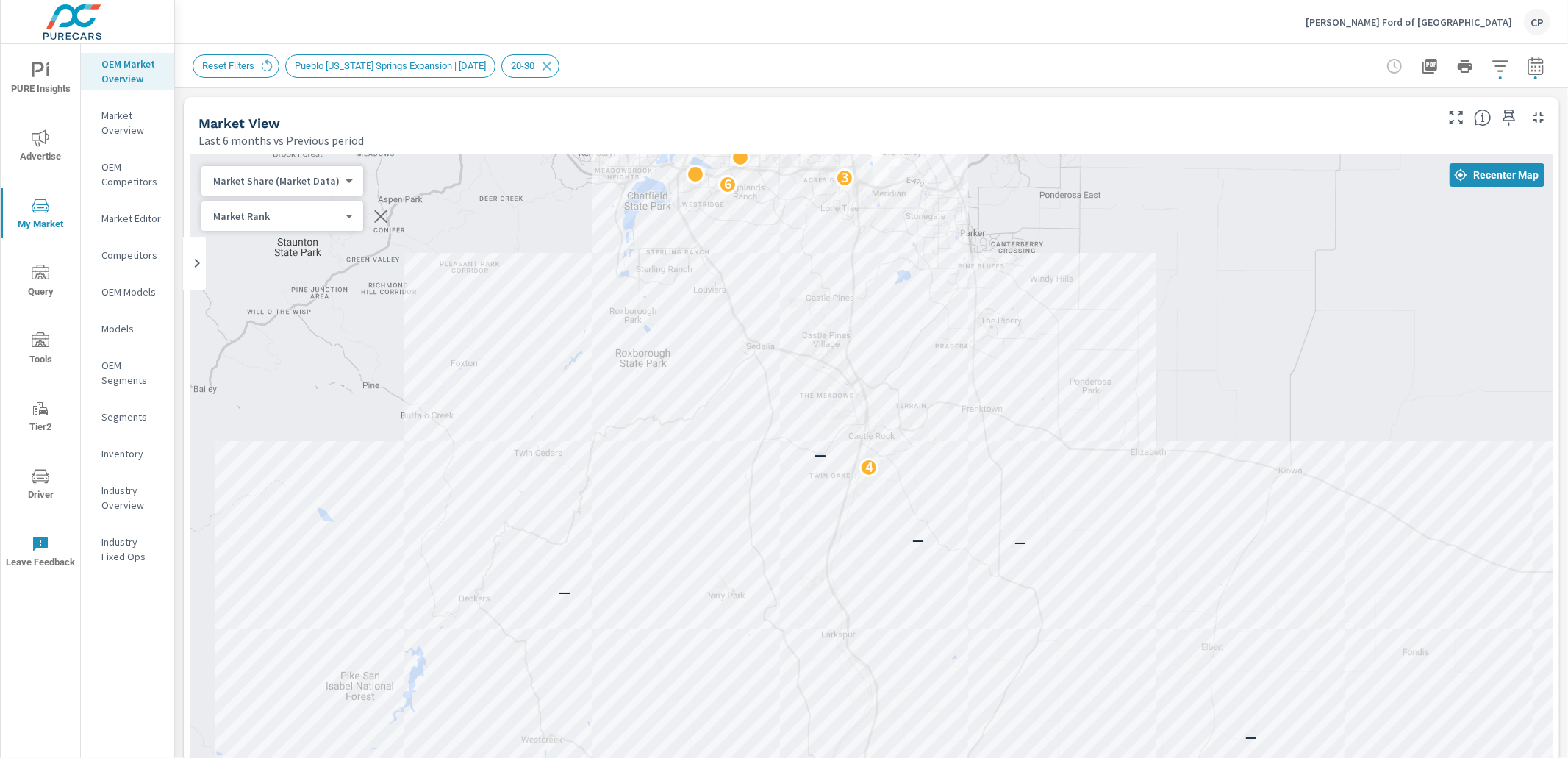
drag, startPoint x: 649, startPoint y: 383, endPoint x: 645, endPoint y: 232, distance: 151.1
click at [645, 232] on div "26 1 5 3 — 4 23 2 4 — 2 2 2 7 5 — — — — — 4 — 6 3 8 2 8 5 5 2 3 2 4 3 2 3 5 3 6…" at bounding box center [871, 563] width 1364 height 818
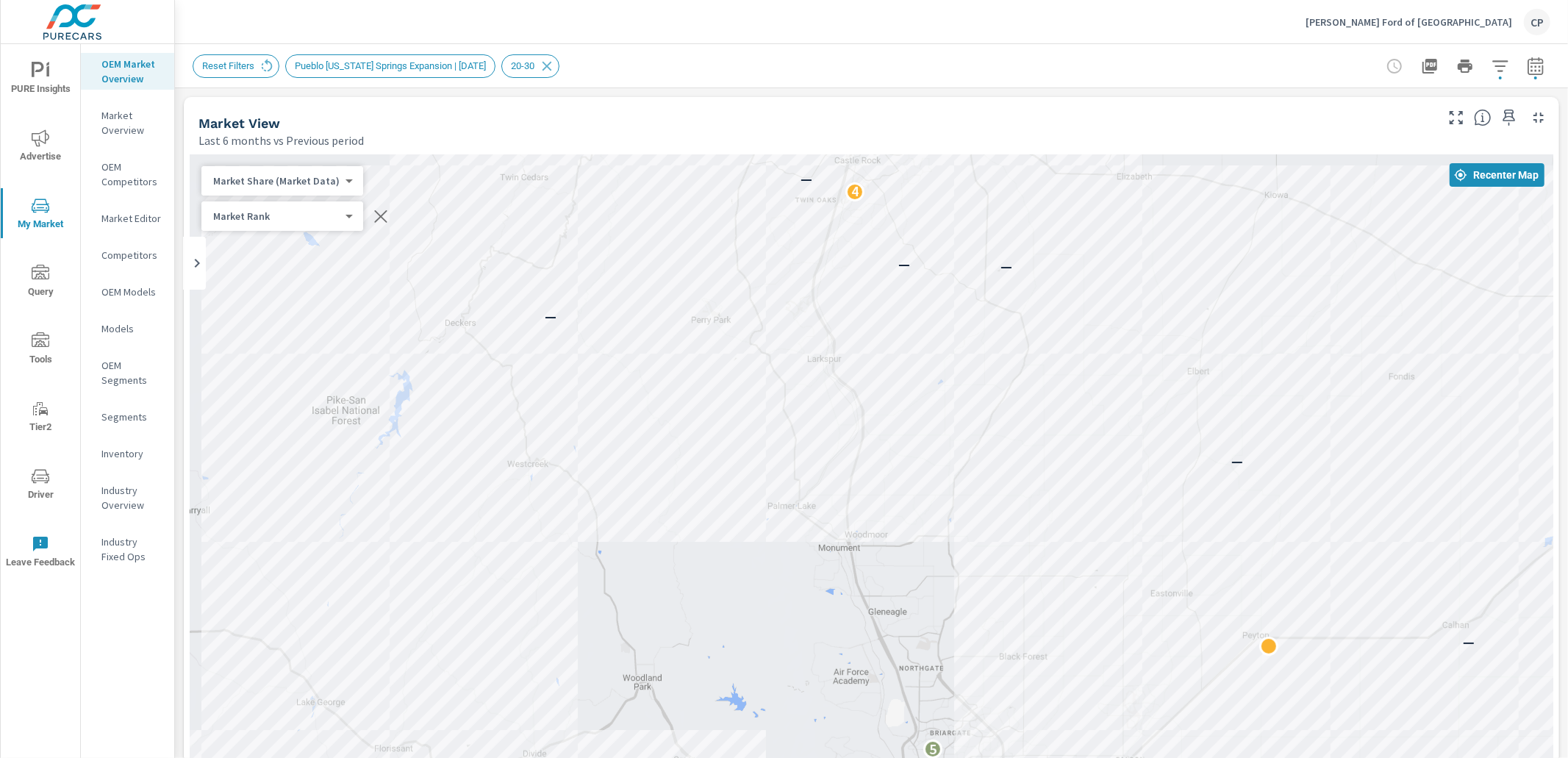
drag, startPoint x: 721, startPoint y: 379, endPoint x: 726, endPoint y: 288, distance: 91.1
click at [726, 289] on div "26 1 5 3 — 4 23 2 4 — 2 2 2 7 5 — — — — — 4 — 6 3 8 2 8 5 5 2 3 2 4 3 2 3 5 3 6…" at bounding box center [871, 563] width 1364 height 818
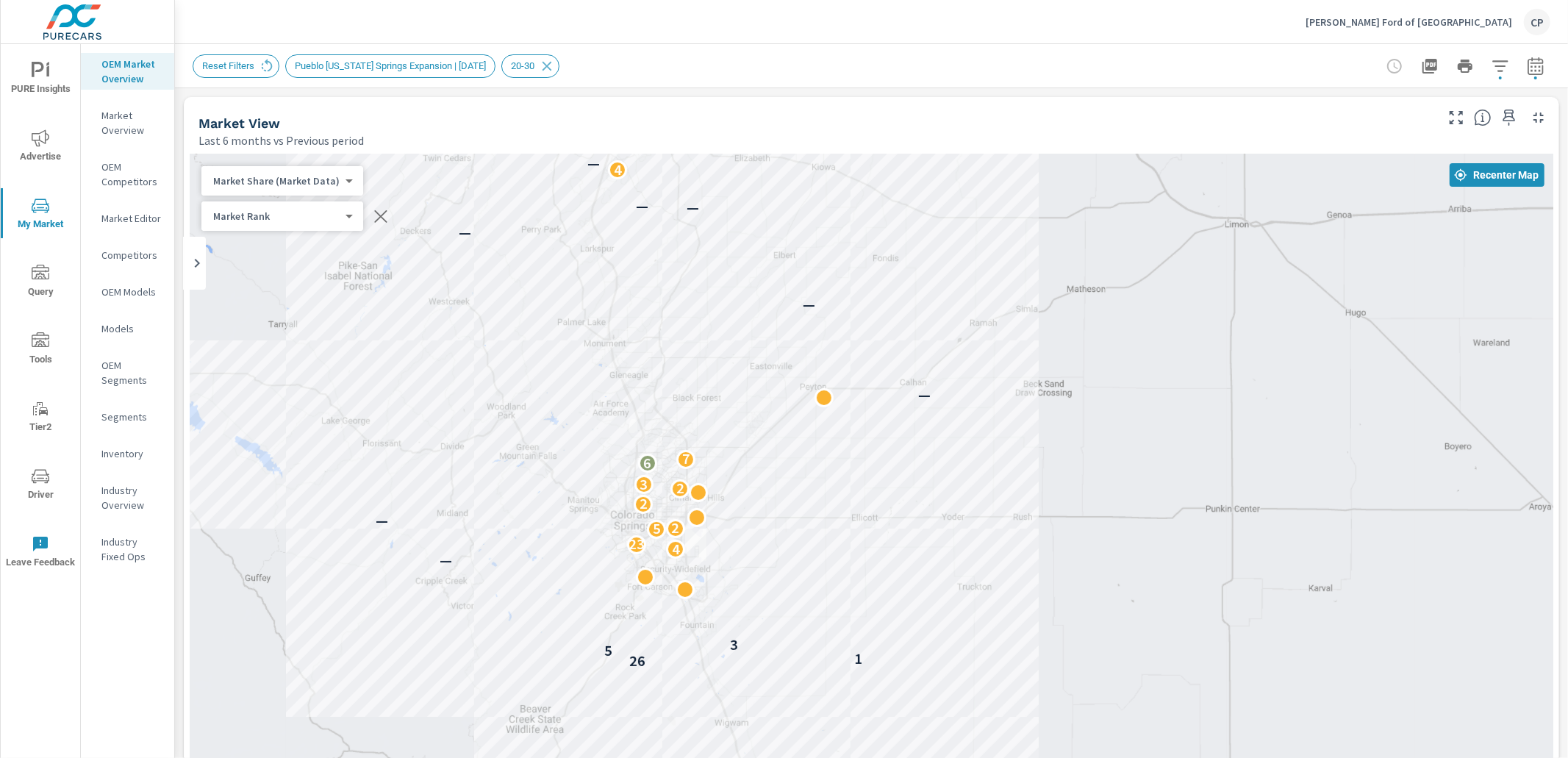
drag, startPoint x: 651, startPoint y: 394, endPoint x: 661, endPoint y: 254, distance: 140.4
click at [661, 254] on div "5 6 26 1 5 3 — 4 23 5 2 — 2 2 3 6 7 — — — — — 4 — 7 3 11 2 14 6 4 7 5 9 8 3 8 4…" at bounding box center [871, 563] width 1364 height 818
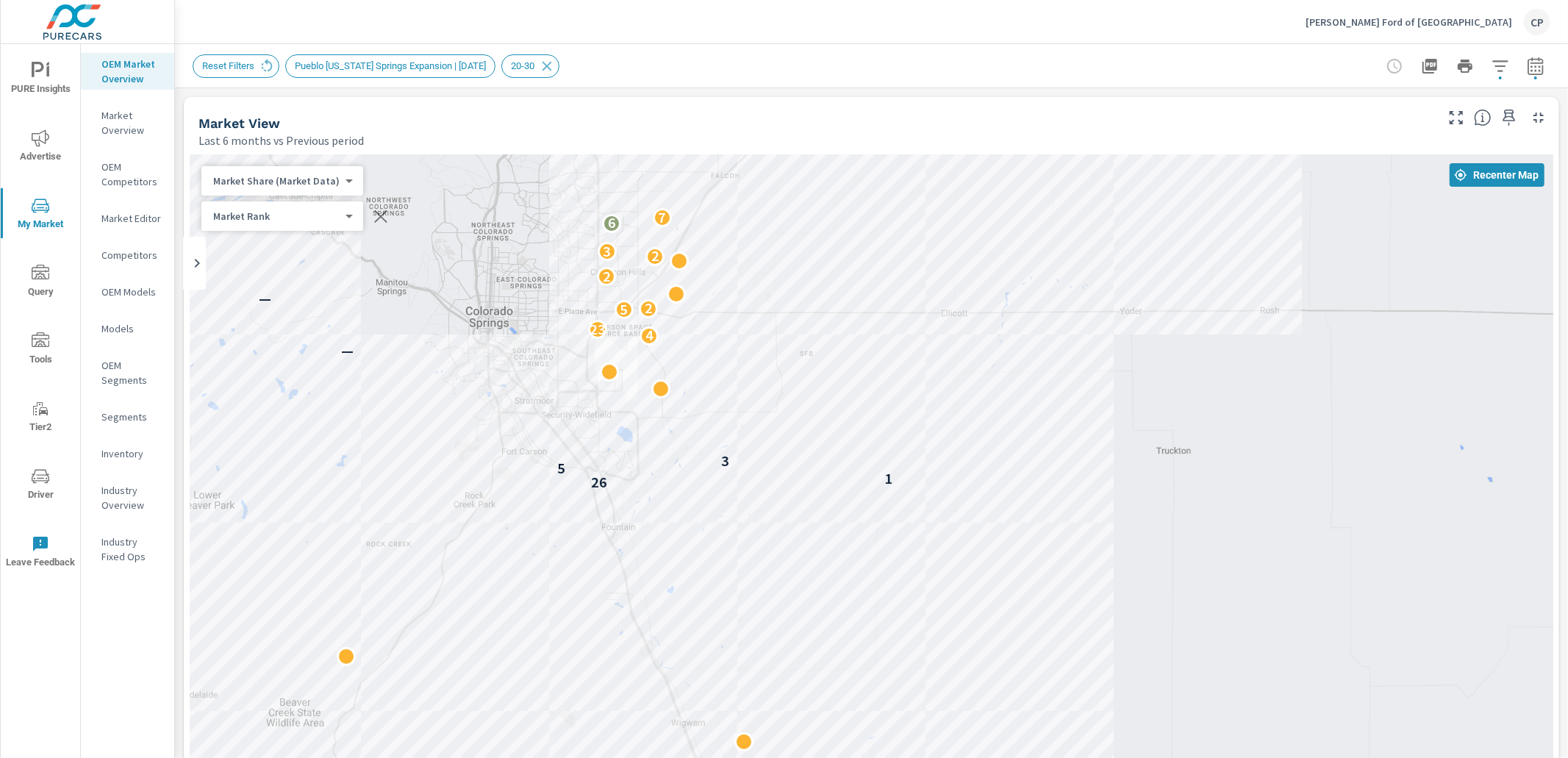
drag, startPoint x: 788, startPoint y: 389, endPoint x: 800, endPoint y: 256, distance: 133.5
click at [800, 256] on div "5 6 26 1 5 3 — 4 23 5 2 — 2 2 3 6 7 — — — — — 4 — 7 3 11 2 14 6 4 7 5 9 8 3 8 4…" at bounding box center [871, 563] width 1364 height 818
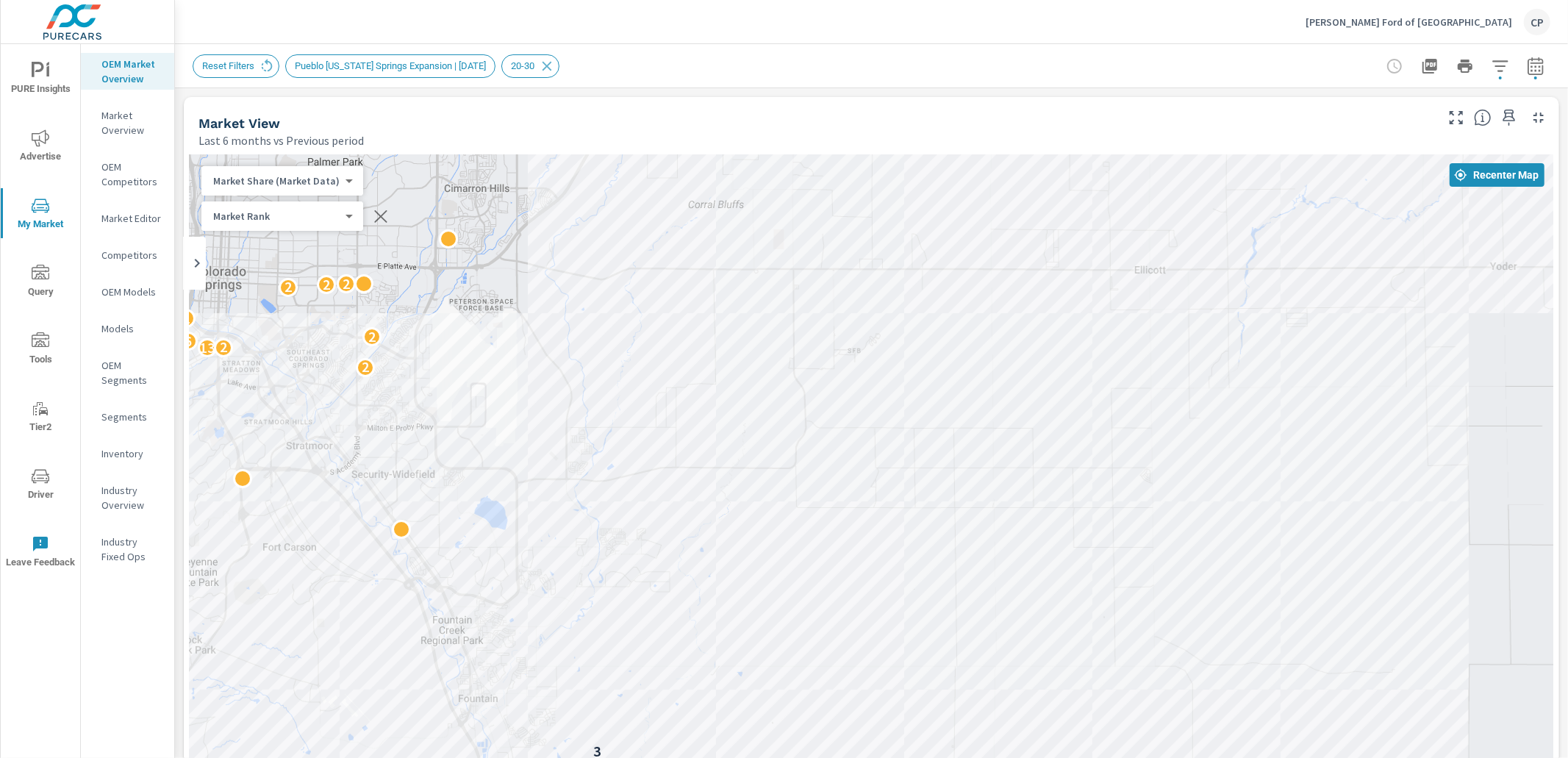
drag, startPoint x: 779, startPoint y: 368, endPoint x: 911, endPoint y: 217, distance: 200.6
click at [911, 217] on div "26 1 5 3 2 13 2 6 2 2 2 2 2 2 2 5 2 5 —" at bounding box center [871, 563] width 1364 height 818
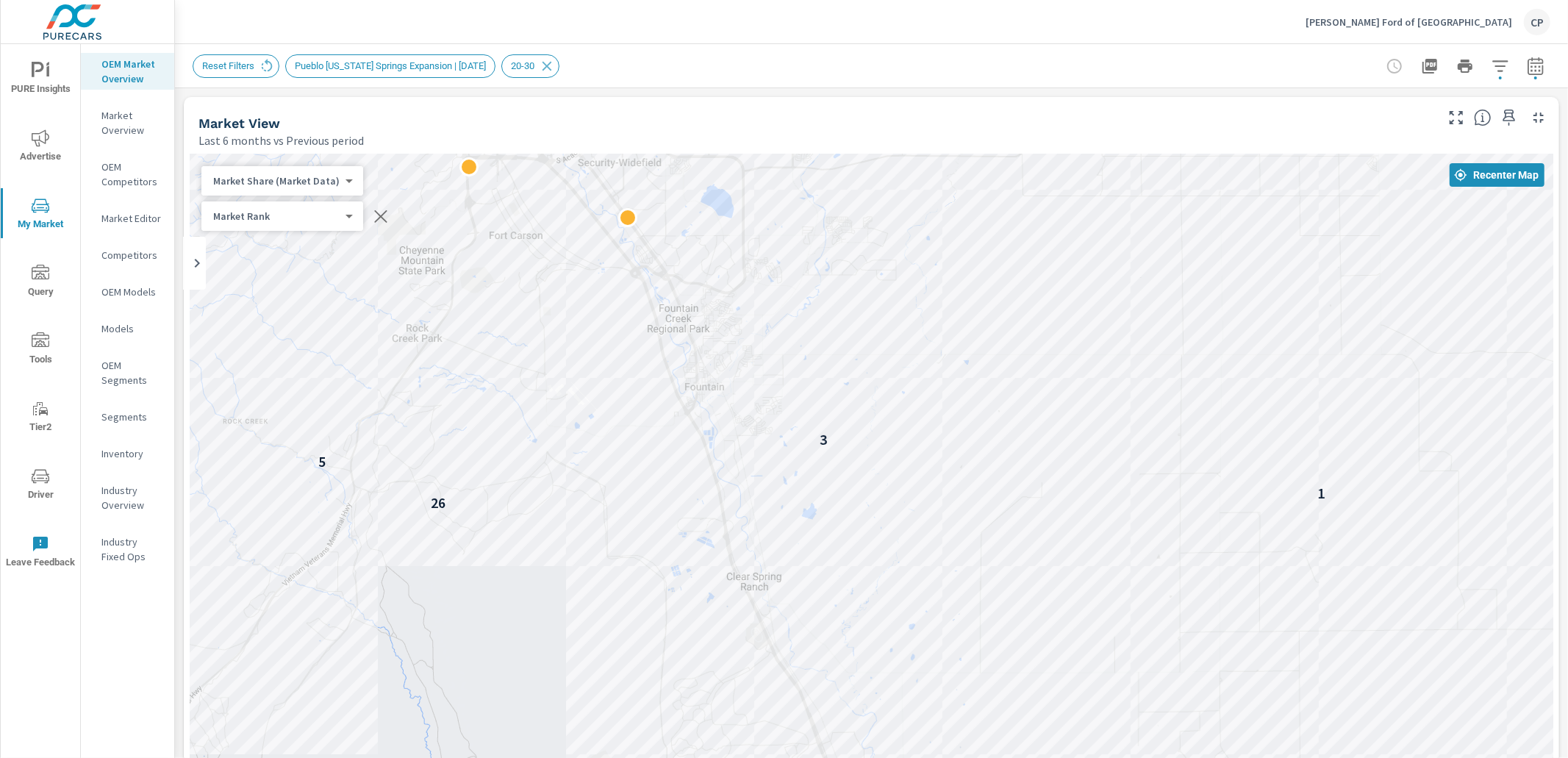
drag, startPoint x: 794, startPoint y: 335, endPoint x: 895, endPoint y: 216, distance: 156.1
click at [898, 216] on div "26 1 5 3 2 13 2 6 2 2 2 2 2 2 2 5 2 5" at bounding box center [871, 563] width 1364 height 818
click at [1495, 66] on icon "button" at bounding box center [1500, 65] width 15 height 11
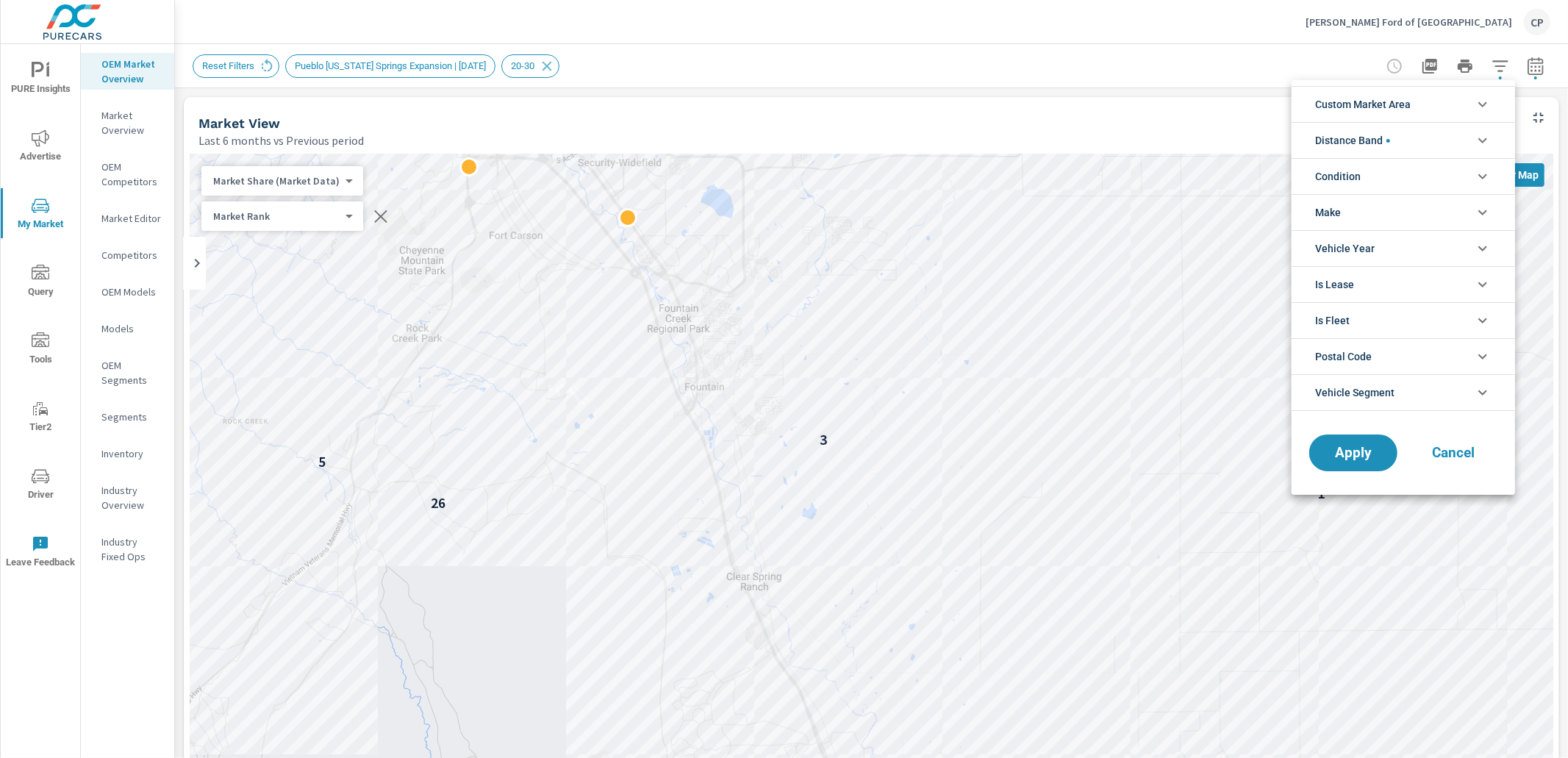
scroll to position [66, 0]
click at [1411, 138] on li "Distance Band" at bounding box center [1403, 140] width 224 height 36
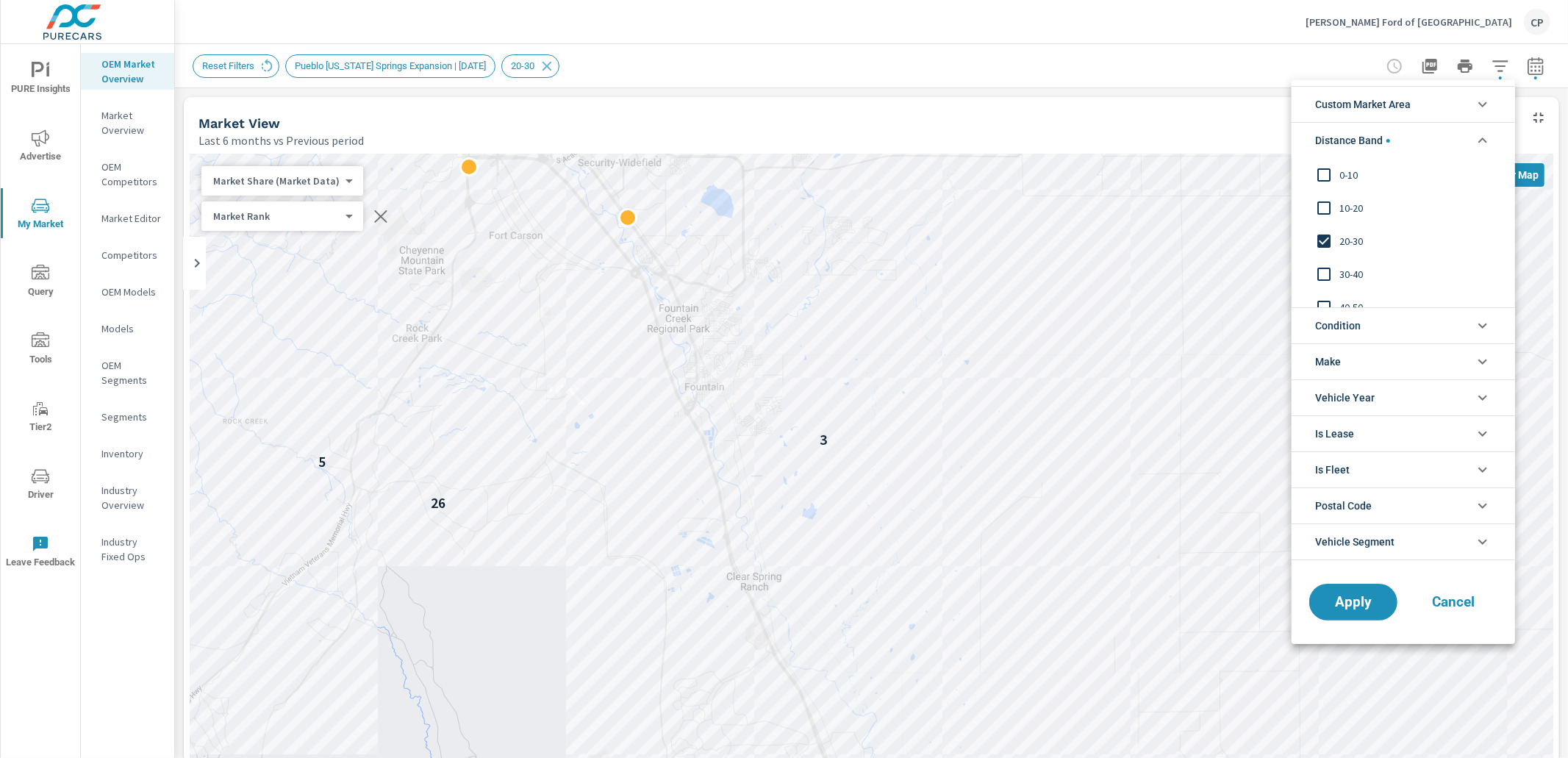
scroll to position [0, 0]
click at [1411, 102] on span "Custom Market Area" at bounding box center [1364, 105] width 96 height 35
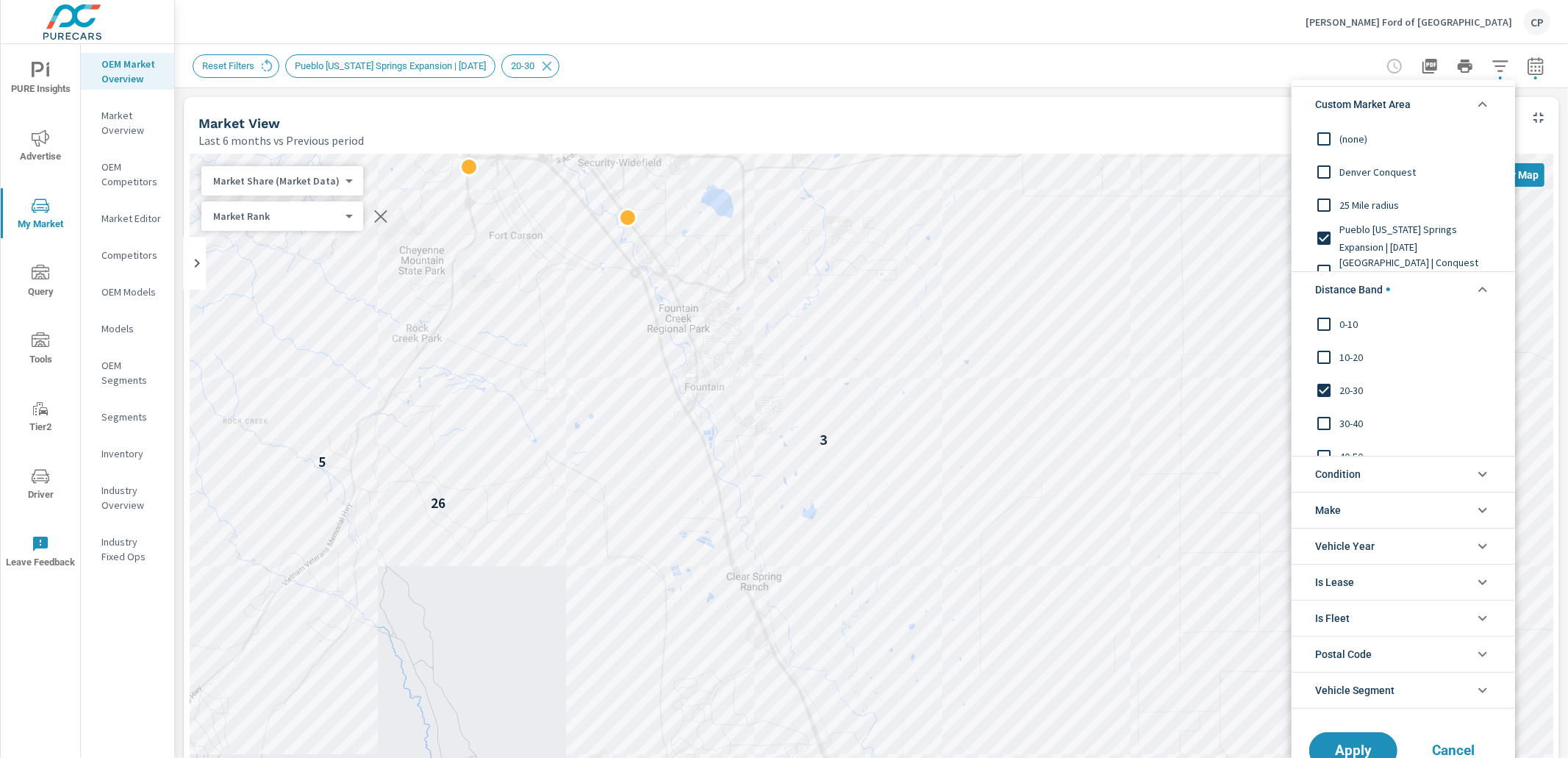
click at [1332, 238] on input "filter options" at bounding box center [1324, 238] width 31 height 31
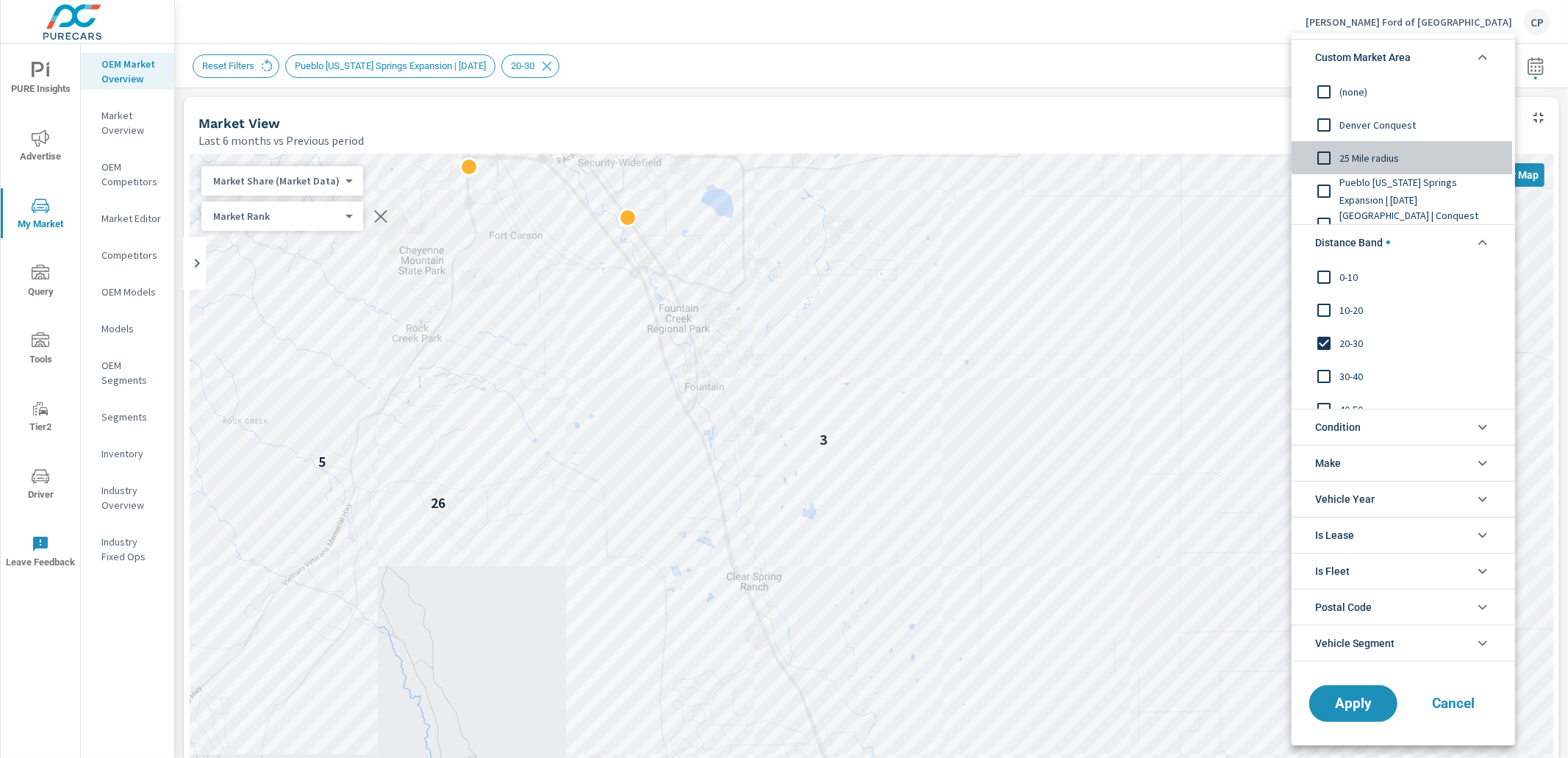
click at [1328, 162] on input "filter options" at bounding box center [1324, 158] width 31 height 31
click at [1355, 692] on button "Apply" at bounding box center [1354, 704] width 91 height 38
